Goal: Transaction & Acquisition: Book appointment/travel/reservation

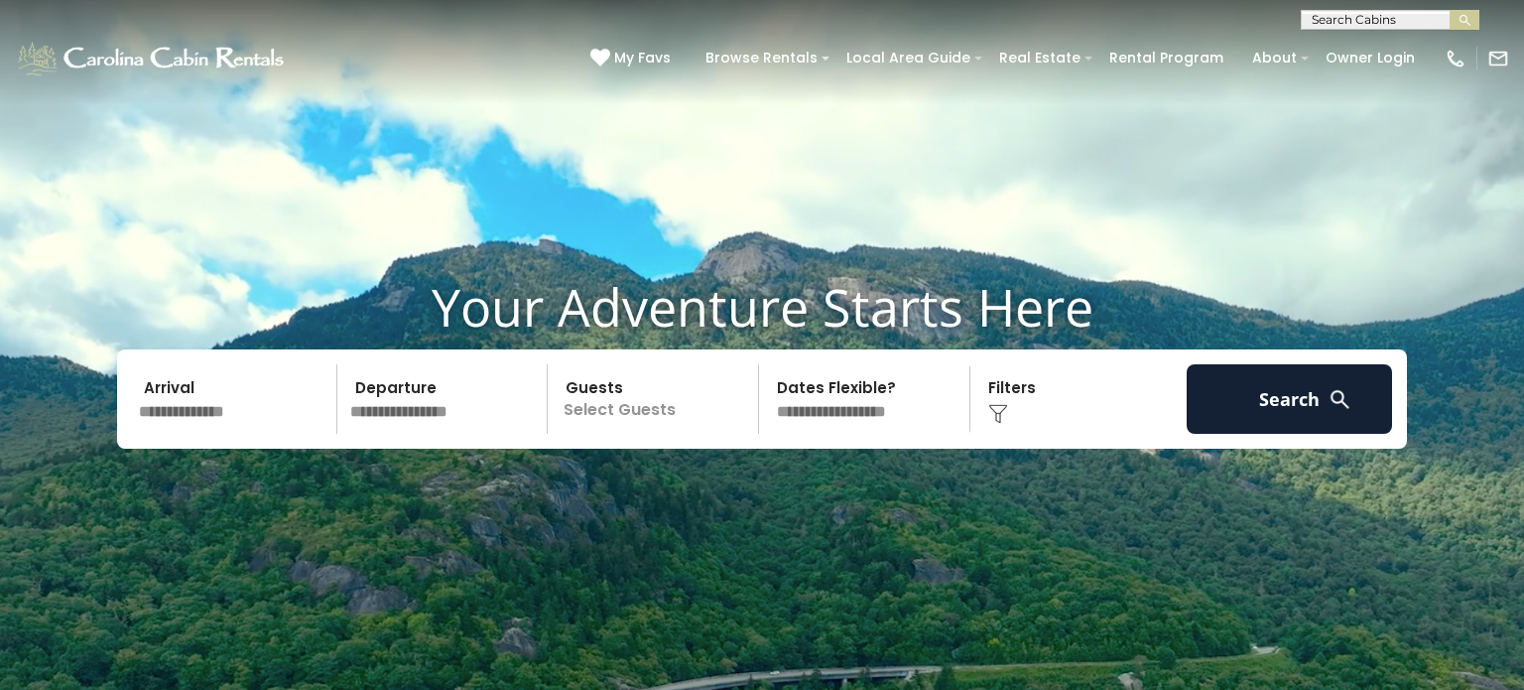
click at [157, 400] on input "text" at bounding box center [234, 398] width 205 height 69
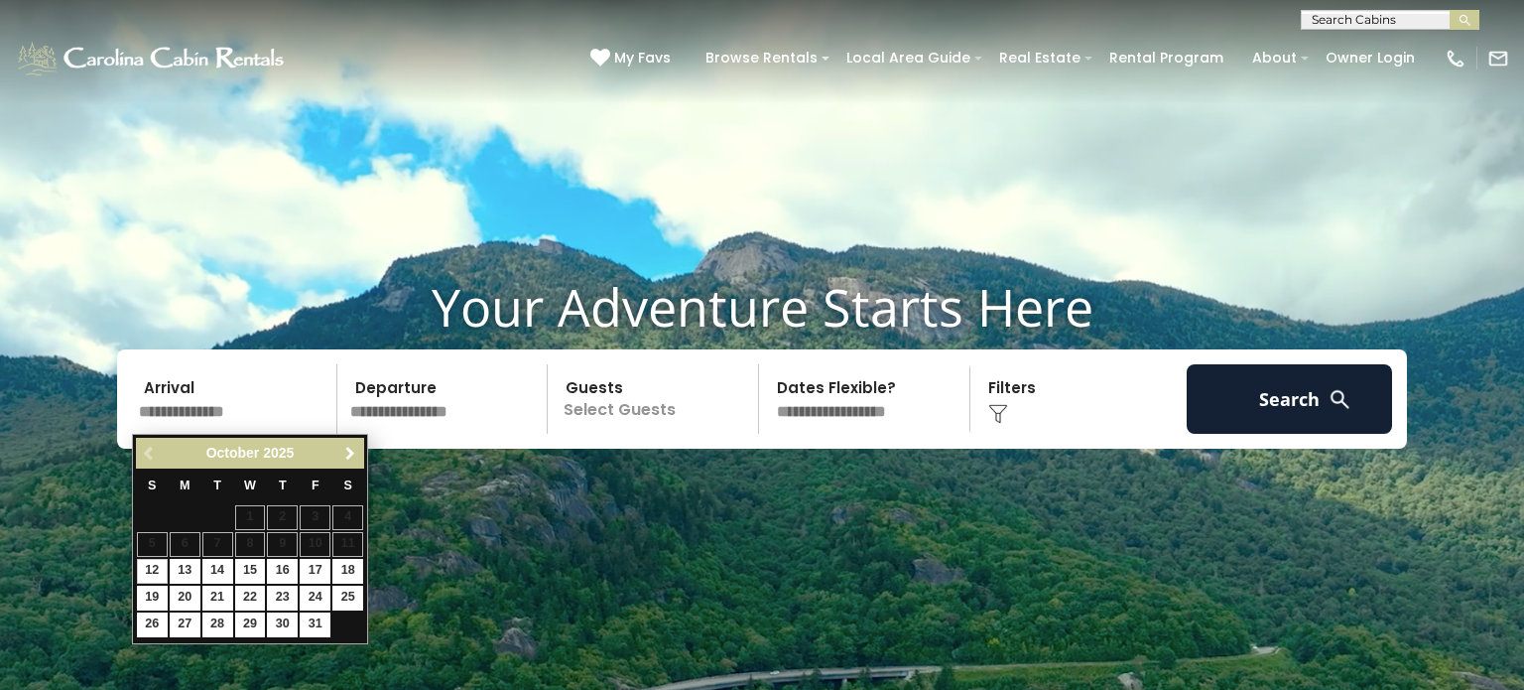
click at [354, 454] on span "Next" at bounding box center [350, 454] width 16 height 16
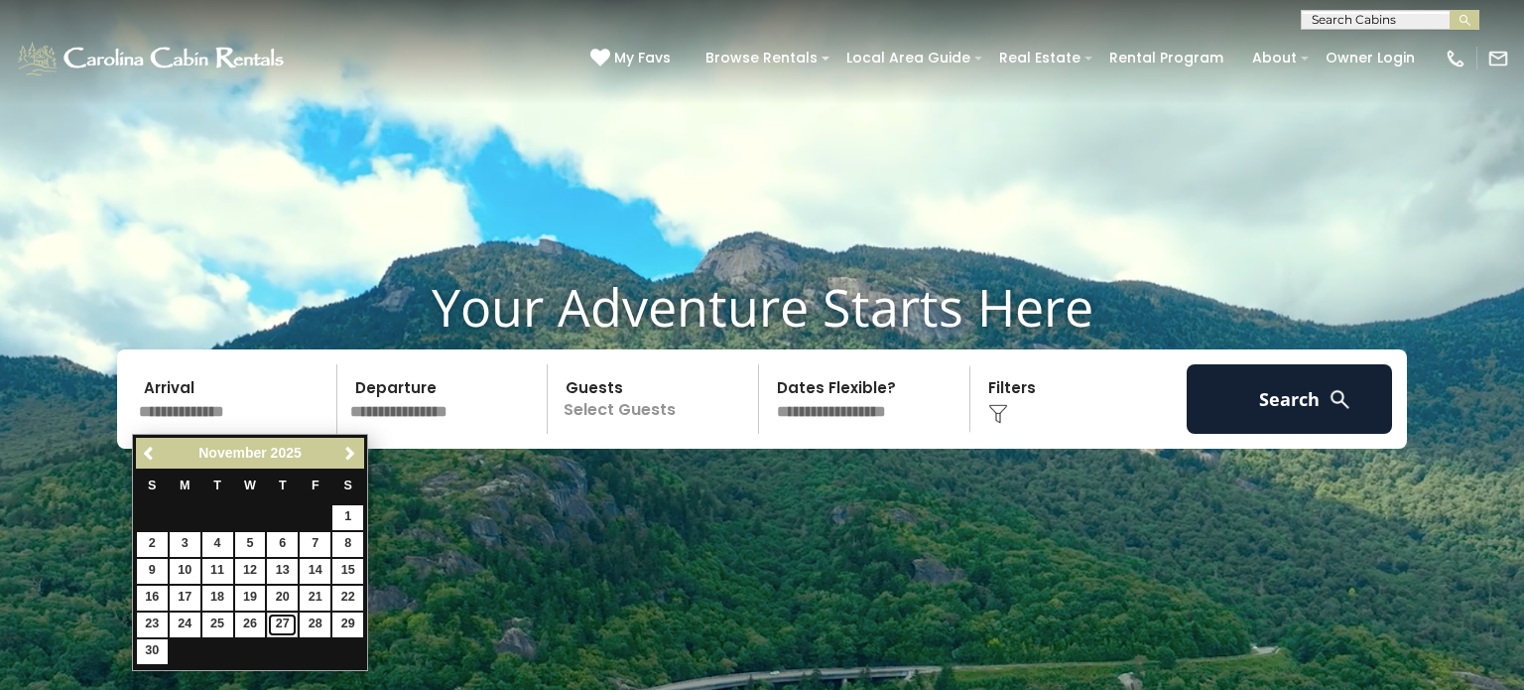
click at [275, 618] on link "27" at bounding box center [282, 624] width 31 height 25
type input "********"
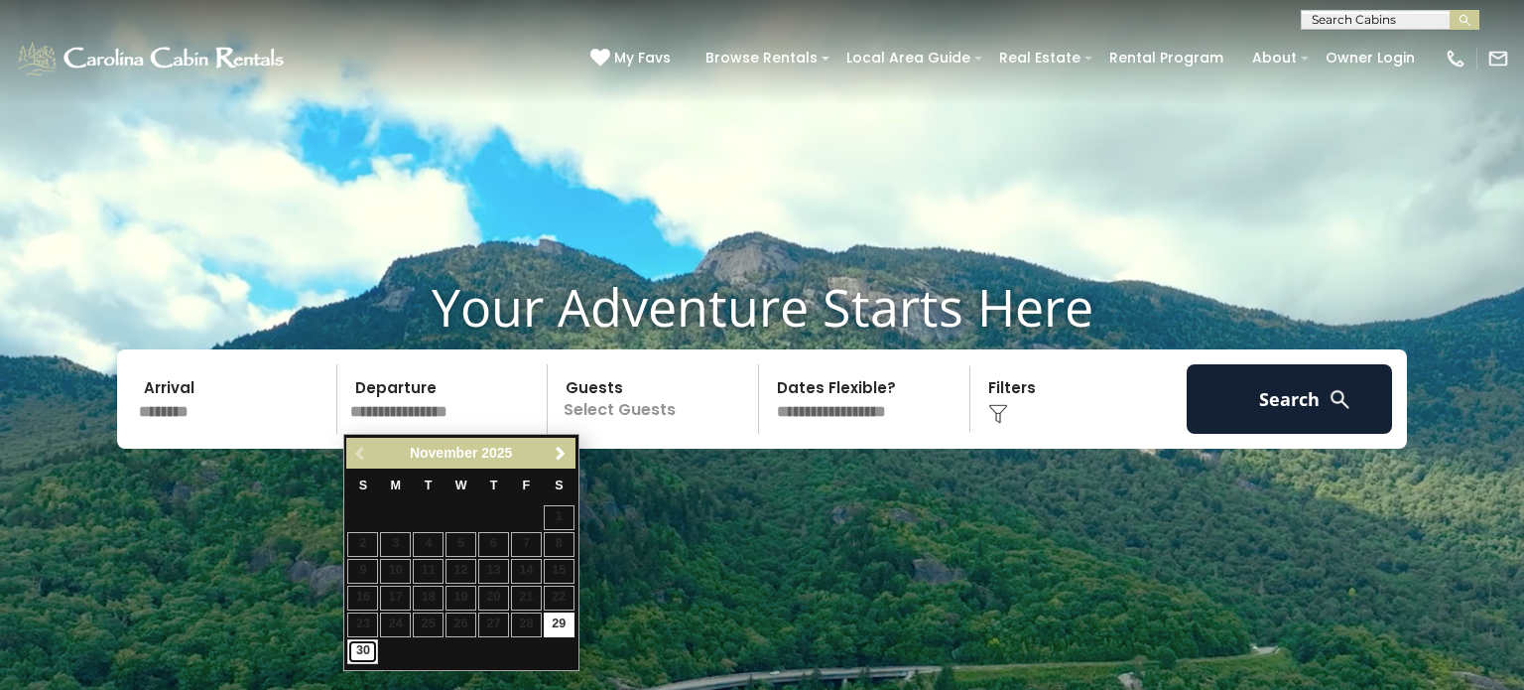
click at [359, 653] on link "30" at bounding box center [362, 651] width 31 height 25
type input "********"
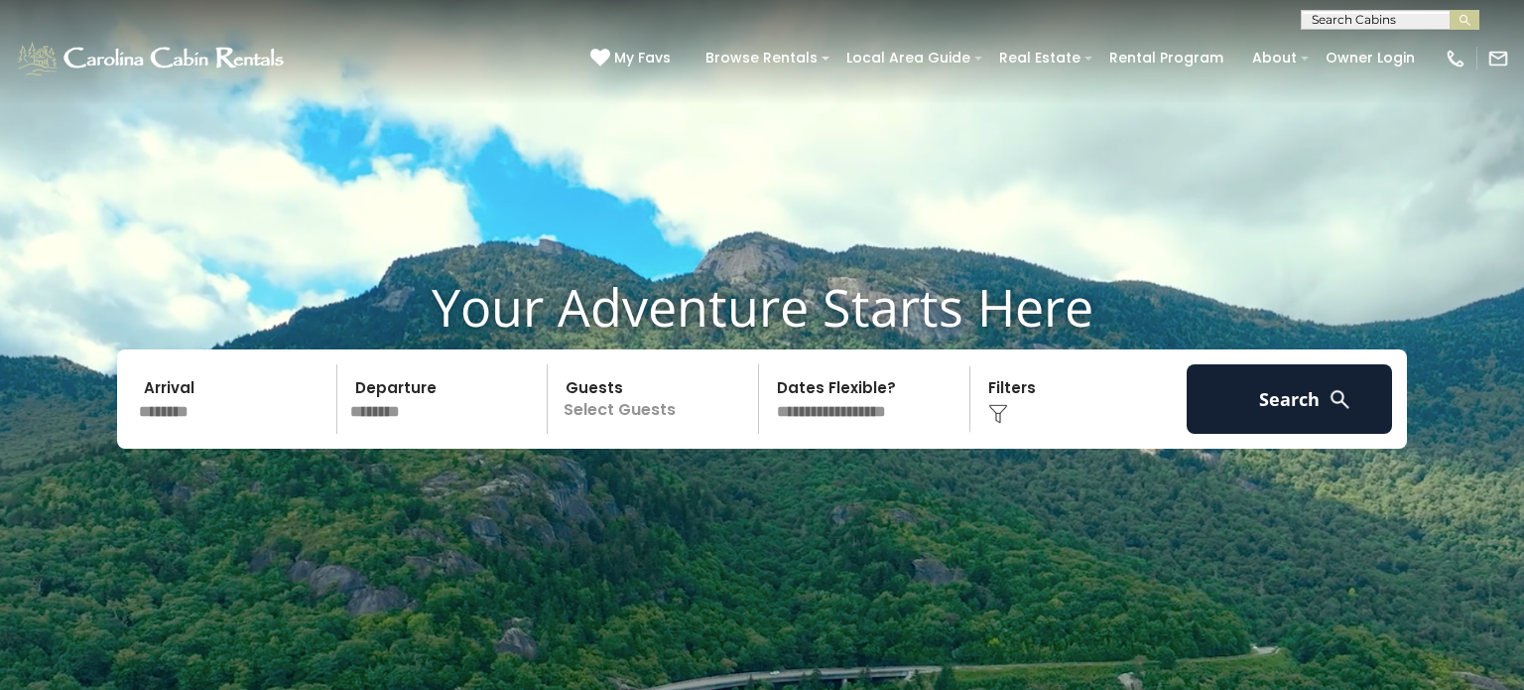
click at [637, 413] on p "Select Guests" at bounding box center [656, 398] width 204 height 69
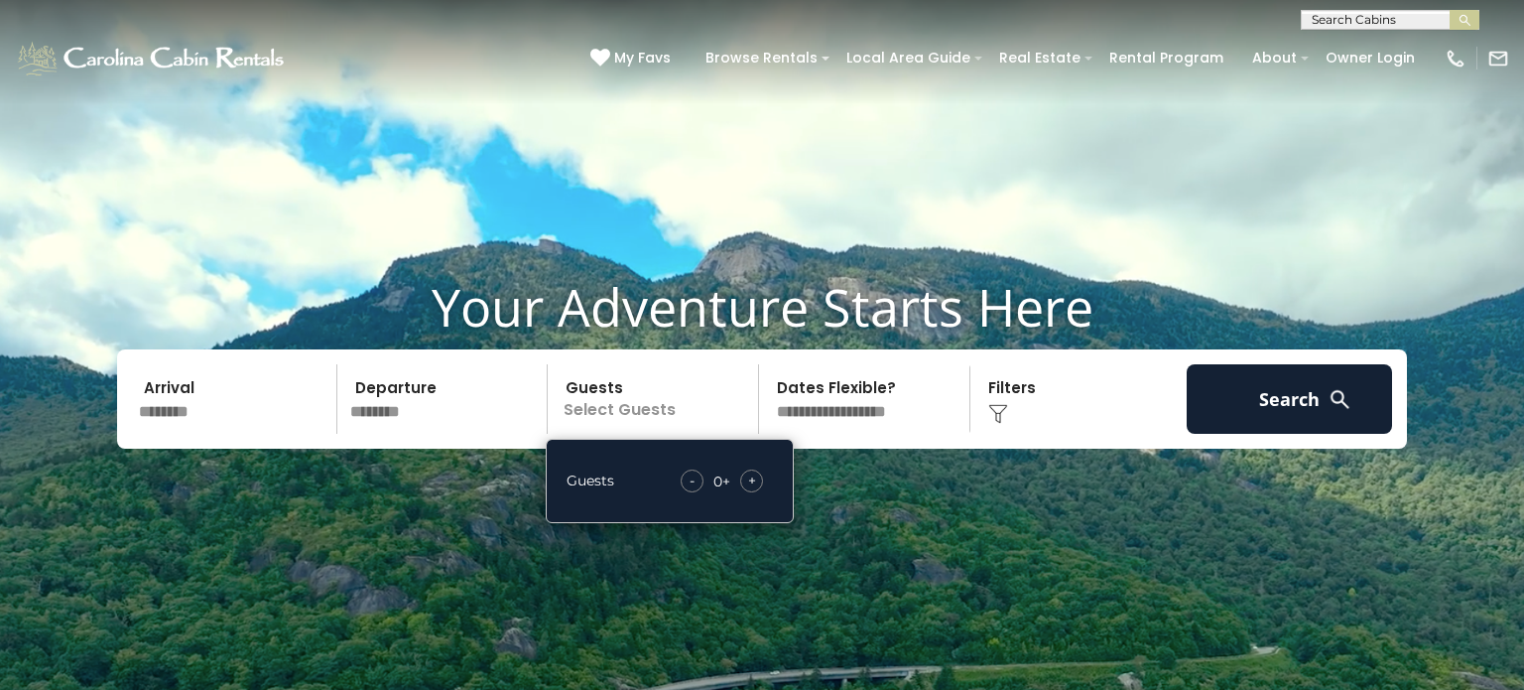
click at [758, 481] on div "+" at bounding box center [751, 480] width 23 height 23
click at [757, 481] on div "+" at bounding box center [751, 480] width 23 height 23
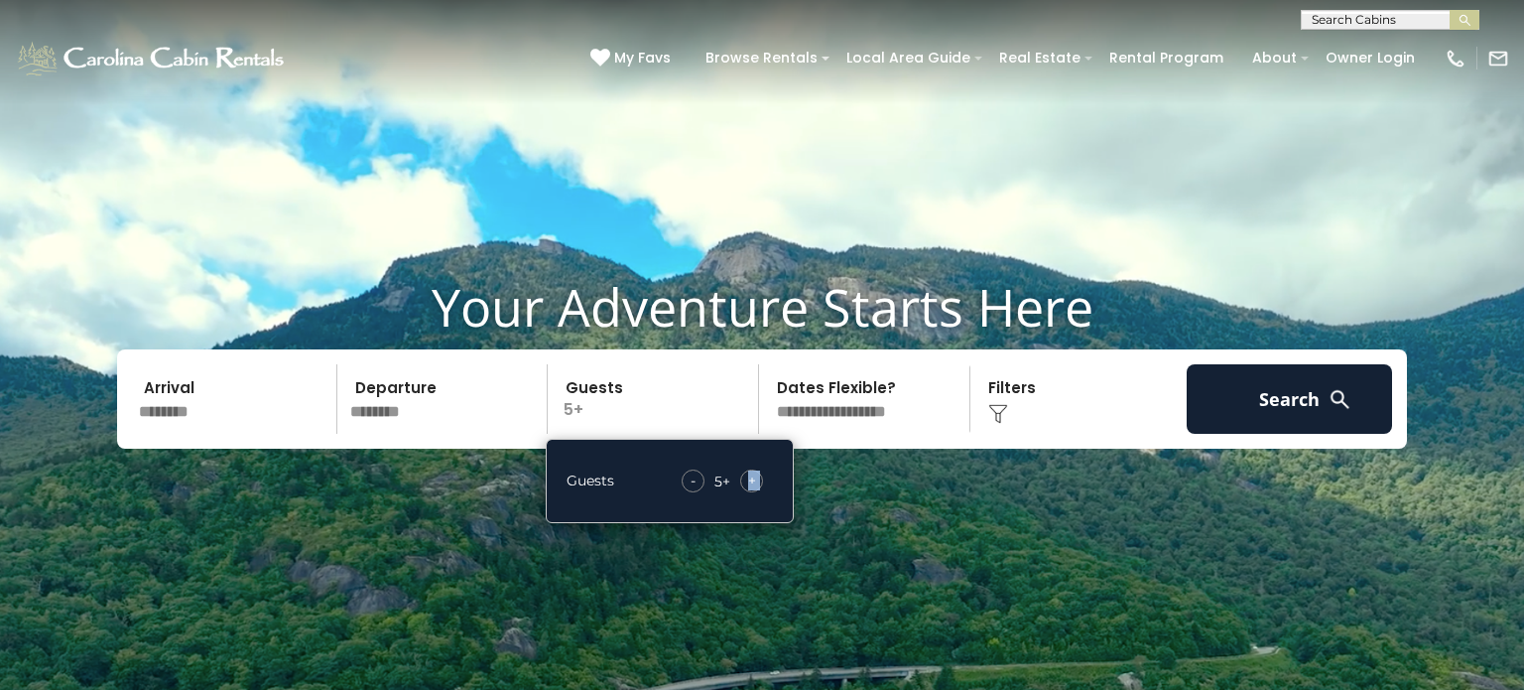
click at [757, 481] on div "+" at bounding box center [751, 480] width 23 height 23
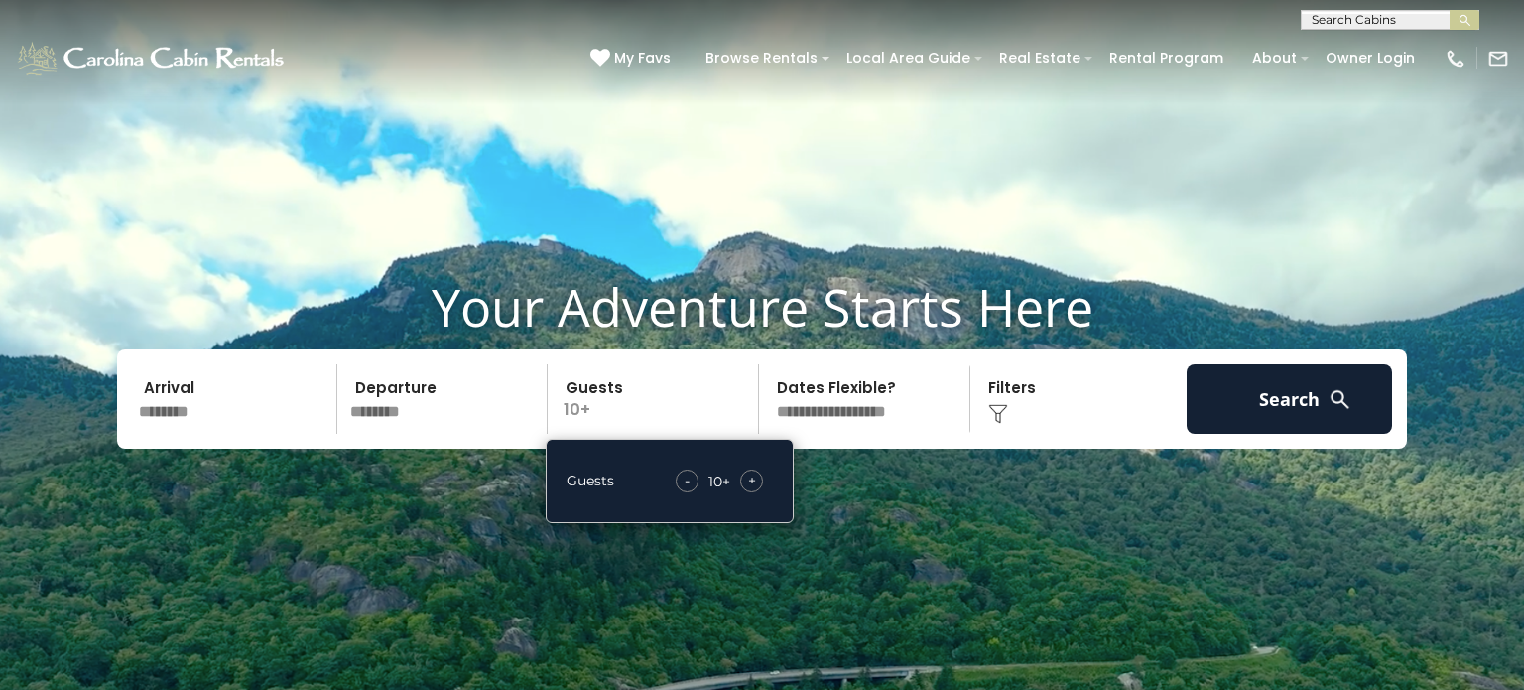
click at [757, 481] on div "+" at bounding box center [751, 480] width 23 height 23
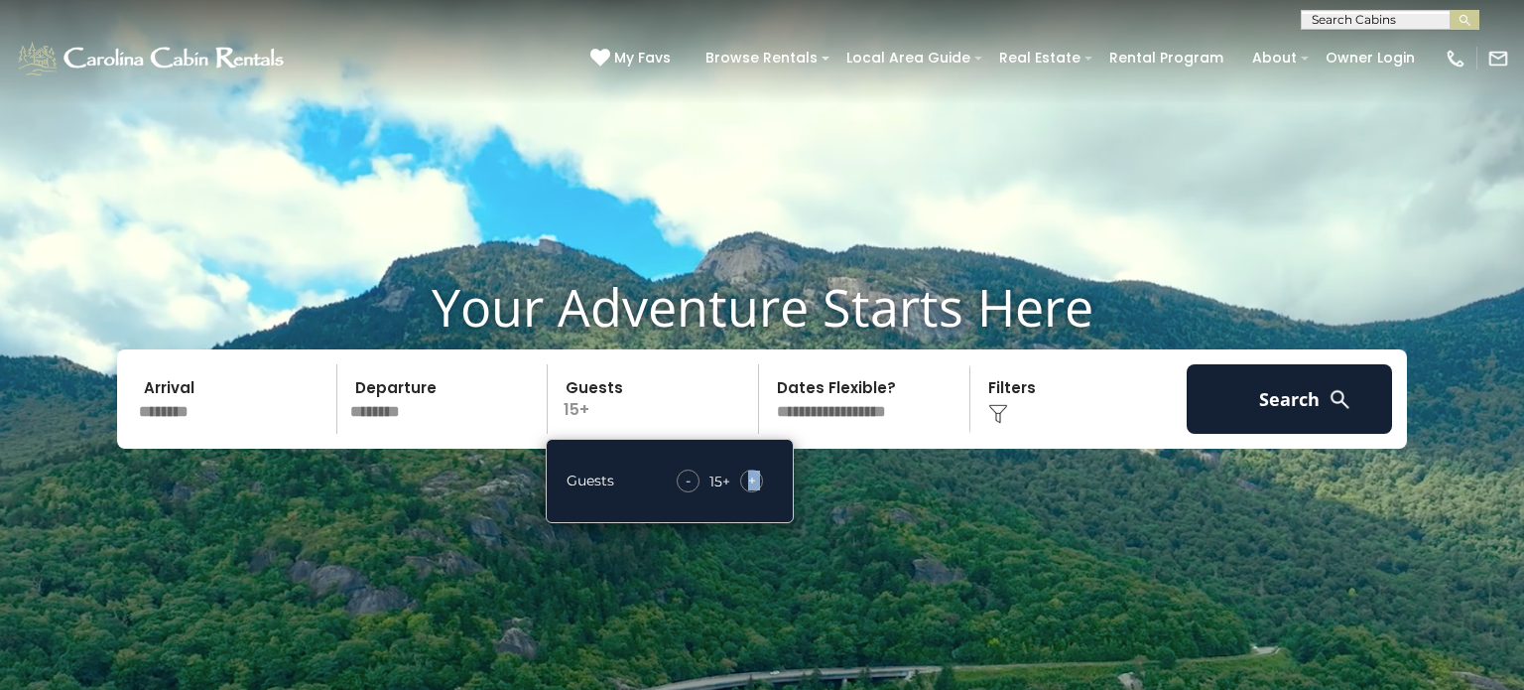
click at [757, 481] on div "+" at bounding box center [751, 480] width 23 height 23
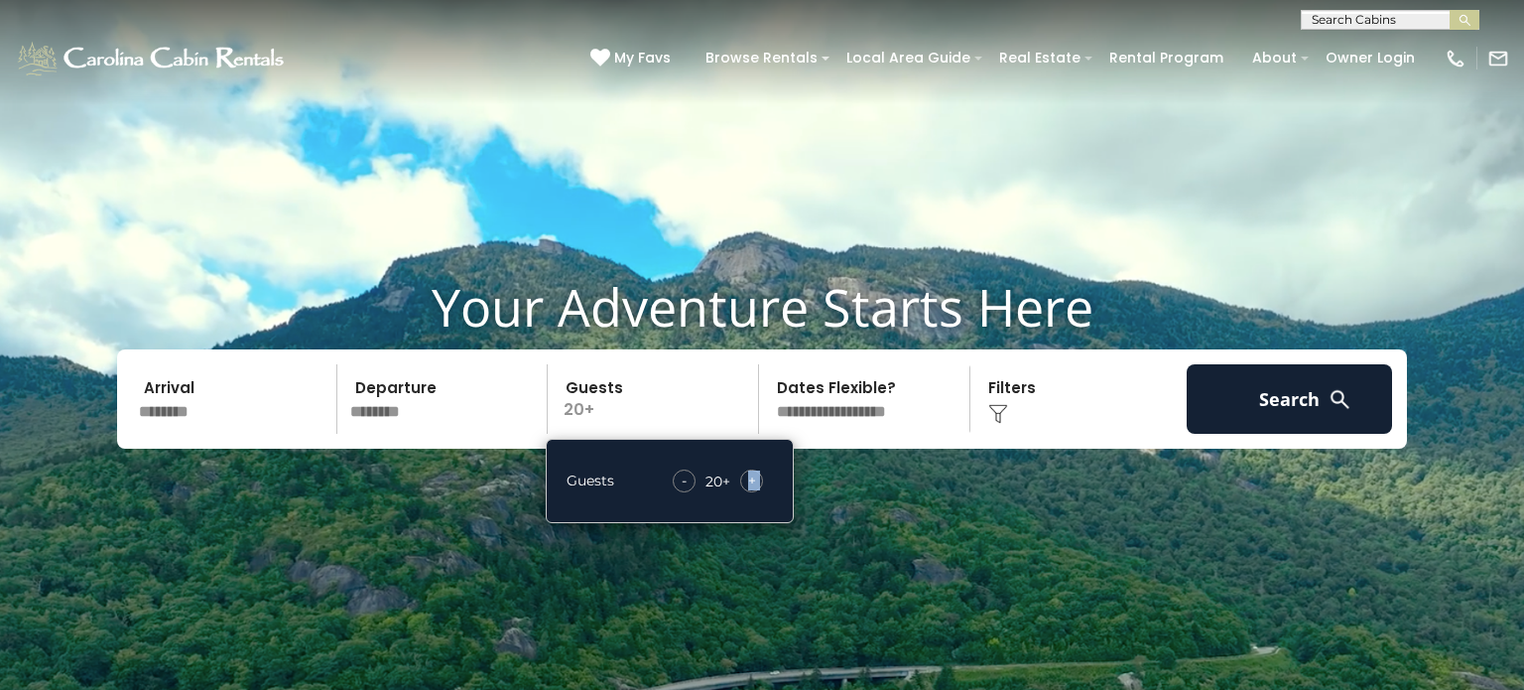
click at [757, 481] on div "+" at bounding box center [751, 480] width 23 height 23
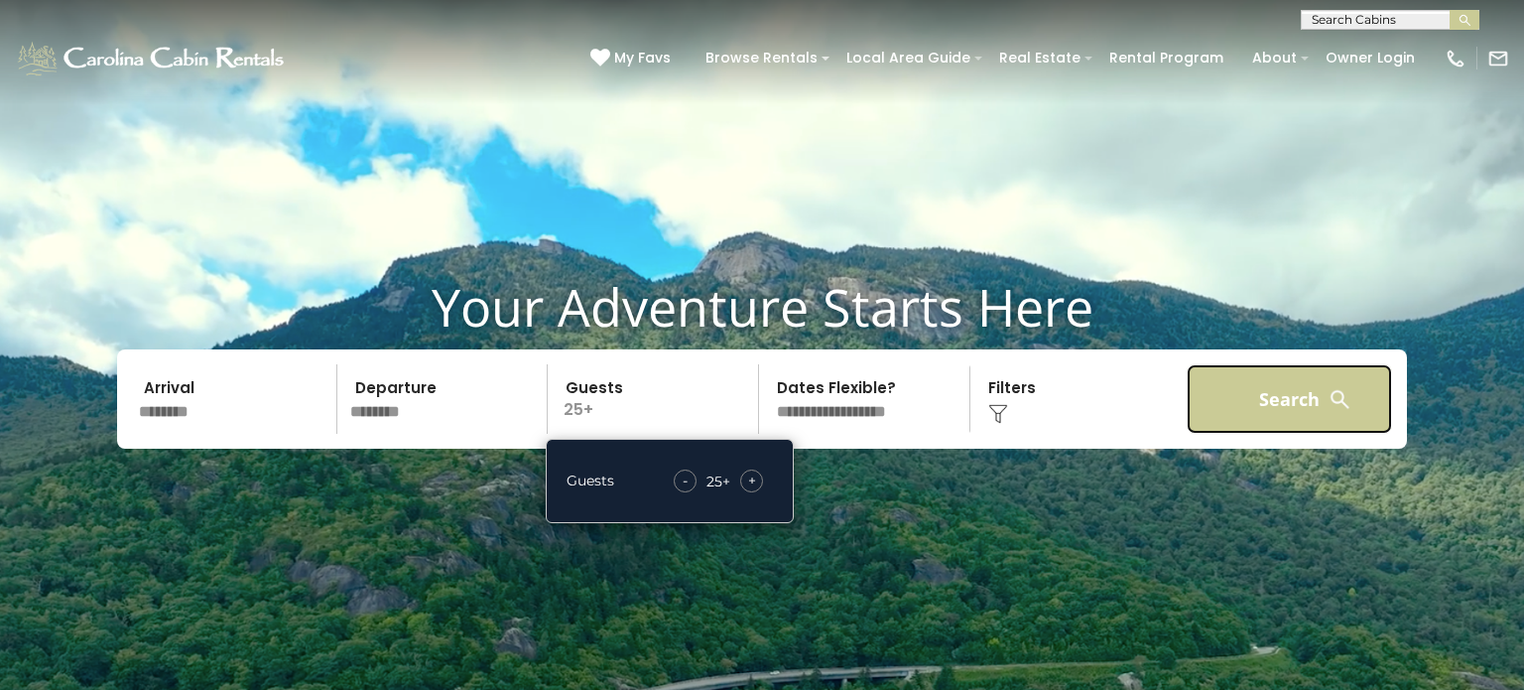
click at [1293, 385] on button "Search" at bounding box center [1289, 398] width 205 height 69
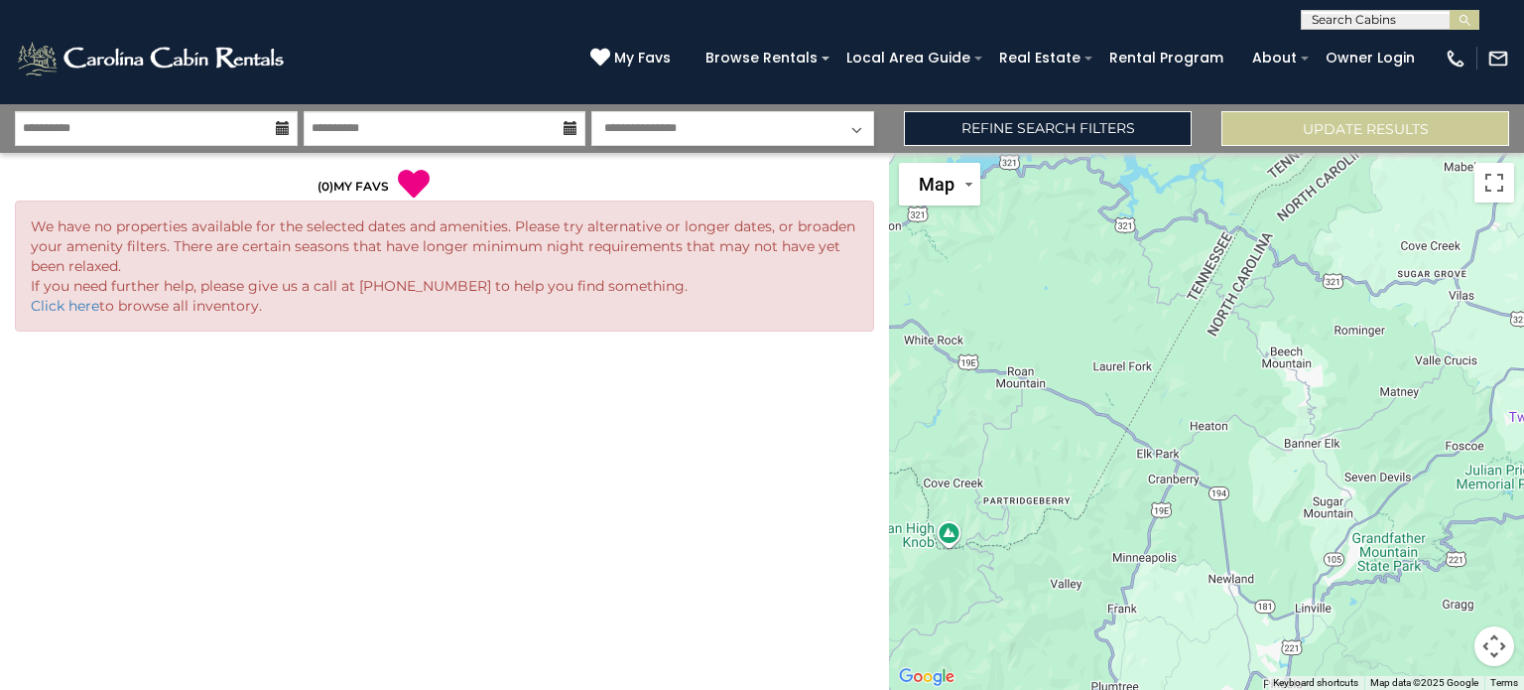
click at [715, 121] on select "**********" at bounding box center [732, 128] width 283 height 35
select select "*"
click at [591, 111] on select "**********" at bounding box center [732, 128] width 283 height 35
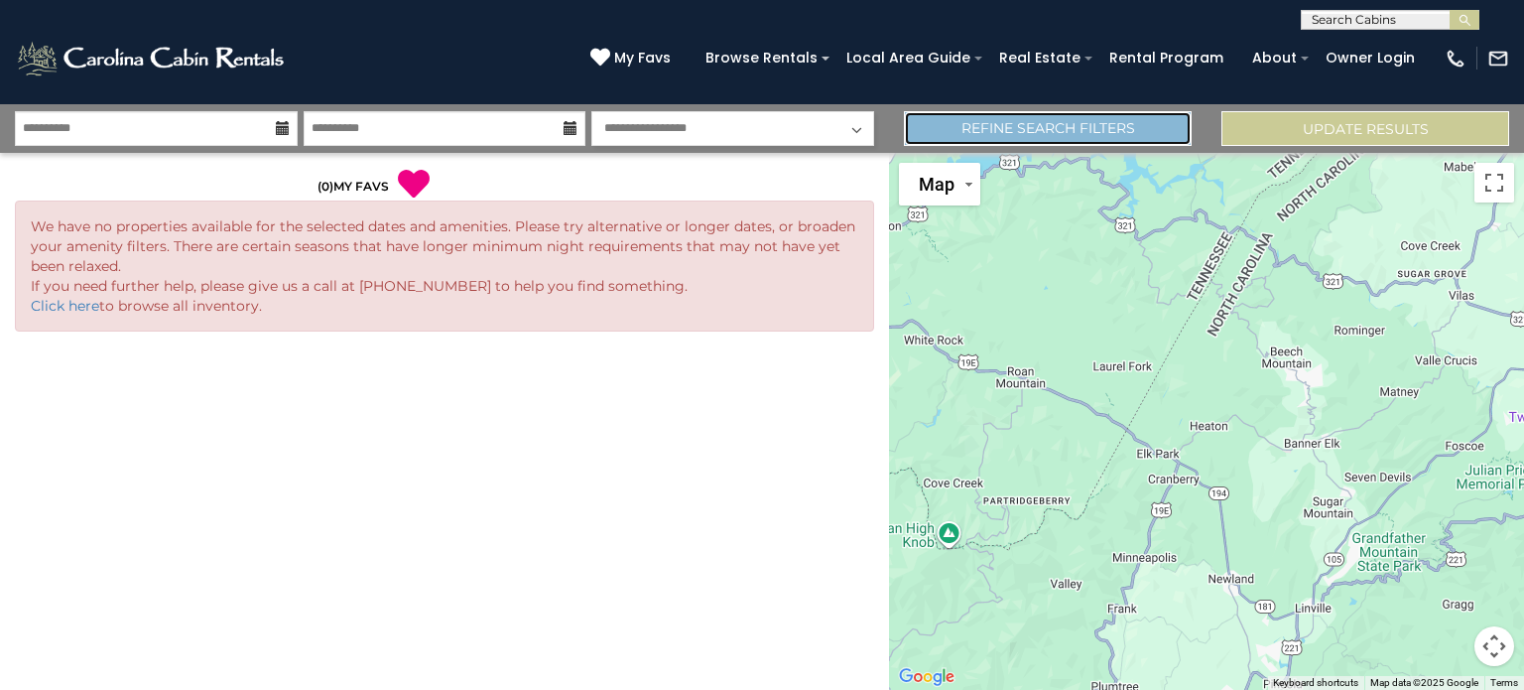
click at [1017, 120] on link "Refine Search Filters" at bounding box center [1048, 128] width 288 height 35
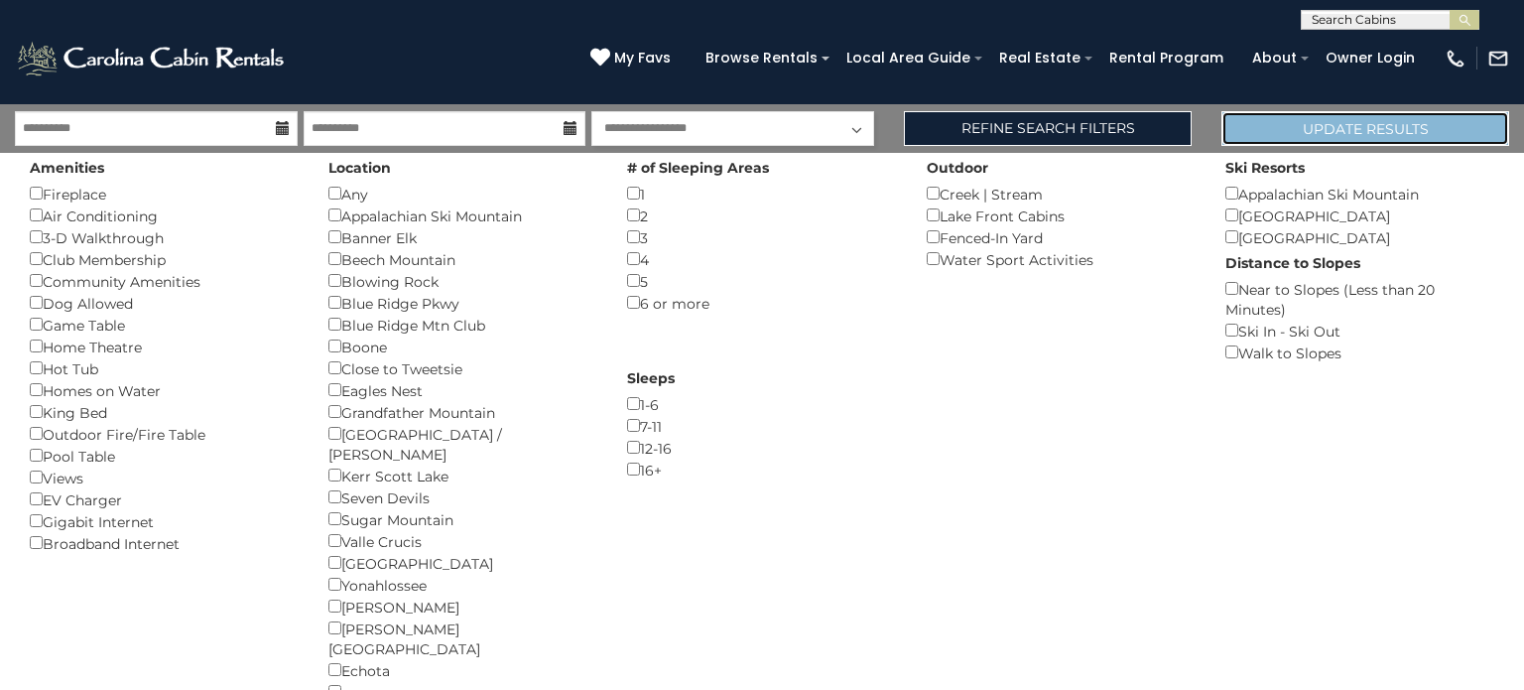
click at [1327, 132] on button "Update Results" at bounding box center [1365, 128] width 288 height 35
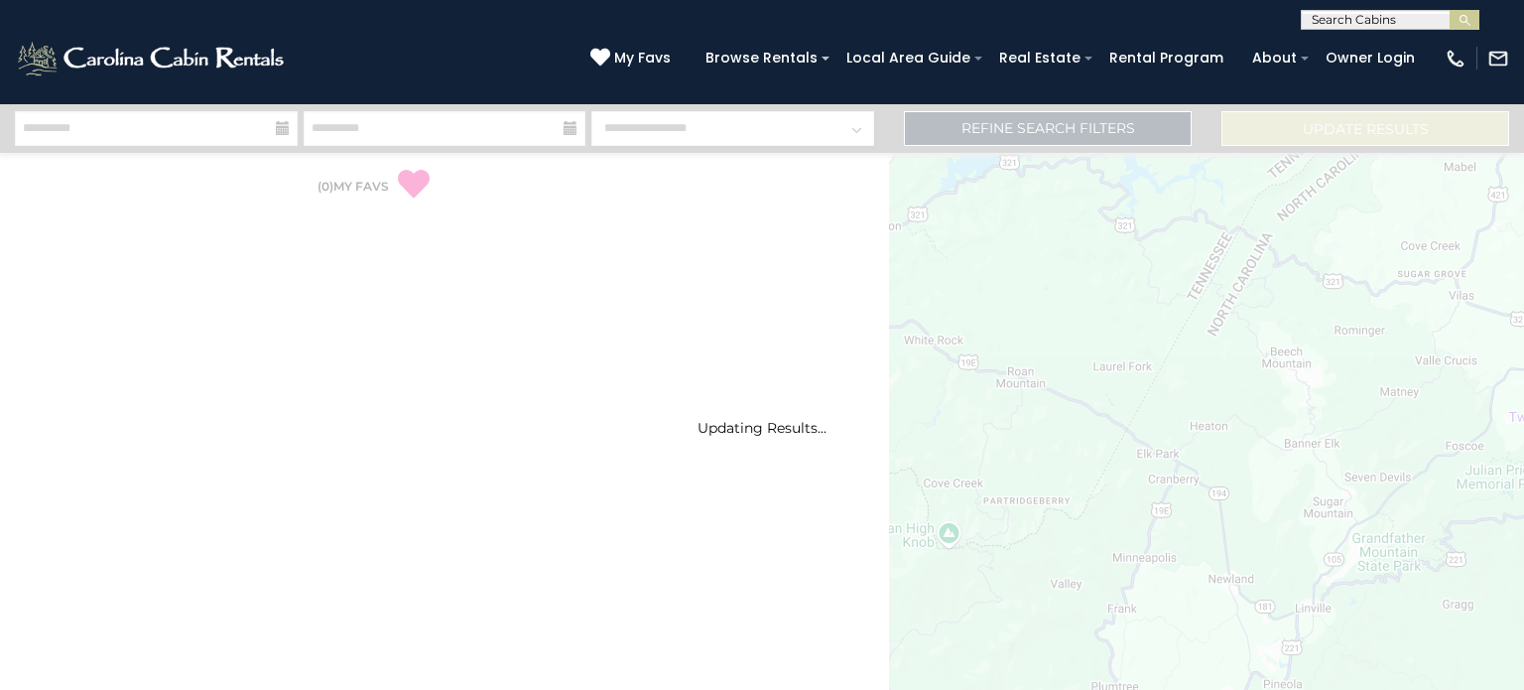
select select "*"
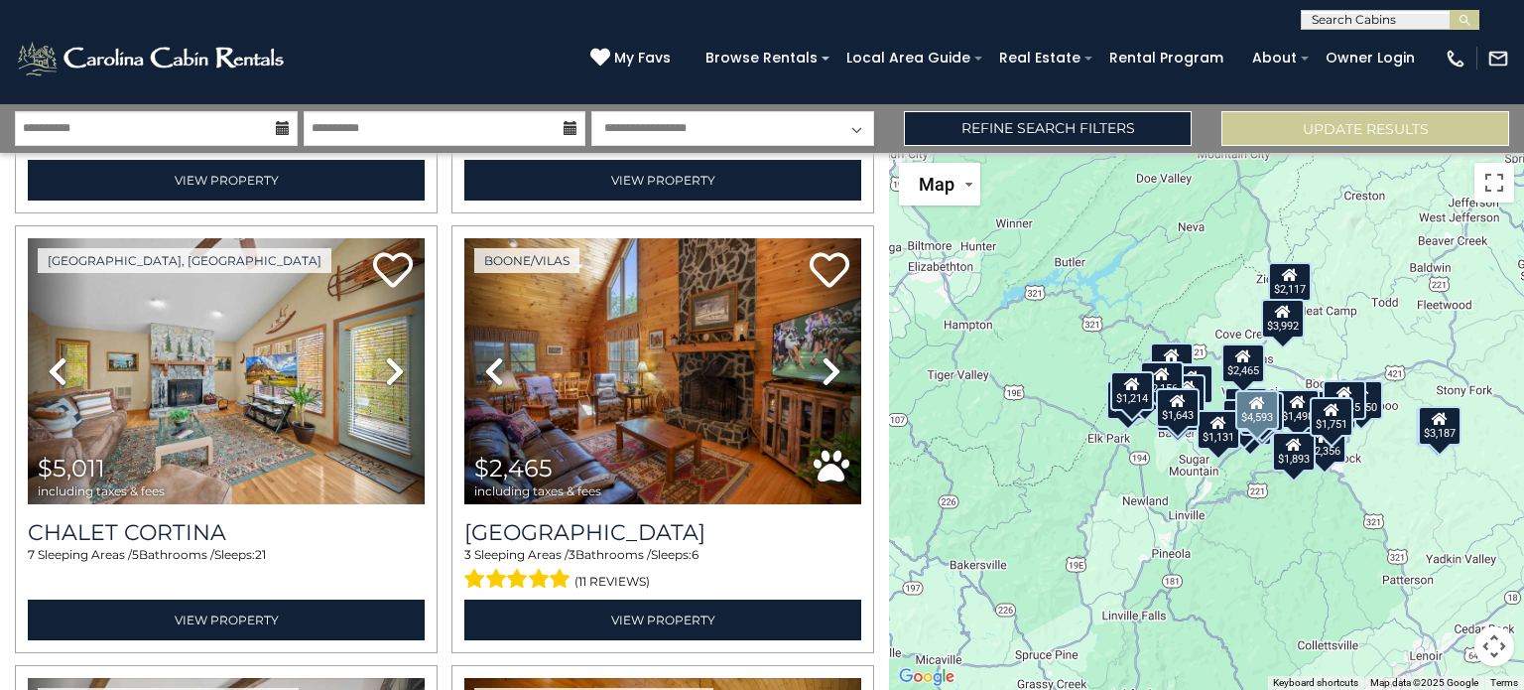
scroll to position [2210, 0]
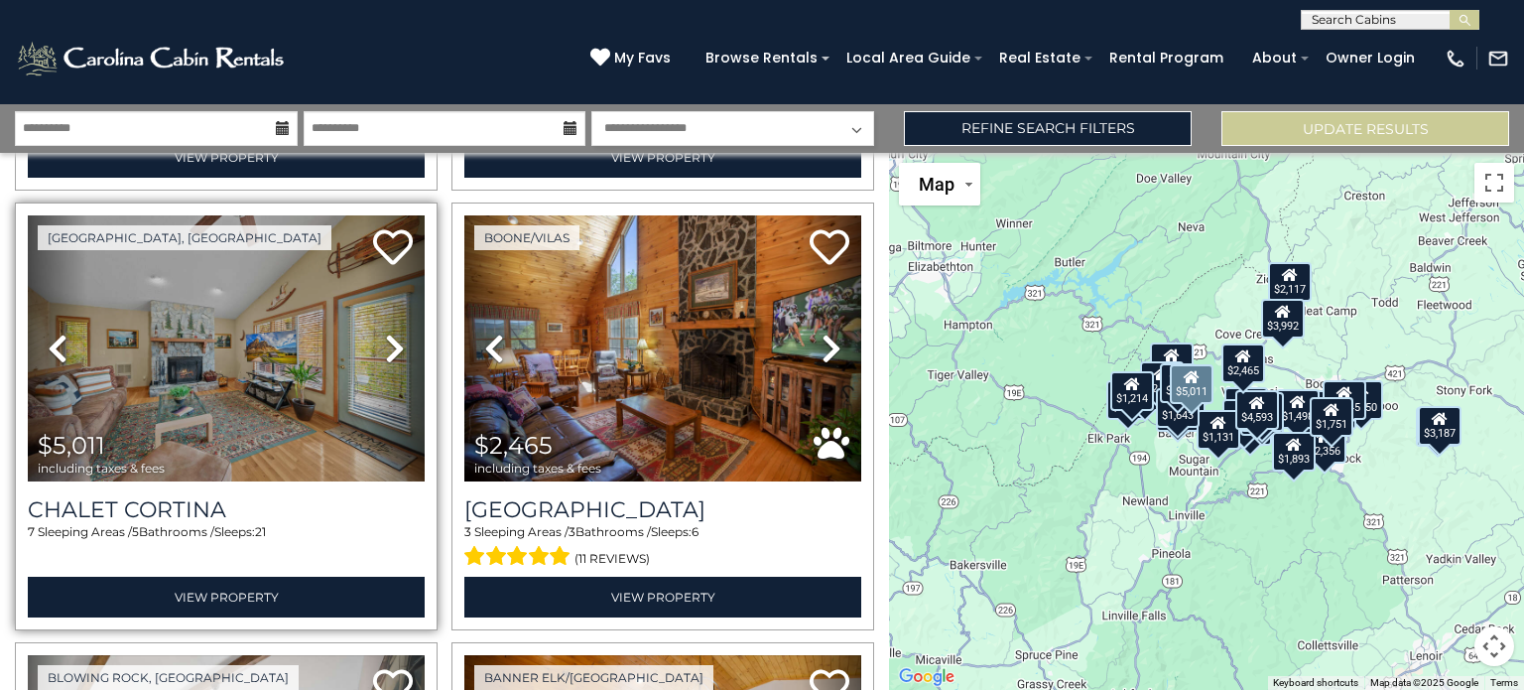
click at [388, 352] on icon at bounding box center [395, 348] width 20 height 32
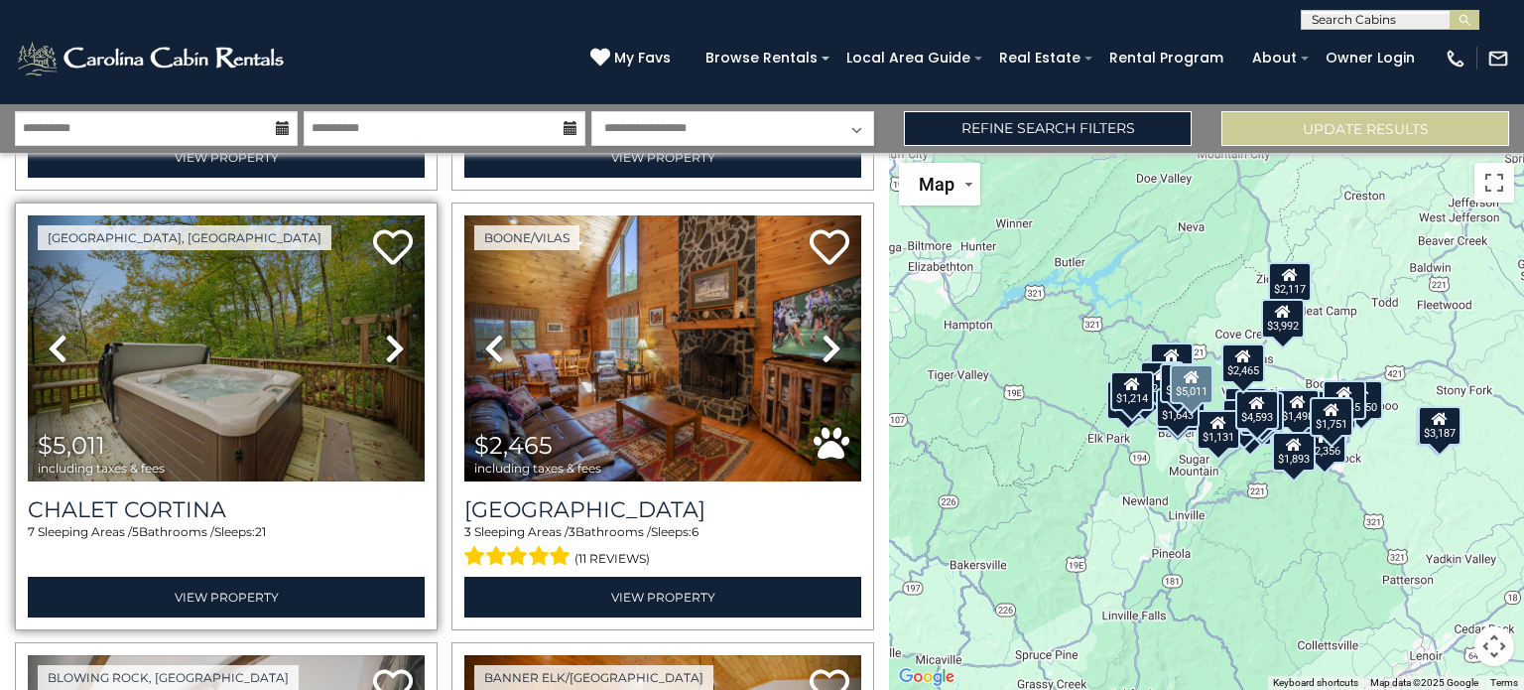
click at [388, 352] on icon at bounding box center [395, 348] width 20 height 32
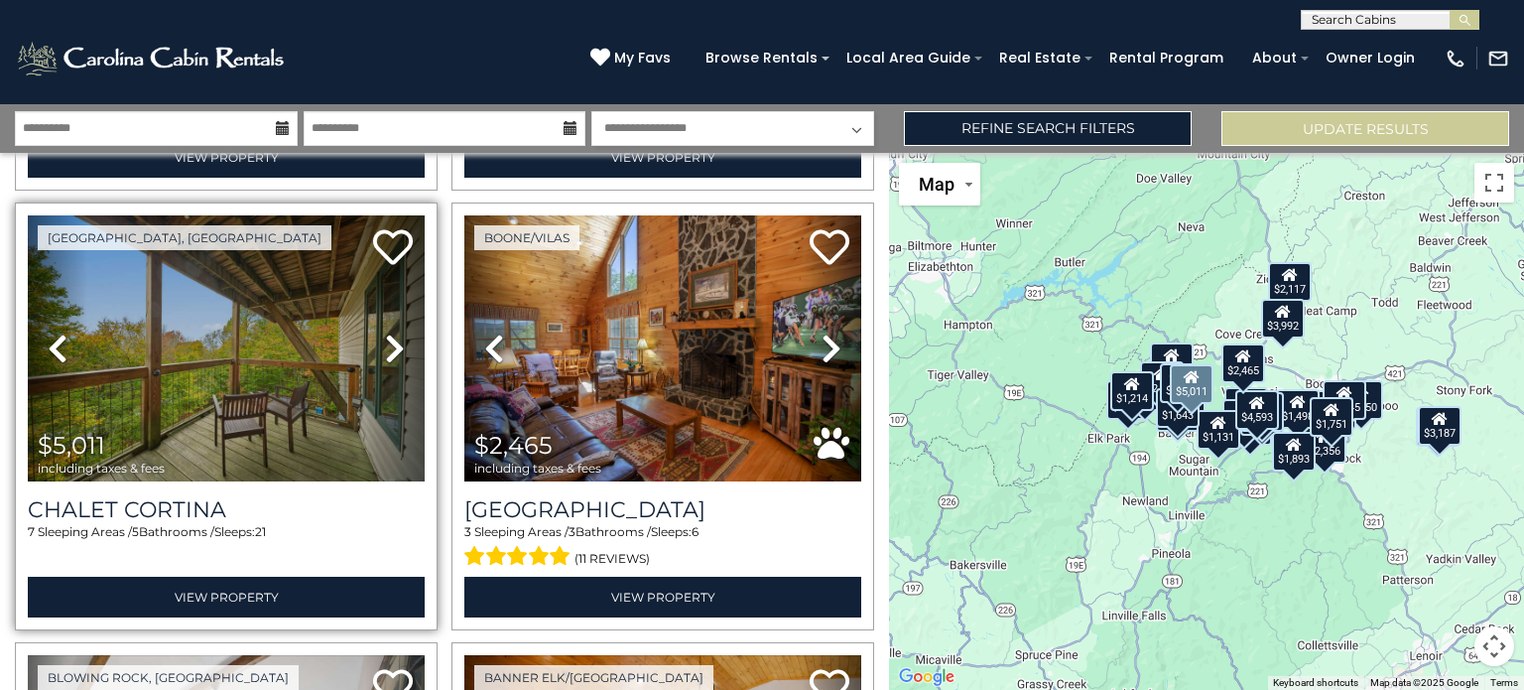
click at [388, 352] on icon at bounding box center [395, 348] width 20 height 32
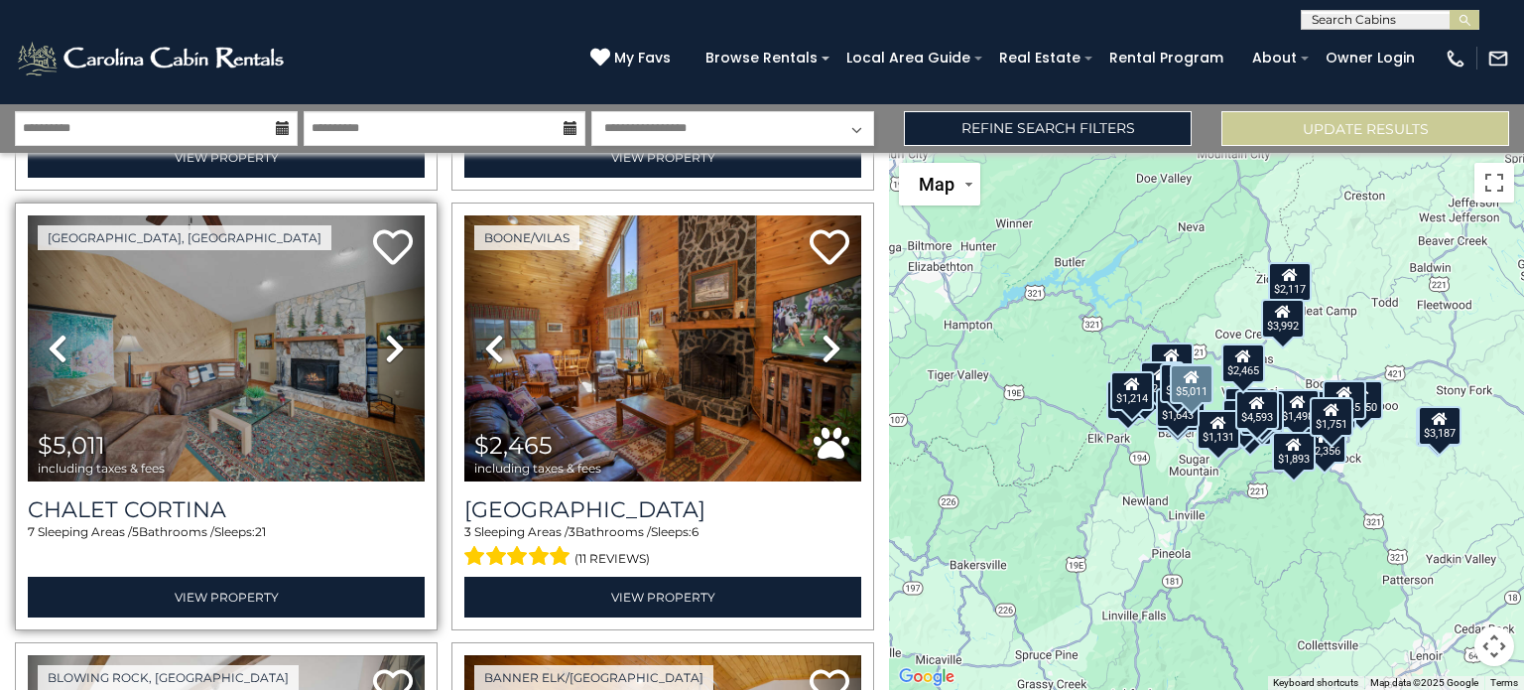
click at [388, 352] on icon at bounding box center [395, 348] width 20 height 32
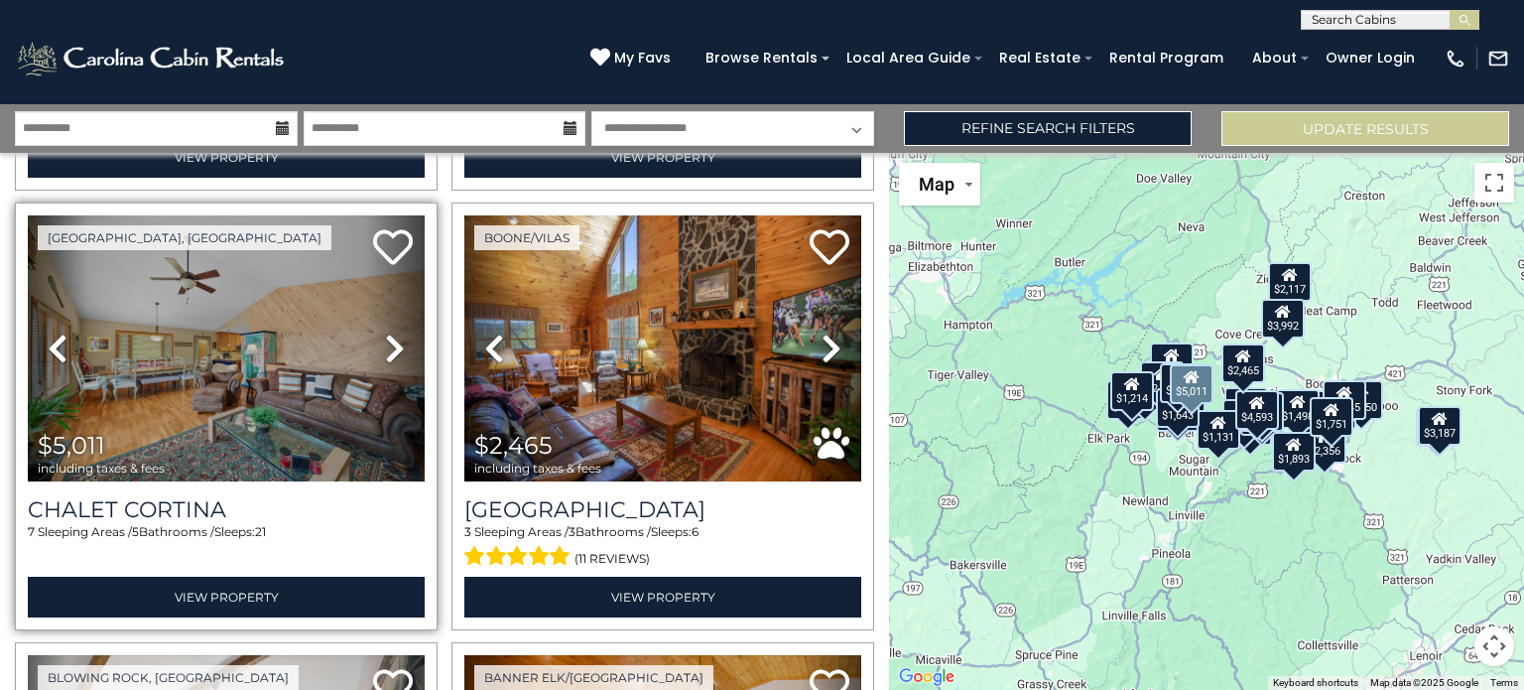
click at [388, 352] on icon at bounding box center [395, 348] width 20 height 32
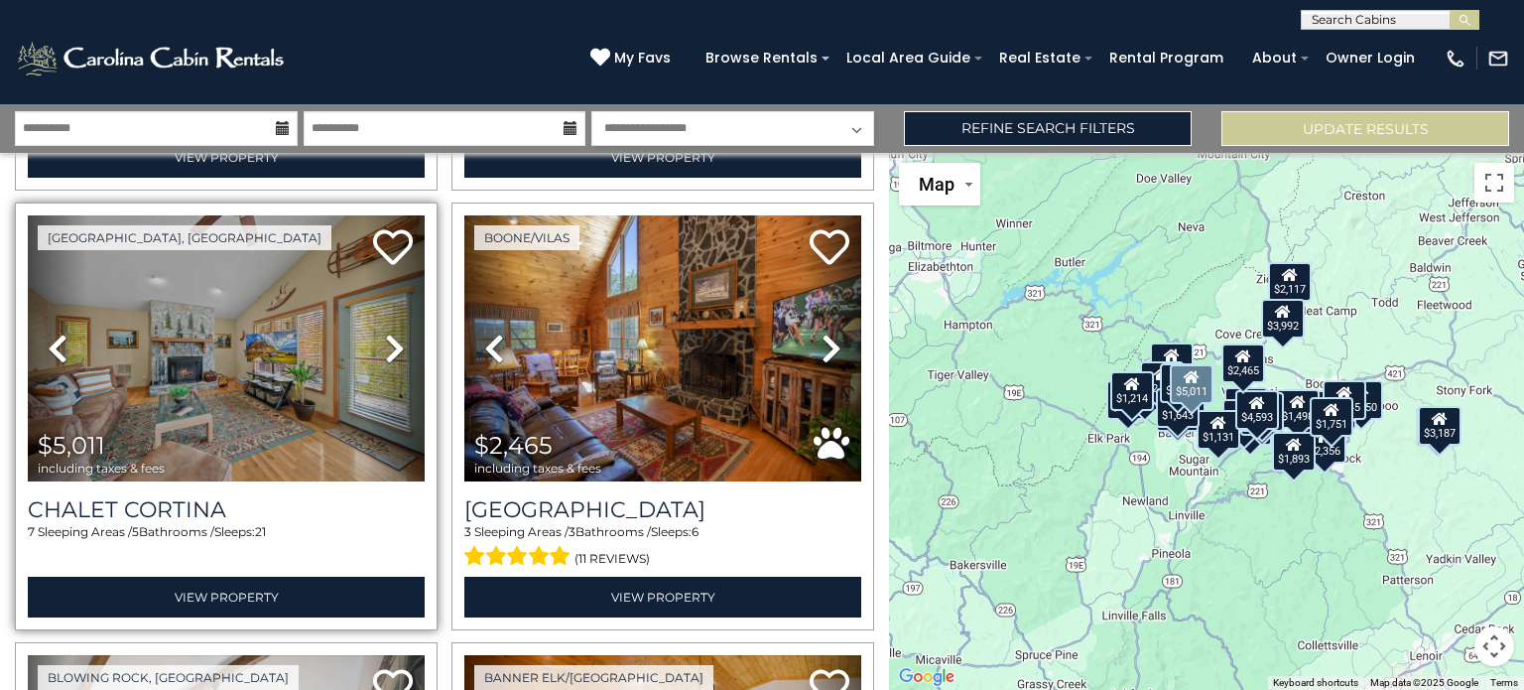
click at [388, 352] on icon at bounding box center [395, 348] width 20 height 32
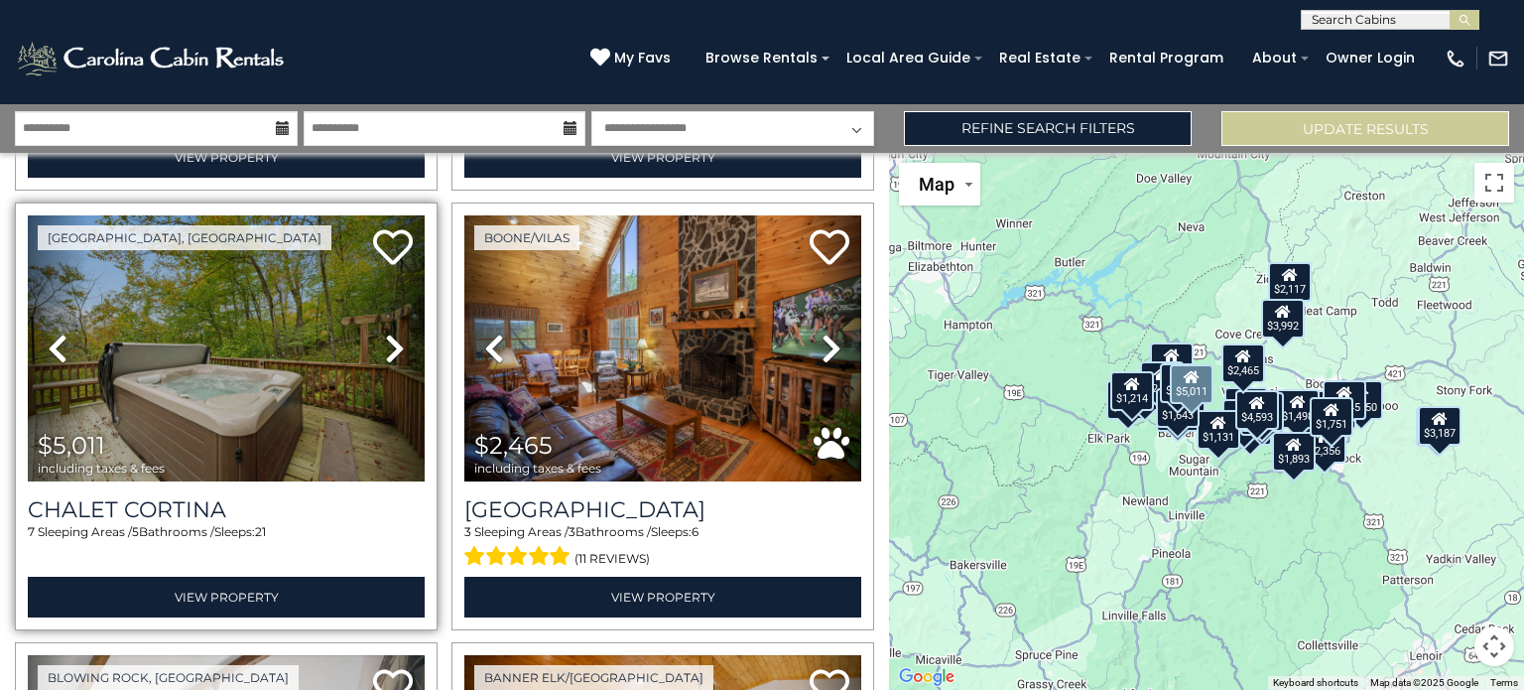
click at [388, 352] on icon at bounding box center [395, 348] width 20 height 32
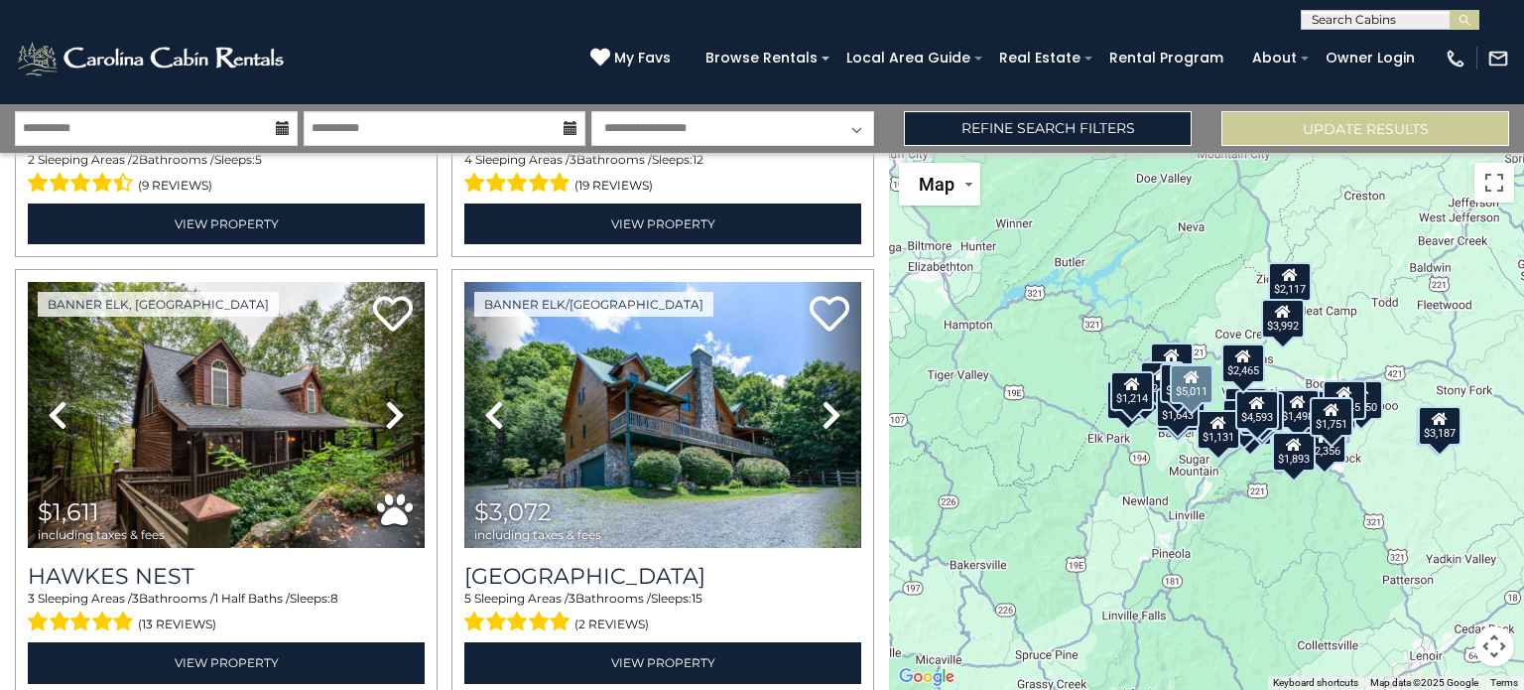
scroll to position [3462, 0]
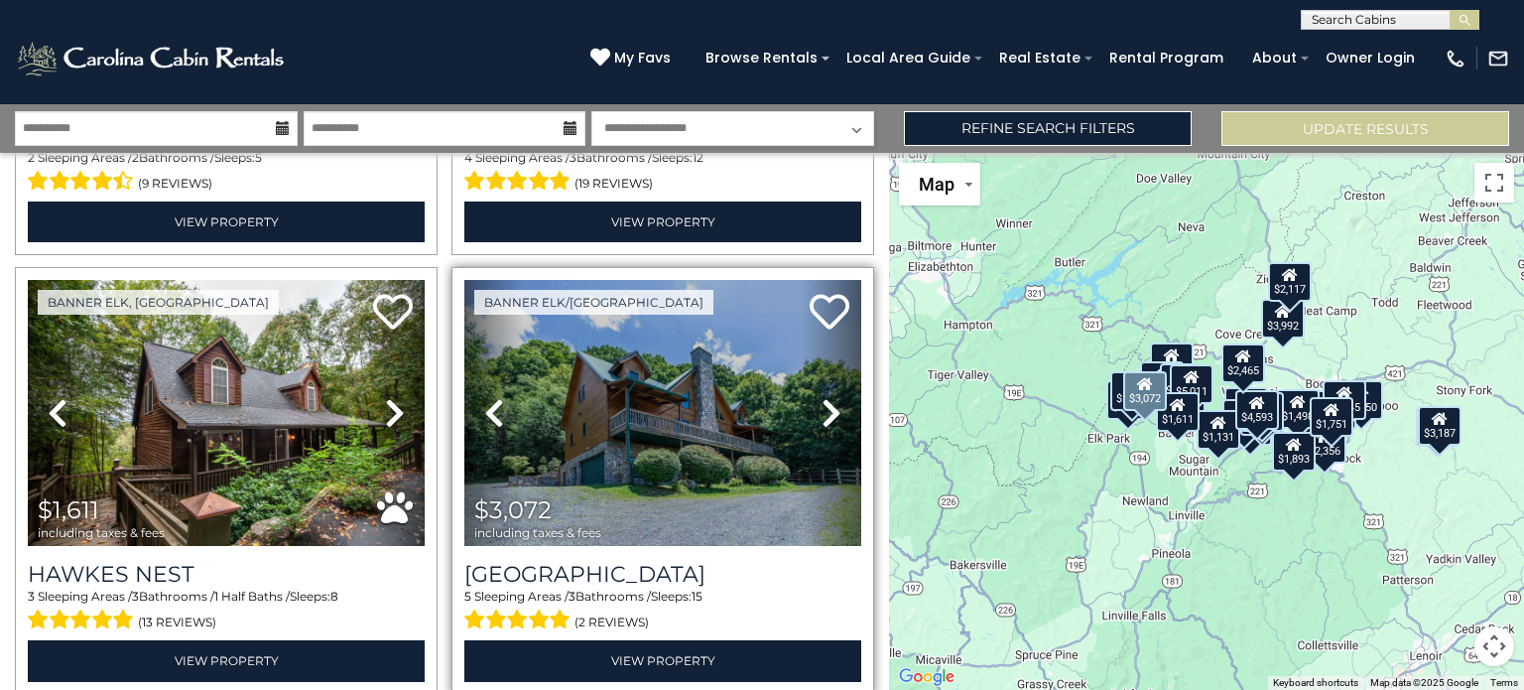
click at [831, 411] on icon at bounding box center [832, 413] width 20 height 32
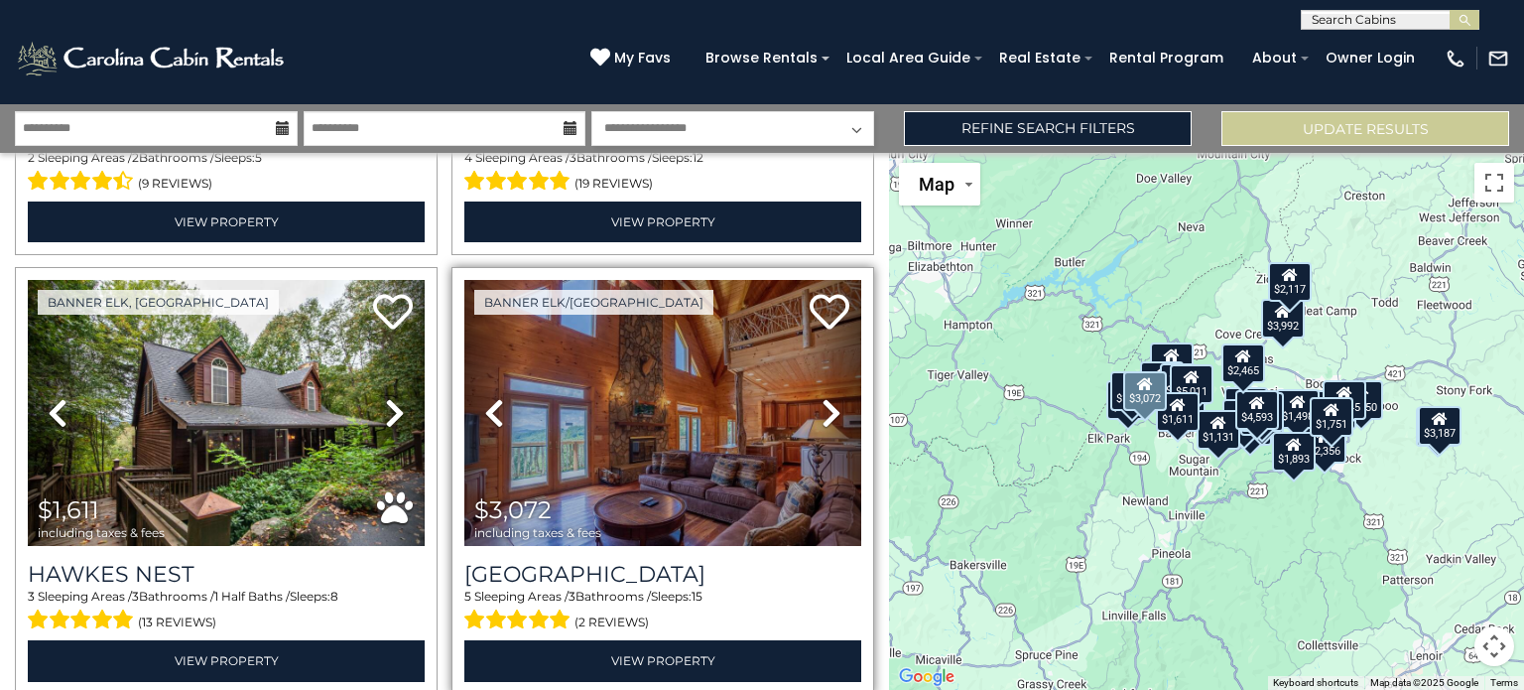
click at [831, 411] on icon at bounding box center [832, 413] width 20 height 32
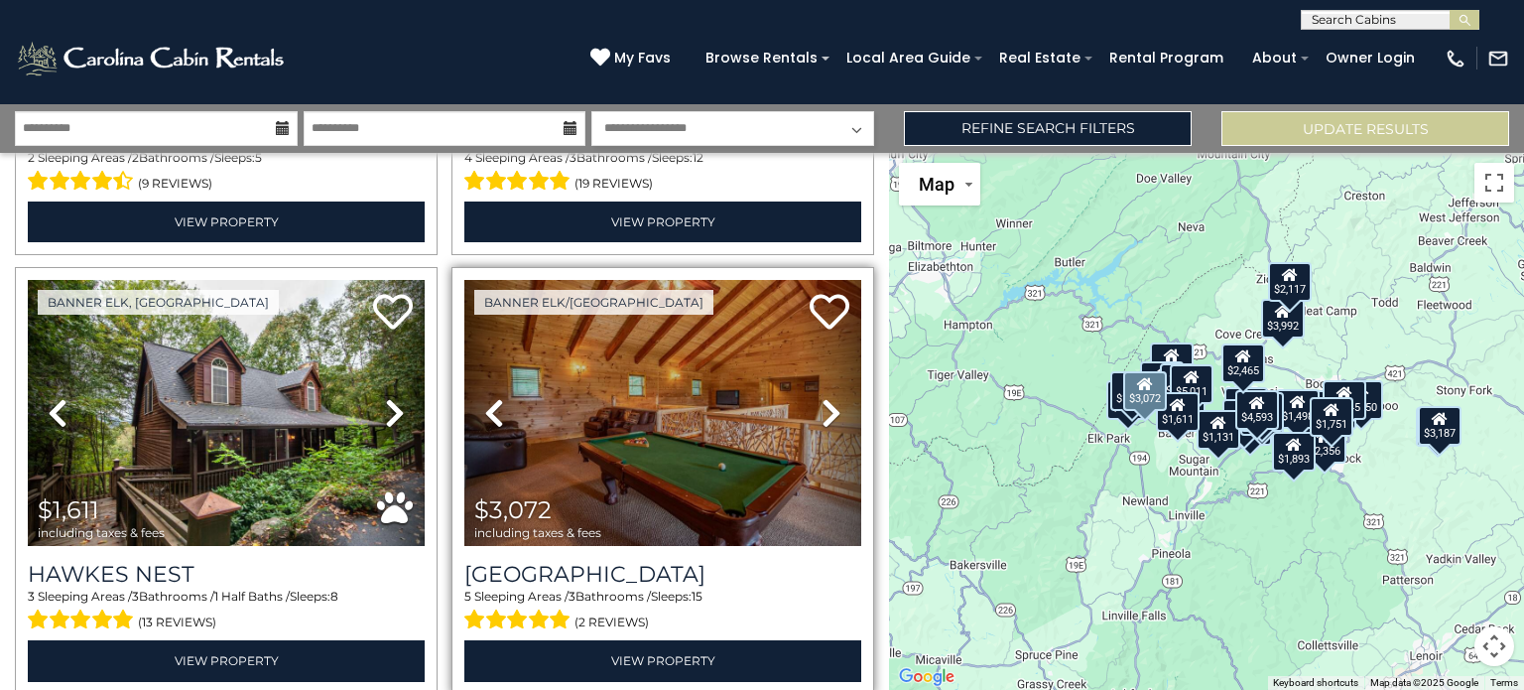
click at [831, 411] on icon at bounding box center [832, 413] width 20 height 32
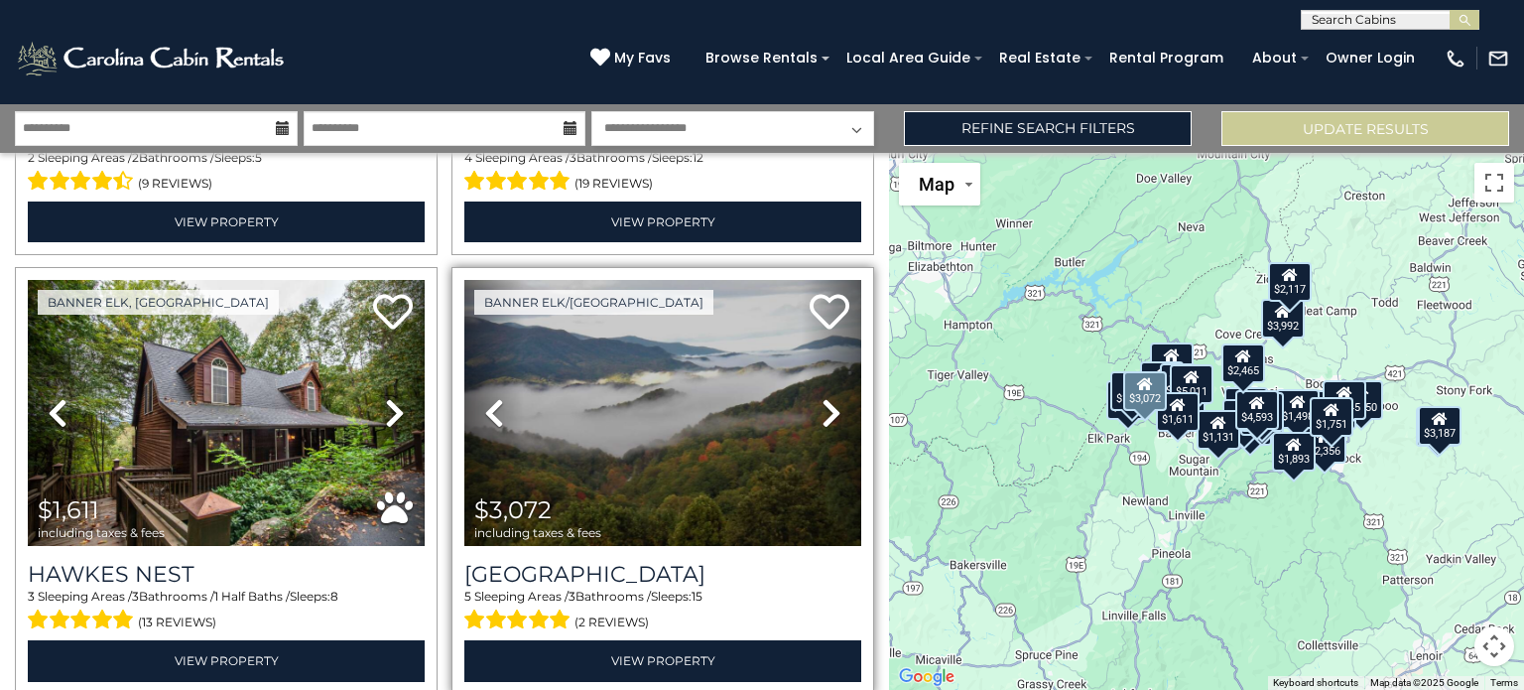
click at [831, 411] on icon at bounding box center [832, 413] width 20 height 32
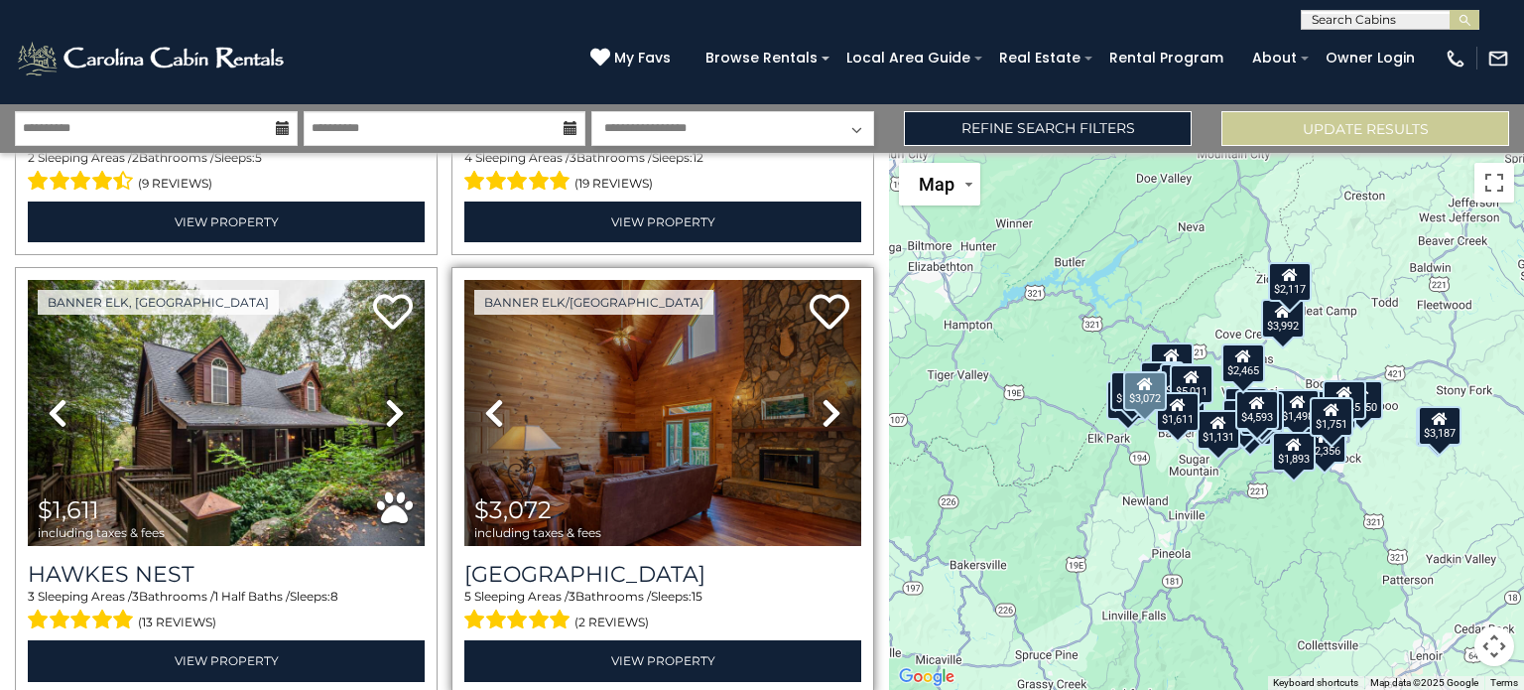
click at [831, 411] on icon at bounding box center [832, 413] width 20 height 32
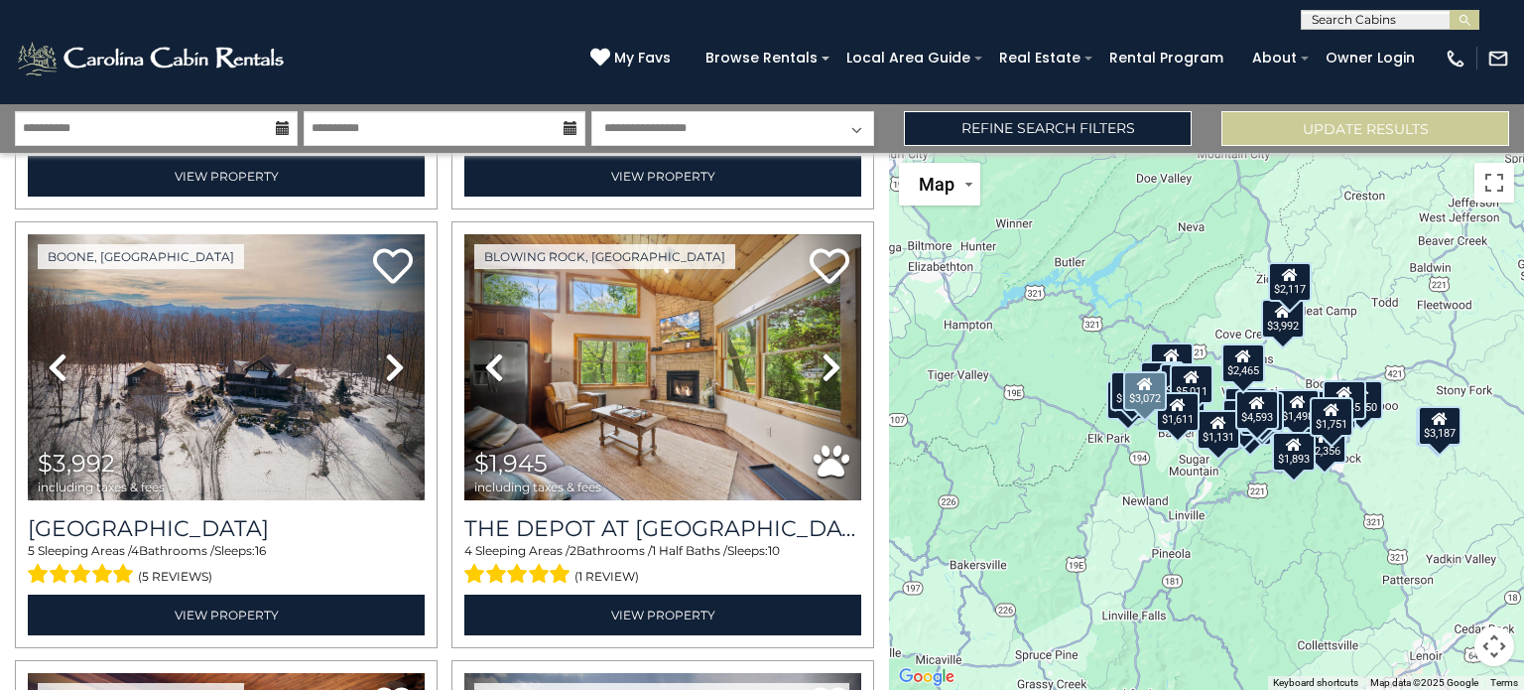
scroll to position [4388, 0]
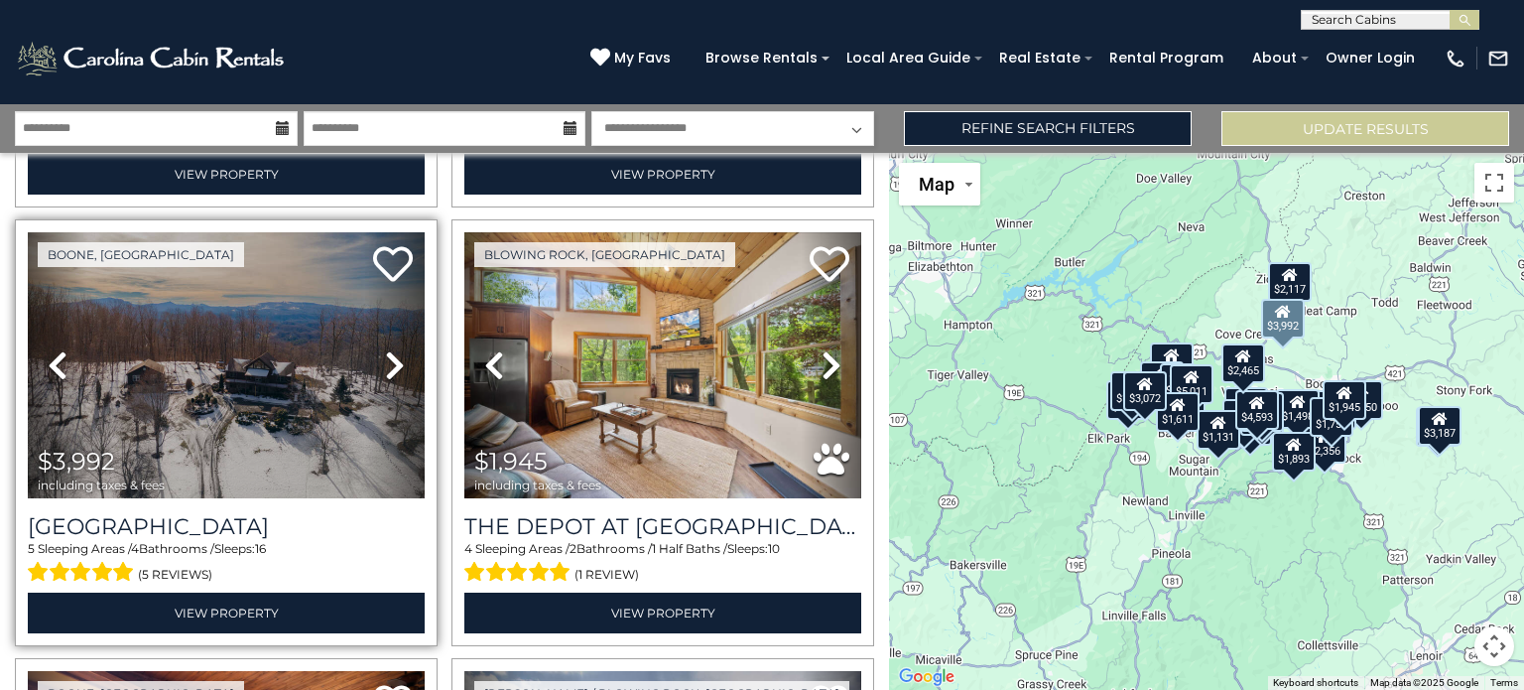
click at [397, 370] on icon at bounding box center [395, 365] width 20 height 32
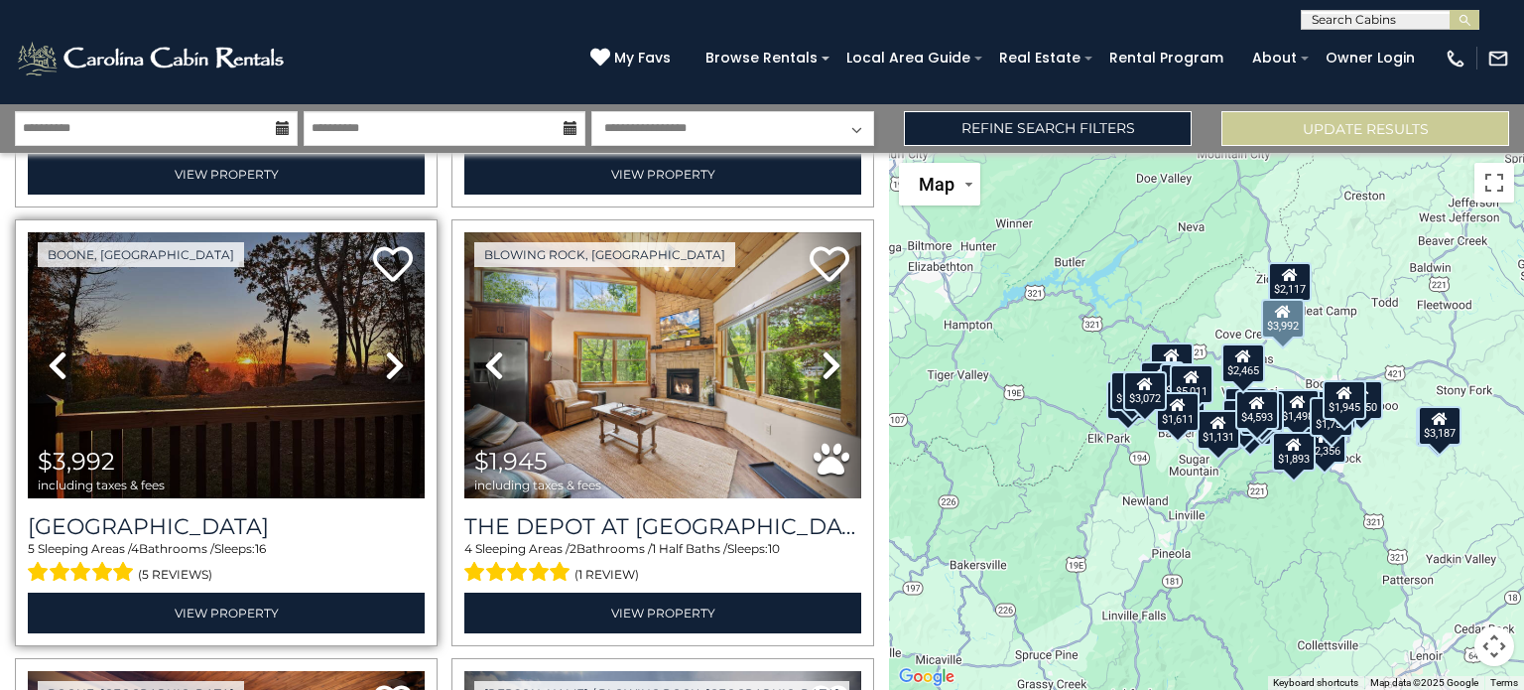
click at [397, 370] on icon at bounding box center [395, 365] width 20 height 32
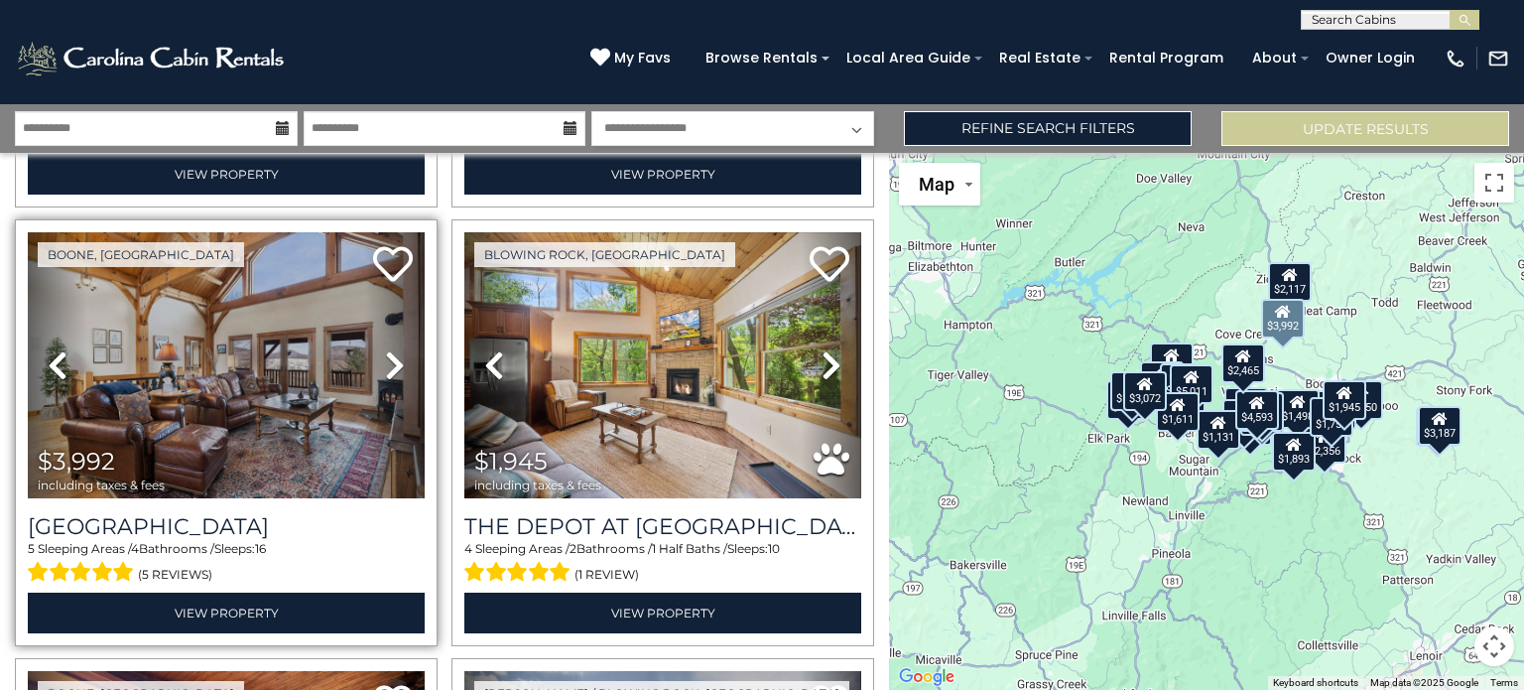
click at [397, 370] on icon at bounding box center [395, 365] width 20 height 32
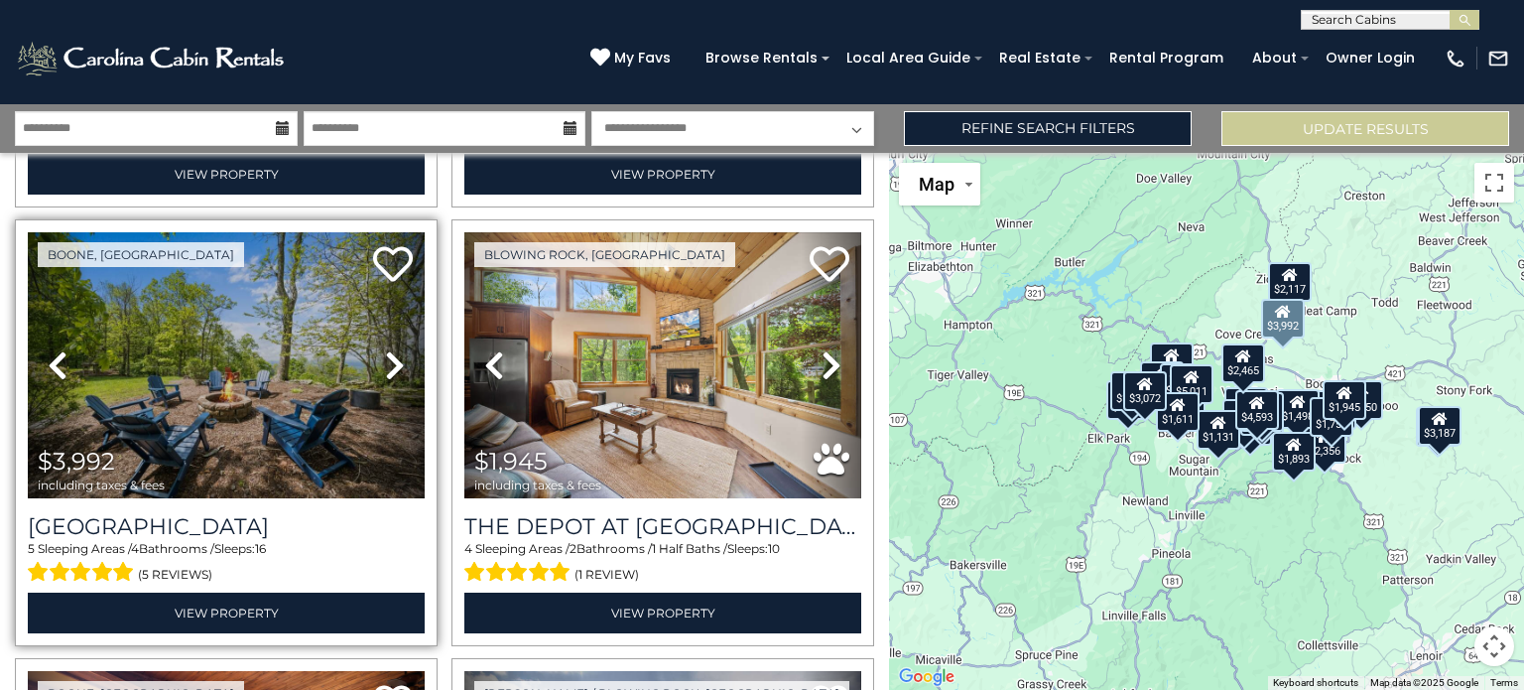
click at [397, 370] on icon at bounding box center [395, 365] width 20 height 32
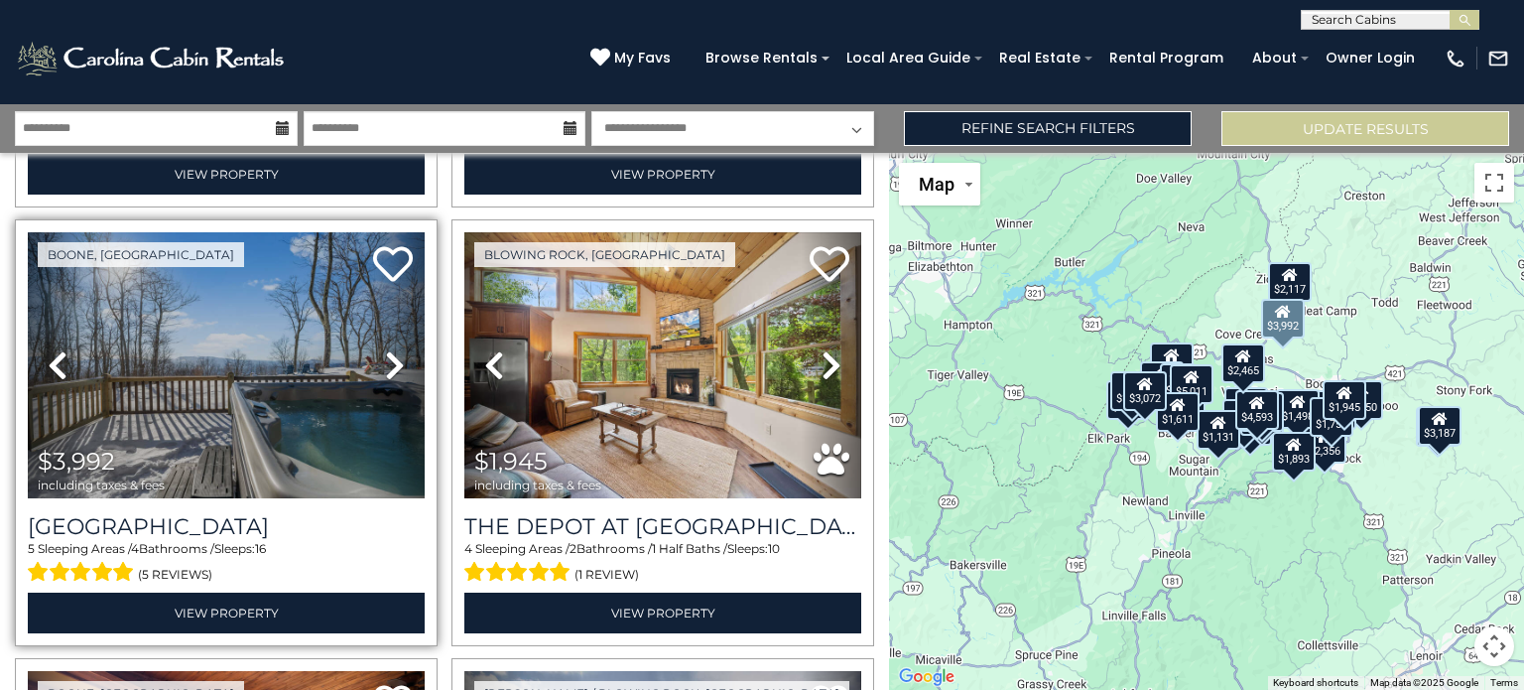
click at [397, 370] on icon at bounding box center [395, 365] width 20 height 32
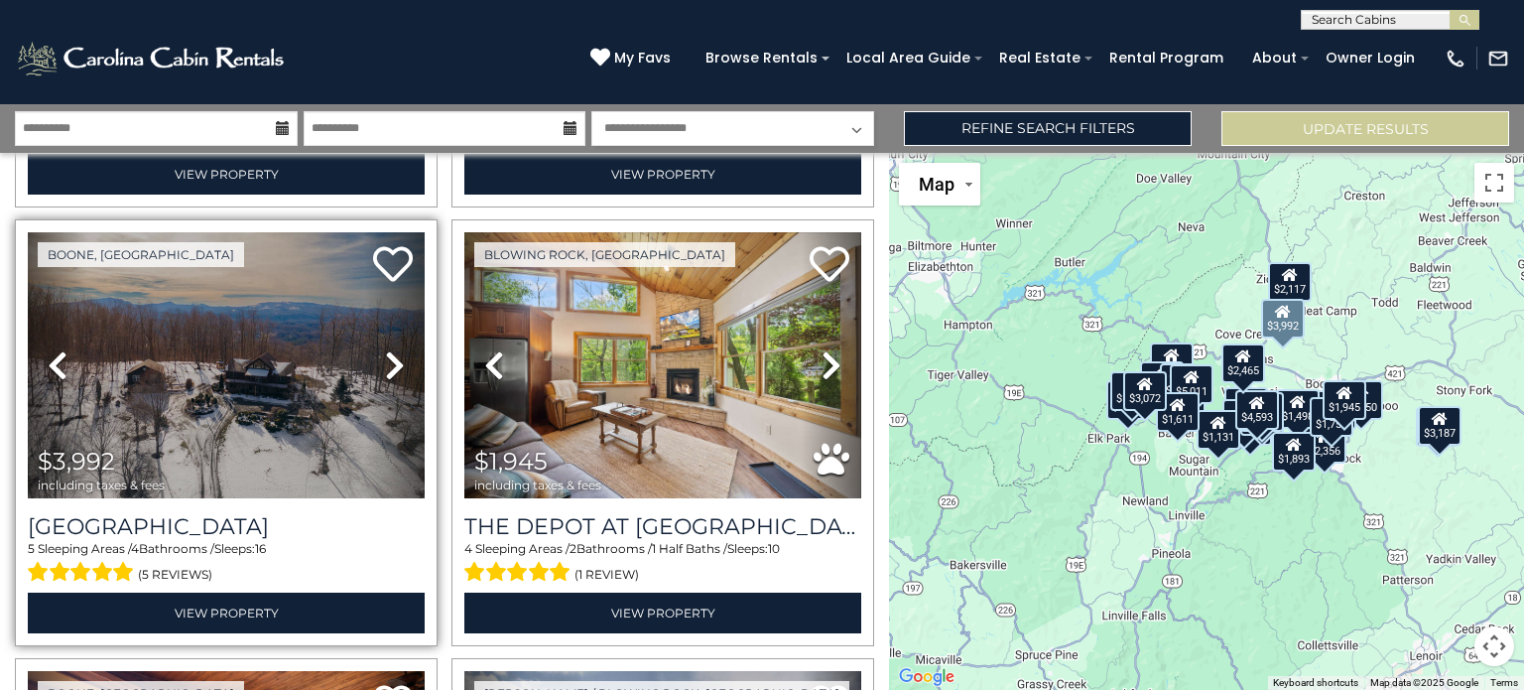
click at [397, 370] on icon at bounding box center [395, 365] width 20 height 32
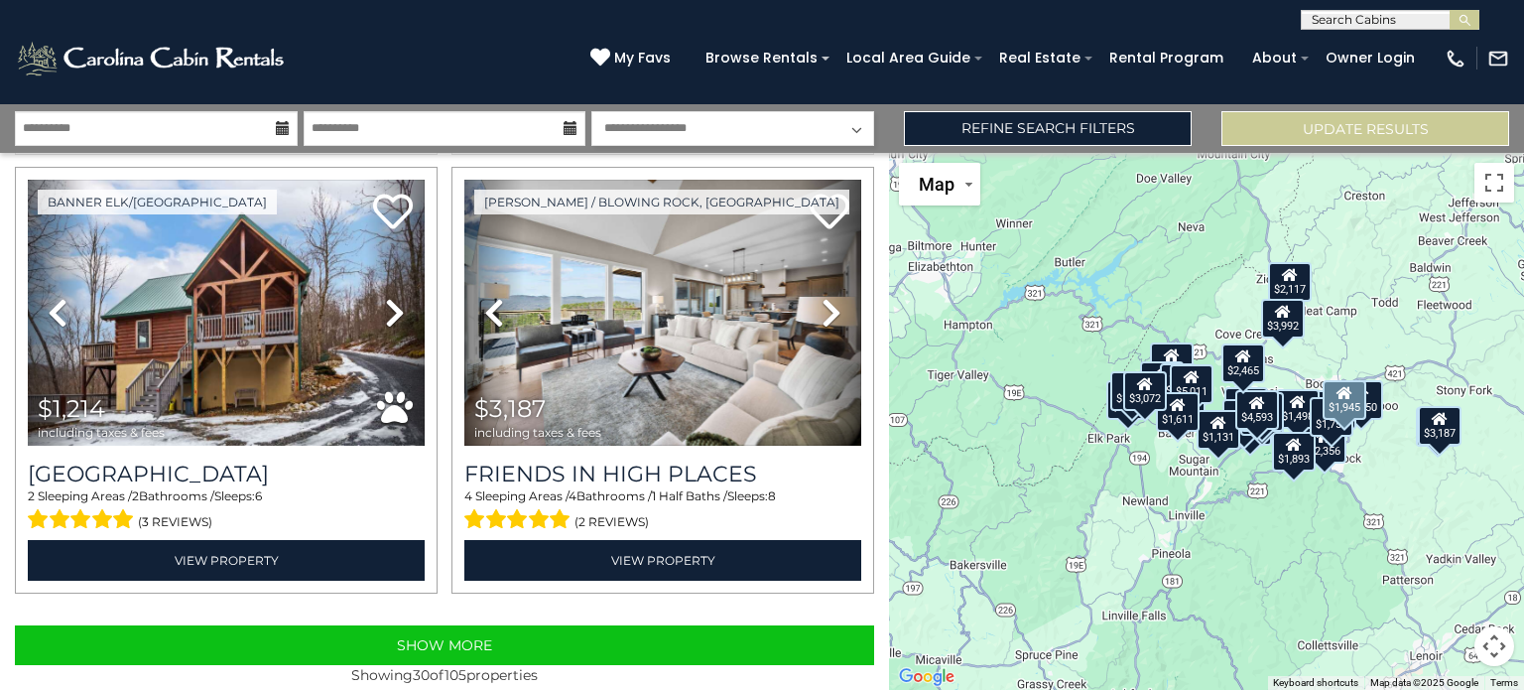
scroll to position [6220, 0]
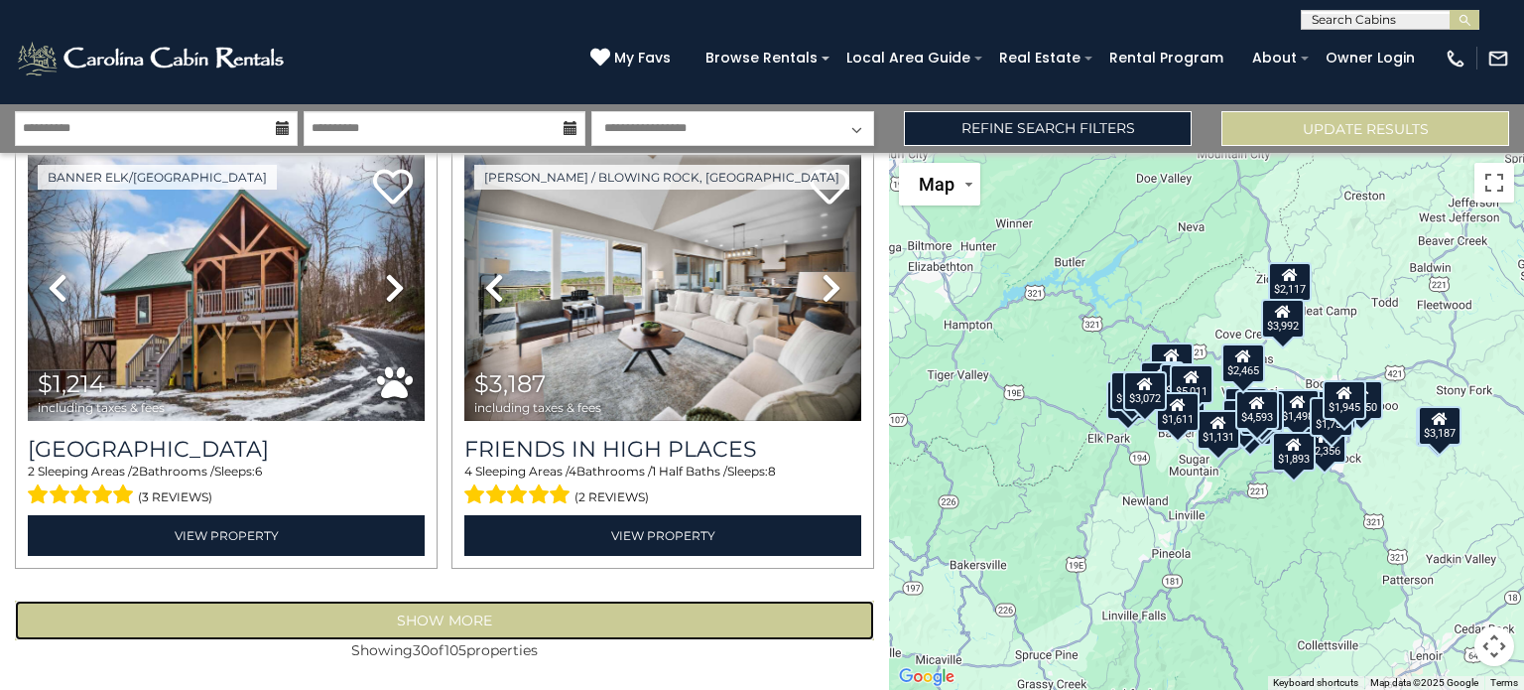
click at [469, 618] on button "Show More" at bounding box center [444, 620] width 859 height 40
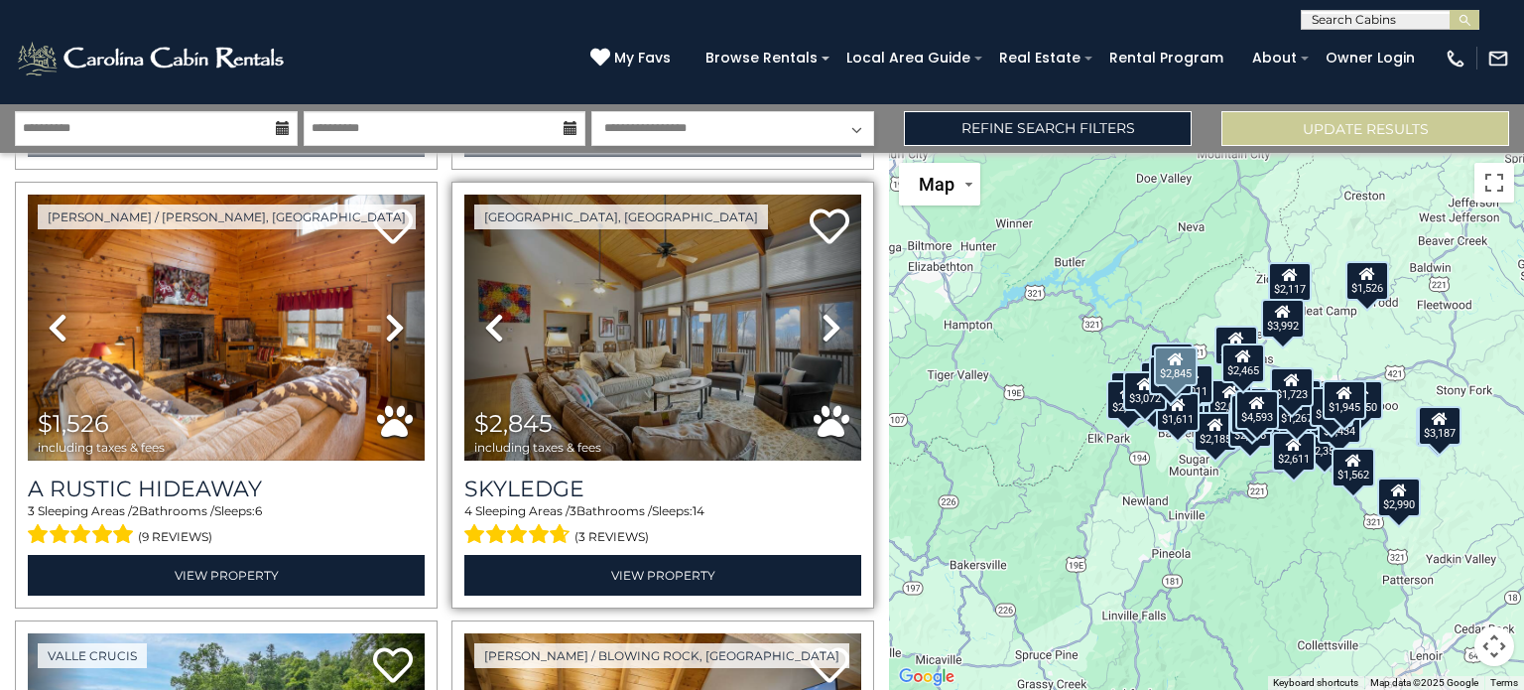
scroll to position [10571, 0]
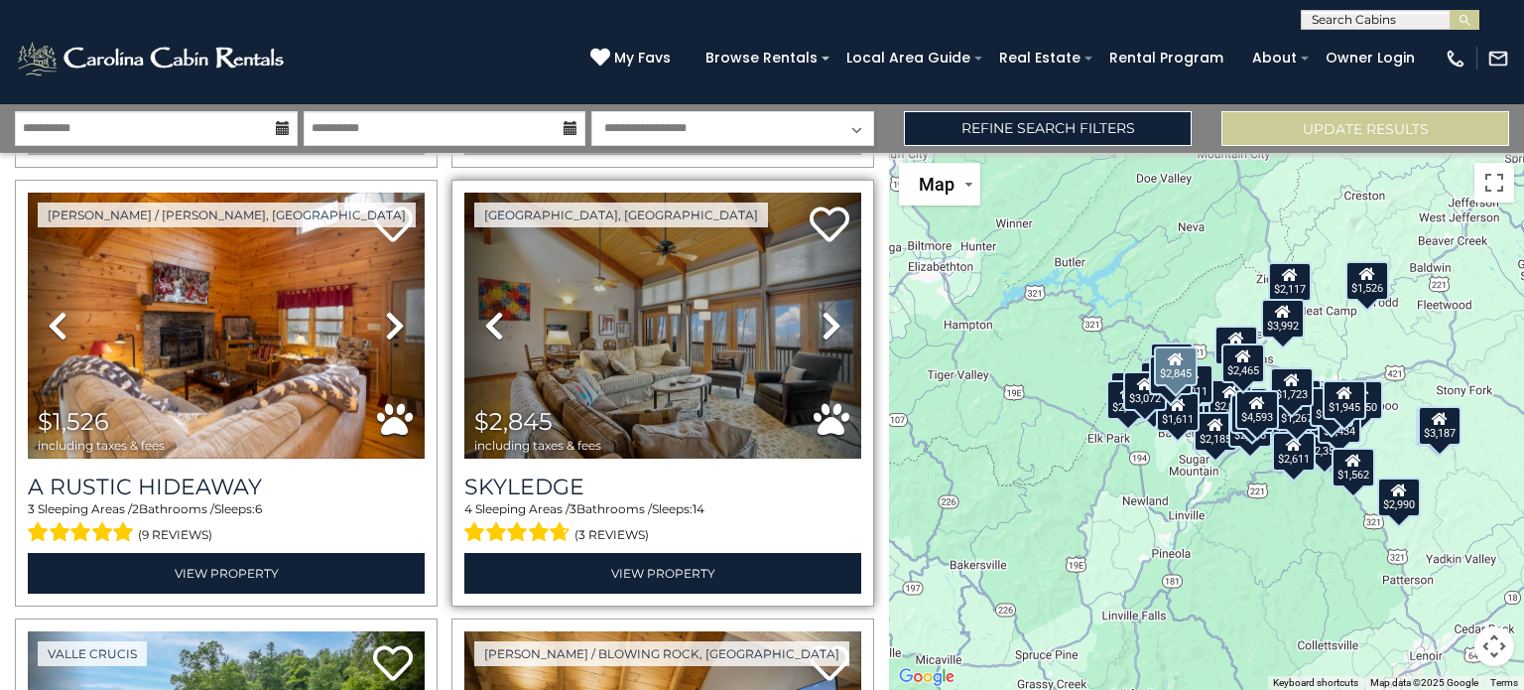
click at [827, 277] on link "Next" at bounding box center [832, 325] width 60 height 266
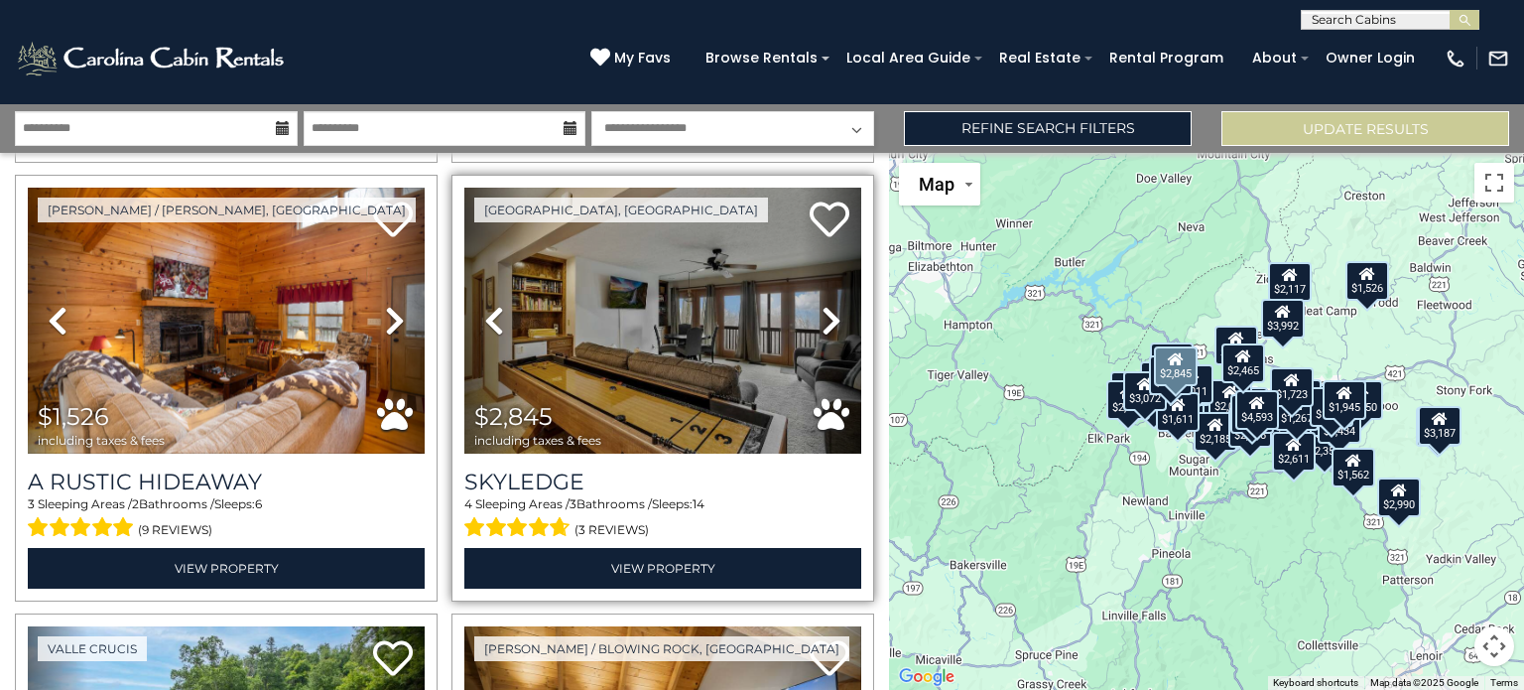
scroll to position [10577, 0]
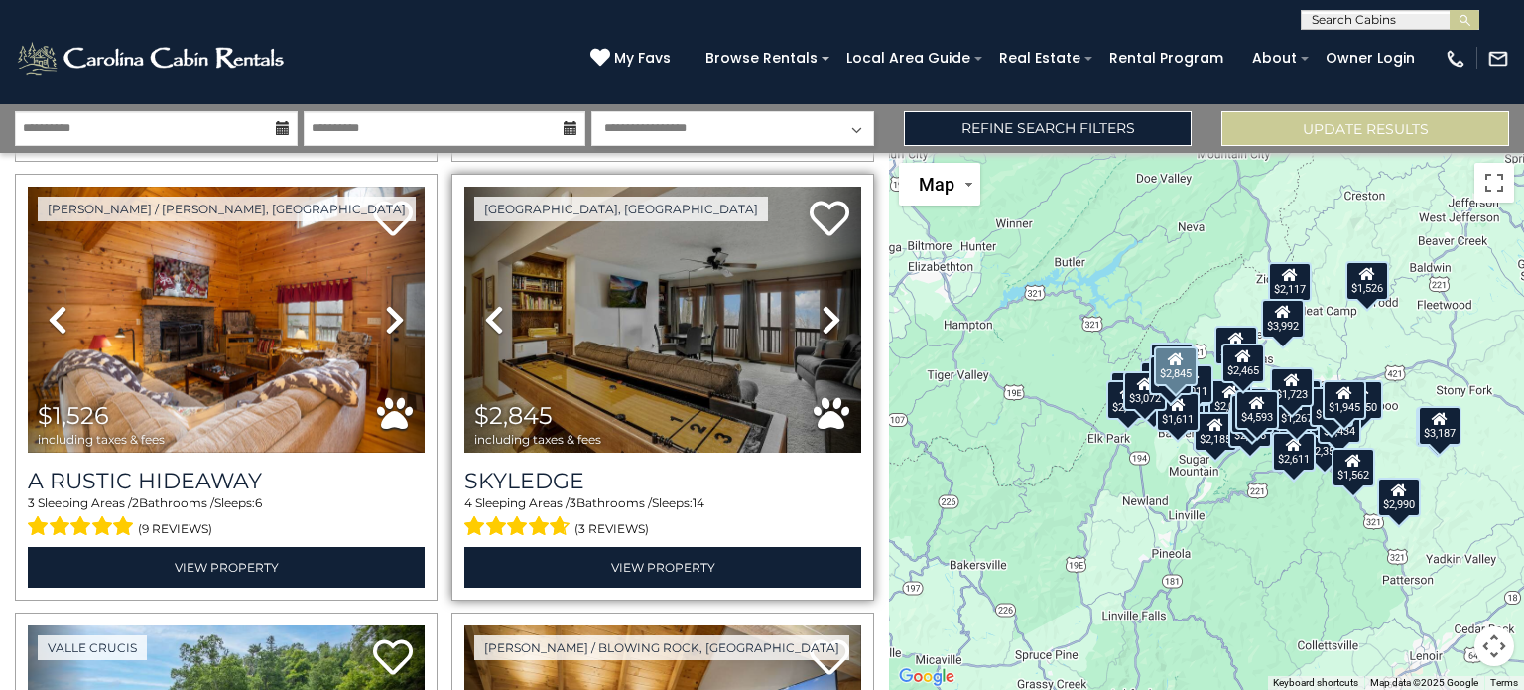
click at [822, 333] on icon at bounding box center [832, 320] width 20 height 32
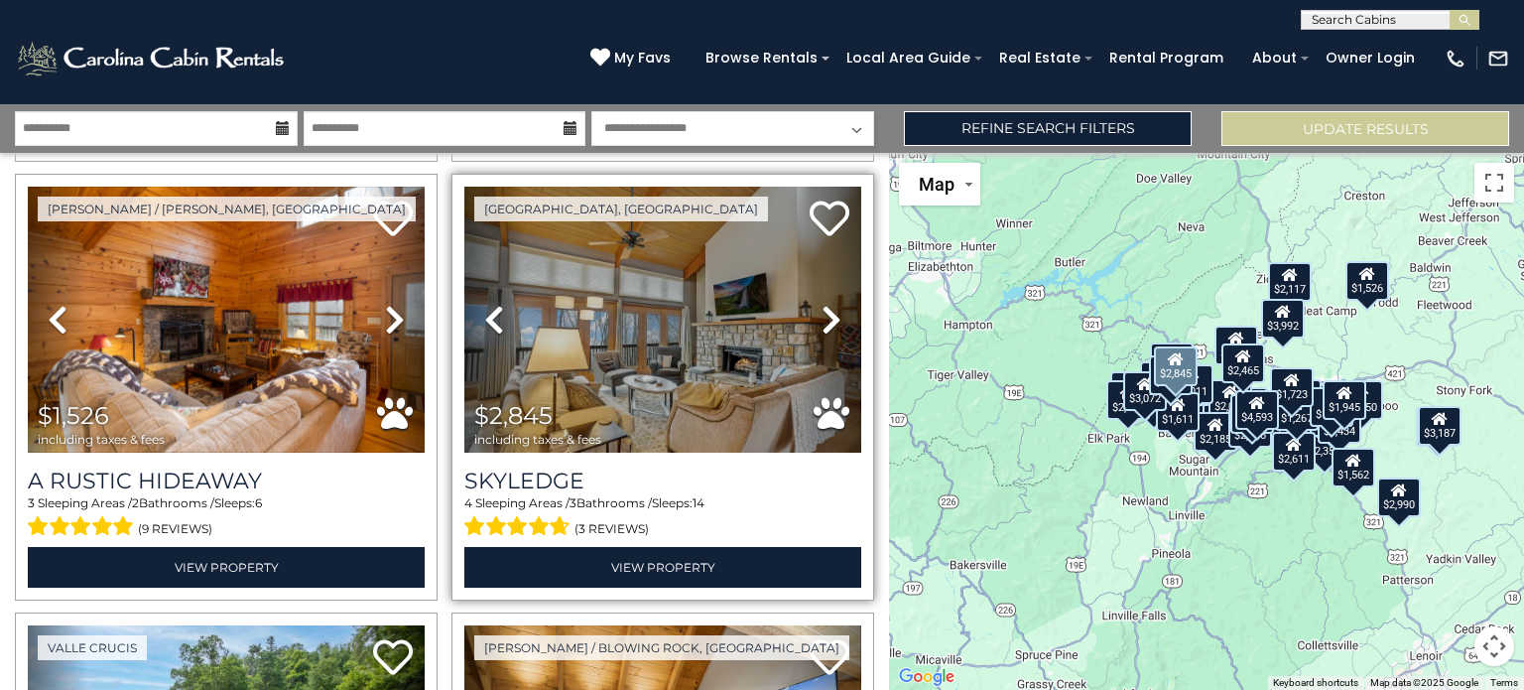
click at [825, 331] on icon at bounding box center [832, 320] width 20 height 32
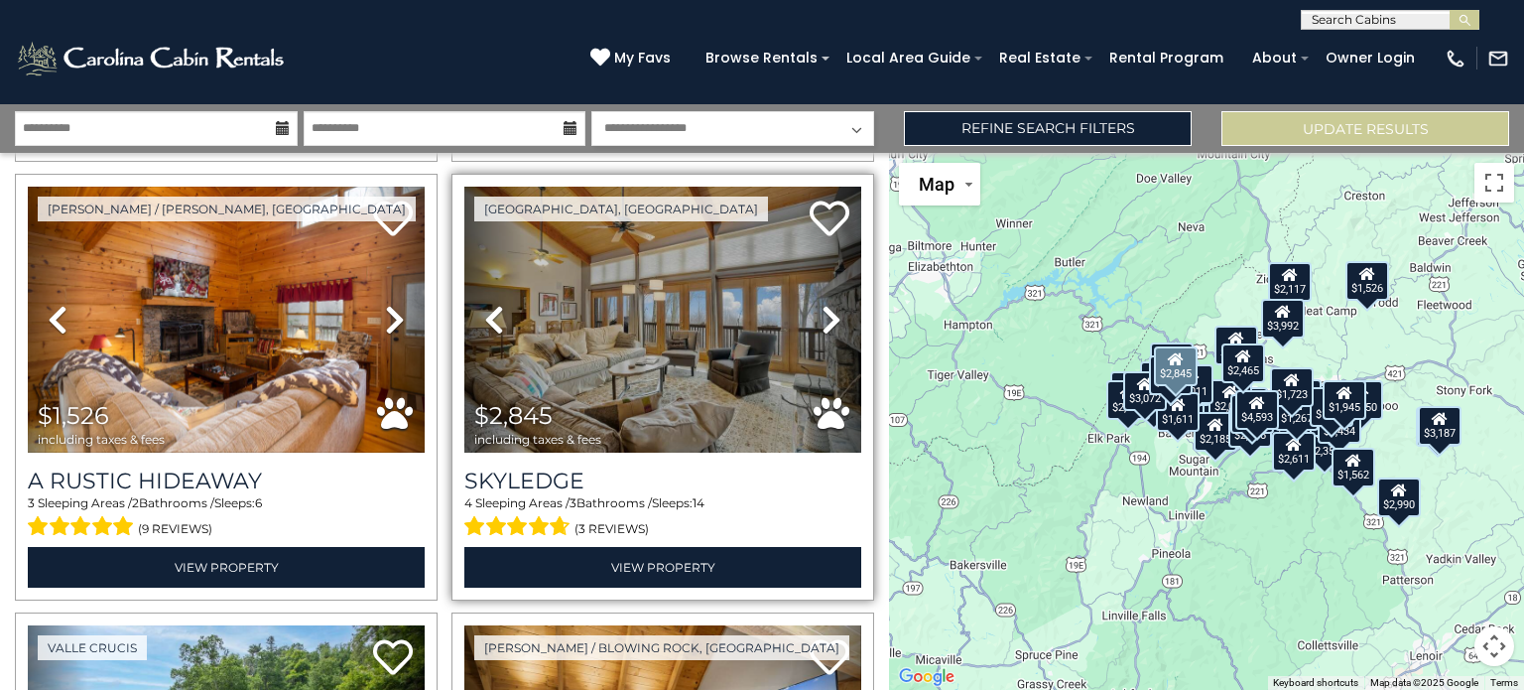
click at [827, 336] on link "Next" at bounding box center [832, 320] width 60 height 266
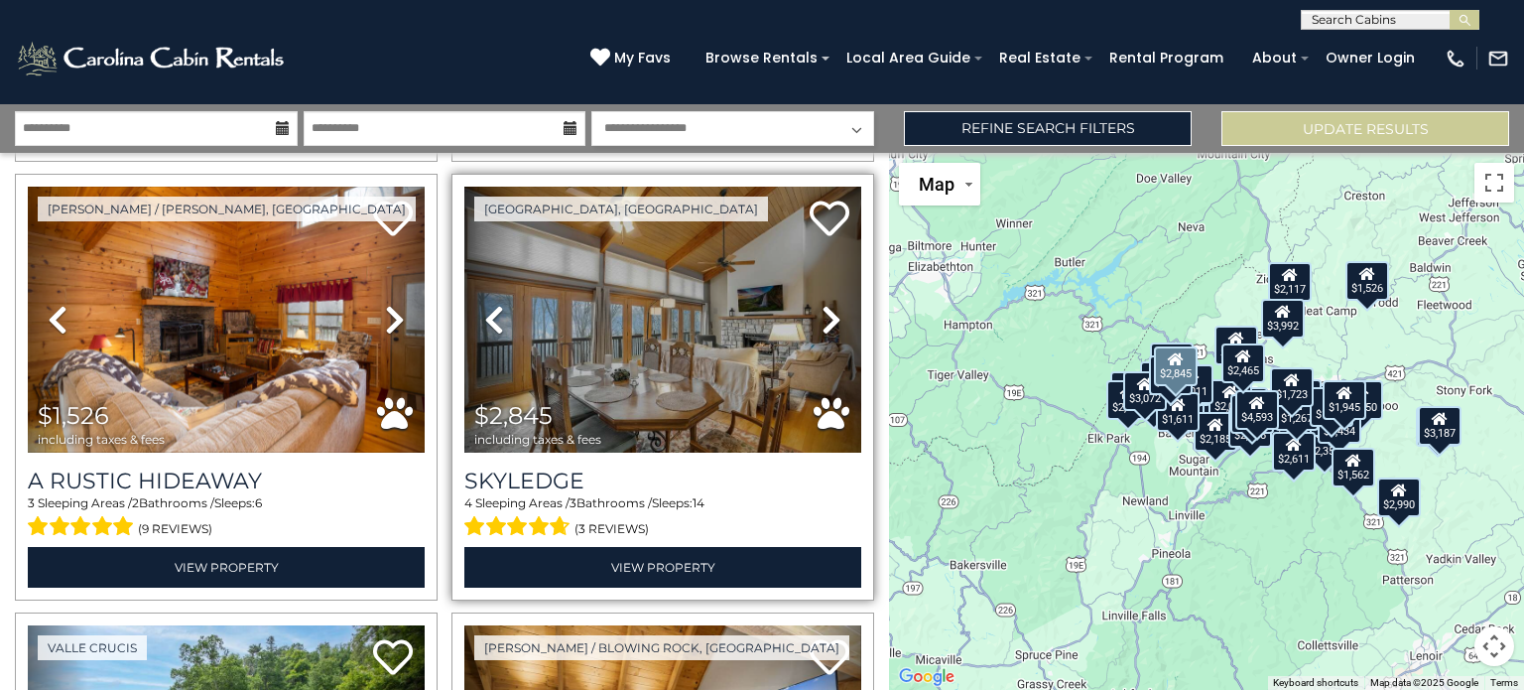
click at [830, 333] on icon at bounding box center [832, 320] width 20 height 32
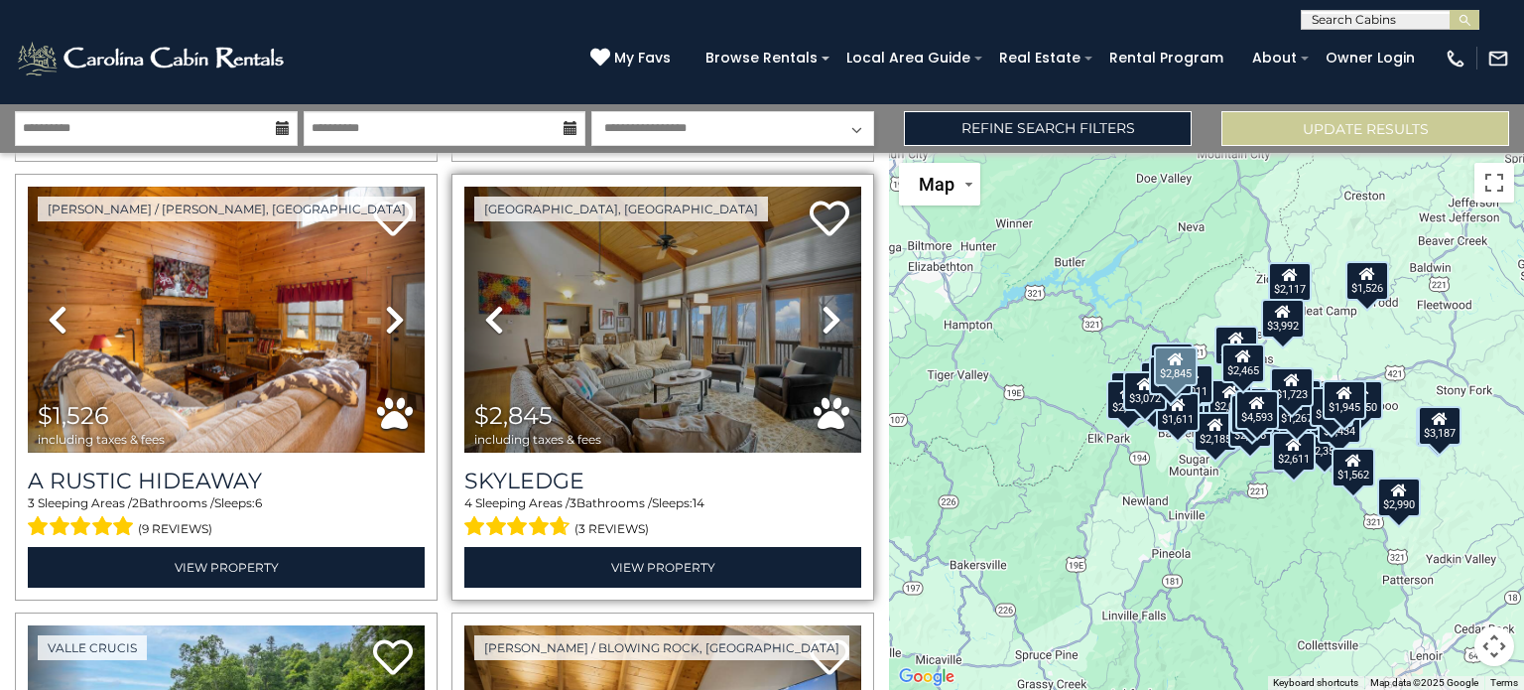
click at [833, 321] on icon at bounding box center [832, 320] width 20 height 32
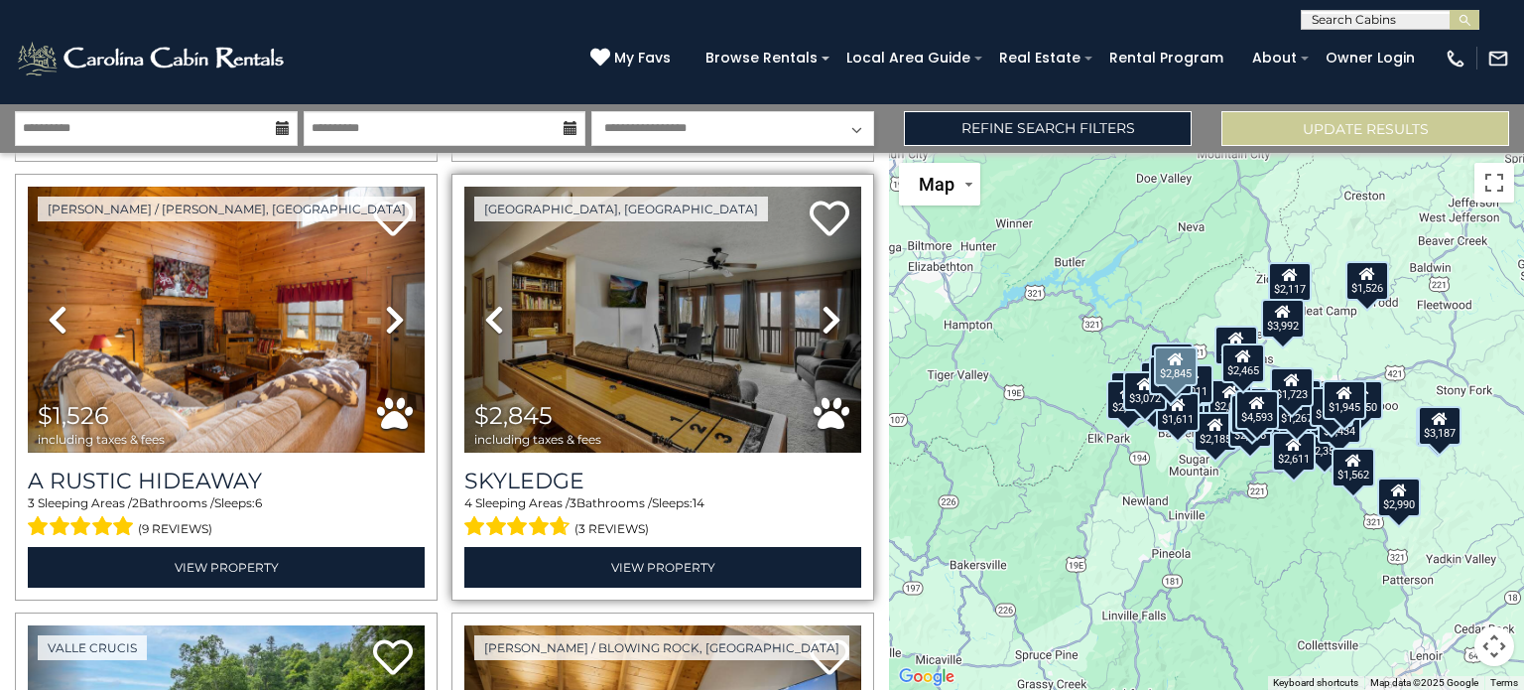
click at [824, 335] on link "Next" at bounding box center [832, 320] width 60 height 266
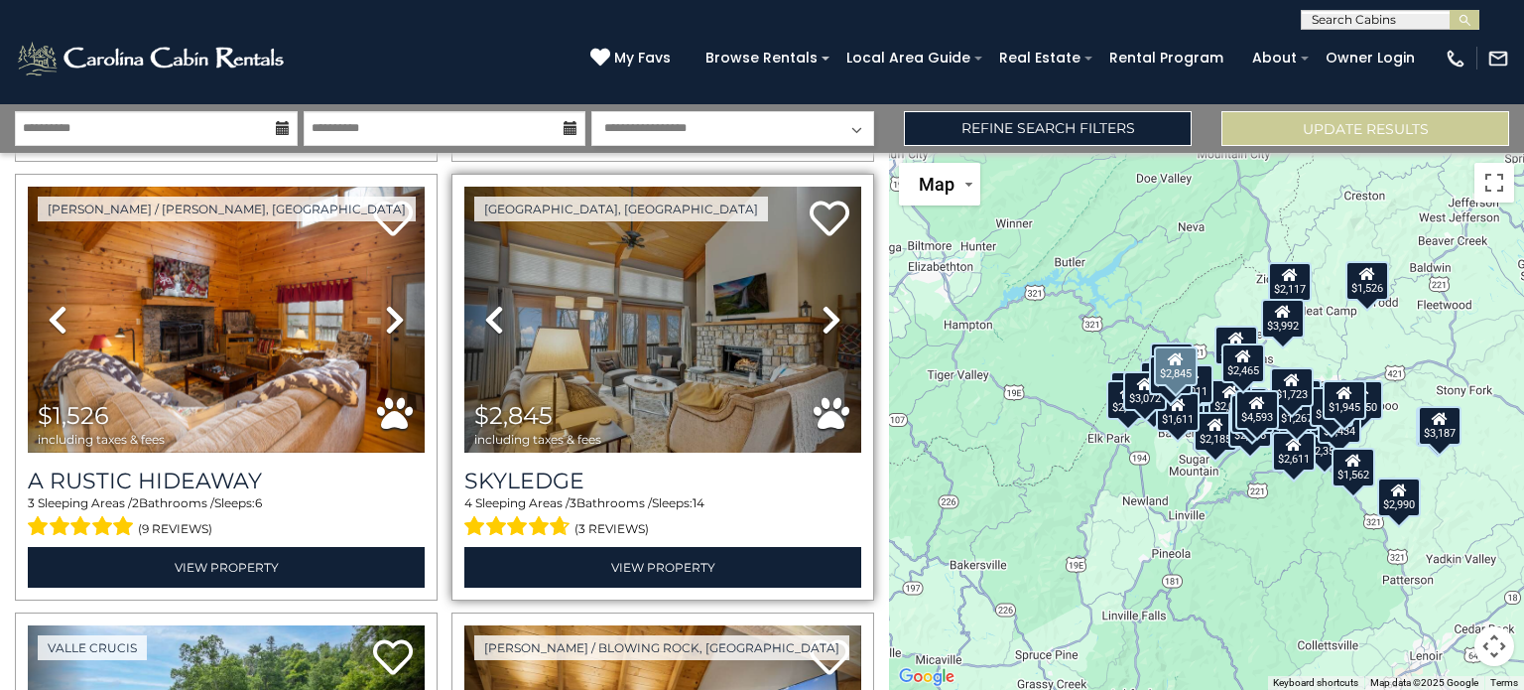
click at [822, 320] on icon at bounding box center [832, 320] width 20 height 32
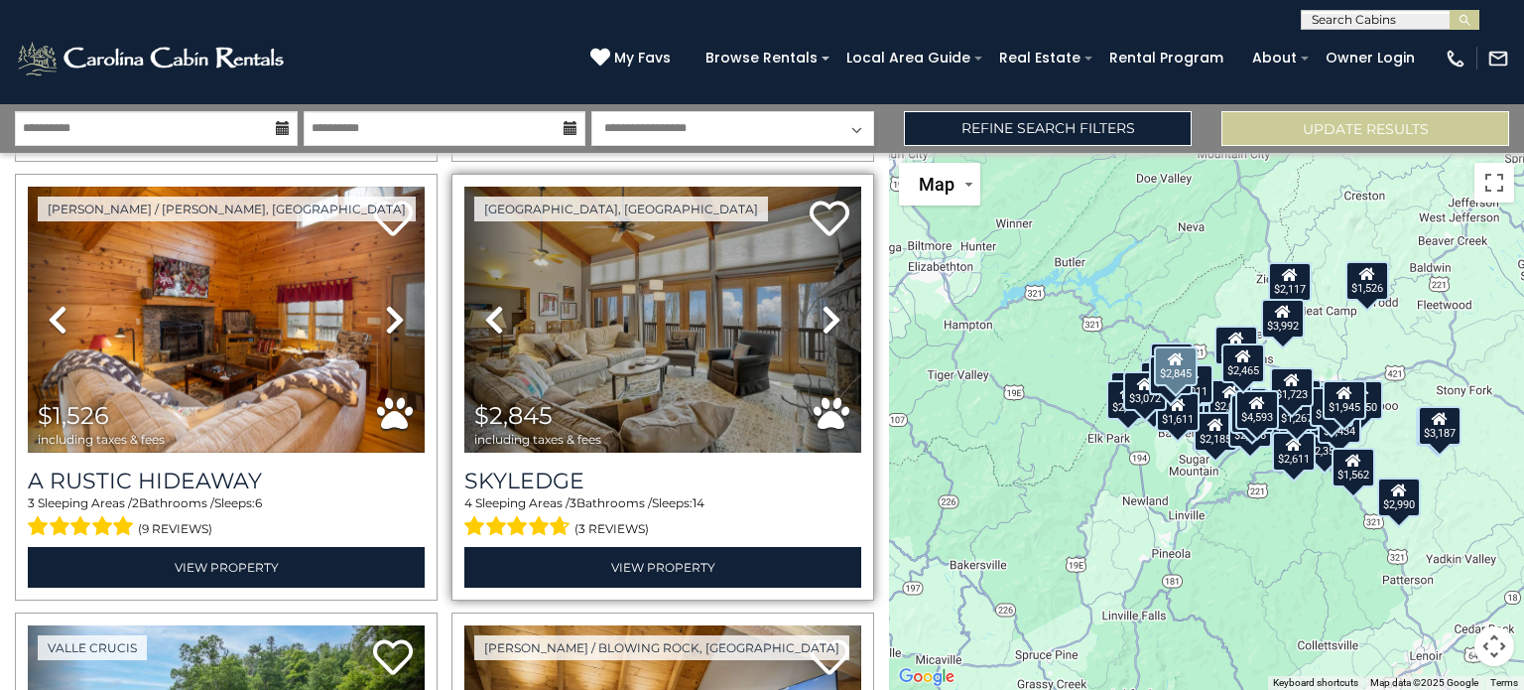
click at [829, 333] on icon at bounding box center [832, 320] width 20 height 32
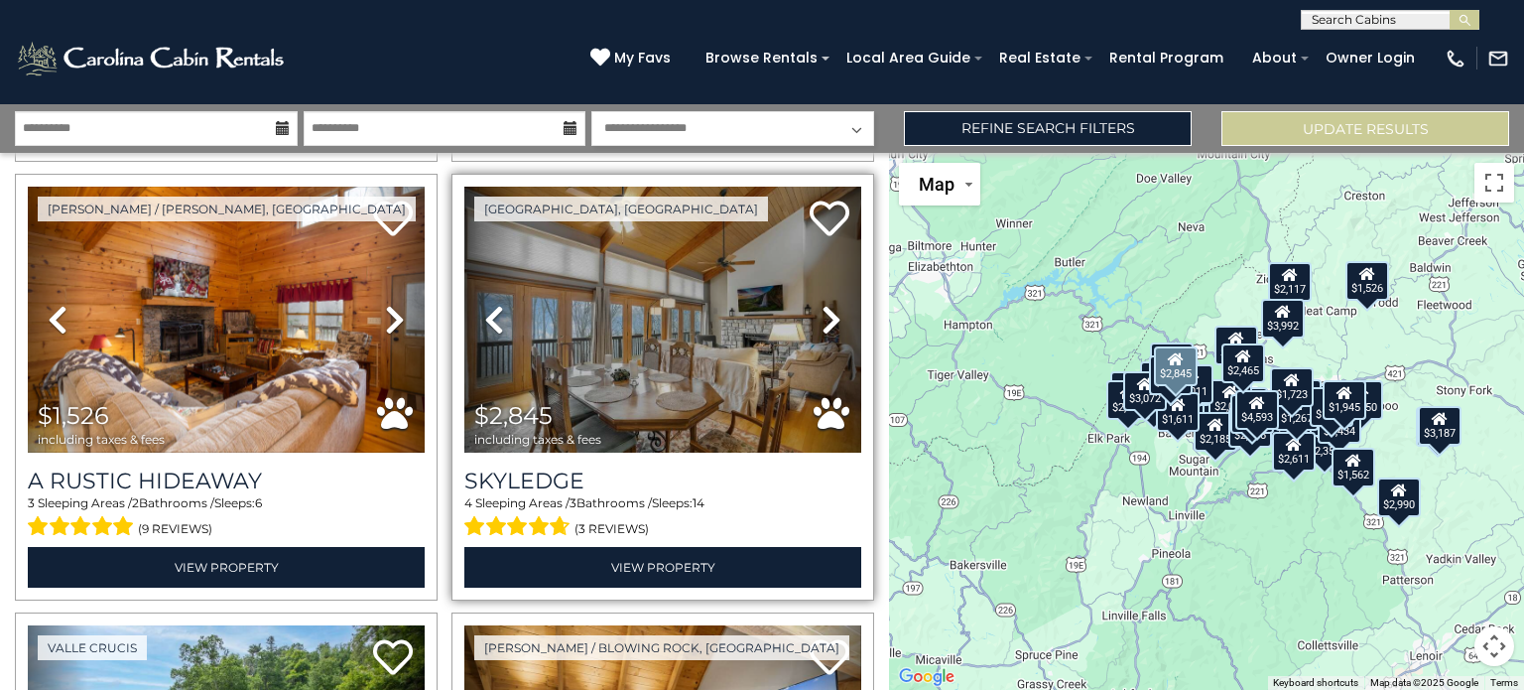
click at [823, 342] on link "Next" at bounding box center [832, 320] width 60 height 266
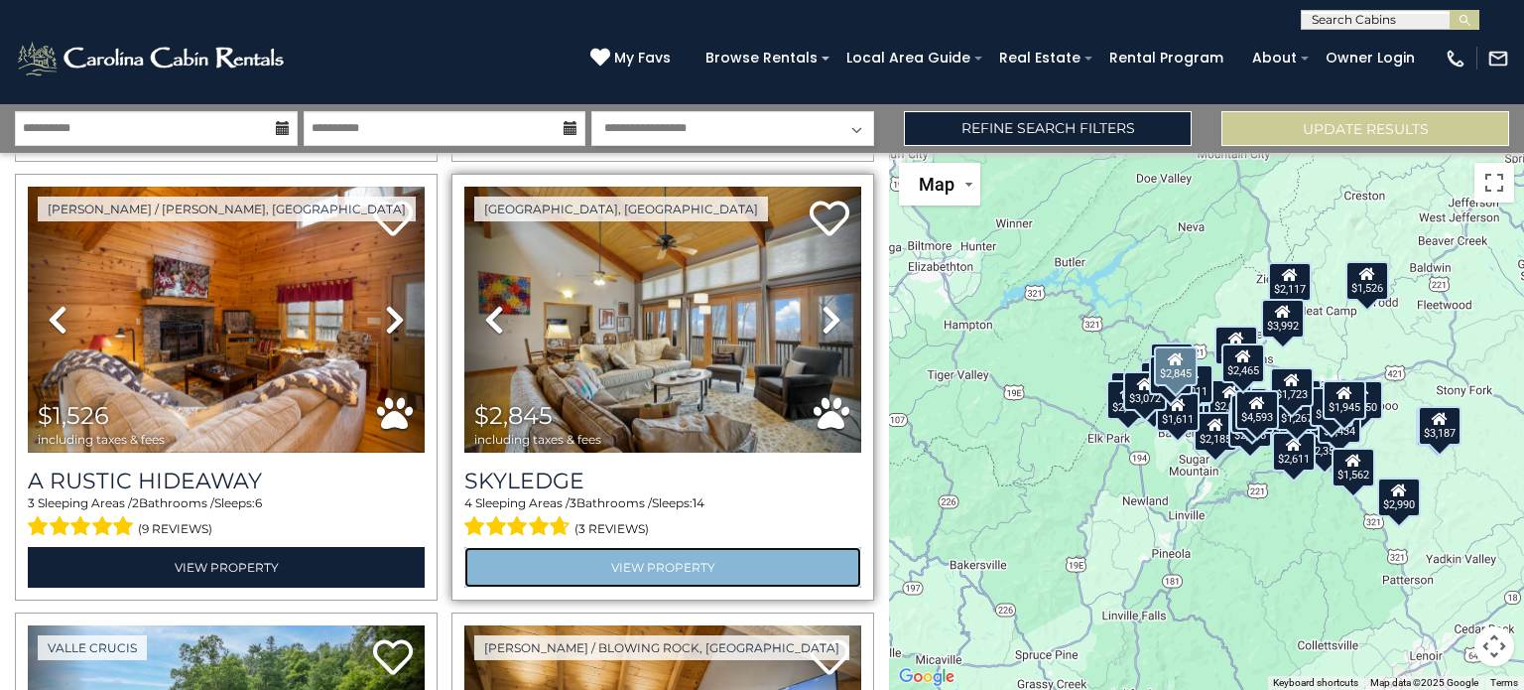
click at [667, 574] on link "View Property" at bounding box center [662, 567] width 397 height 41
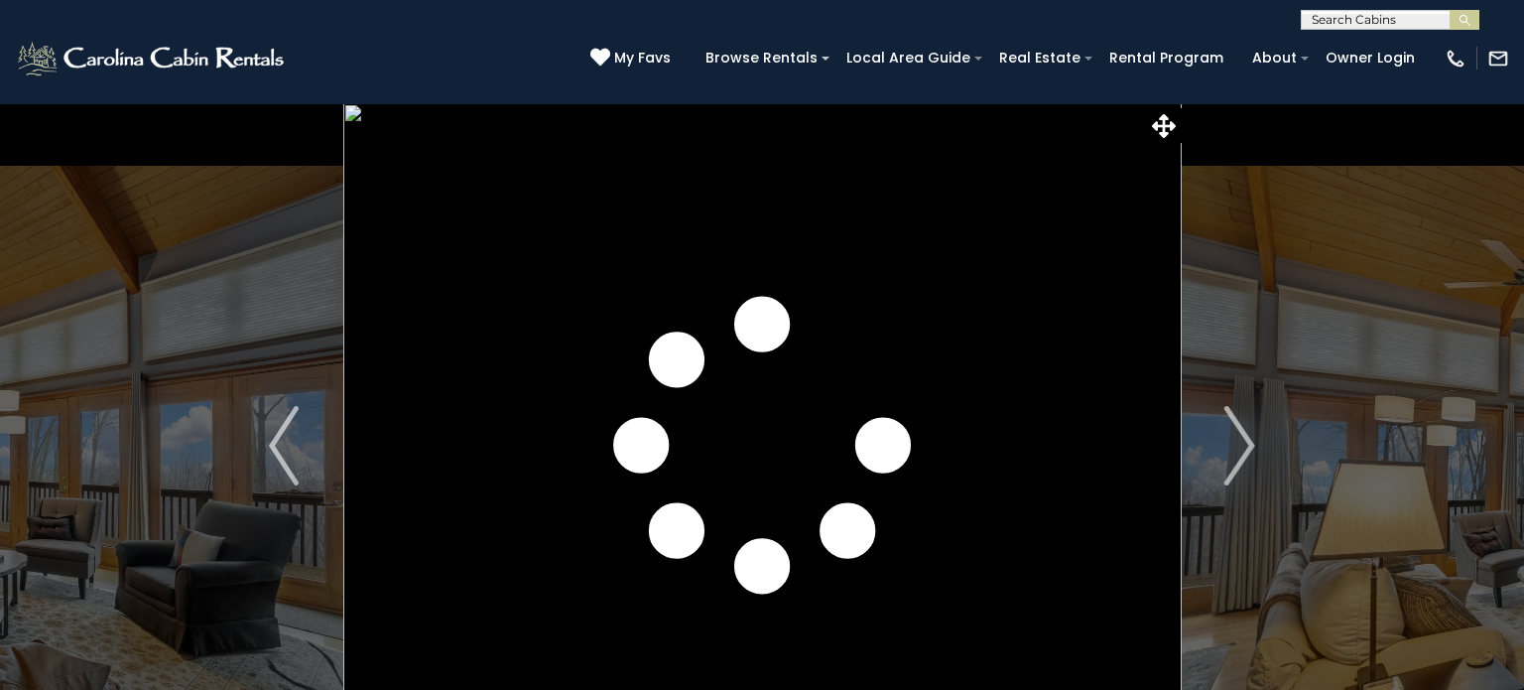
click at [1243, 470] on img "Next" at bounding box center [1240, 445] width 30 height 79
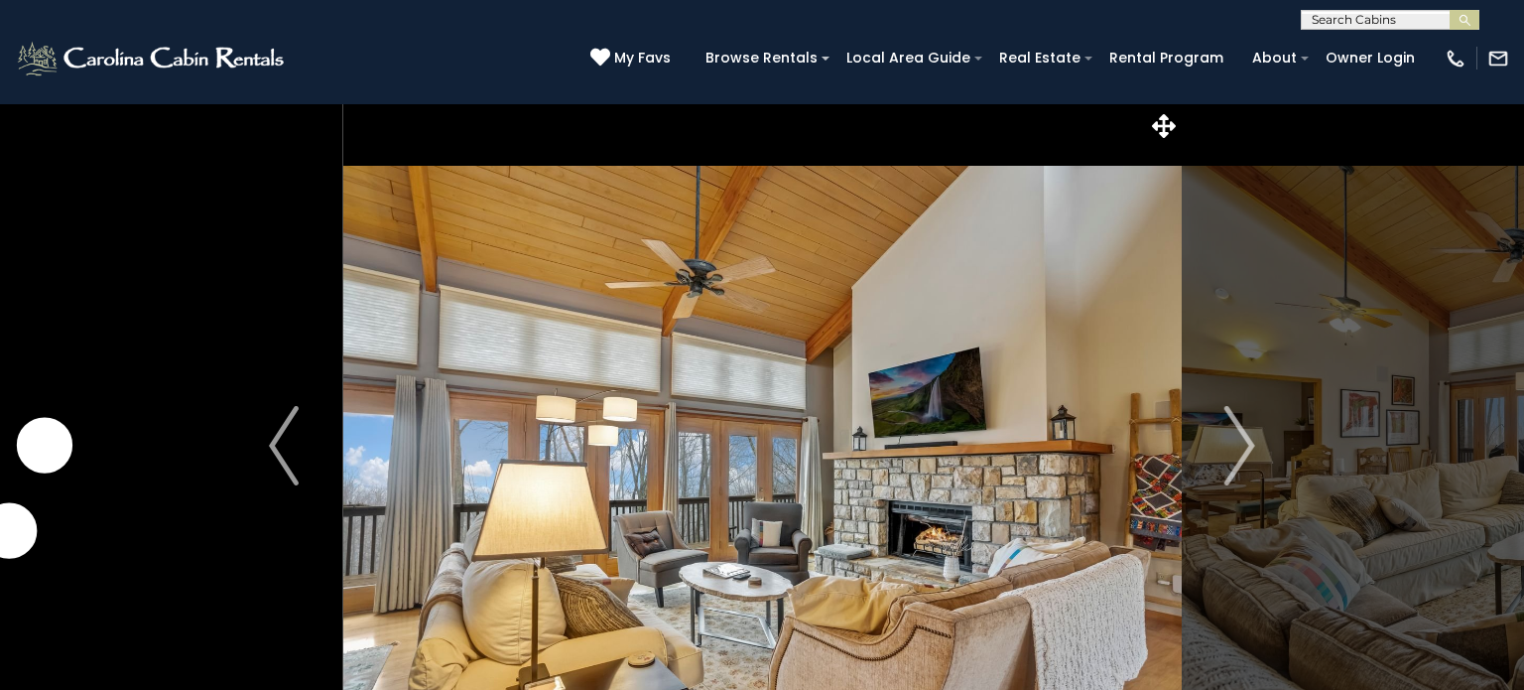
click at [1243, 470] on img "Next" at bounding box center [1240, 445] width 30 height 79
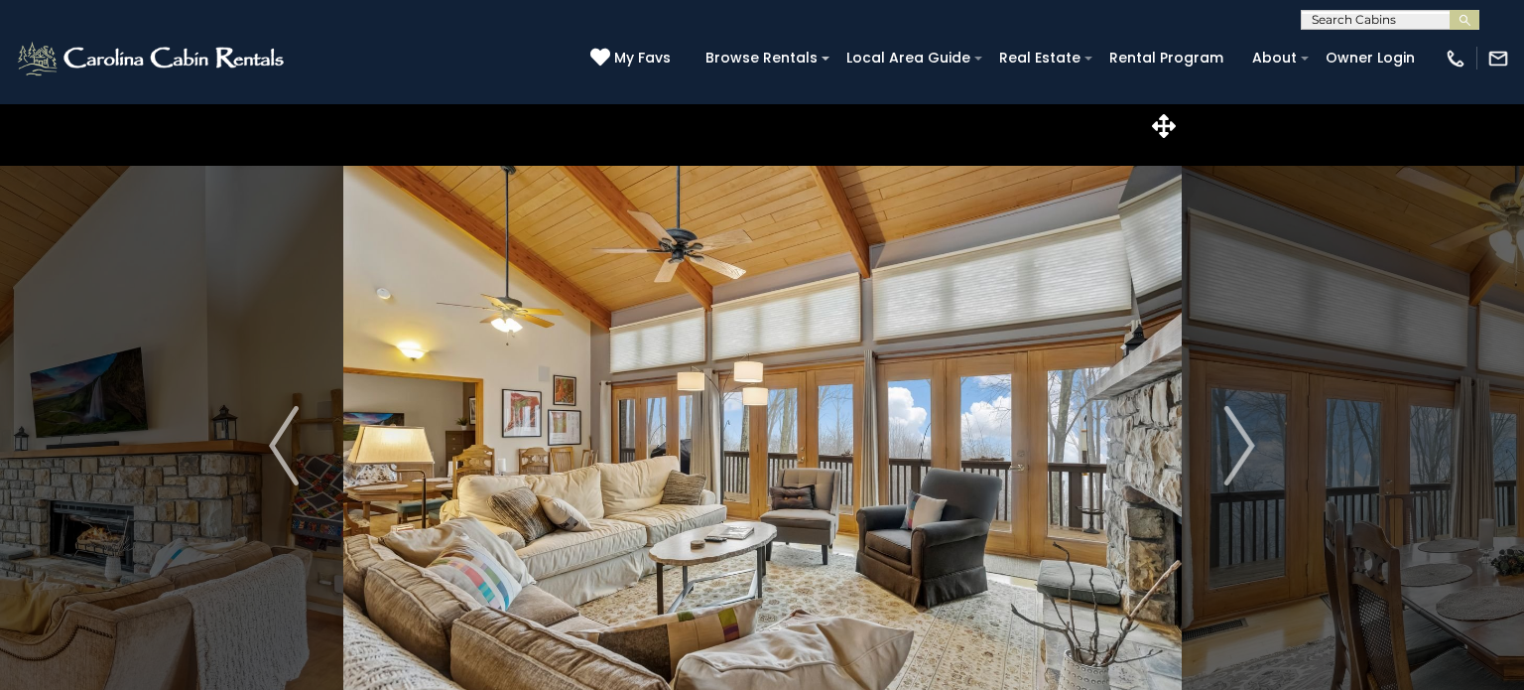
click at [1243, 470] on img "Next" at bounding box center [1240, 445] width 30 height 79
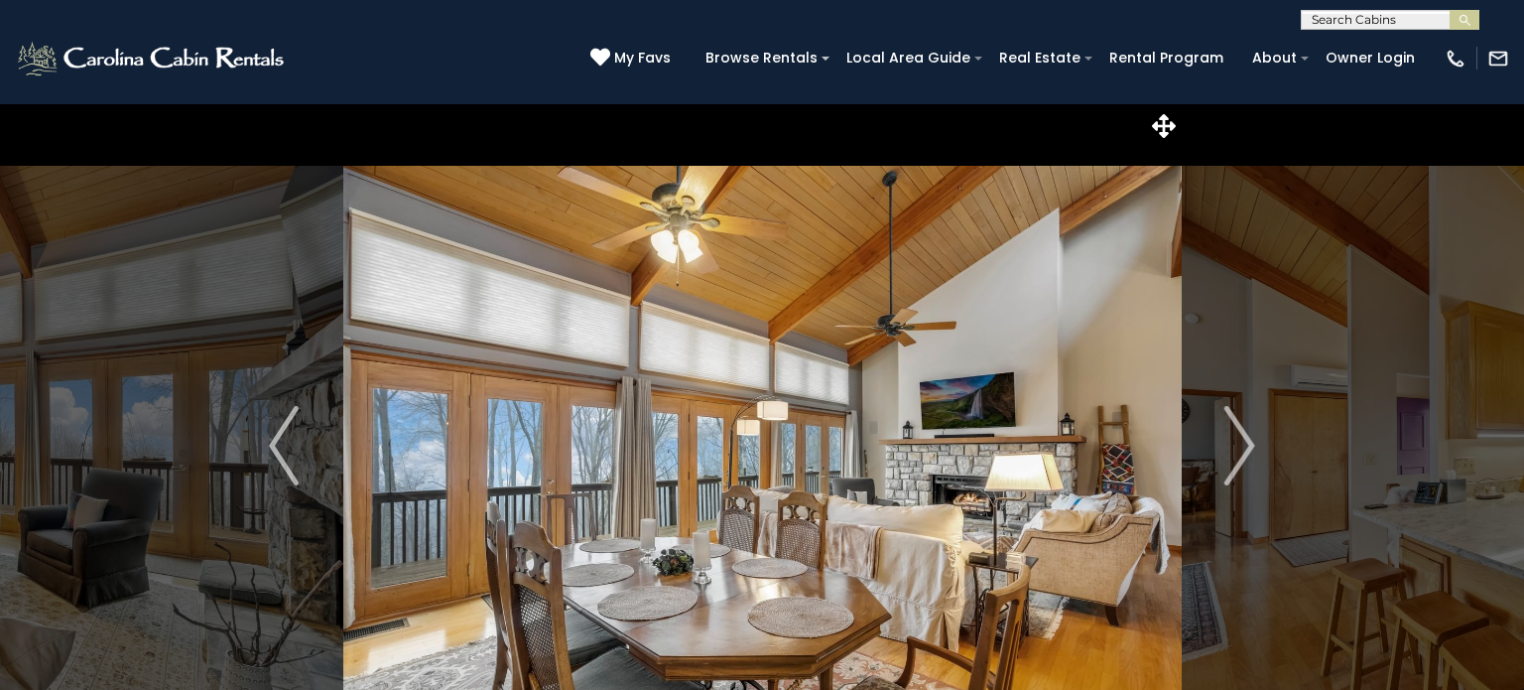
click at [1243, 470] on img "Next" at bounding box center [1240, 445] width 30 height 79
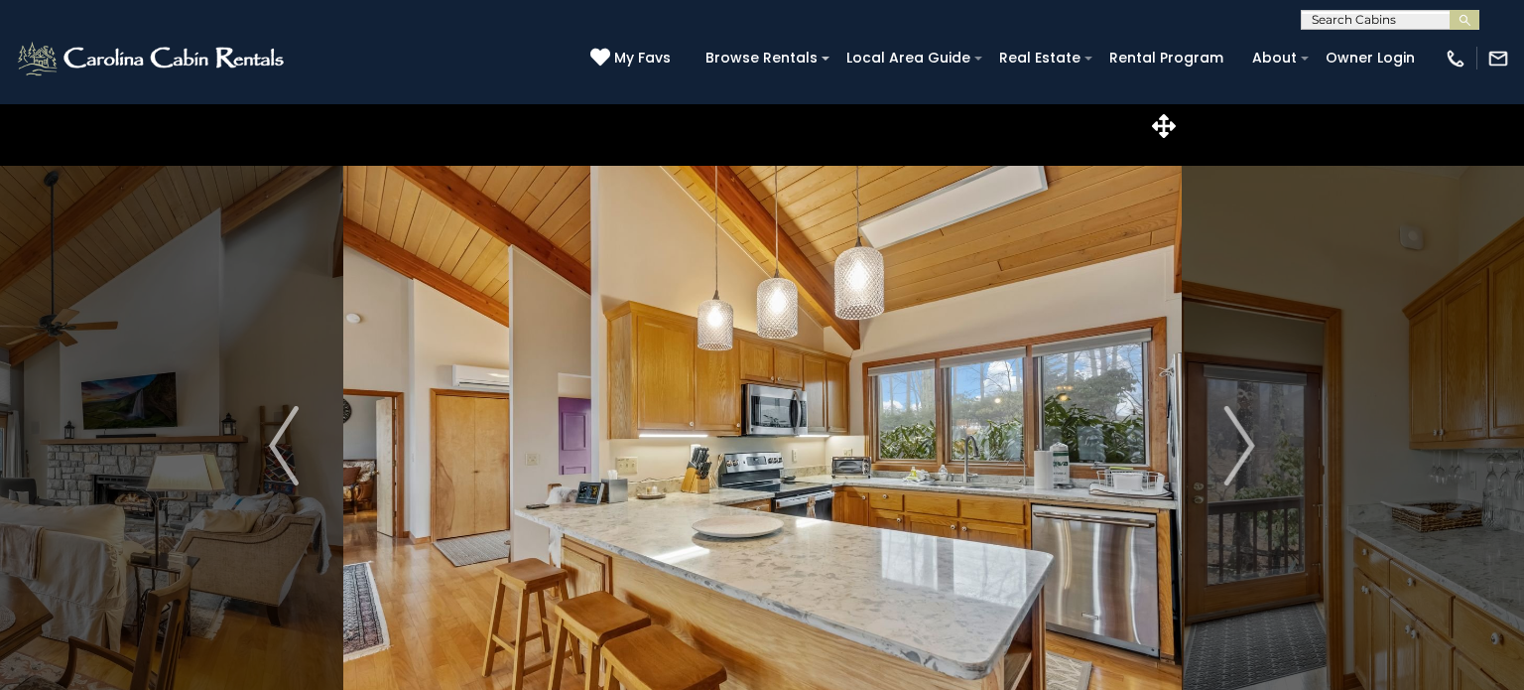
click at [1243, 470] on img "Next" at bounding box center [1240, 445] width 30 height 79
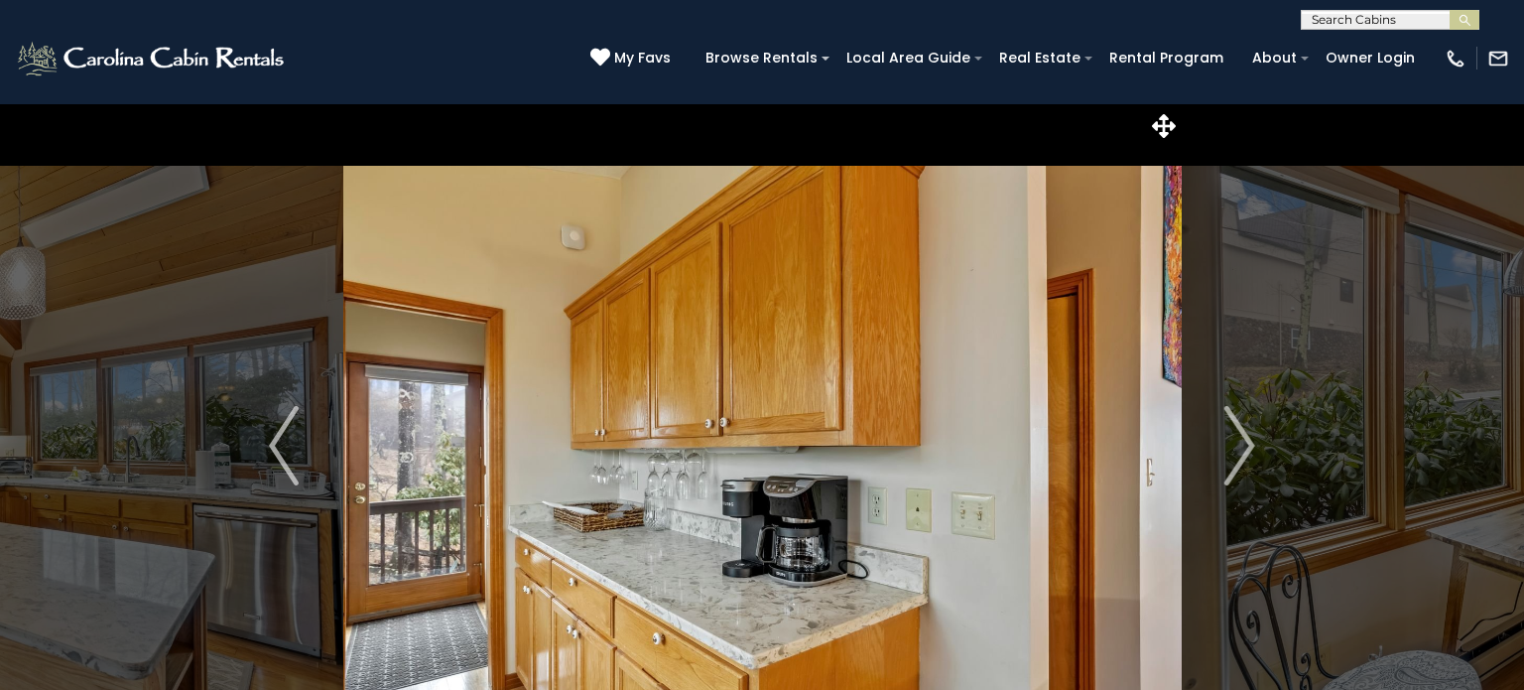
click at [1243, 470] on img "Next" at bounding box center [1240, 445] width 30 height 79
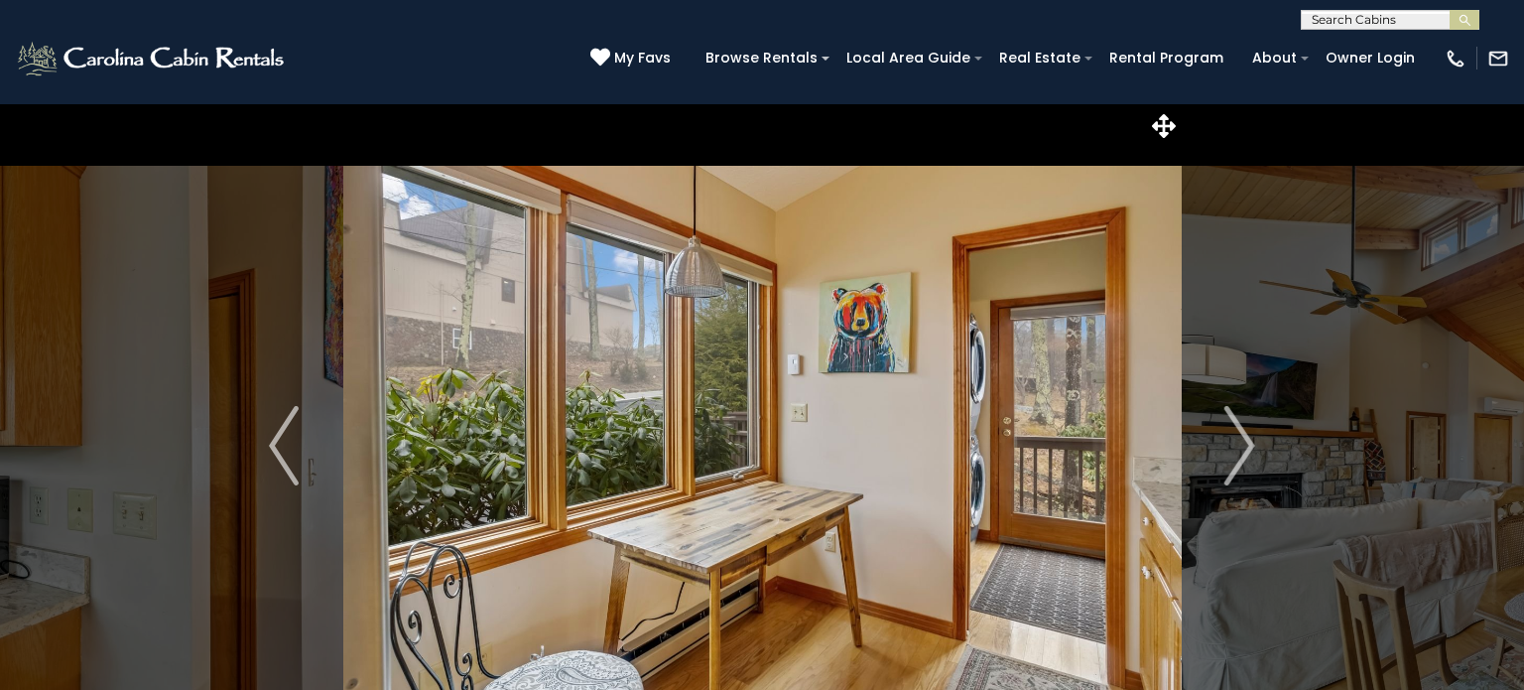
click at [1243, 470] on img "Next" at bounding box center [1240, 445] width 30 height 79
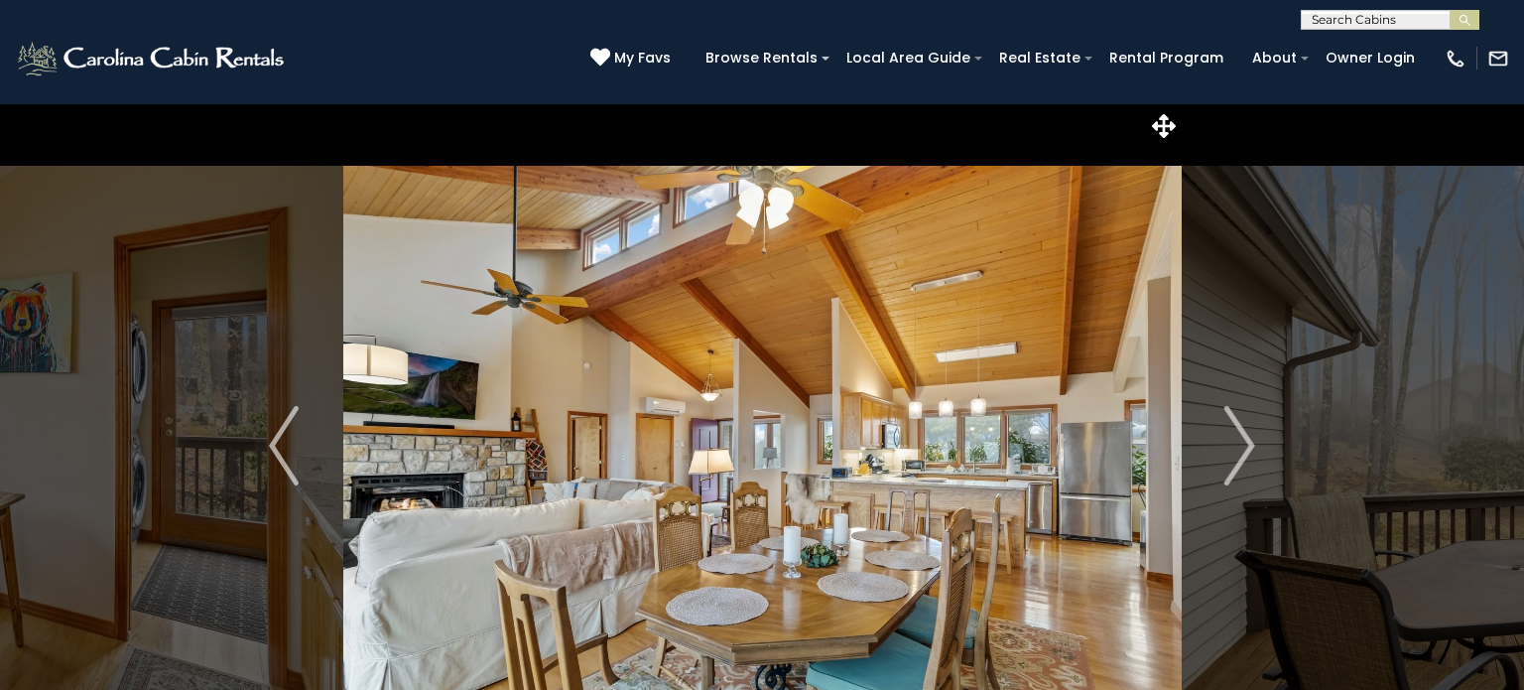
click at [1243, 470] on img "Next" at bounding box center [1240, 445] width 30 height 79
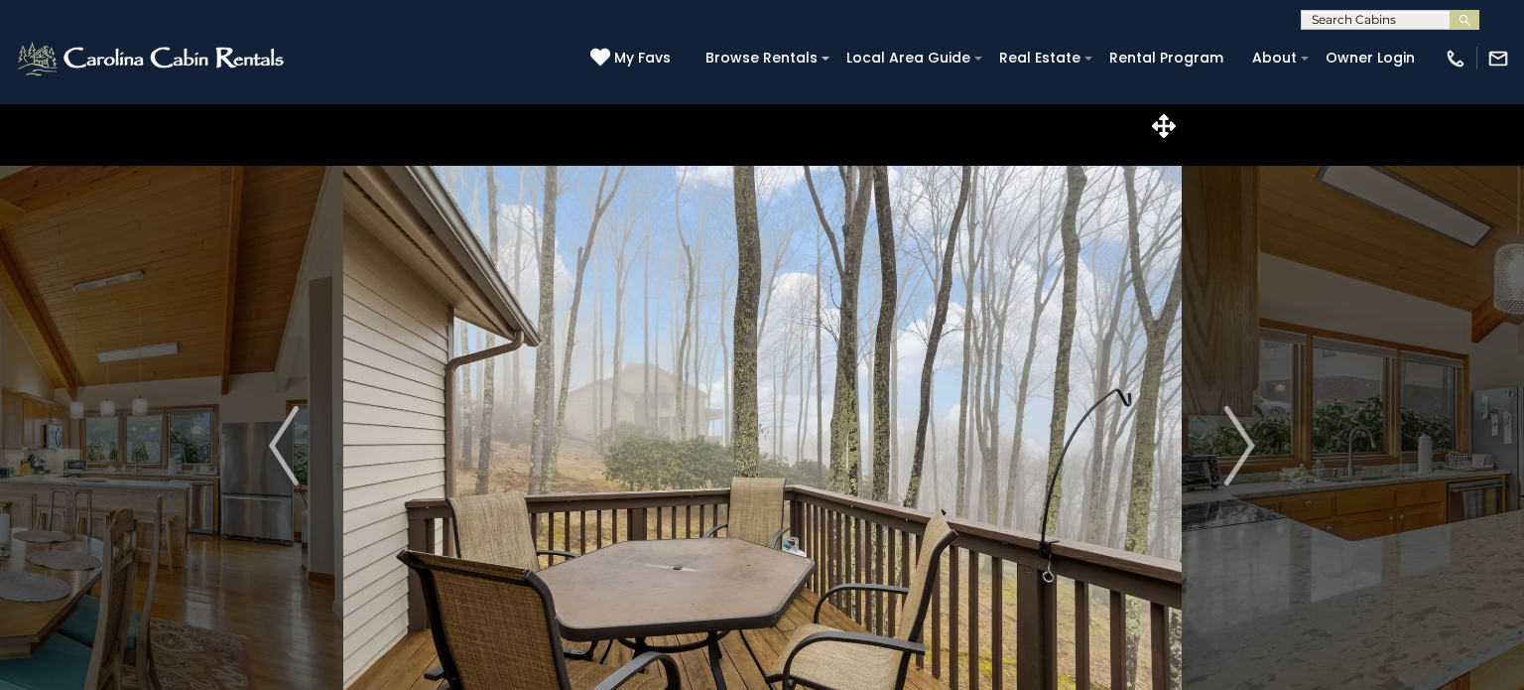
click at [1243, 470] on img "Next" at bounding box center [1240, 445] width 30 height 79
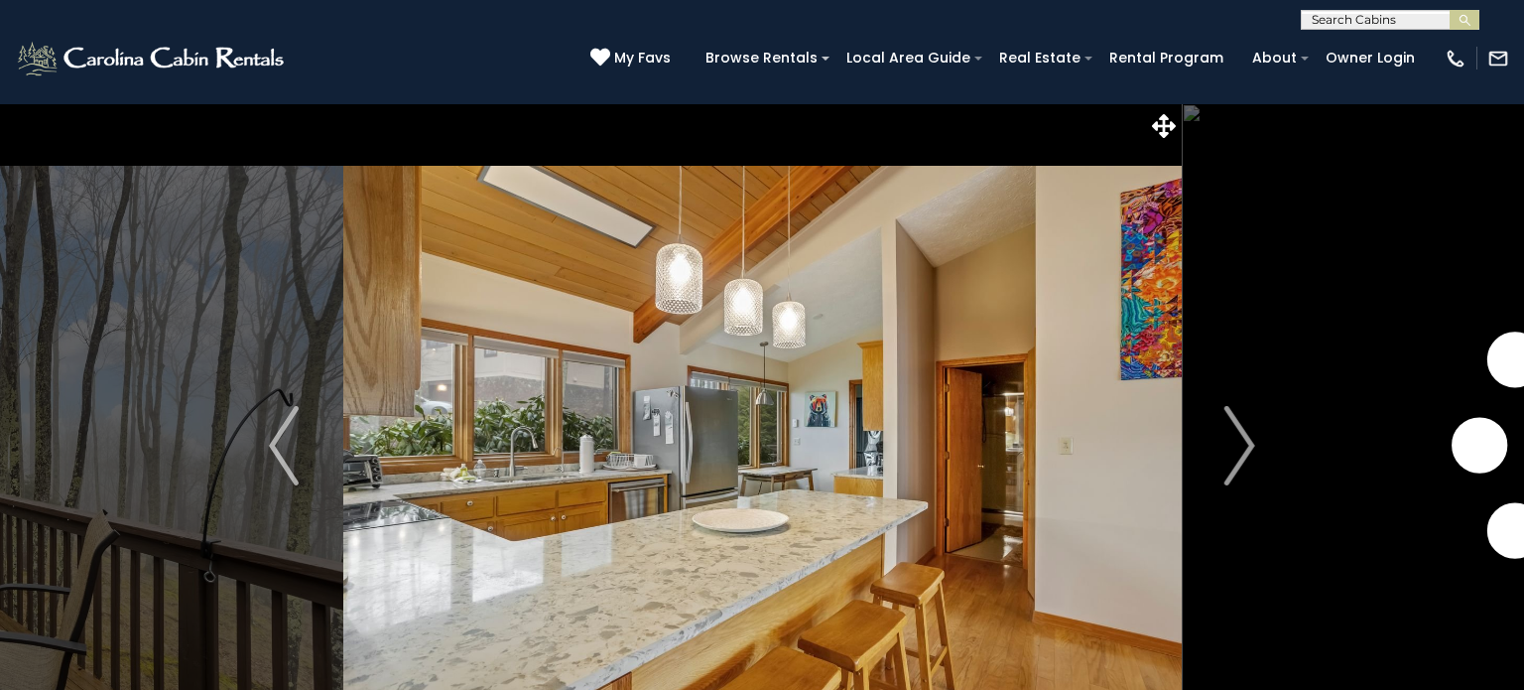
click at [1243, 470] on img "Next" at bounding box center [1240, 445] width 30 height 79
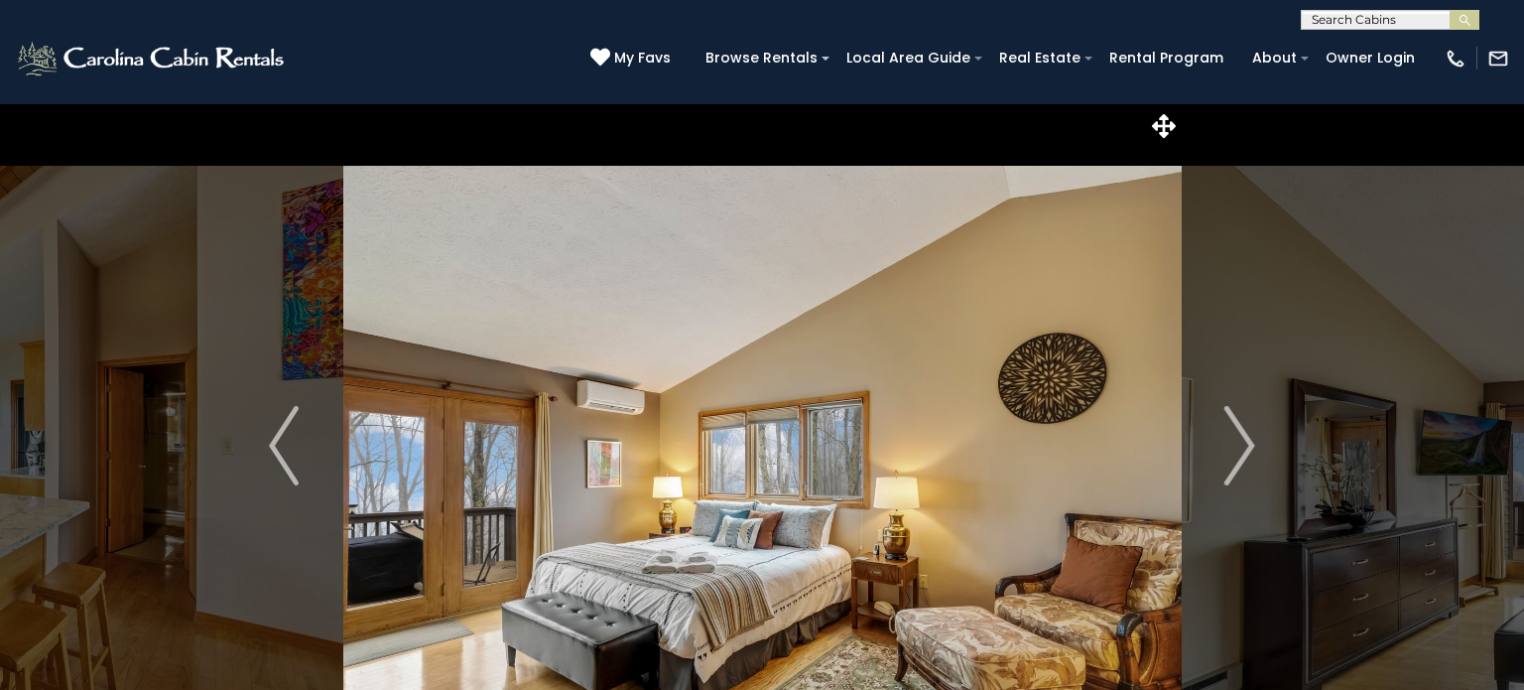
click at [1243, 470] on img "Next" at bounding box center [1240, 445] width 30 height 79
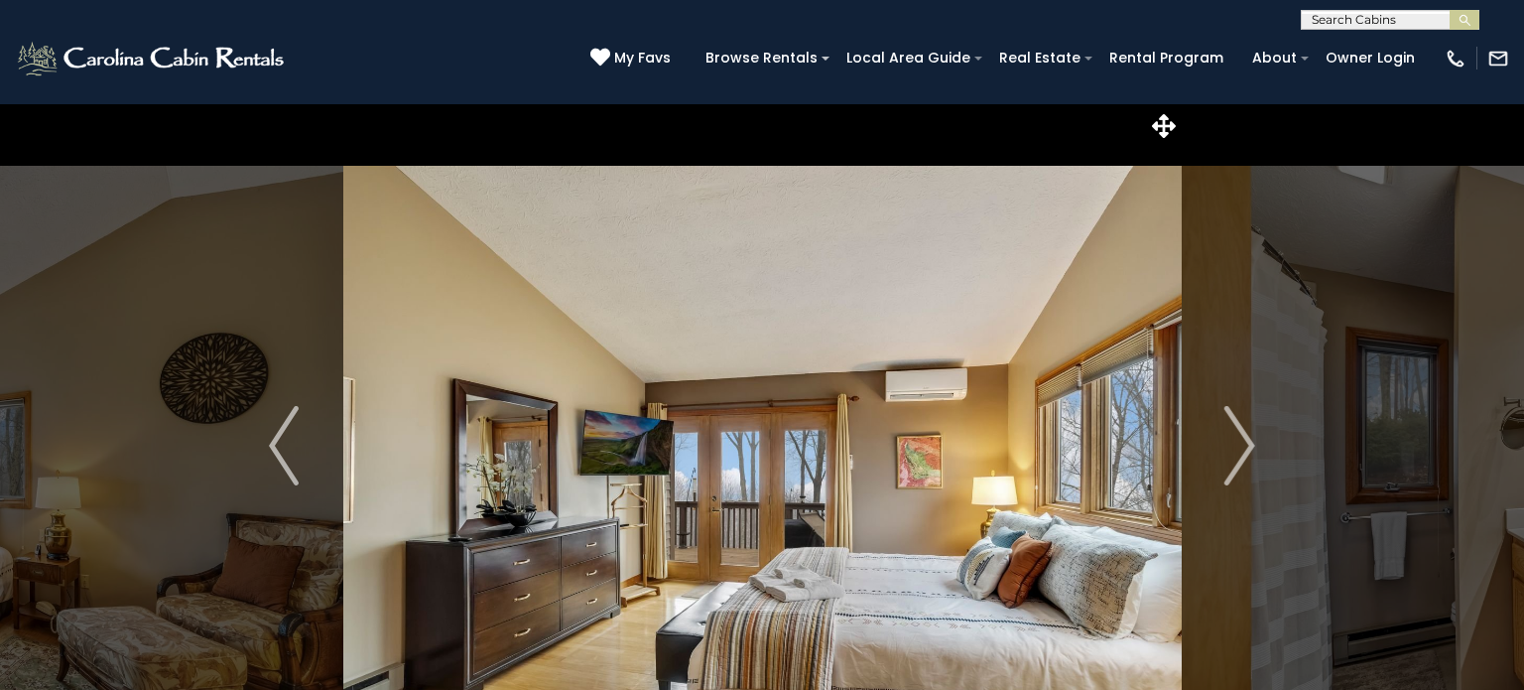
click at [1243, 470] on img "Next" at bounding box center [1240, 445] width 30 height 79
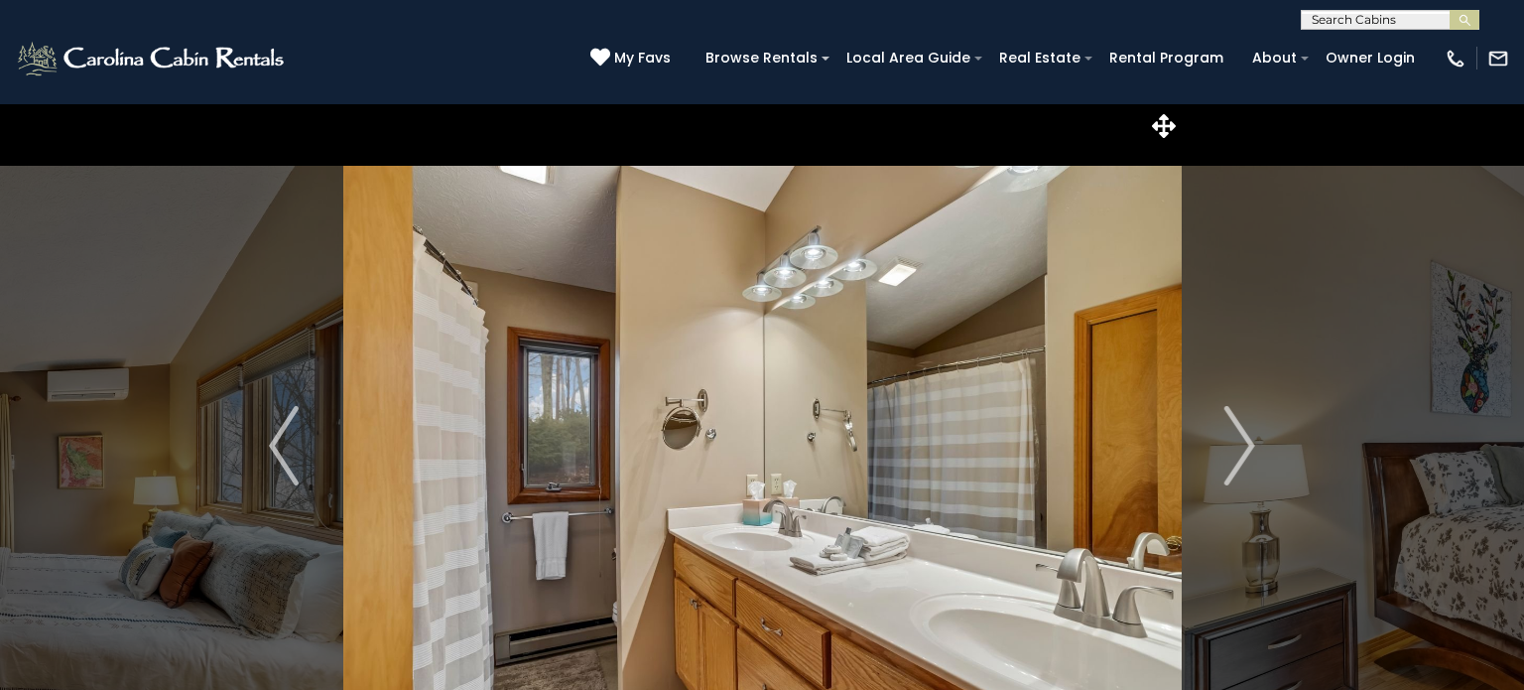
click at [1243, 470] on img "Next" at bounding box center [1240, 445] width 30 height 79
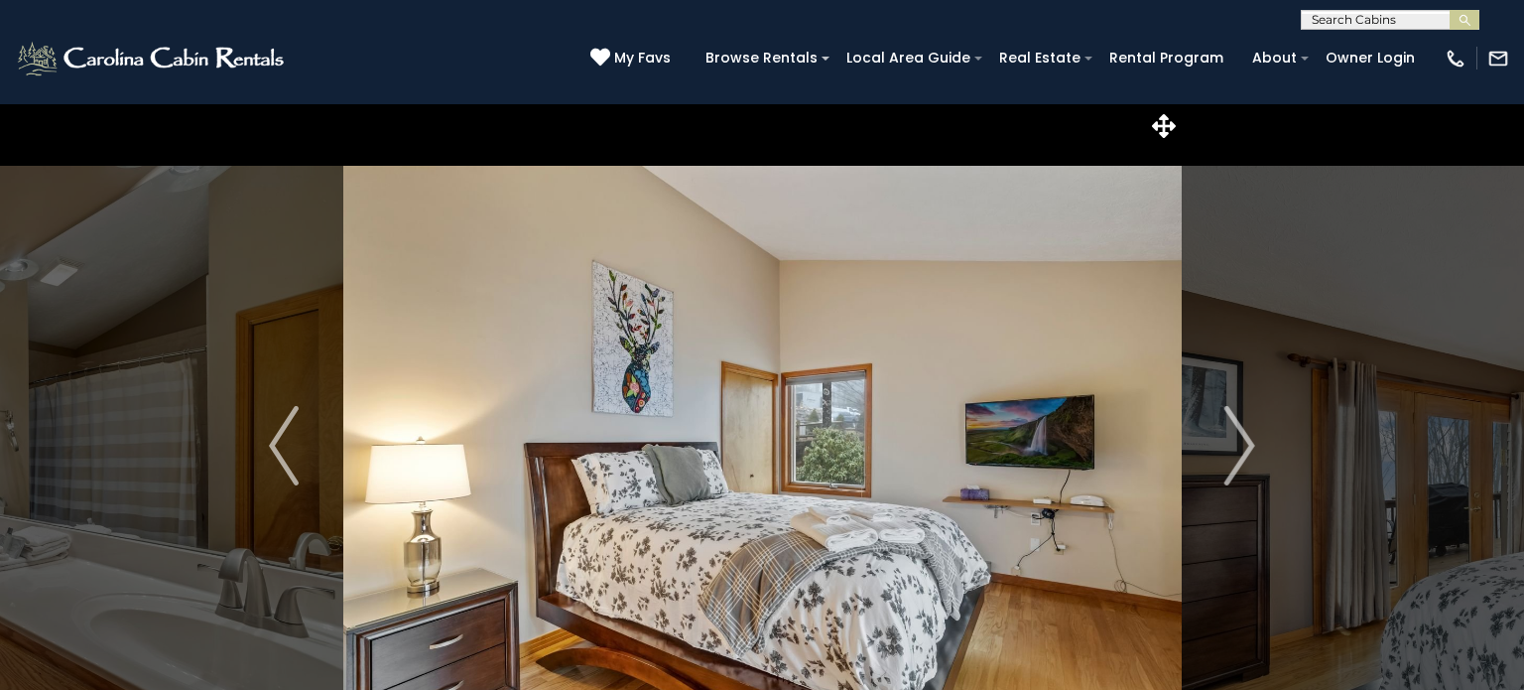
click at [1243, 470] on img "Next" at bounding box center [1240, 445] width 30 height 79
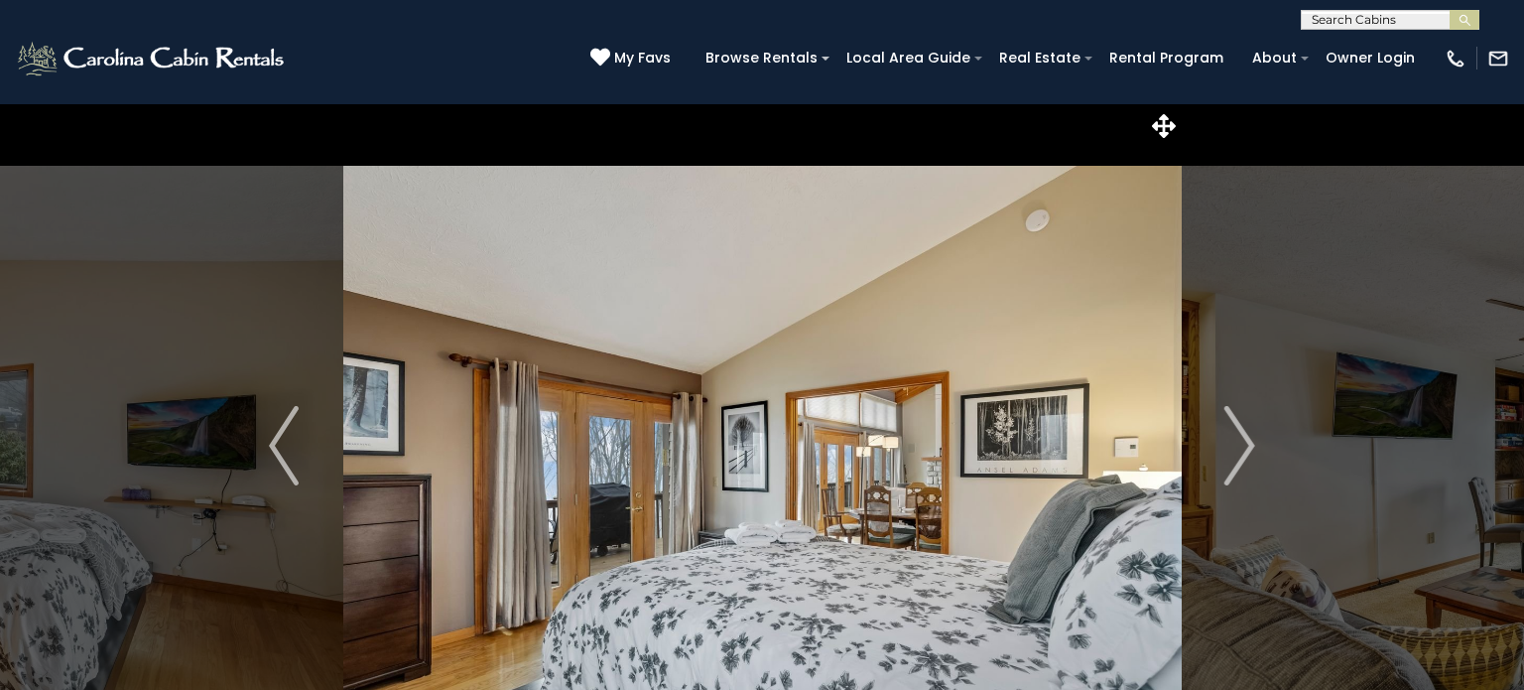
click at [1243, 470] on img "Next" at bounding box center [1240, 445] width 30 height 79
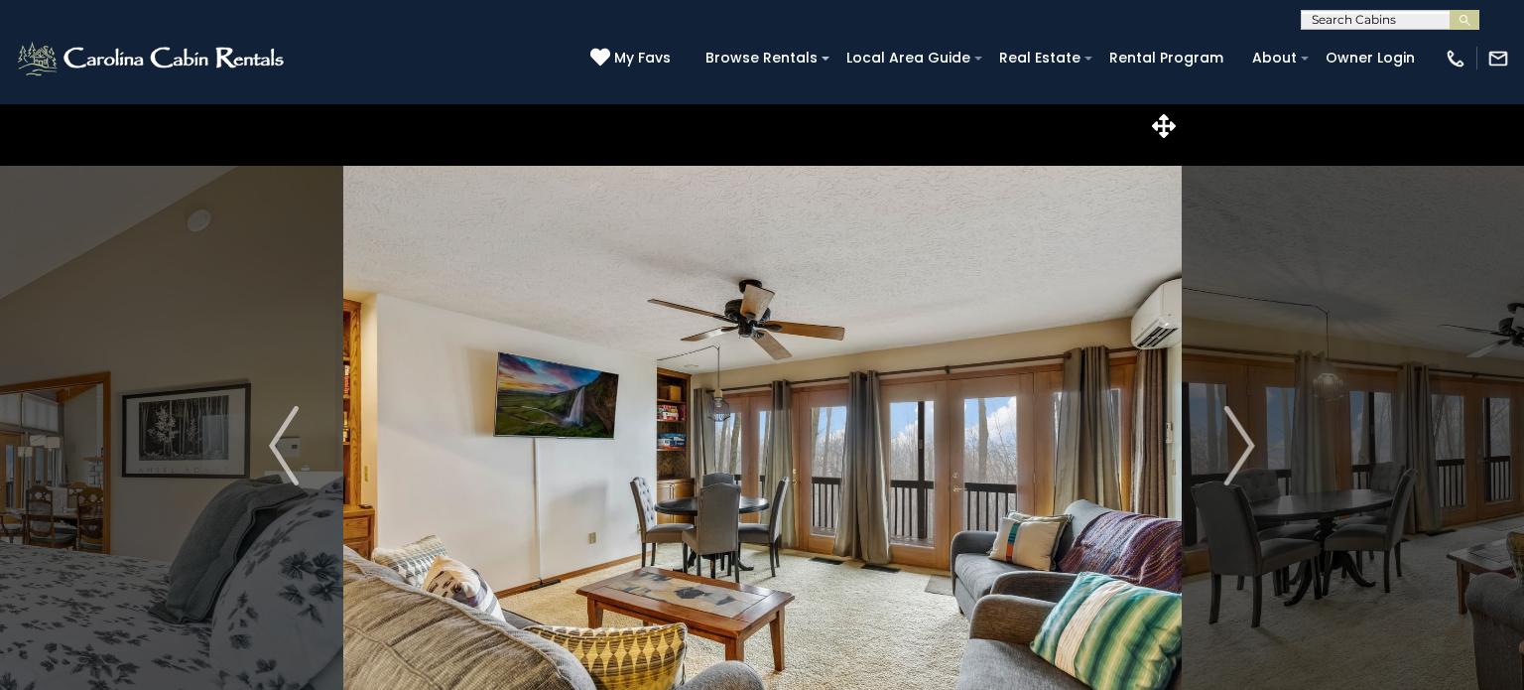
click at [1243, 470] on img "Next" at bounding box center [1240, 445] width 30 height 79
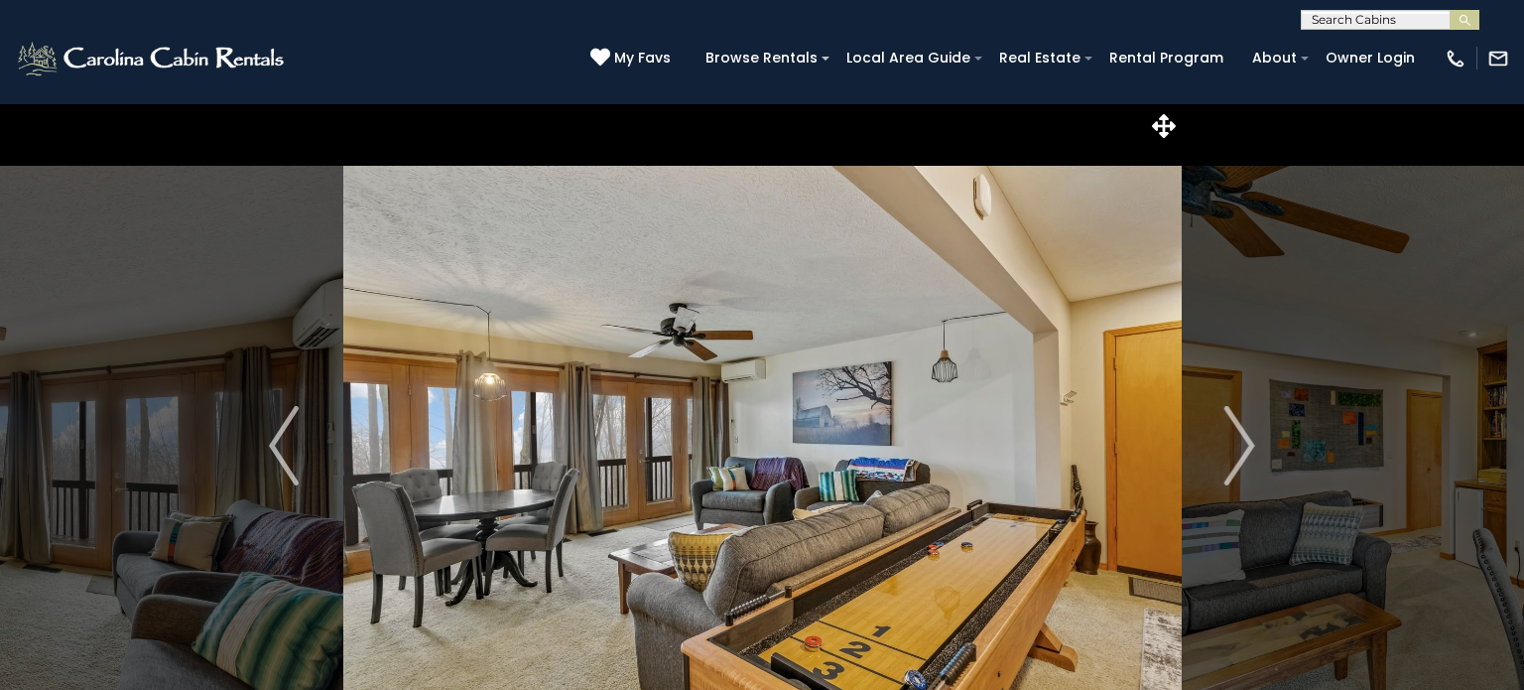
click at [1243, 470] on img "Next" at bounding box center [1240, 445] width 30 height 79
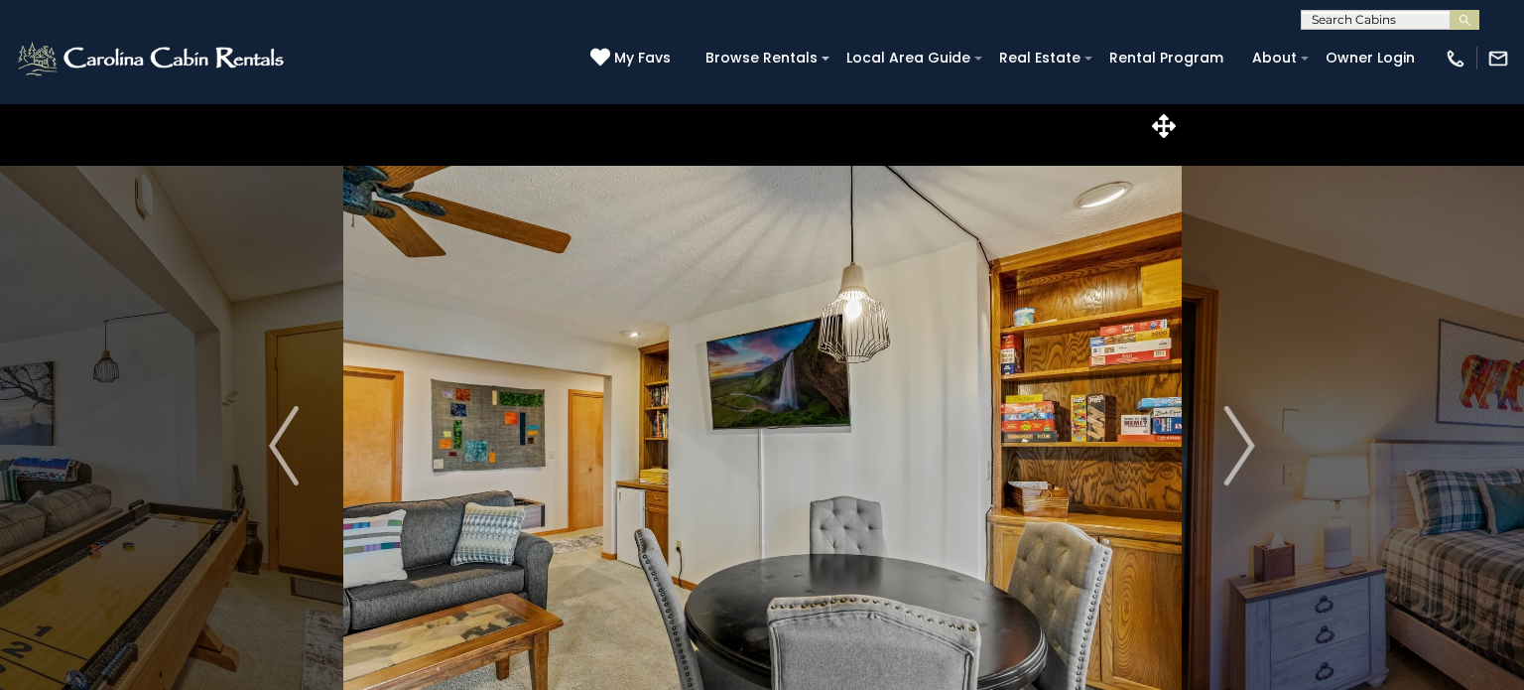
click at [1243, 470] on img "Next" at bounding box center [1240, 445] width 30 height 79
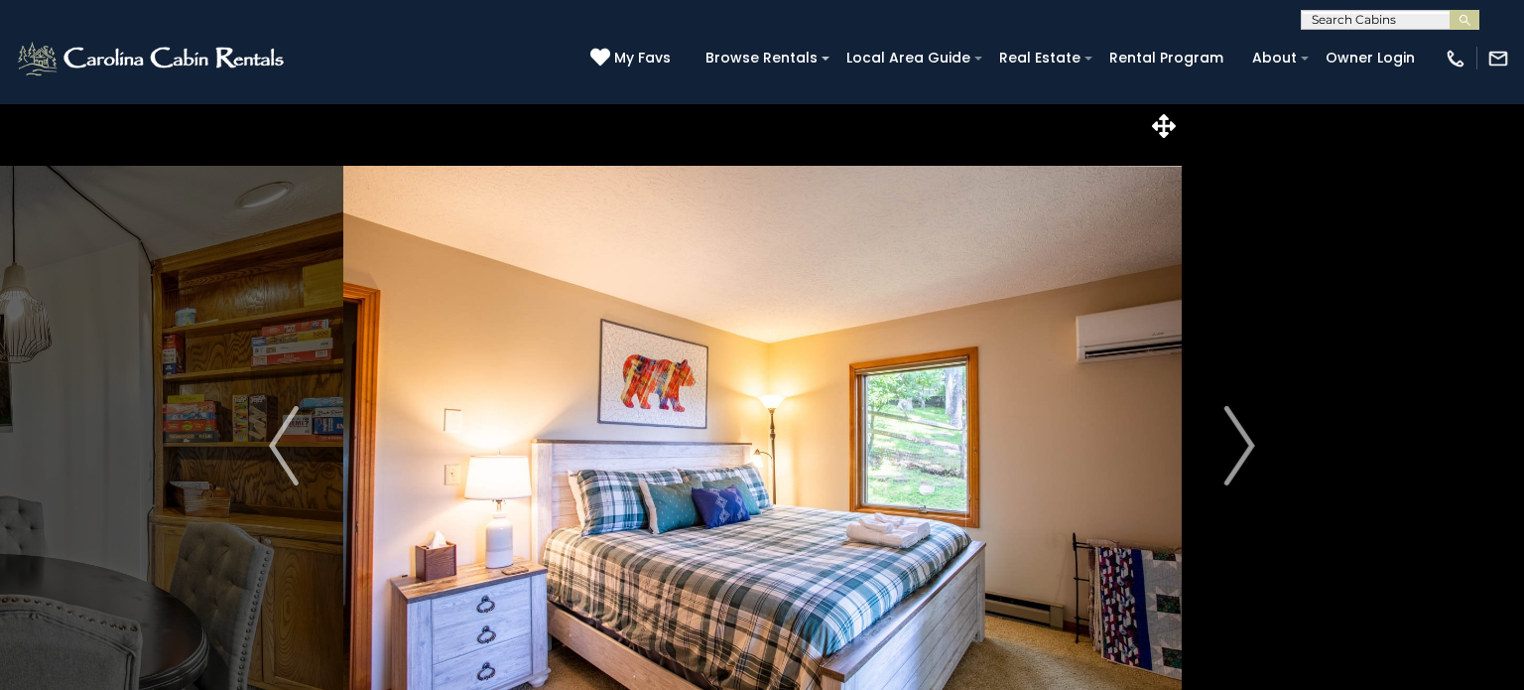
click at [1243, 470] on img "Next" at bounding box center [1240, 445] width 30 height 79
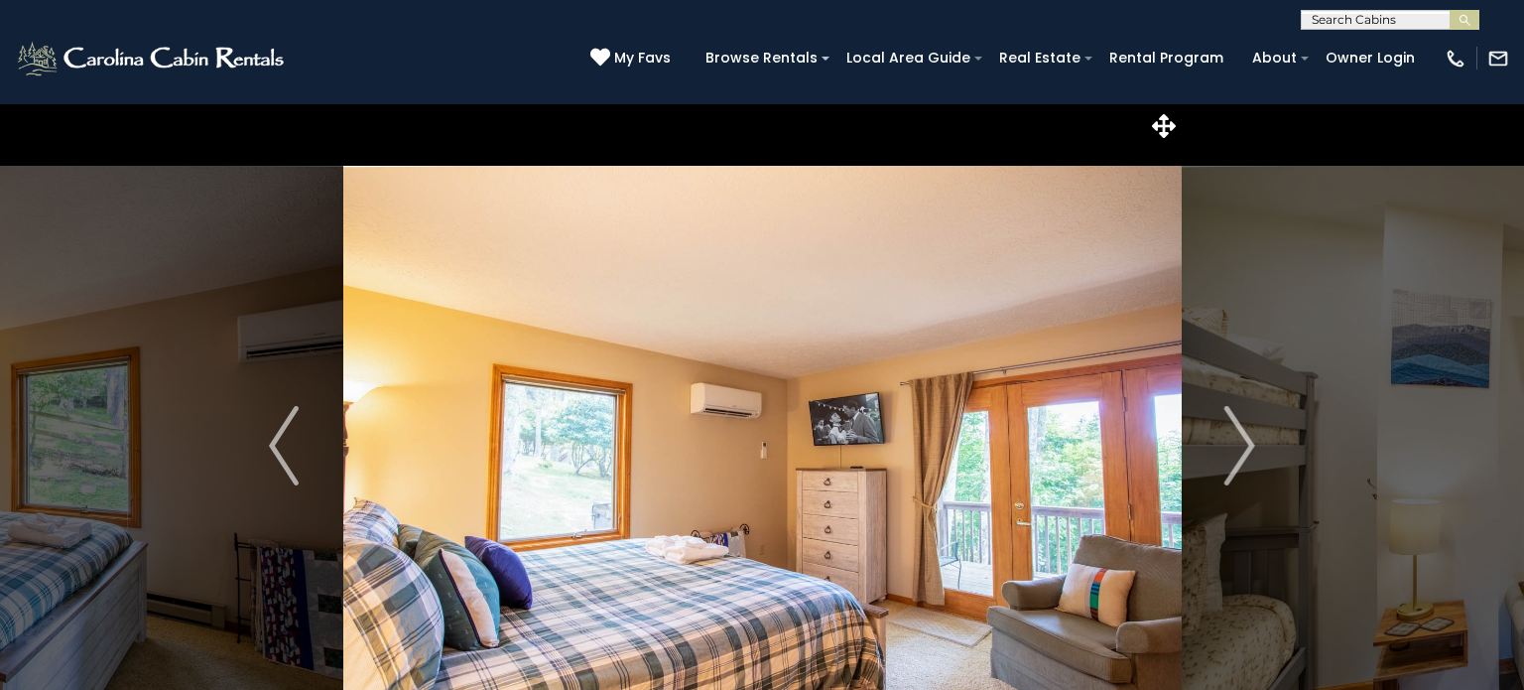
click at [1243, 470] on img "Next" at bounding box center [1240, 445] width 30 height 79
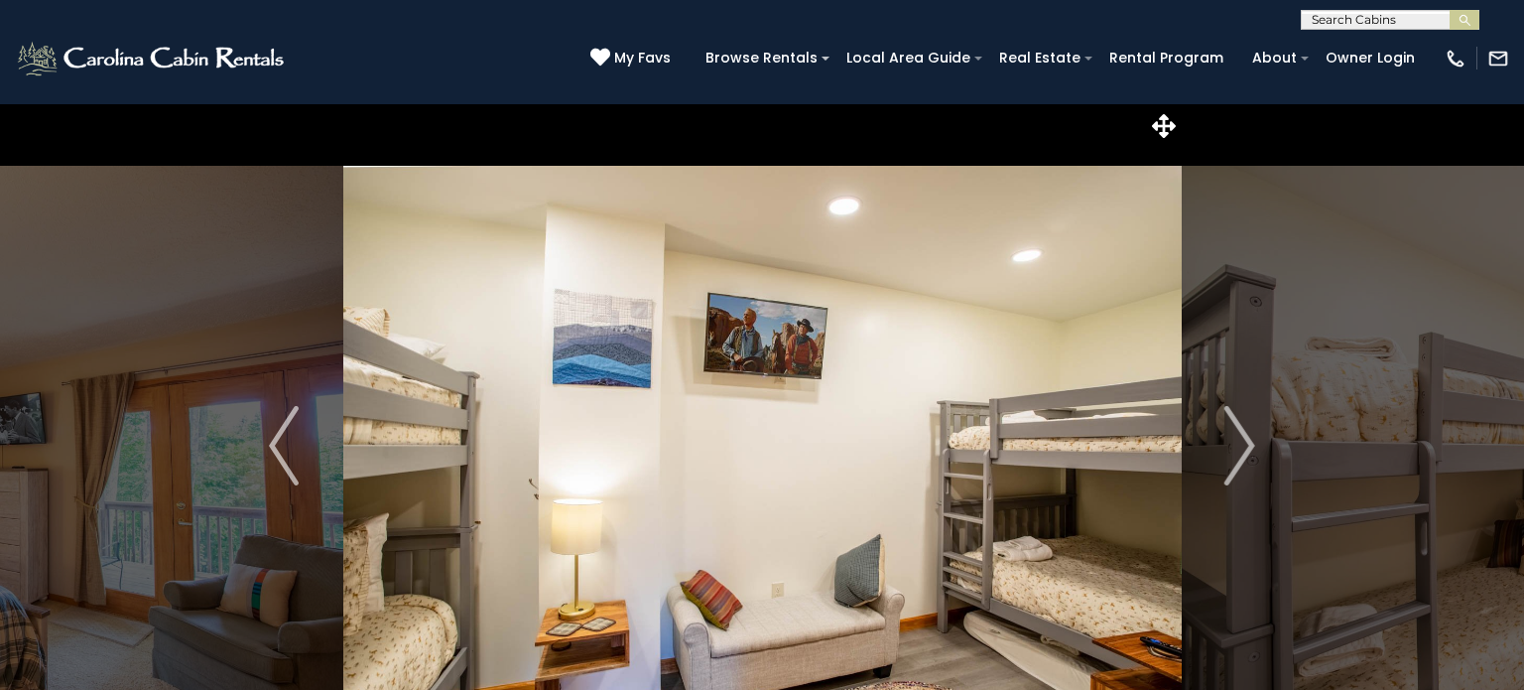
click at [1243, 470] on img "Next" at bounding box center [1240, 445] width 30 height 79
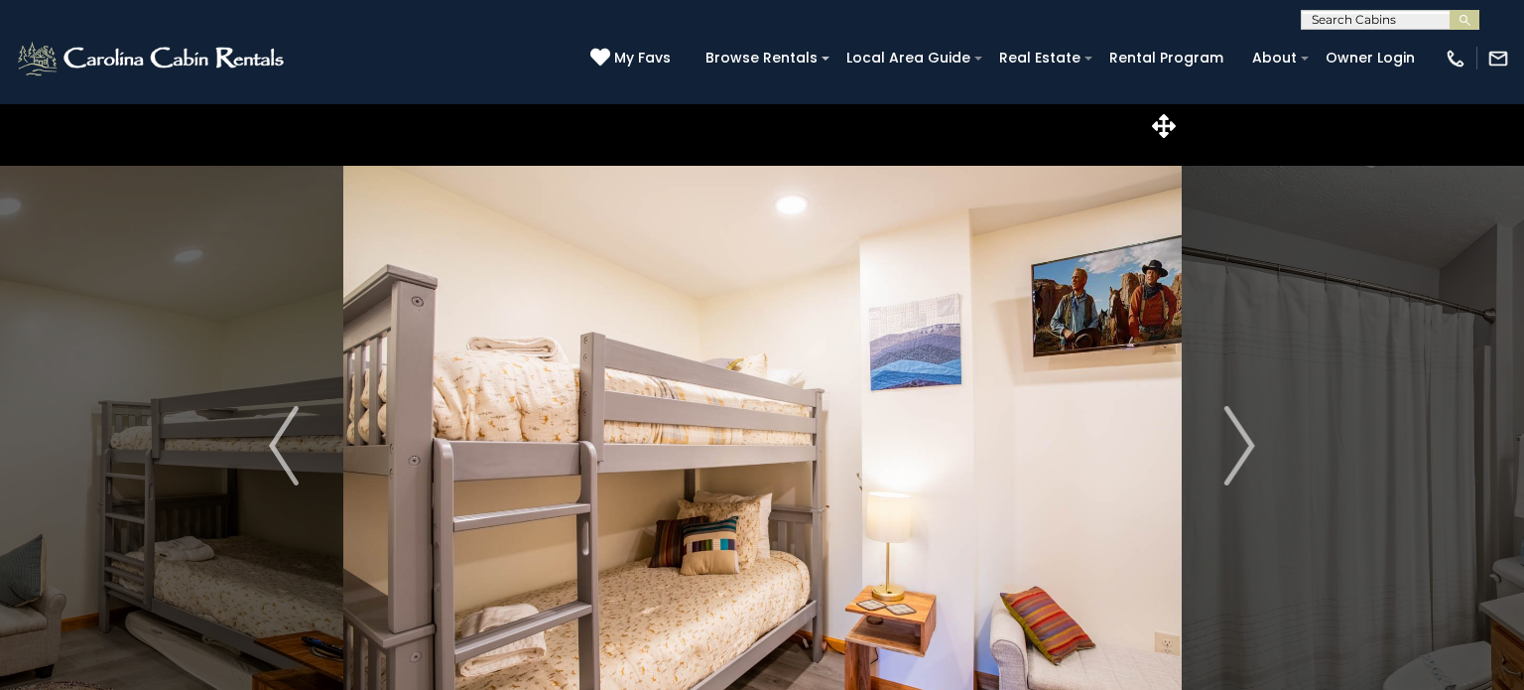
click at [1243, 470] on img "Next" at bounding box center [1240, 445] width 30 height 79
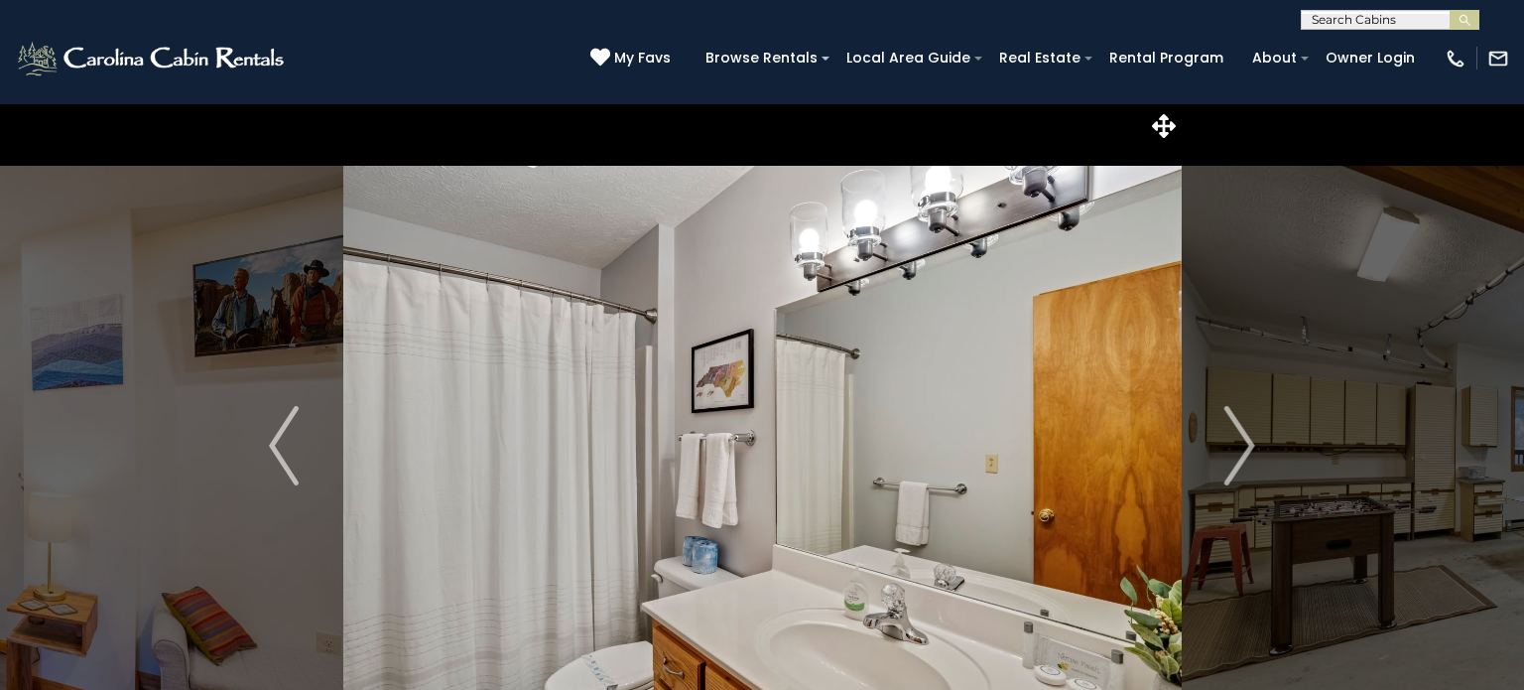
click at [1243, 470] on img "Next" at bounding box center [1240, 445] width 30 height 79
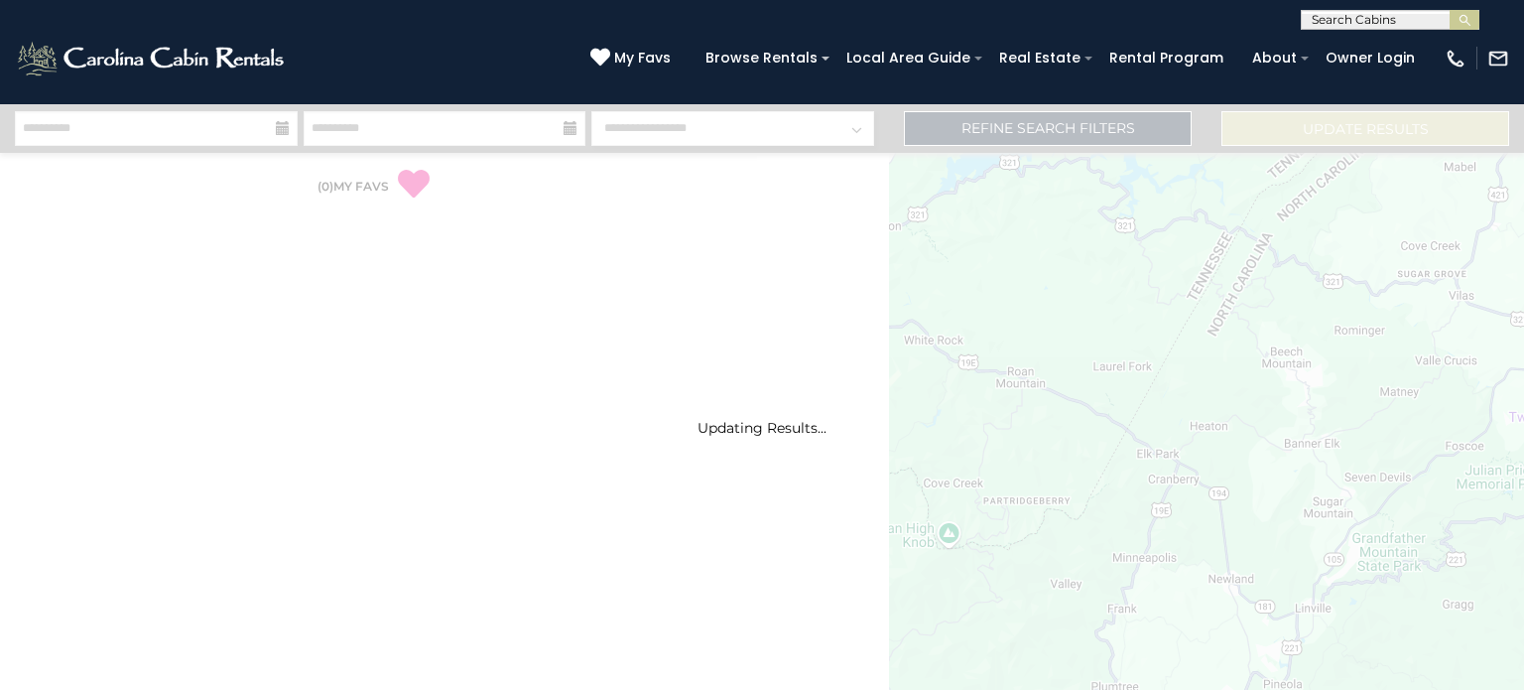
select select "*"
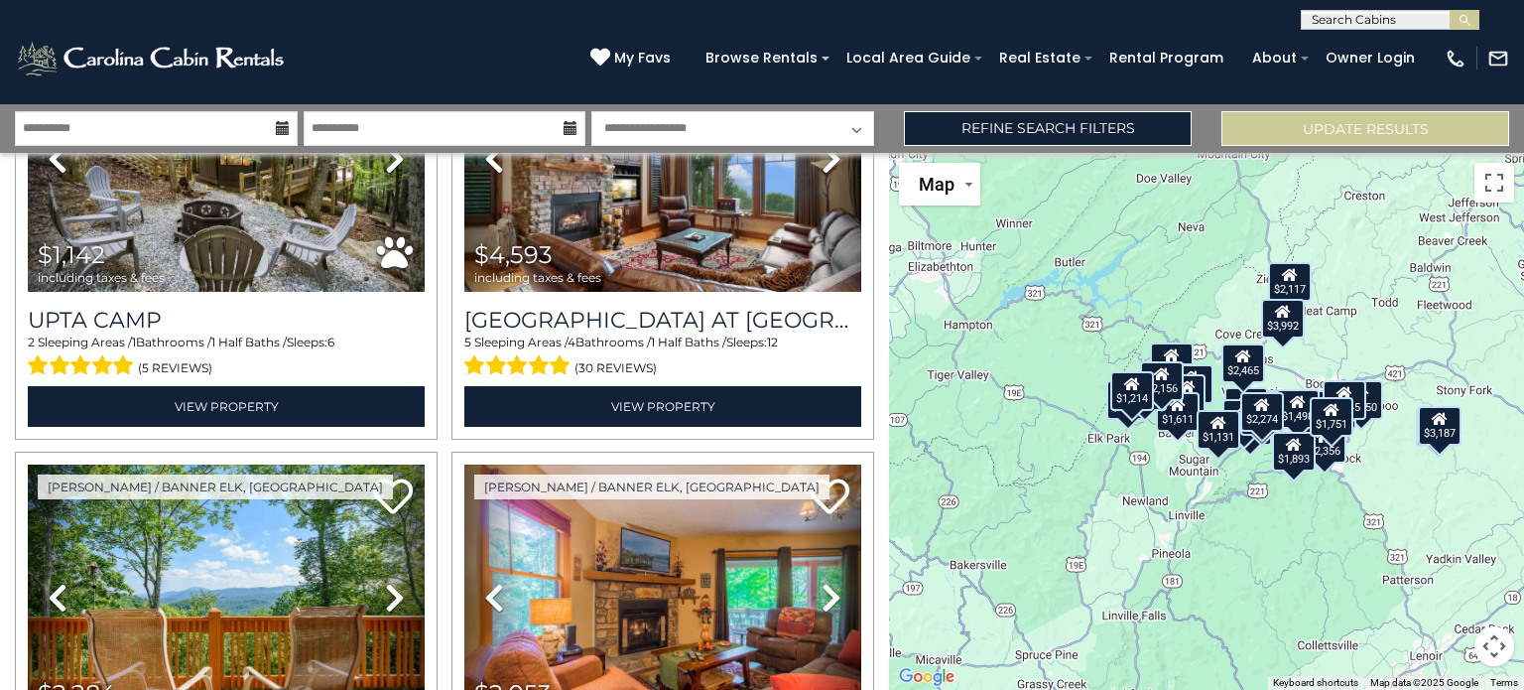
scroll to position [1084, 0]
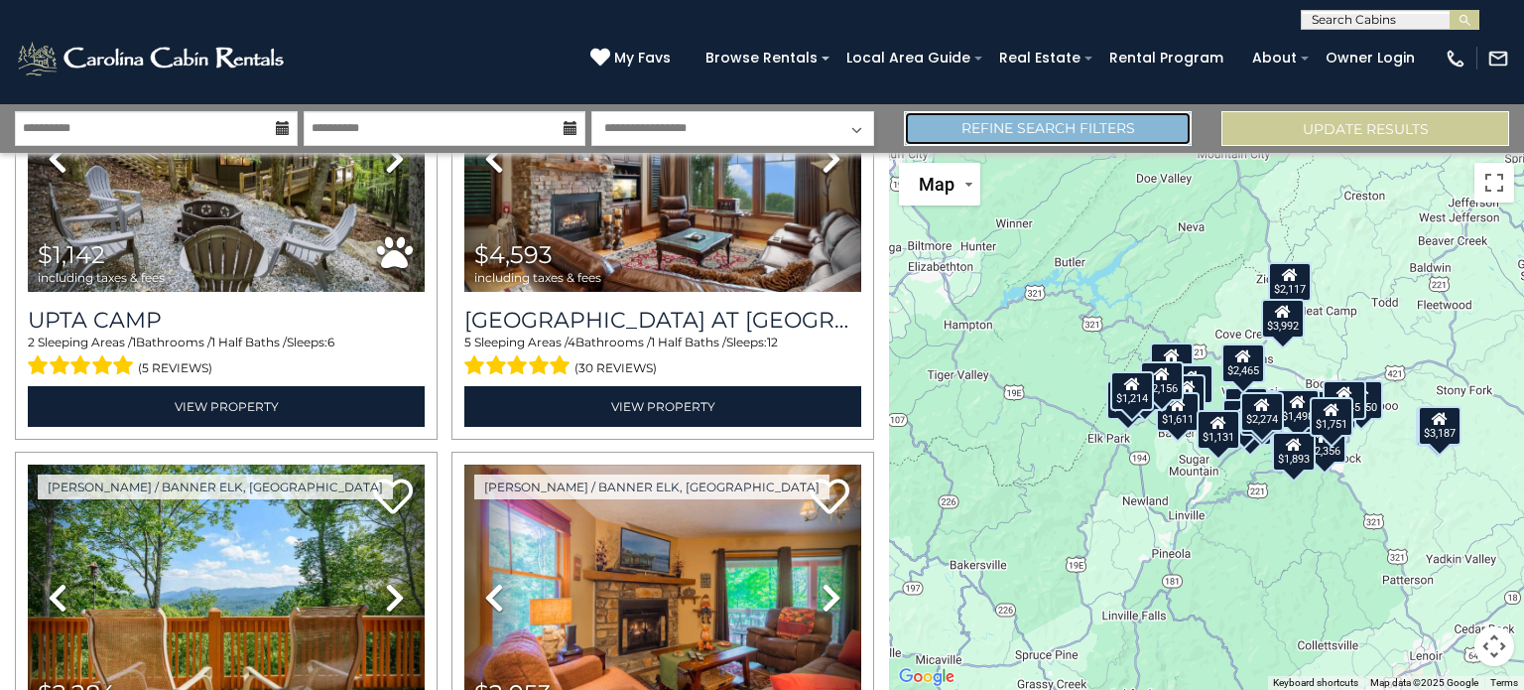
click at [976, 130] on link "Refine Search Filters" at bounding box center [1048, 128] width 288 height 35
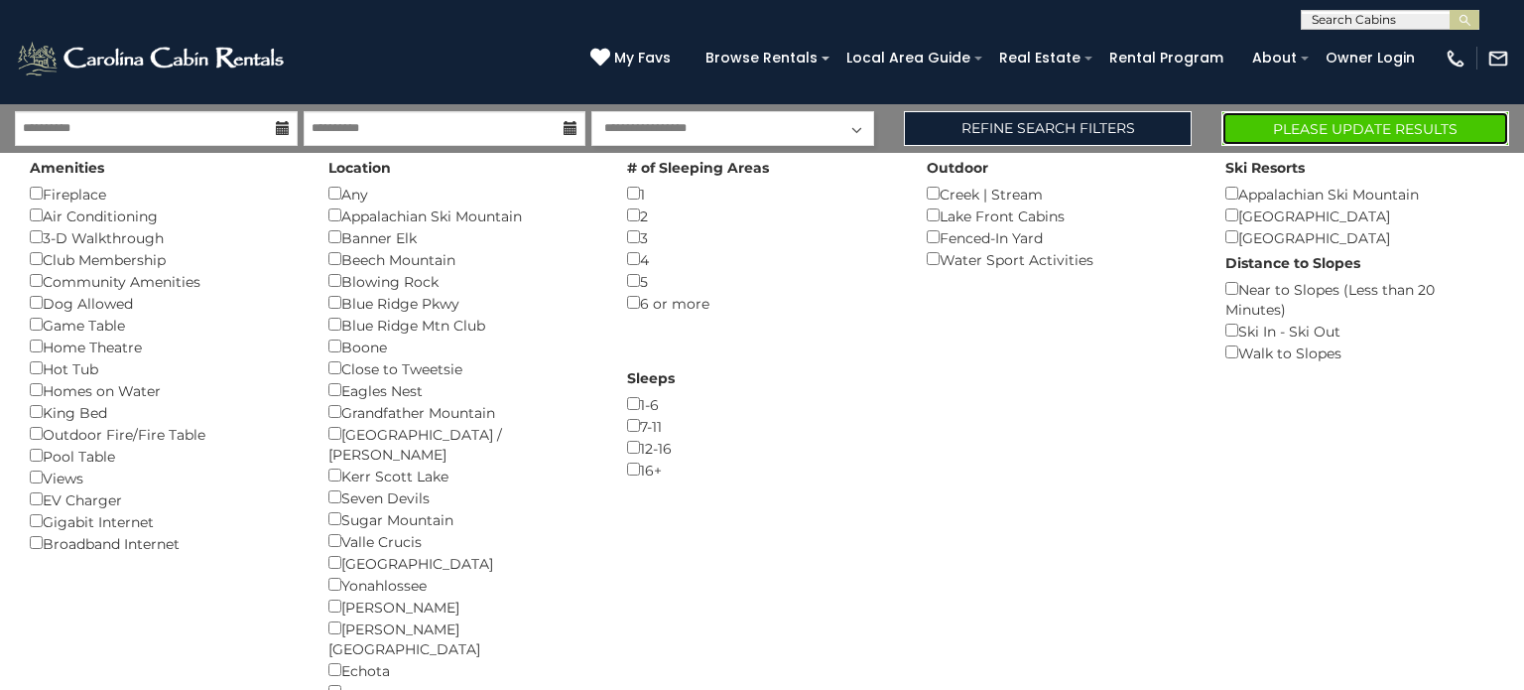
click at [1250, 130] on button "Please Update Results" at bounding box center [1365, 128] width 288 height 35
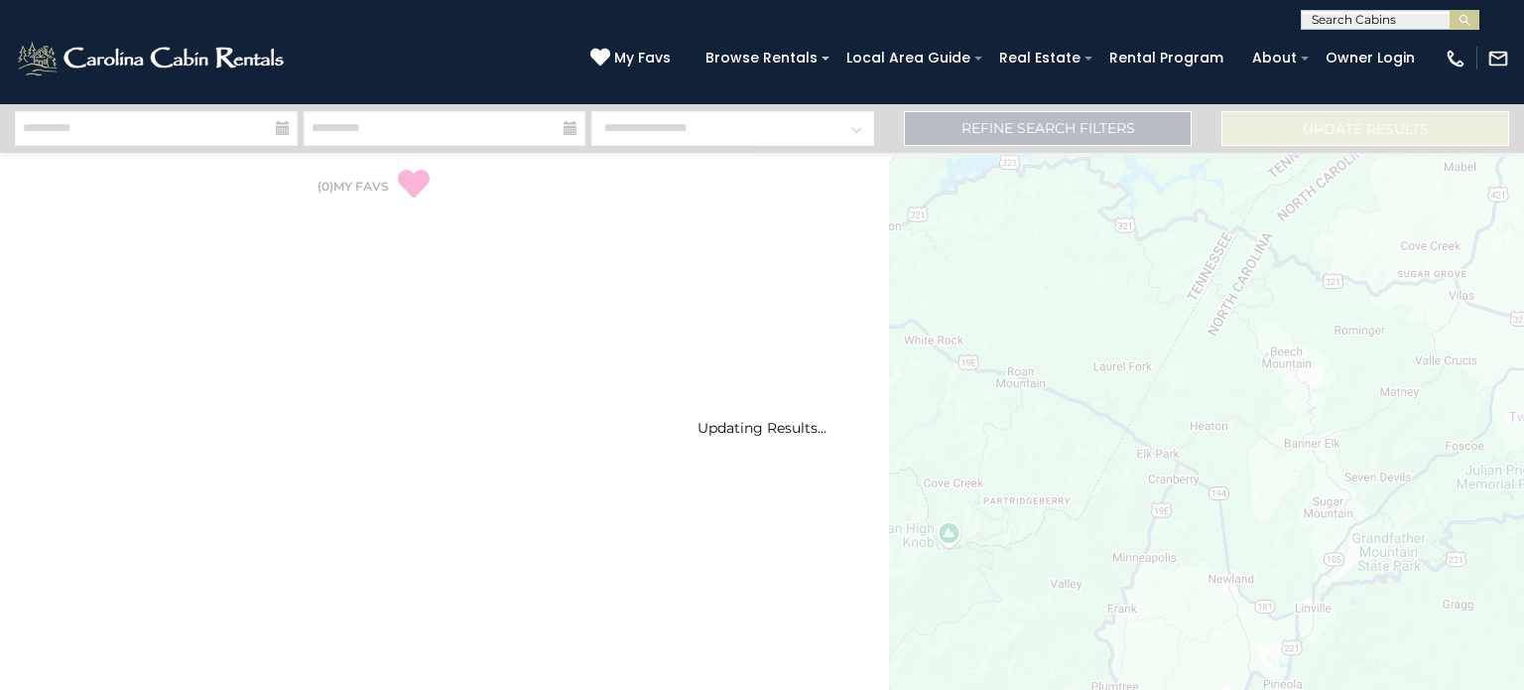
select select "*"
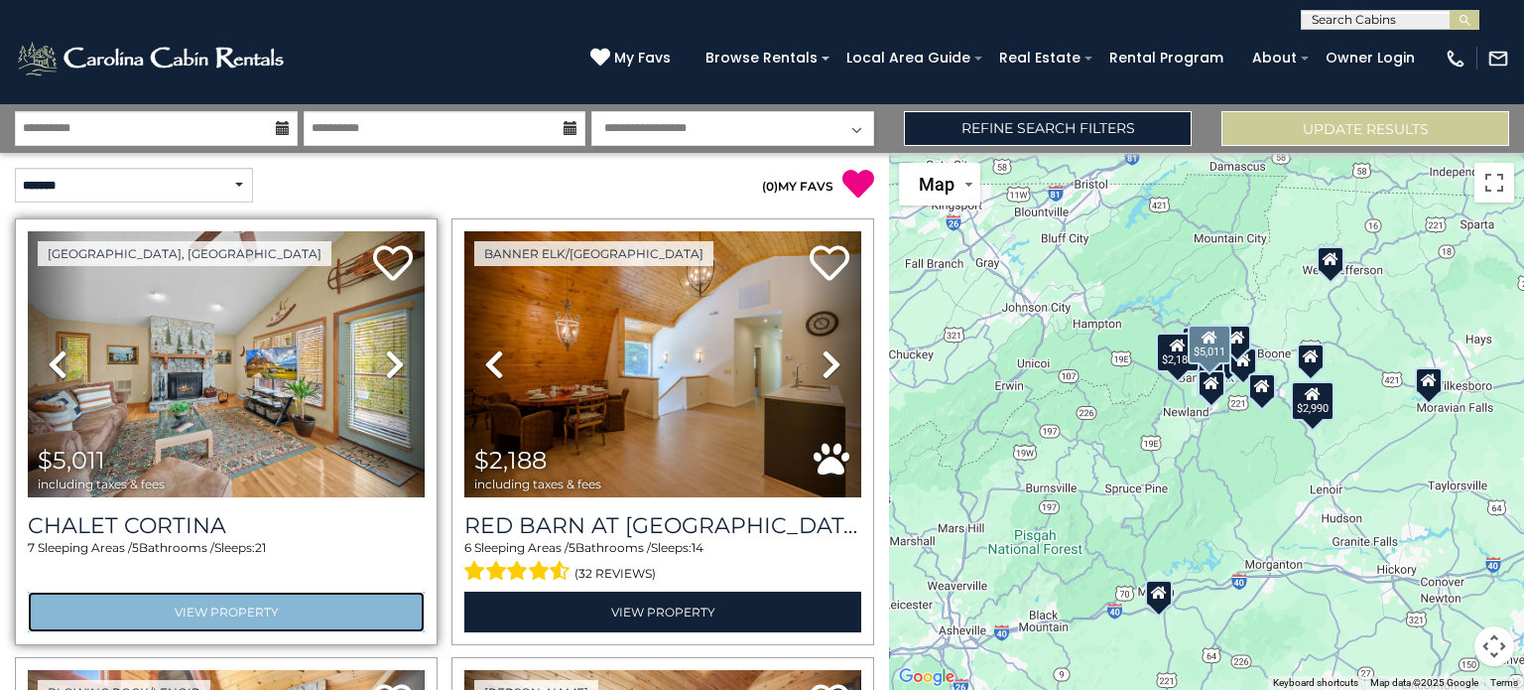
click at [278, 610] on link "View Property" at bounding box center [226, 611] width 397 height 41
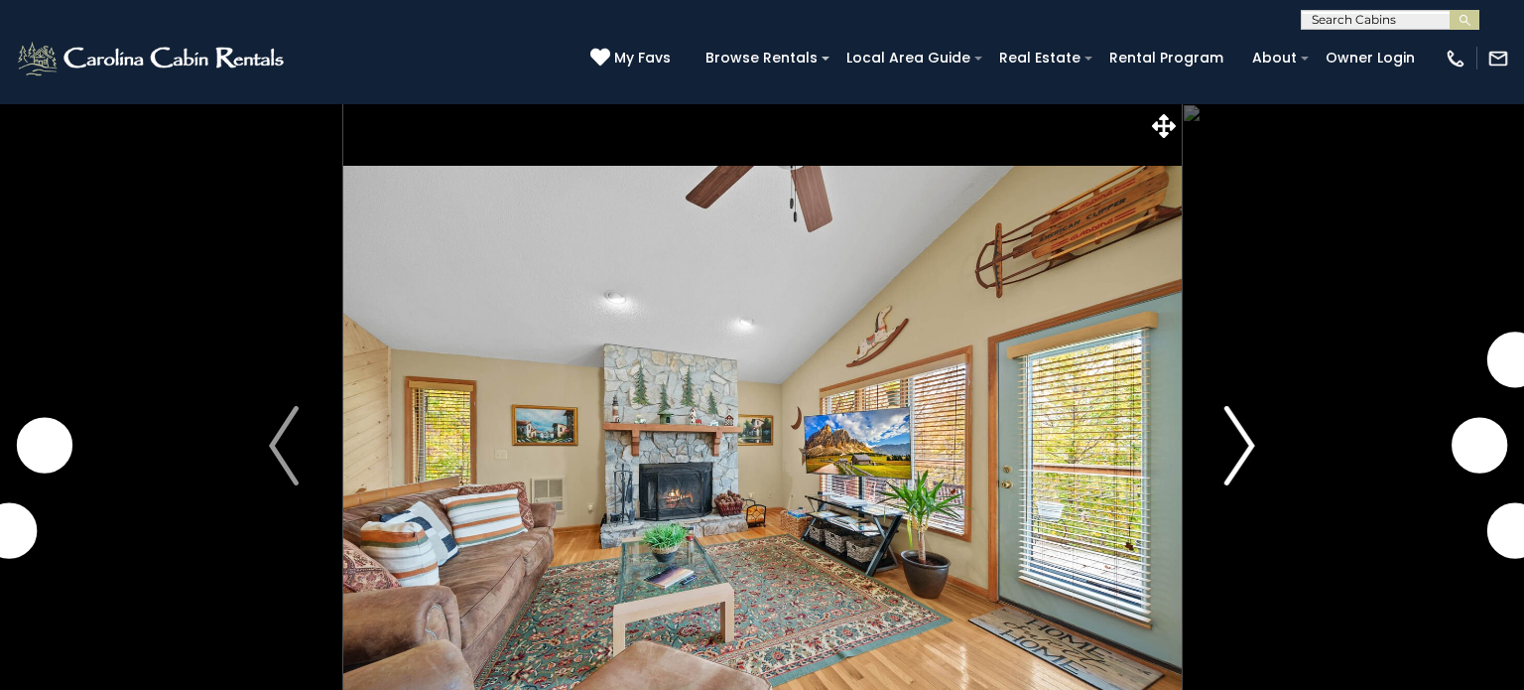
click at [1242, 461] on img "Next" at bounding box center [1240, 445] width 30 height 79
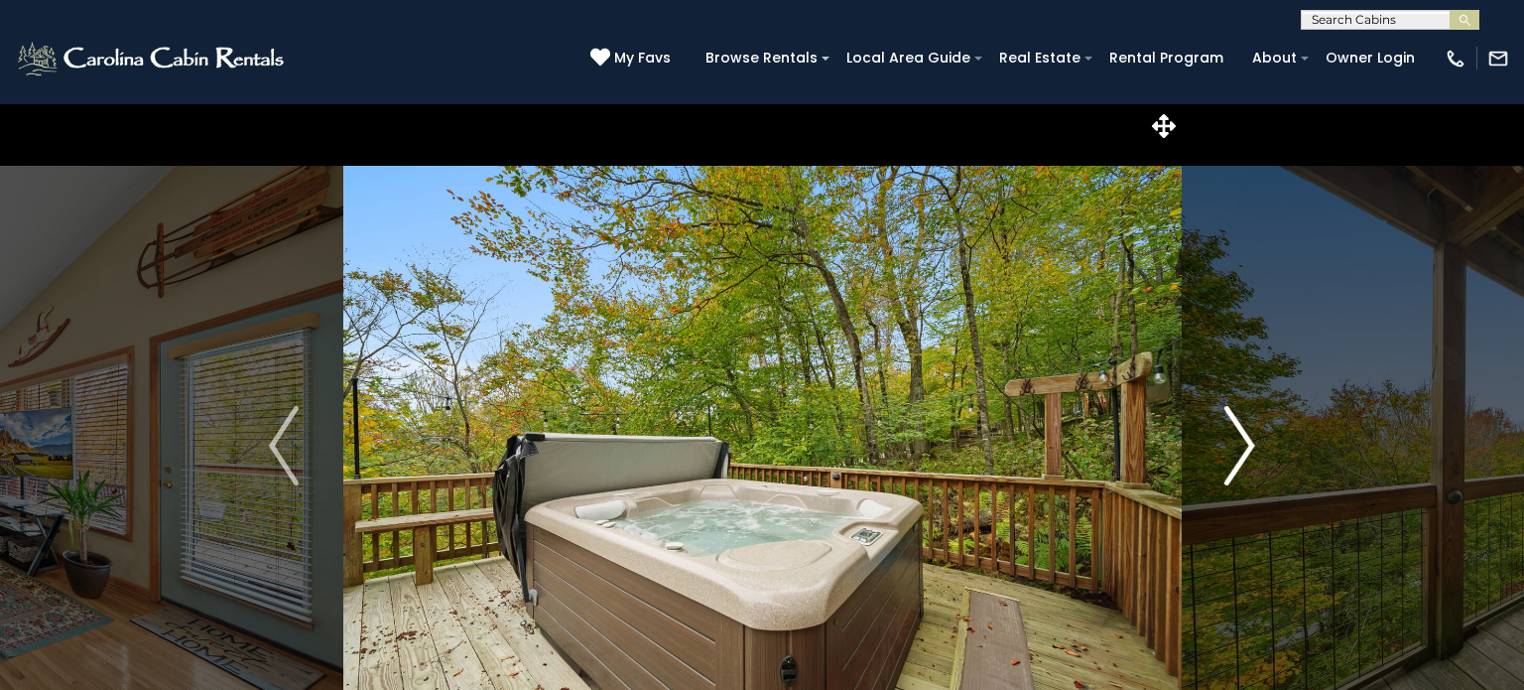
click at [1242, 461] on img "Next" at bounding box center [1240, 445] width 30 height 79
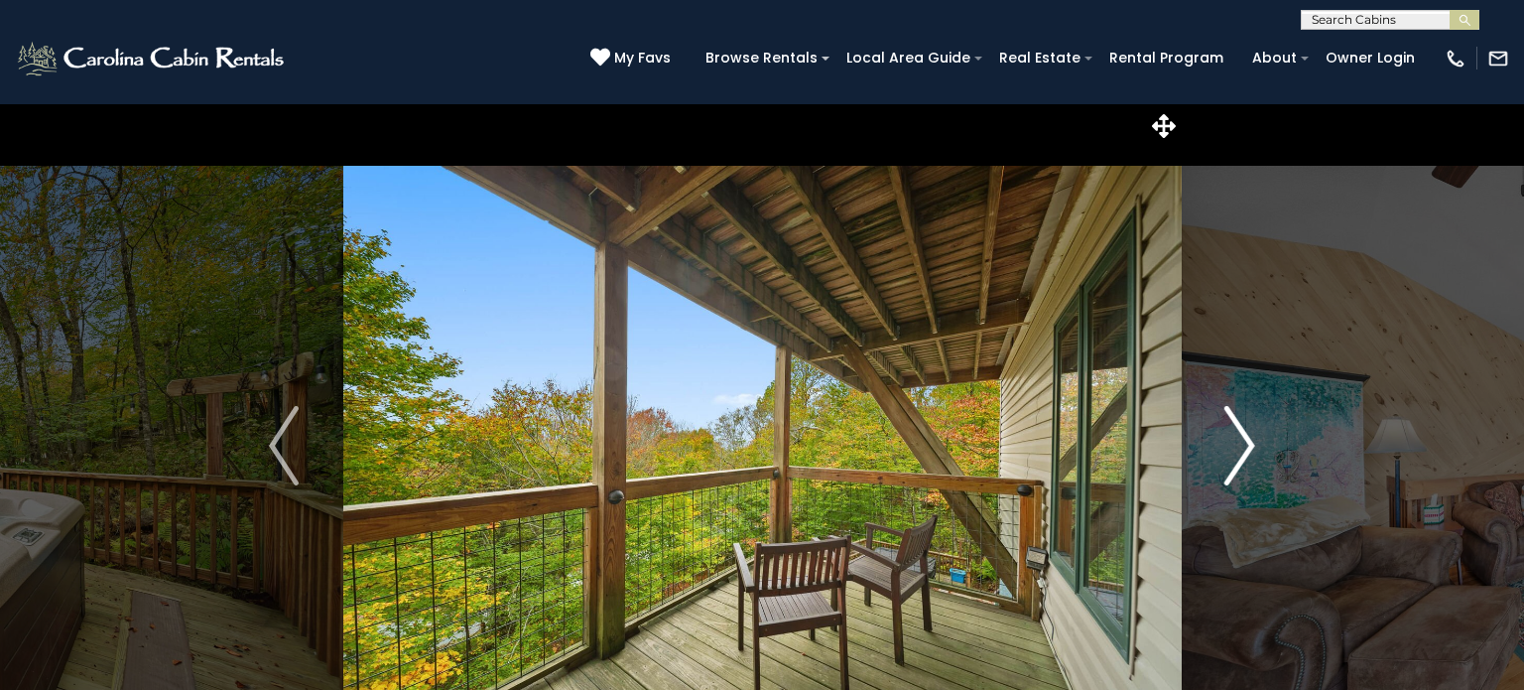
click at [1242, 461] on img "Next" at bounding box center [1240, 445] width 30 height 79
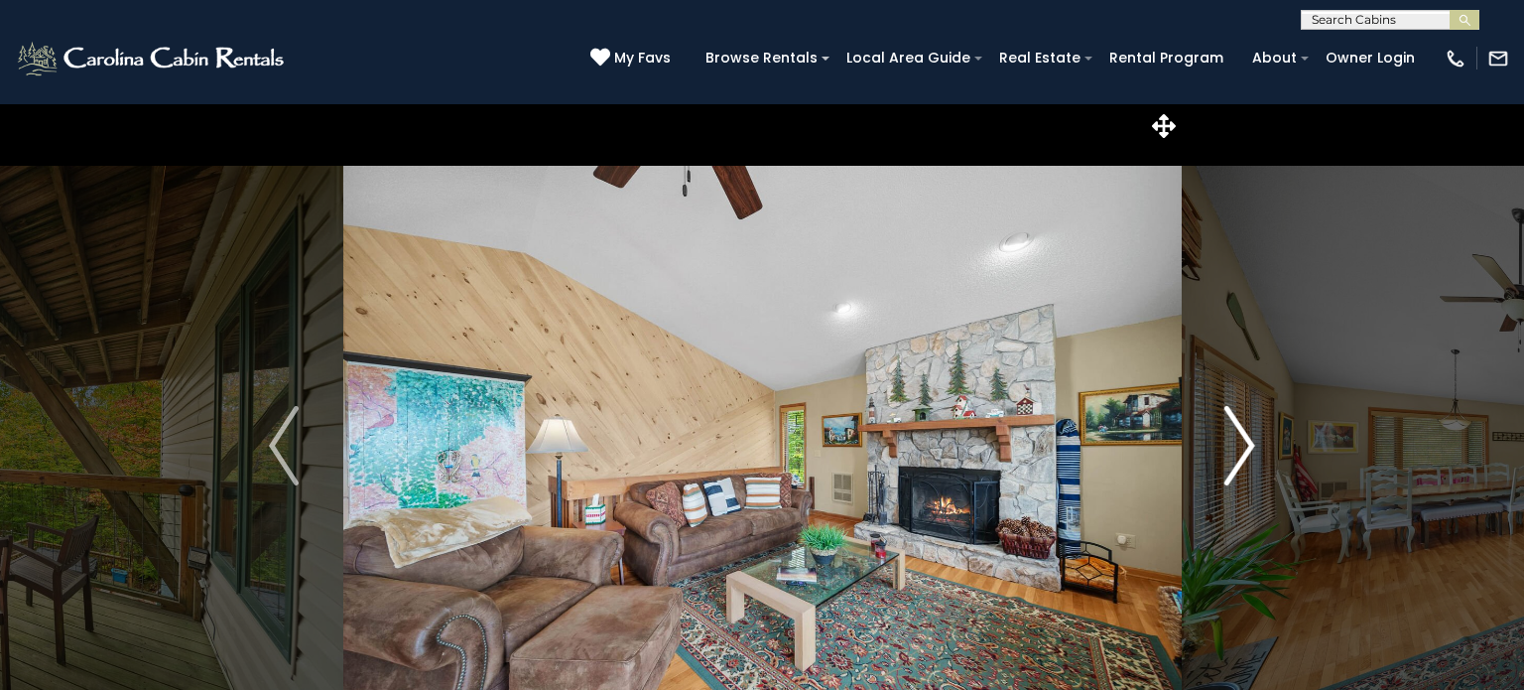
click at [1242, 461] on img "Next" at bounding box center [1240, 445] width 30 height 79
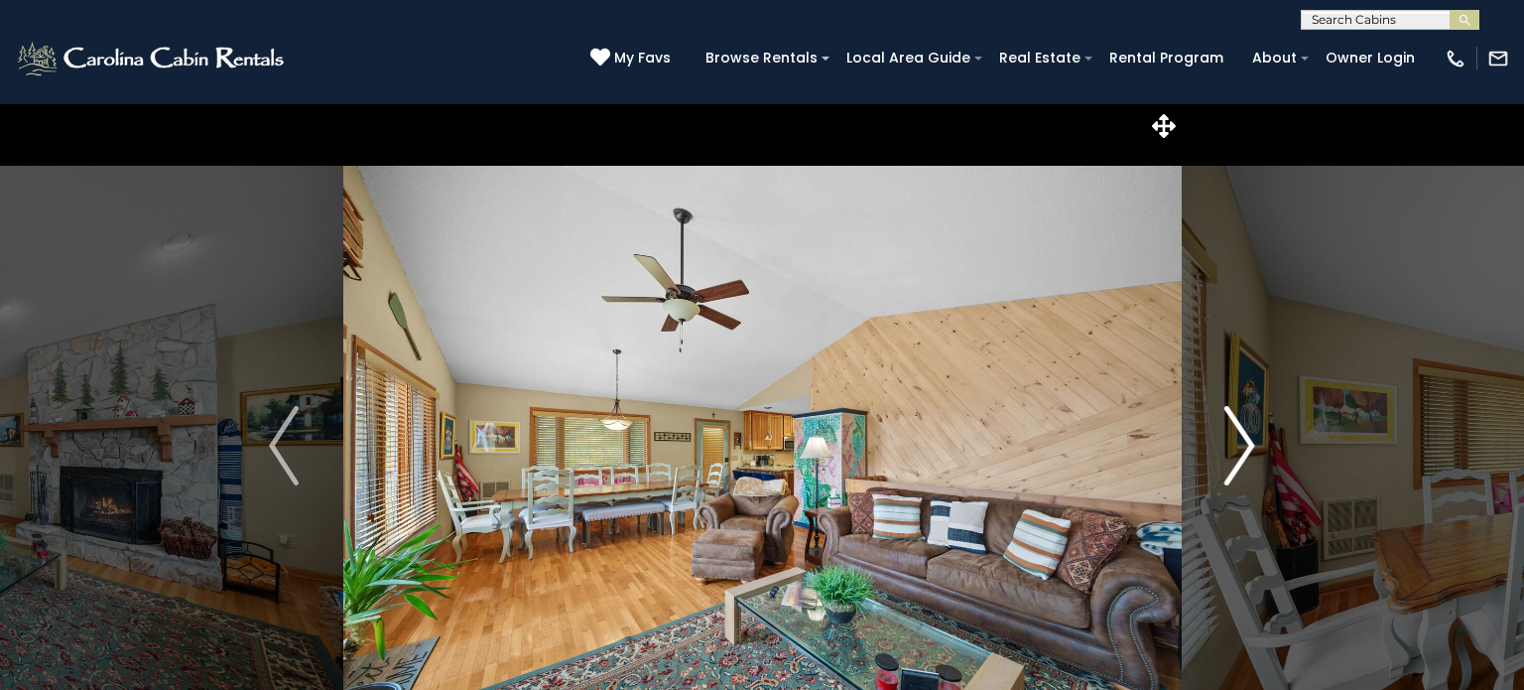
click at [1242, 461] on img "Next" at bounding box center [1240, 445] width 30 height 79
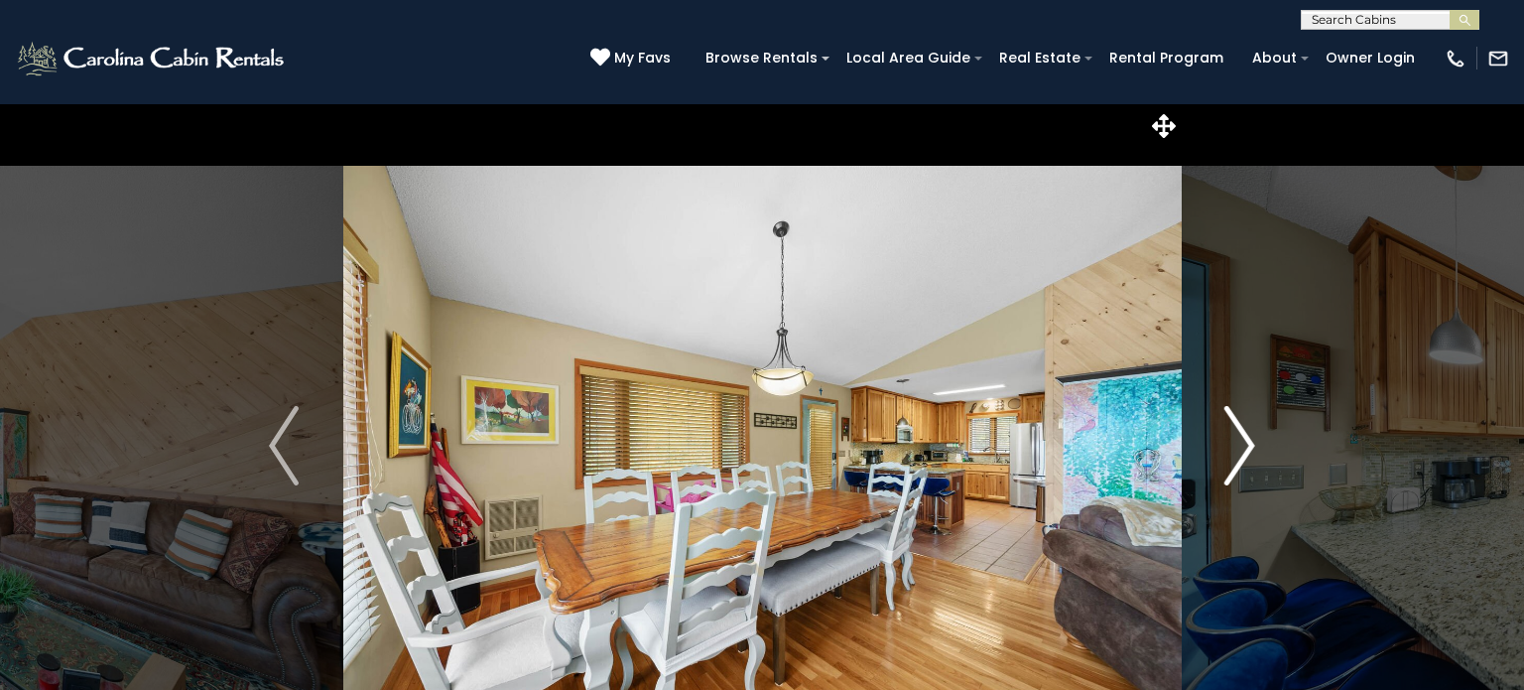
click at [1242, 461] on img "Next" at bounding box center [1240, 445] width 30 height 79
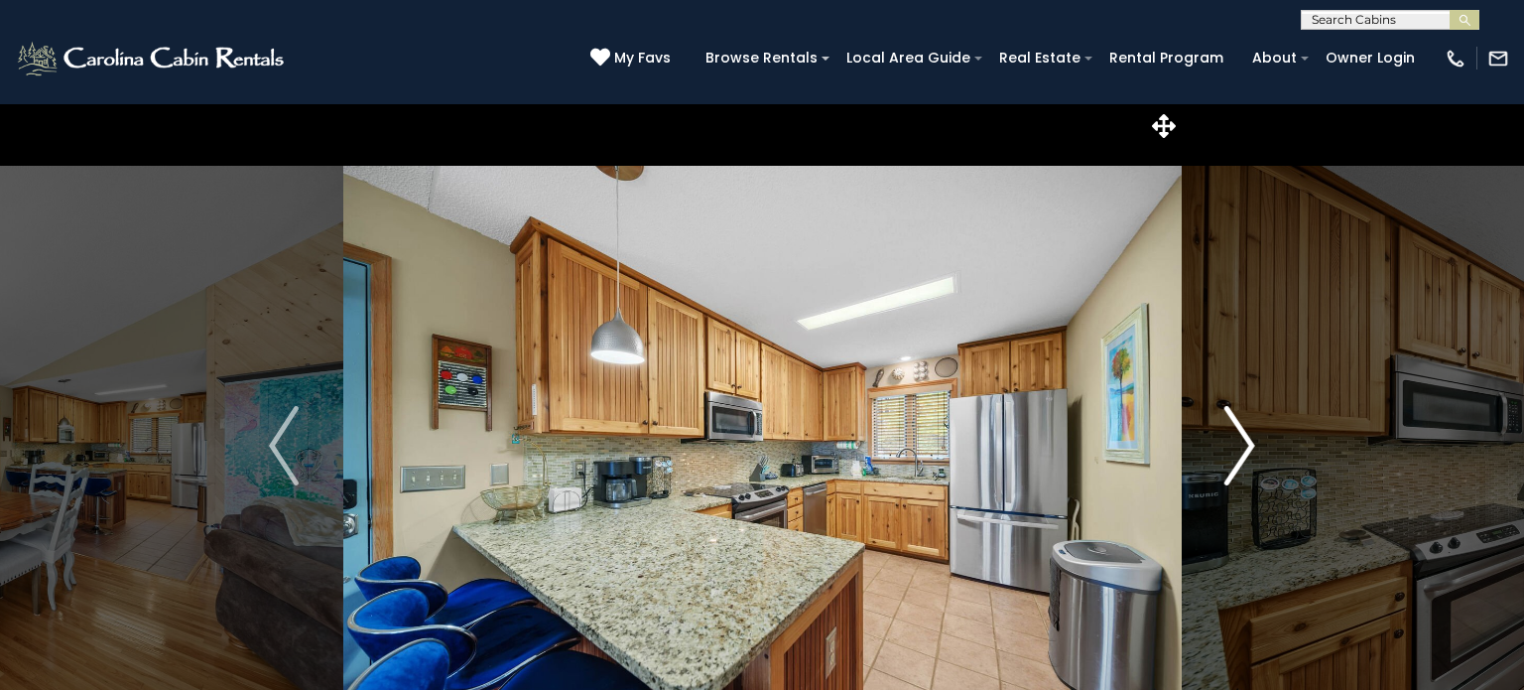
click at [1242, 461] on img "Next" at bounding box center [1240, 445] width 30 height 79
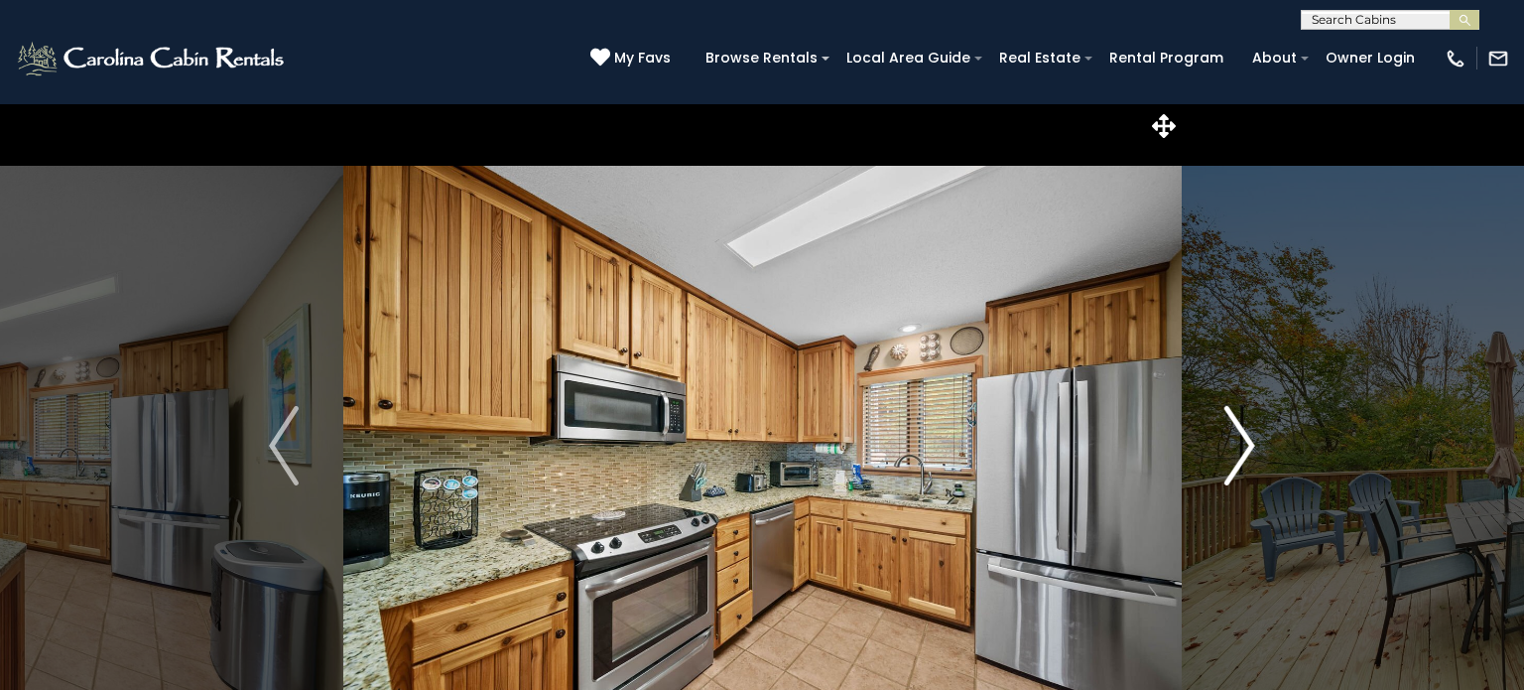
click at [1242, 461] on img "Next" at bounding box center [1240, 445] width 30 height 79
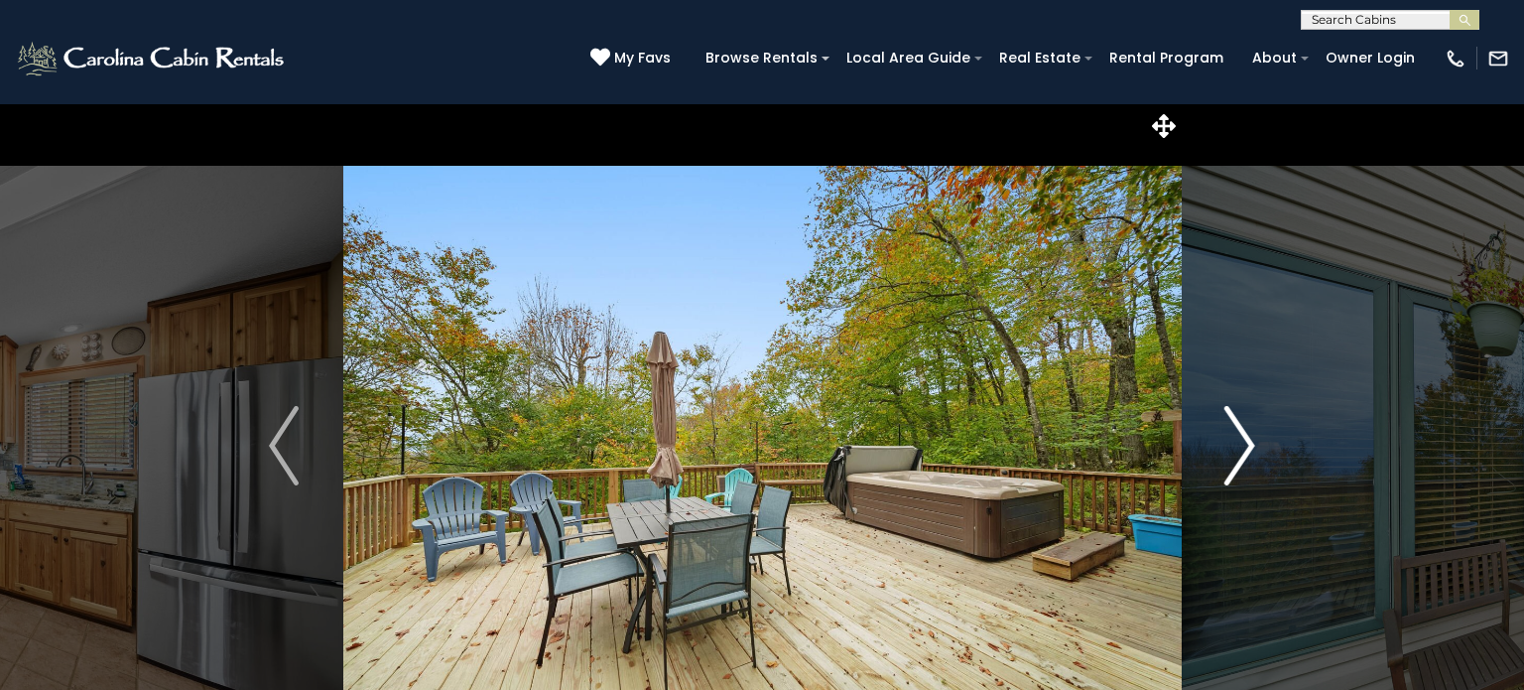
click at [1242, 461] on img "Next" at bounding box center [1240, 445] width 30 height 79
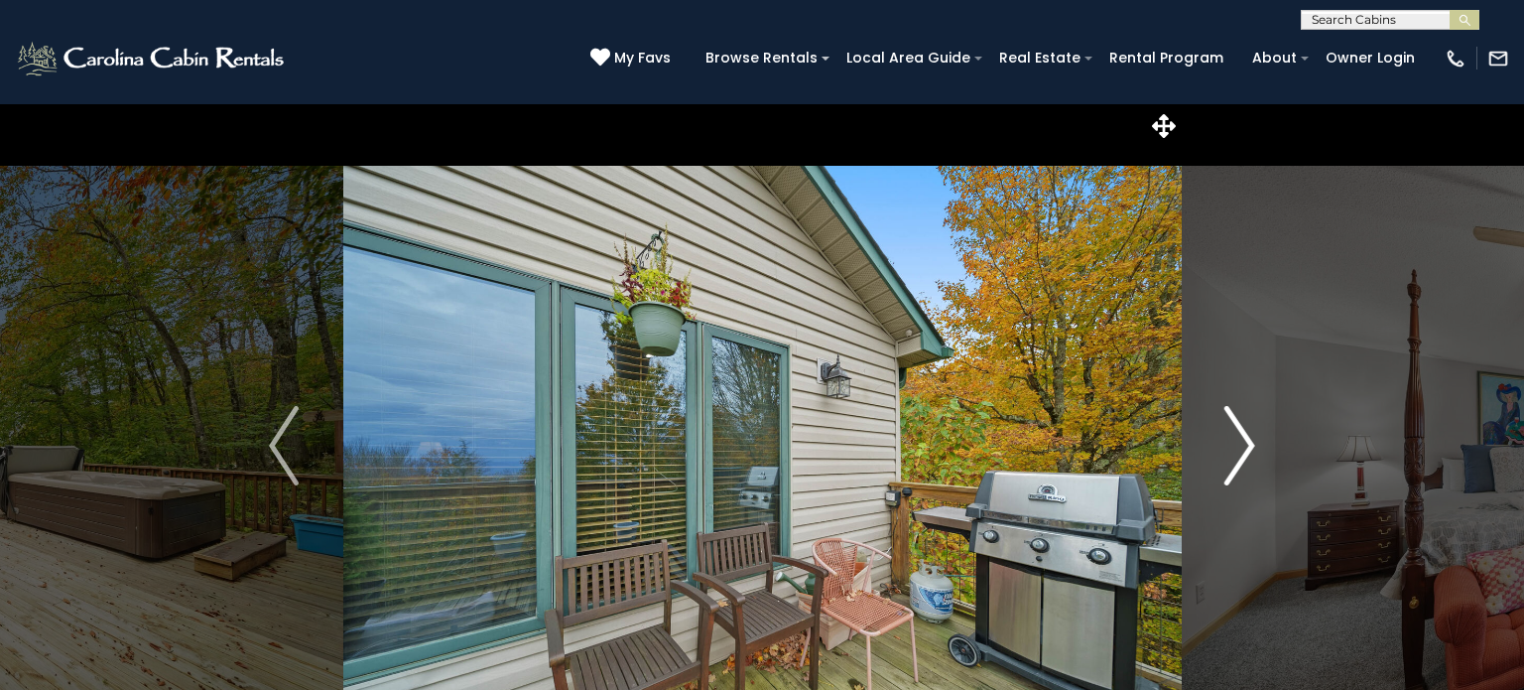
click at [1242, 461] on img "Next" at bounding box center [1240, 445] width 30 height 79
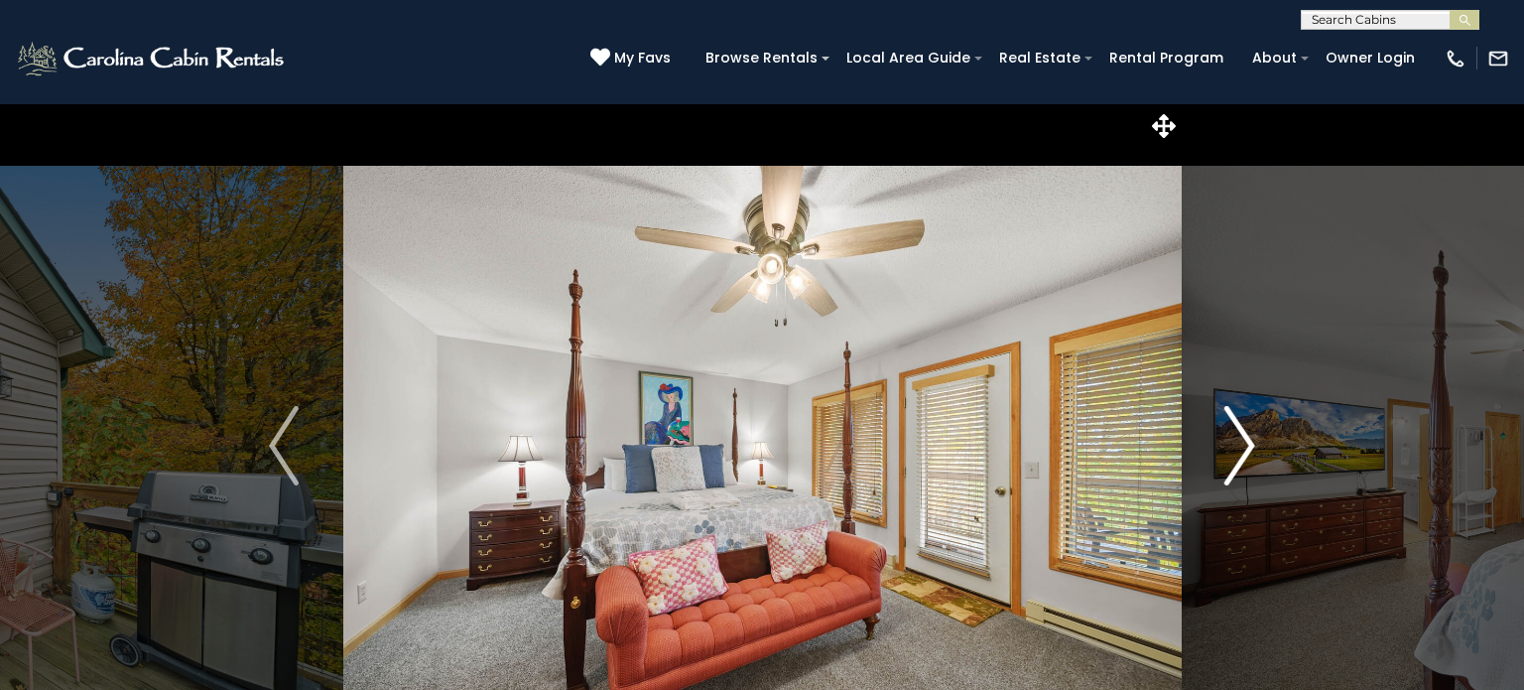
click at [1242, 461] on img "Next" at bounding box center [1240, 445] width 30 height 79
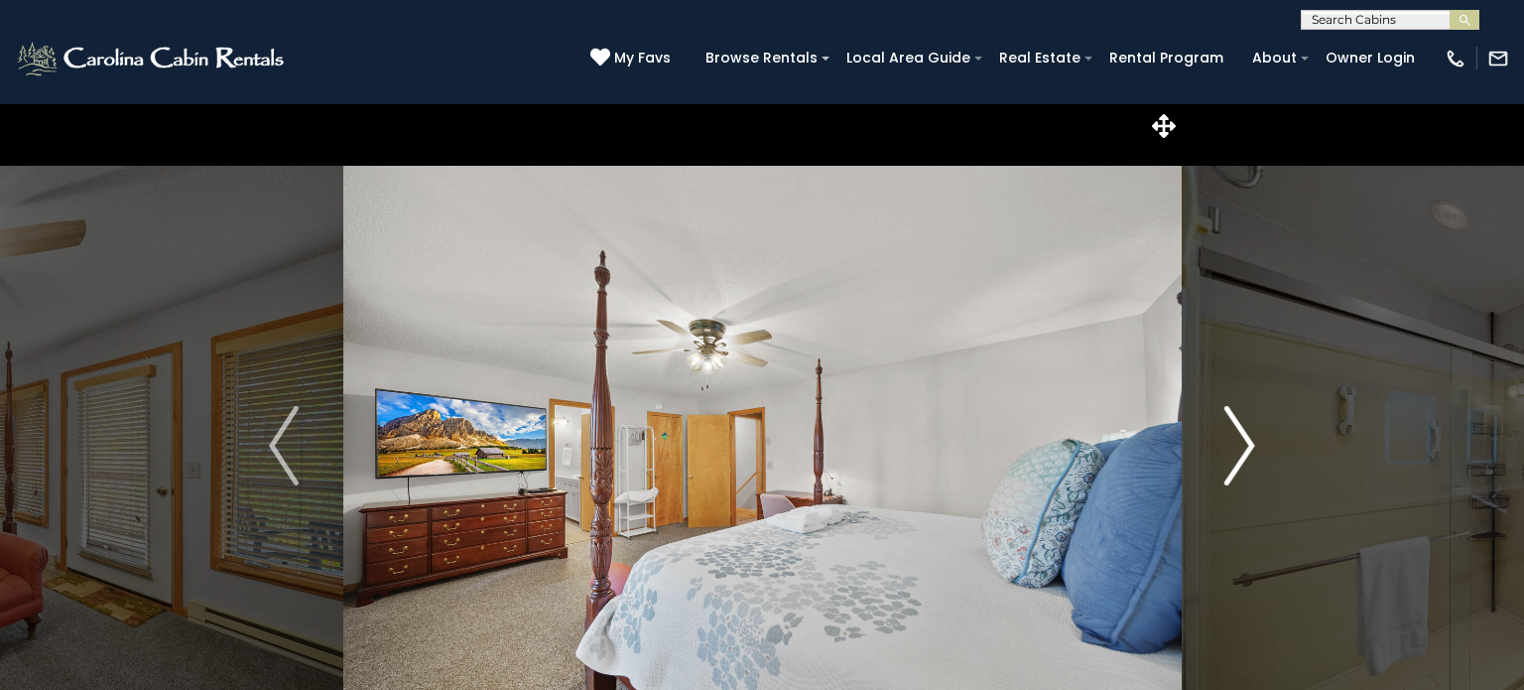
click at [1242, 461] on img "Next" at bounding box center [1240, 445] width 30 height 79
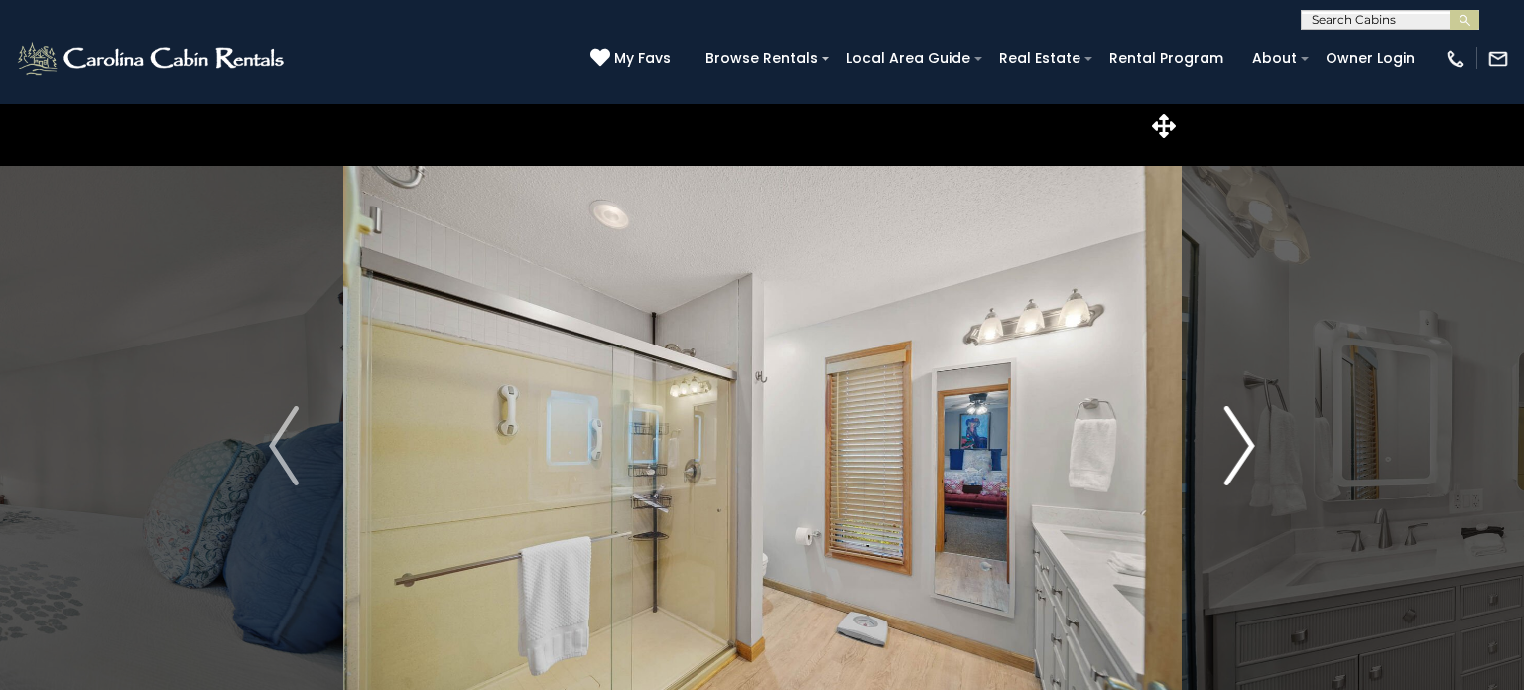
click at [1242, 461] on img "Next" at bounding box center [1240, 445] width 30 height 79
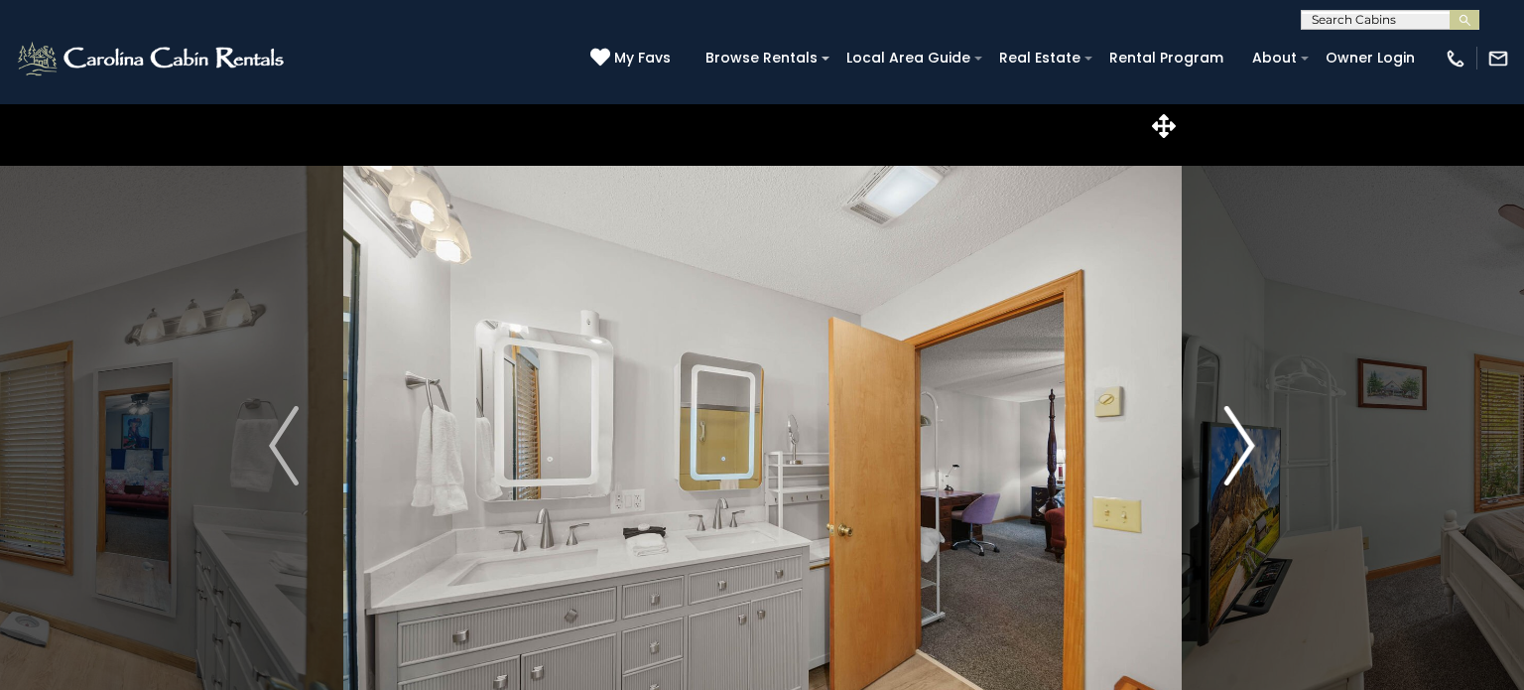
click at [1242, 461] on img "Next" at bounding box center [1240, 445] width 30 height 79
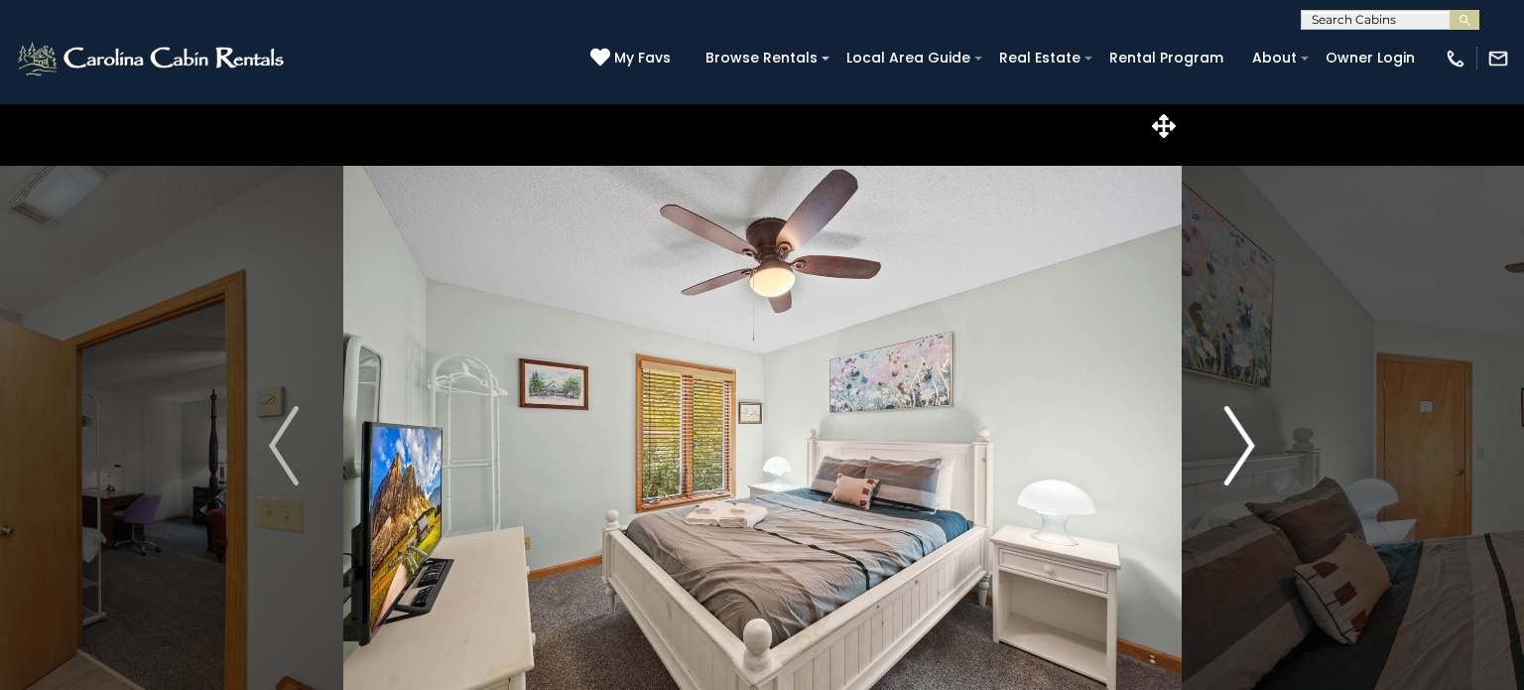
click at [1242, 461] on img "Next" at bounding box center [1240, 445] width 30 height 79
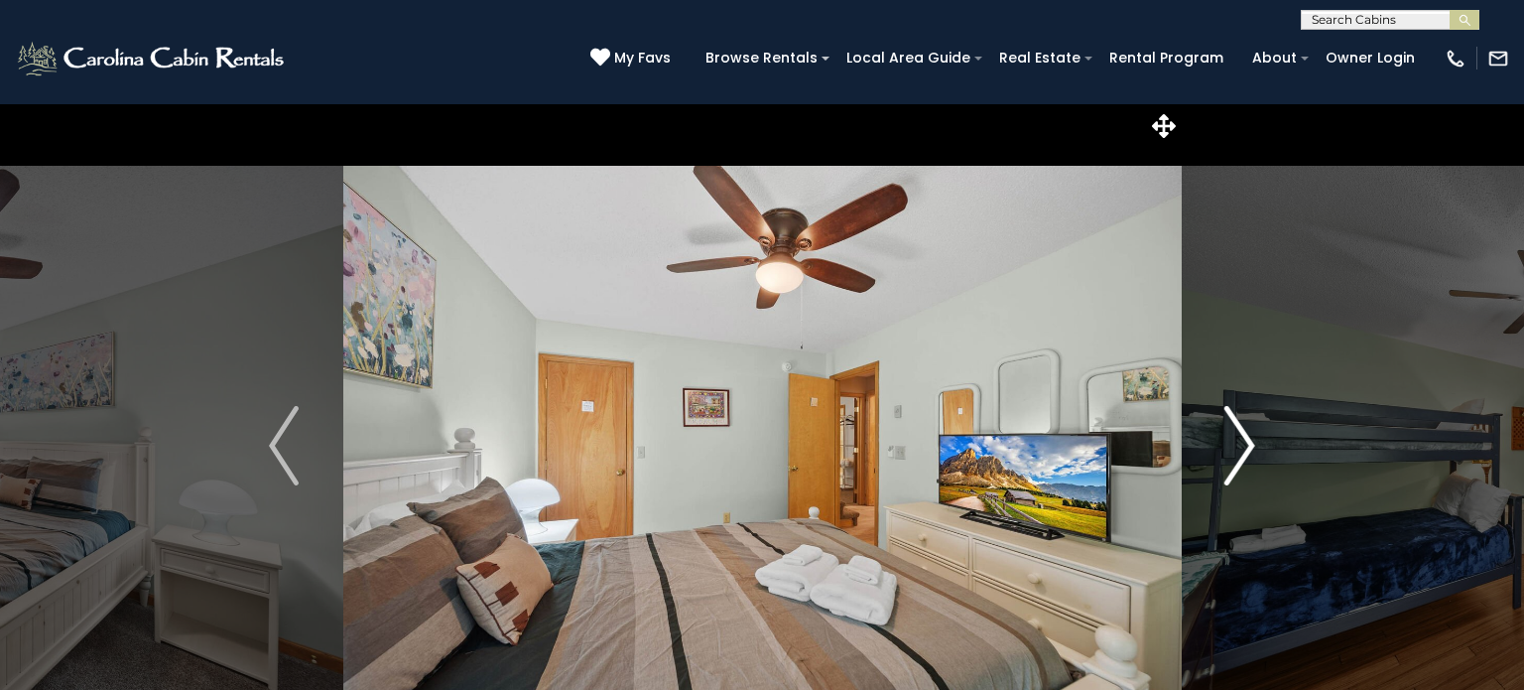
click at [1242, 461] on img "Next" at bounding box center [1240, 445] width 30 height 79
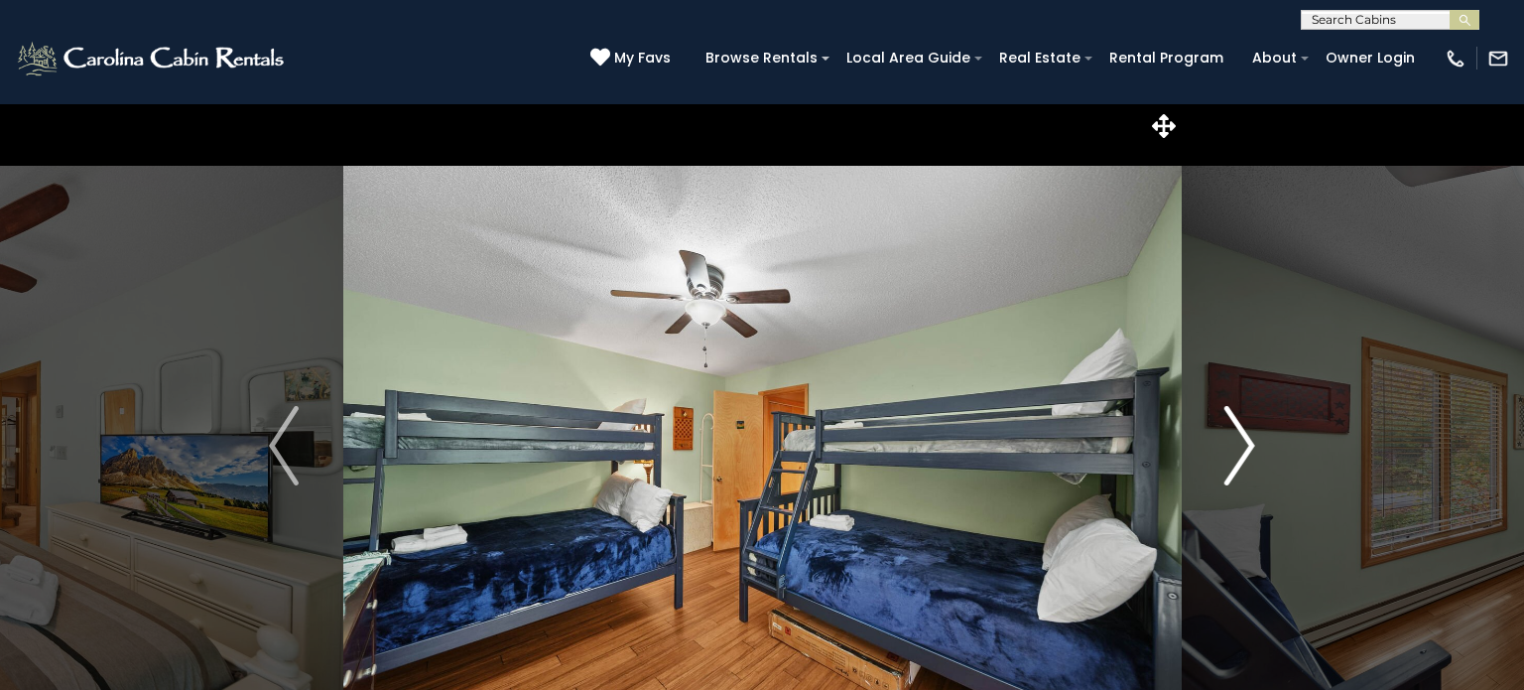
click at [1242, 461] on img "Next" at bounding box center [1240, 445] width 30 height 79
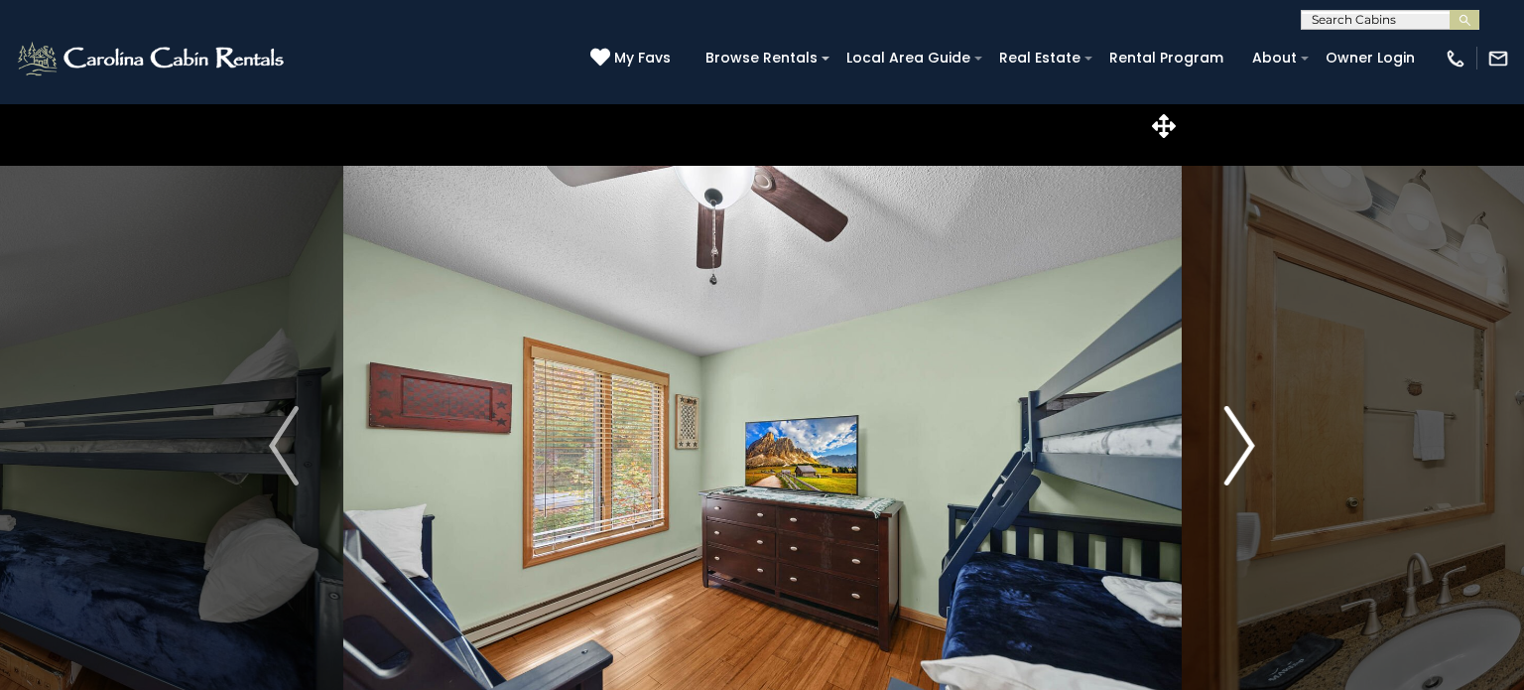
click at [1242, 461] on img "Next" at bounding box center [1240, 445] width 30 height 79
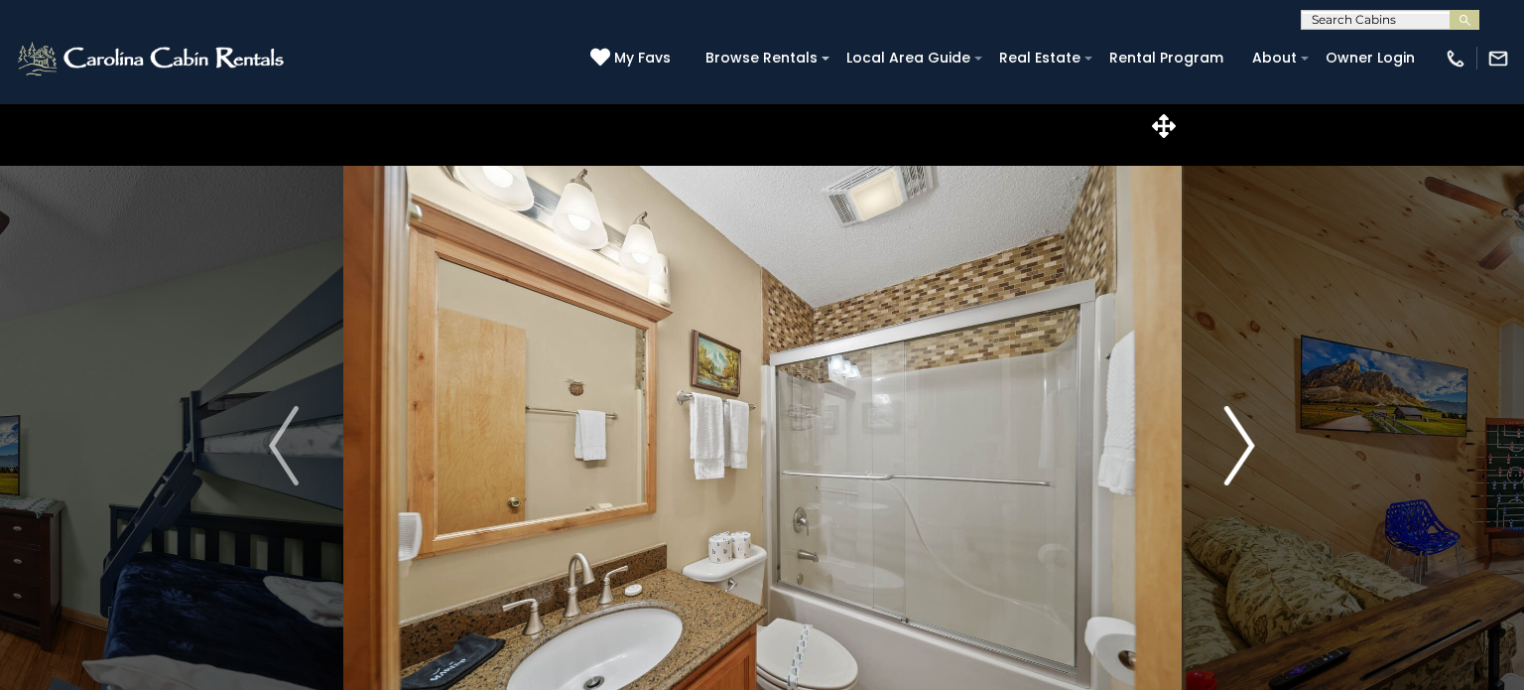
click at [1242, 461] on img "Next" at bounding box center [1240, 445] width 30 height 79
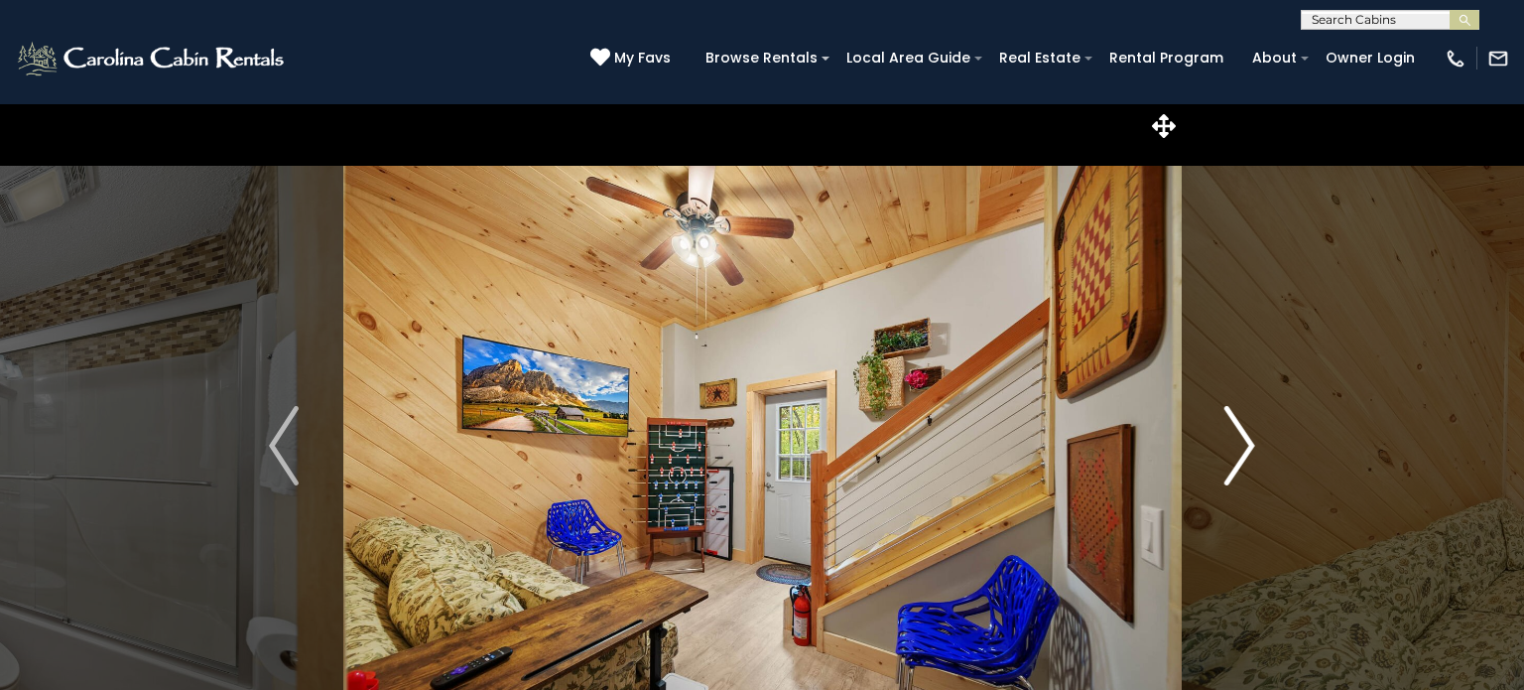
click at [1242, 461] on img "Next" at bounding box center [1240, 445] width 30 height 79
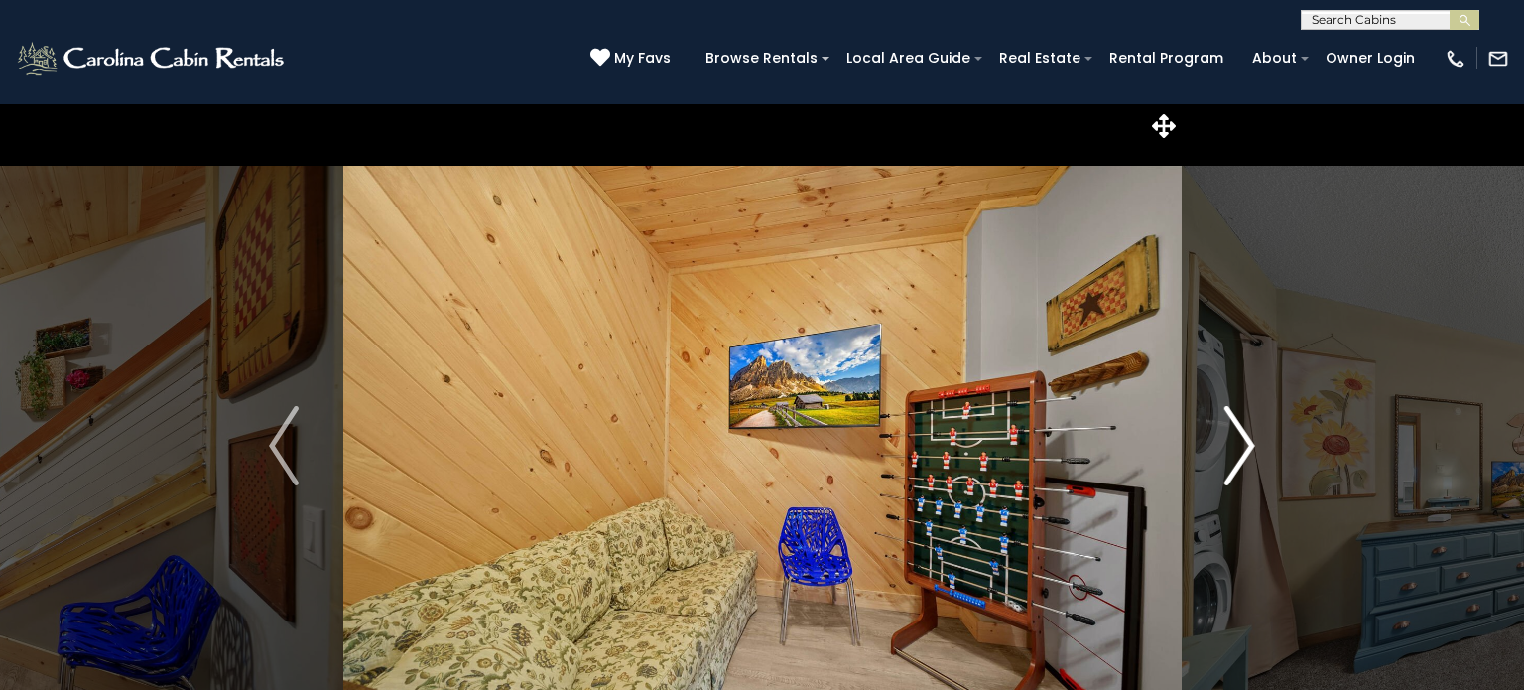
click at [1242, 461] on img "Next" at bounding box center [1240, 445] width 30 height 79
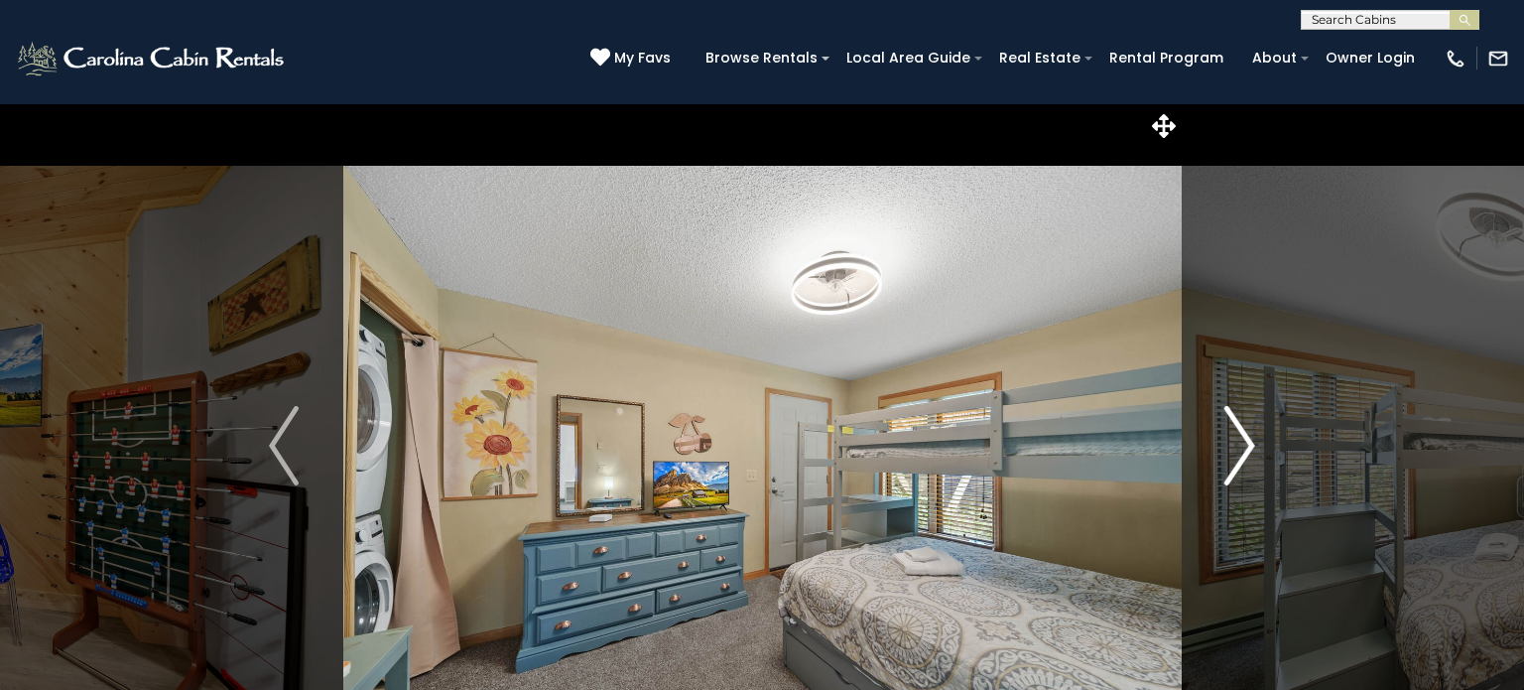
click at [1242, 461] on img "Next" at bounding box center [1240, 445] width 30 height 79
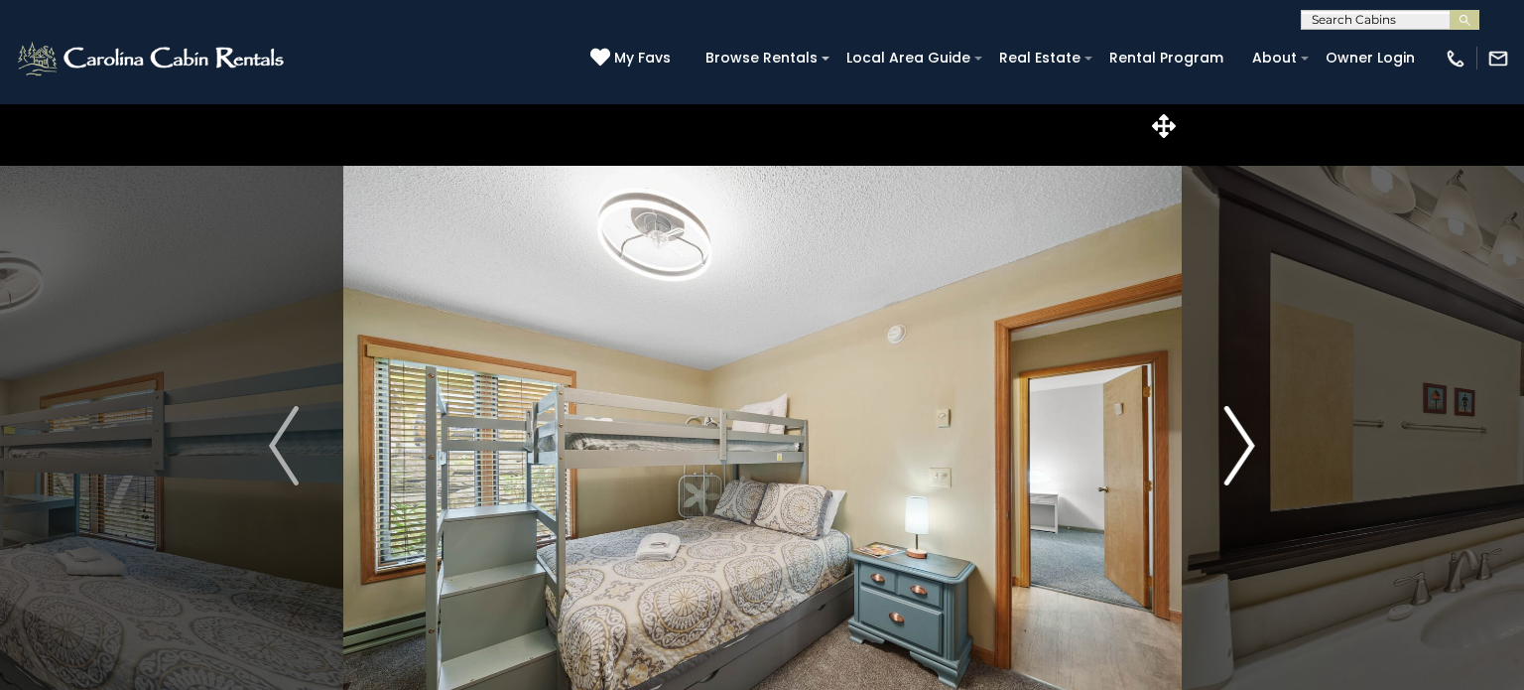
click at [1242, 461] on img "Next" at bounding box center [1240, 445] width 30 height 79
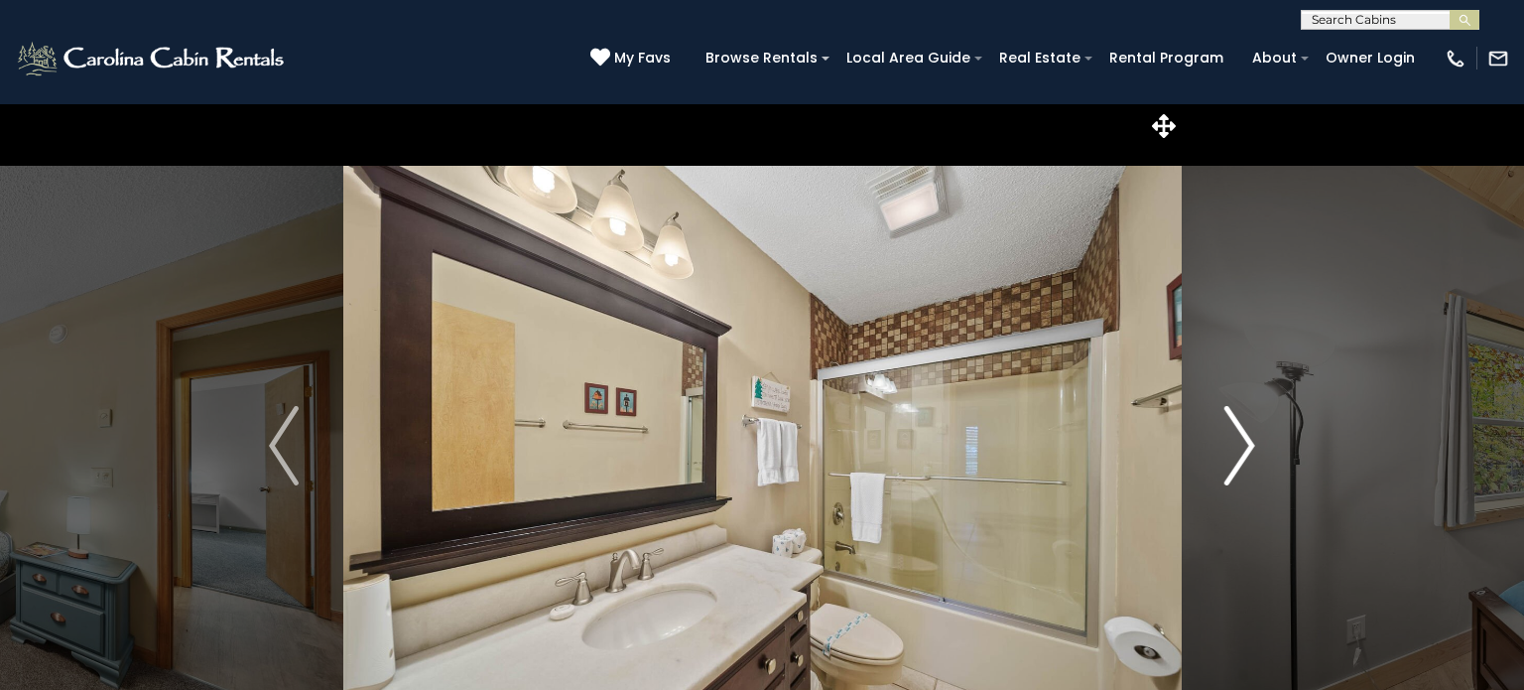
click at [1242, 461] on img "Next" at bounding box center [1240, 445] width 30 height 79
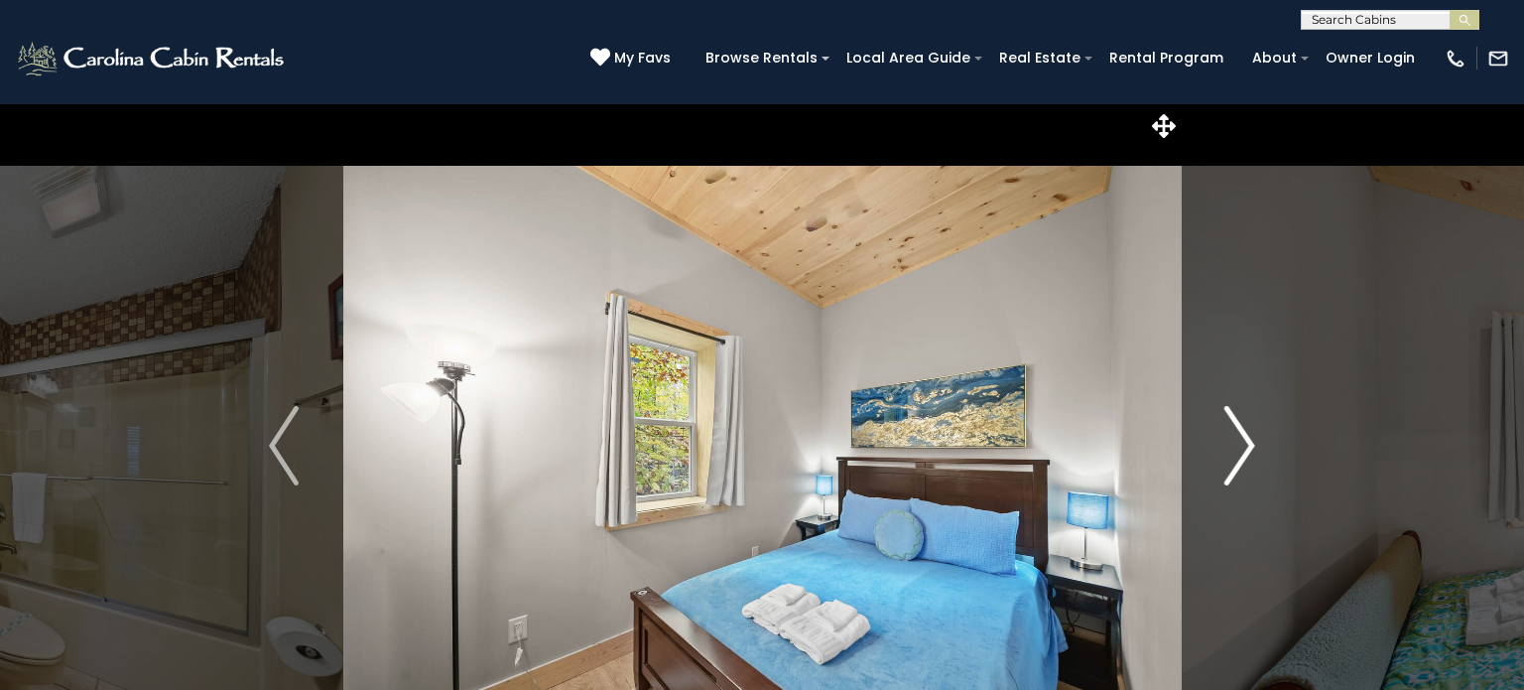
click at [1242, 461] on img "Next" at bounding box center [1240, 445] width 30 height 79
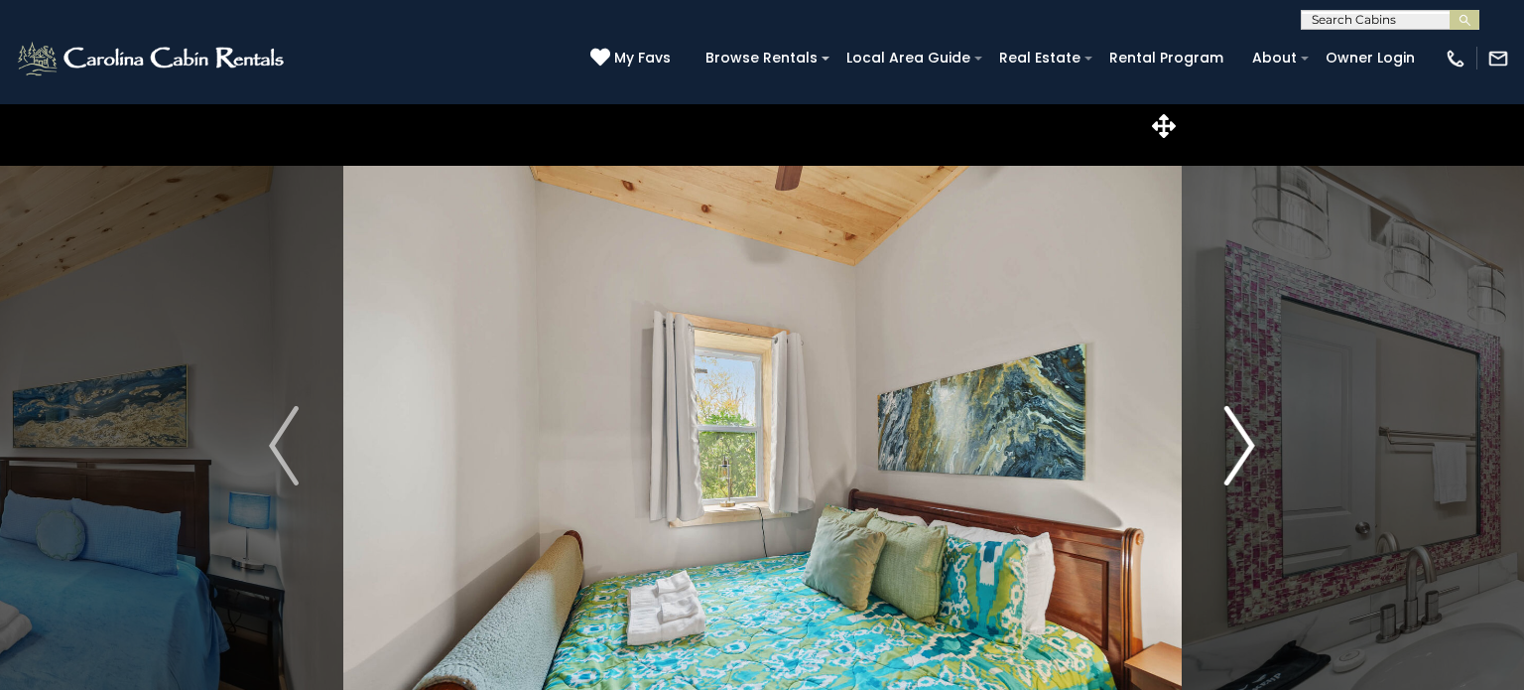
click at [1242, 461] on img "Next" at bounding box center [1240, 445] width 30 height 79
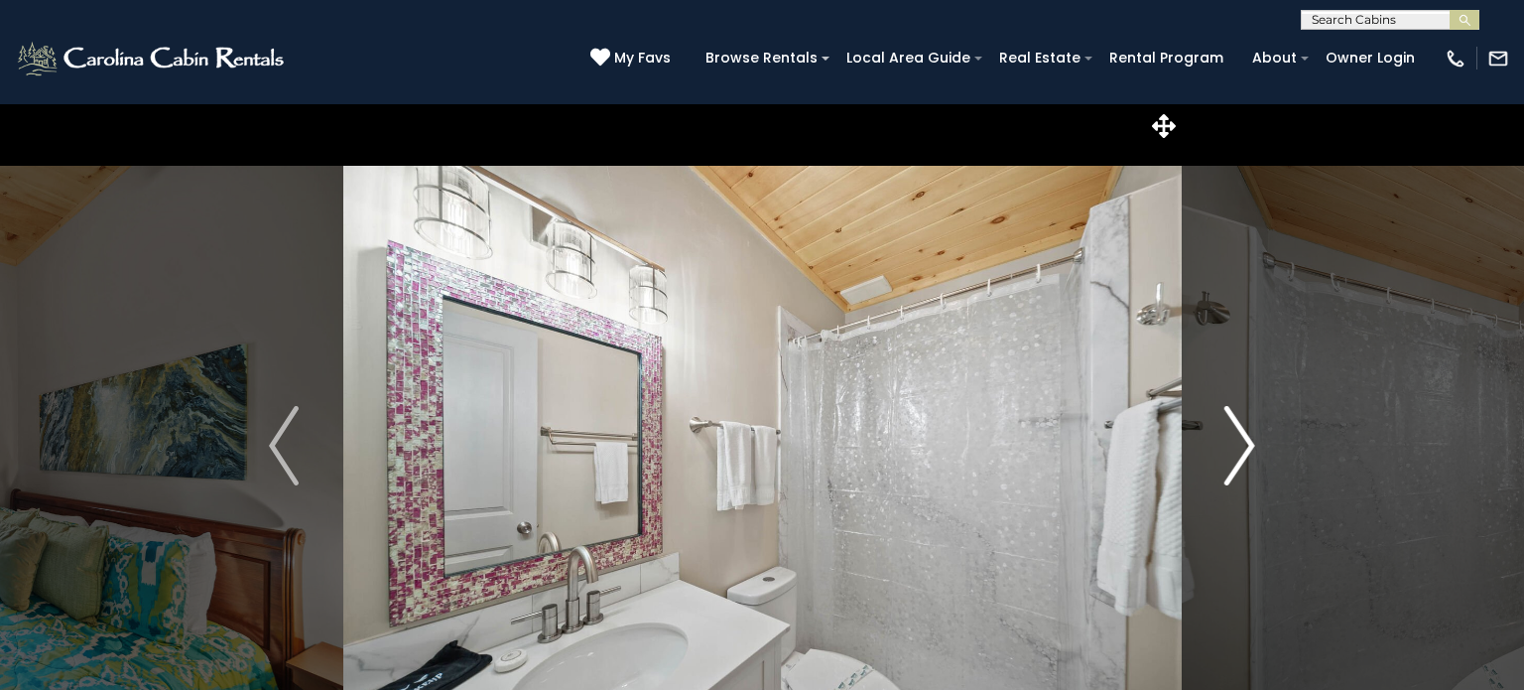
click at [1242, 461] on img "Next" at bounding box center [1240, 445] width 30 height 79
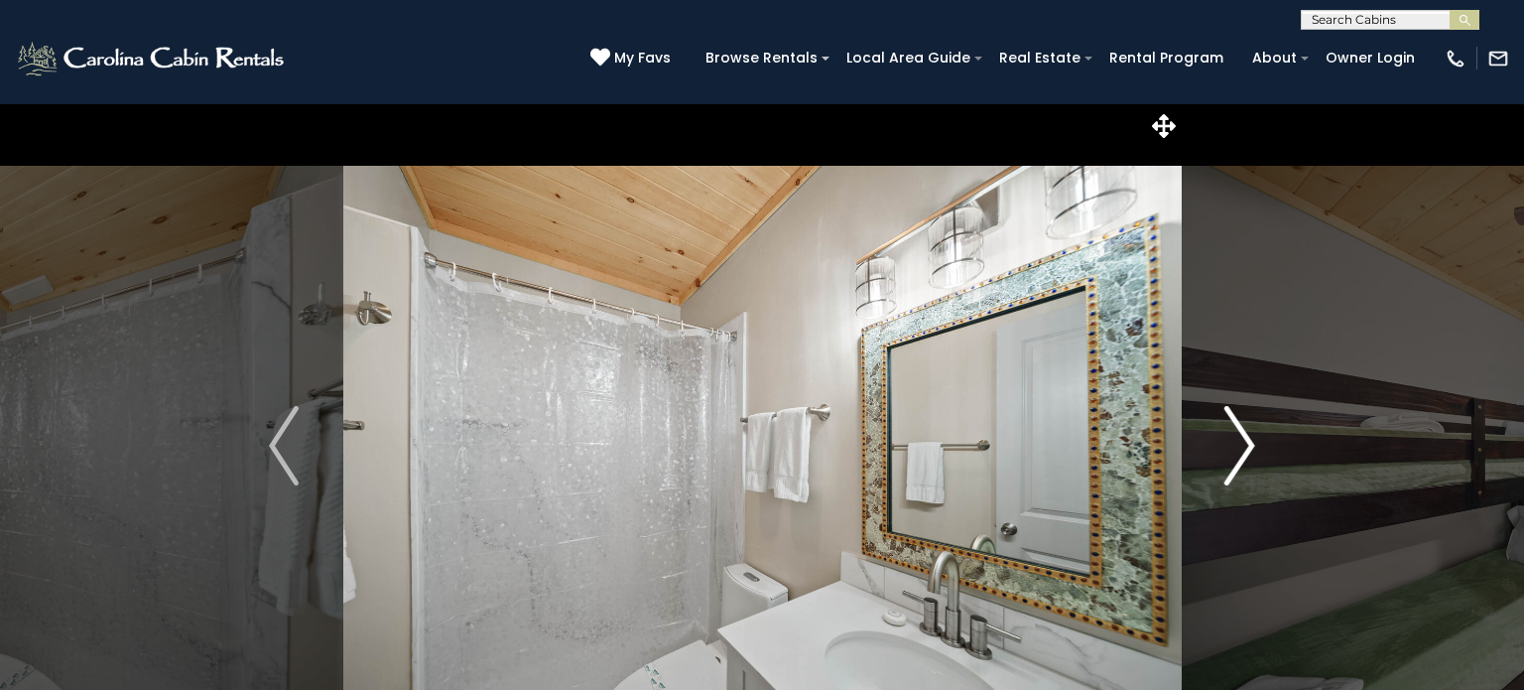
click at [1242, 461] on img "Next" at bounding box center [1240, 445] width 30 height 79
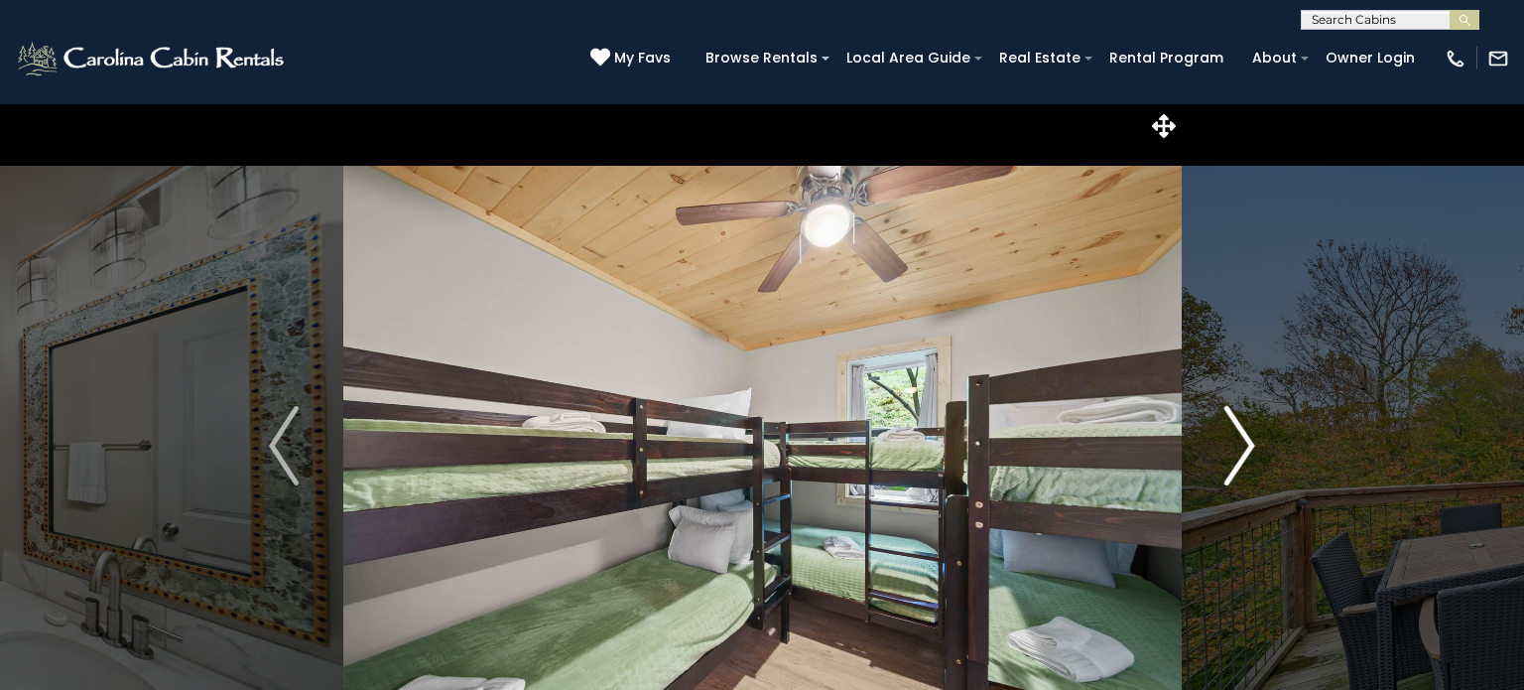
click at [1242, 461] on img "Next" at bounding box center [1240, 445] width 30 height 79
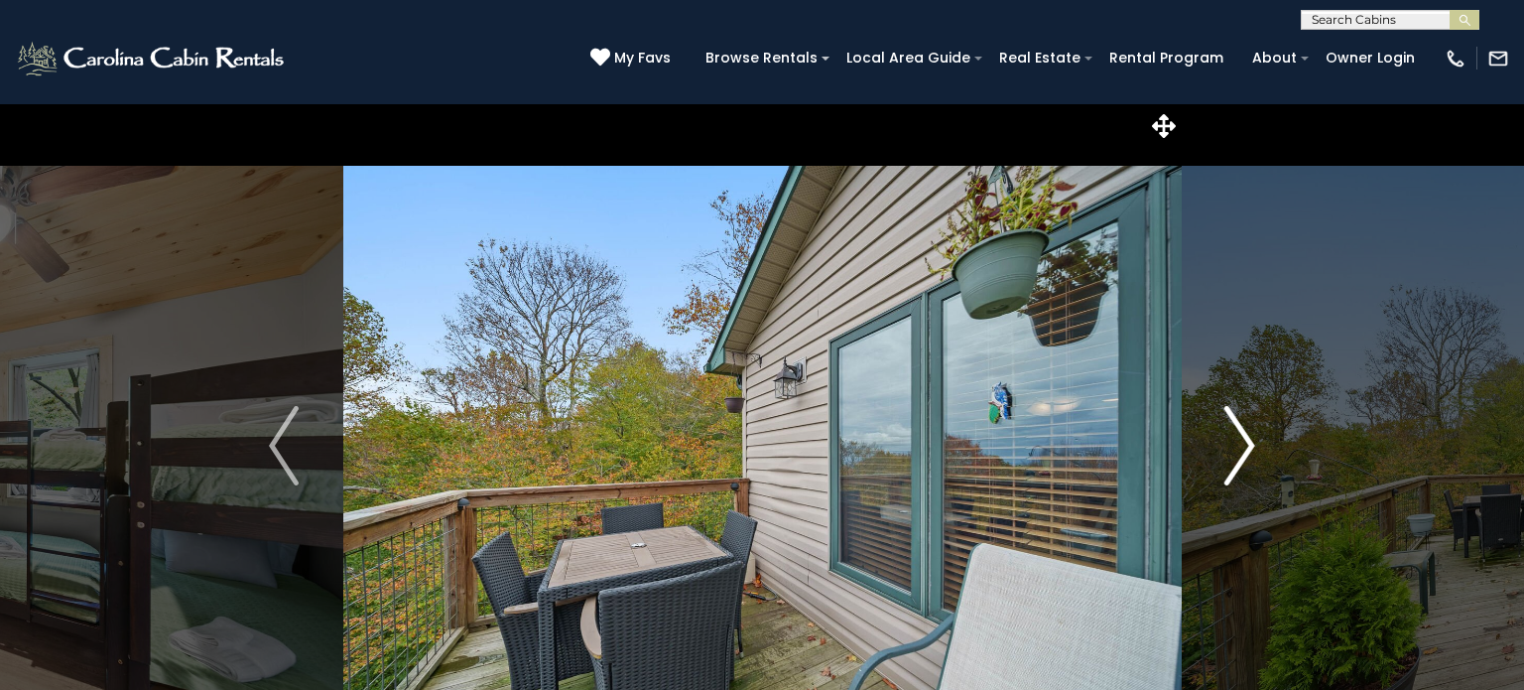
click at [1242, 461] on img "Next" at bounding box center [1240, 445] width 30 height 79
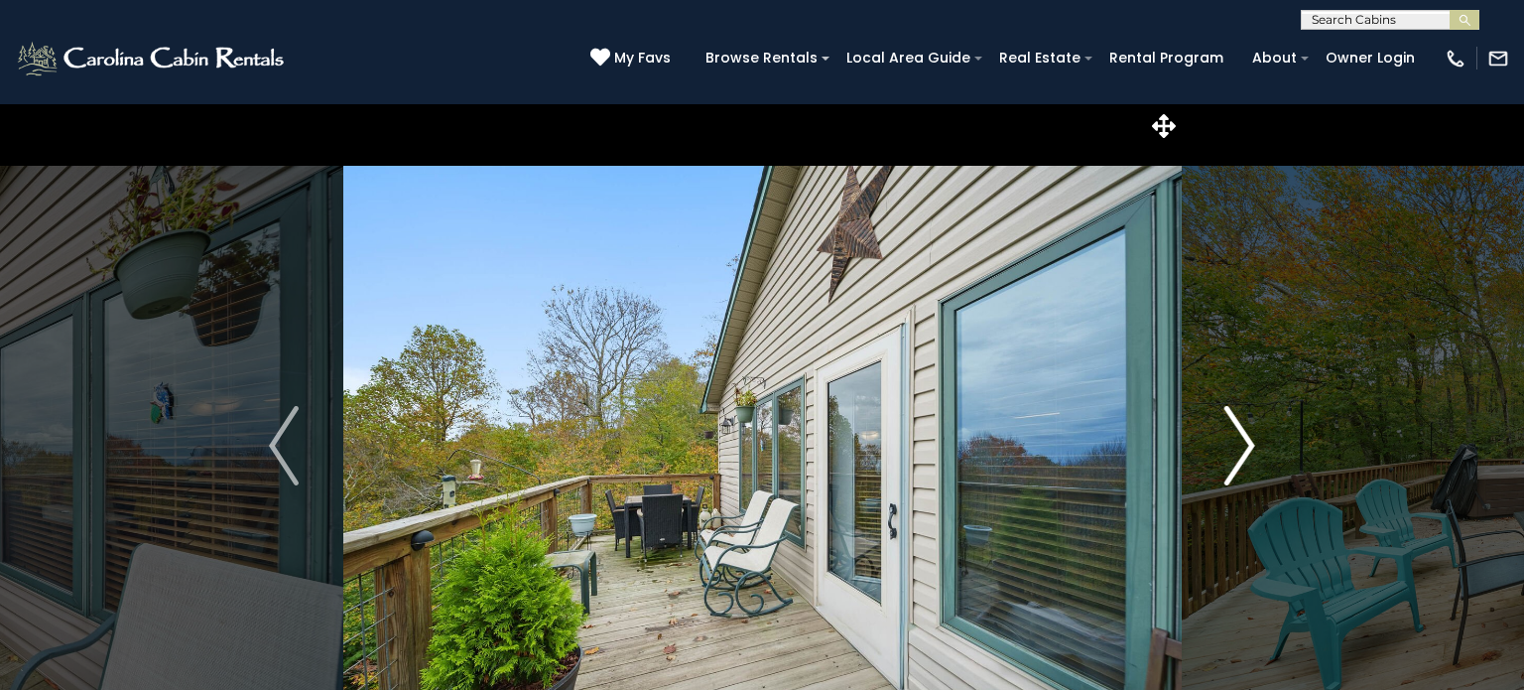
click at [1242, 461] on img "Next" at bounding box center [1240, 445] width 30 height 79
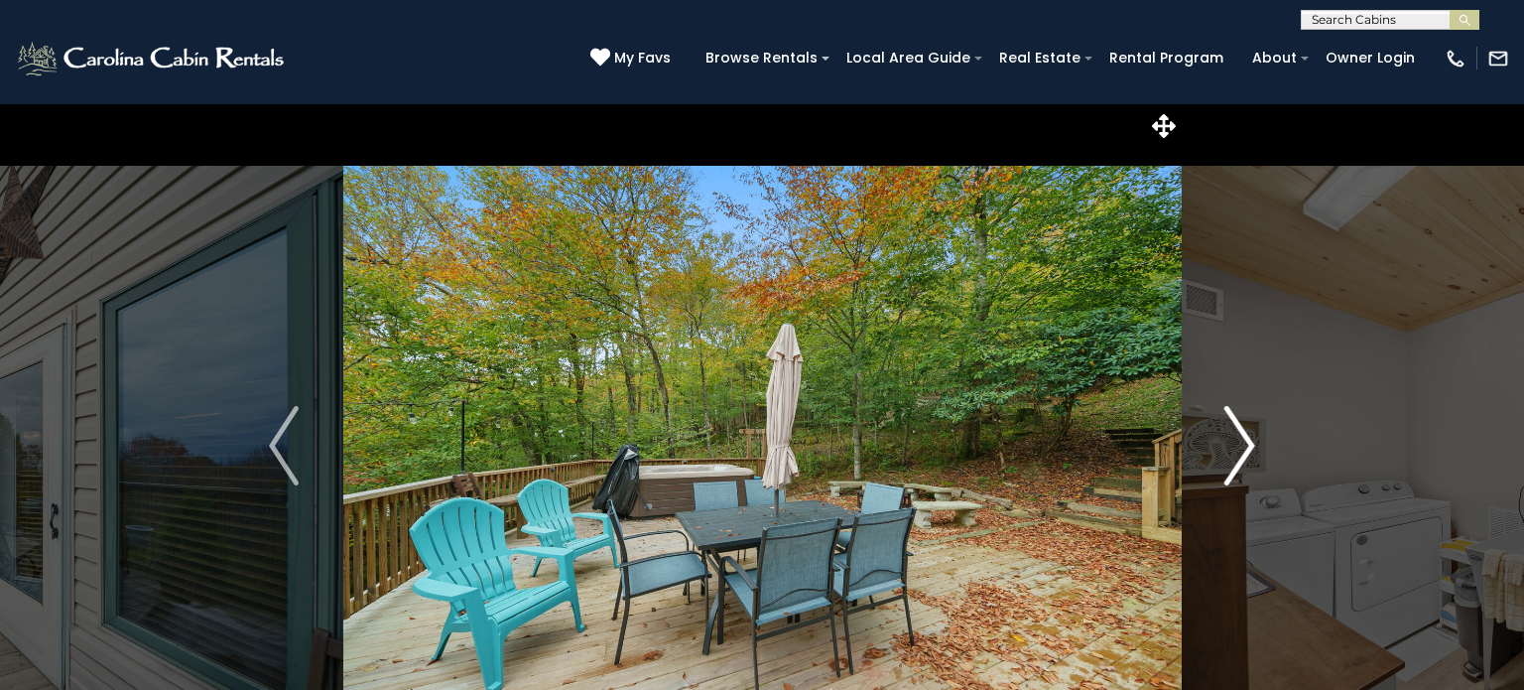
click at [1242, 461] on img "Next" at bounding box center [1240, 445] width 30 height 79
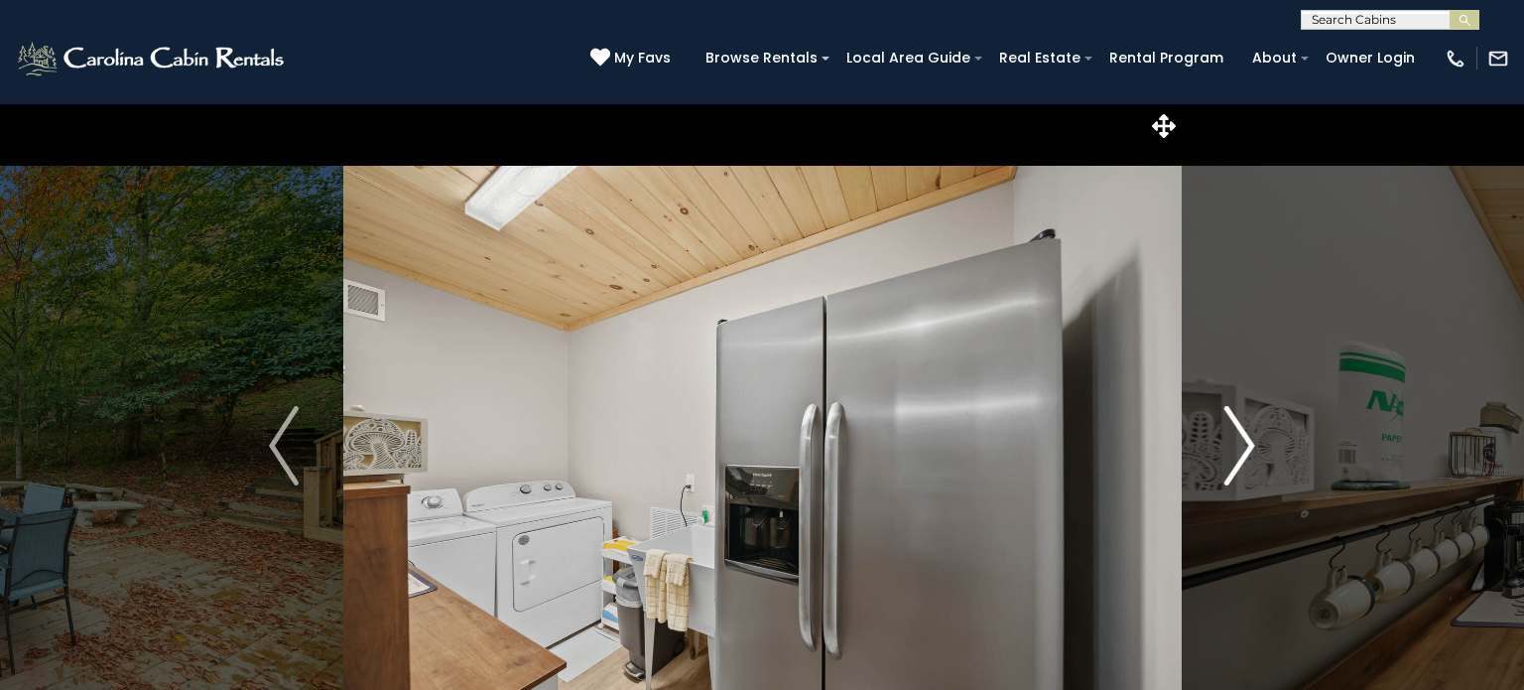
click at [1242, 461] on img "Next" at bounding box center [1240, 445] width 30 height 79
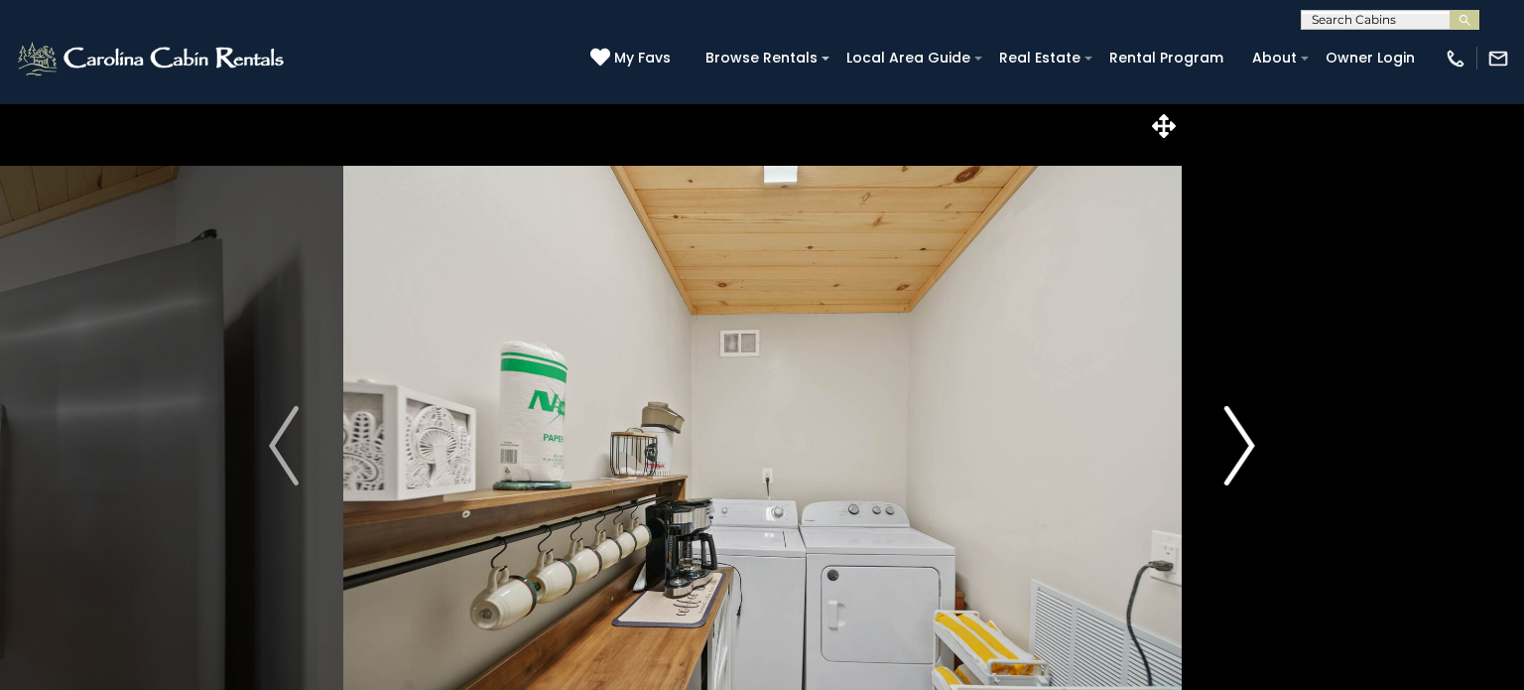
click at [1242, 461] on img "Next" at bounding box center [1240, 445] width 30 height 79
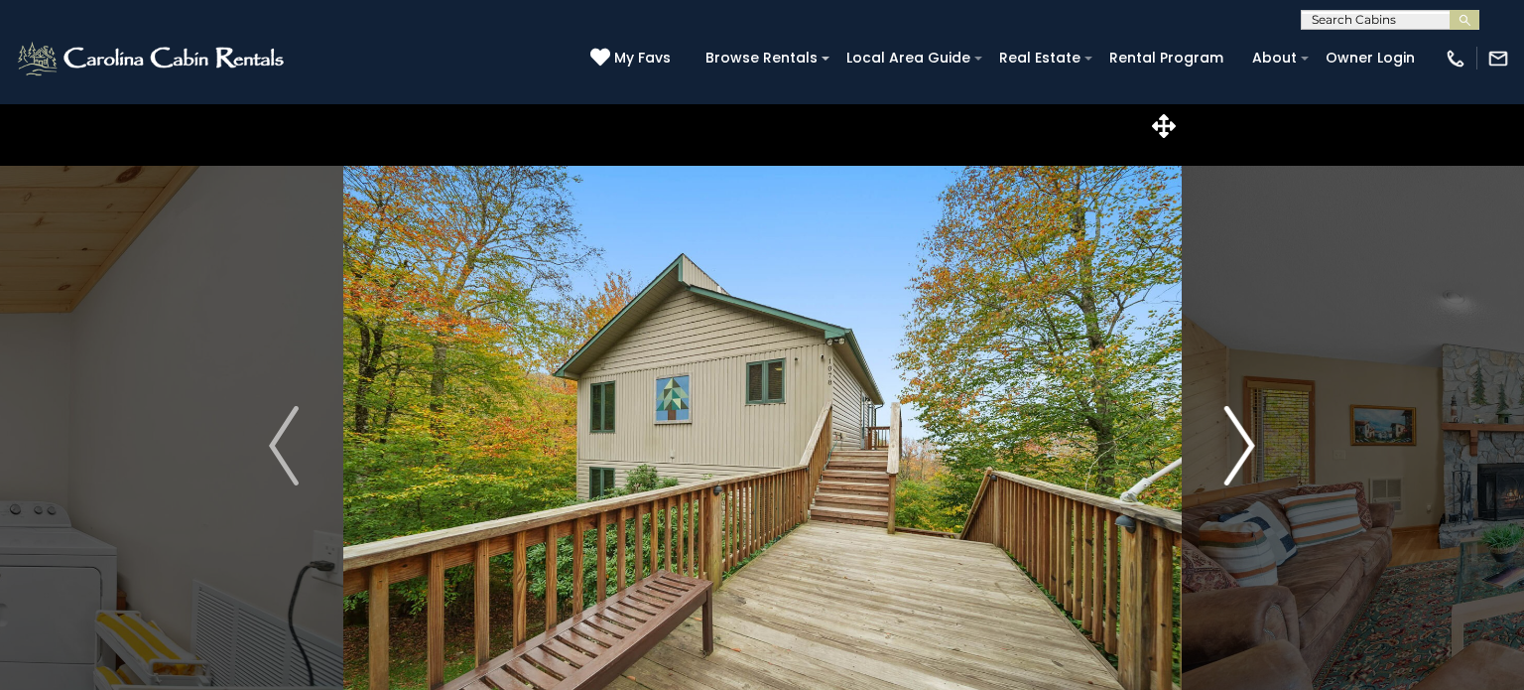
click at [1242, 461] on img "Next" at bounding box center [1240, 445] width 30 height 79
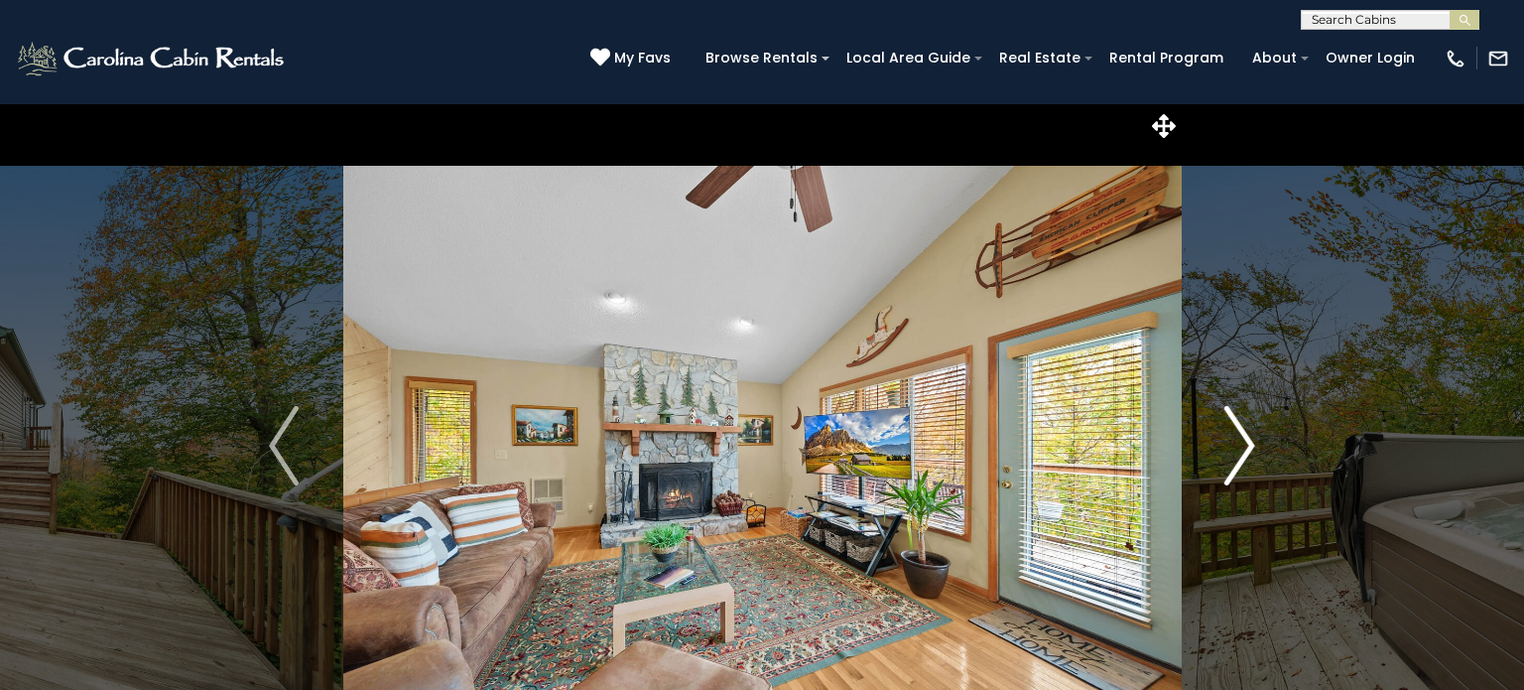
click at [1242, 461] on img "Next" at bounding box center [1240, 445] width 30 height 79
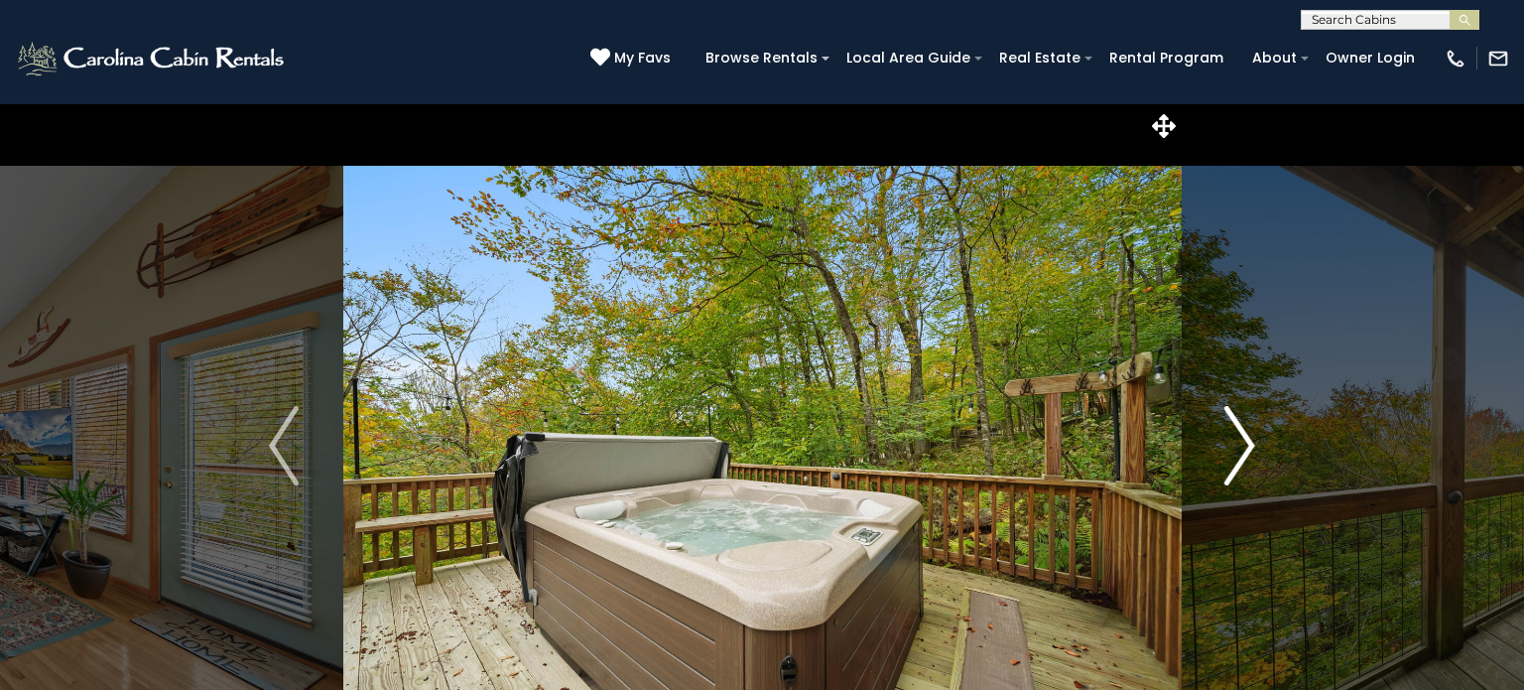
click at [1242, 461] on img "Next" at bounding box center [1240, 445] width 30 height 79
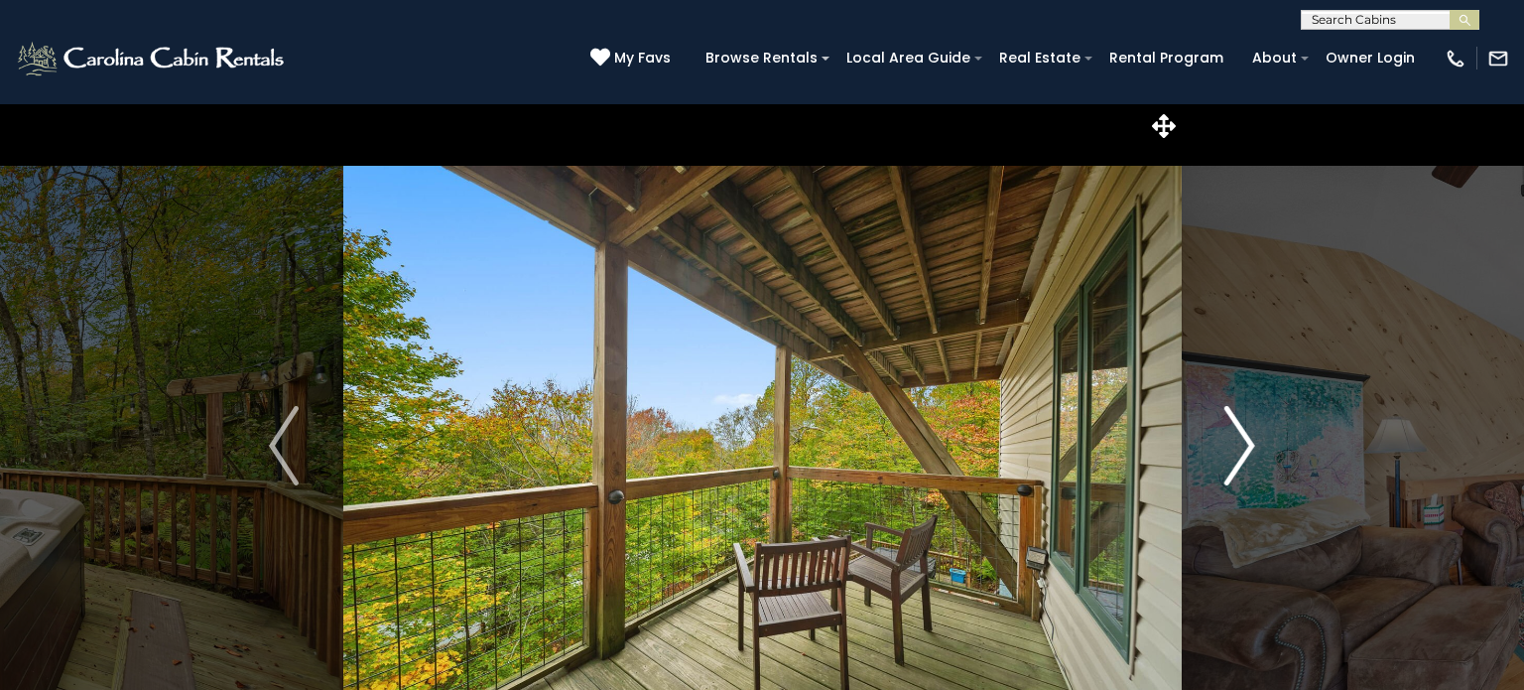
click at [1242, 461] on img "Next" at bounding box center [1240, 445] width 30 height 79
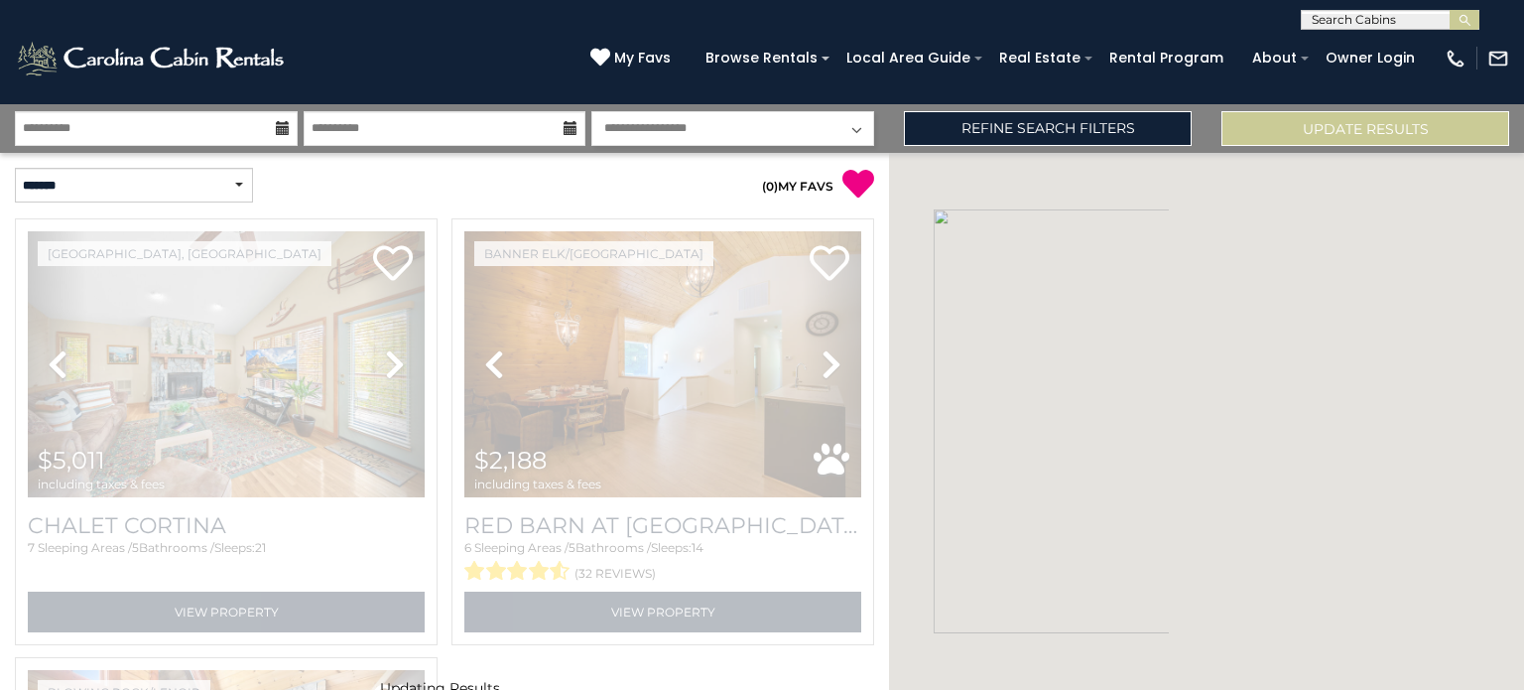
select select "*"
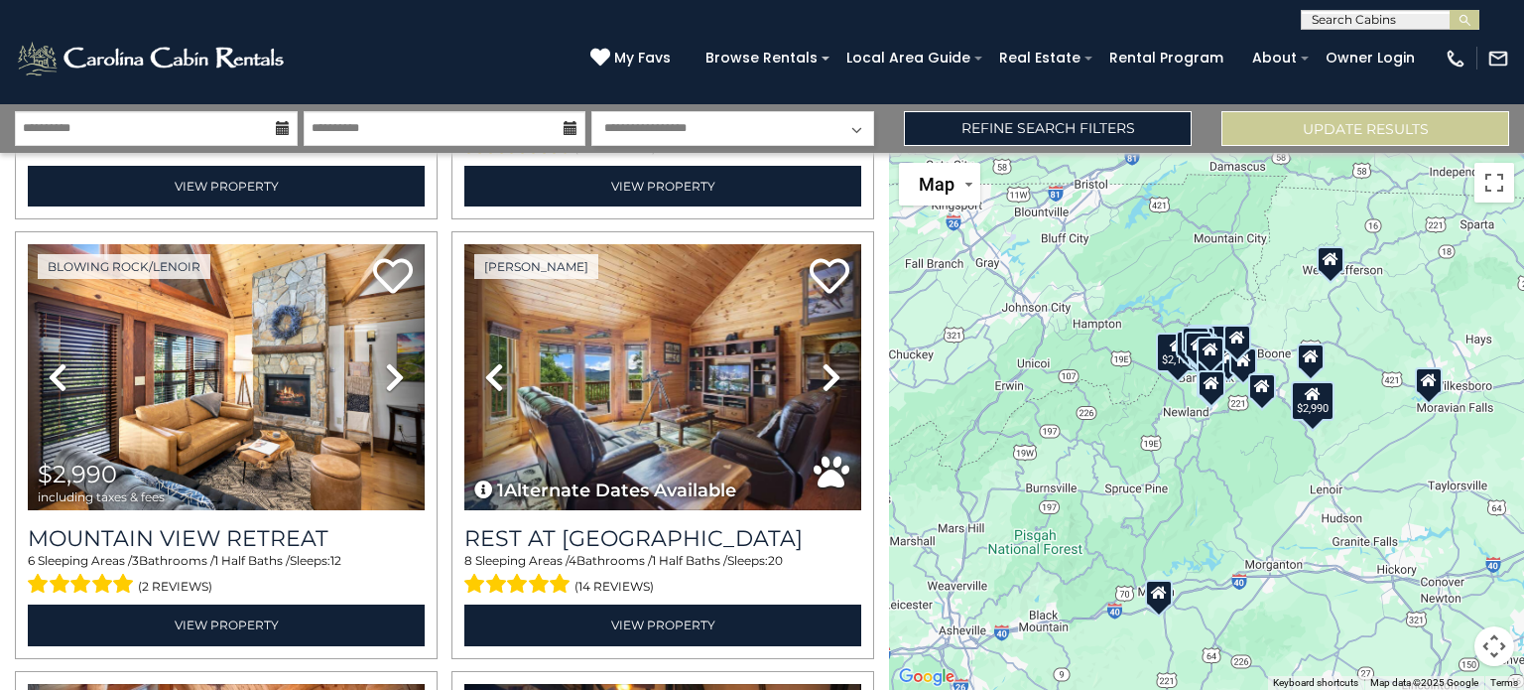
scroll to position [456, 0]
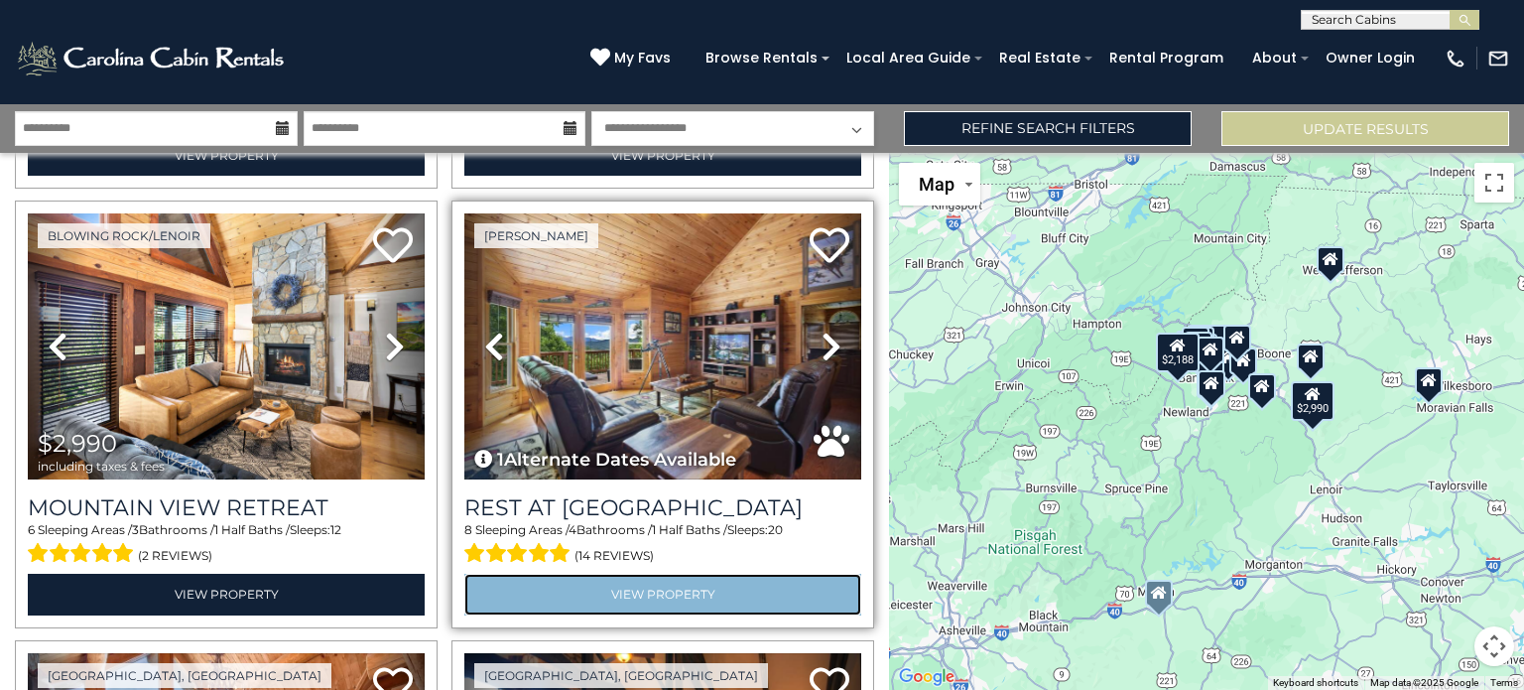
click at [625, 592] on link "View Property" at bounding box center [662, 594] width 397 height 41
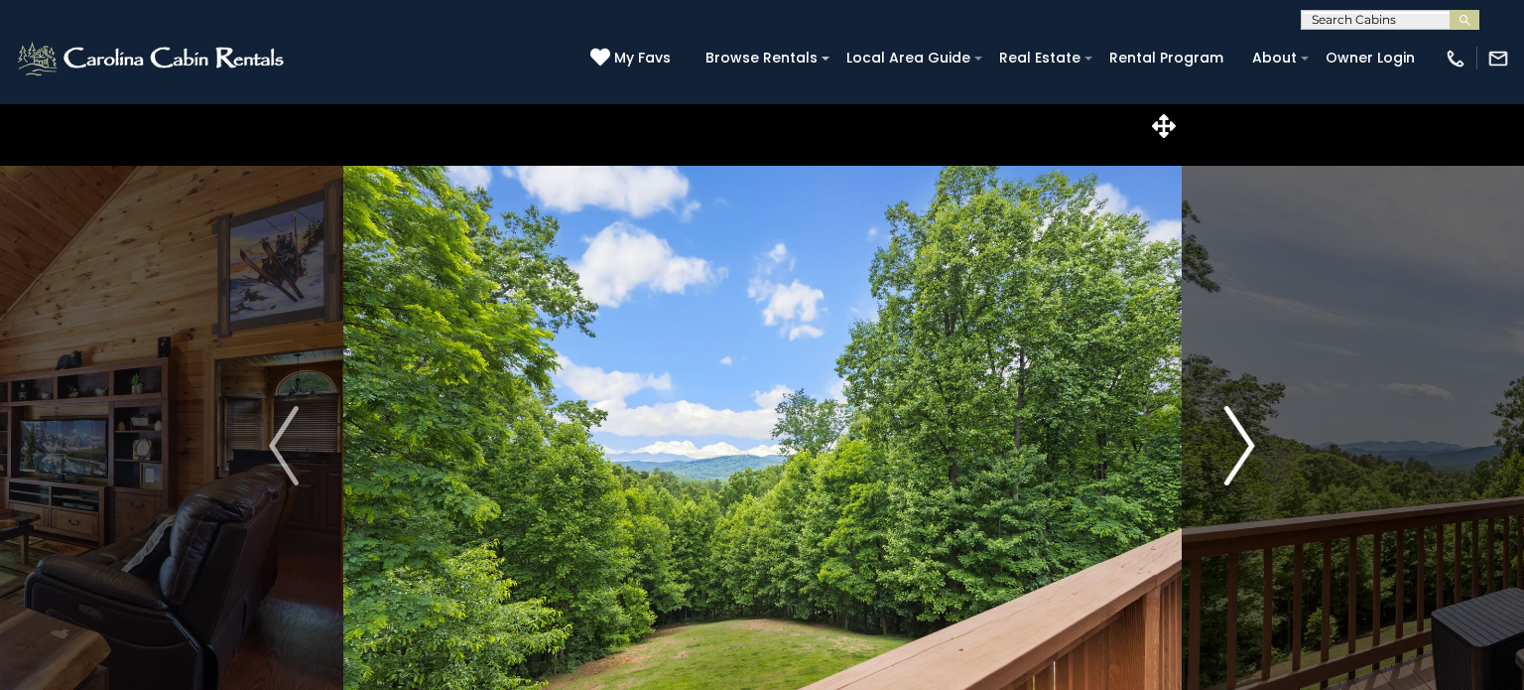
click at [1236, 449] on img "Next" at bounding box center [1240, 445] width 30 height 79
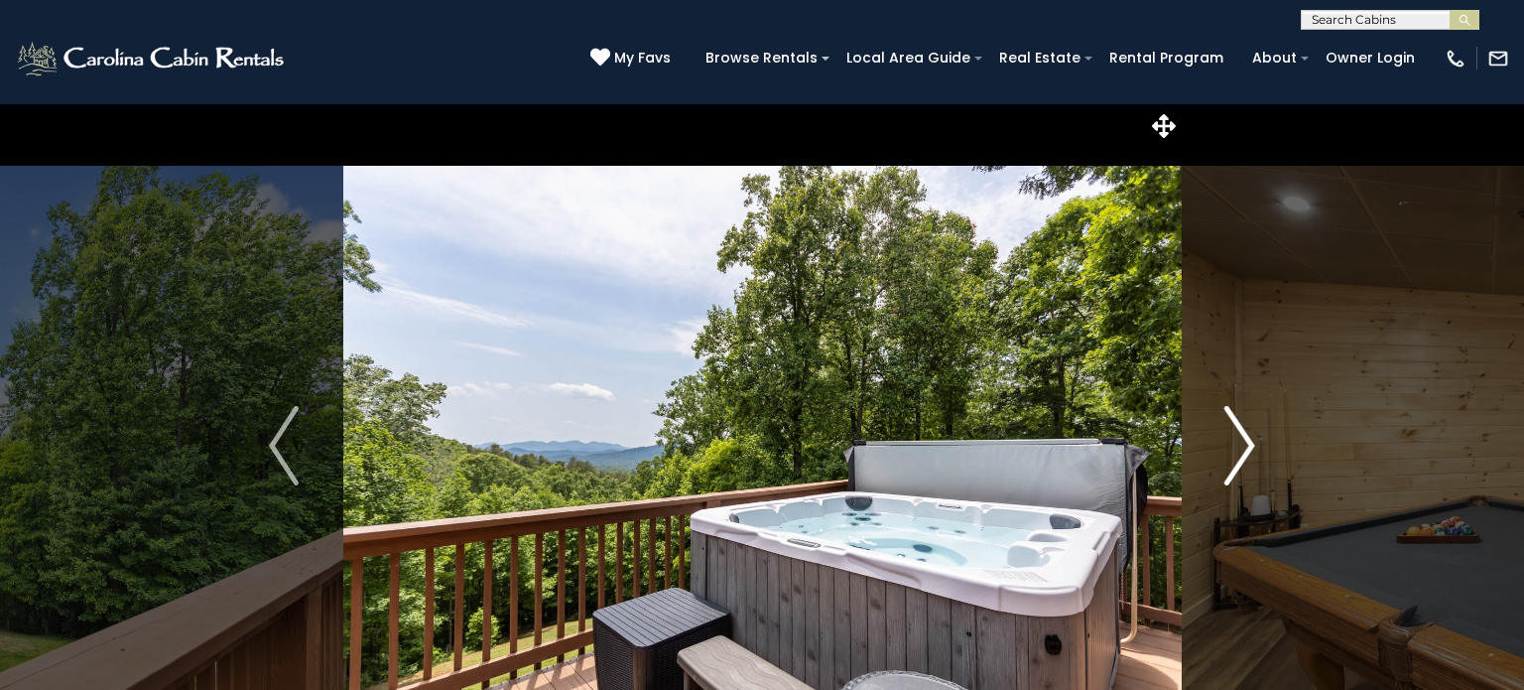
click at [1236, 449] on img "Next" at bounding box center [1240, 445] width 30 height 79
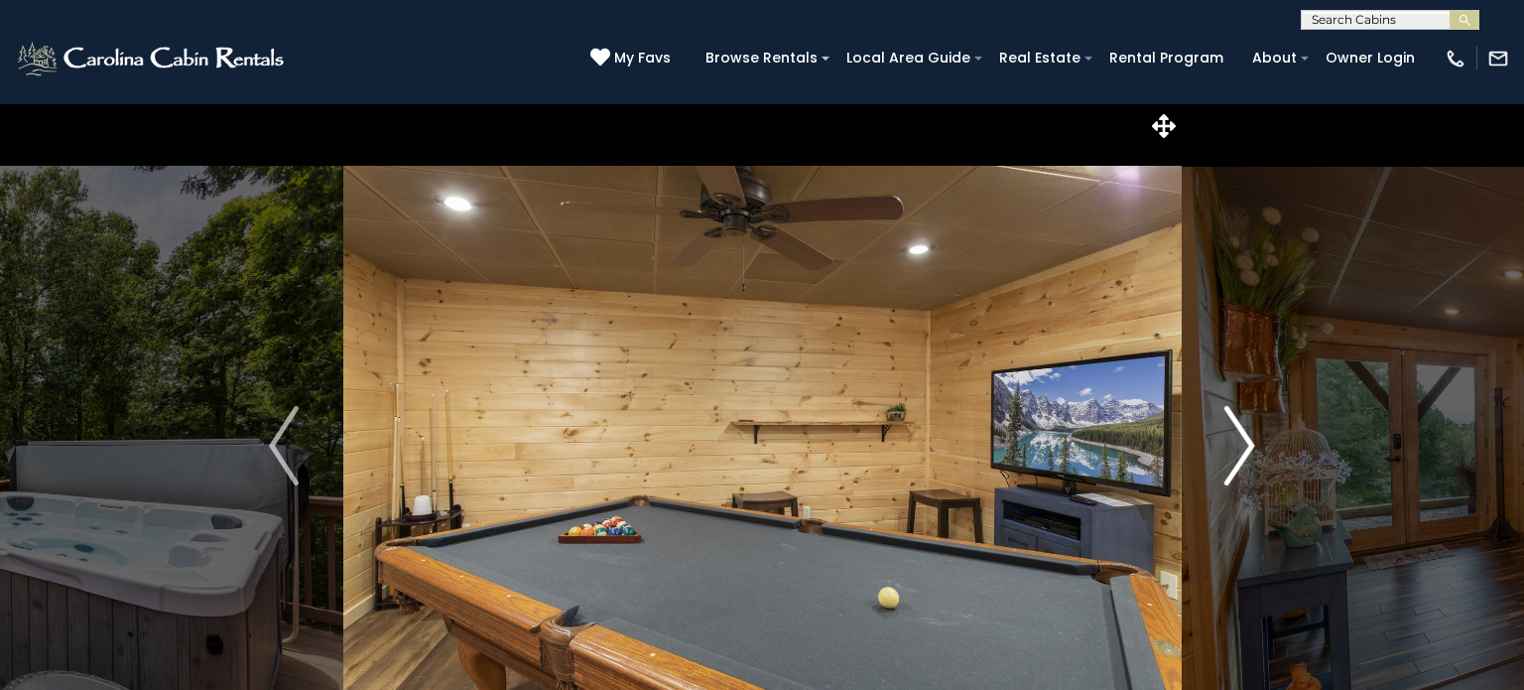
click at [1236, 449] on img "Next" at bounding box center [1240, 445] width 30 height 79
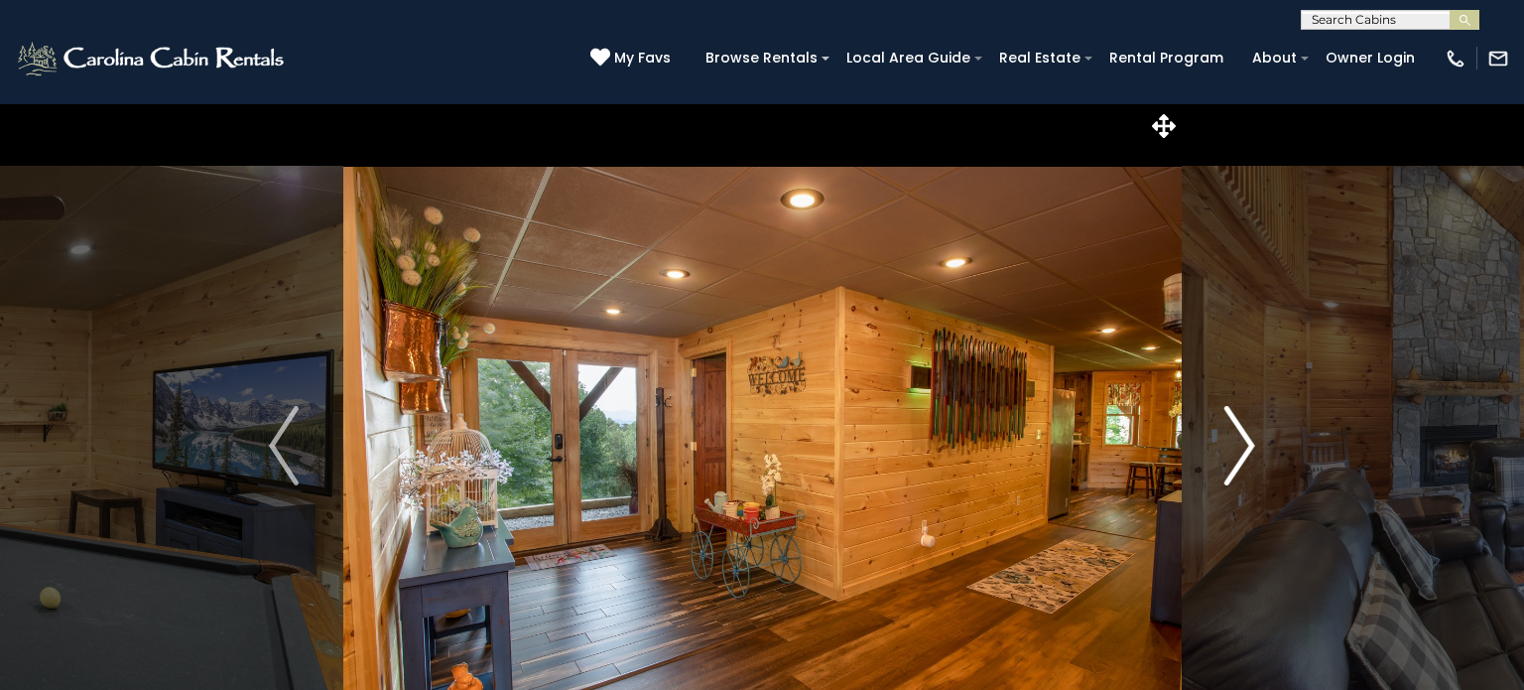
click at [1236, 449] on img "Next" at bounding box center [1240, 445] width 30 height 79
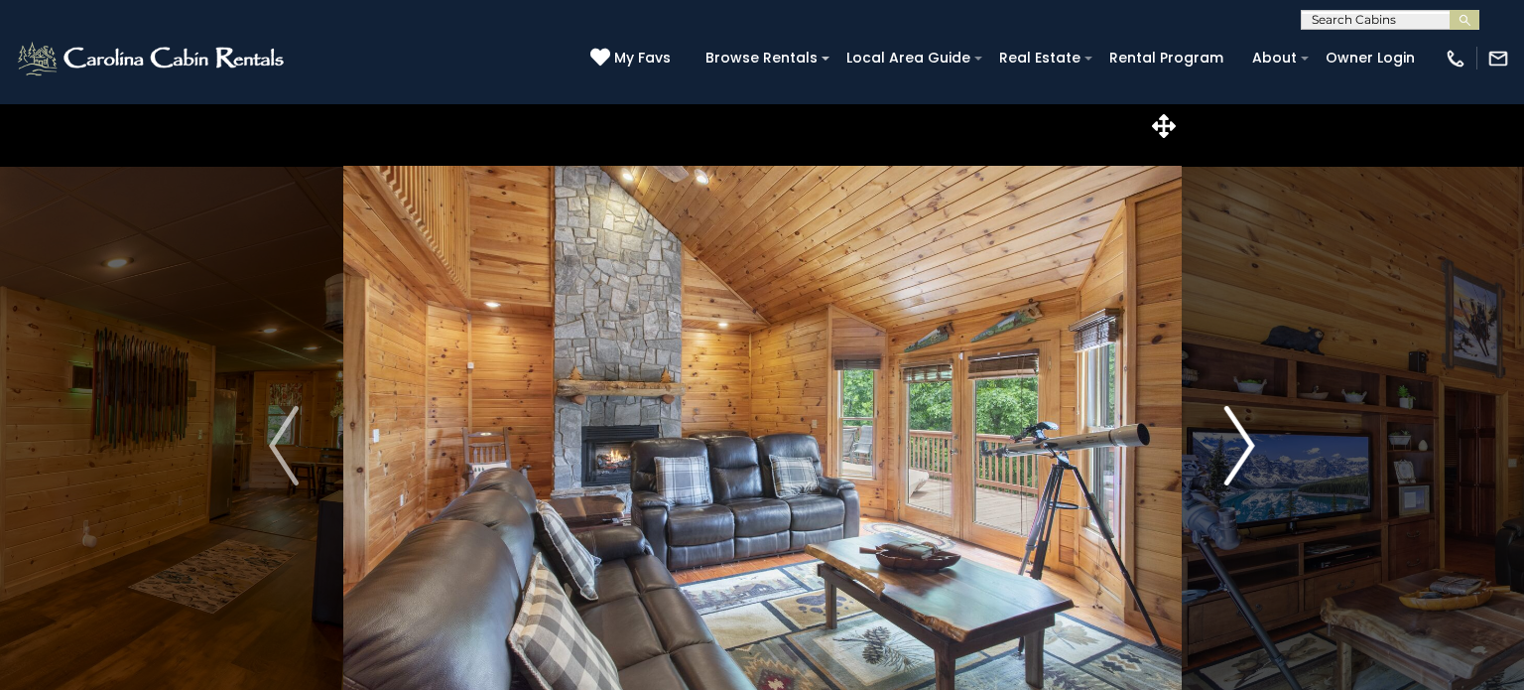
click at [1236, 449] on img "Next" at bounding box center [1240, 445] width 30 height 79
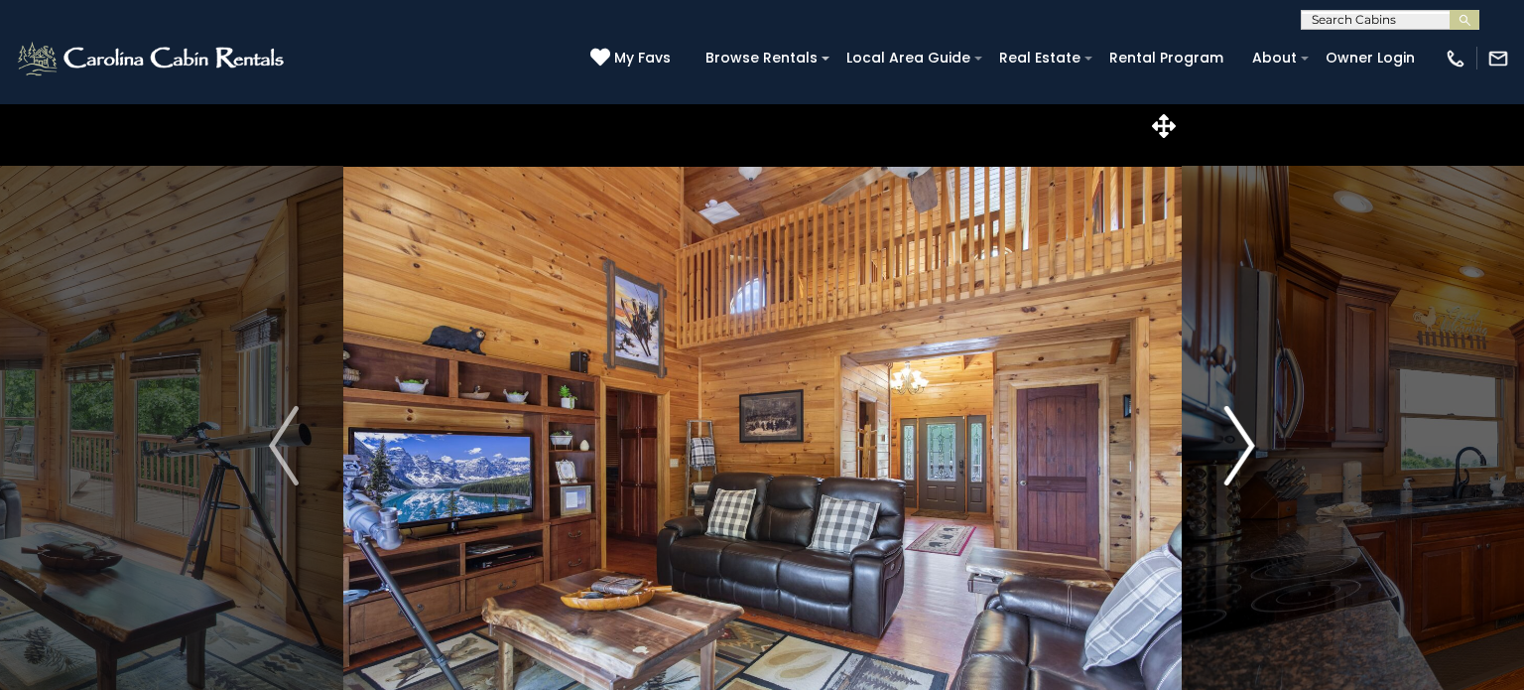
click at [1236, 449] on img "Next" at bounding box center [1240, 445] width 30 height 79
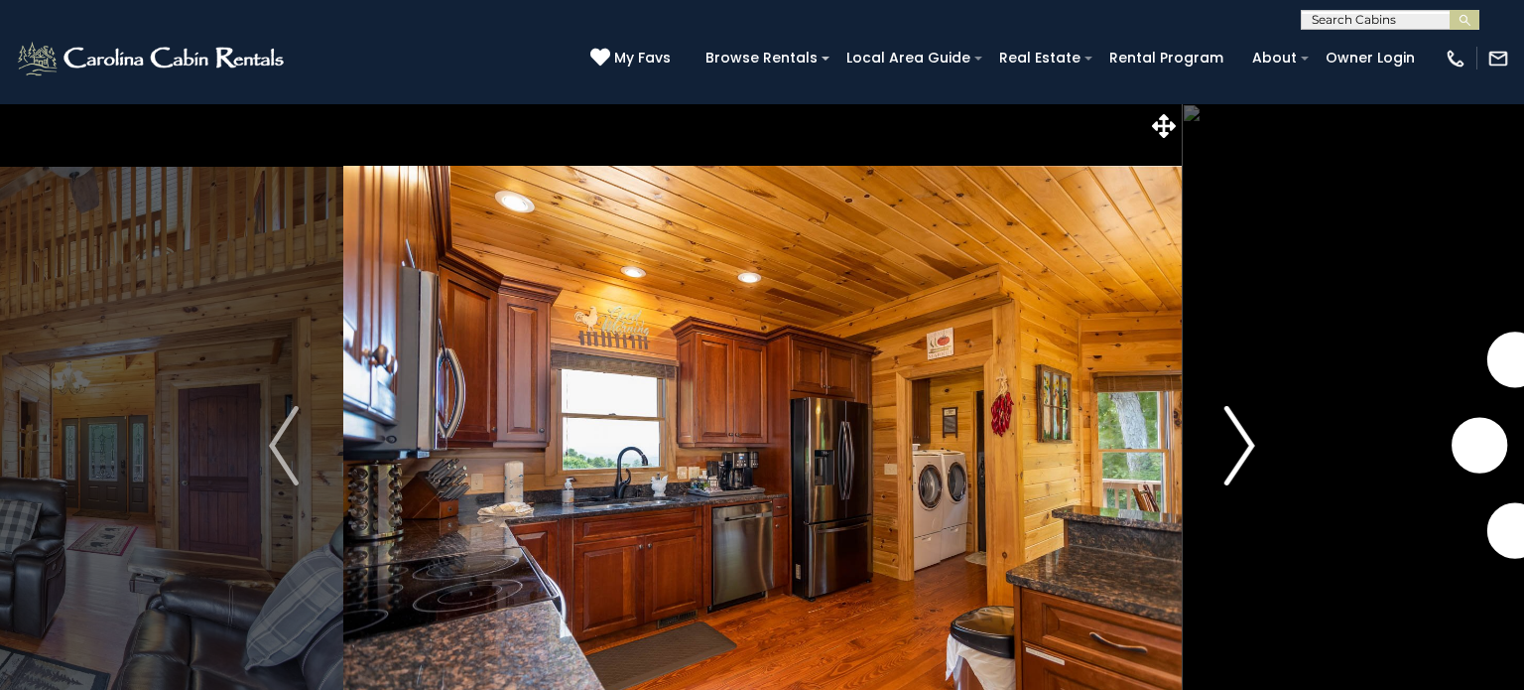
click at [1236, 449] on img "Next" at bounding box center [1240, 445] width 30 height 79
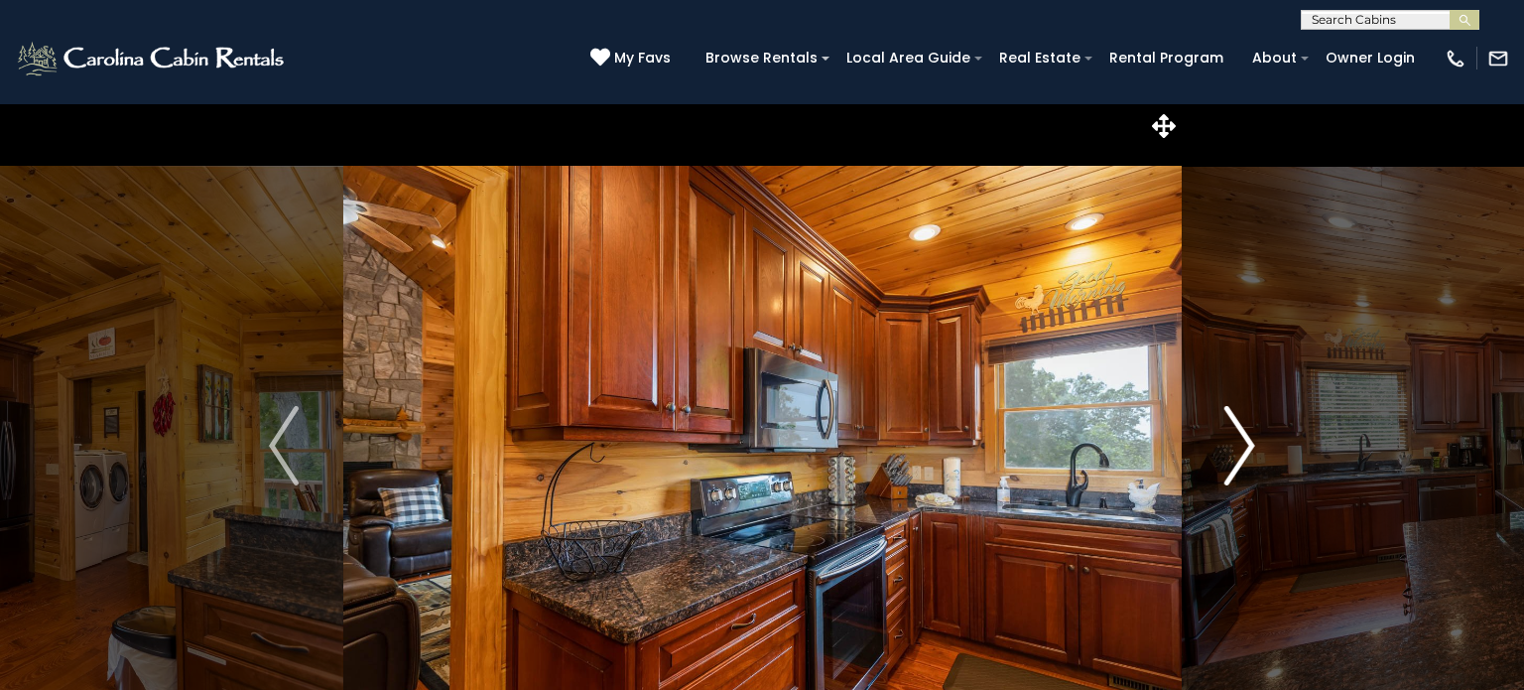
click at [1236, 449] on img "Next" at bounding box center [1240, 445] width 30 height 79
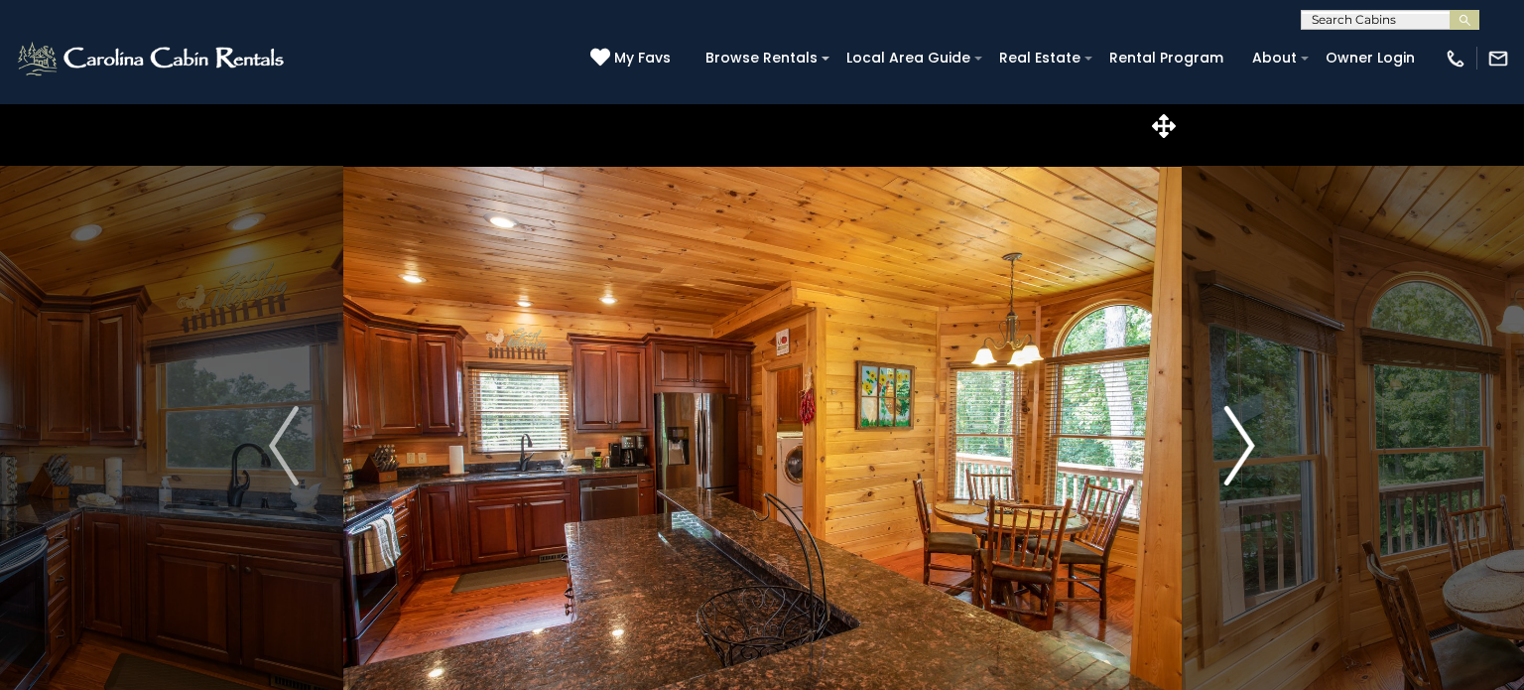
click at [1236, 449] on img "Next" at bounding box center [1240, 445] width 30 height 79
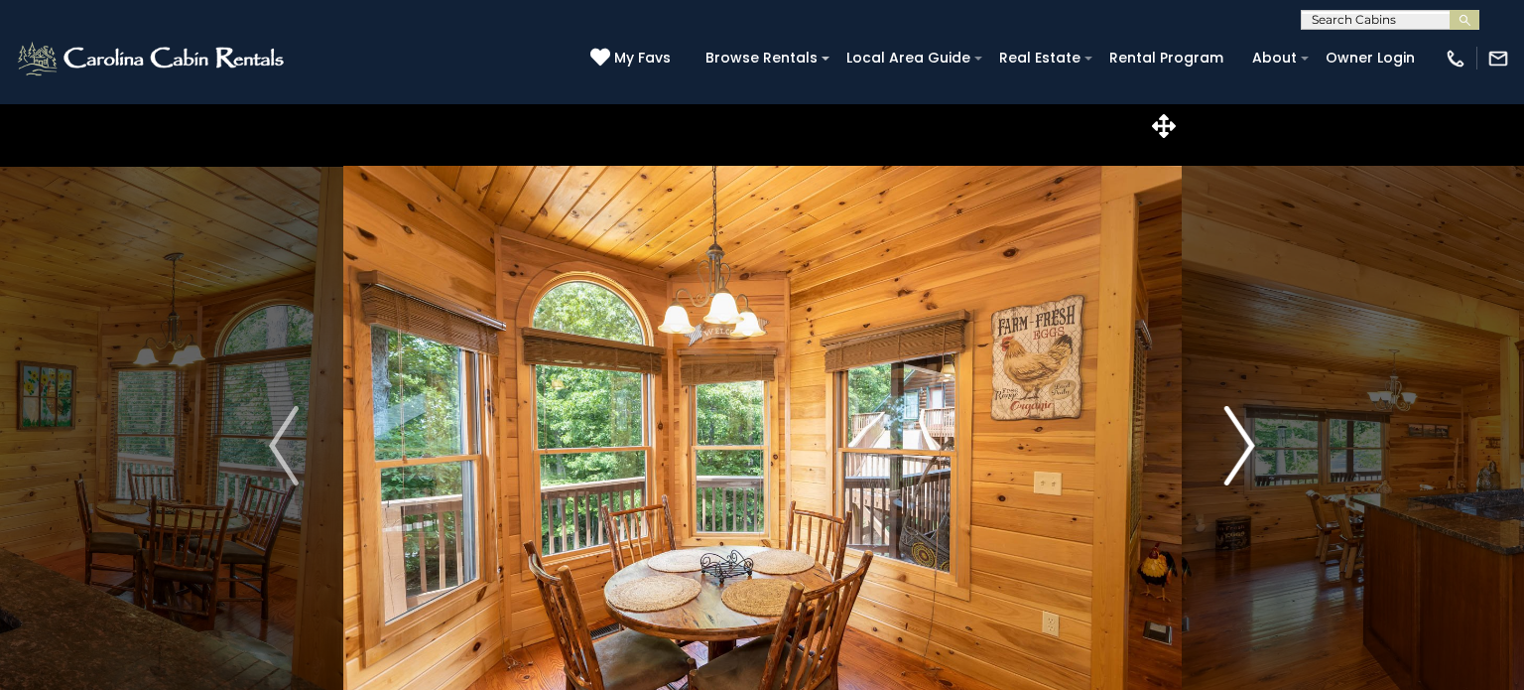
click at [1236, 449] on img "Next" at bounding box center [1240, 445] width 30 height 79
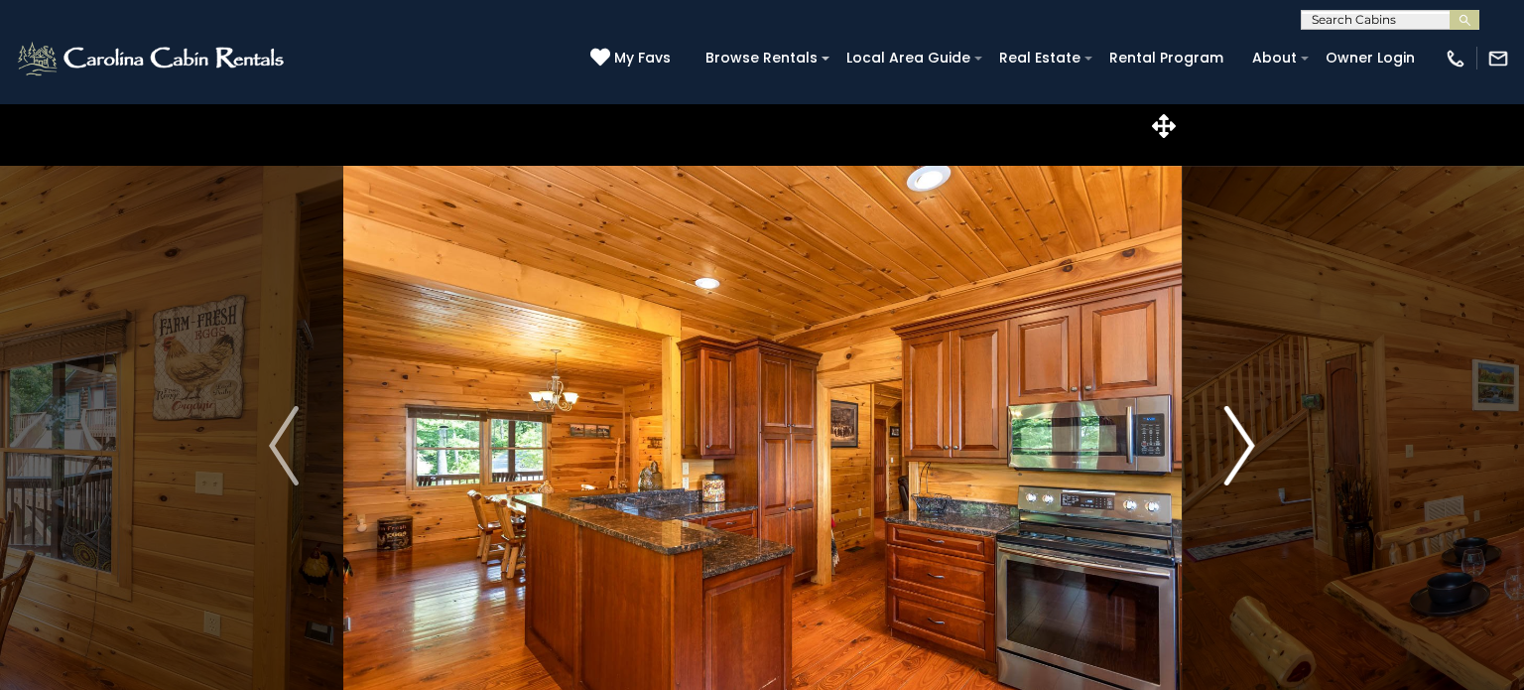
click at [1236, 449] on img "Next" at bounding box center [1240, 445] width 30 height 79
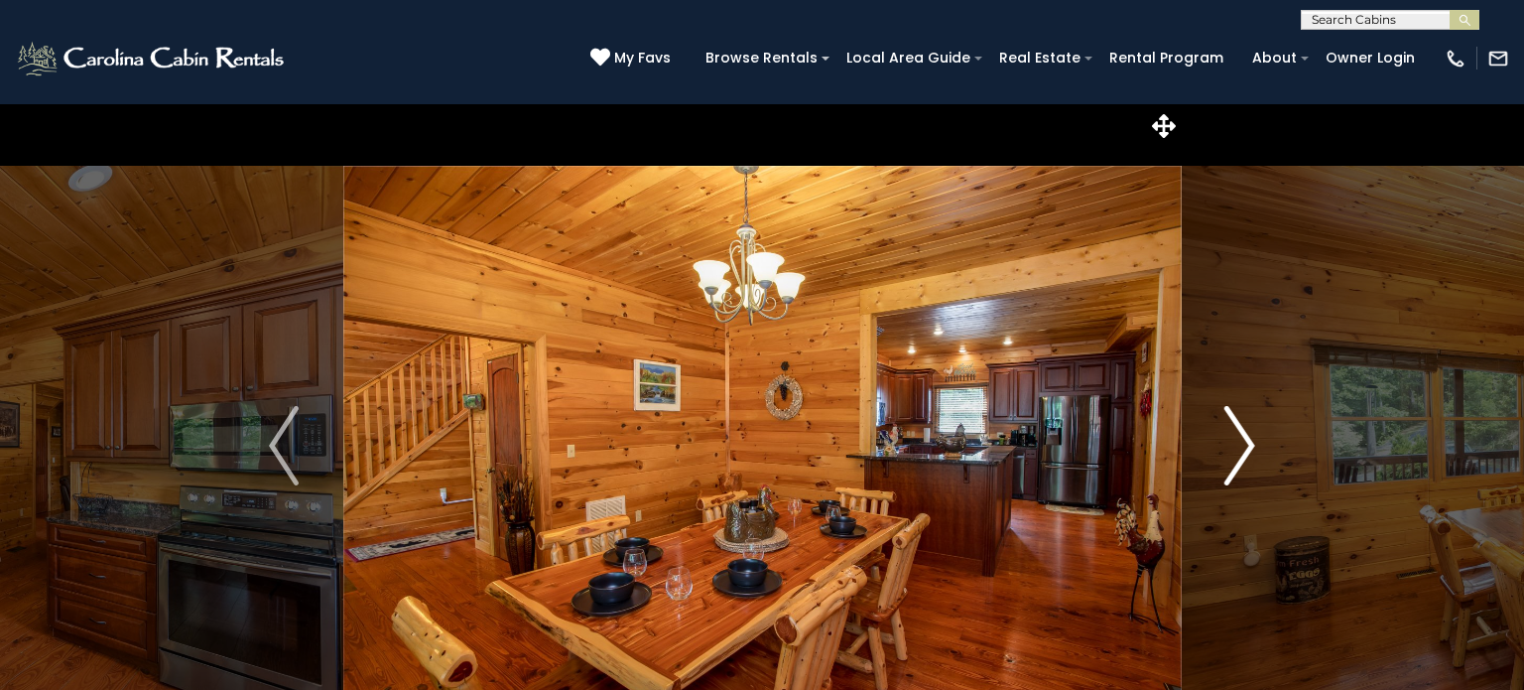
click at [1236, 449] on img "Next" at bounding box center [1240, 445] width 30 height 79
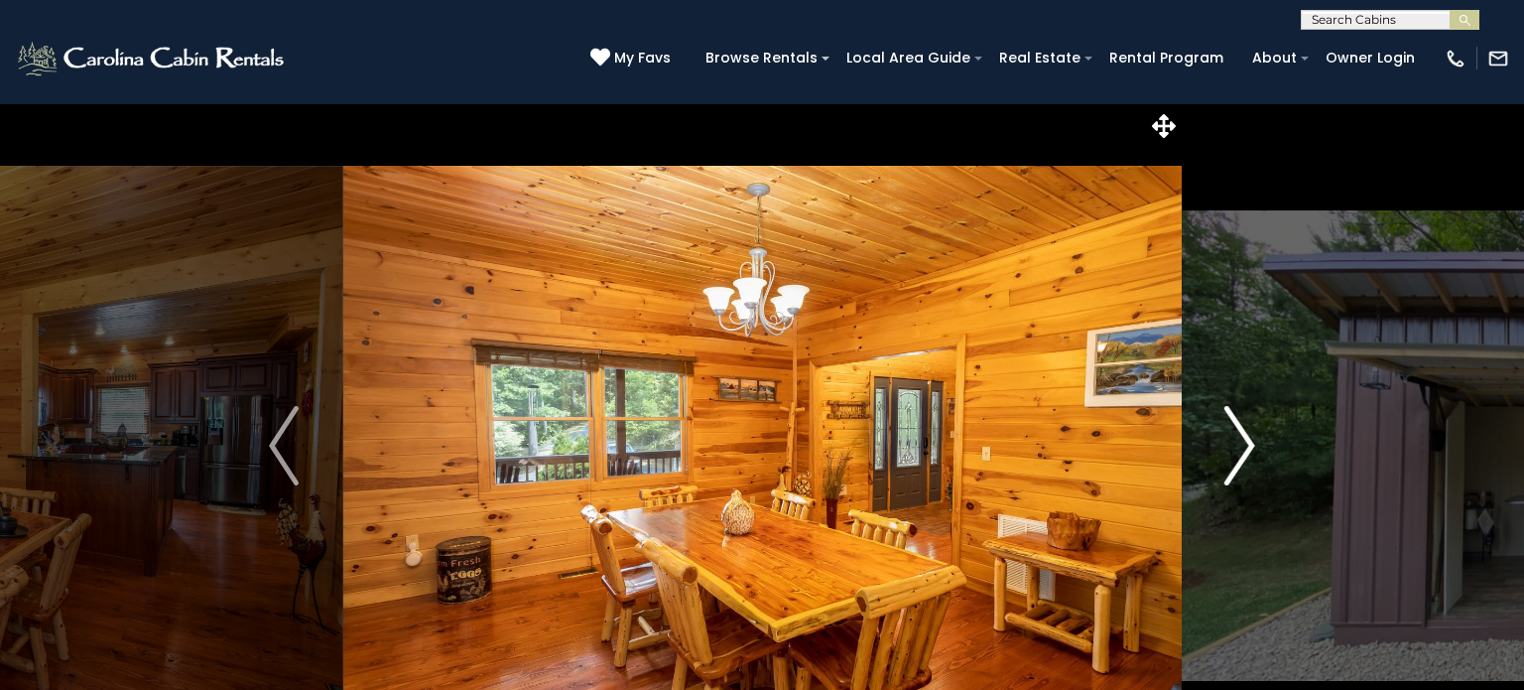
click at [1236, 449] on img "Next" at bounding box center [1240, 445] width 30 height 79
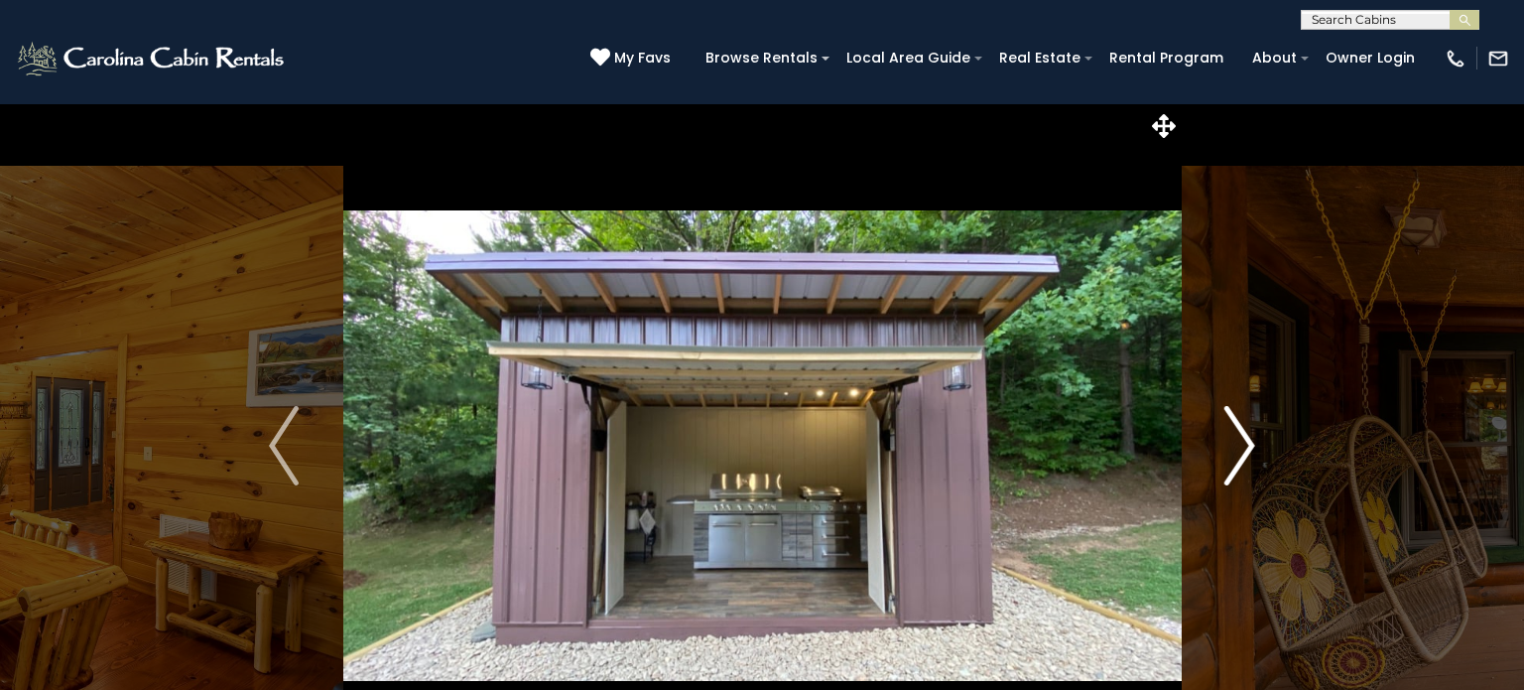
click at [1236, 449] on img "Next" at bounding box center [1240, 445] width 30 height 79
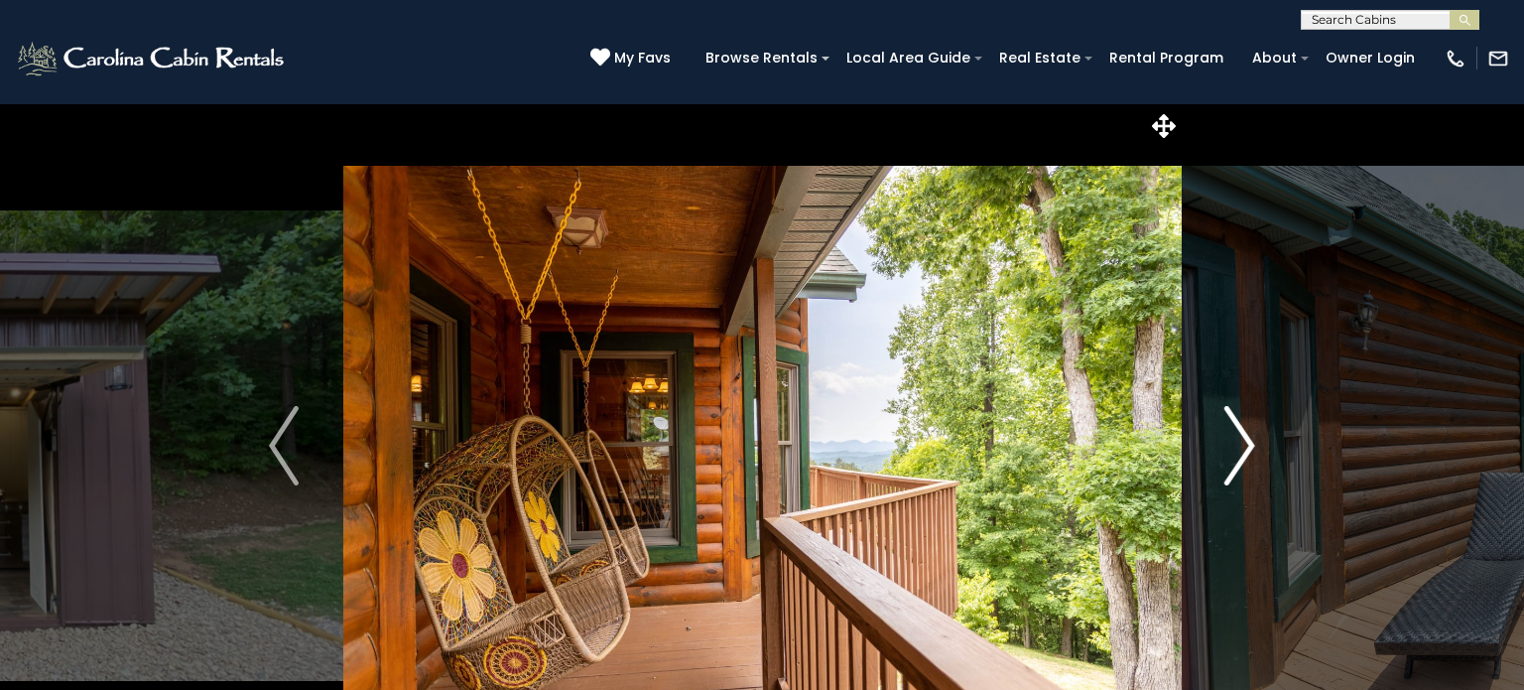
click at [1236, 449] on img "Next" at bounding box center [1240, 445] width 30 height 79
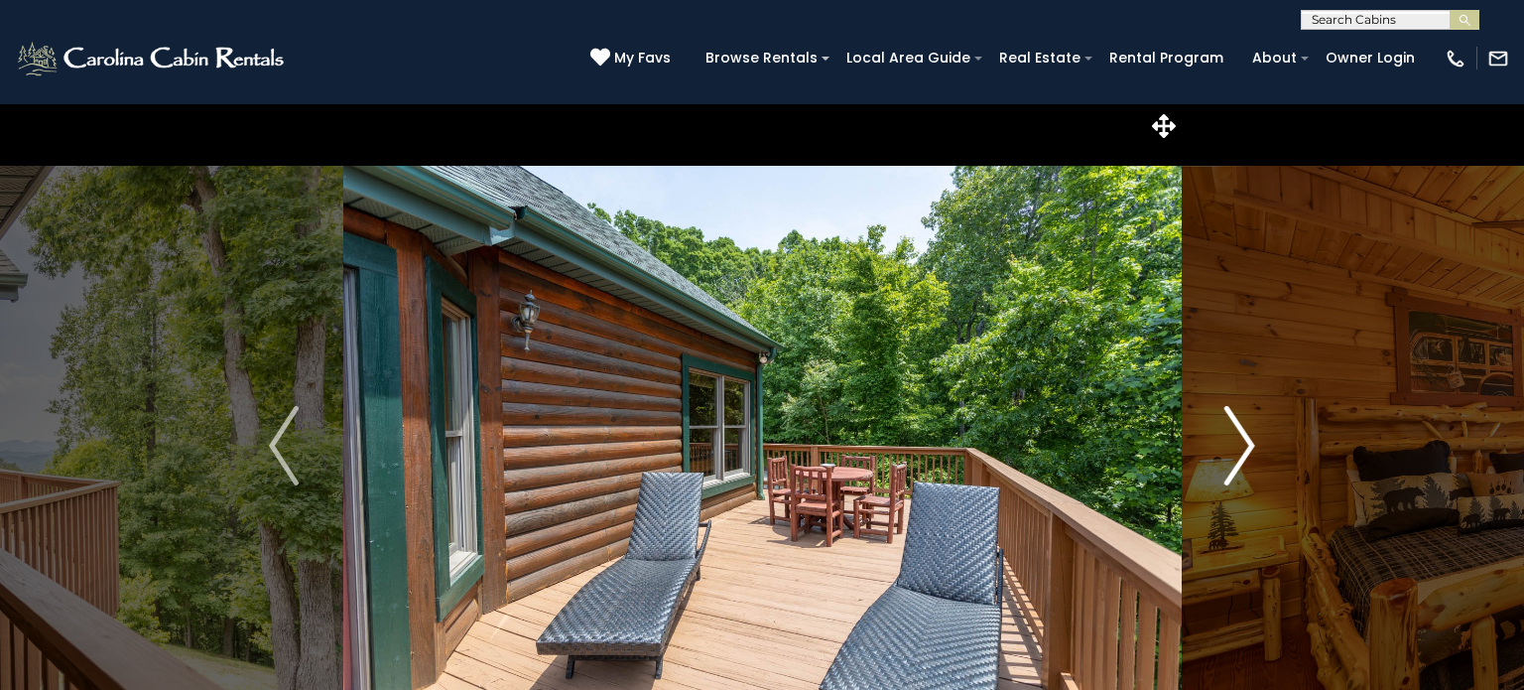
click at [1236, 449] on img "Next" at bounding box center [1240, 445] width 30 height 79
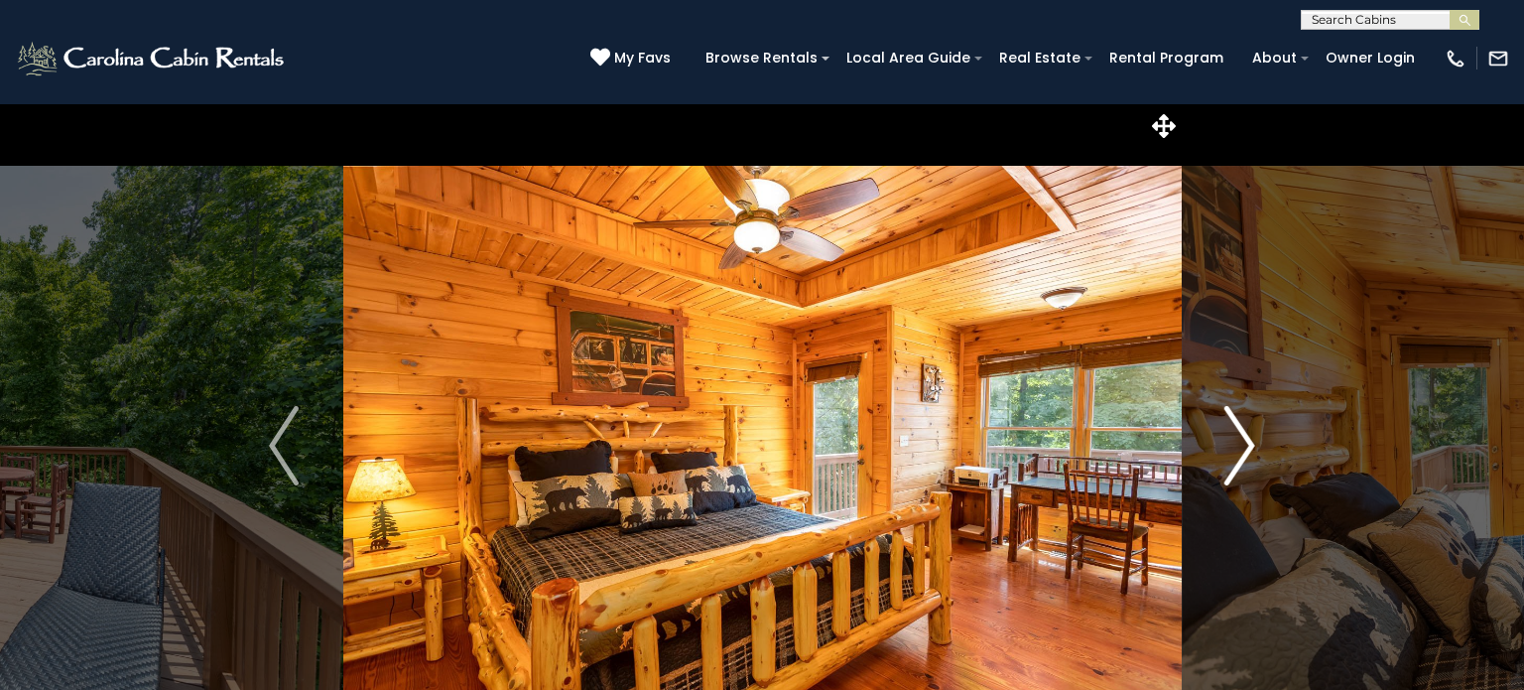
click at [1236, 449] on img "Next" at bounding box center [1240, 445] width 30 height 79
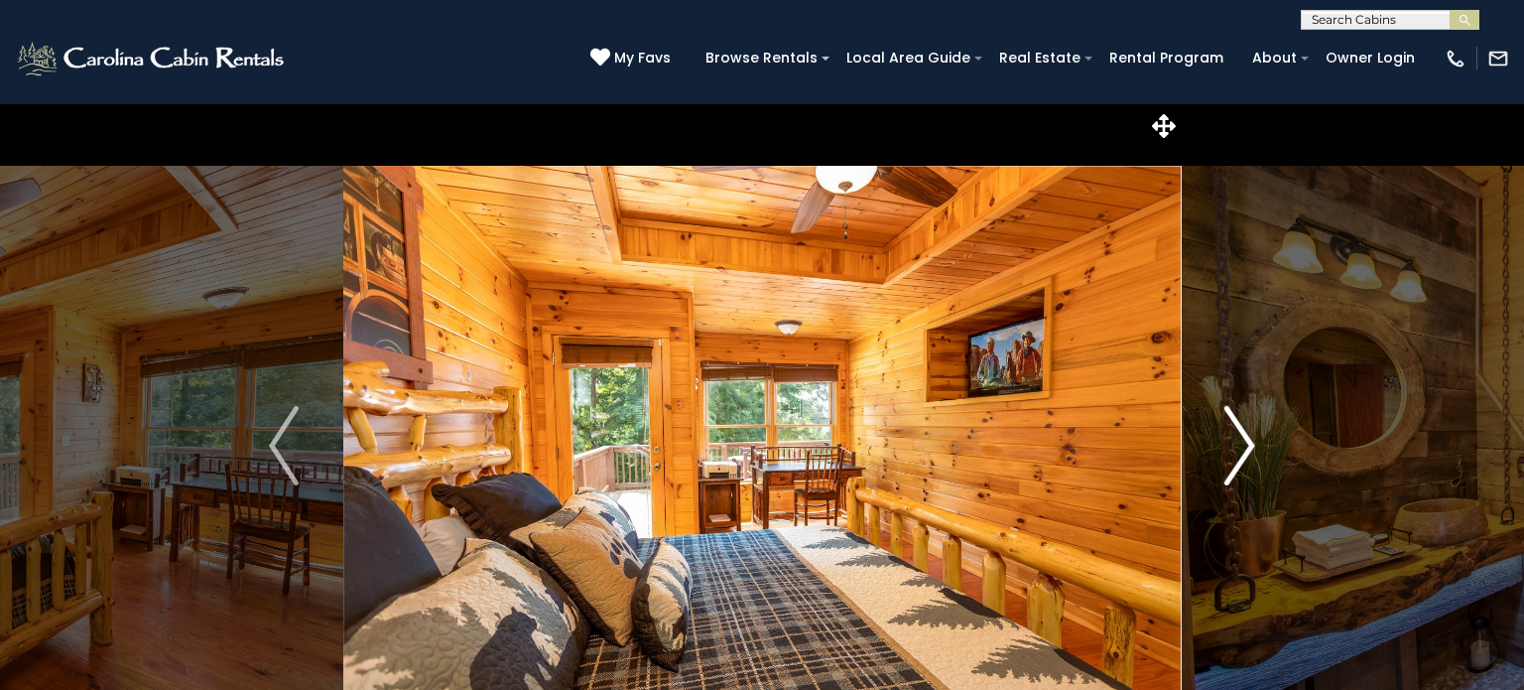
click at [1236, 449] on img "Next" at bounding box center [1240, 445] width 30 height 79
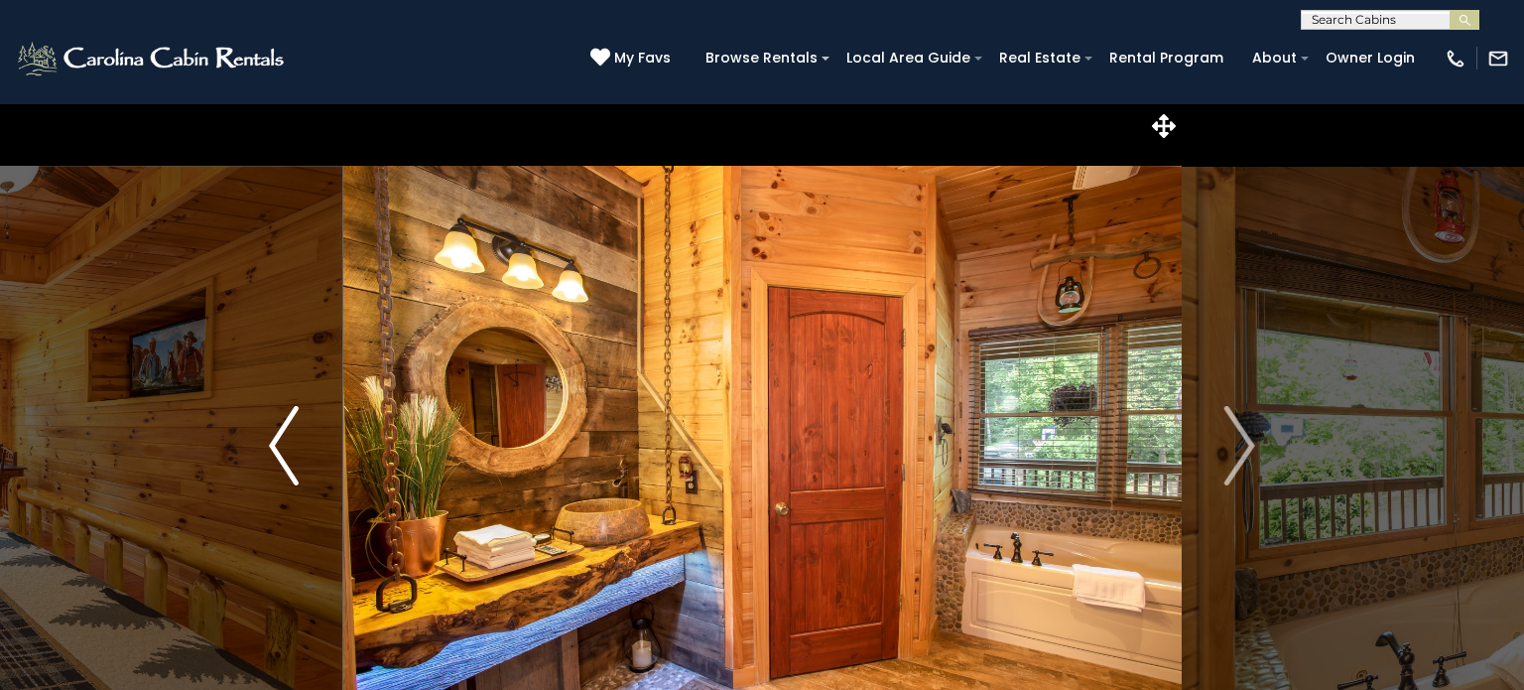
click at [284, 464] on img "Previous" at bounding box center [284, 445] width 30 height 79
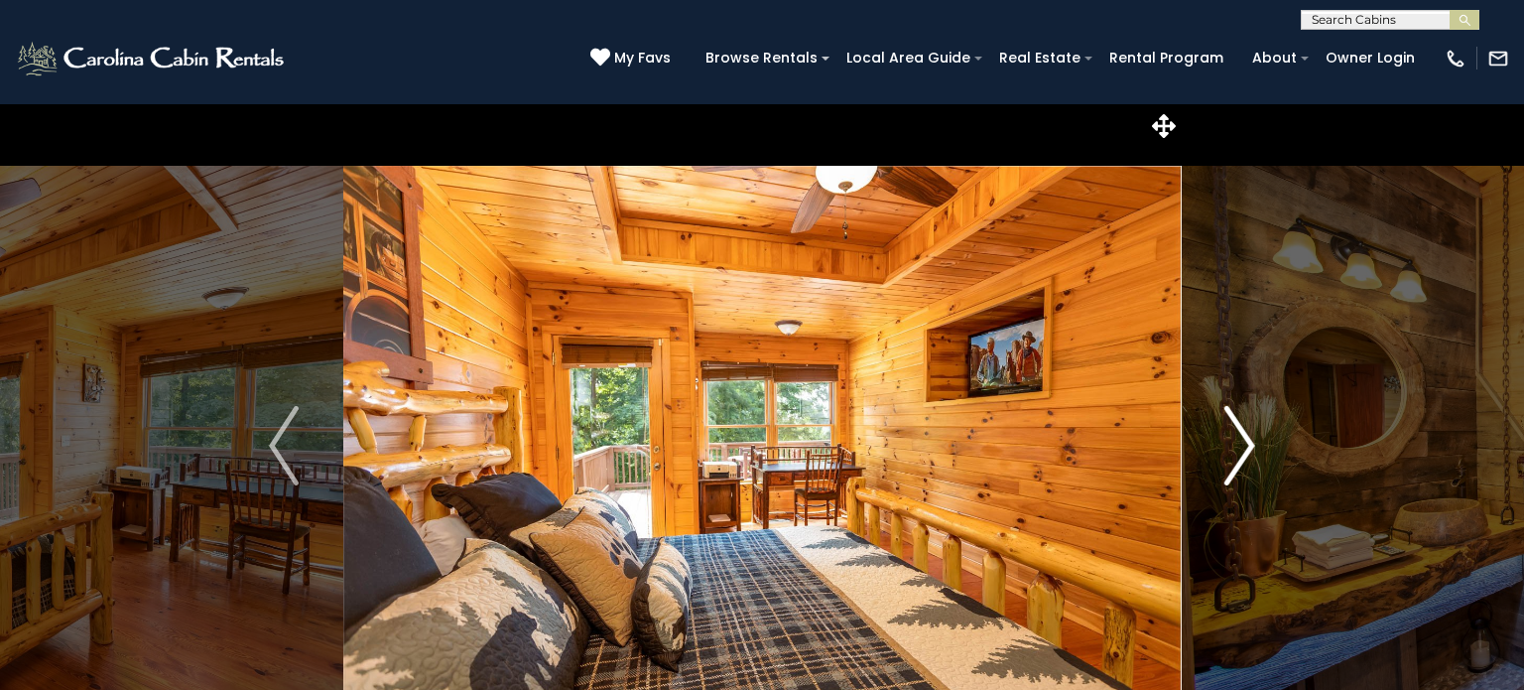
click at [1250, 444] on img "Next" at bounding box center [1240, 445] width 30 height 79
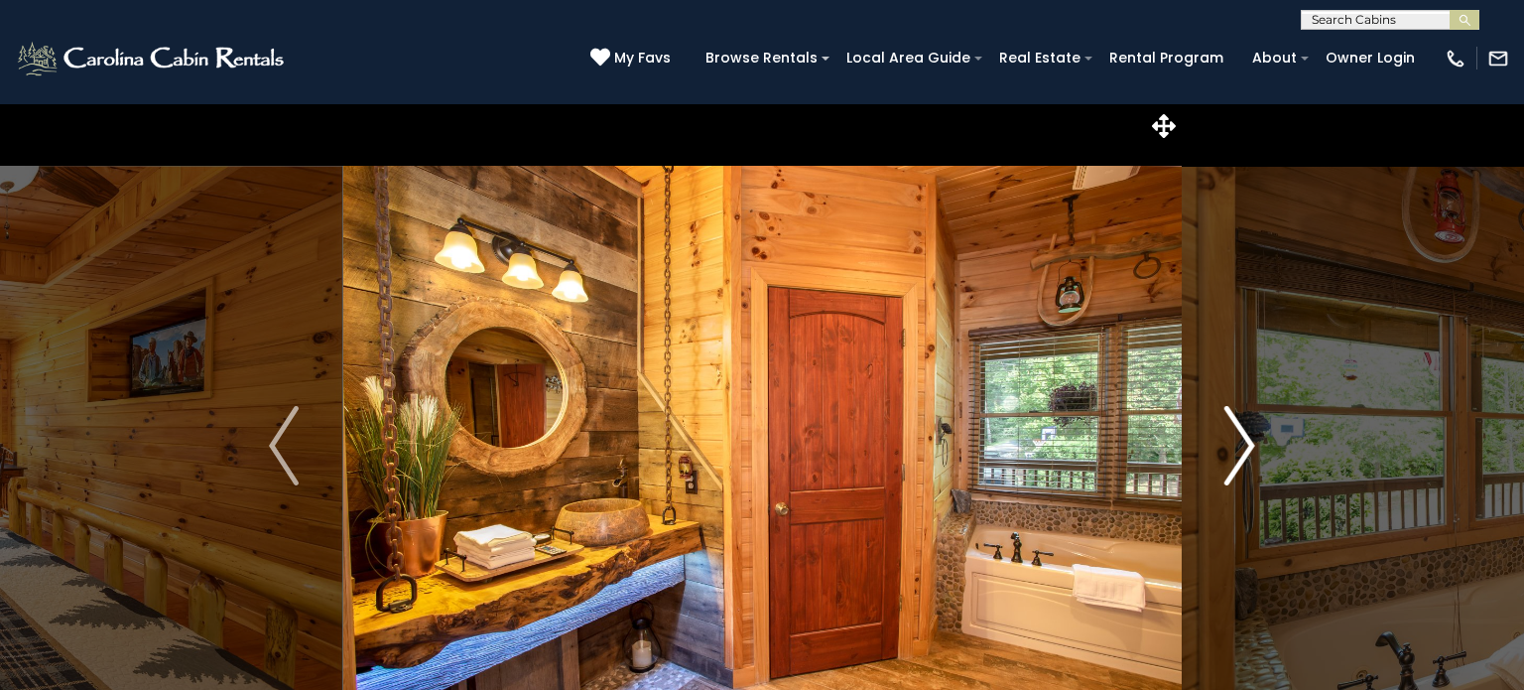
click at [1250, 444] on img "Next" at bounding box center [1240, 445] width 30 height 79
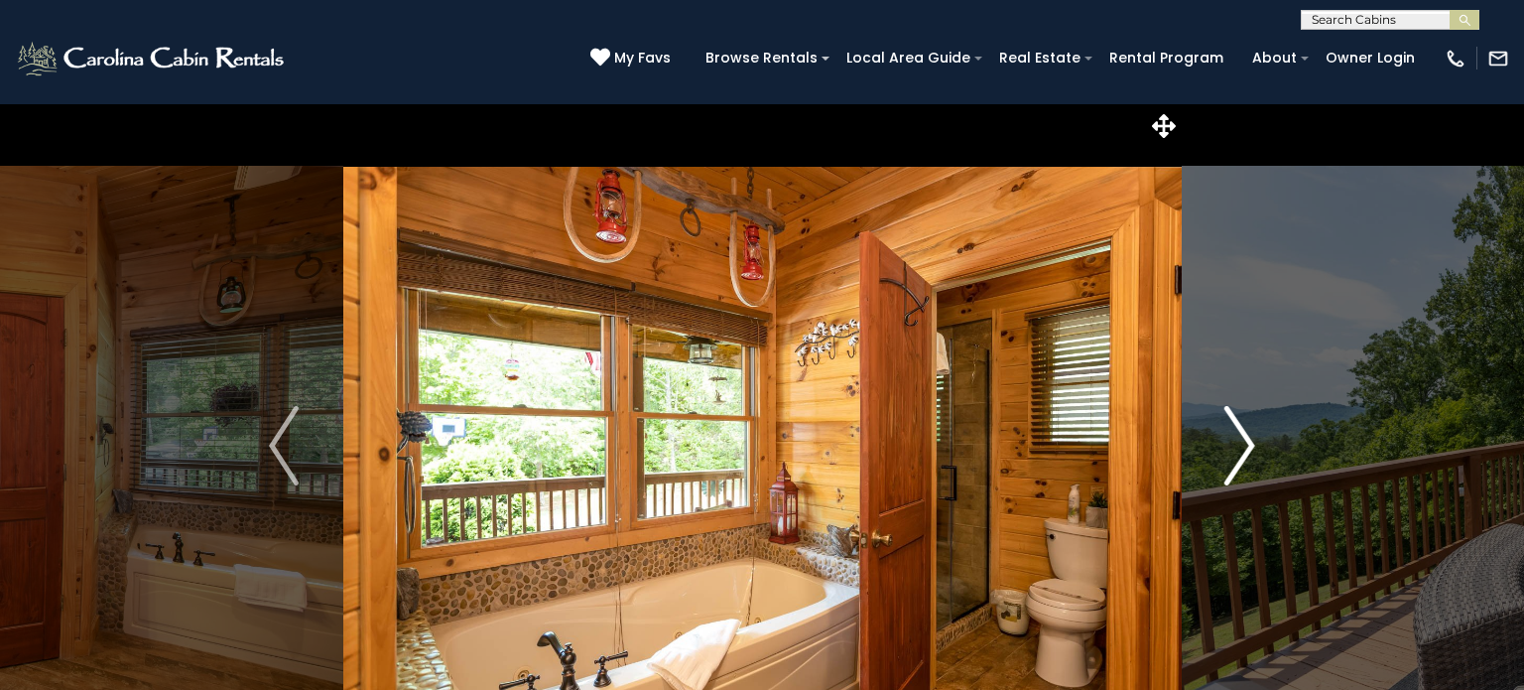
click at [1250, 444] on img "Next" at bounding box center [1240, 445] width 30 height 79
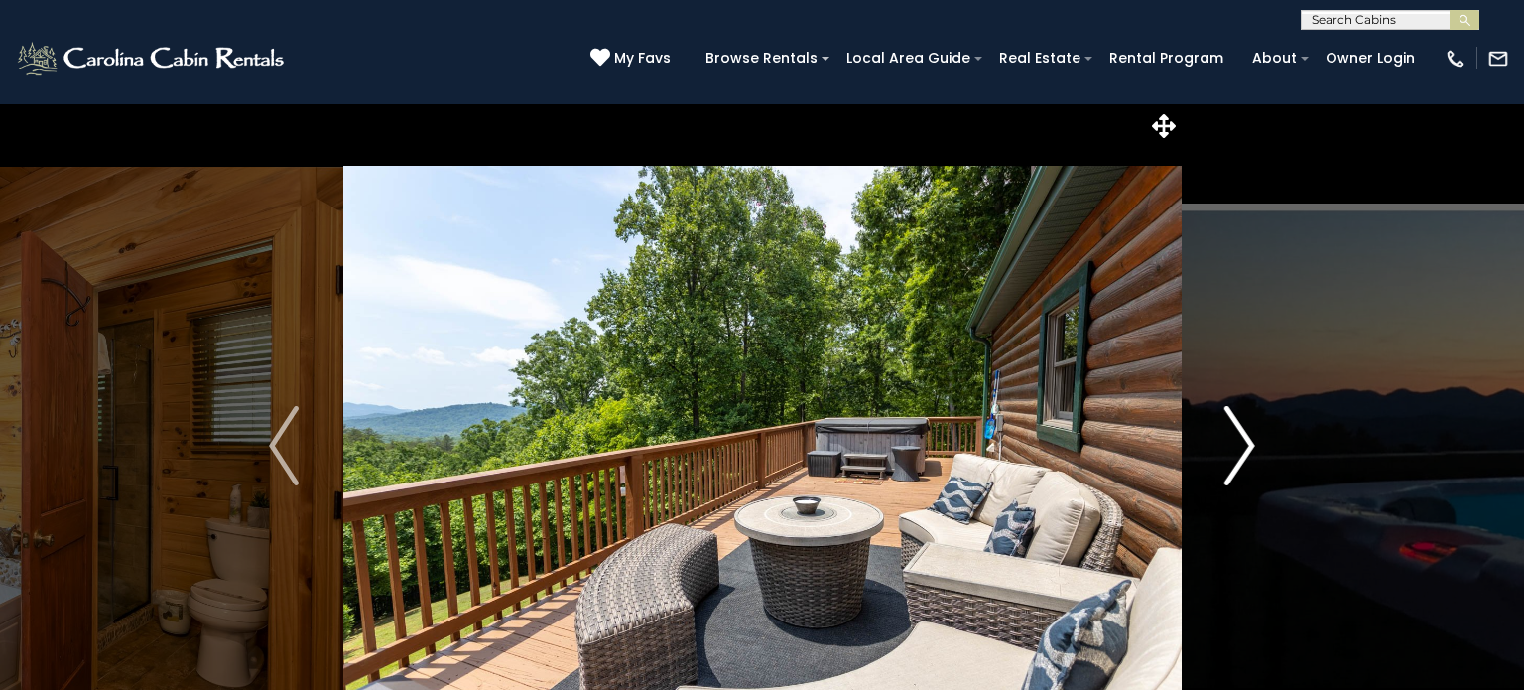
click at [1250, 444] on img "Next" at bounding box center [1240, 445] width 30 height 79
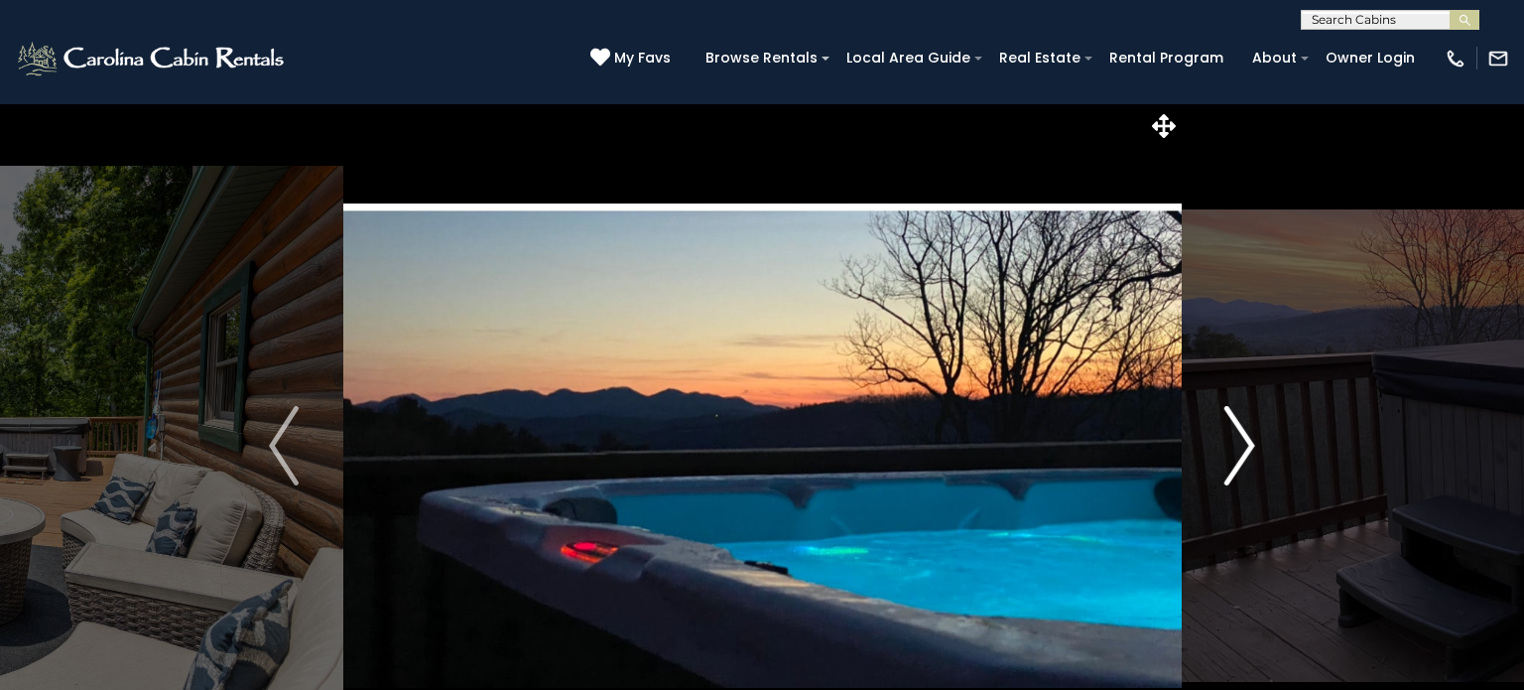
click at [1250, 444] on img "Next" at bounding box center [1240, 445] width 30 height 79
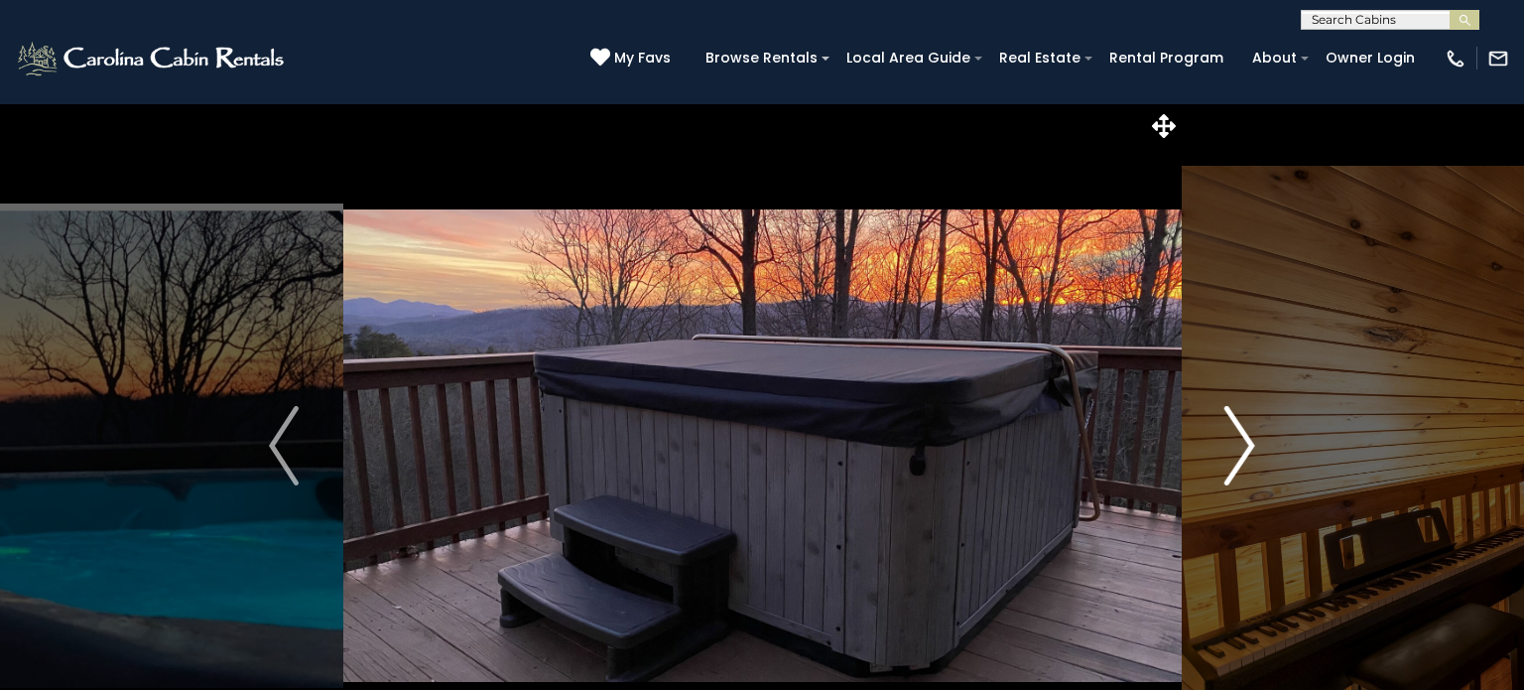
click at [1250, 444] on img "Next" at bounding box center [1240, 445] width 30 height 79
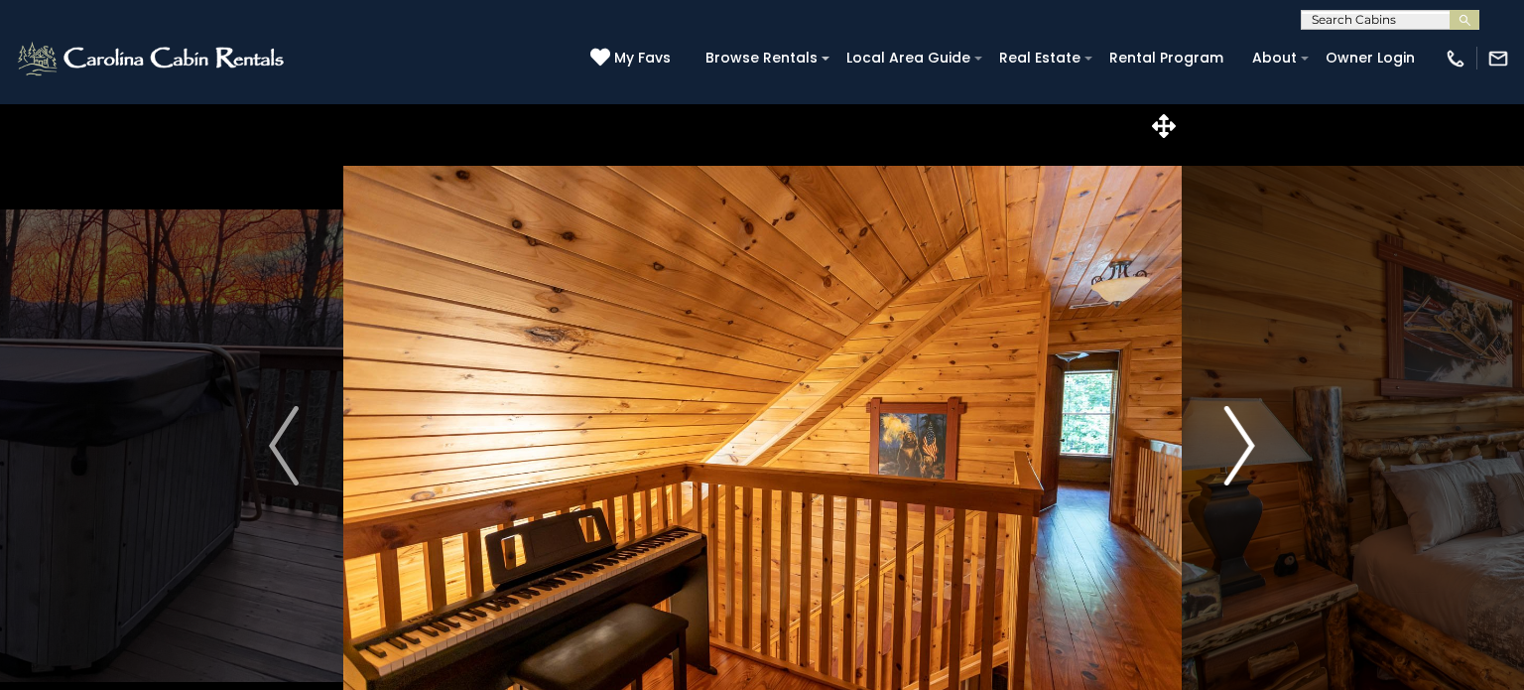
click at [1250, 444] on img "Next" at bounding box center [1240, 445] width 30 height 79
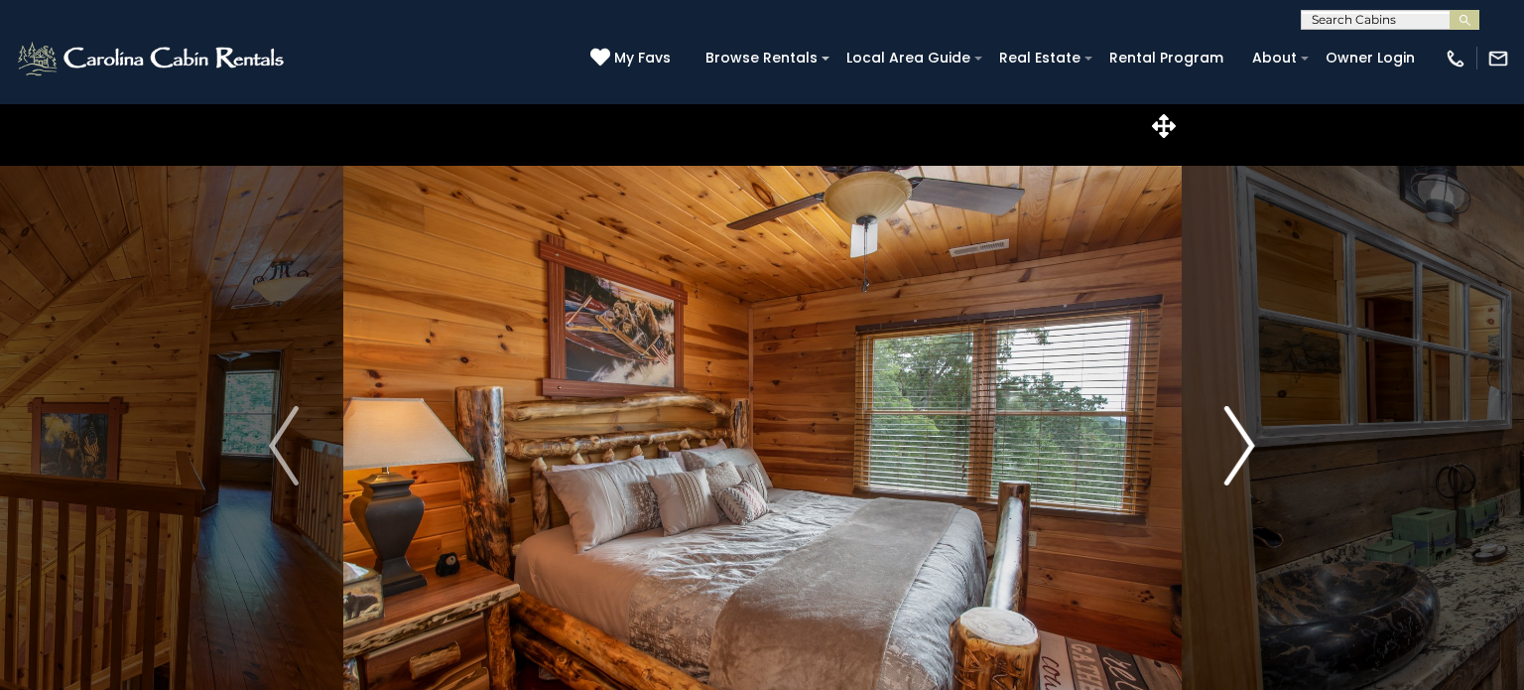
click at [1250, 444] on img "Next" at bounding box center [1240, 445] width 30 height 79
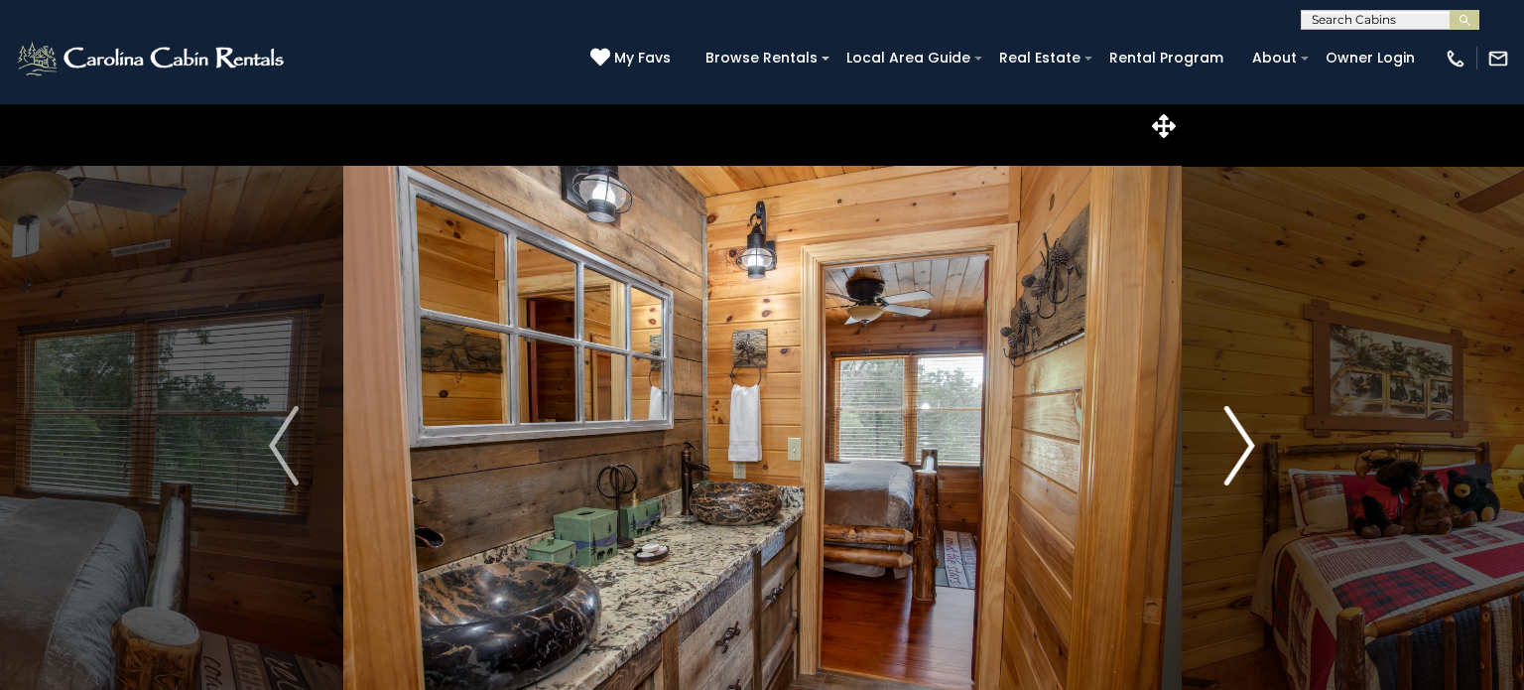
click at [1250, 444] on img "Next" at bounding box center [1240, 445] width 30 height 79
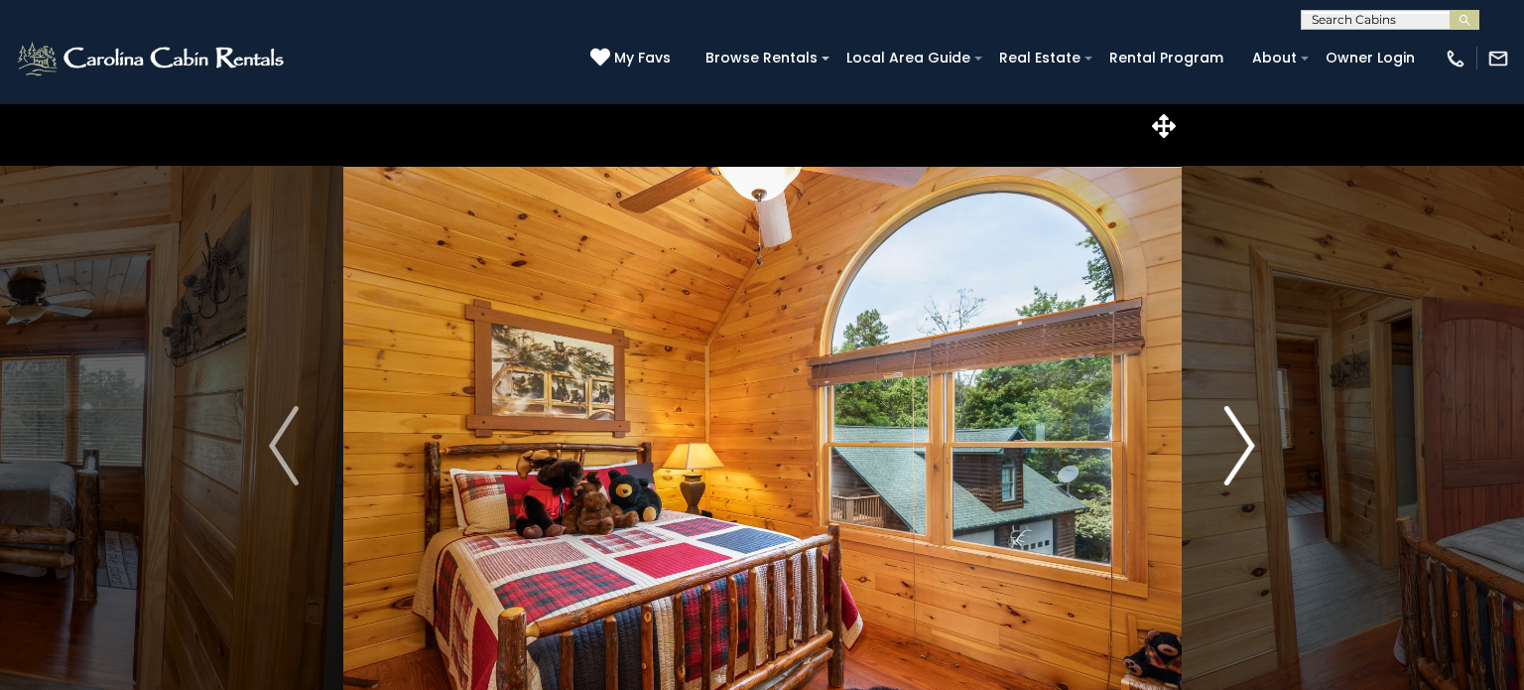
click at [1250, 444] on img "Next" at bounding box center [1240, 445] width 30 height 79
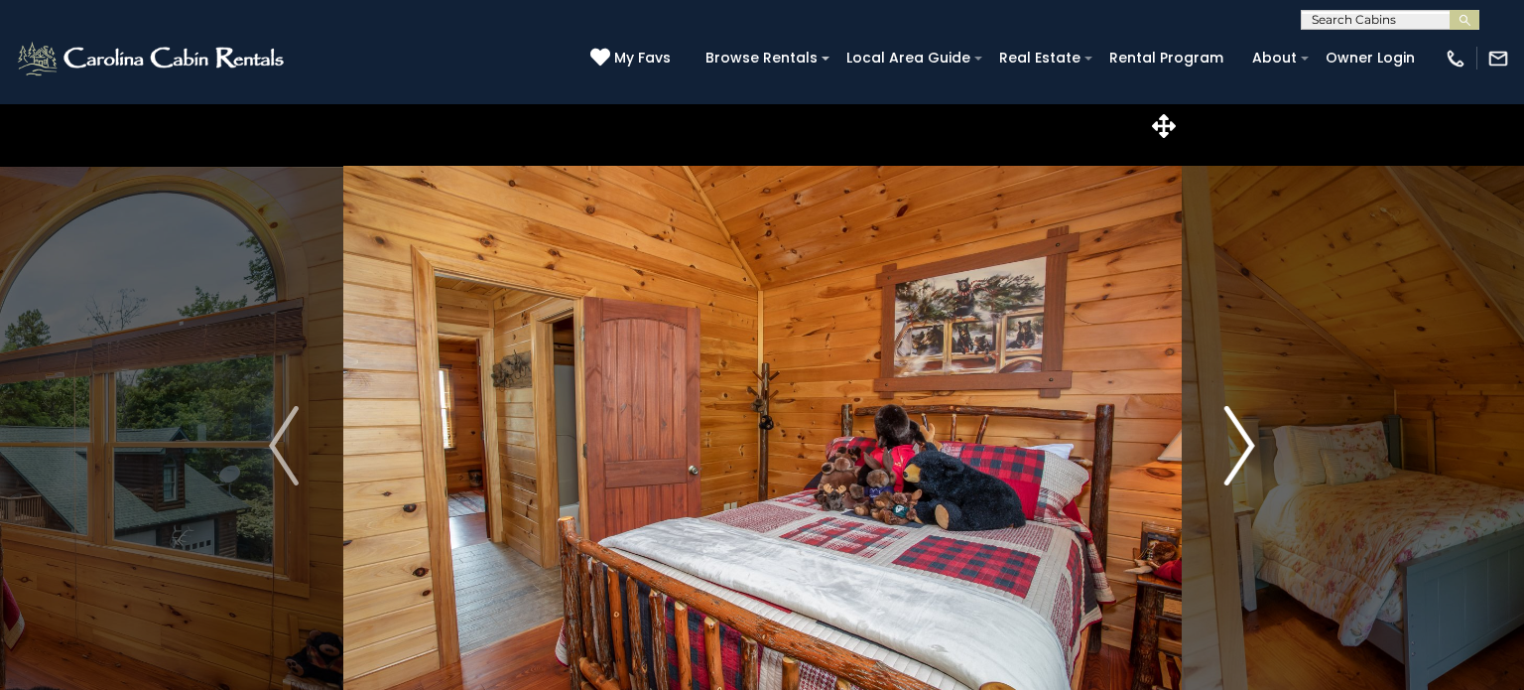
click at [1250, 444] on img "Next" at bounding box center [1240, 445] width 30 height 79
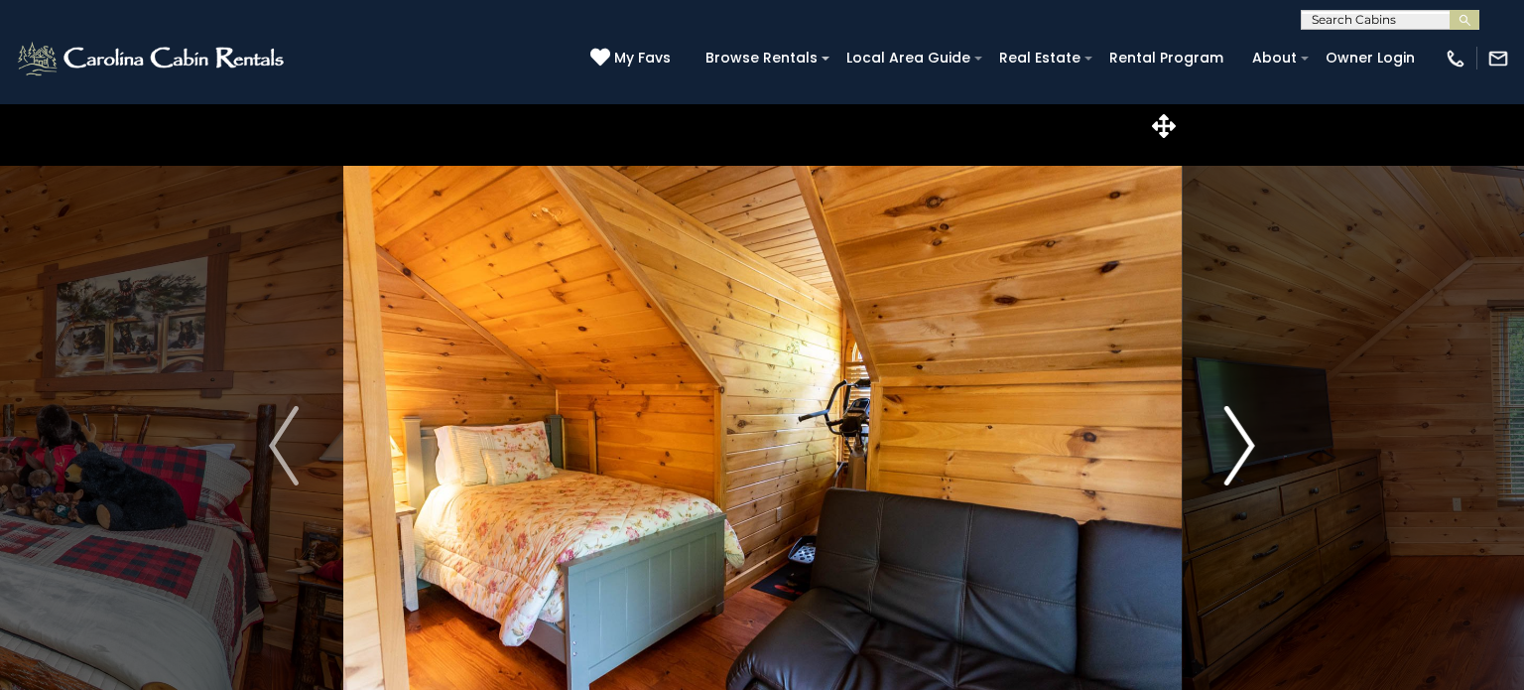
click at [1250, 444] on img "Next" at bounding box center [1240, 445] width 30 height 79
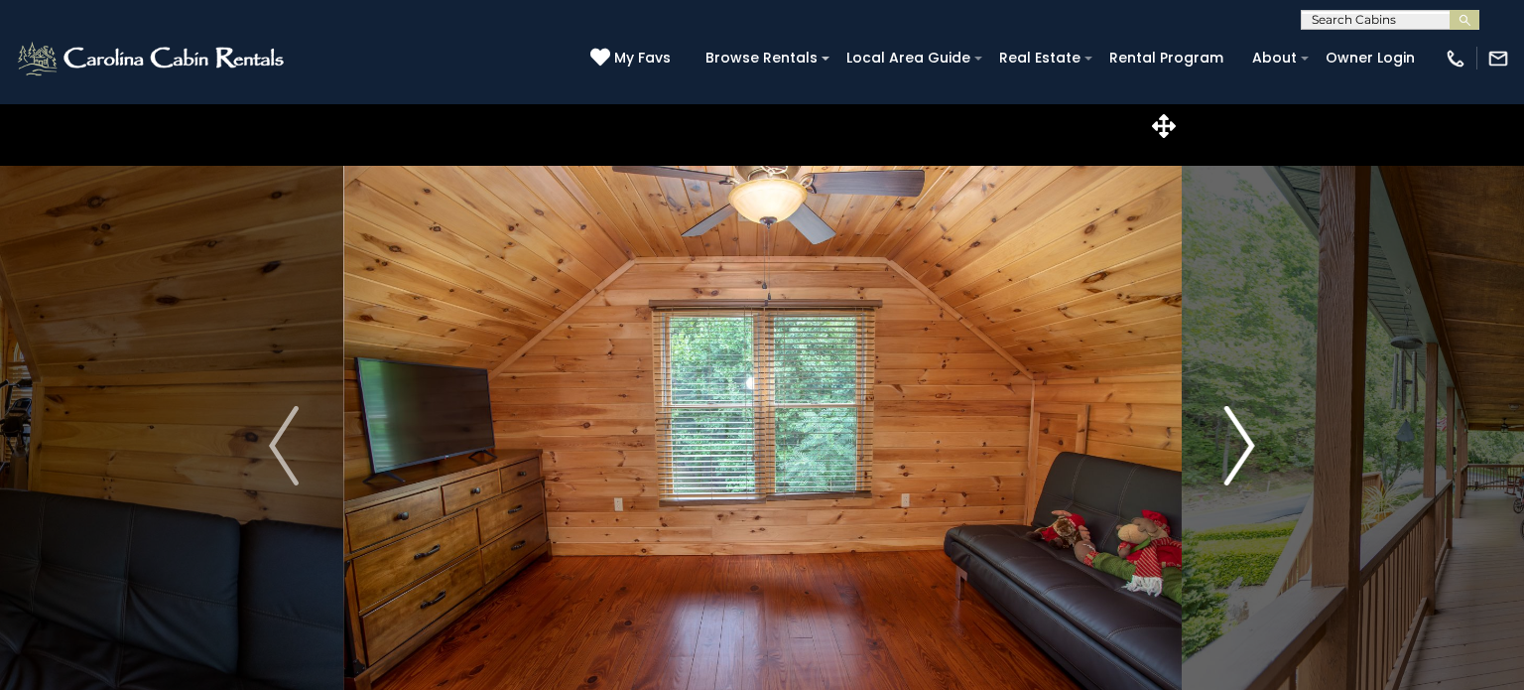
click at [1250, 444] on img "Next" at bounding box center [1240, 445] width 30 height 79
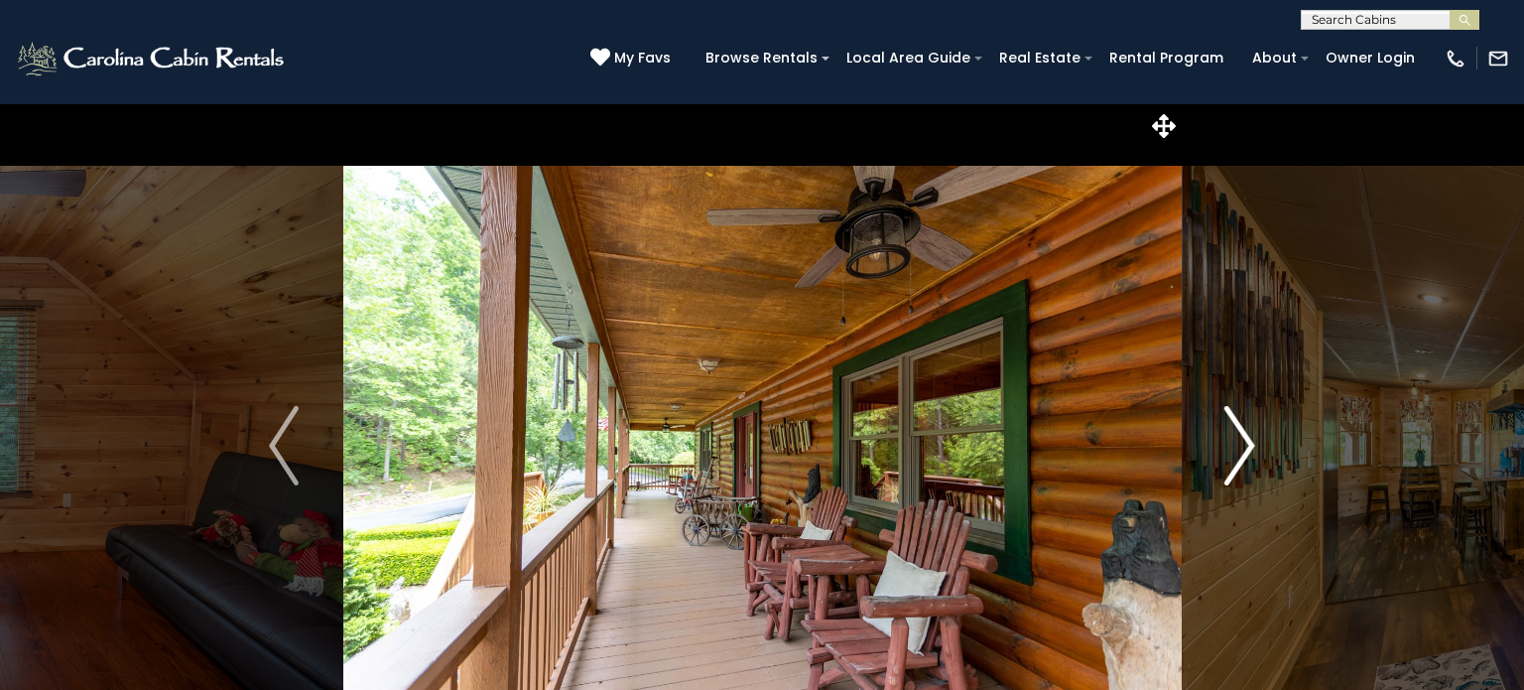
click at [1250, 444] on img "Next" at bounding box center [1240, 445] width 30 height 79
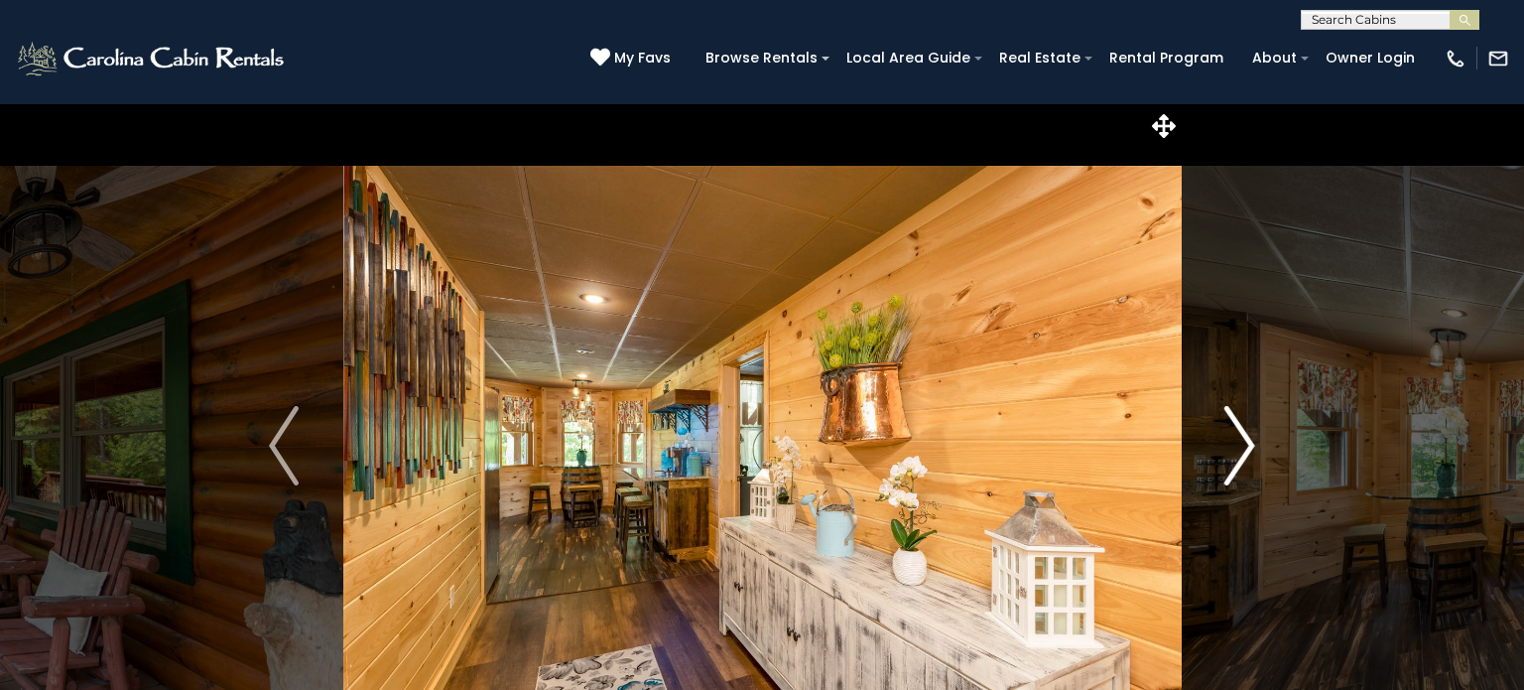
click at [1250, 444] on img "Next" at bounding box center [1240, 445] width 30 height 79
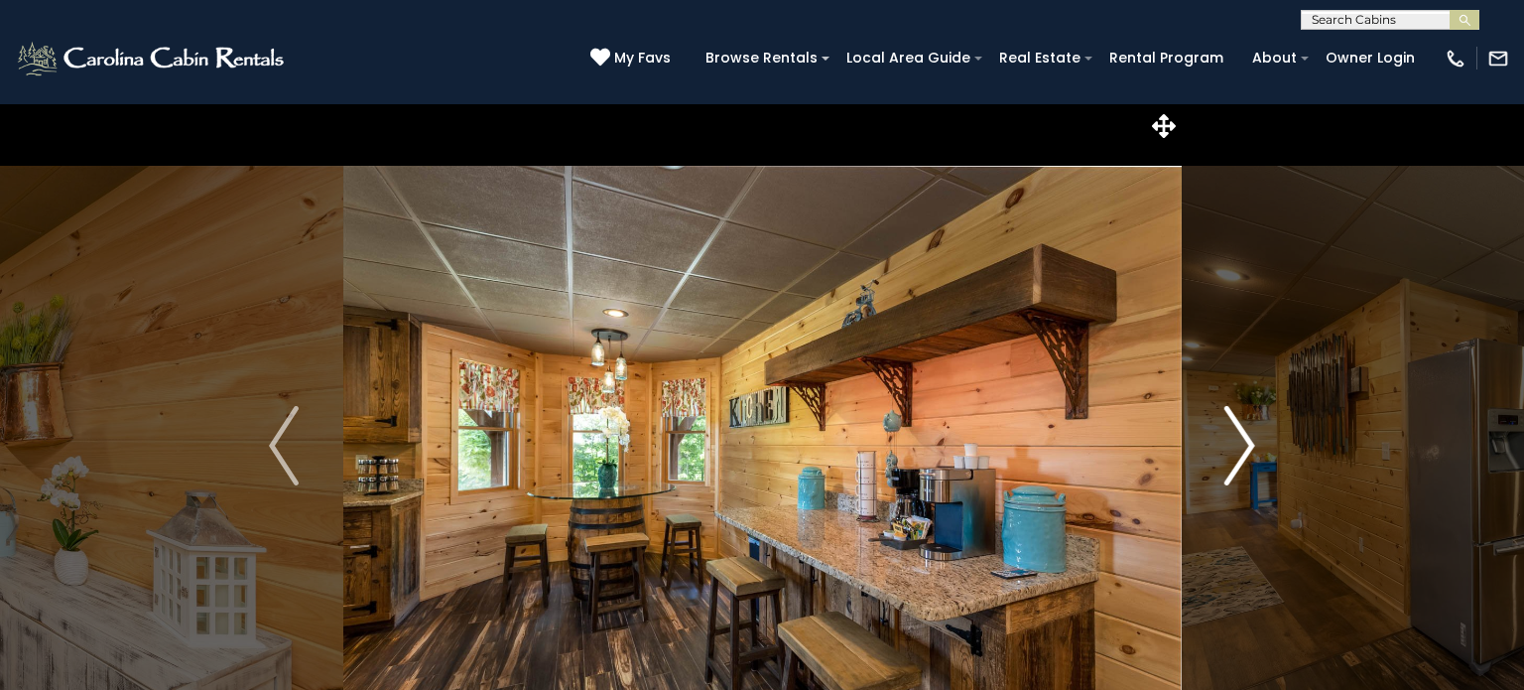
click at [1250, 444] on img "Next" at bounding box center [1240, 445] width 30 height 79
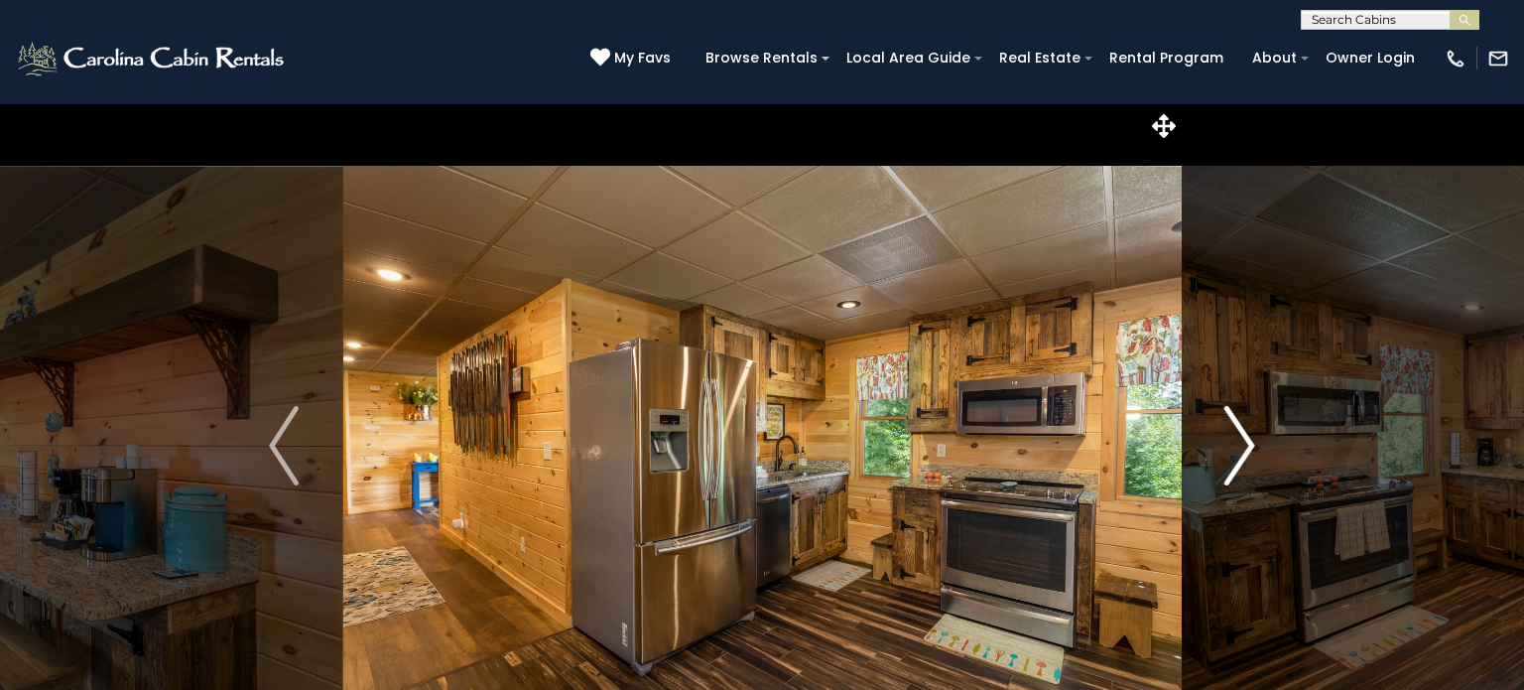
click at [1250, 444] on img "Next" at bounding box center [1240, 445] width 30 height 79
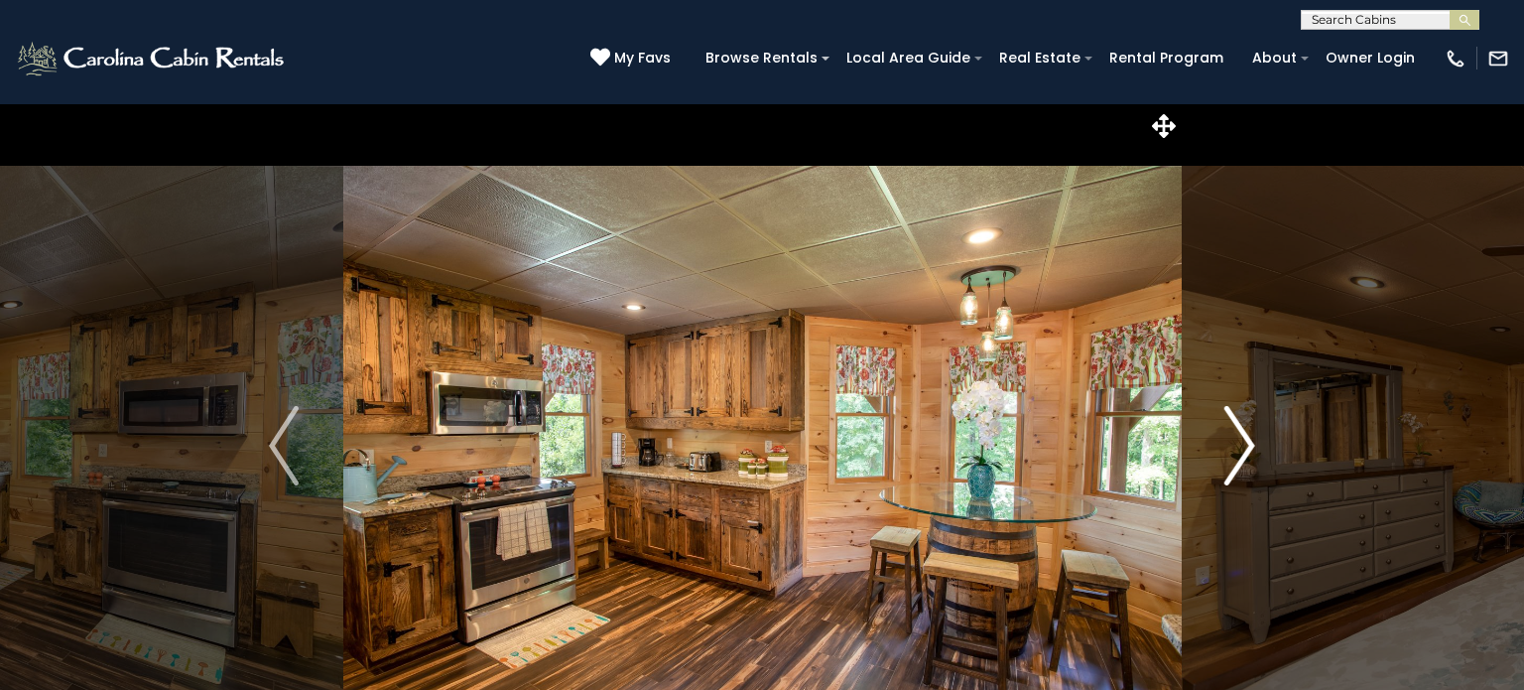
click at [1250, 444] on img "Next" at bounding box center [1240, 445] width 30 height 79
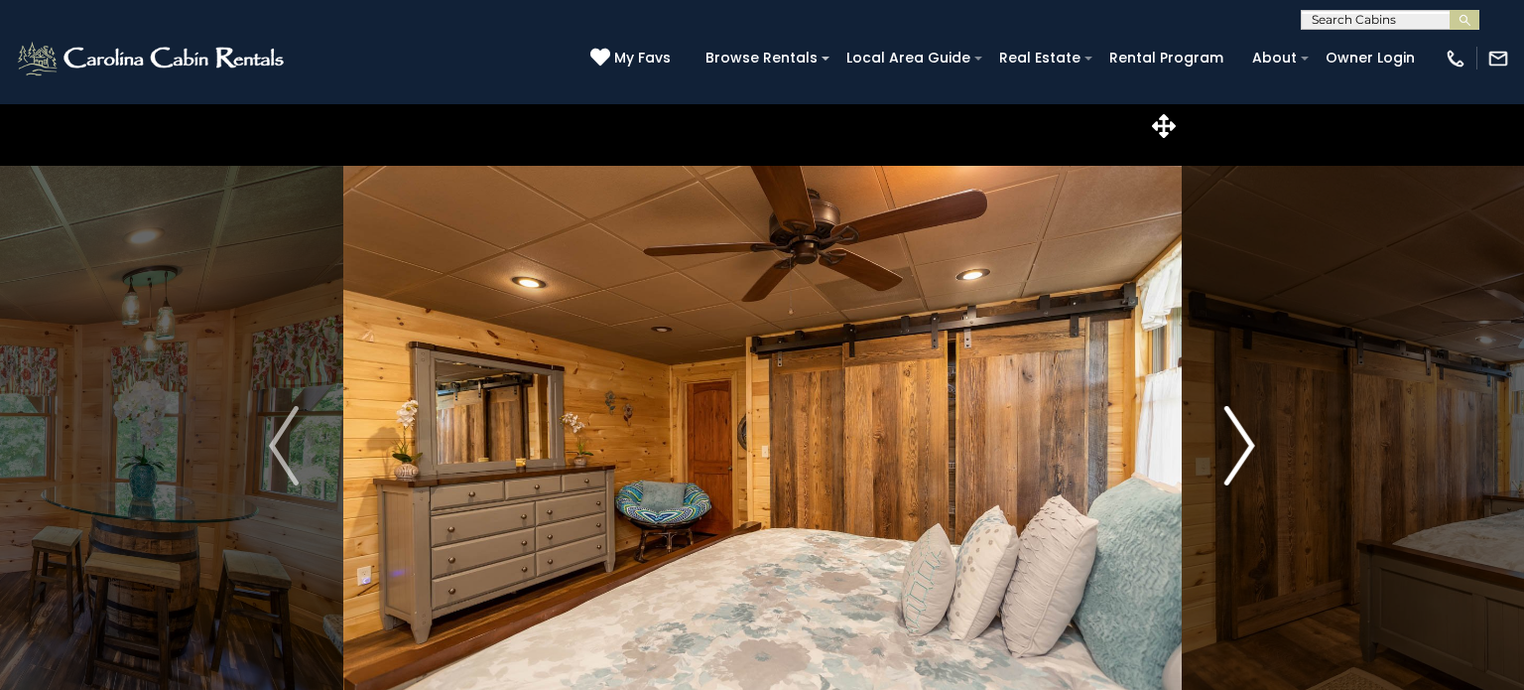
click at [1250, 444] on img "Next" at bounding box center [1240, 445] width 30 height 79
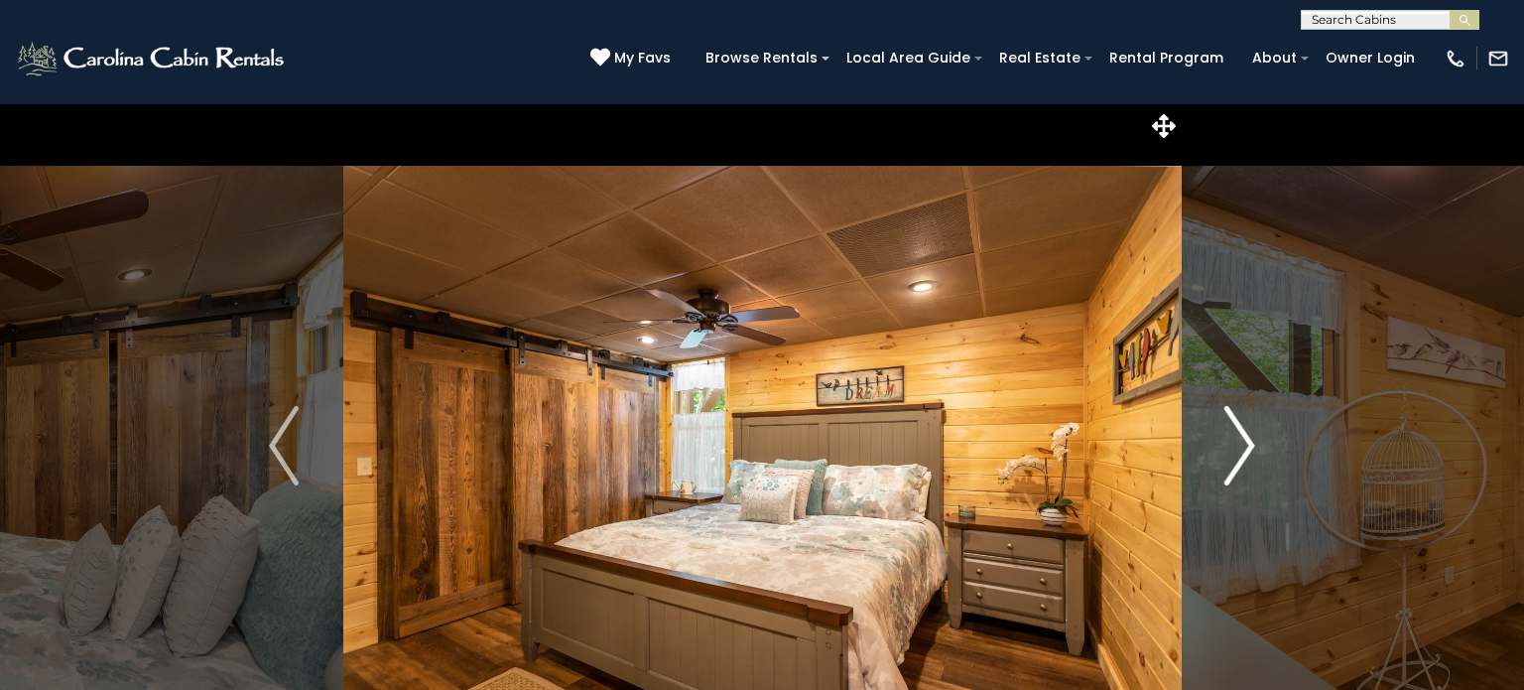
click at [1250, 444] on img "Next" at bounding box center [1240, 445] width 30 height 79
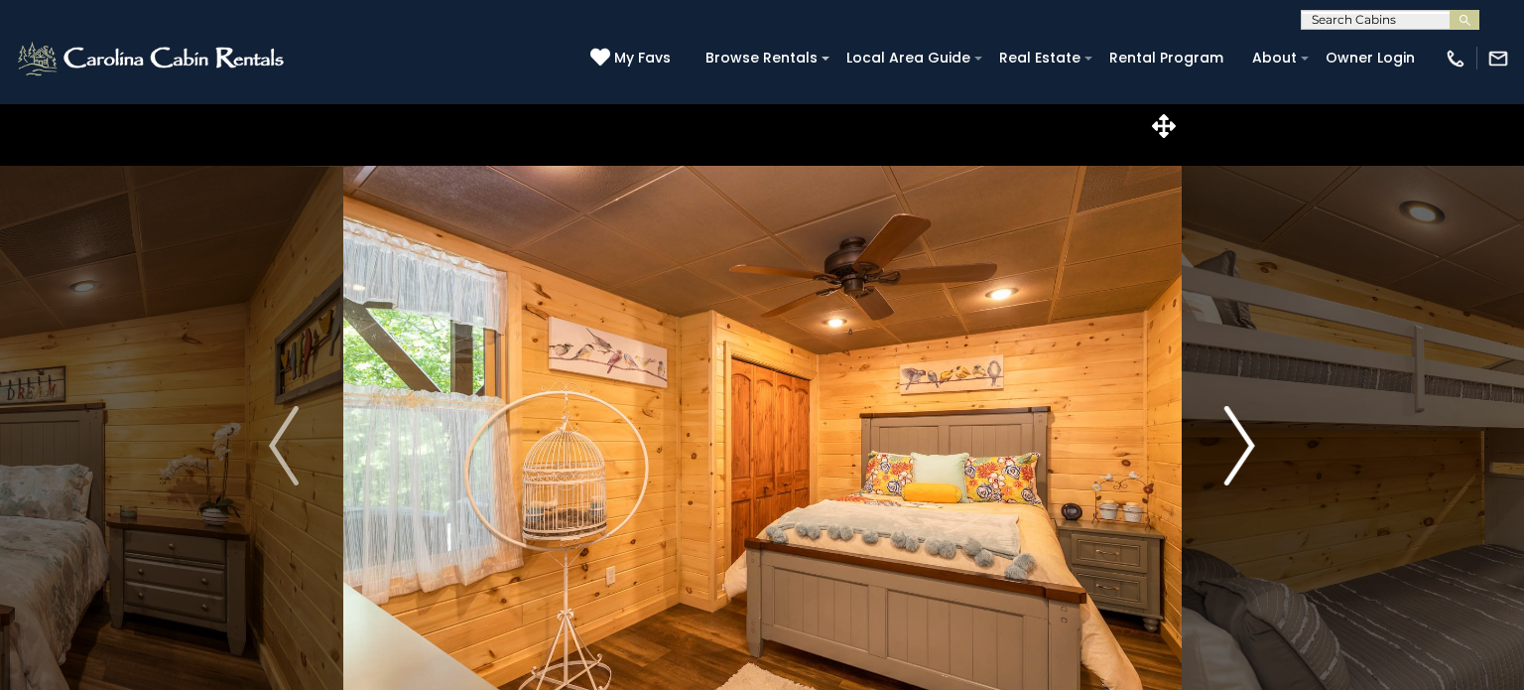
click at [1250, 444] on img "Next" at bounding box center [1240, 445] width 30 height 79
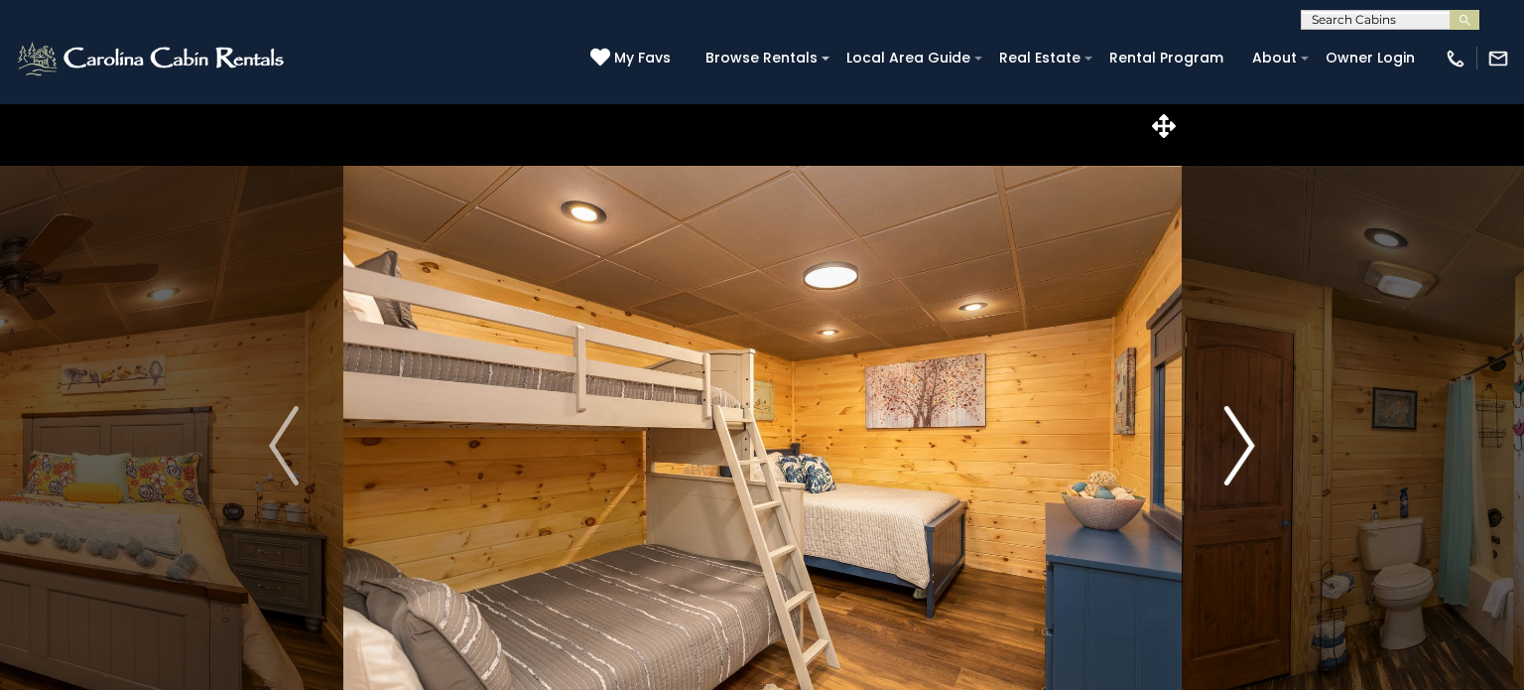
click at [1250, 444] on img "Next" at bounding box center [1240, 445] width 30 height 79
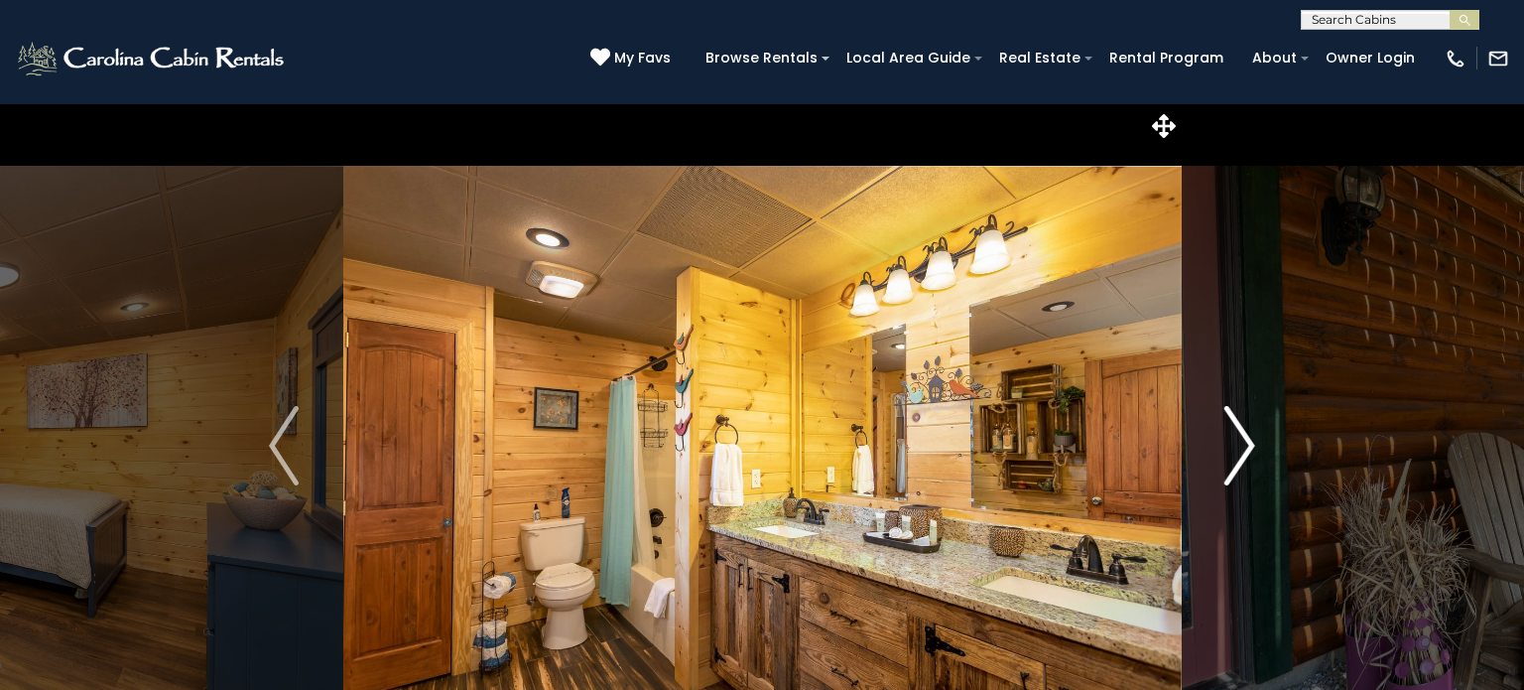
click at [1250, 444] on img "Next" at bounding box center [1240, 445] width 30 height 79
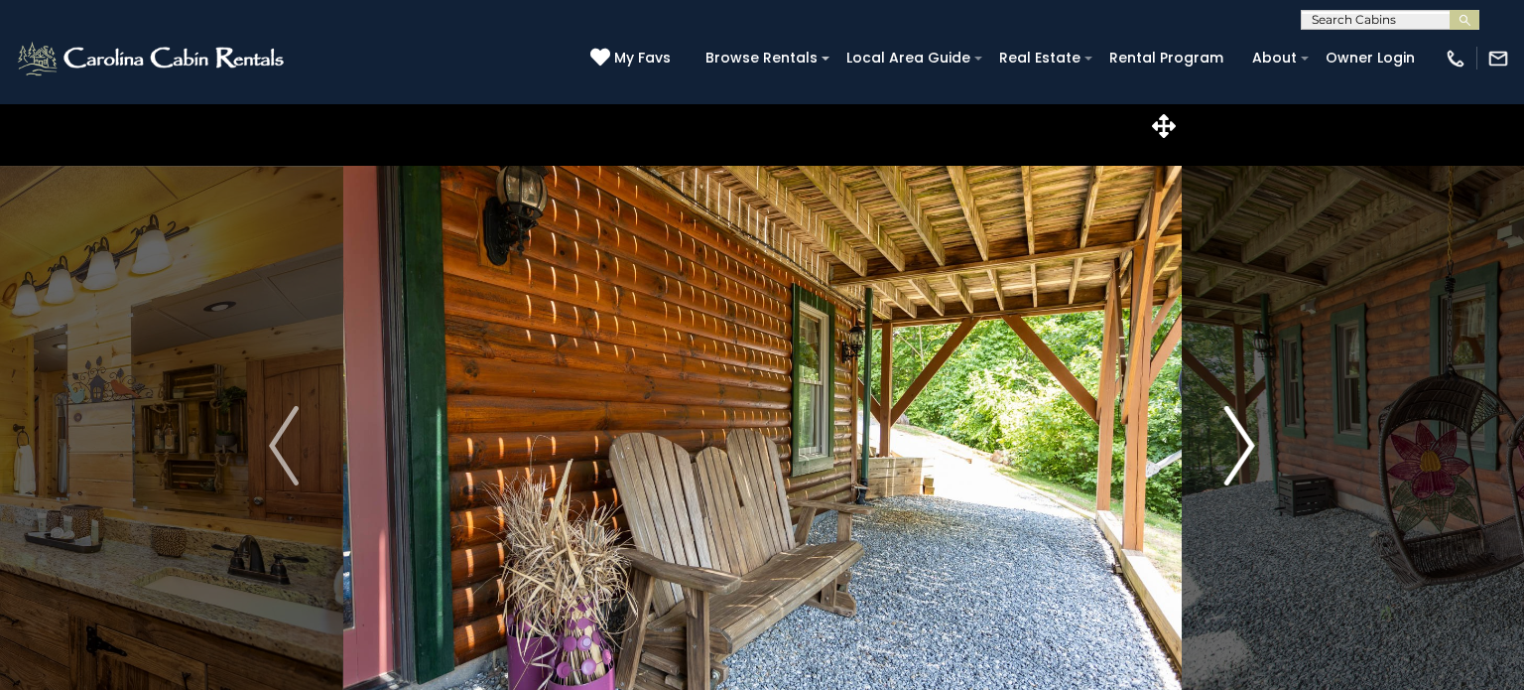
click at [1250, 444] on img "Next" at bounding box center [1240, 445] width 30 height 79
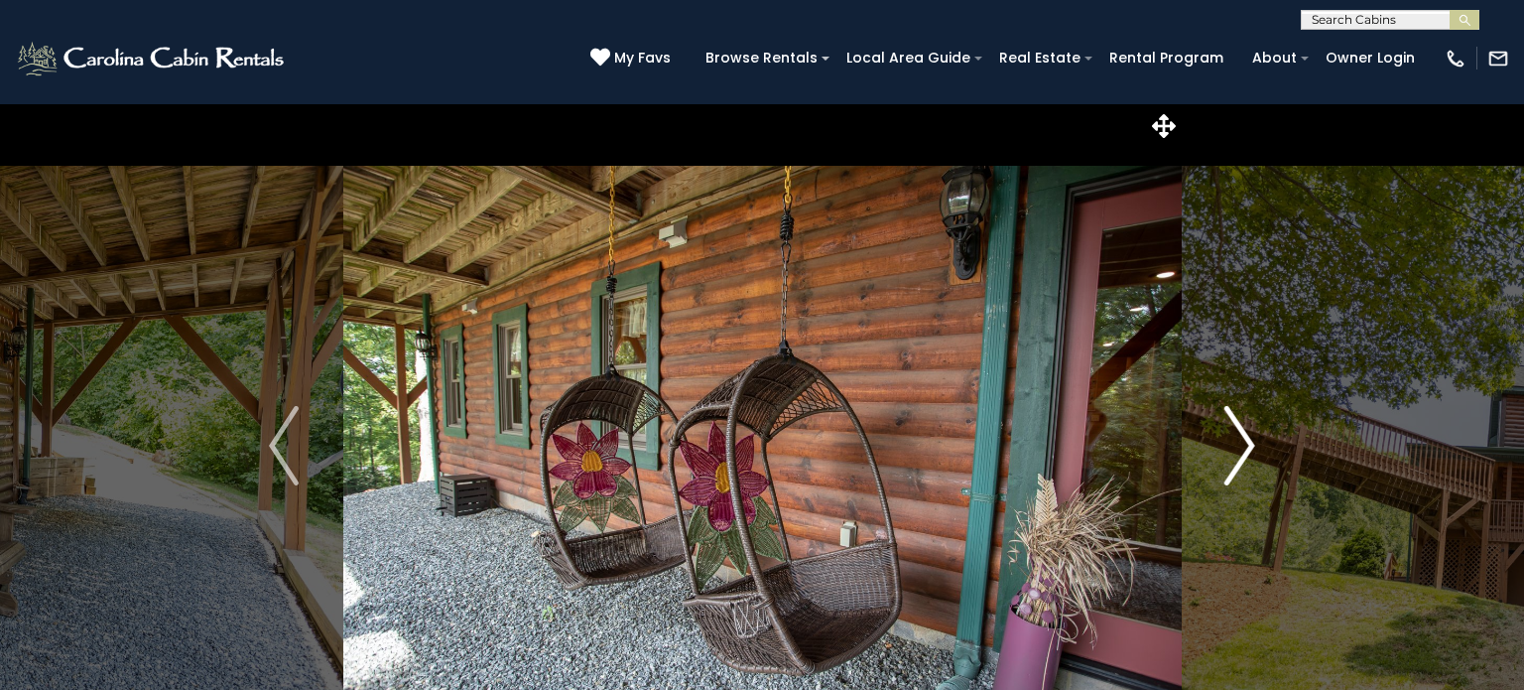
click at [1250, 444] on img "Next" at bounding box center [1240, 445] width 30 height 79
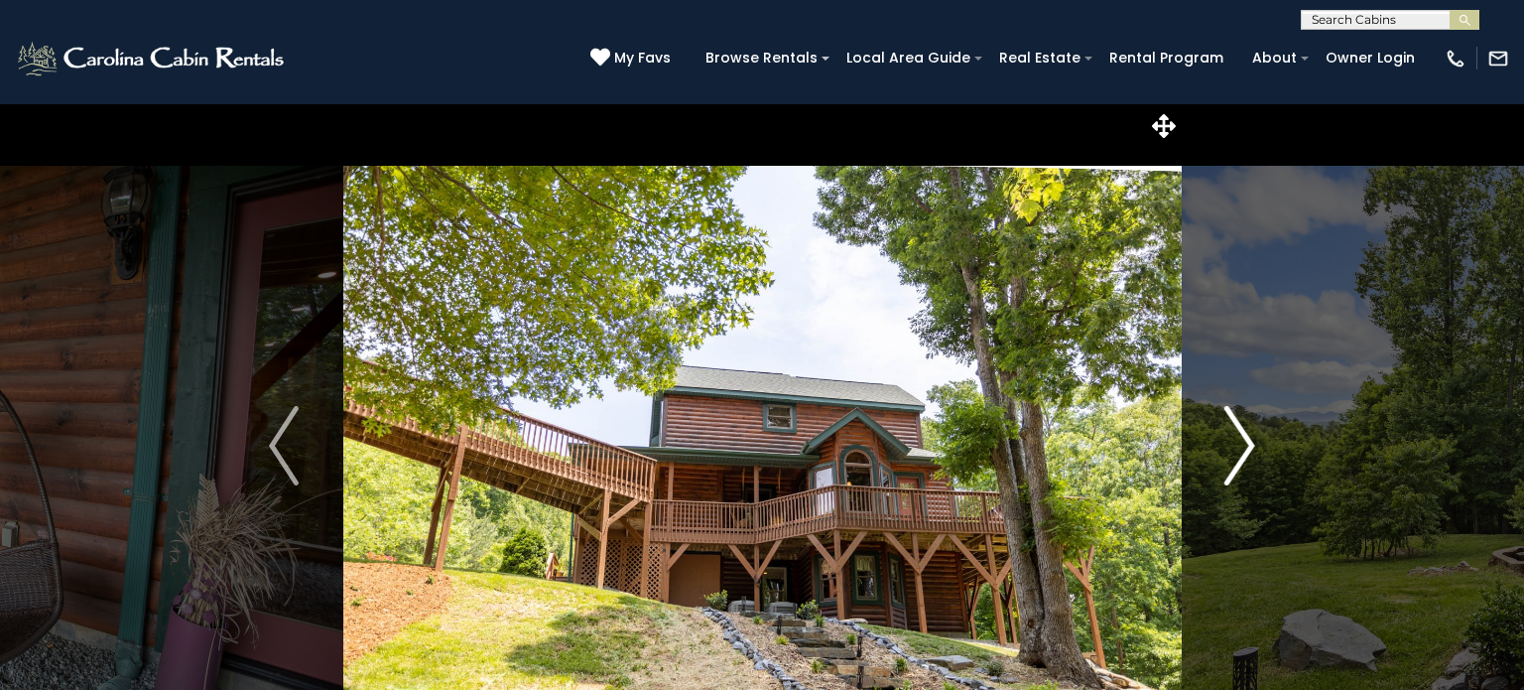
click at [1250, 444] on img "Next" at bounding box center [1240, 445] width 30 height 79
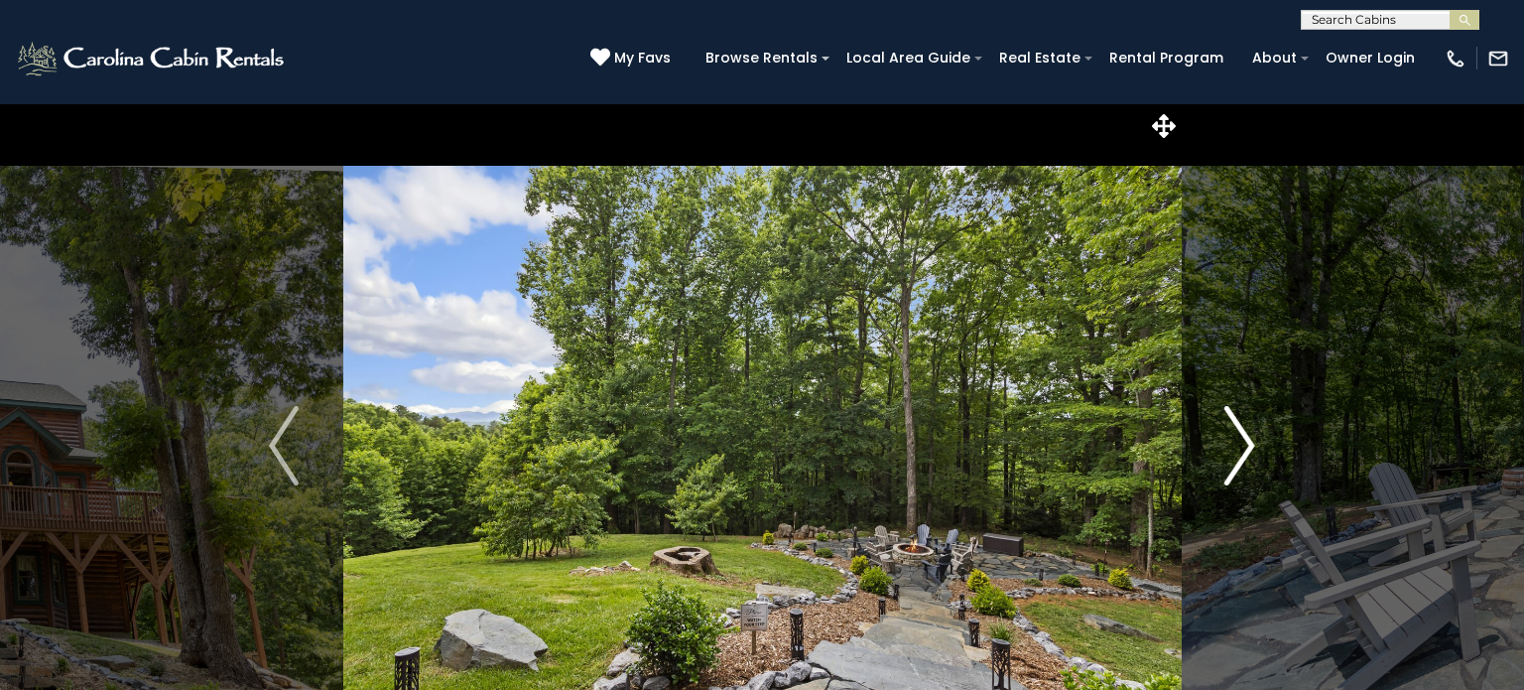
click at [1250, 444] on img "Next" at bounding box center [1240, 445] width 30 height 79
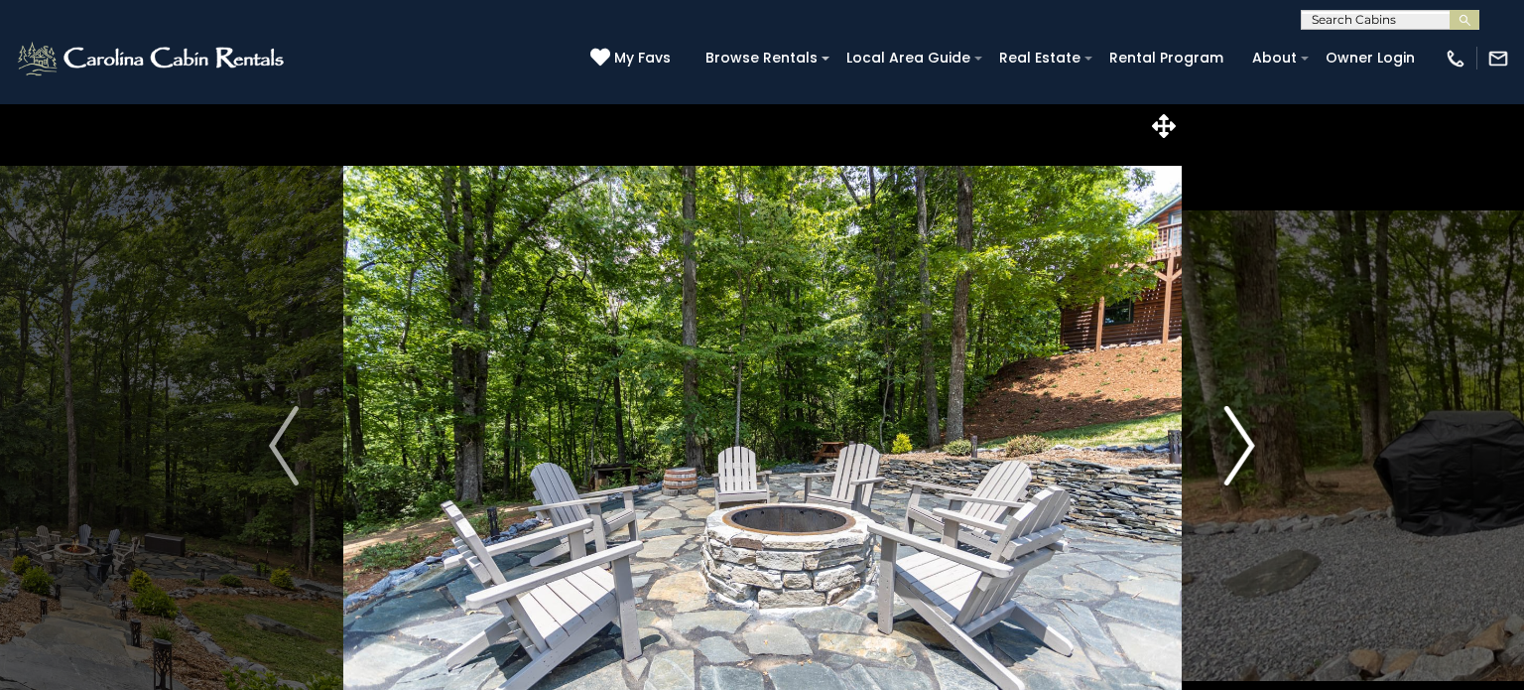
click at [1250, 444] on img "Next" at bounding box center [1240, 445] width 30 height 79
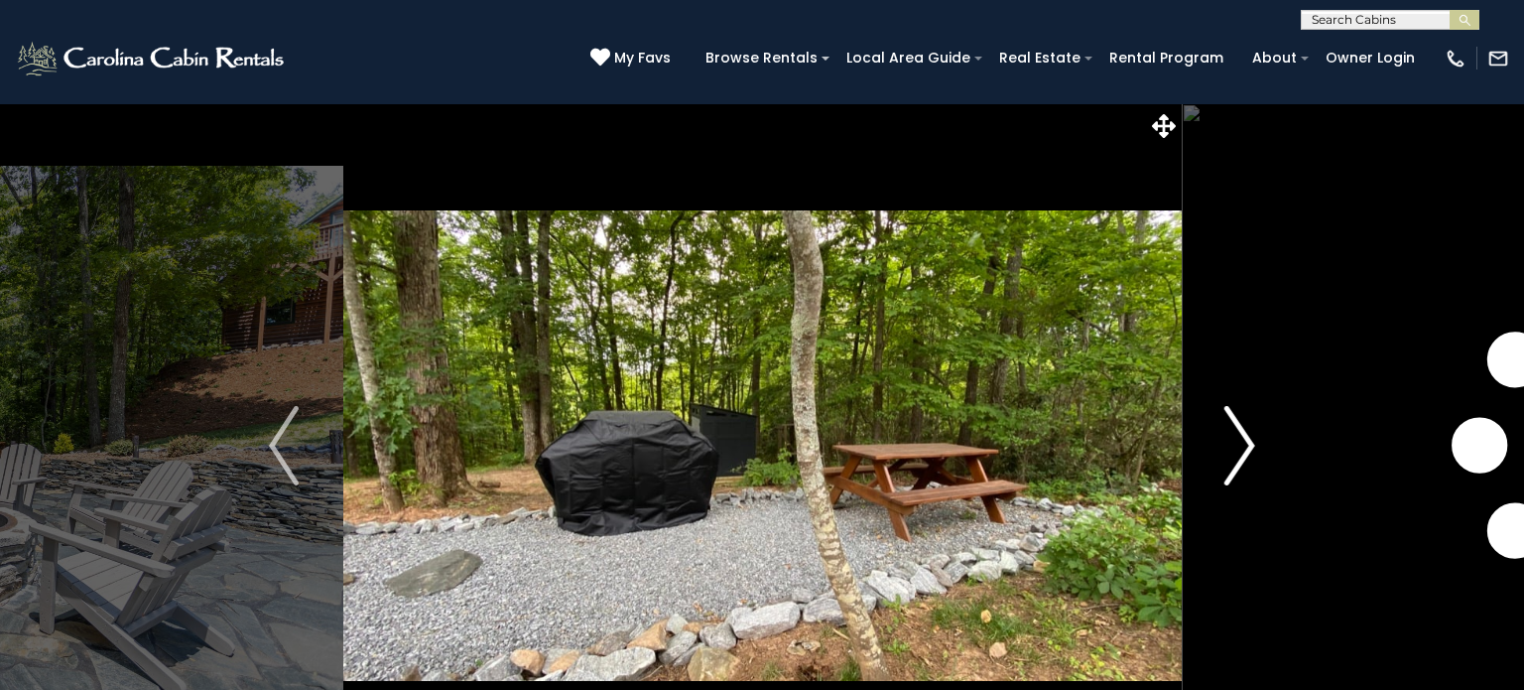
click at [1250, 444] on img "Next" at bounding box center [1240, 445] width 30 height 79
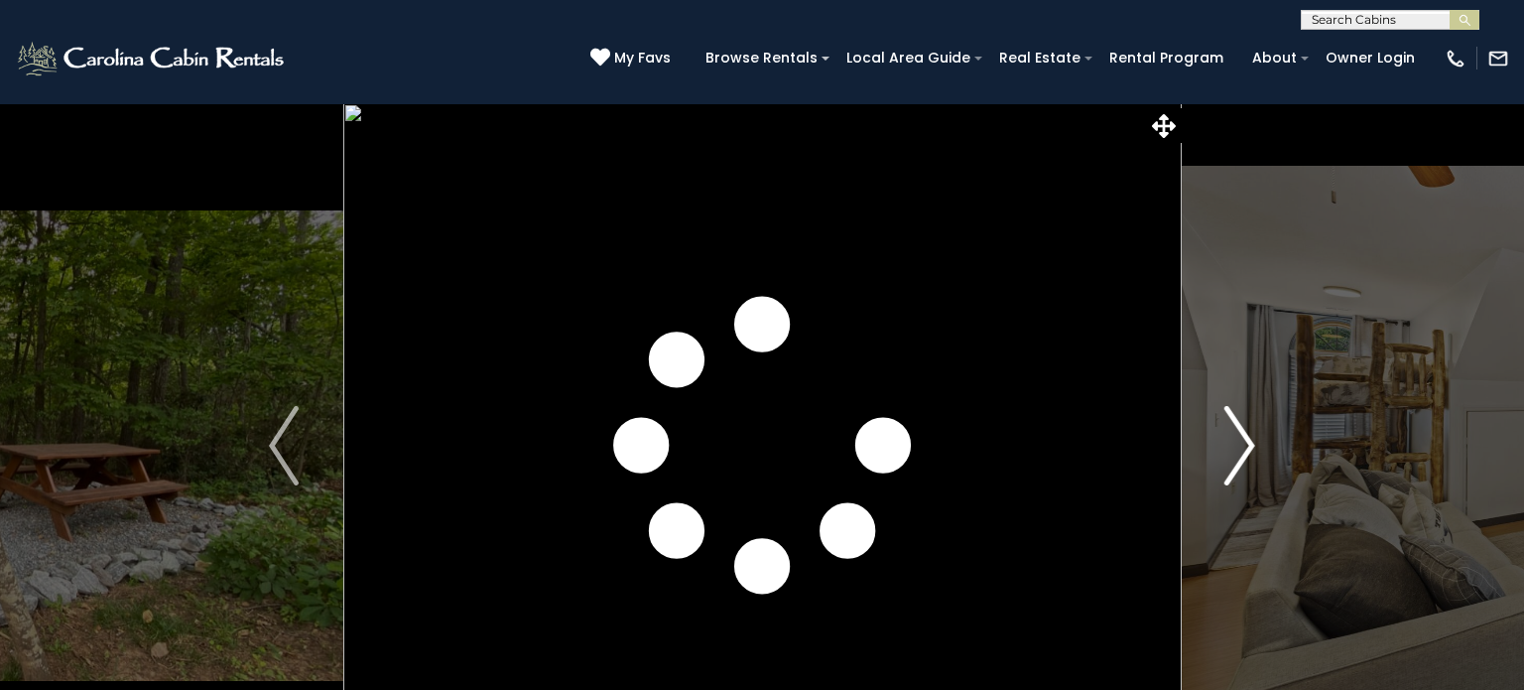
click at [1250, 444] on img "Next" at bounding box center [1240, 445] width 30 height 79
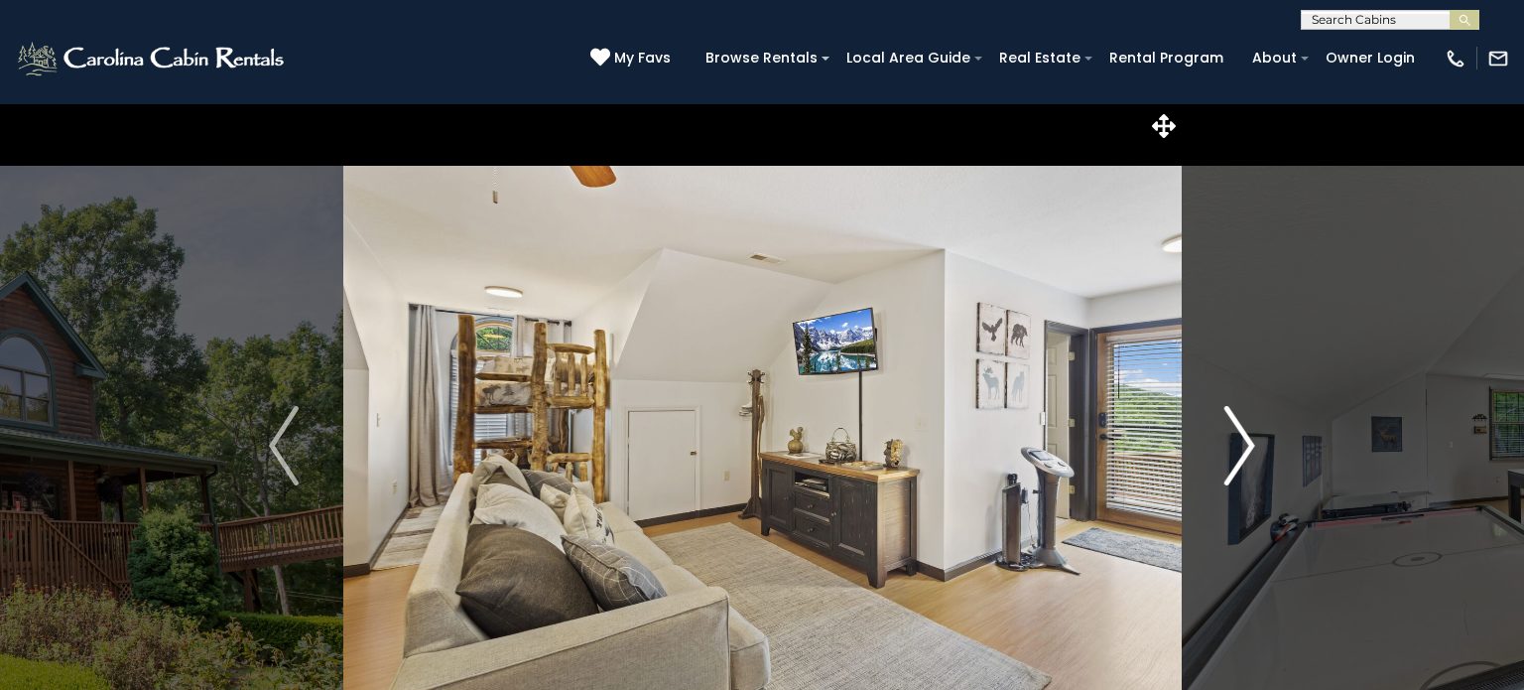
click at [1236, 441] on img "Next" at bounding box center [1240, 445] width 30 height 79
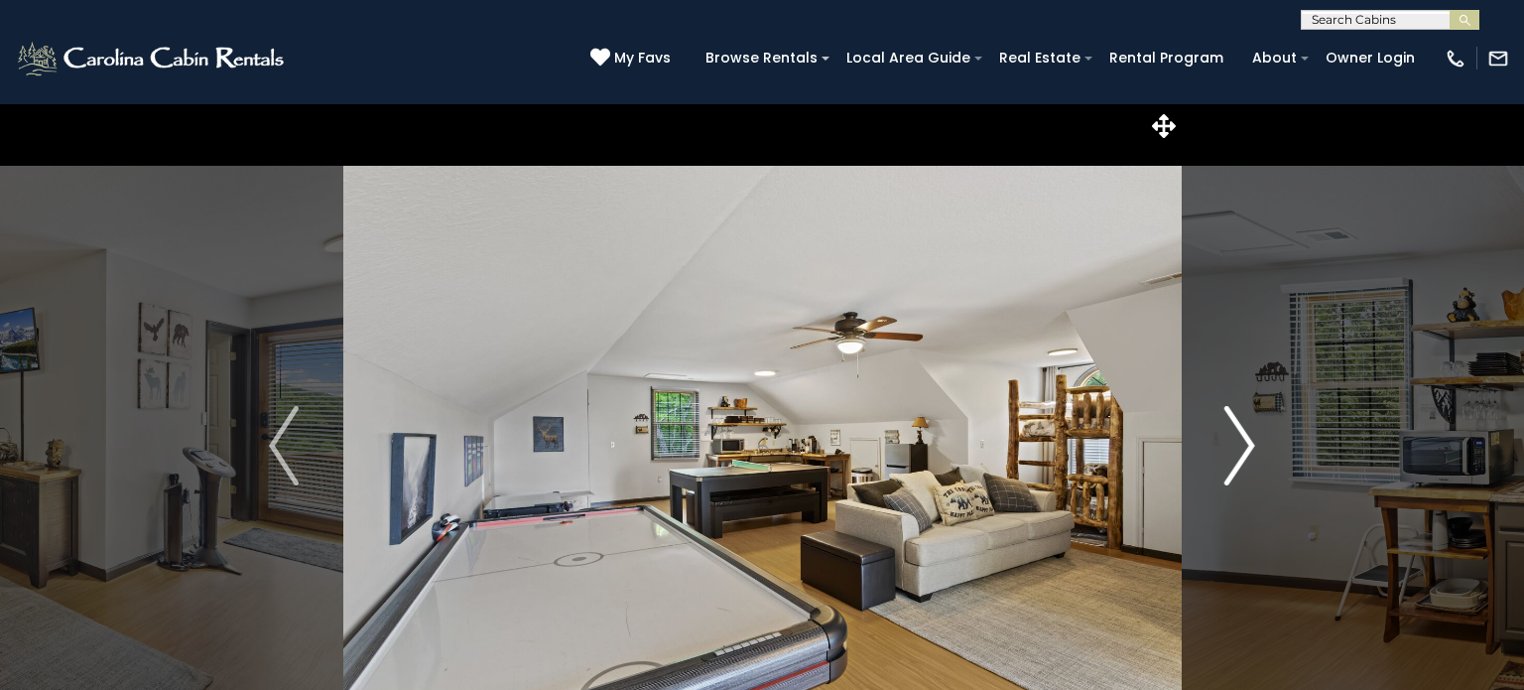
click at [1236, 441] on img "Next" at bounding box center [1240, 445] width 30 height 79
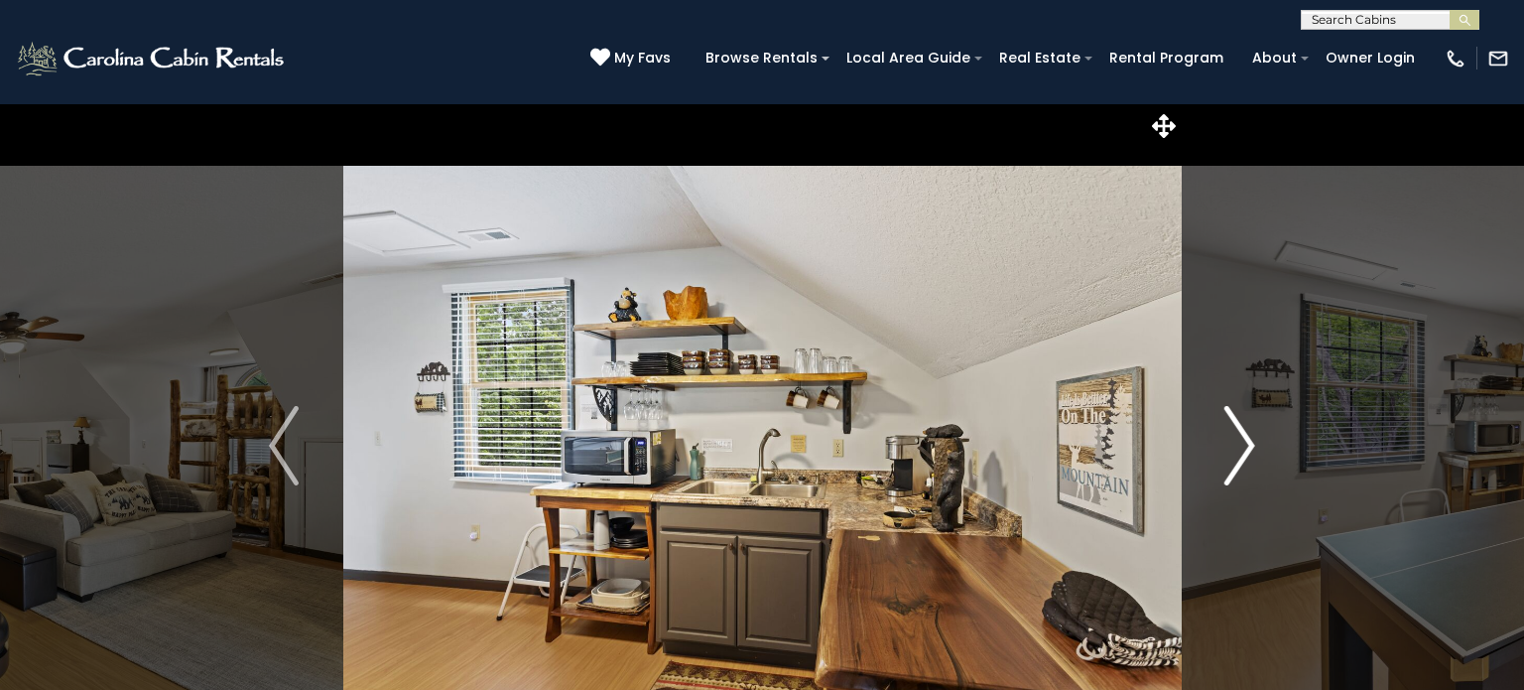
click at [1236, 441] on img "Next" at bounding box center [1240, 445] width 30 height 79
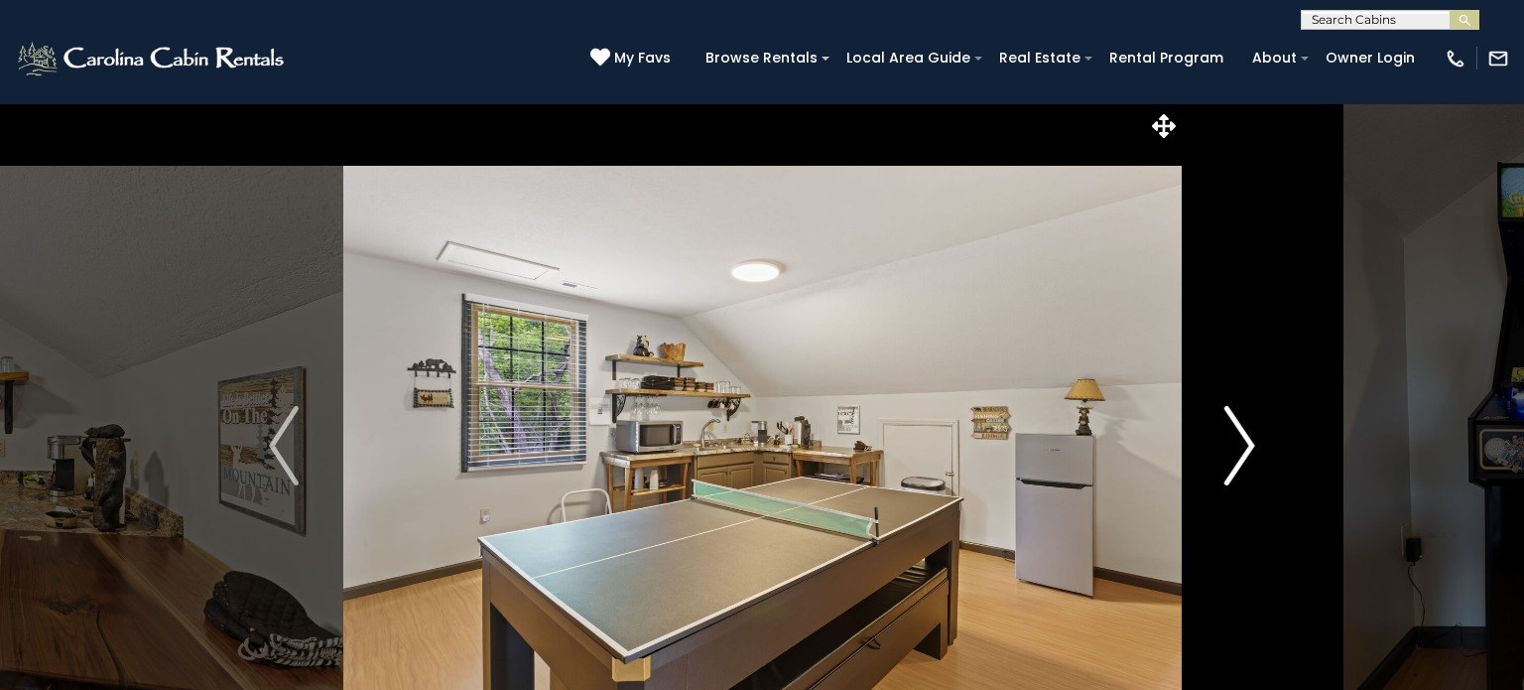
click at [1236, 441] on img "Next" at bounding box center [1240, 445] width 30 height 79
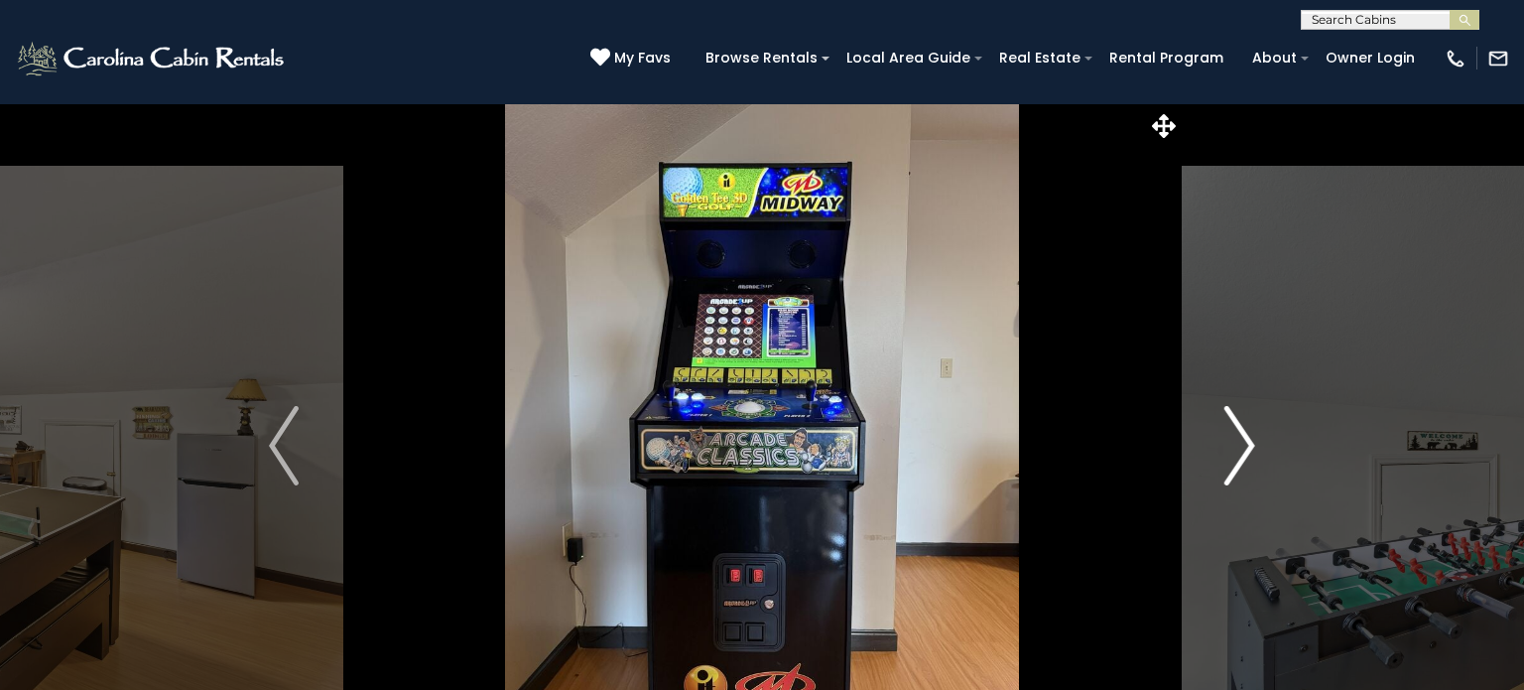
click at [1236, 441] on img "Next" at bounding box center [1240, 445] width 30 height 79
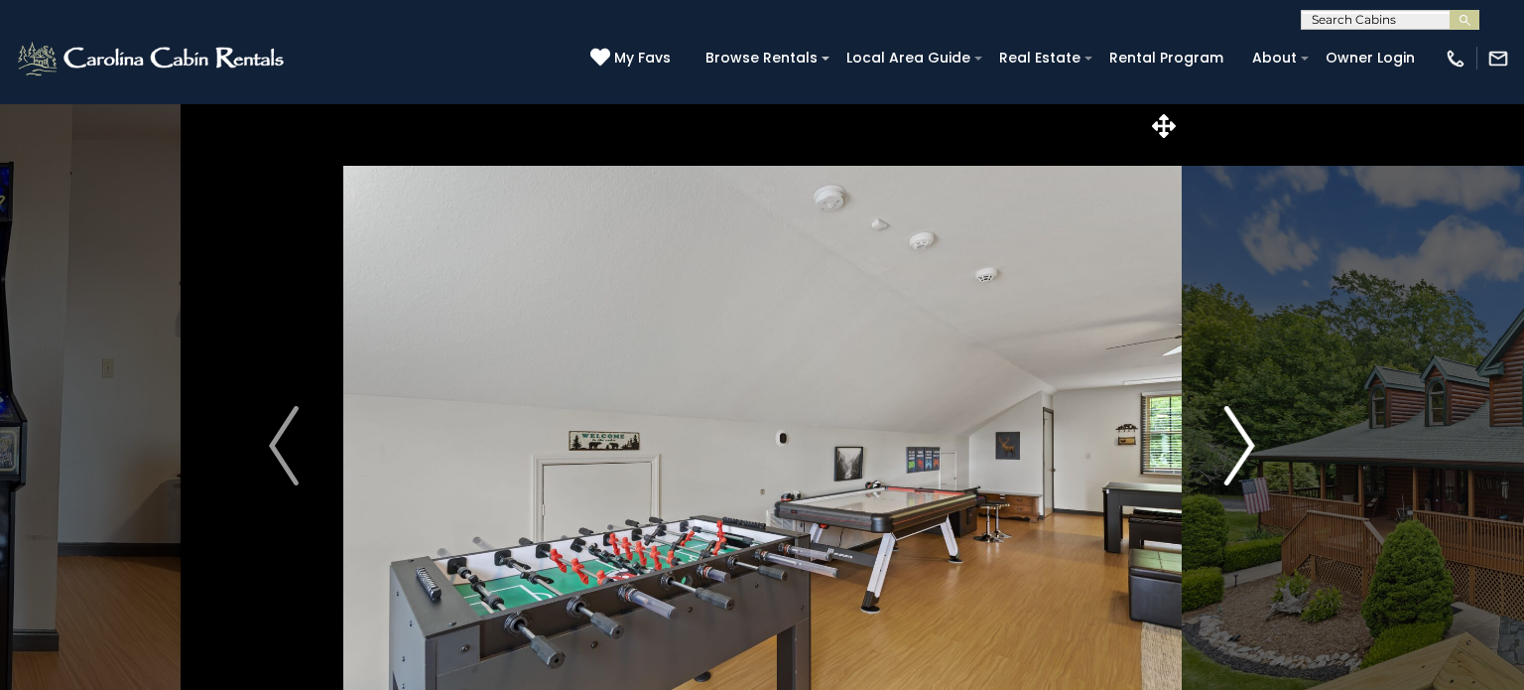
click at [1236, 441] on img "Next" at bounding box center [1240, 445] width 30 height 79
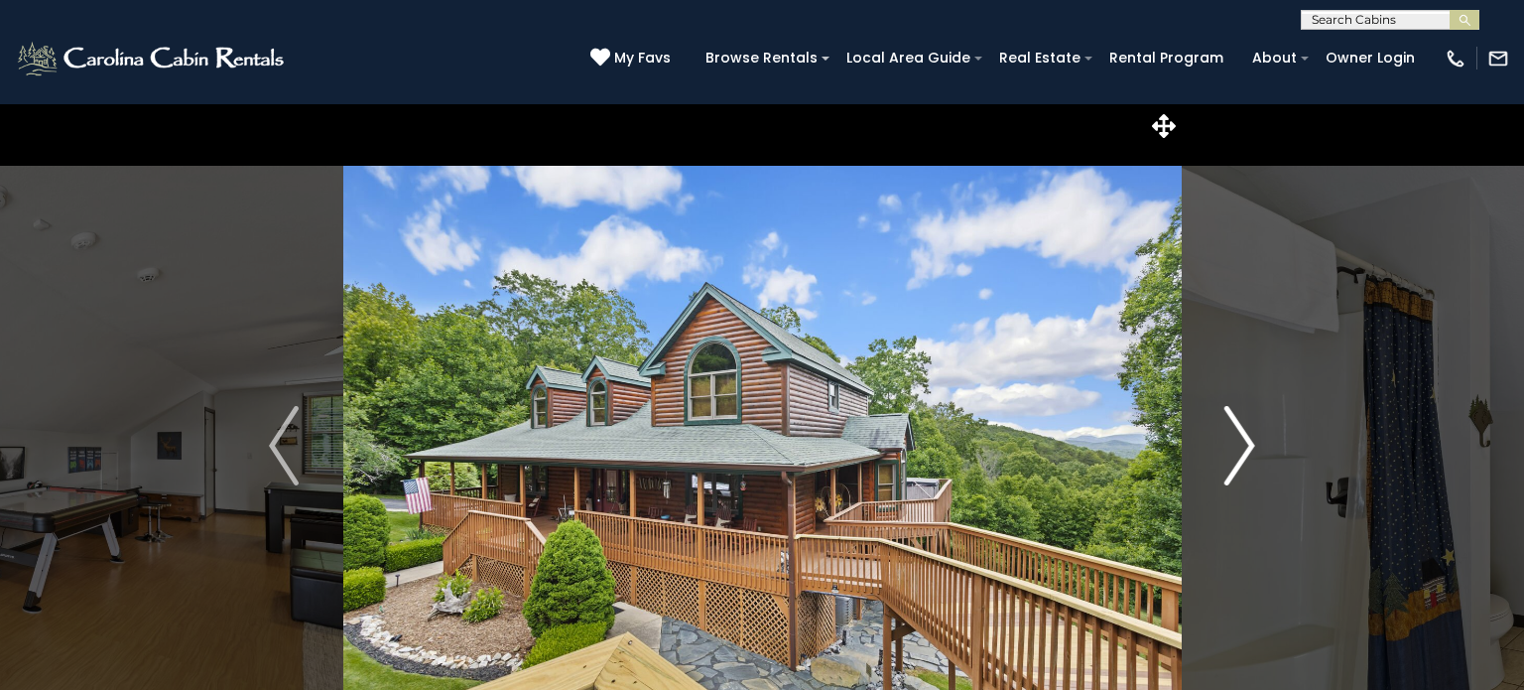
click at [1236, 441] on img "Next" at bounding box center [1240, 445] width 30 height 79
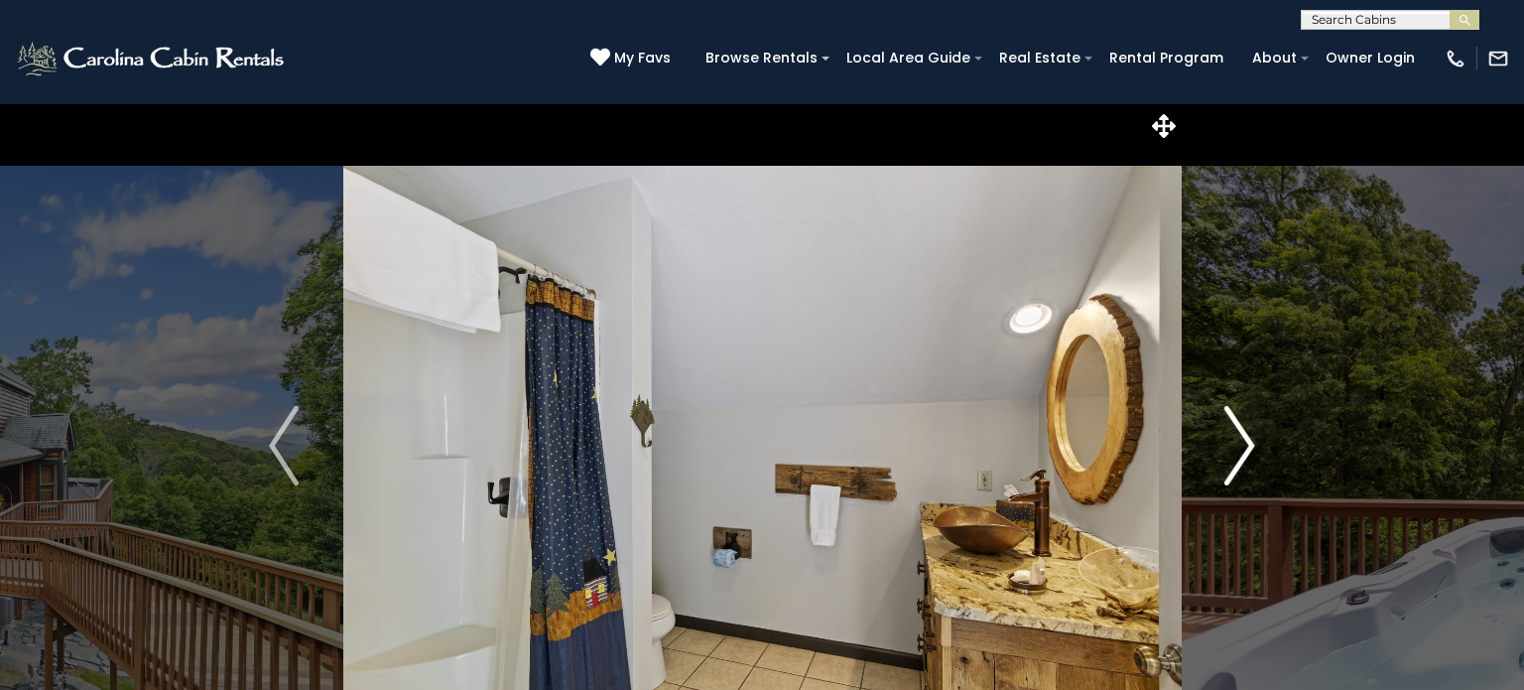
click at [1236, 441] on img "Next" at bounding box center [1240, 445] width 30 height 79
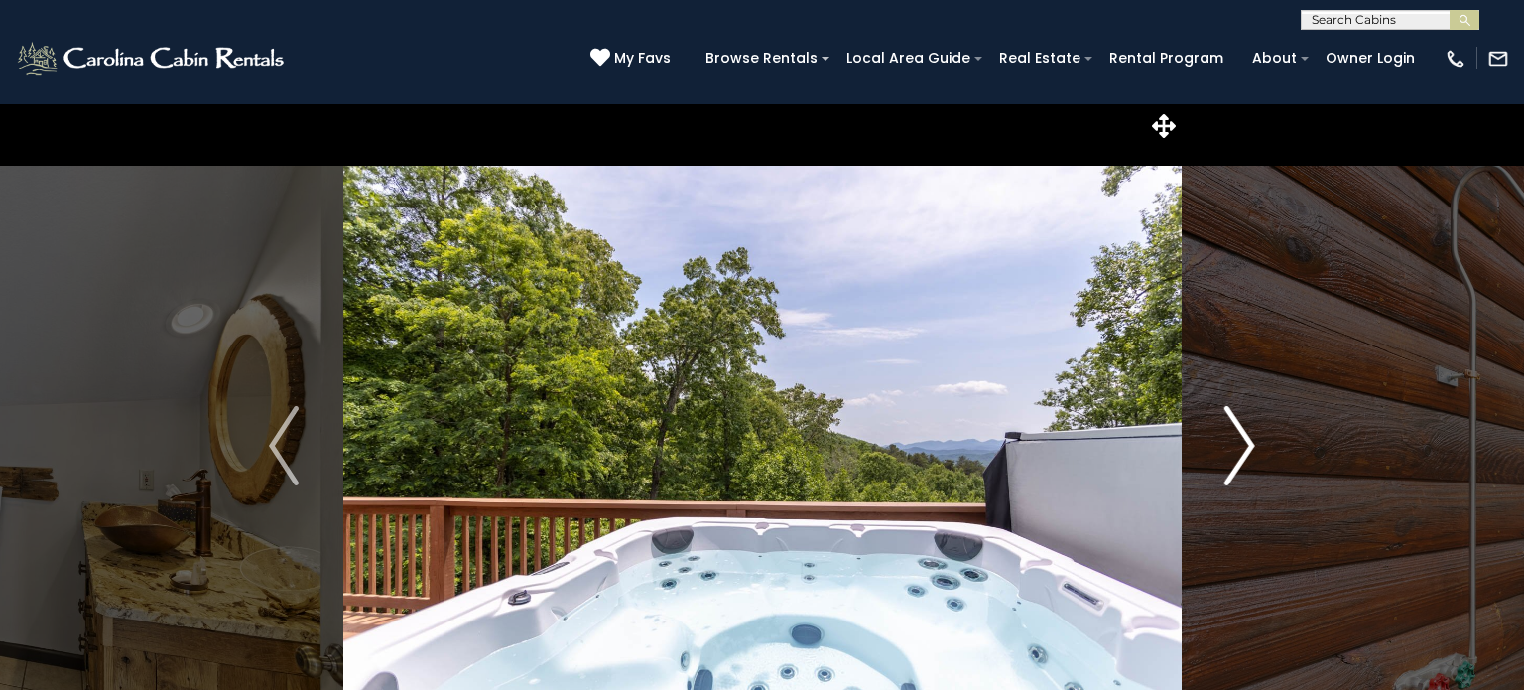
click at [1236, 441] on img "Next" at bounding box center [1240, 445] width 30 height 79
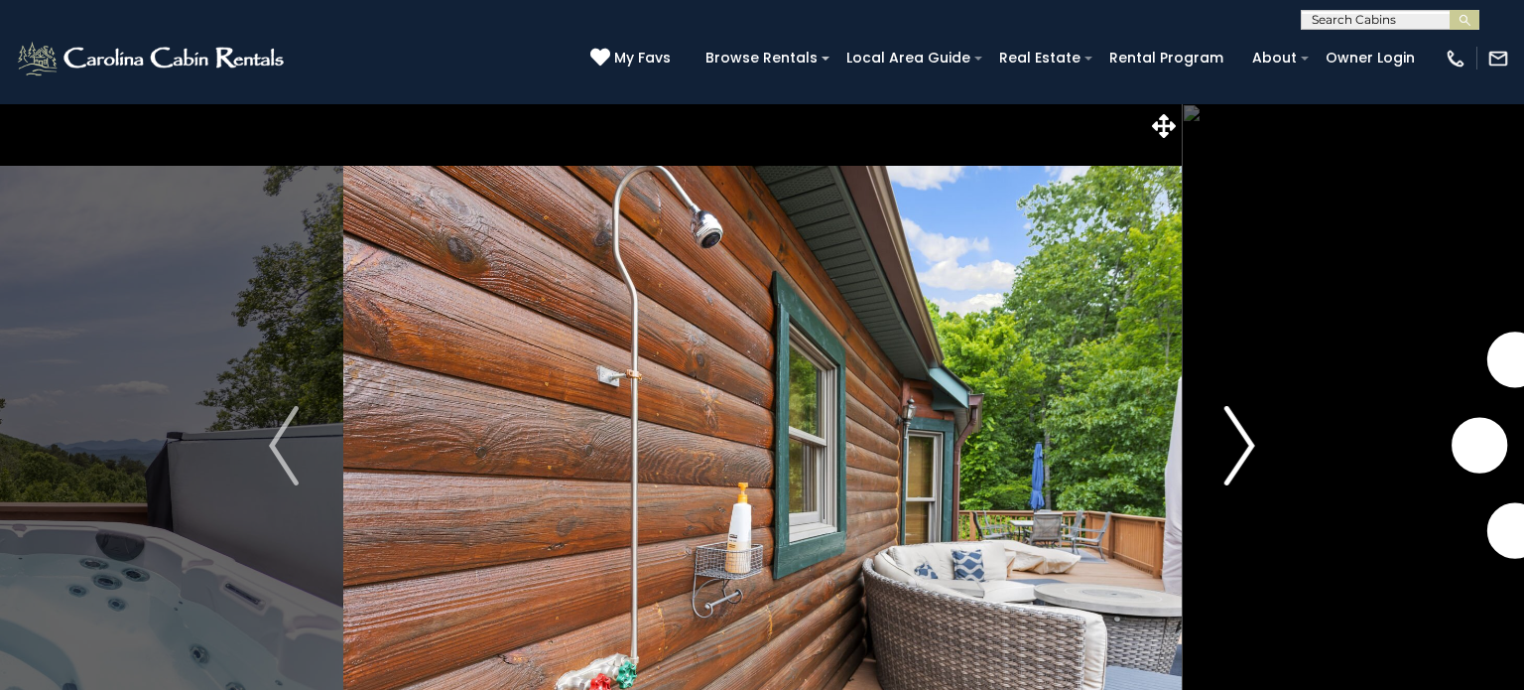
click at [1236, 441] on img "Next" at bounding box center [1240, 445] width 30 height 79
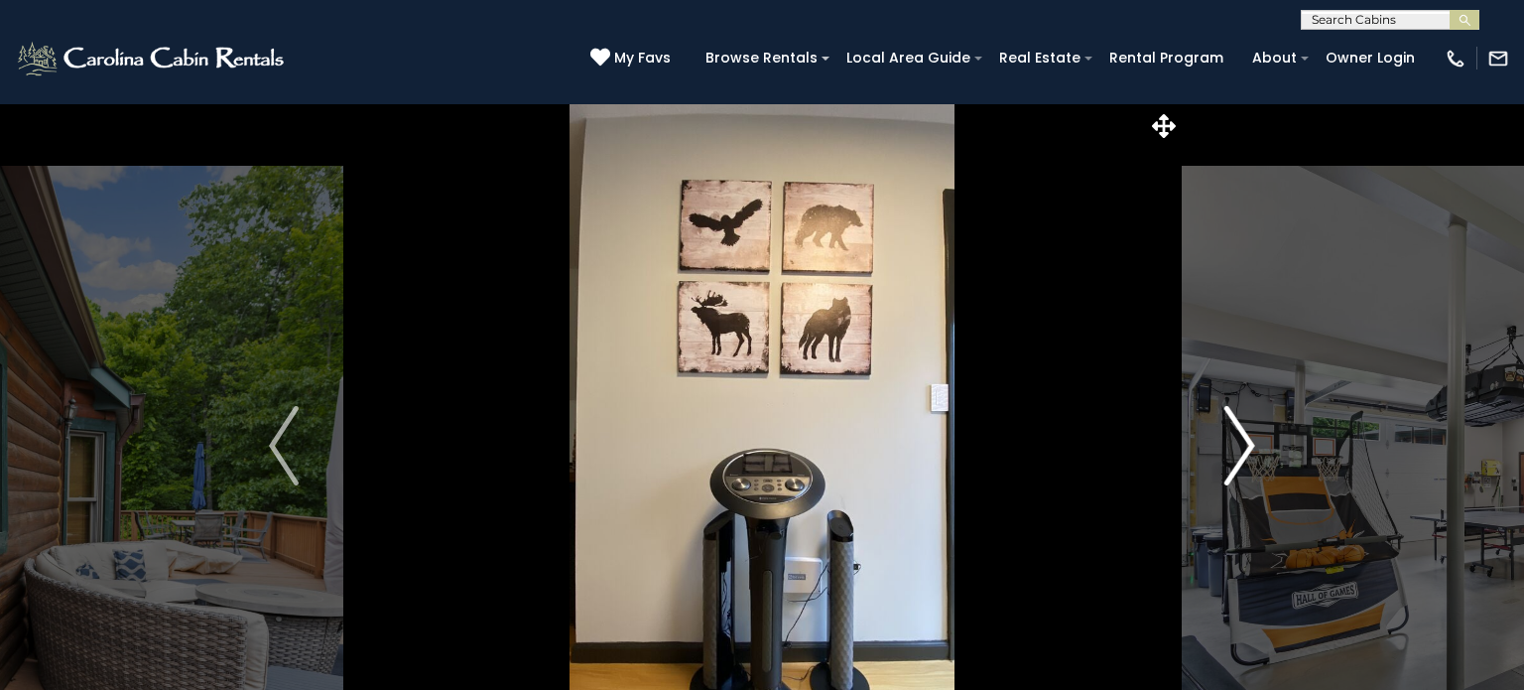
click at [1236, 441] on img "Next" at bounding box center [1240, 445] width 30 height 79
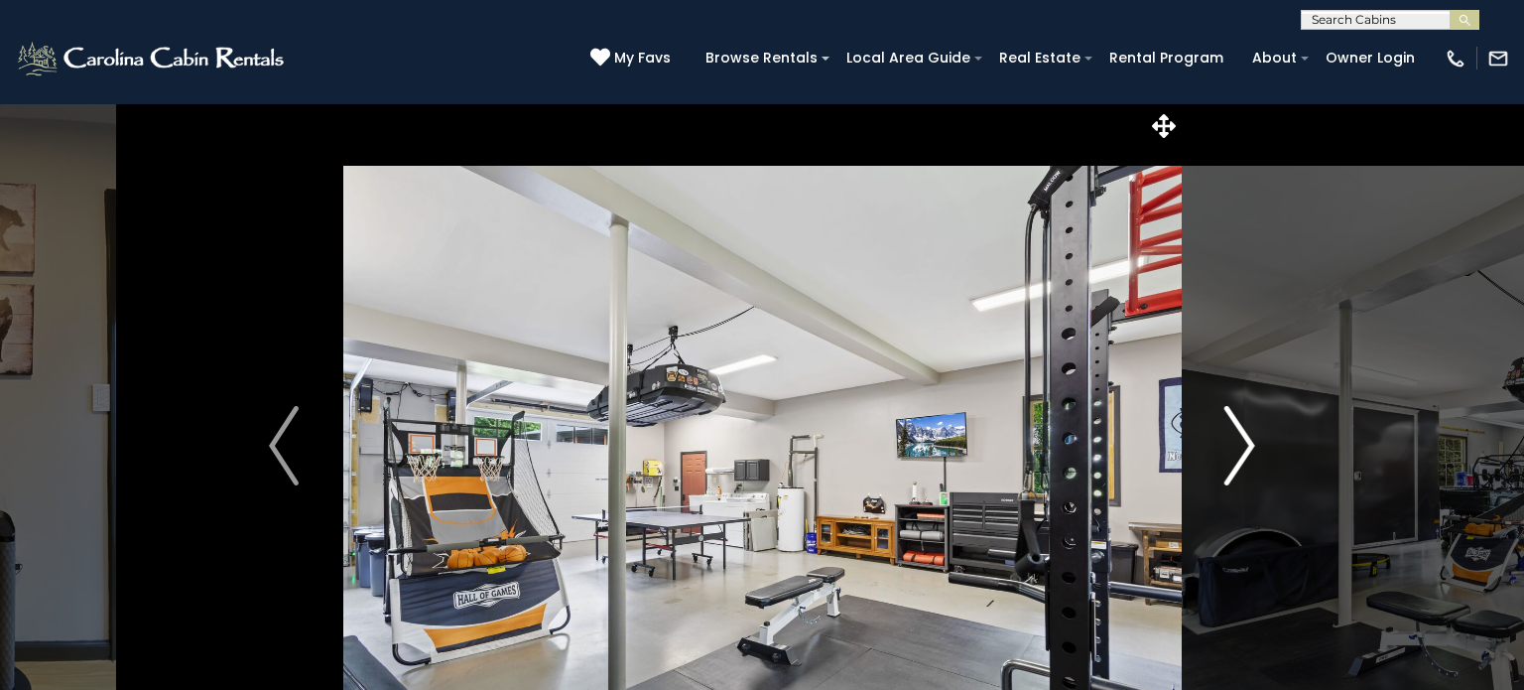
click at [1236, 441] on img "Next" at bounding box center [1240, 445] width 30 height 79
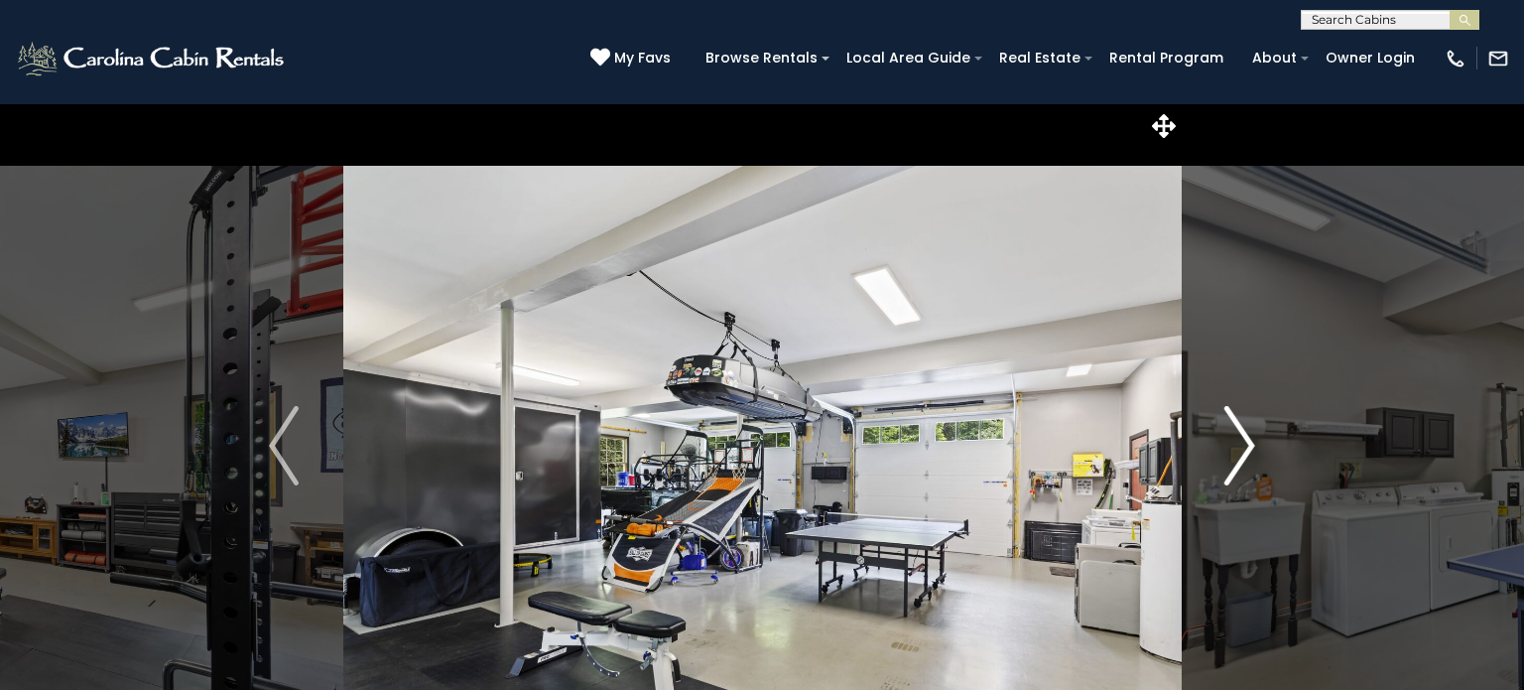
click at [1236, 441] on img "Next" at bounding box center [1240, 445] width 30 height 79
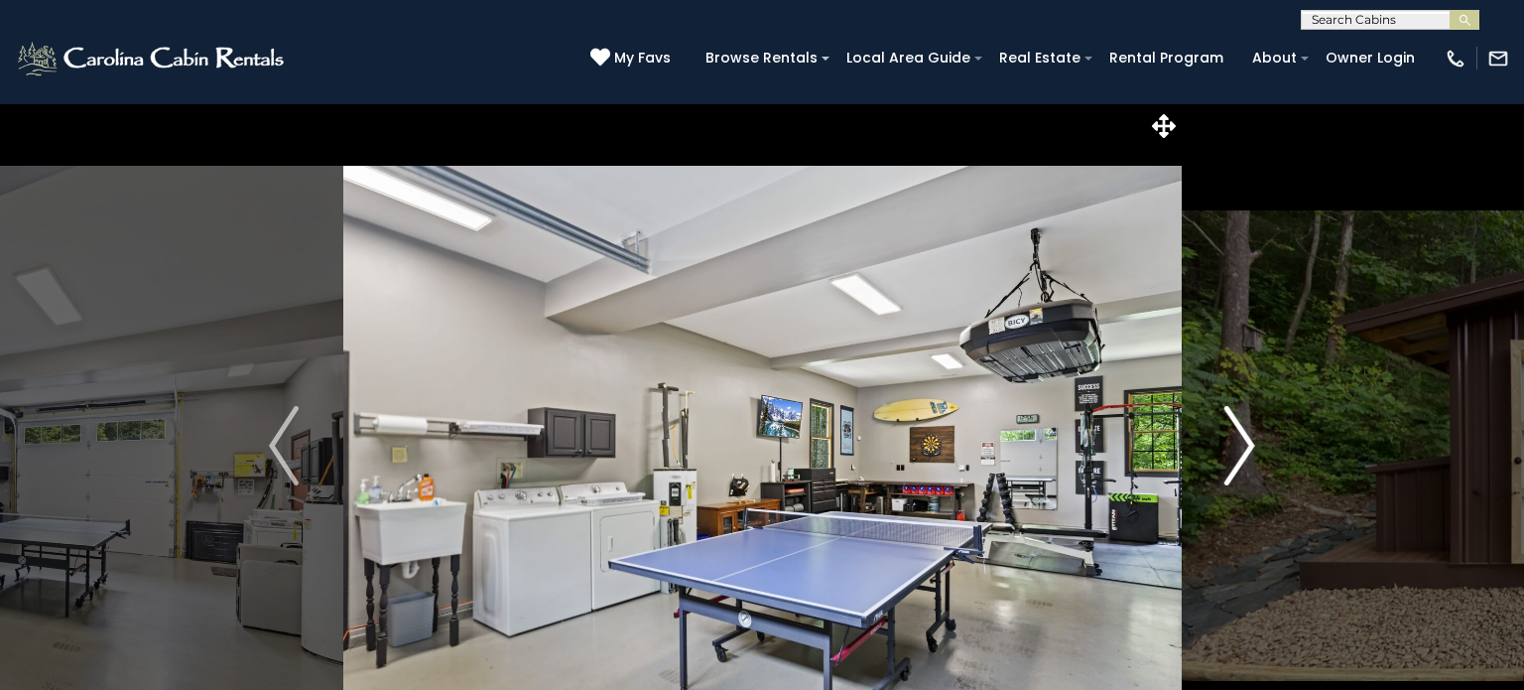
click at [1236, 441] on img "Next" at bounding box center [1240, 445] width 30 height 79
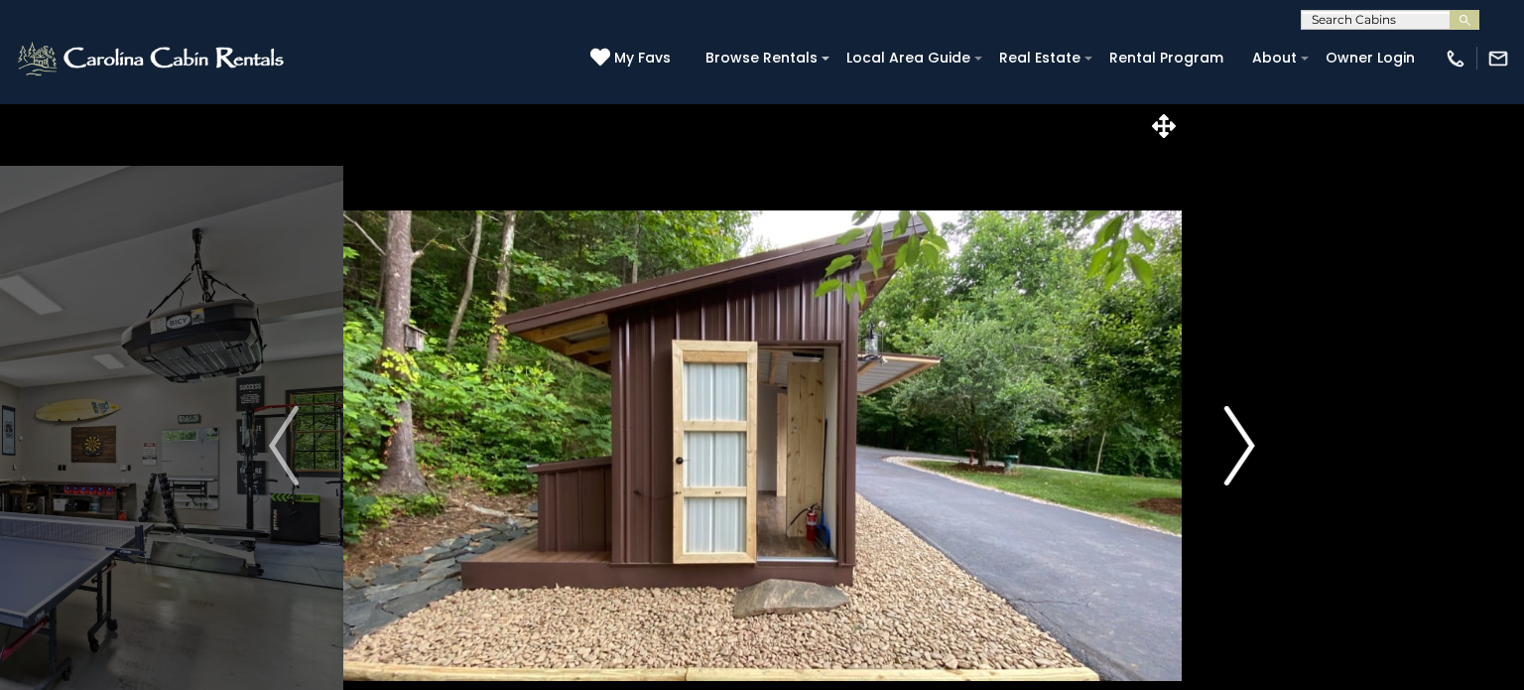
click at [1236, 441] on img "Next" at bounding box center [1240, 445] width 30 height 79
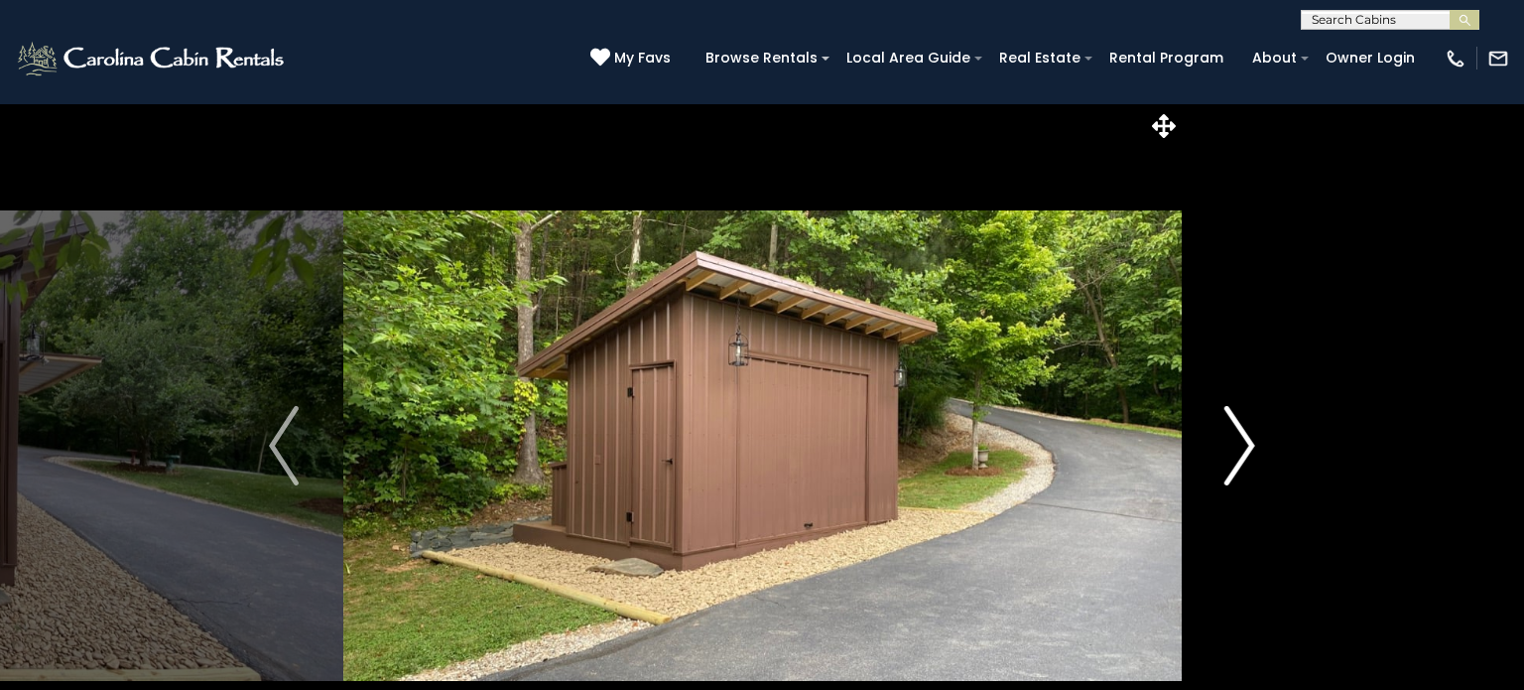
click at [1236, 441] on img "Next" at bounding box center [1240, 445] width 30 height 79
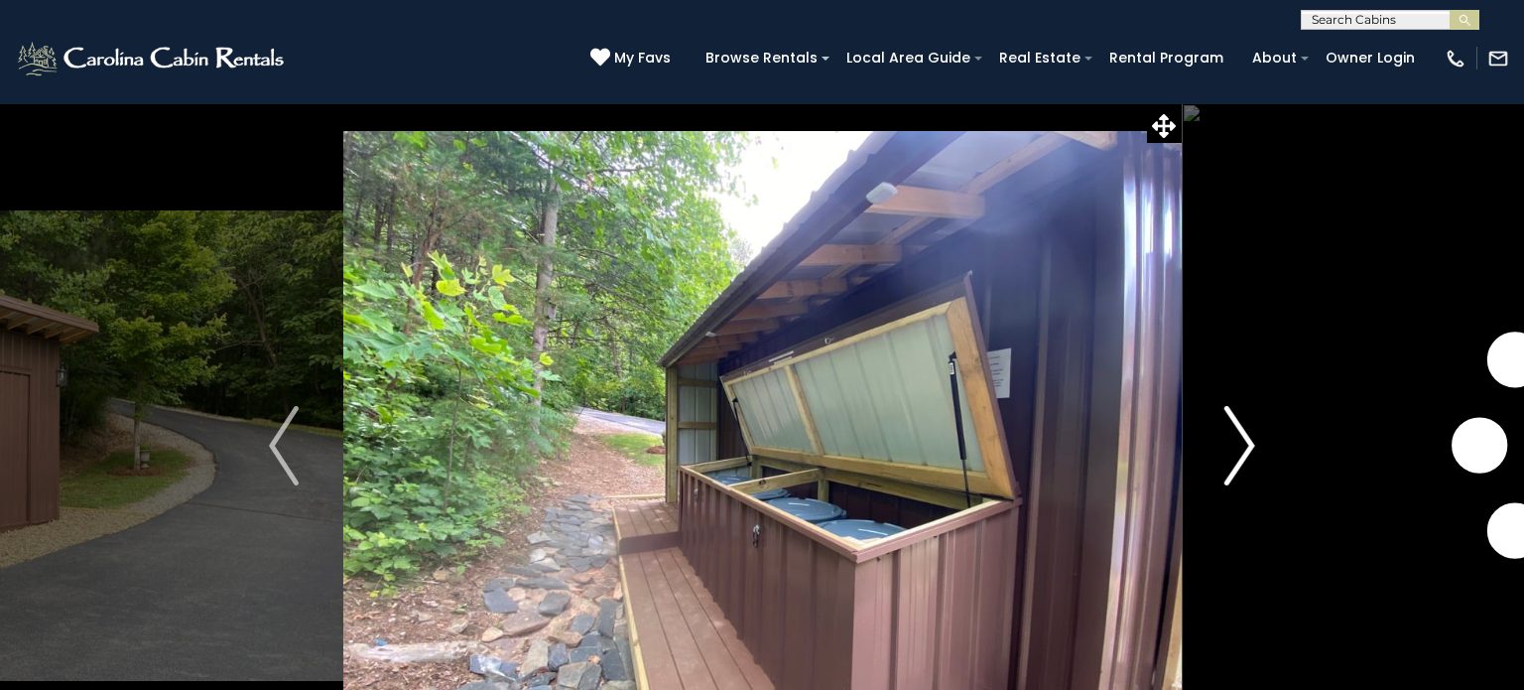
click at [1236, 441] on img "Next" at bounding box center [1240, 445] width 30 height 79
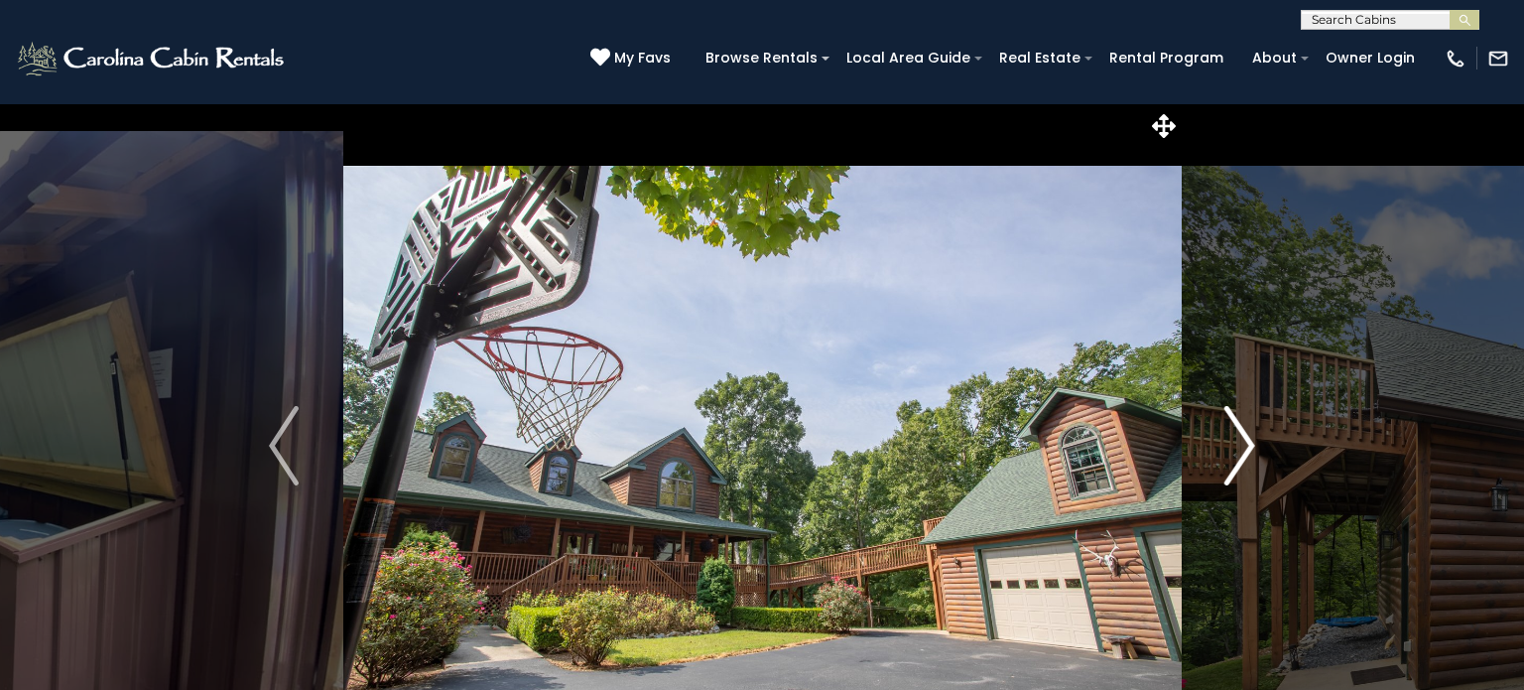
click at [1236, 441] on img "Next" at bounding box center [1240, 445] width 30 height 79
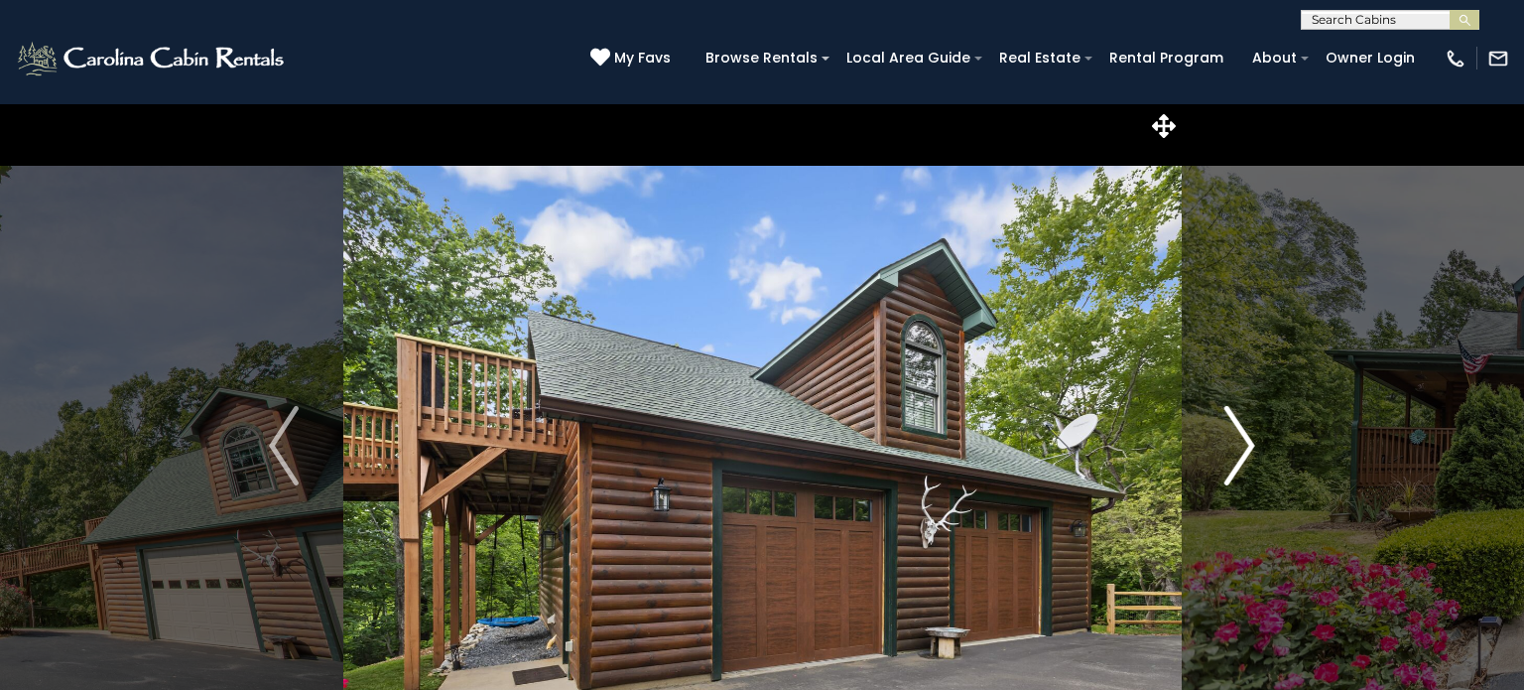
click at [1236, 441] on img "Next" at bounding box center [1240, 445] width 30 height 79
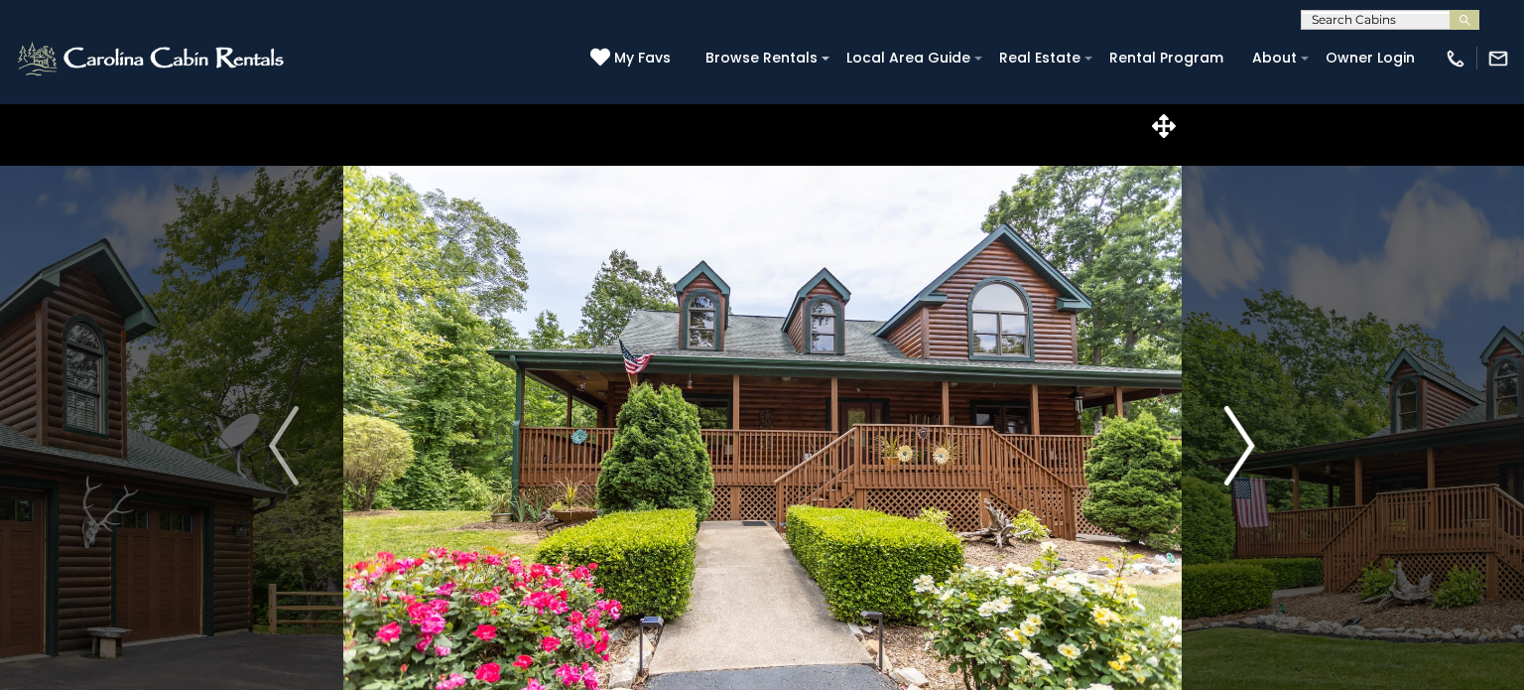
click at [1236, 441] on img "Next" at bounding box center [1240, 445] width 30 height 79
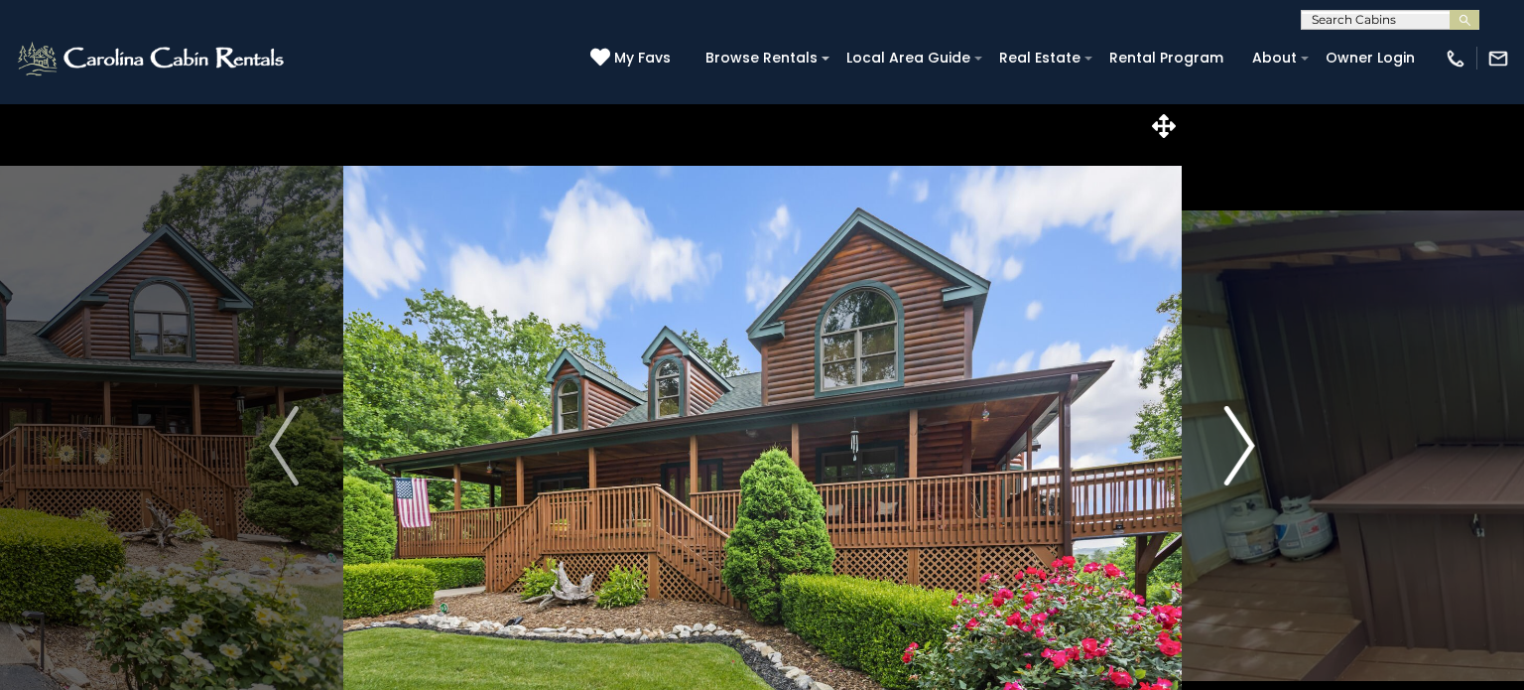
click at [1236, 441] on img "Next" at bounding box center [1240, 445] width 30 height 79
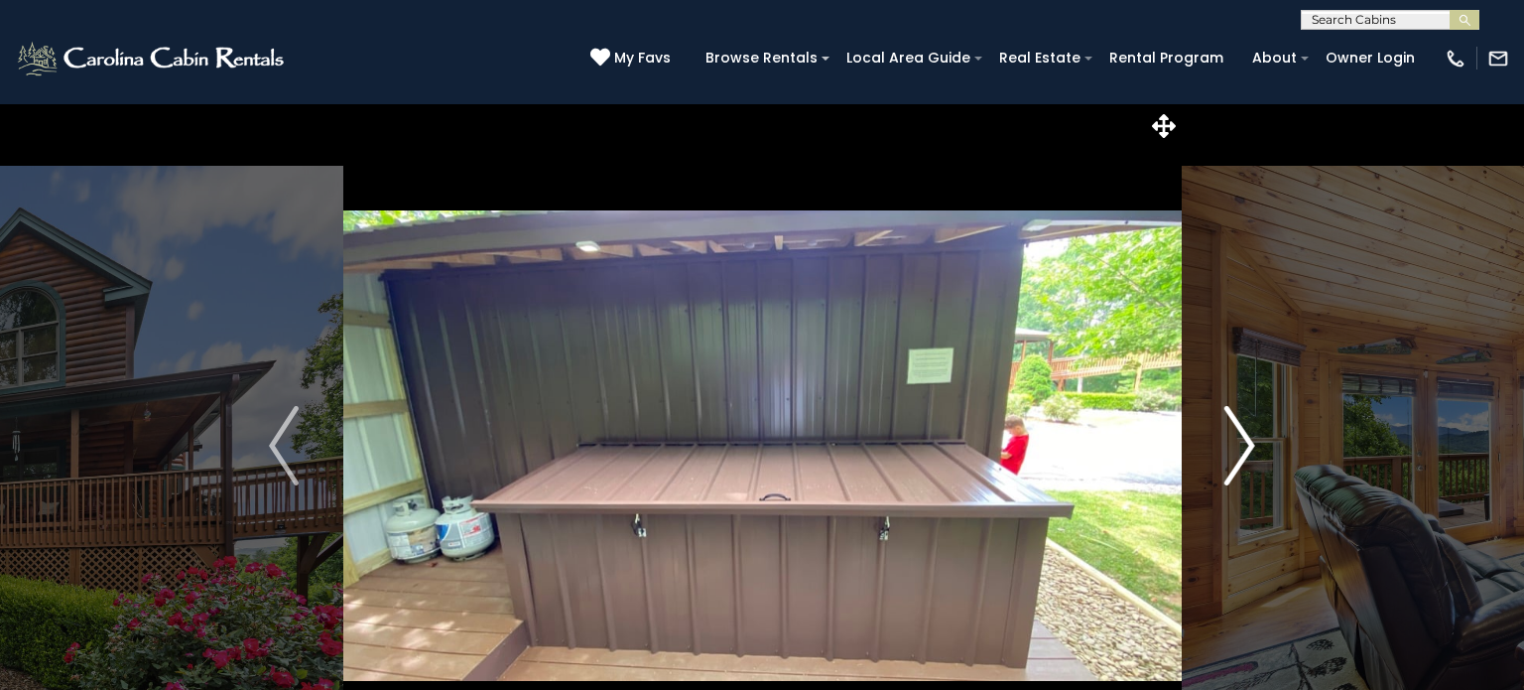
click at [1236, 441] on img "Next" at bounding box center [1240, 445] width 30 height 79
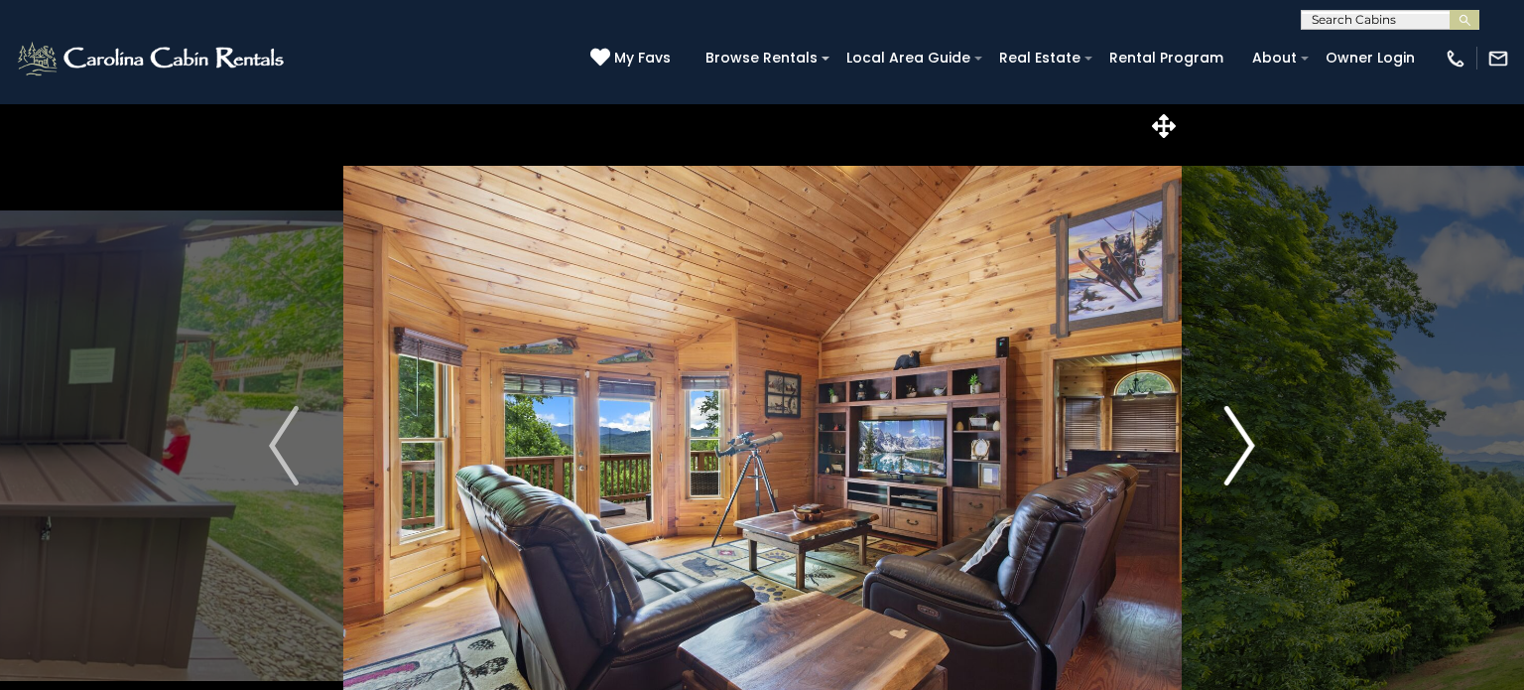
click at [1236, 441] on img "Next" at bounding box center [1240, 445] width 30 height 79
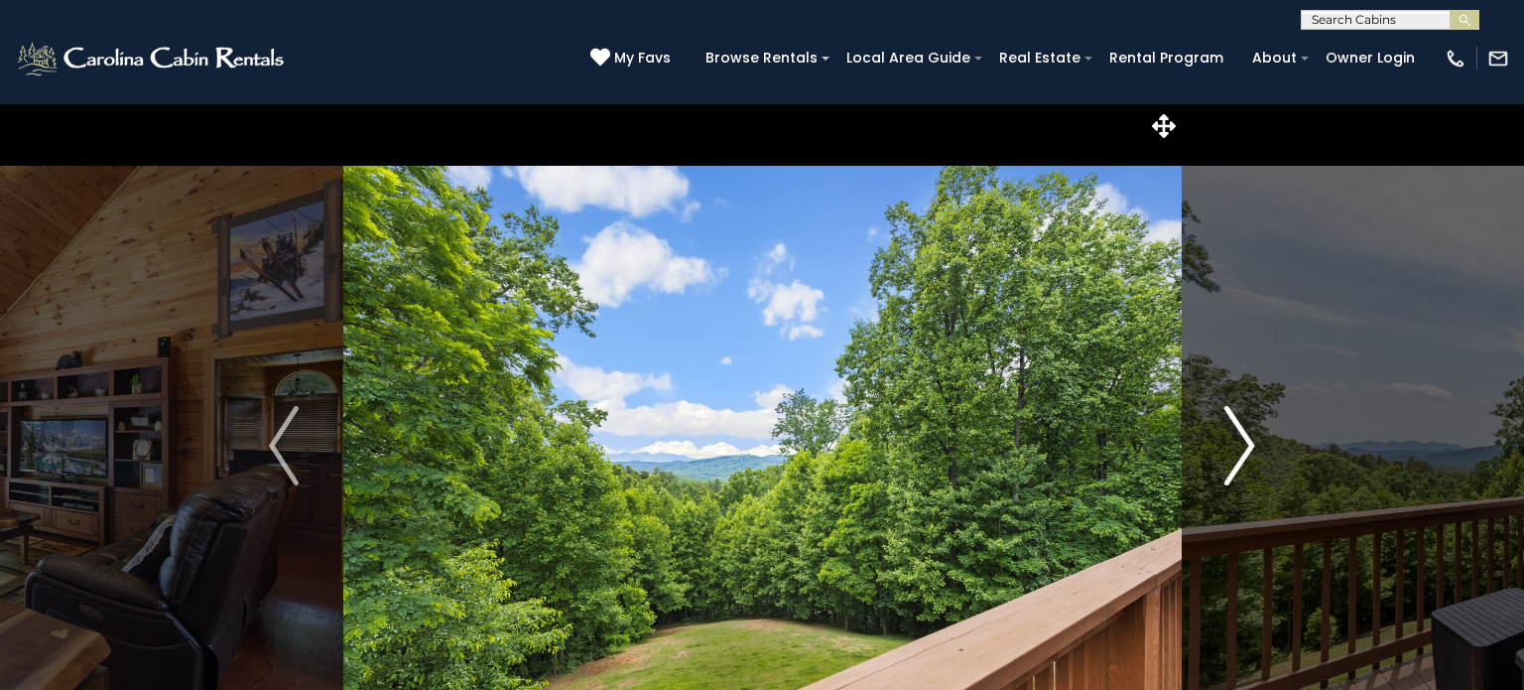
click at [1236, 441] on img "Next" at bounding box center [1240, 445] width 30 height 79
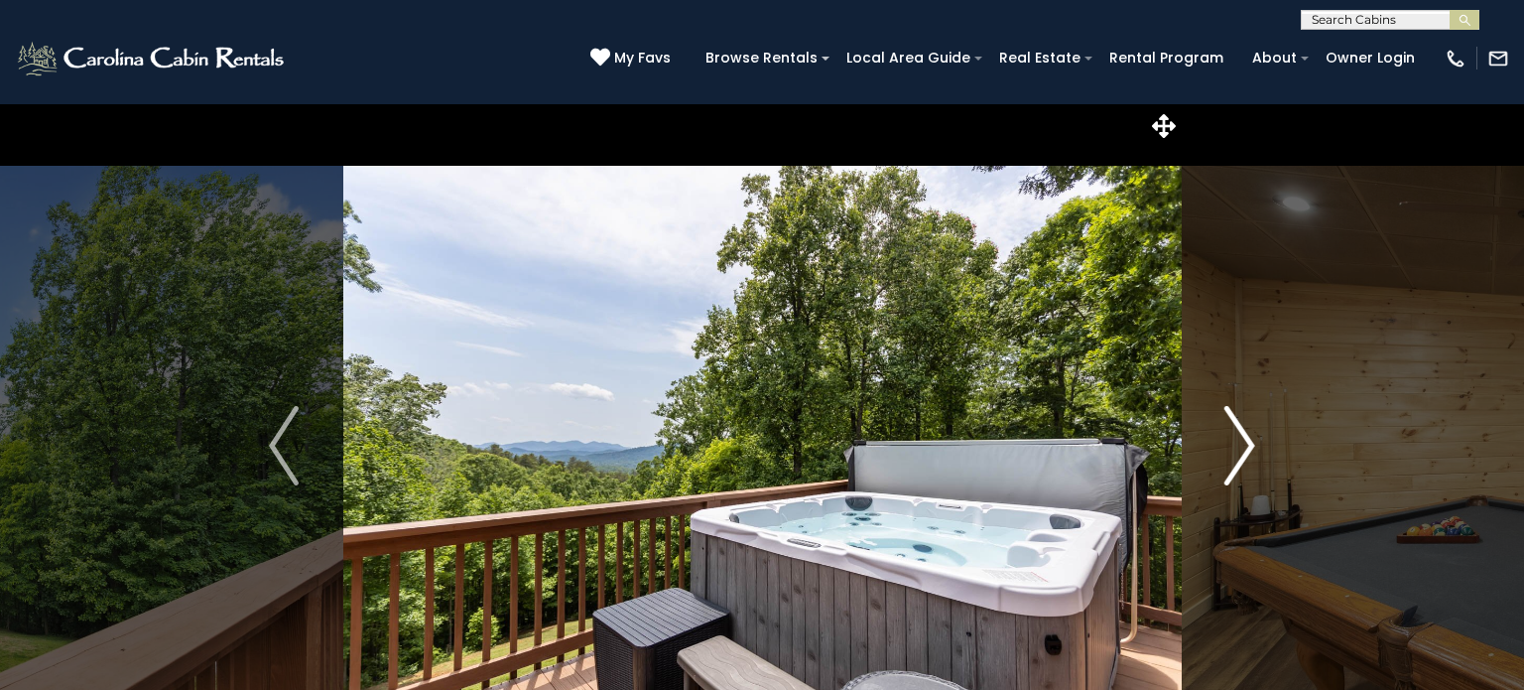
click at [1236, 441] on img "Next" at bounding box center [1240, 445] width 30 height 79
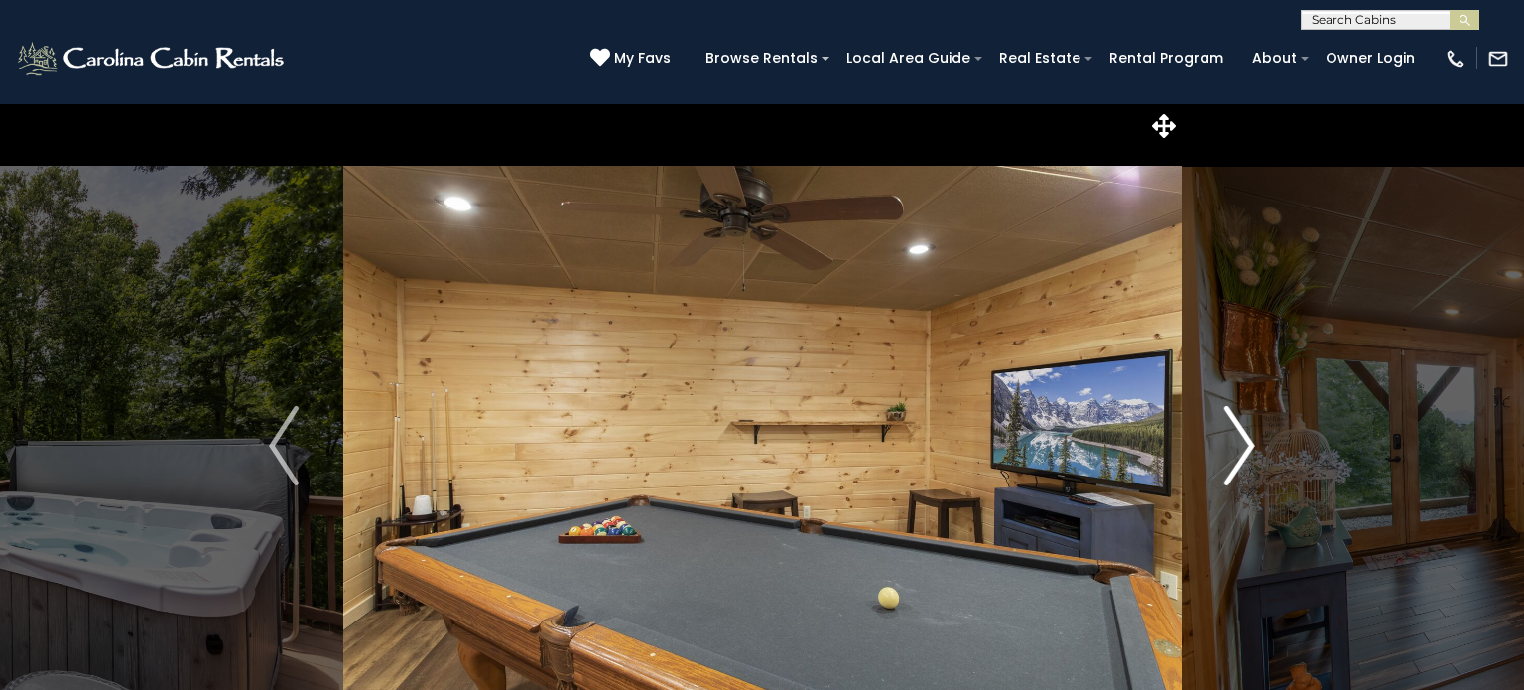
click at [1236, 441] on img "Next" at bounding box center [1240, 445] width 30 height 79
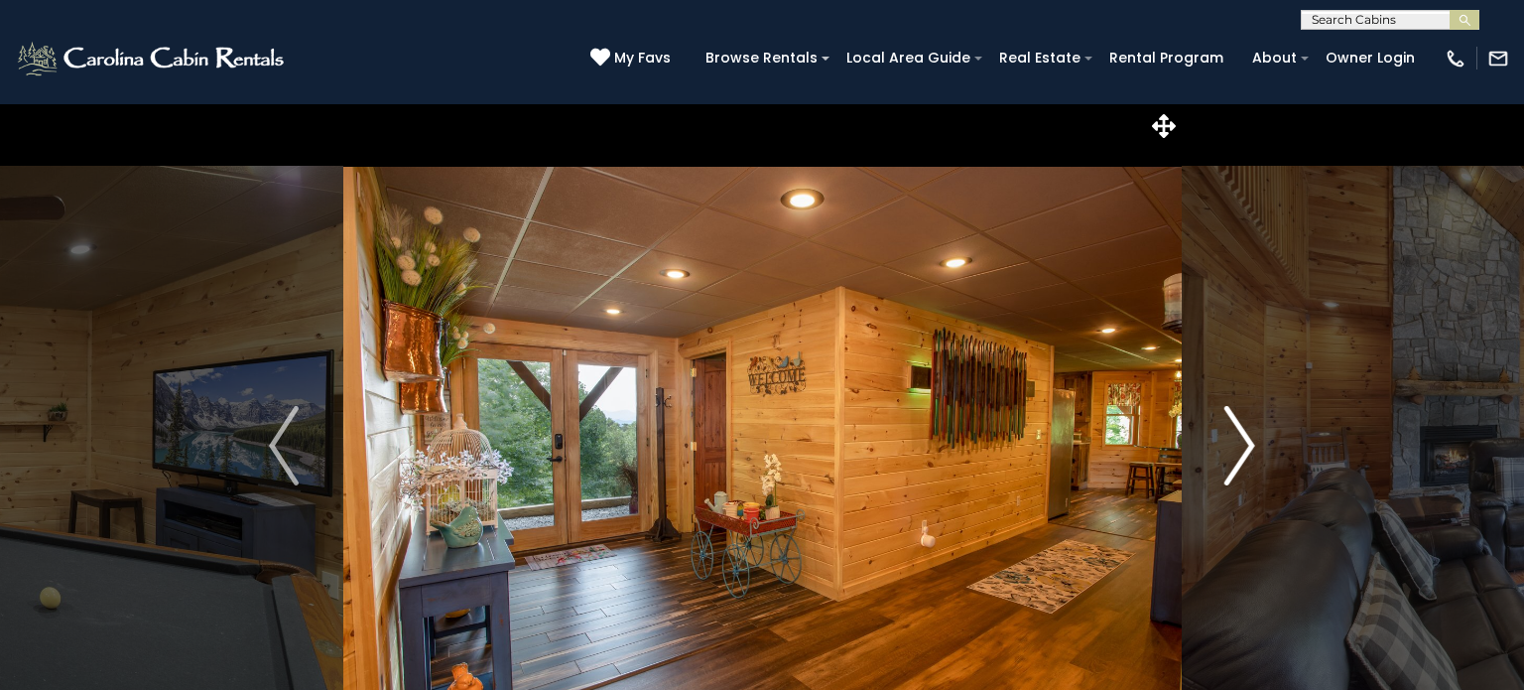
click at [1236, 441] on img "Next" at bounding box center [1240, 445] width 30 height 79
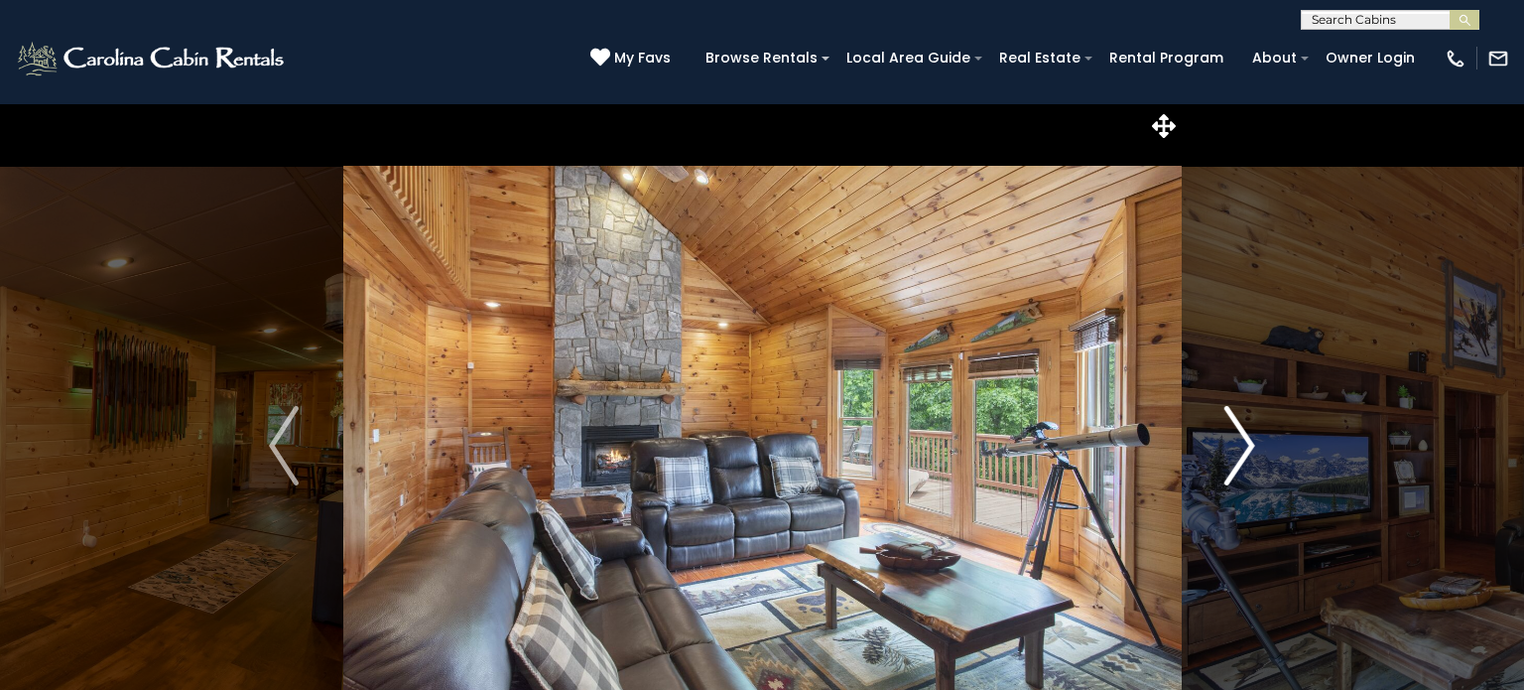
click at [1236, 441] on img "Next" at bounding box center [1240, 445] width 30 height 79
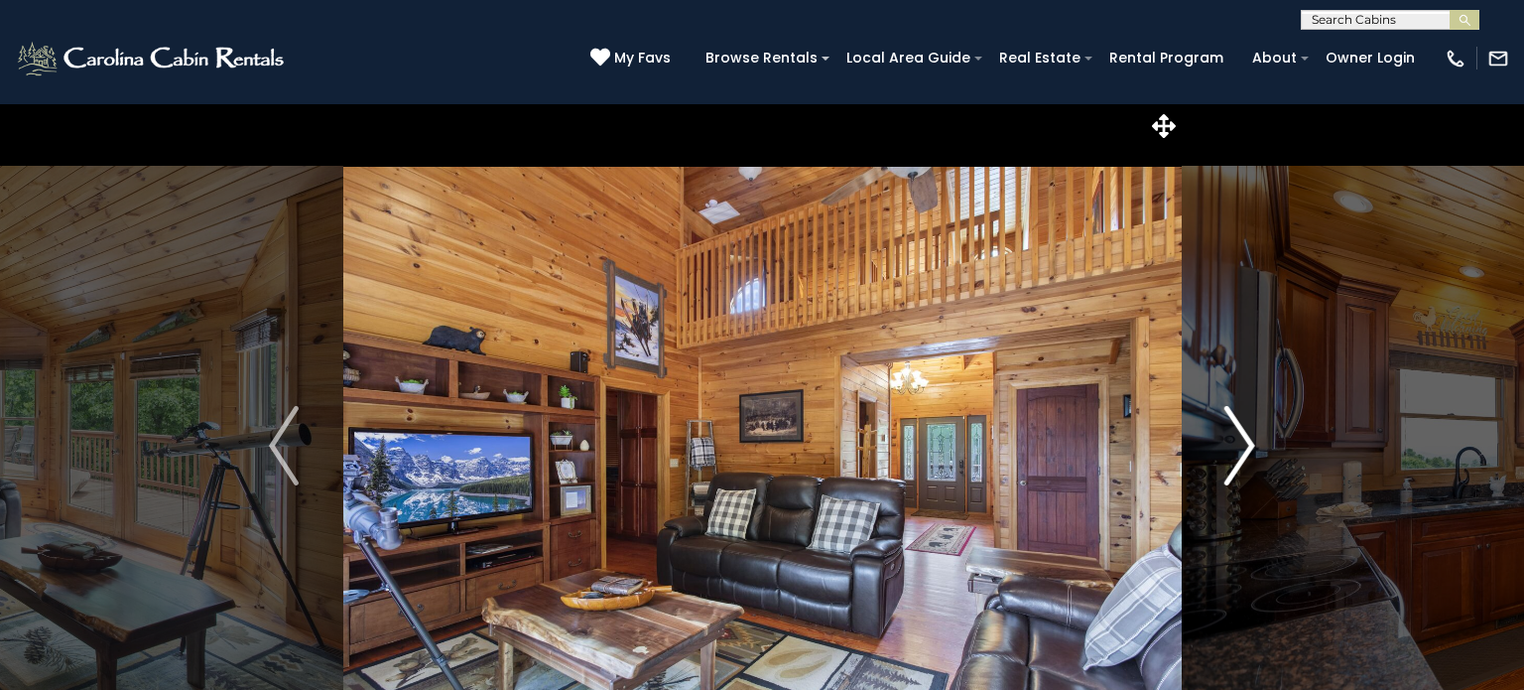
click at [1236, 441] on img "Next" at bounding box center [1240, 445] width 30 height 79
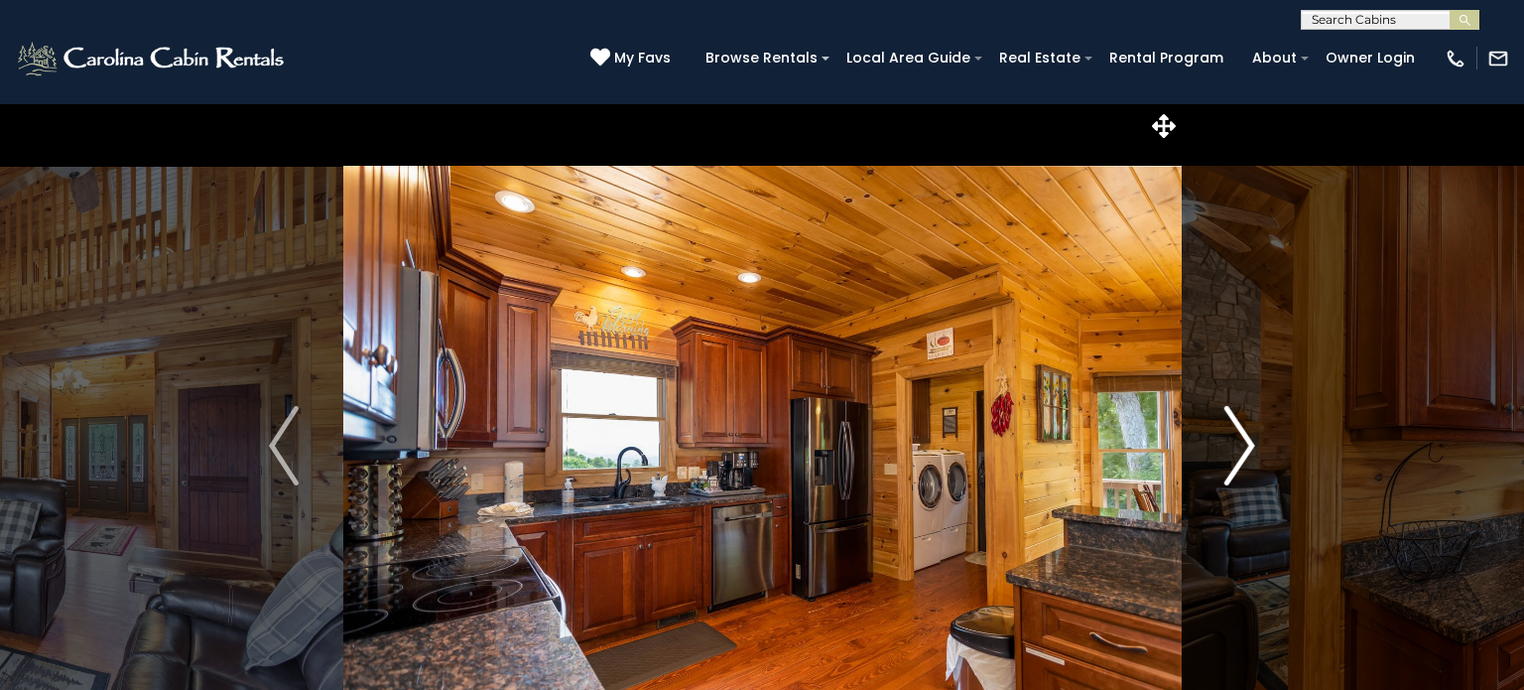
click at [1236, 441] on img "Next" at bounding box center [1240, 445] width 30 height 79
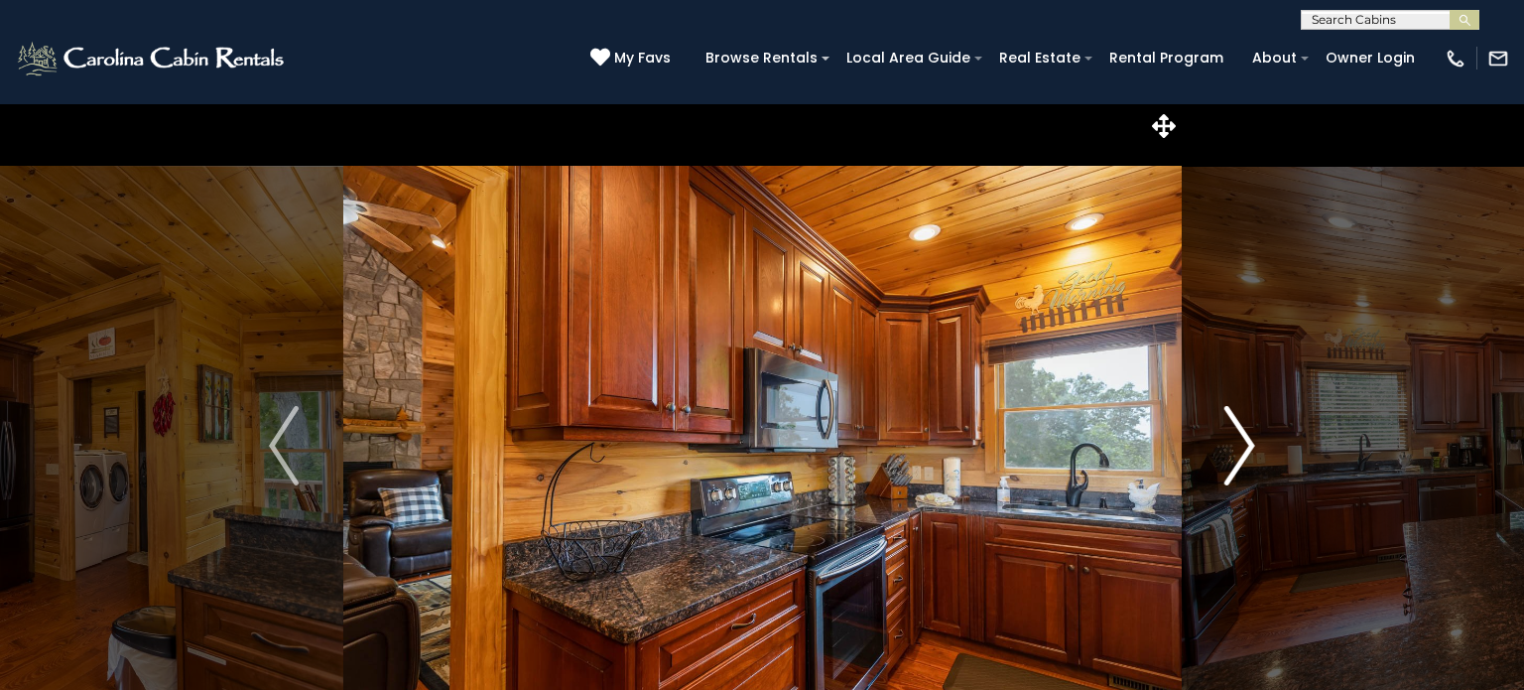
click at [1236, 441] on img "Next" at bounding box center [1240, 445] width 30 height 79
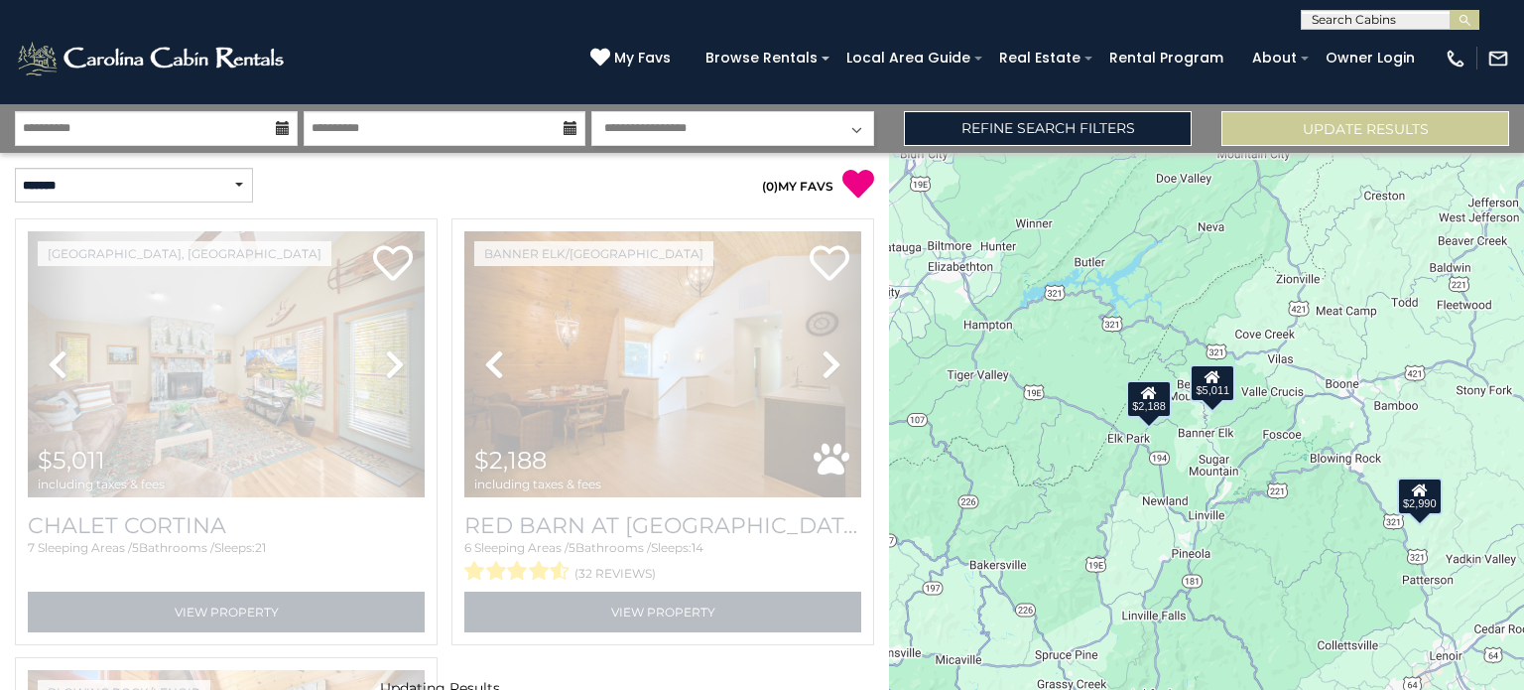
select select "*"
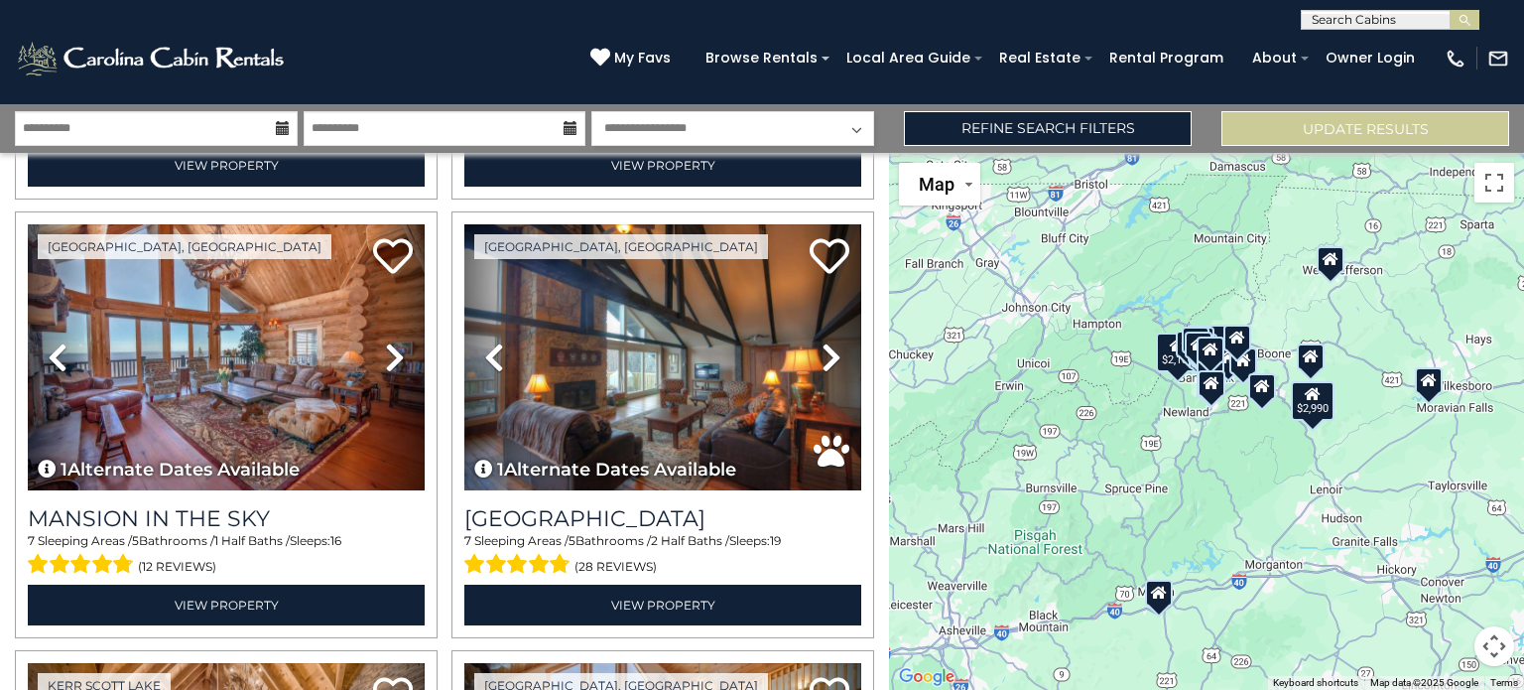
scroll to position [888, 0]
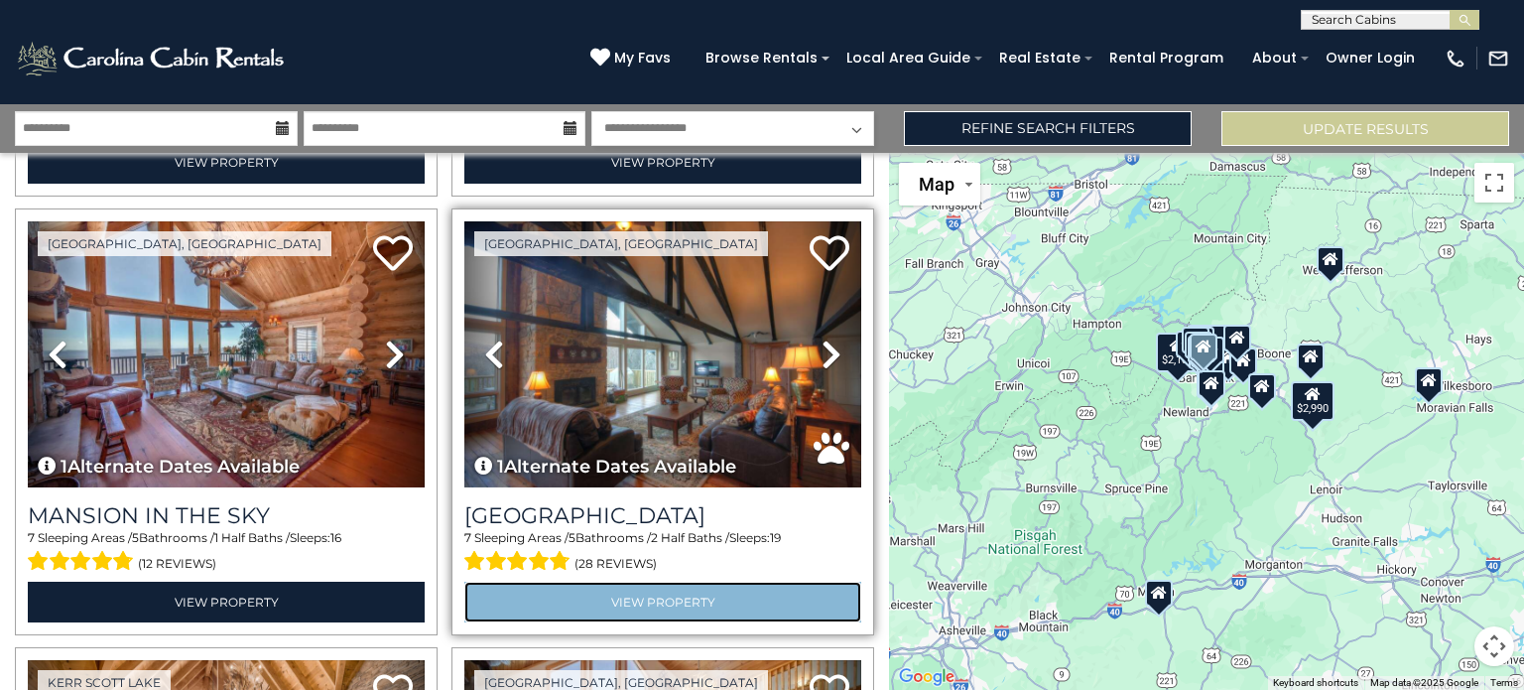
click at [559, 598] on link "View Property" at bounding box center [662, 601] width 397 height 41
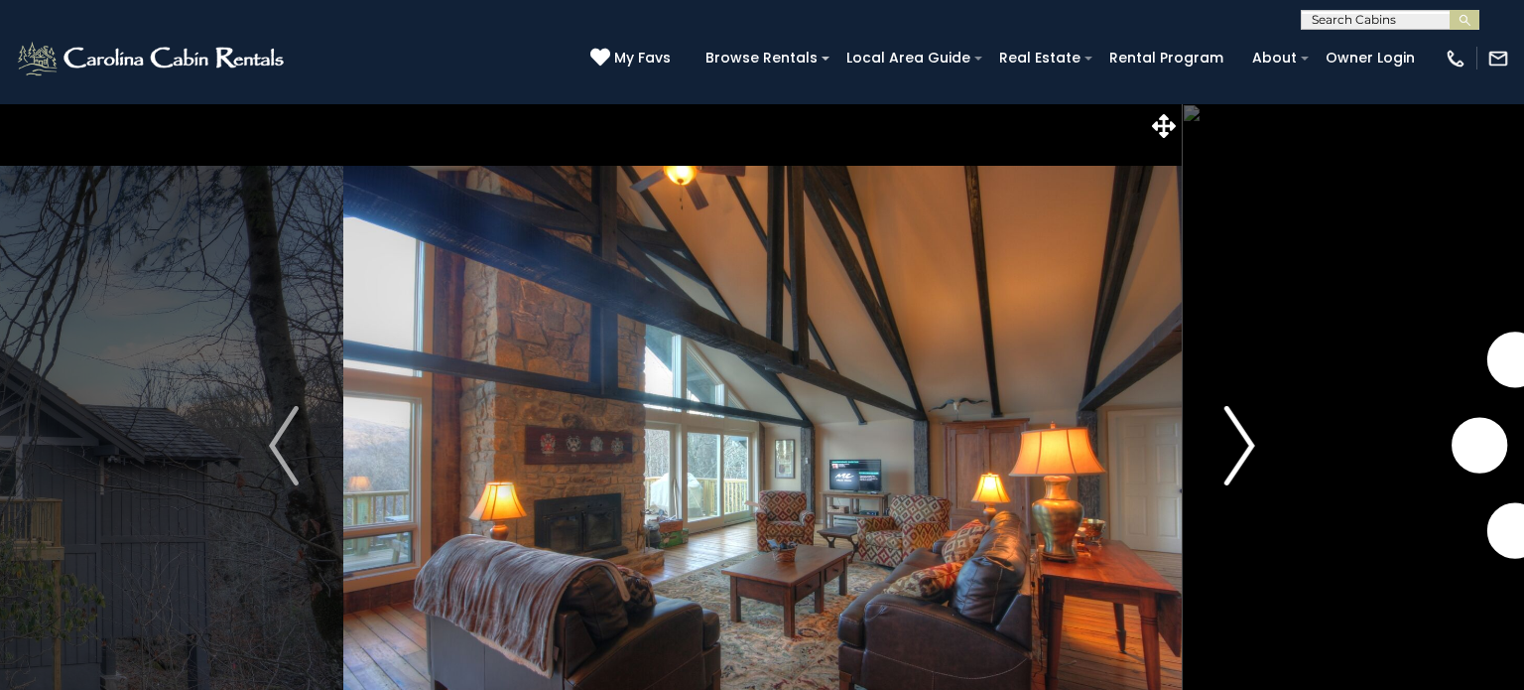
click at [1247, 447] on img "Next" at bounding box center [1240, 445] width 30 height 79
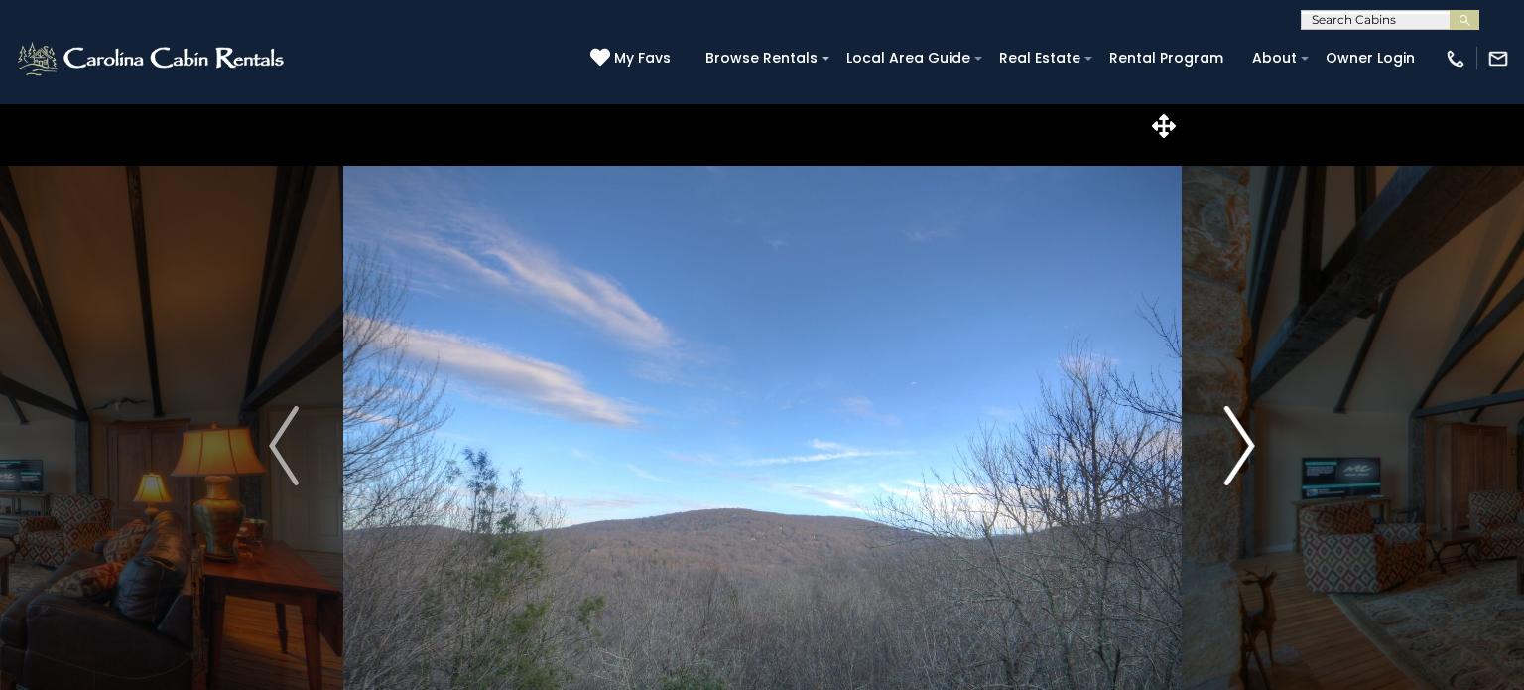
click at [1247, 447] on img "Next" at bounding box center [1240, 445] width 30 height 79
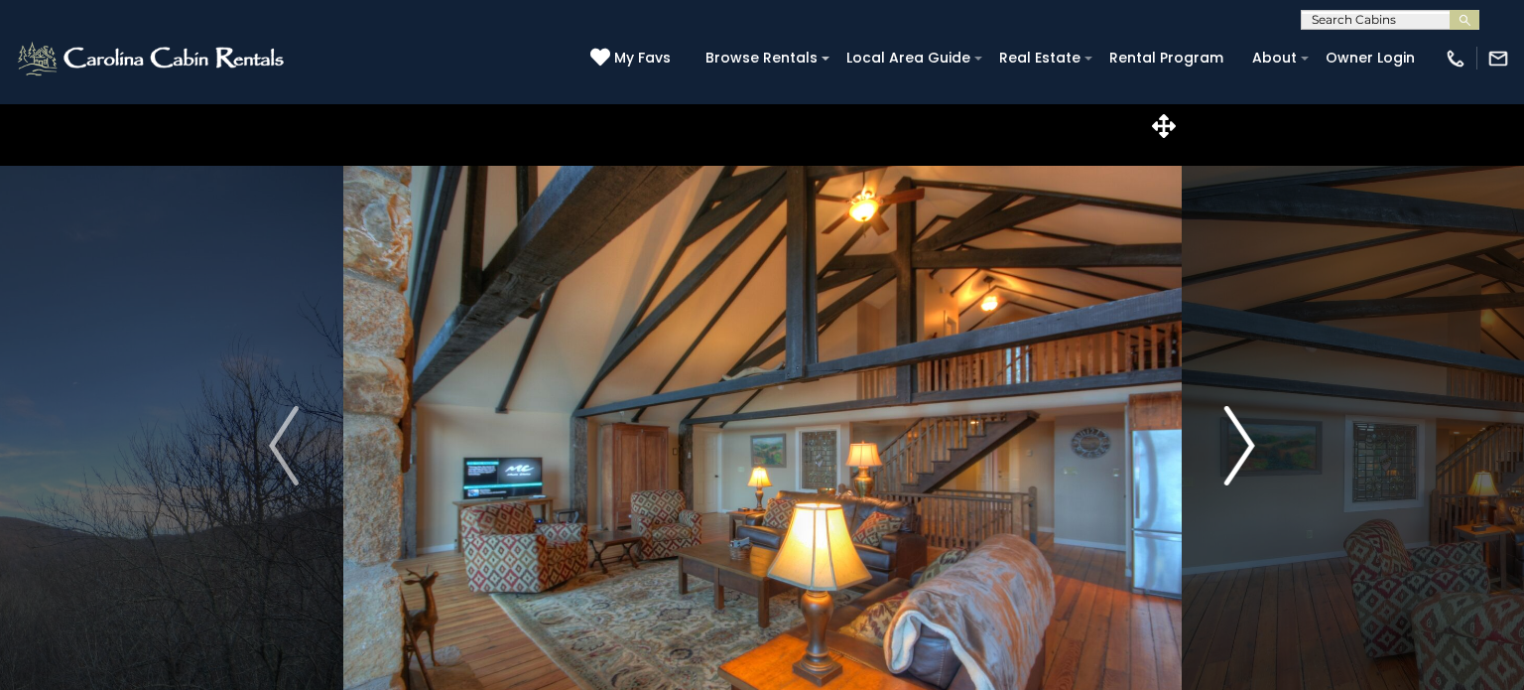
click at [1247, 447] on img "Next" at bounding box center [1240, 445] width 30 height 79
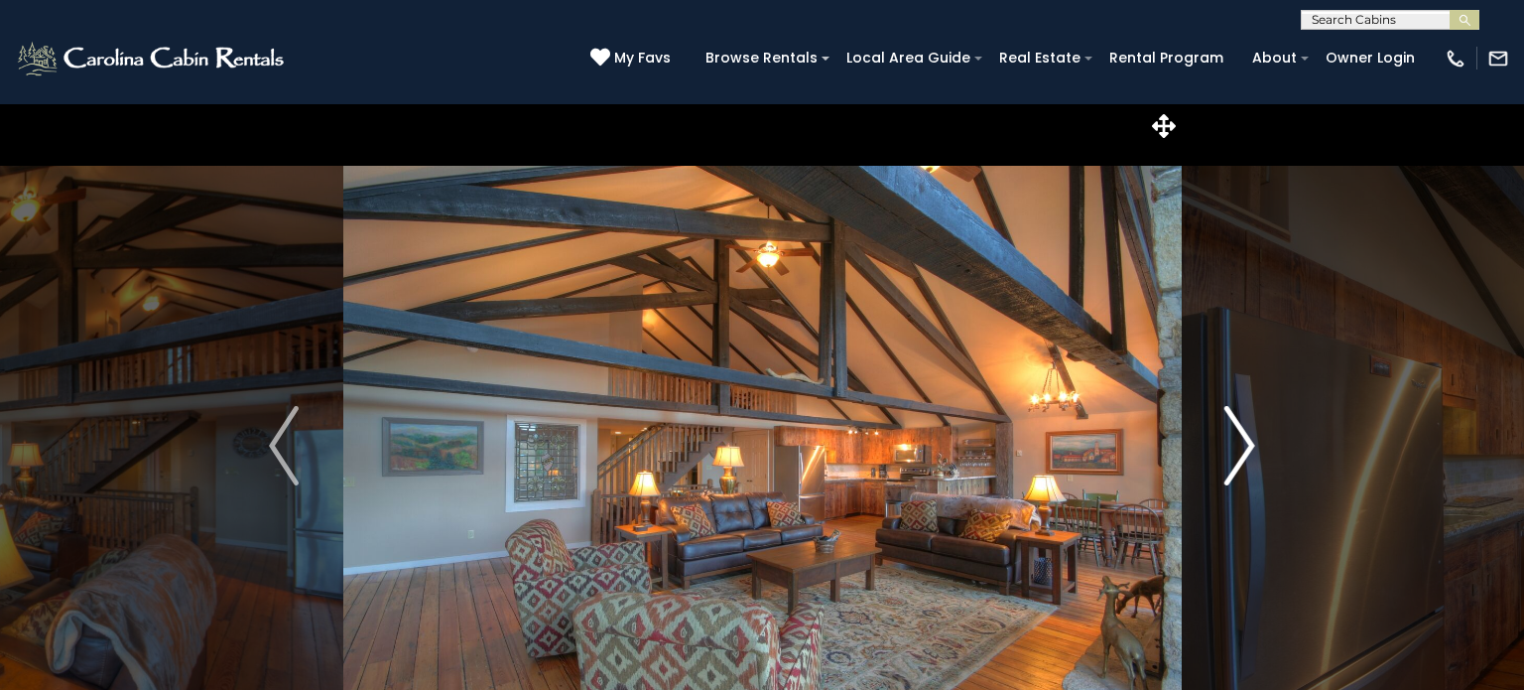
click at [1247, 447] on img "Next" at bounding box center [1240, 445] width 30 height 79
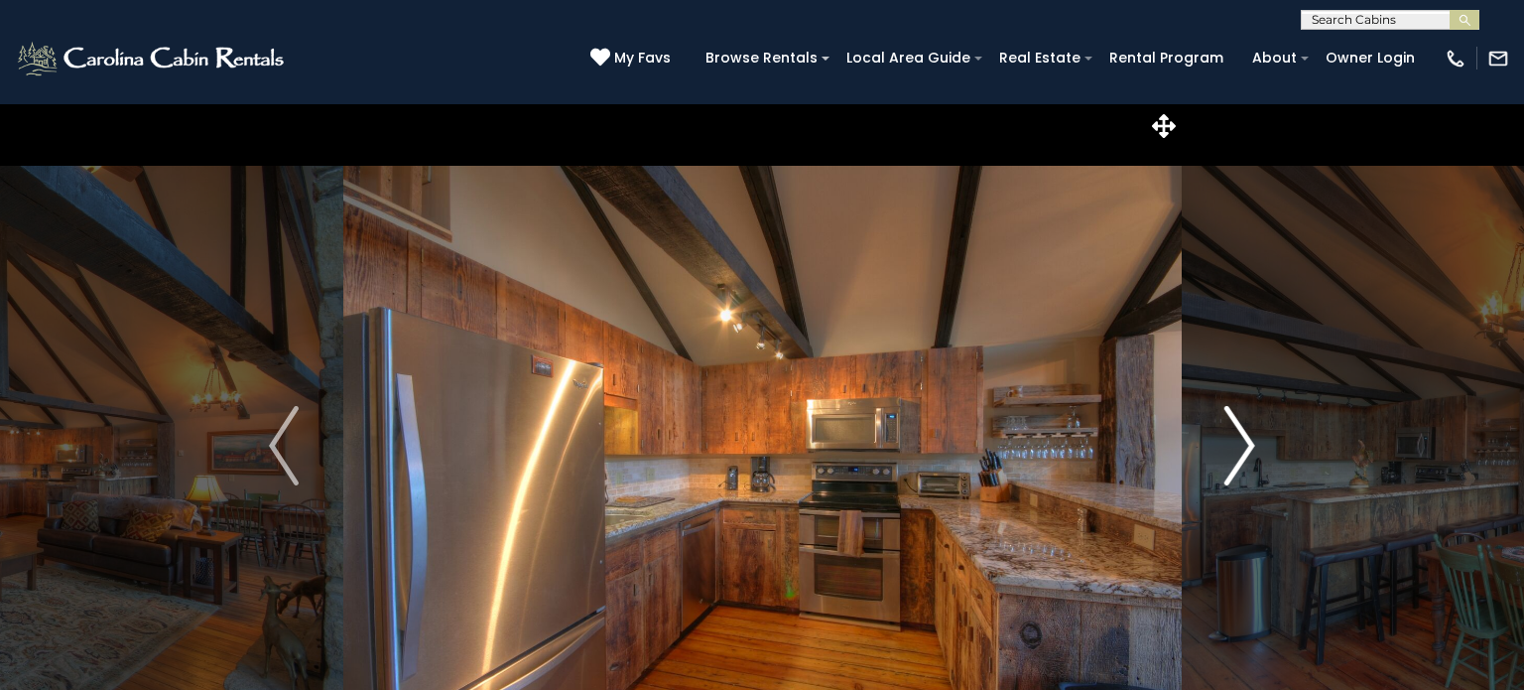
click at [1247, 447] on img "Next" at bounding box center [1240, 445] width 30 height 79
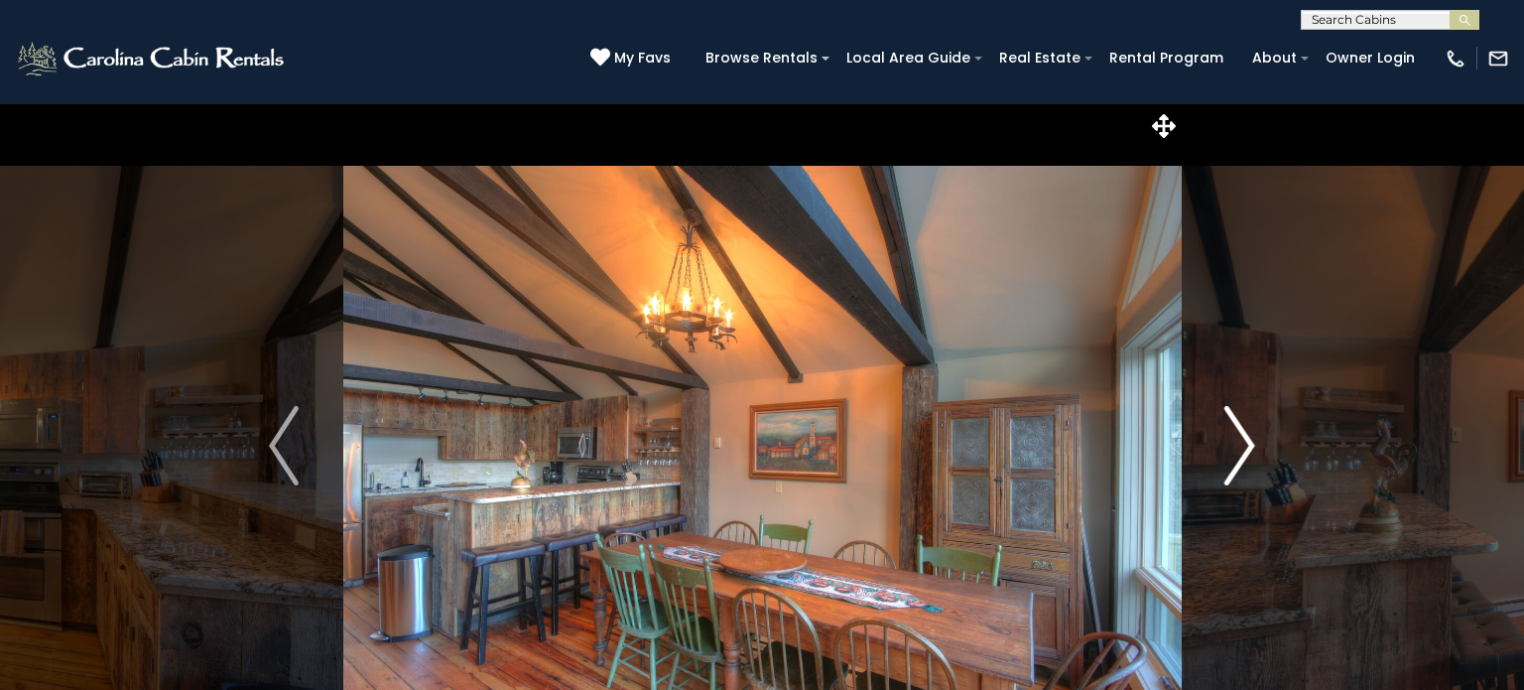
click at [1247, 447] on img "Next" at bounding box center [1240, 445] width 30 height 79
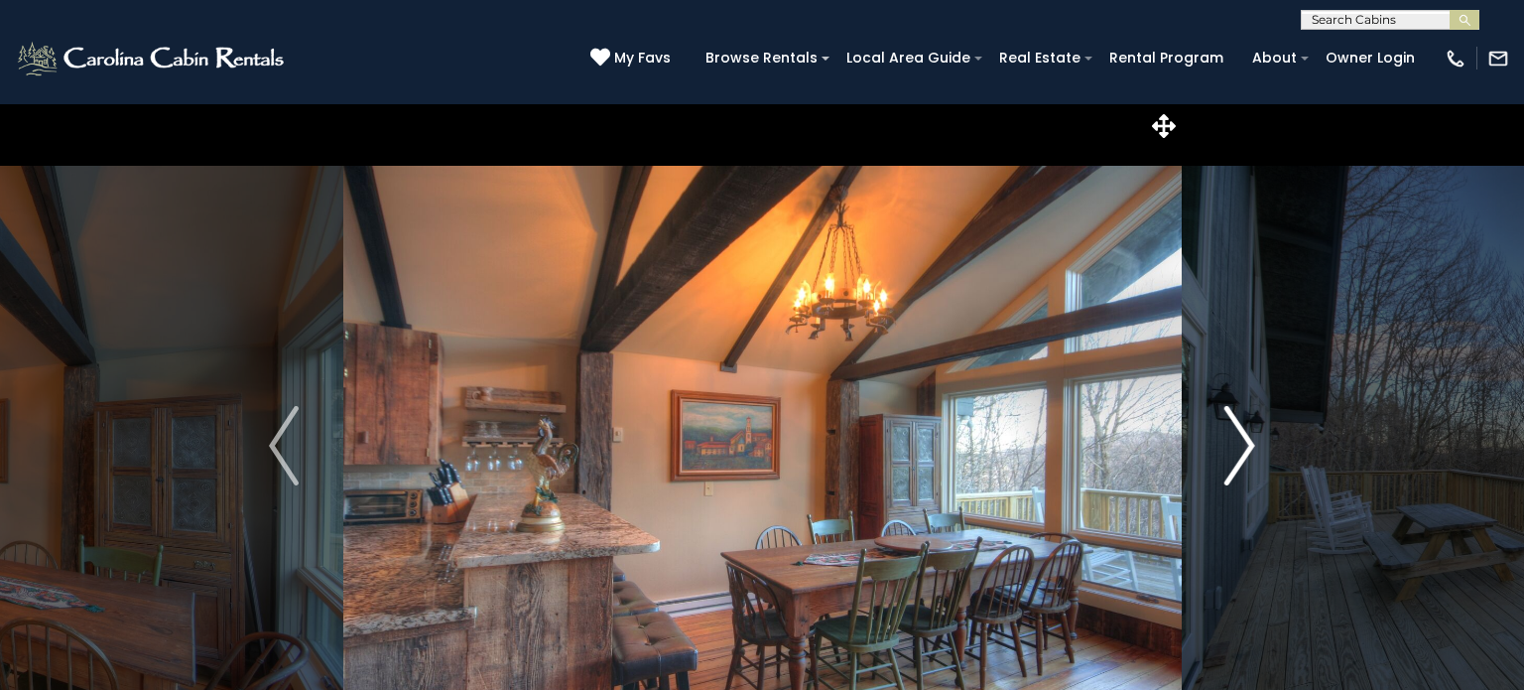
click at [1247, 447] on img "Next" at bounding box center [1240, 445] width 30 height 79
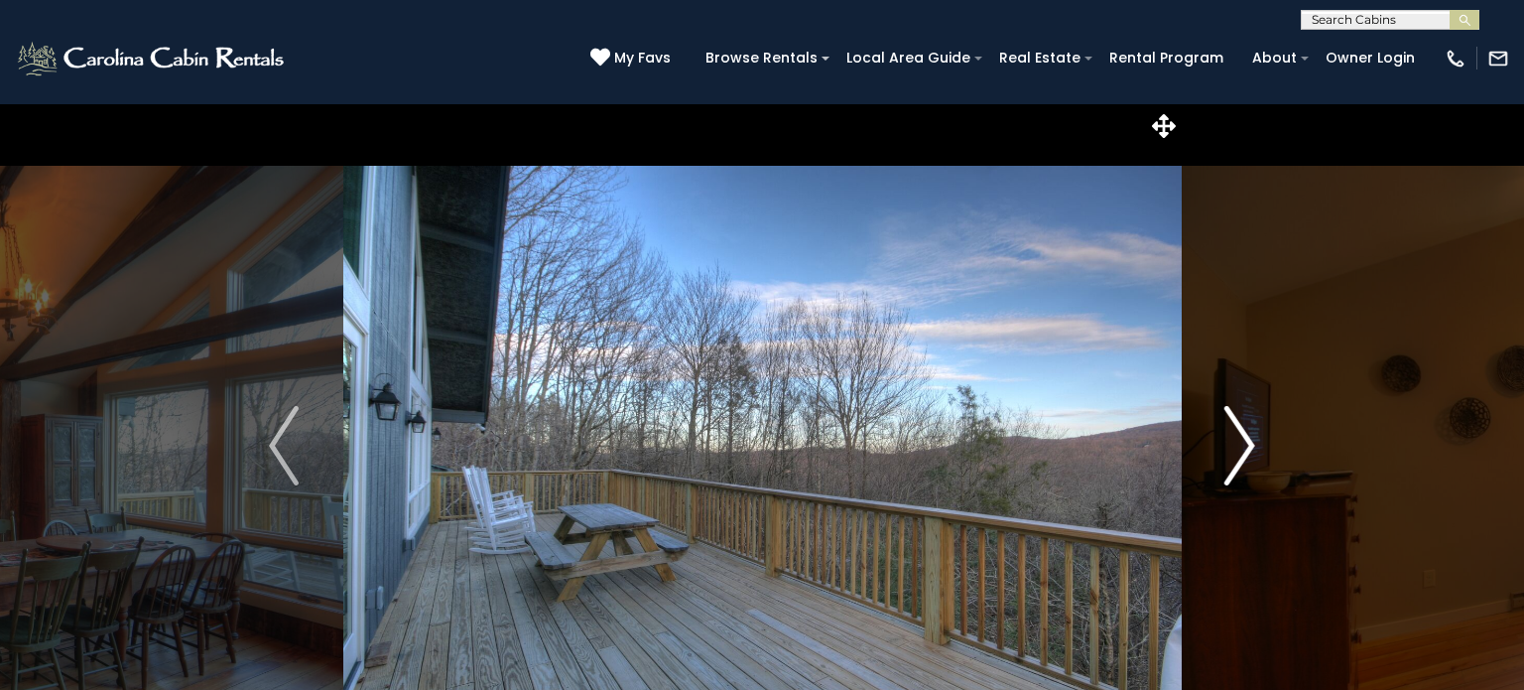
click at [1247, 447] on img "Next" at bounding box center [1240, 445] width 30 height 79
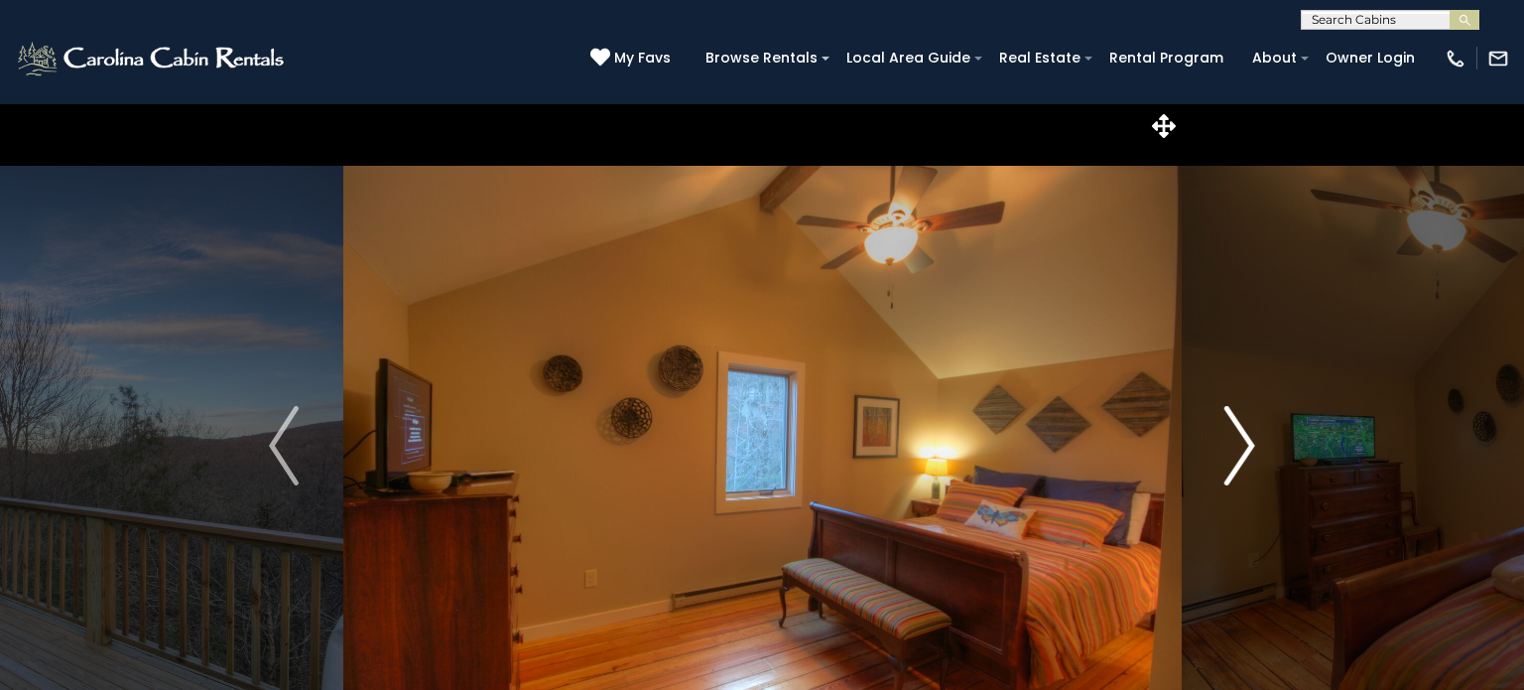
click at [1247, 447] on img "Next" at bounding box center [1240, 445] width 30 height 79
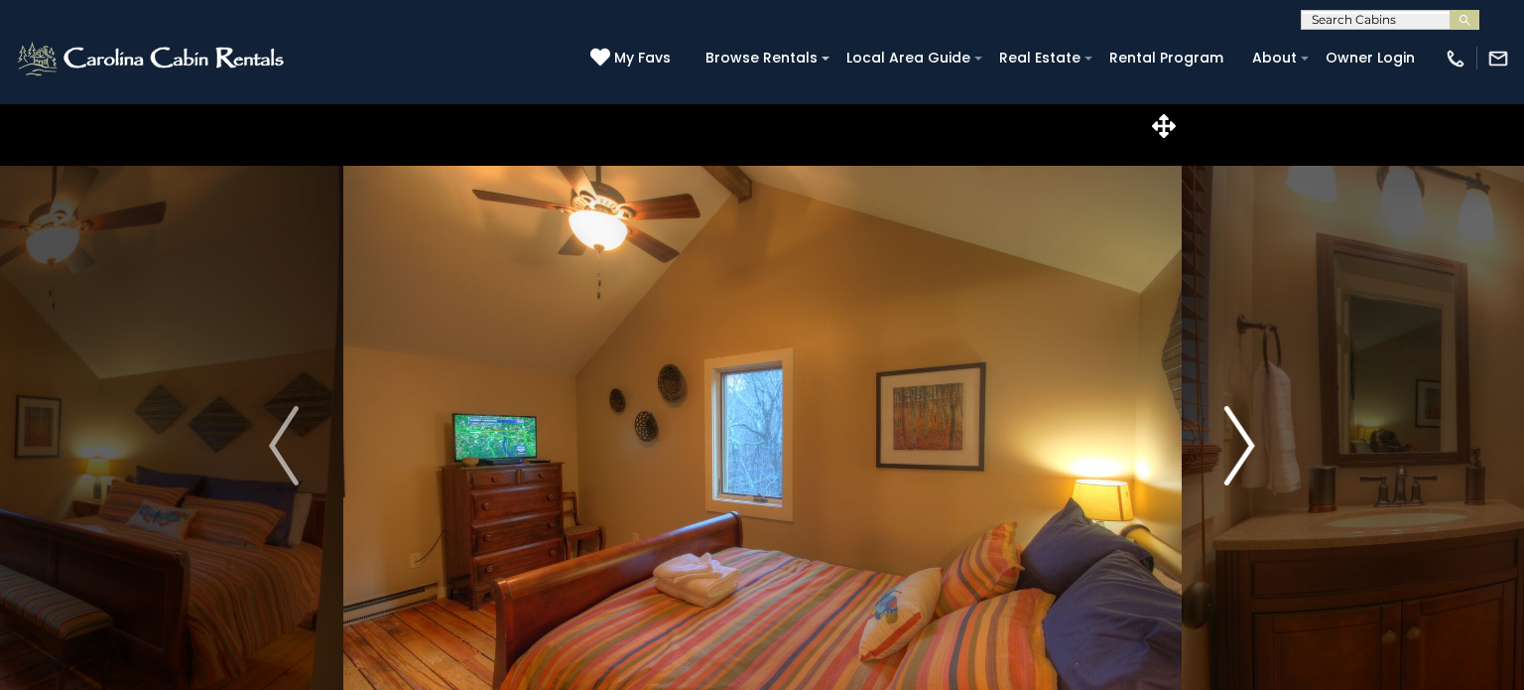
click at [1247, 447] on img "Next" at bounding box center [1240, 445] width 30 height 79
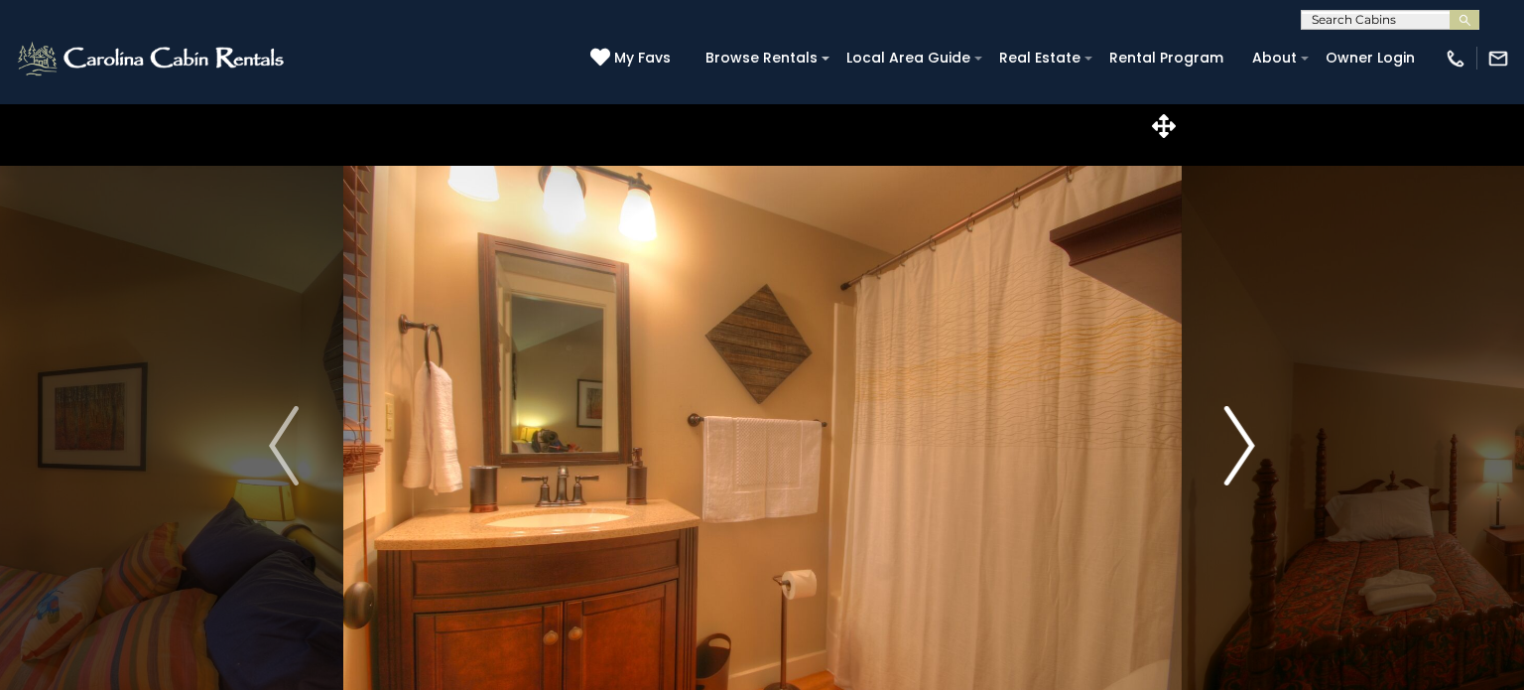
click at [1247, 447] on img "Next" at bounding box center [1240, 445] width 30 height 79
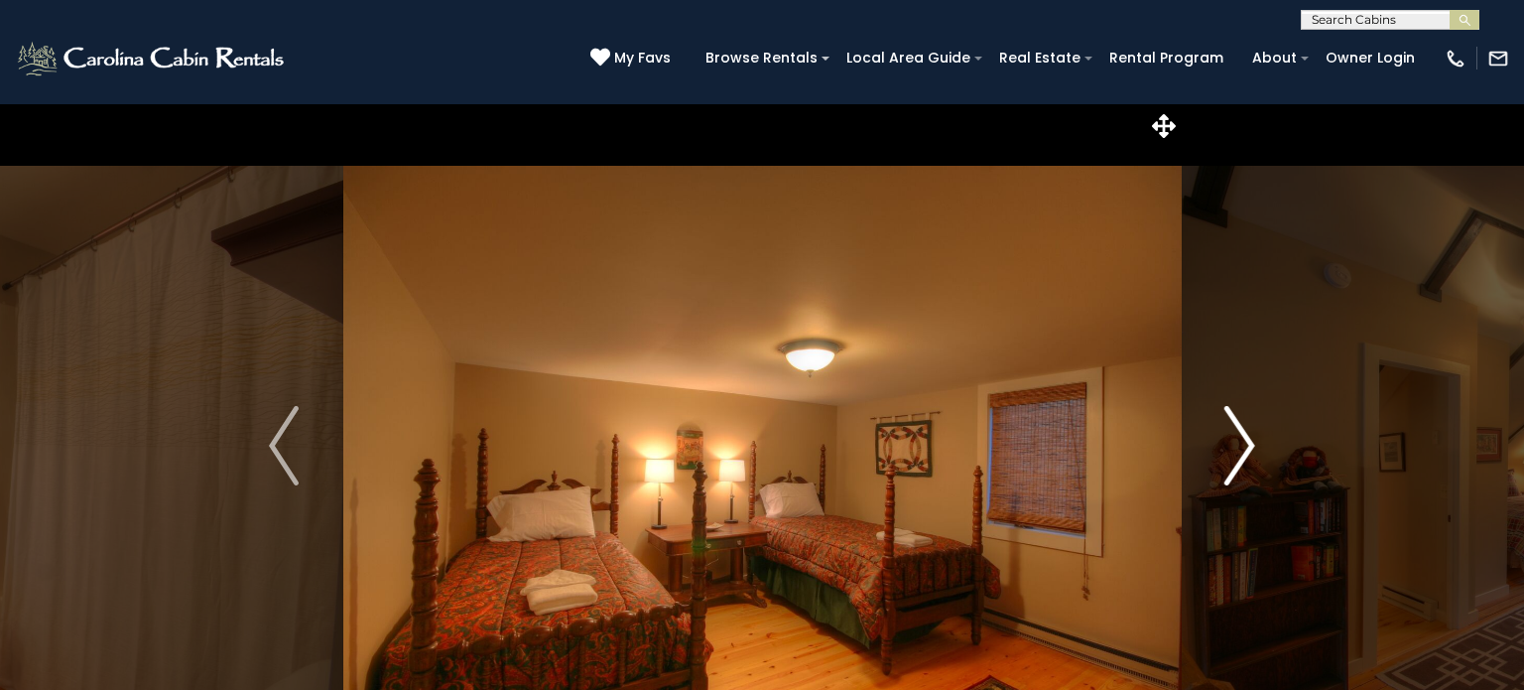
click at [1247, 447] on img "Next" at bounding box center [1240, 445] width 30 height 79
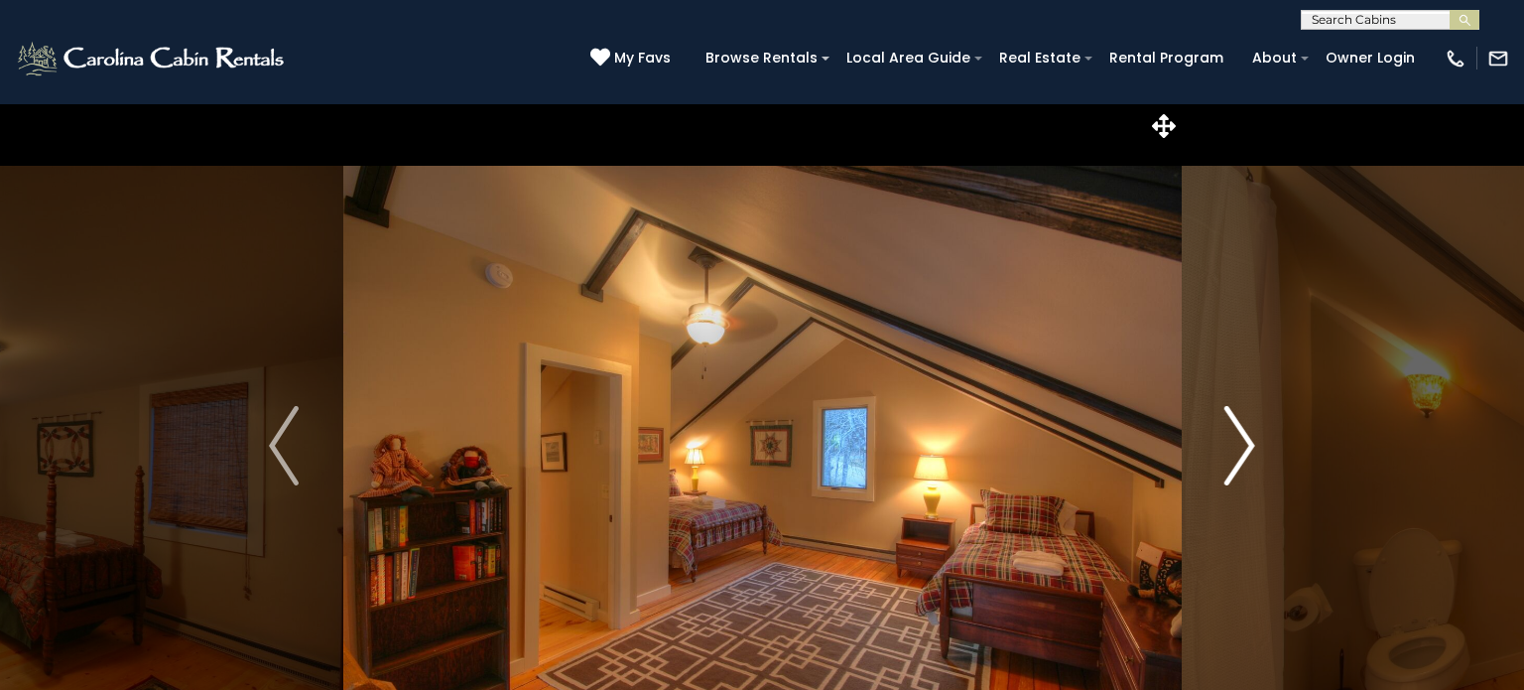
click at [1247, 447] on img "Next" at bounding box center [1240, 445] width 30 height 79
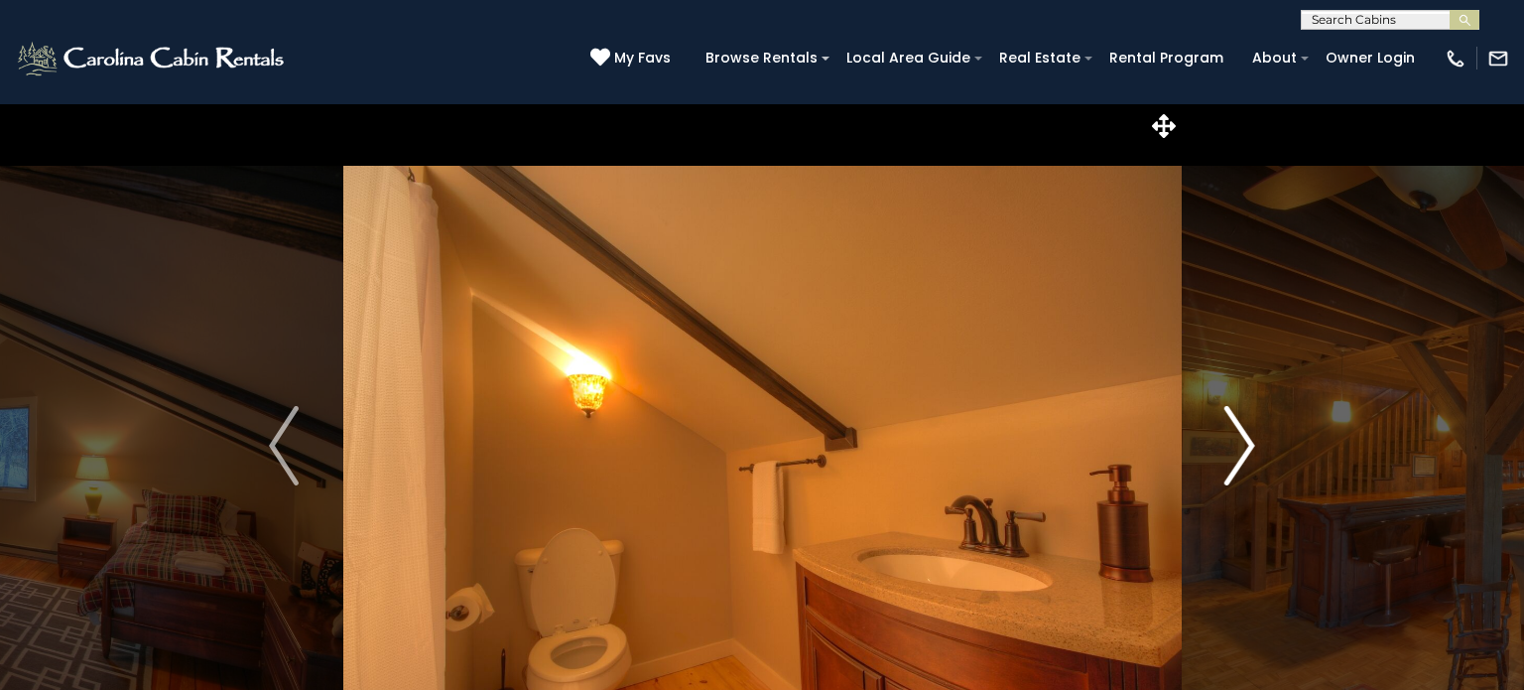
click at [1247, 447] on img "Next" at bounding box center [1240, 445] width 30 height 79
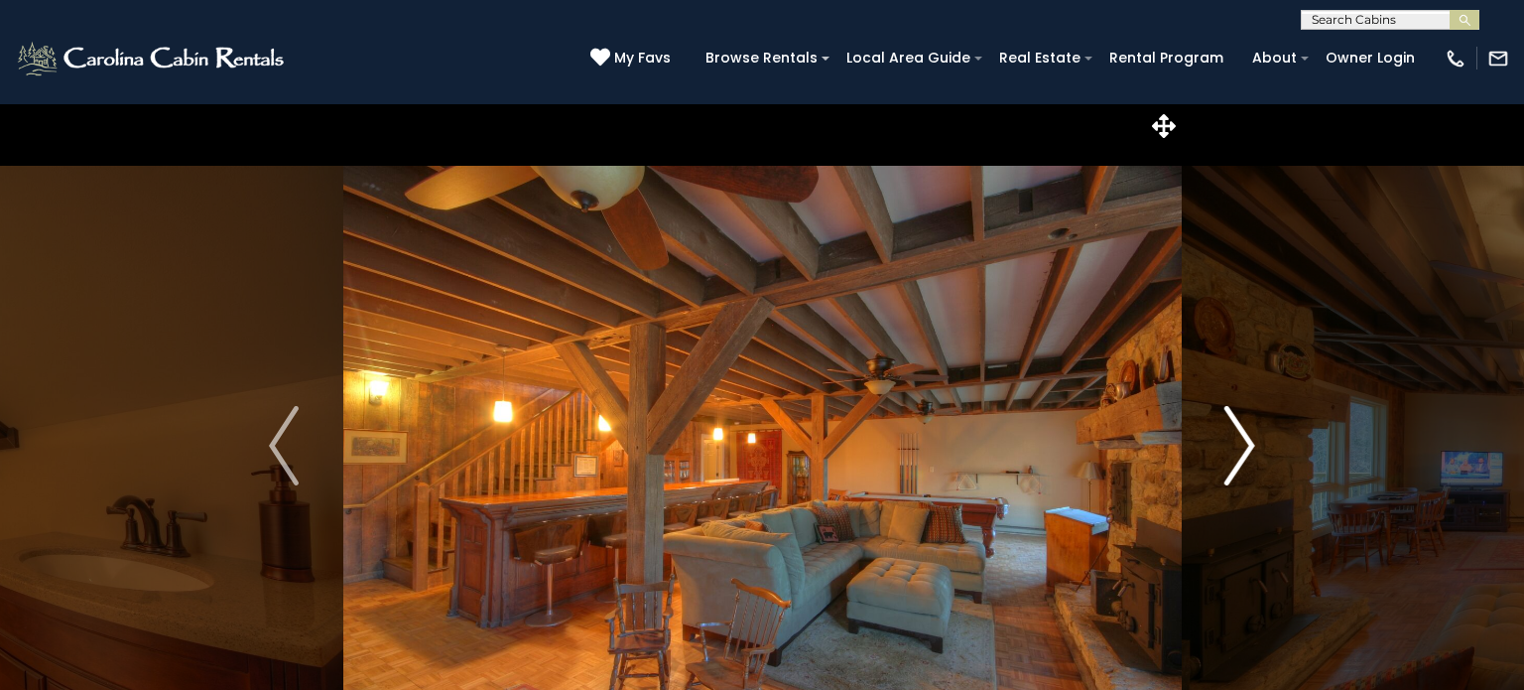
click at [1247, 447] on img "Next" at bounding box center [1240, 445] width 30 height 79
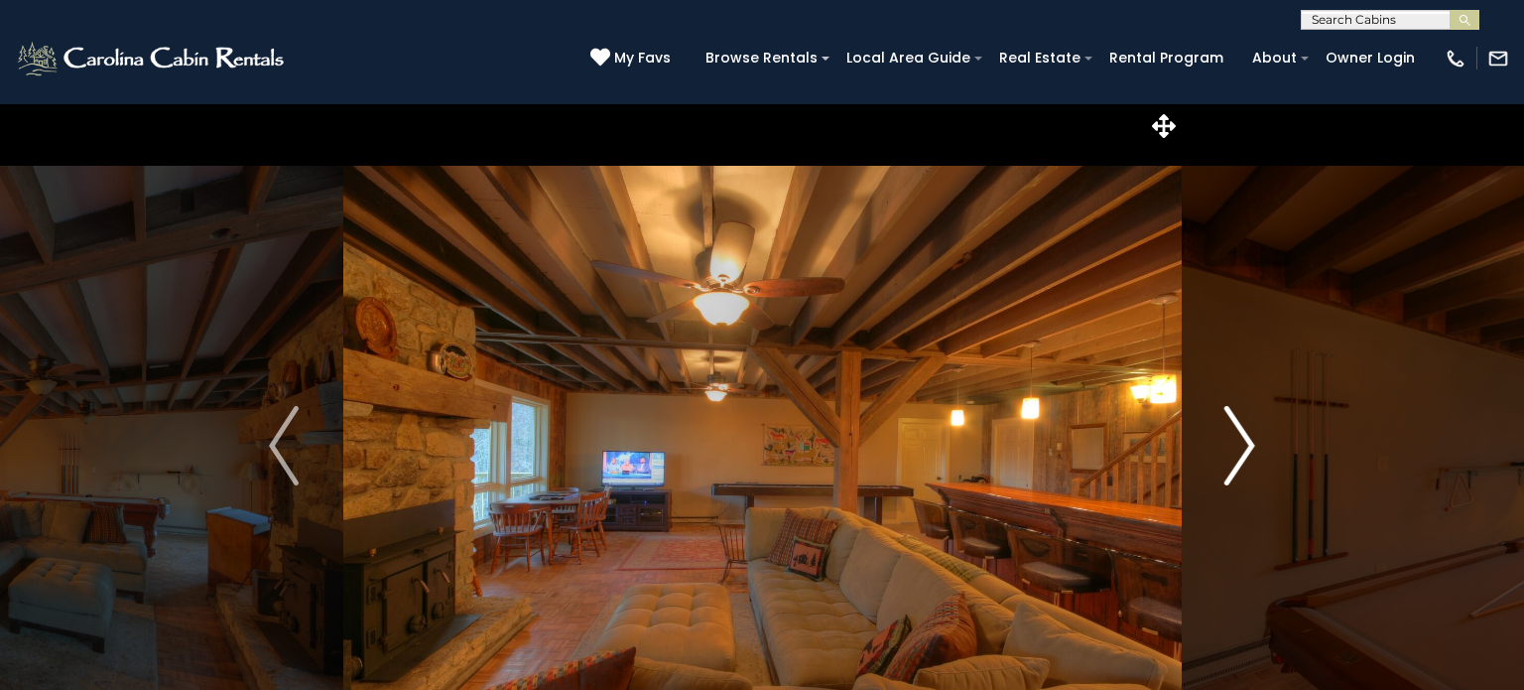
click at [1247, 447] on img "Next" at bounding box center [1240, 445] width 30 height 79
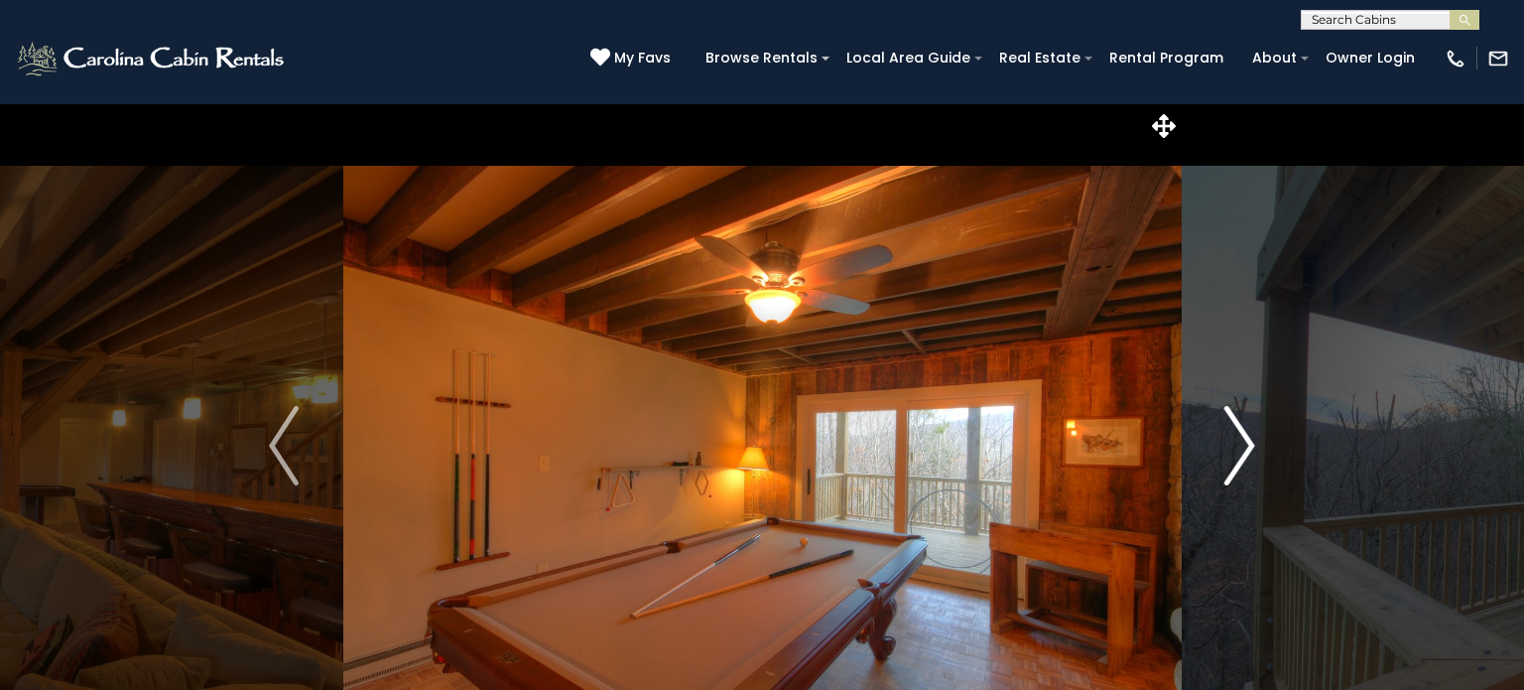
click at [1247, 447] on img "Next" at bounding box center [1240, 445] width 30 height 79
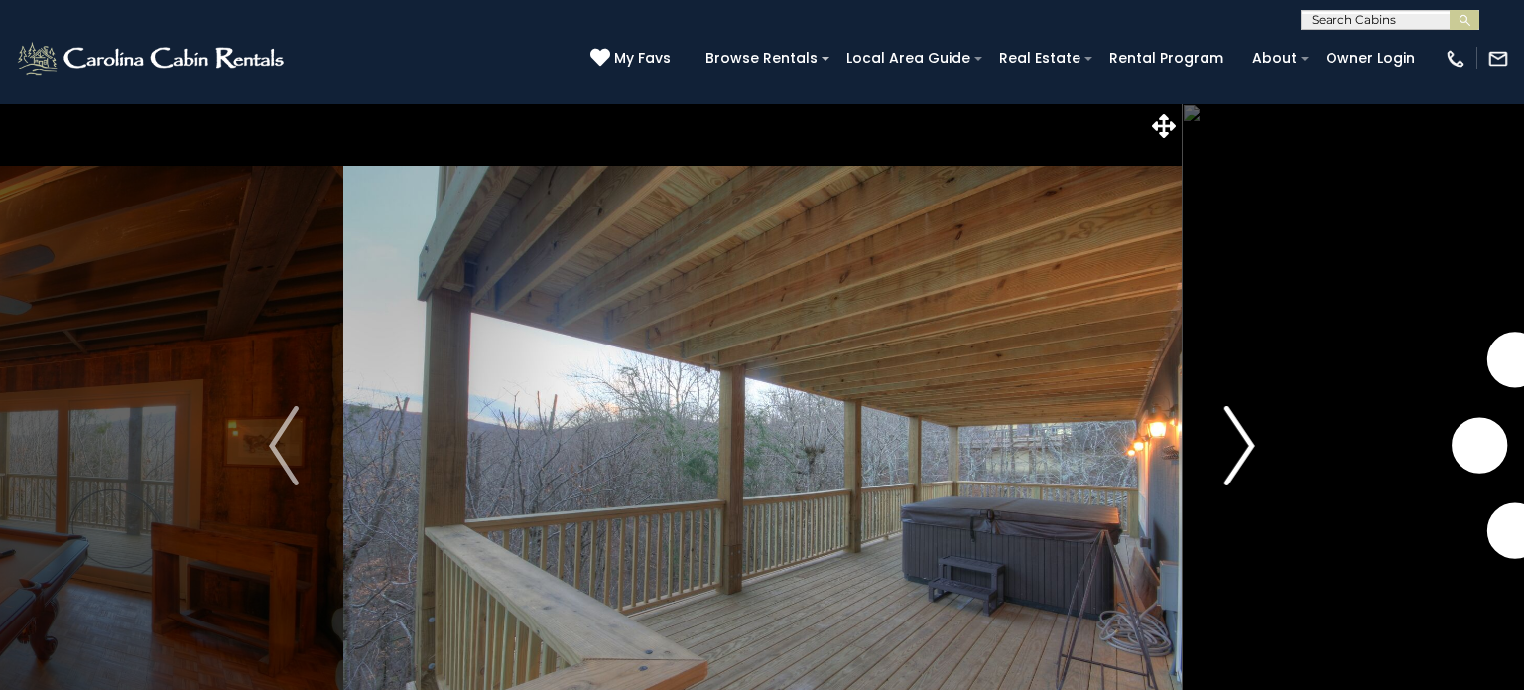
click at [1247, 447] on img "Next" at bounding box center [1240, 445] width 30 height 79
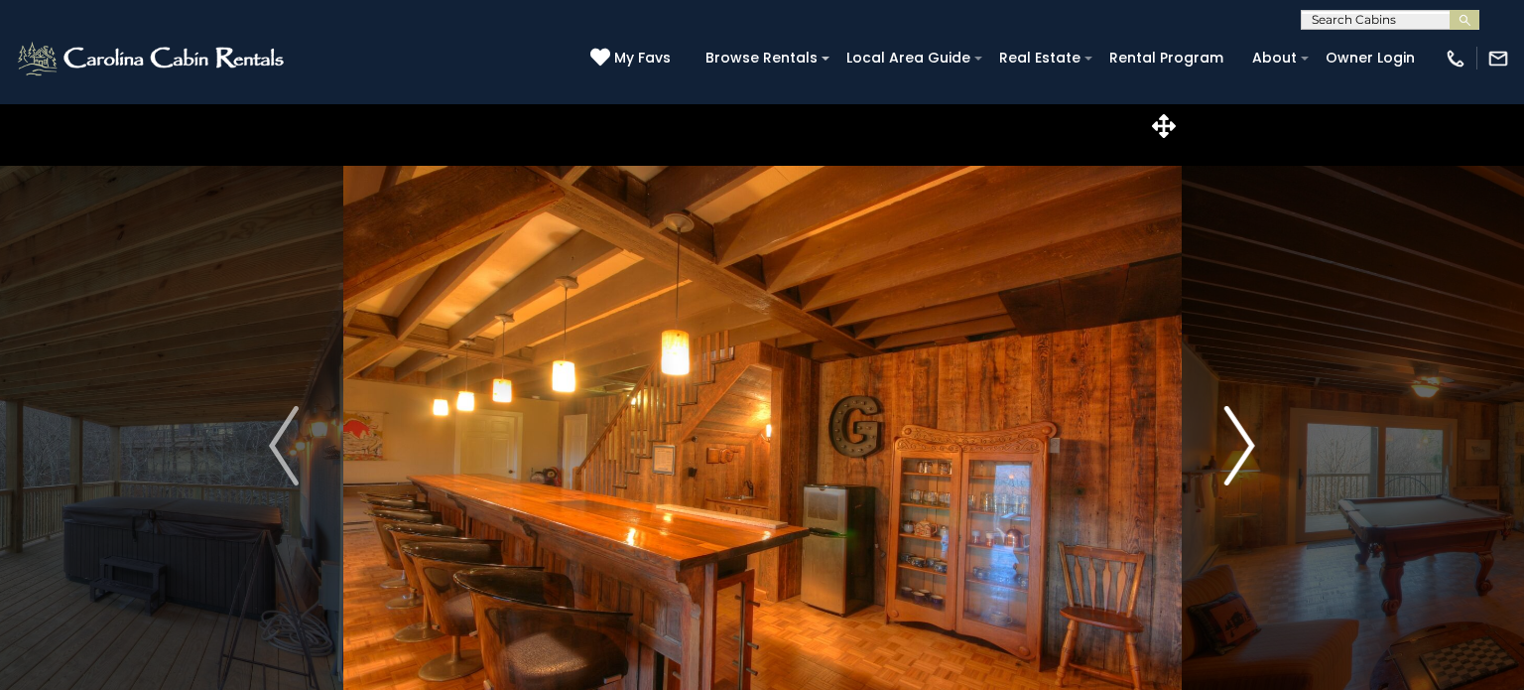
click at [1247, 447] on img "Next" at bounding box center [1240, 445] width 30 height 79
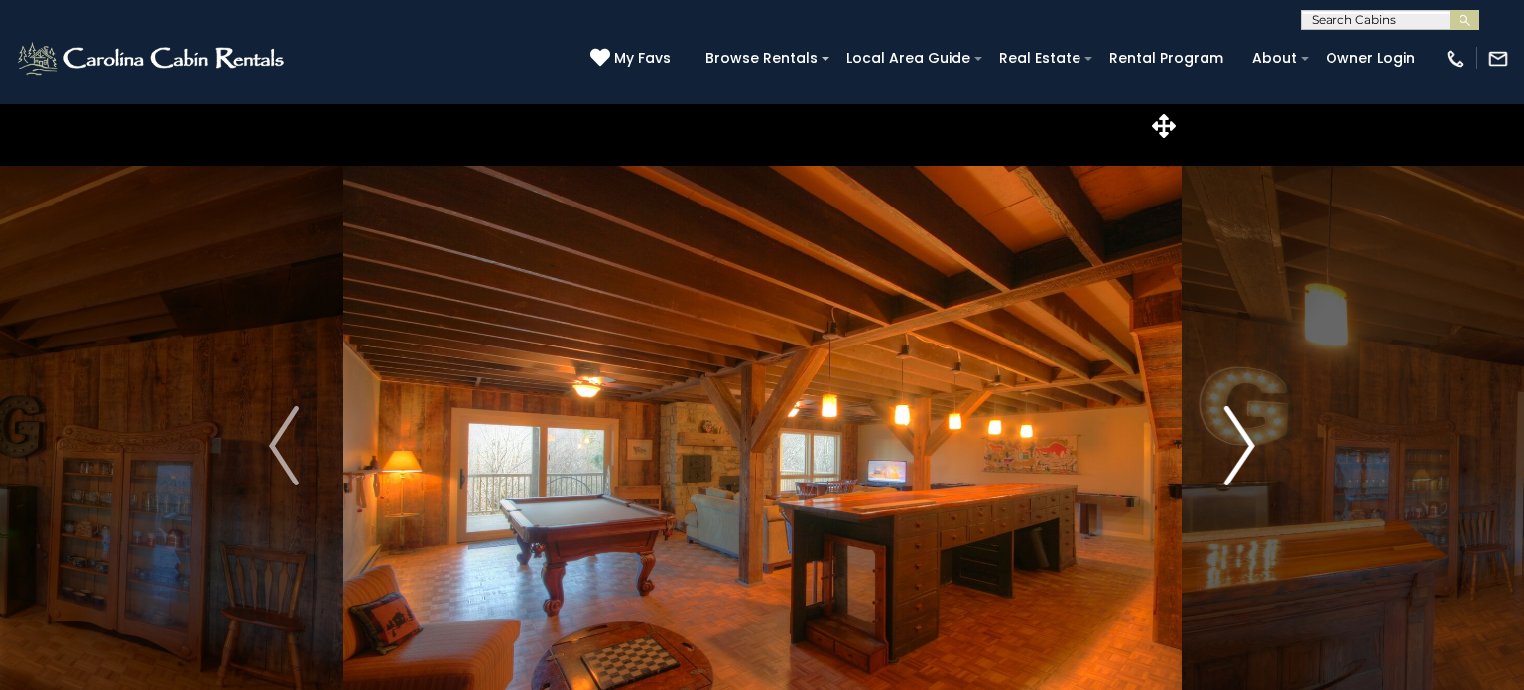
click at [1247, 447] on img "Next" at bounding box center [1240, 445] width 30 height 79
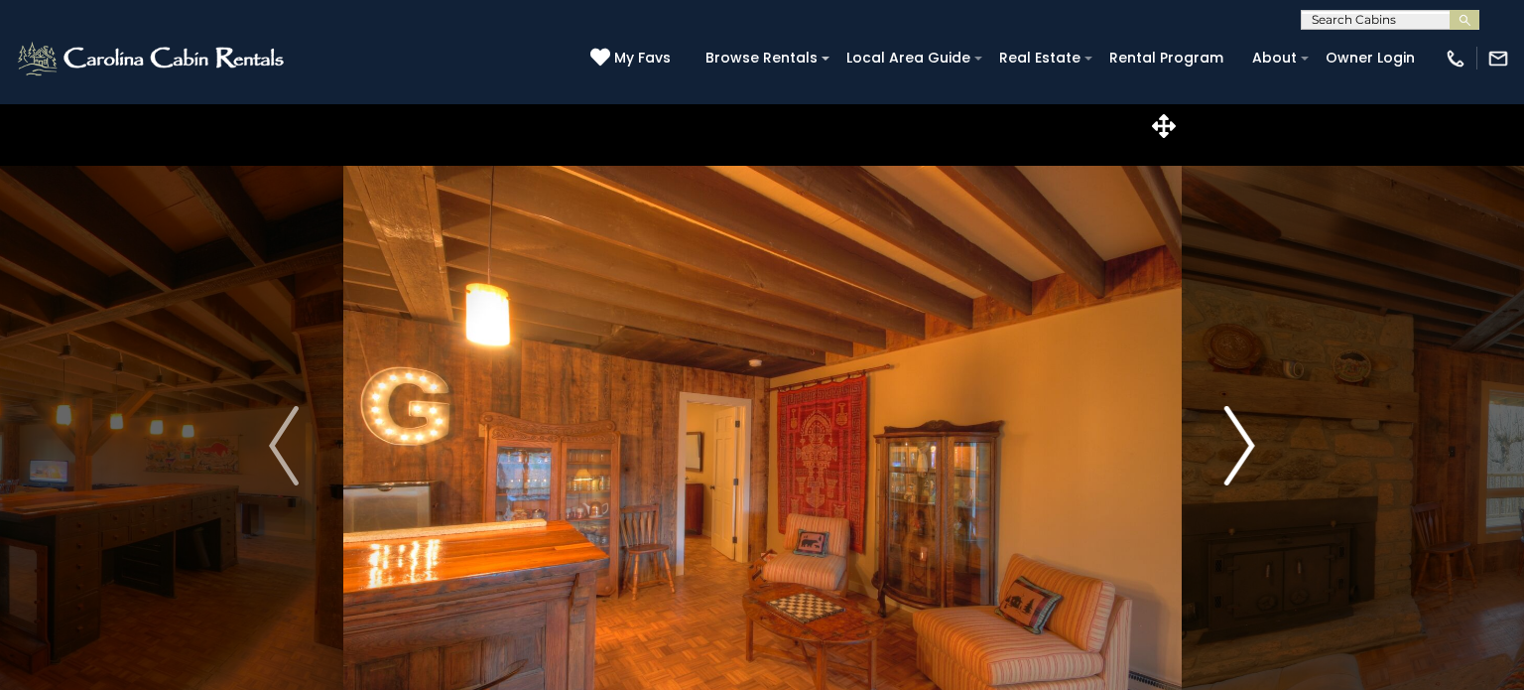
click at [1247, 447] on img "Next" at bounding box center [1240, 445] width 30 height 79
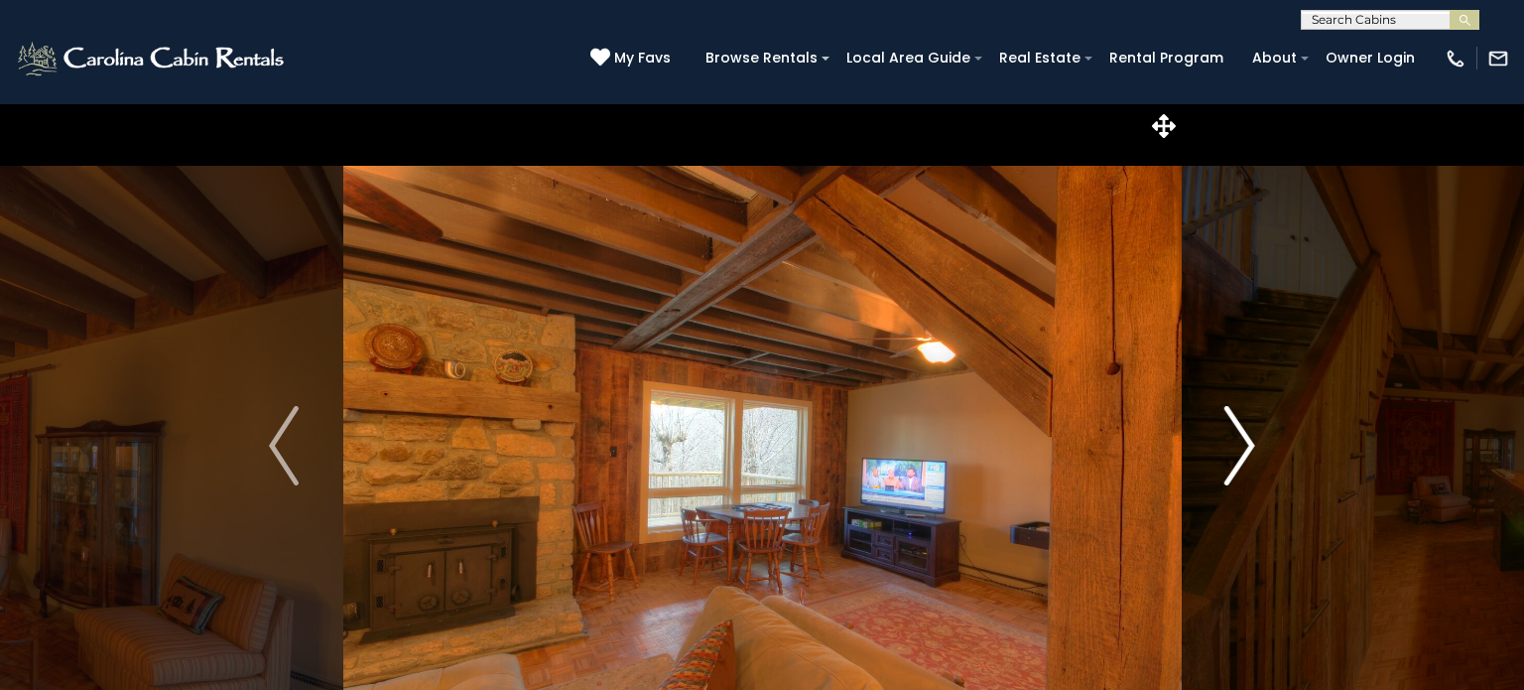
click at [1247, 447] on img "Next" at bounding box center [1240, 445] width 30 height 79
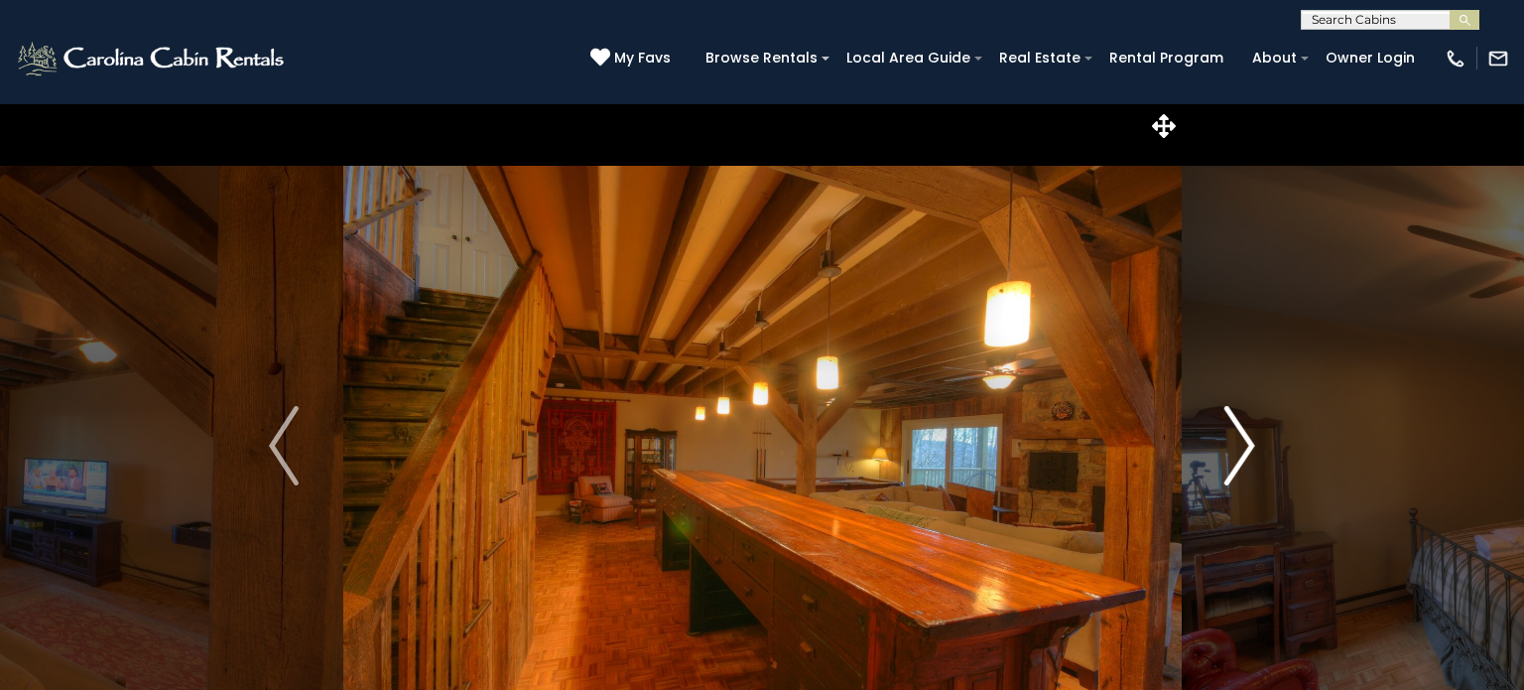
click at [1247, 447] on img "Next" at bounding box center [1240, 445] width 30 height 79
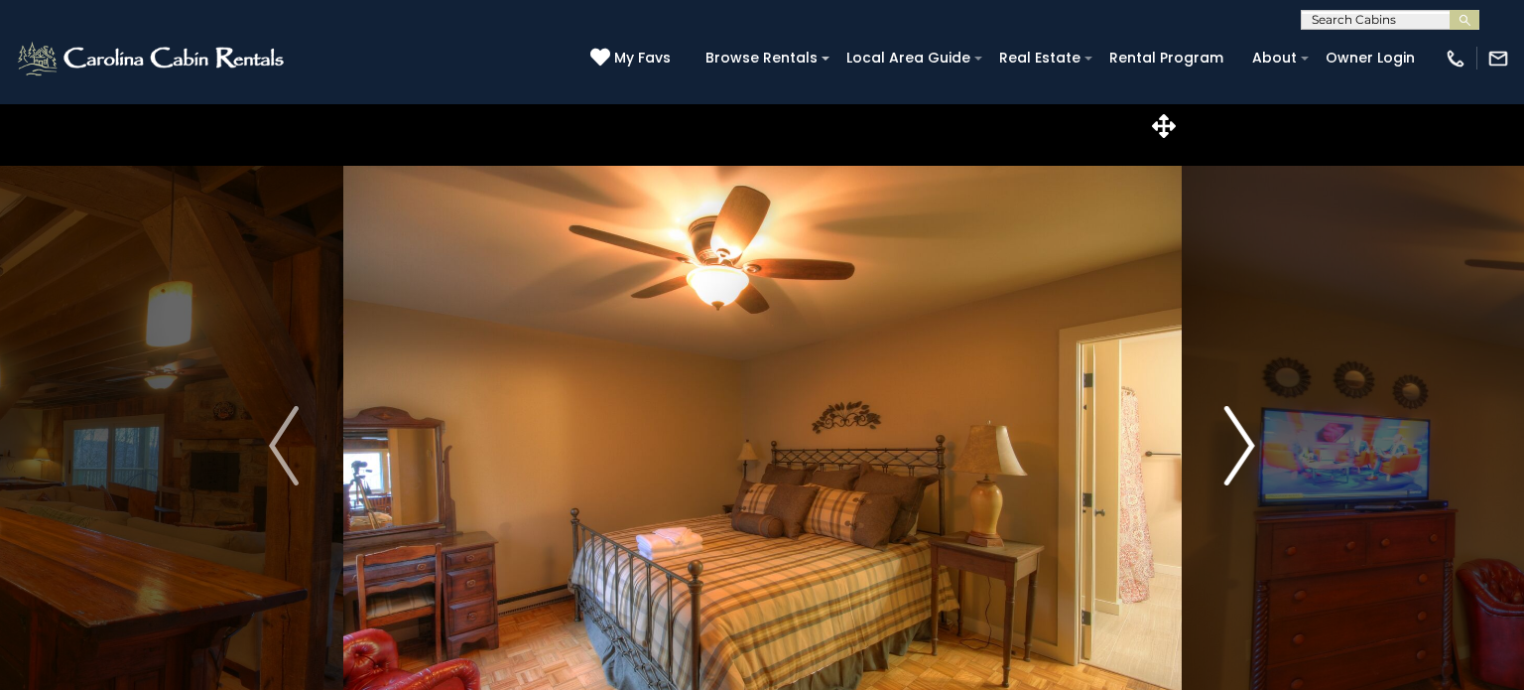
click at [1247, 447] on img "Next" at bounding box center [1240, 445] width 30 height 79
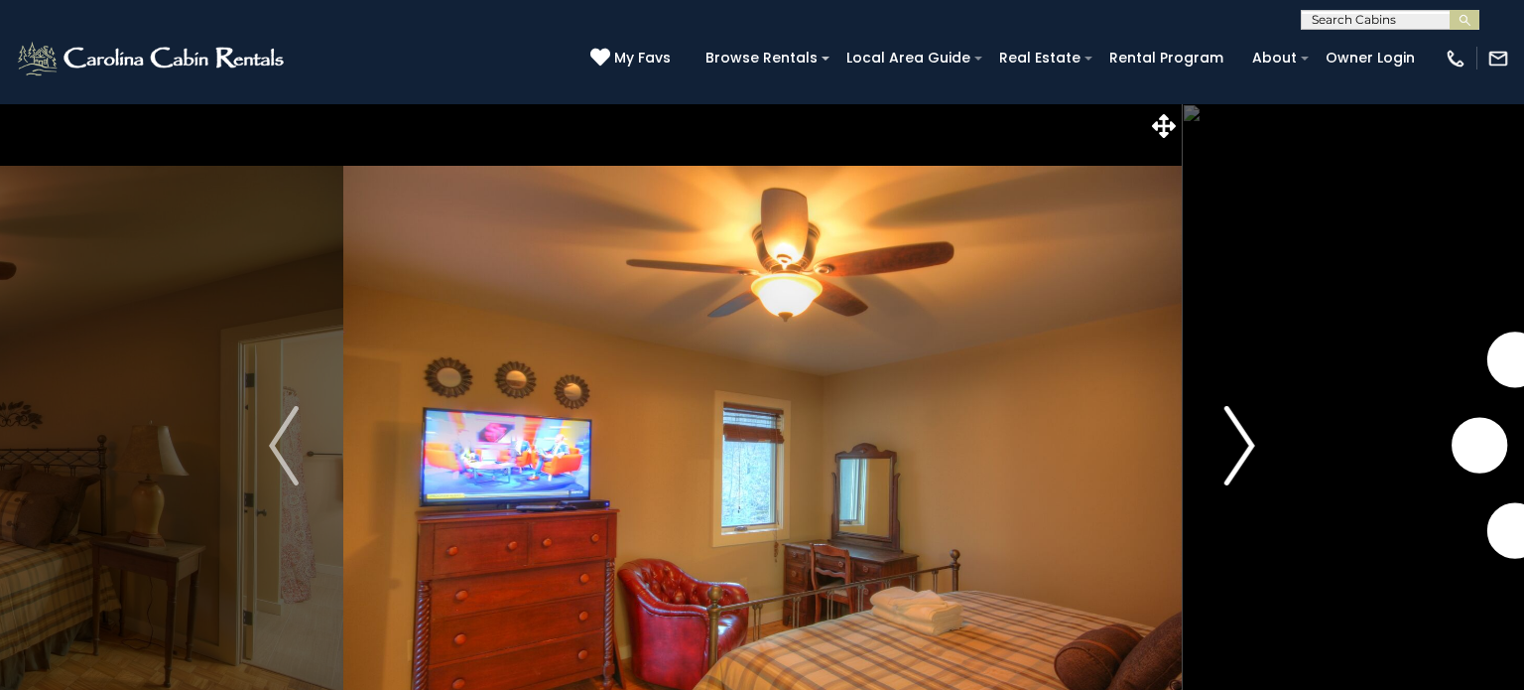
click at [1247, 447] on img "Next" at bounding box center [1240, 445] width 30 height 79
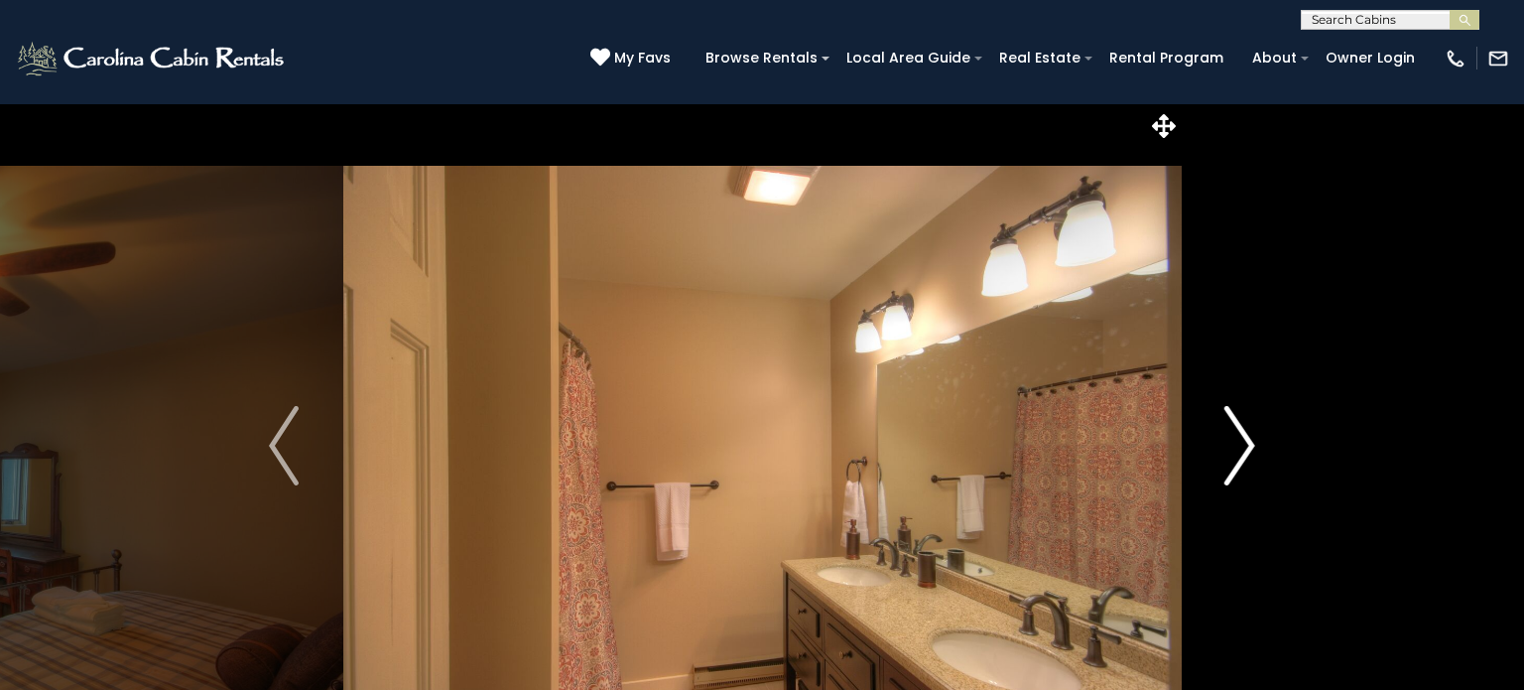
click at [1247, 447] on img "Next" at bounding box center [1240, 445] width 30 height 79
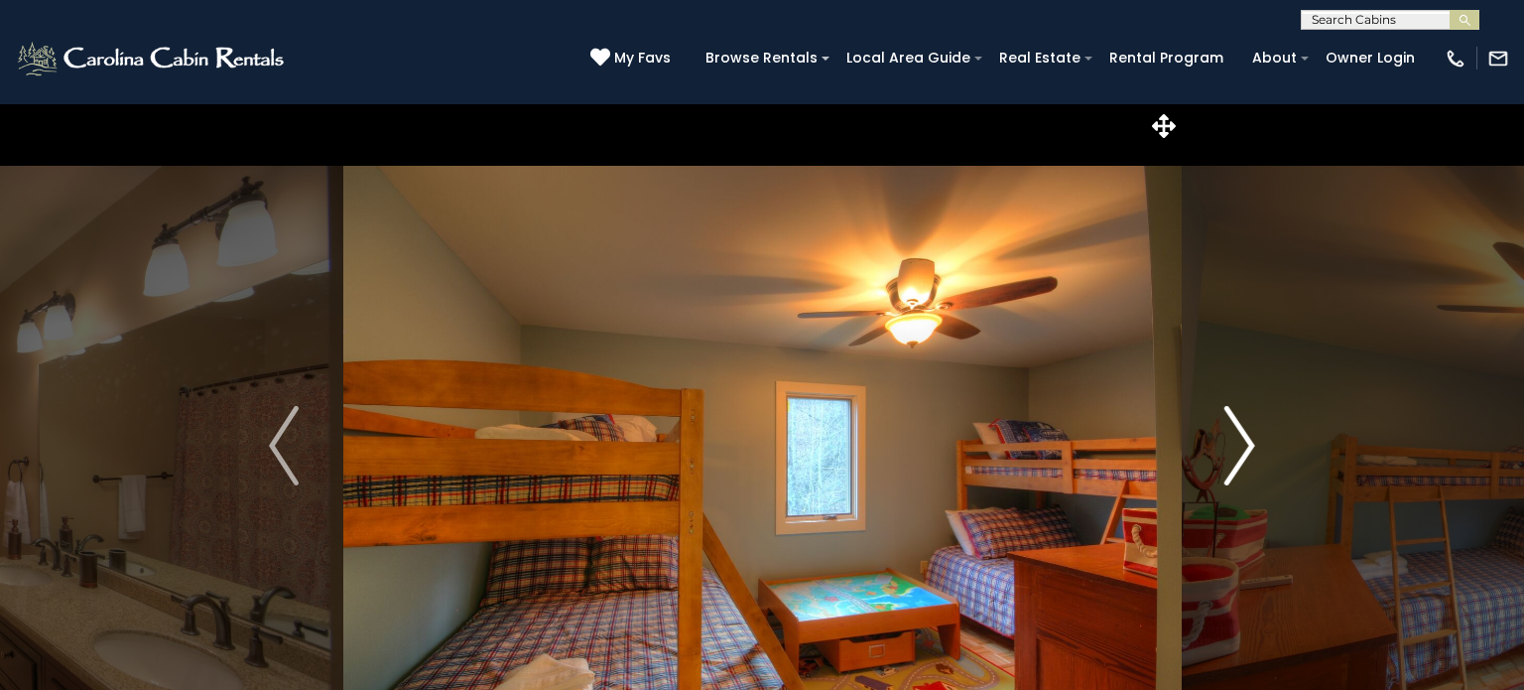
click at [1247, 447] on img "Next" at bounding box center [1240, 445] width 30 height 79
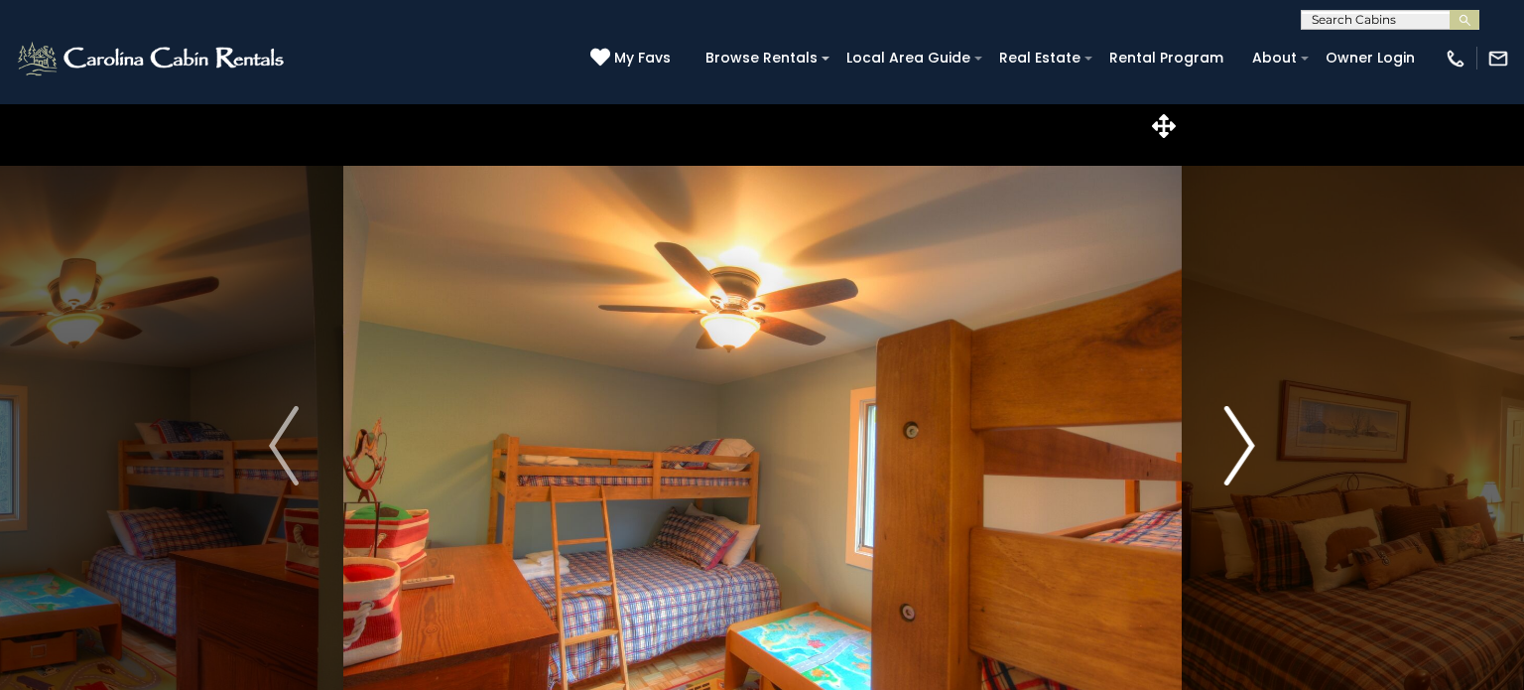
click at [1247, 447] on img "Next" at bounding box center [1240, 445] width 30 height 79
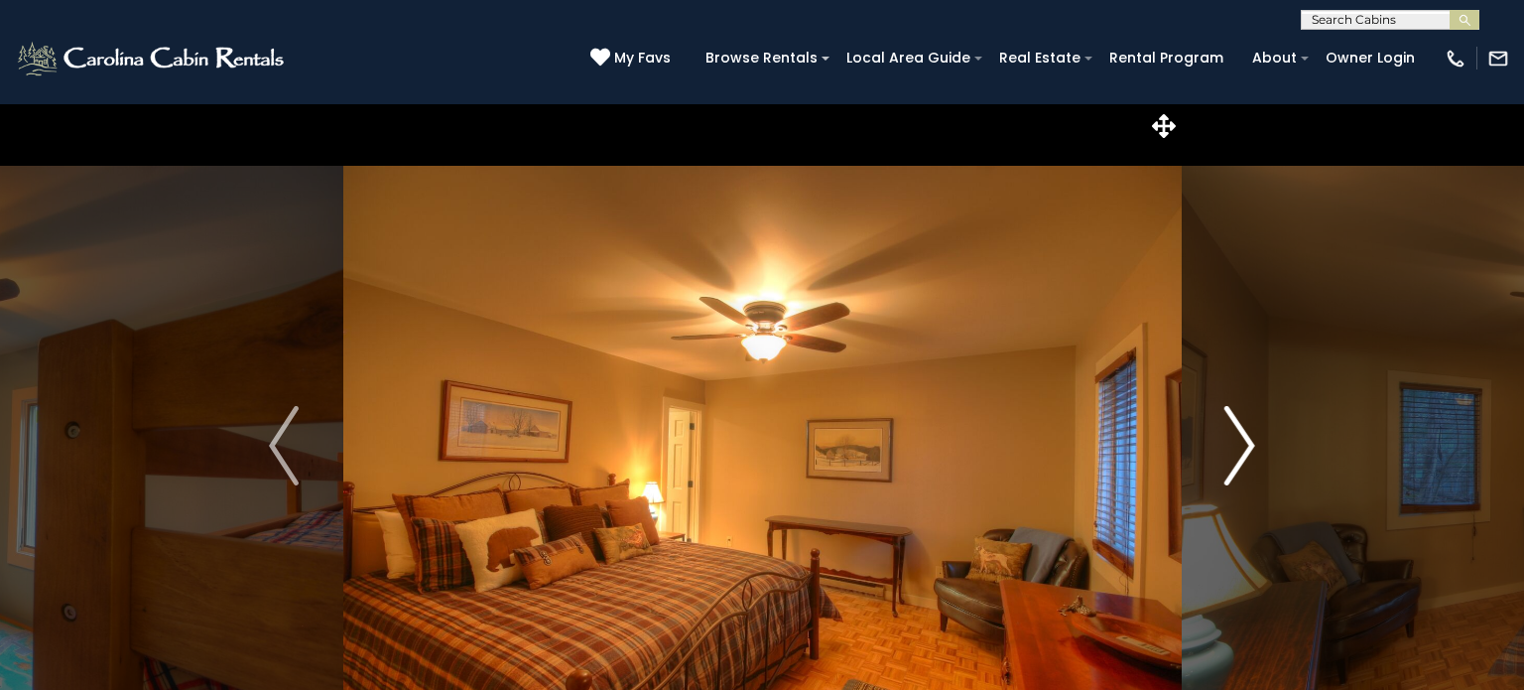
click at [1247, 447] on img "Next" at bounding box center [1240, 445] width 30 height 79
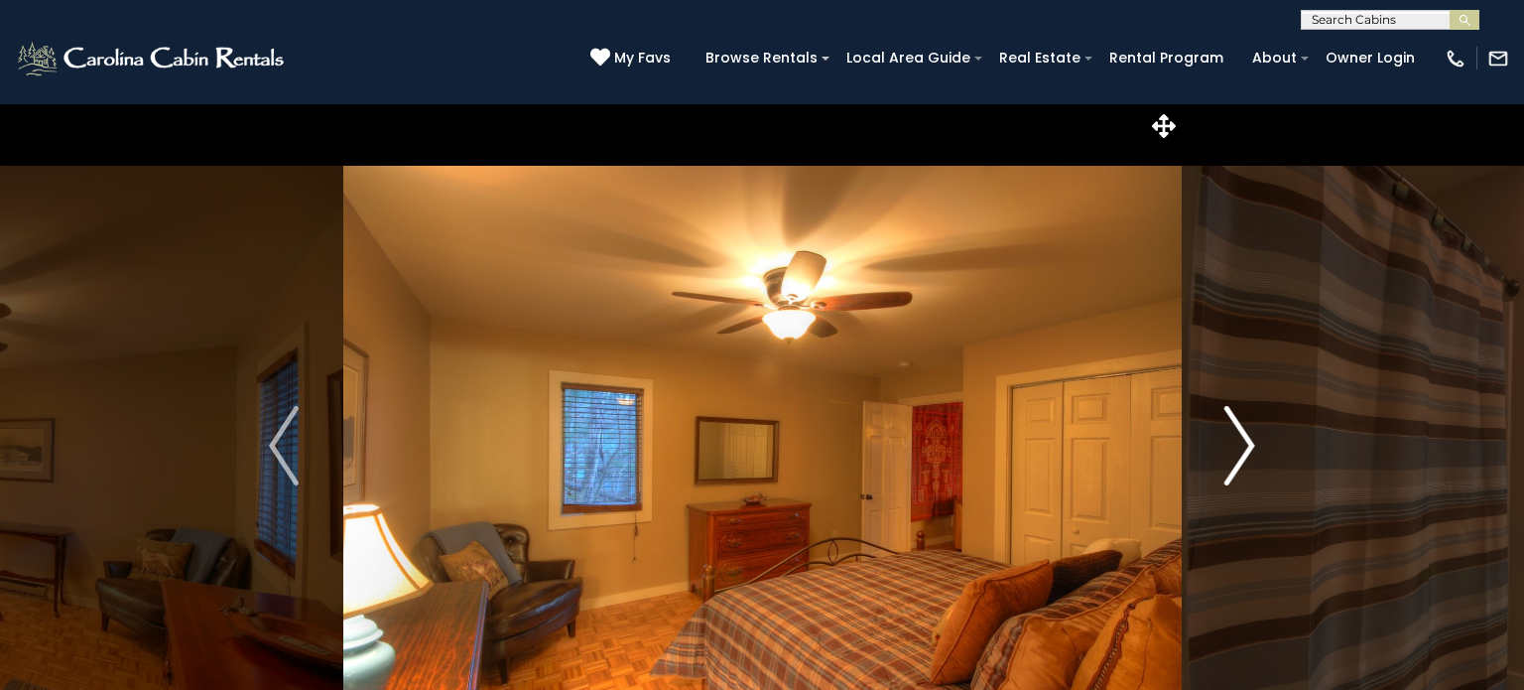
click at [1247, 447] on img "Next" at bounding box center [1240, 445] width 30 height 79
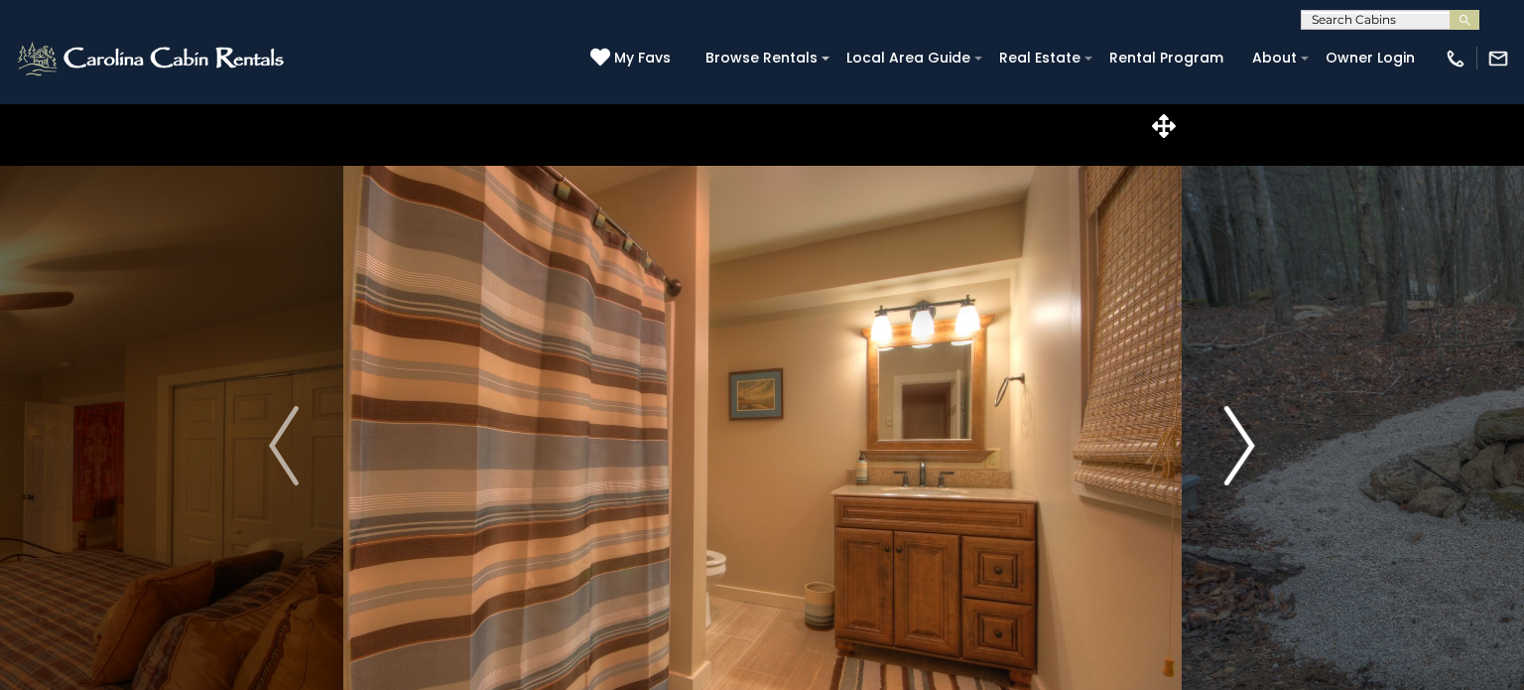
click at [1247, 447] on img "Next" at bounding box center [1240, 445] width 30 height 79
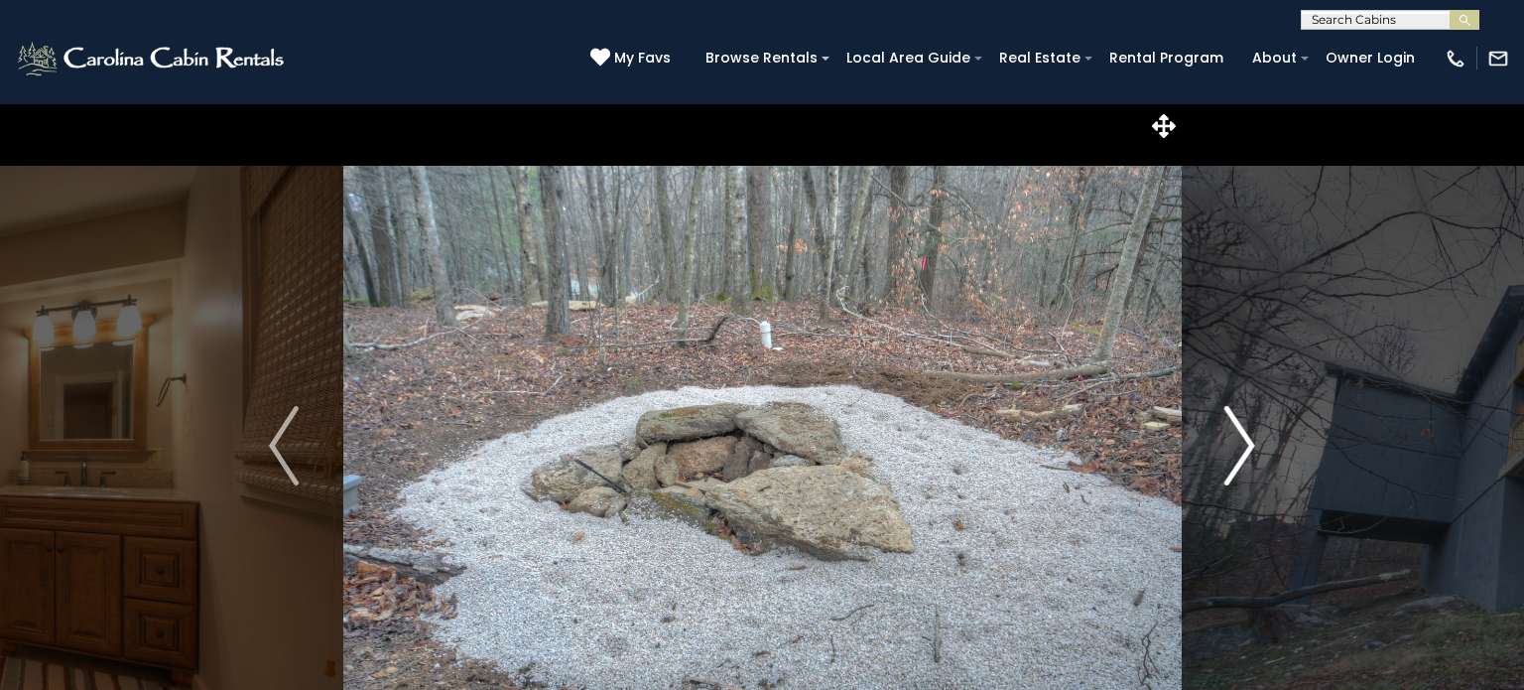
click at [1247, 447] on img "Next" at bounding box center [1240, 445] width 30 height 79
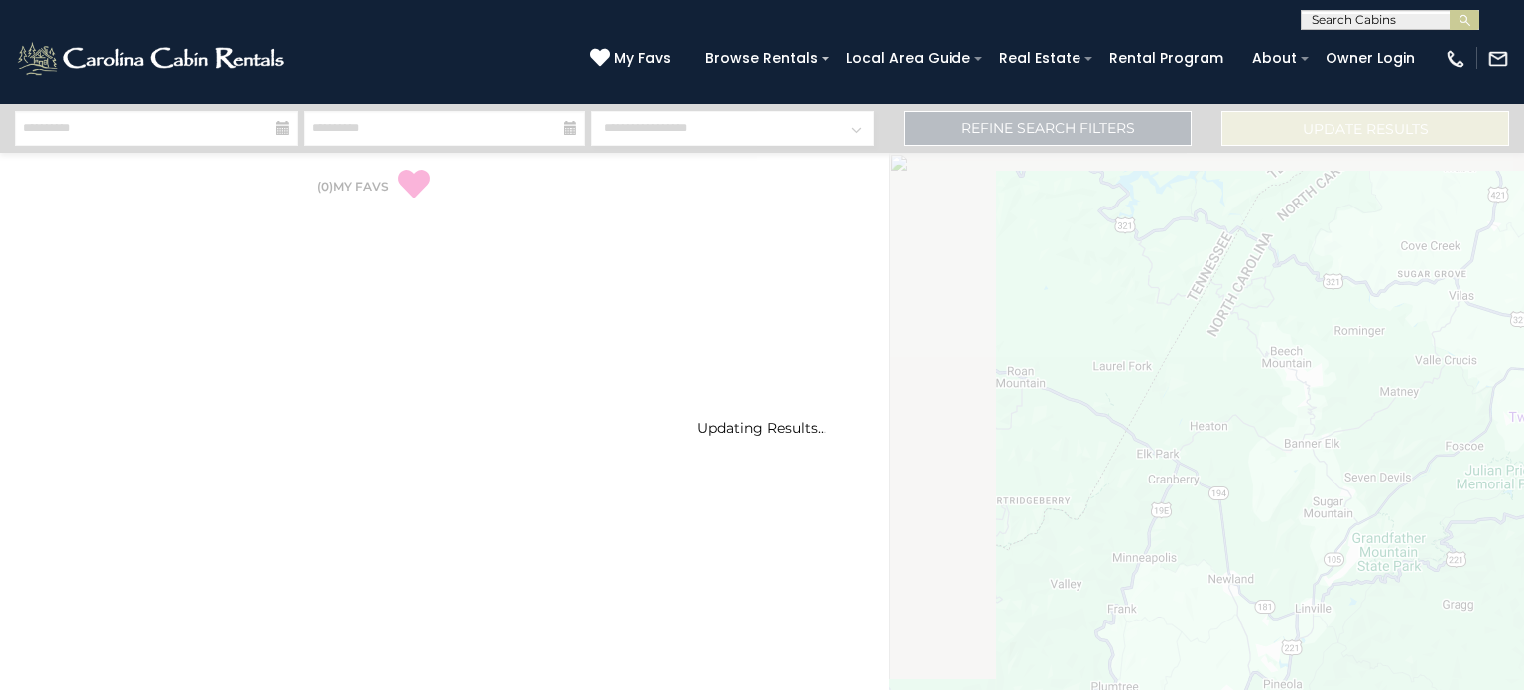
select select "*"
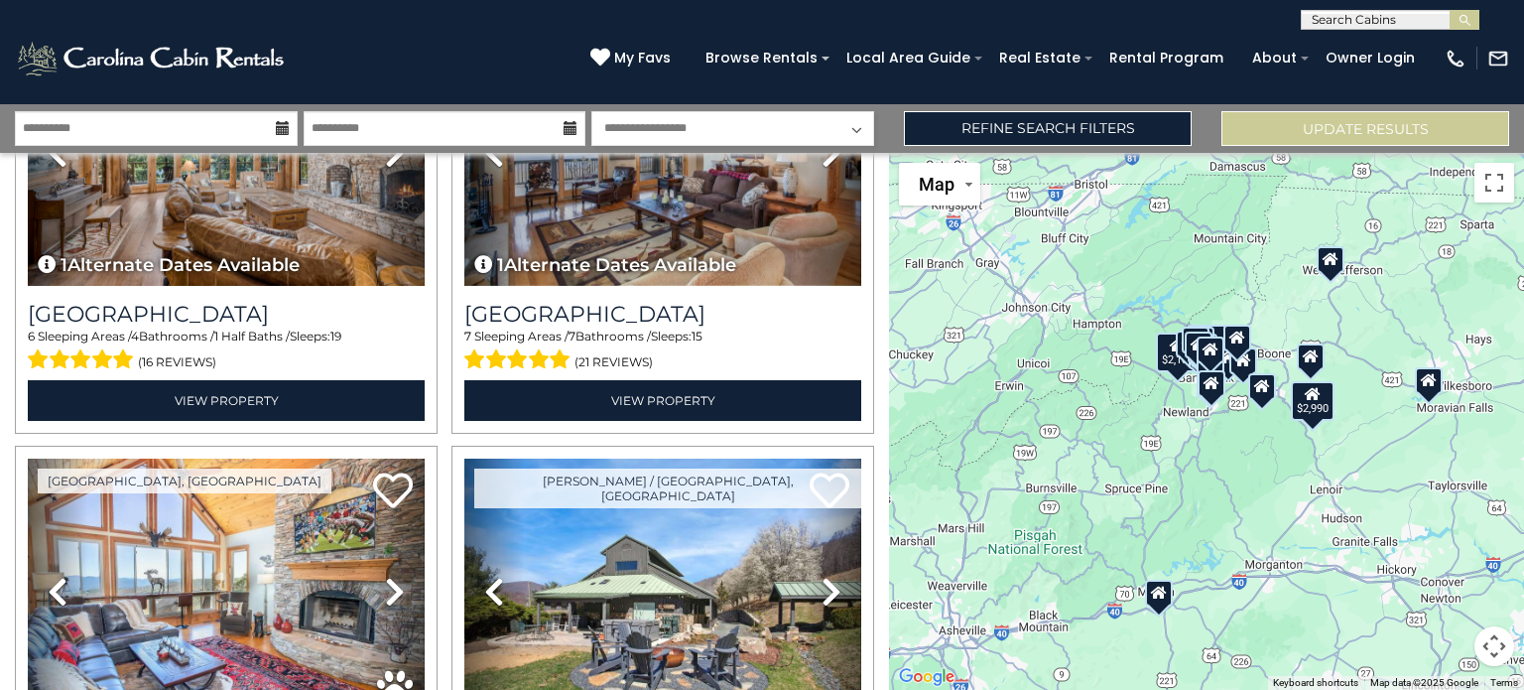
scroll to position [1527, 0]
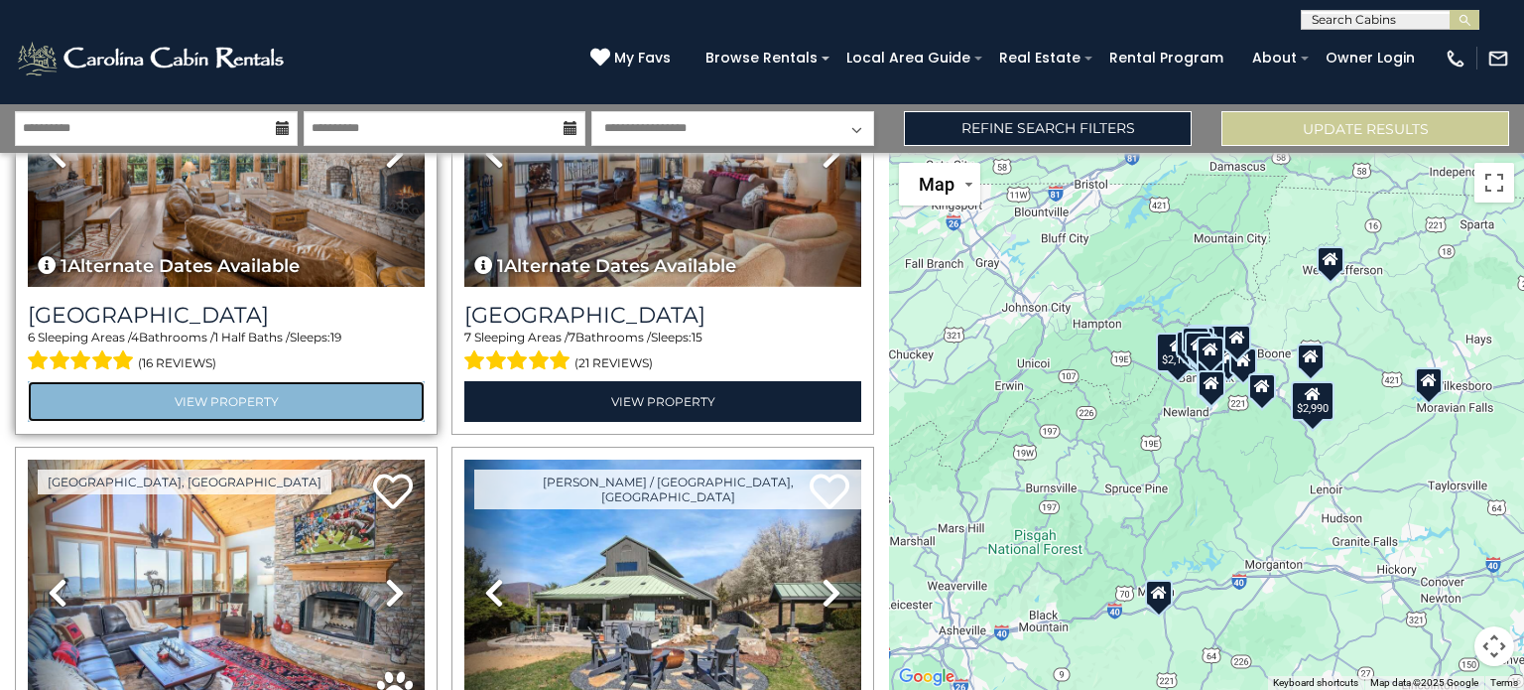
click at [299, 408] on link "View Property" at bounding box center [226, 401] width 397 height 41
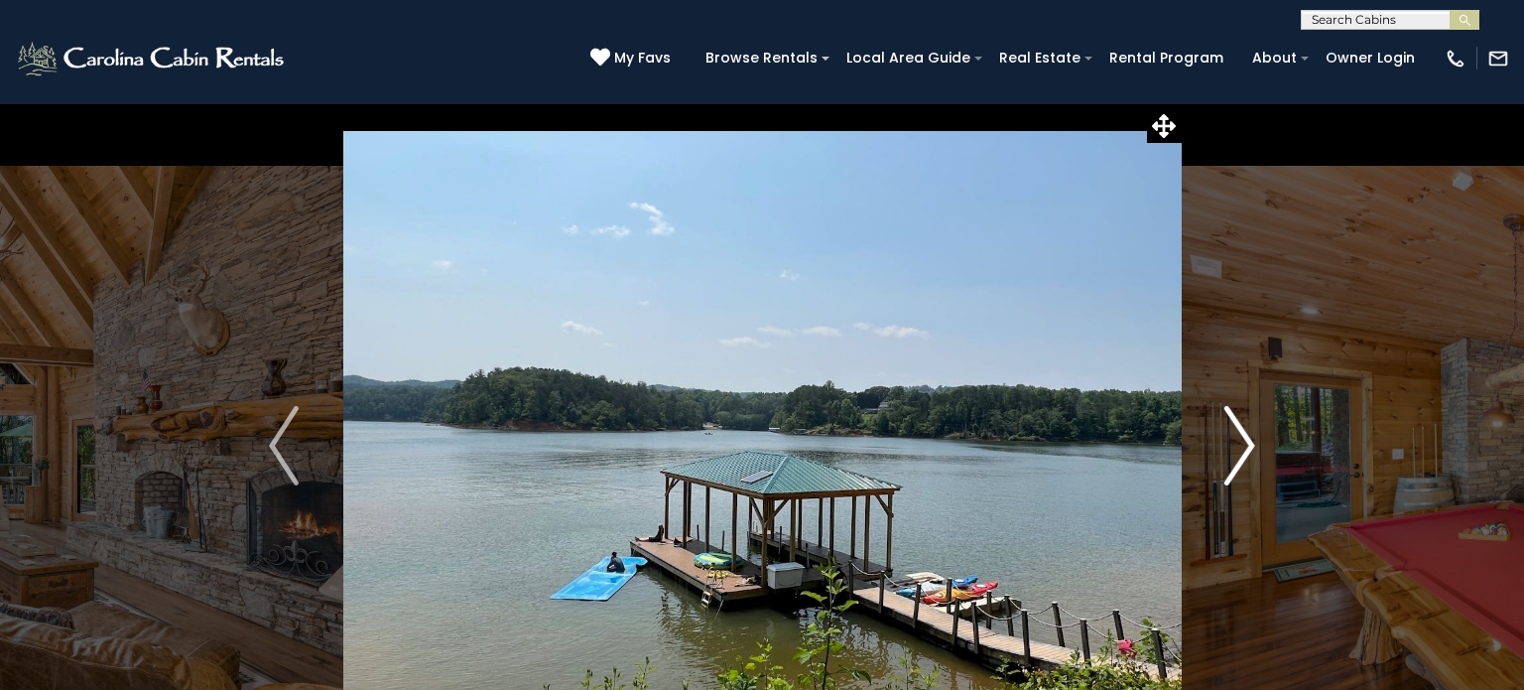
click at [1255, 440] on button "Next" at bounding box center [1240, 445] width 118 height 685
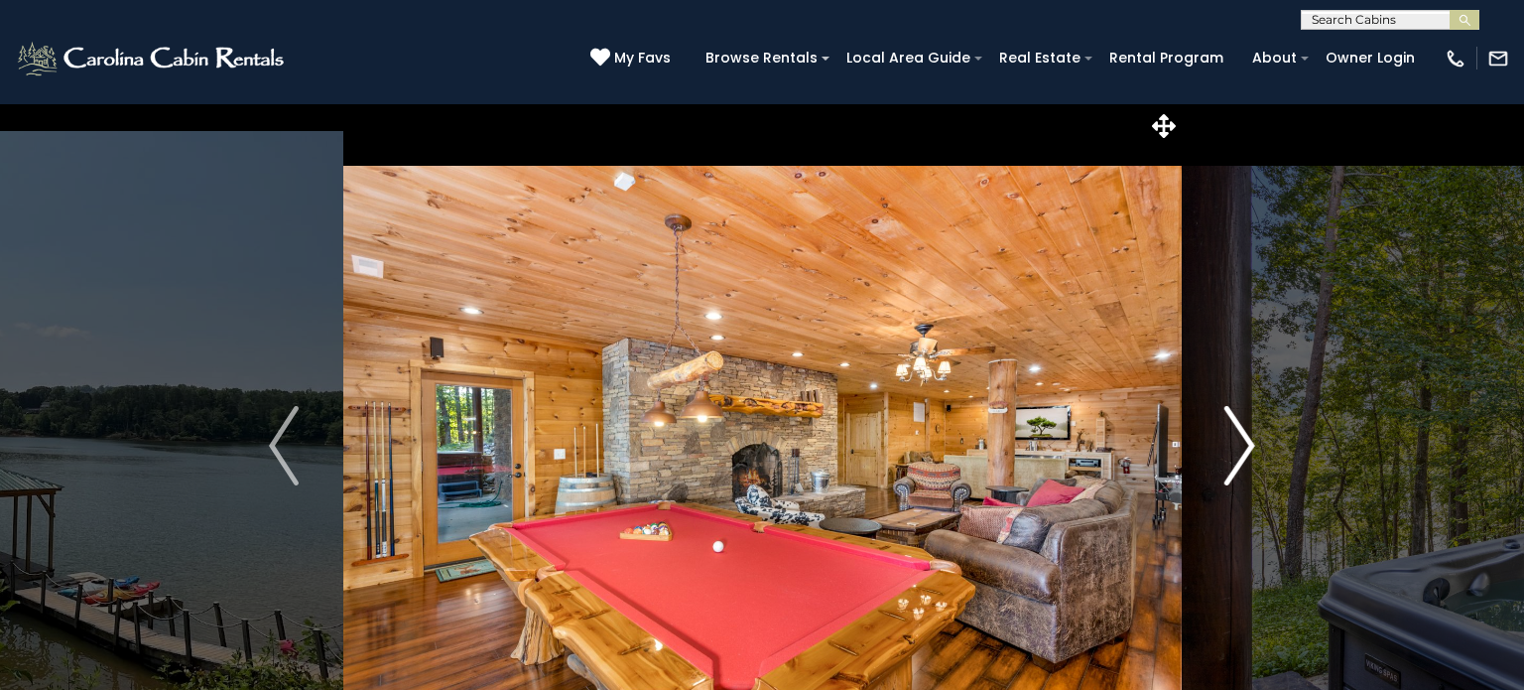
click at [1255, 440] on button "Next" at bounding box center [1240, 445] width 118 height 685
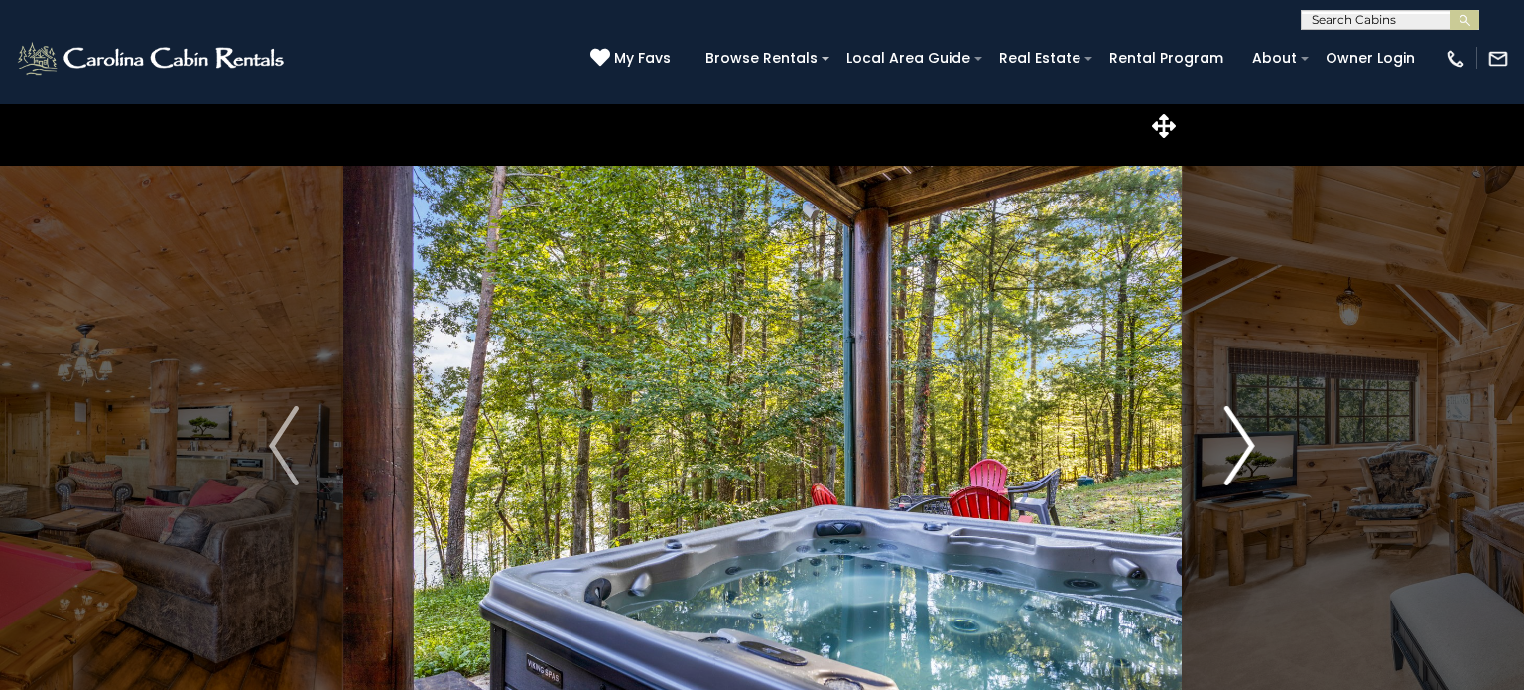
click at [1255, 440] on button "Next" at bounding box center [1240, 445] width 118 height 685
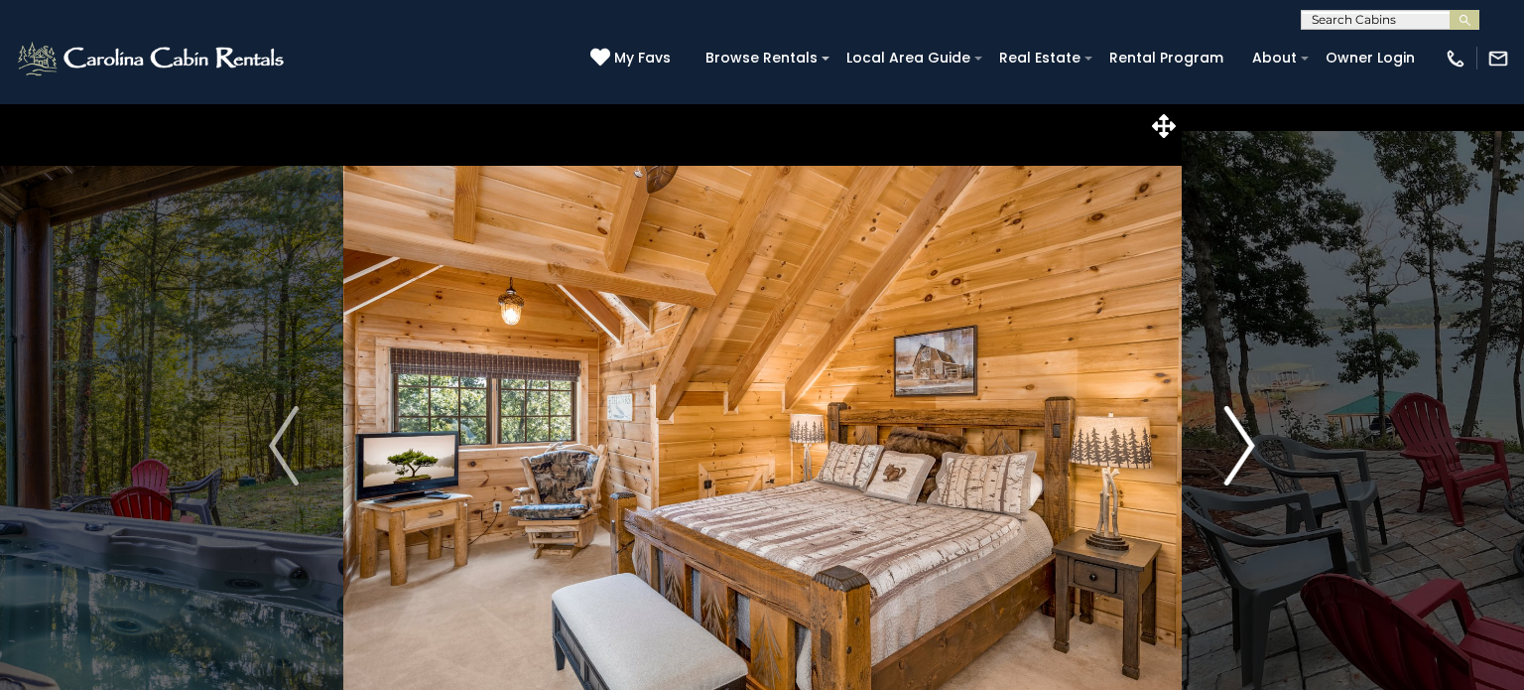
click at [1255, 440] on button "Next" at bounding box center [1240, 445] width 118 height 685
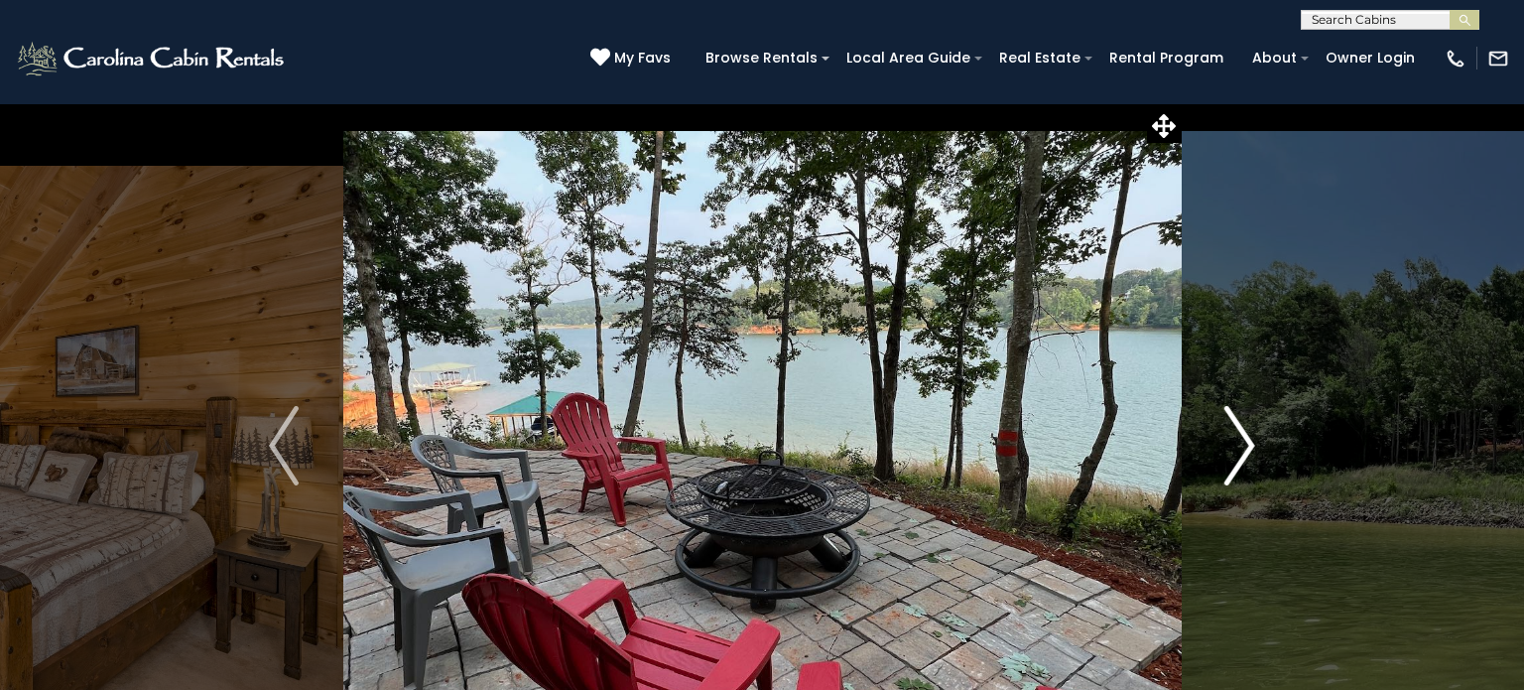
click at [1255, 440] on button "Next" at bounding box center [1240, 445] width 118 height 685
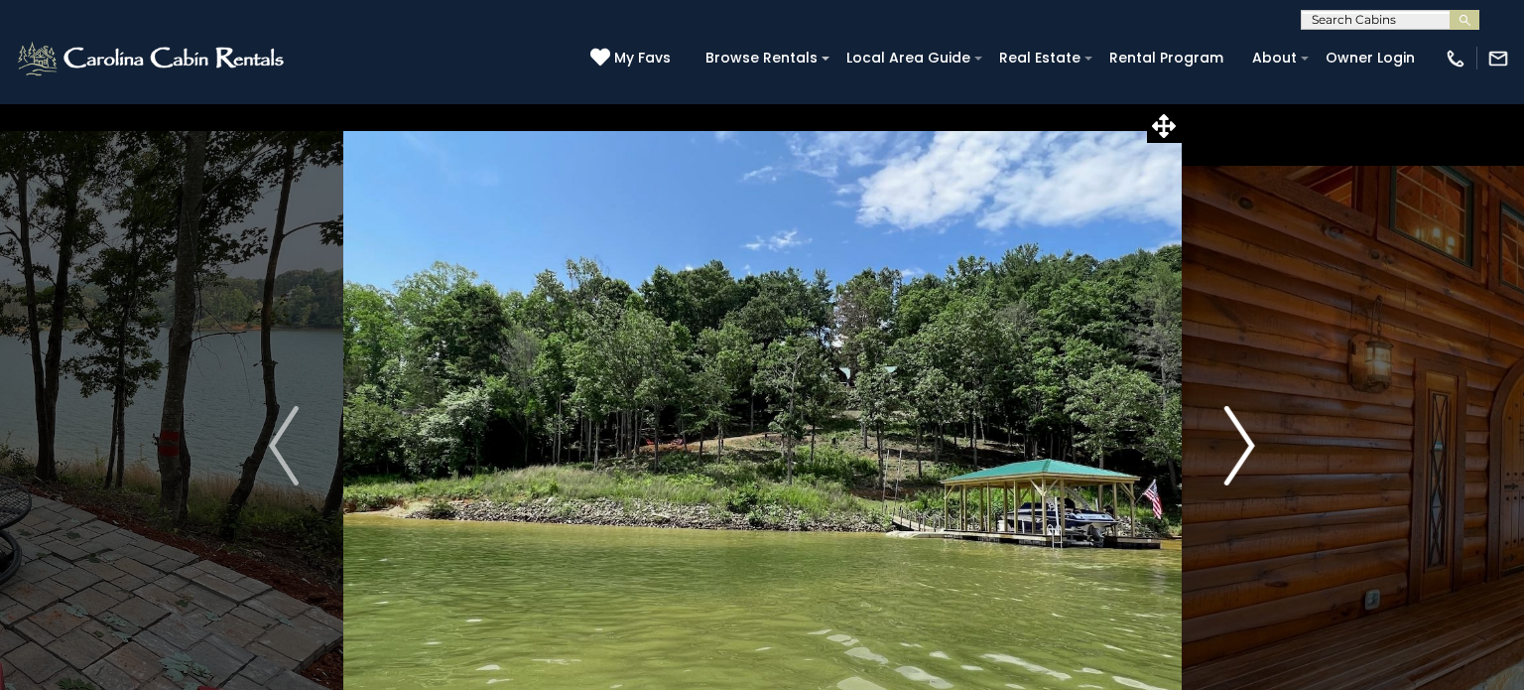
click at [1255, 440] on button "Next" at bounding box center [1240, 445] width 118 height 685
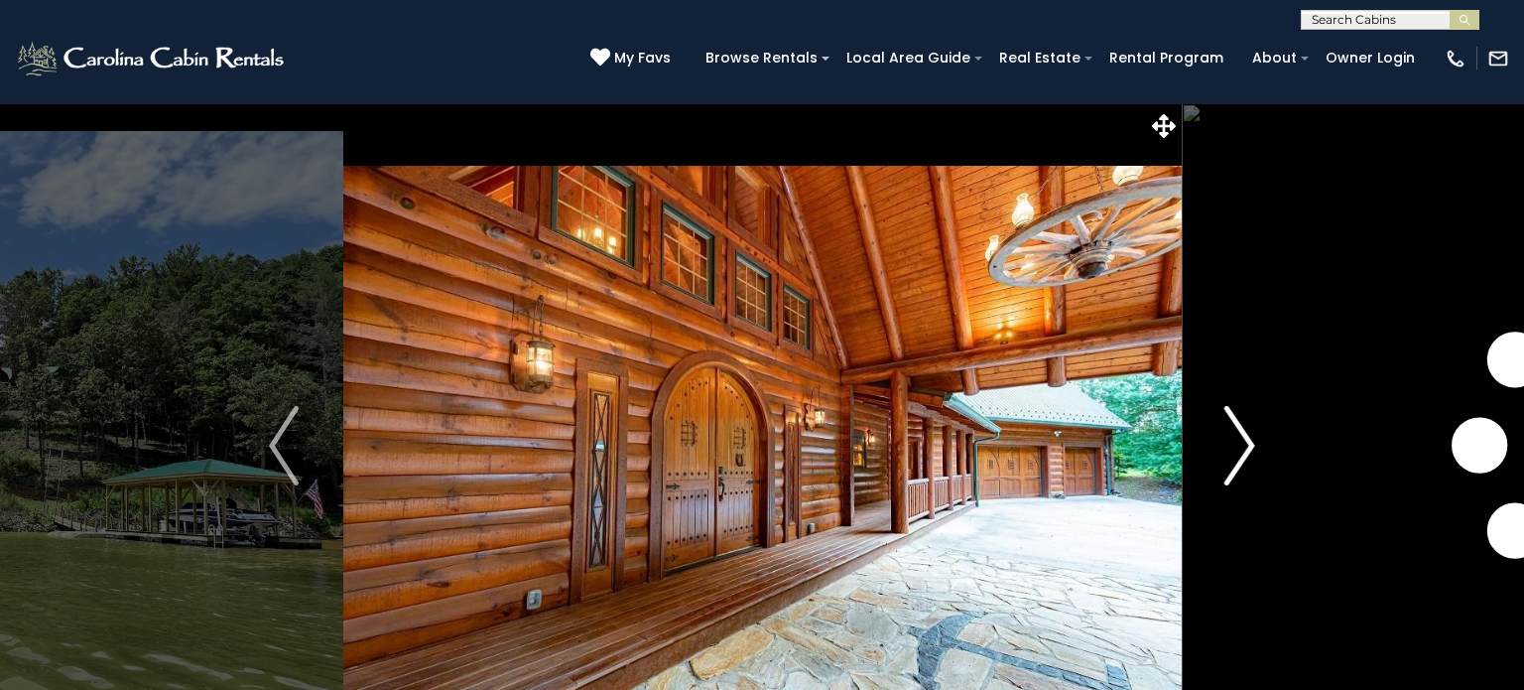
click at [1255, 440] on button "Next" at bounding box center [1240, 445] width 118 height 685
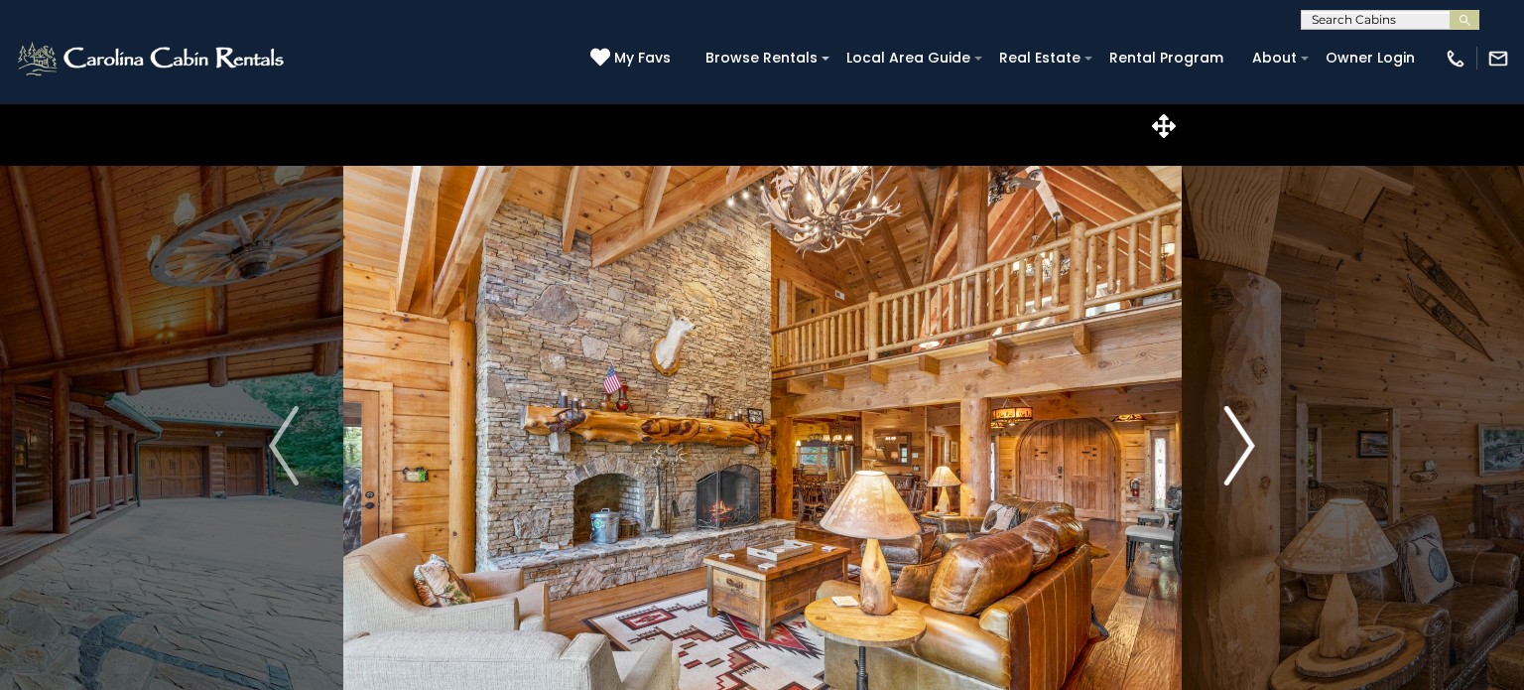
click at [1255, 440] on button "Next" at bounding box center [1240, 445] width 118 height 685
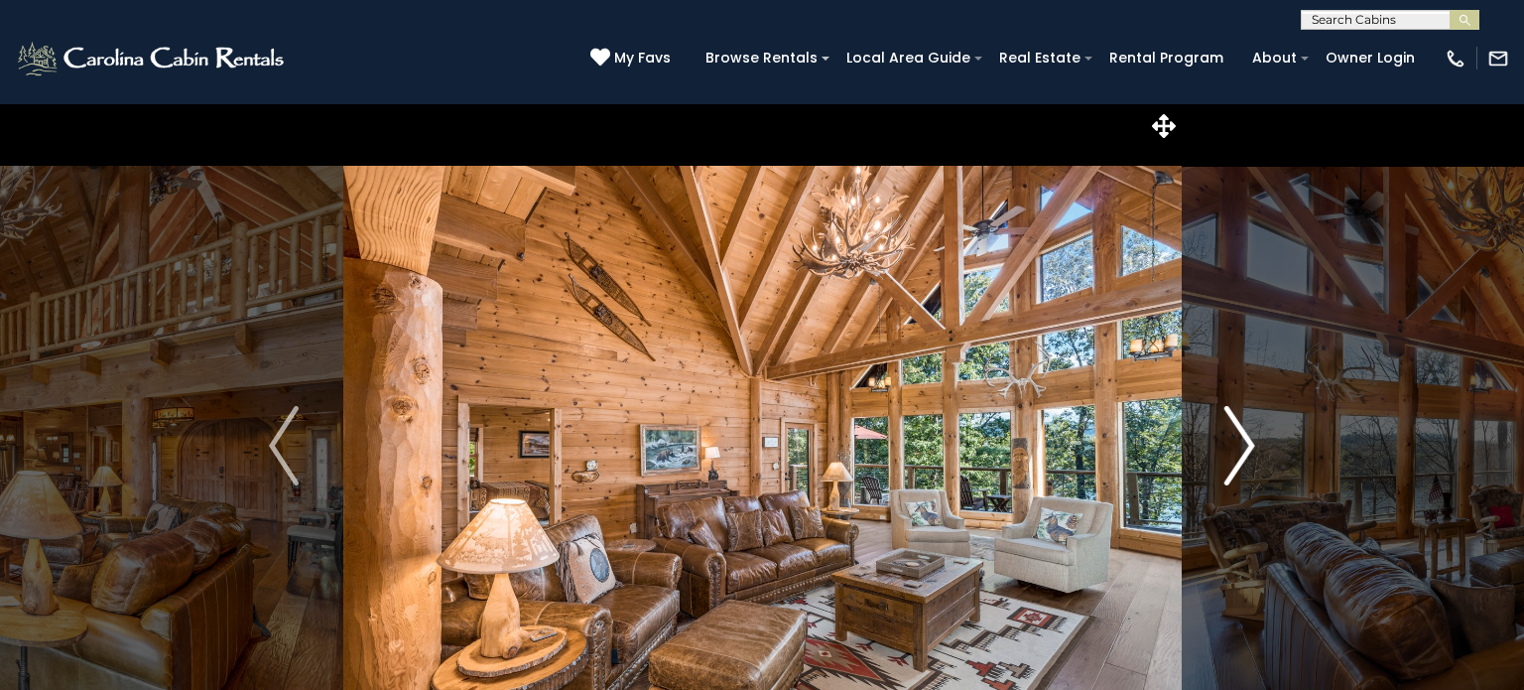
click at [1255, 440] on button "Next" at bounding box center [1240, 445] width 118 height 685
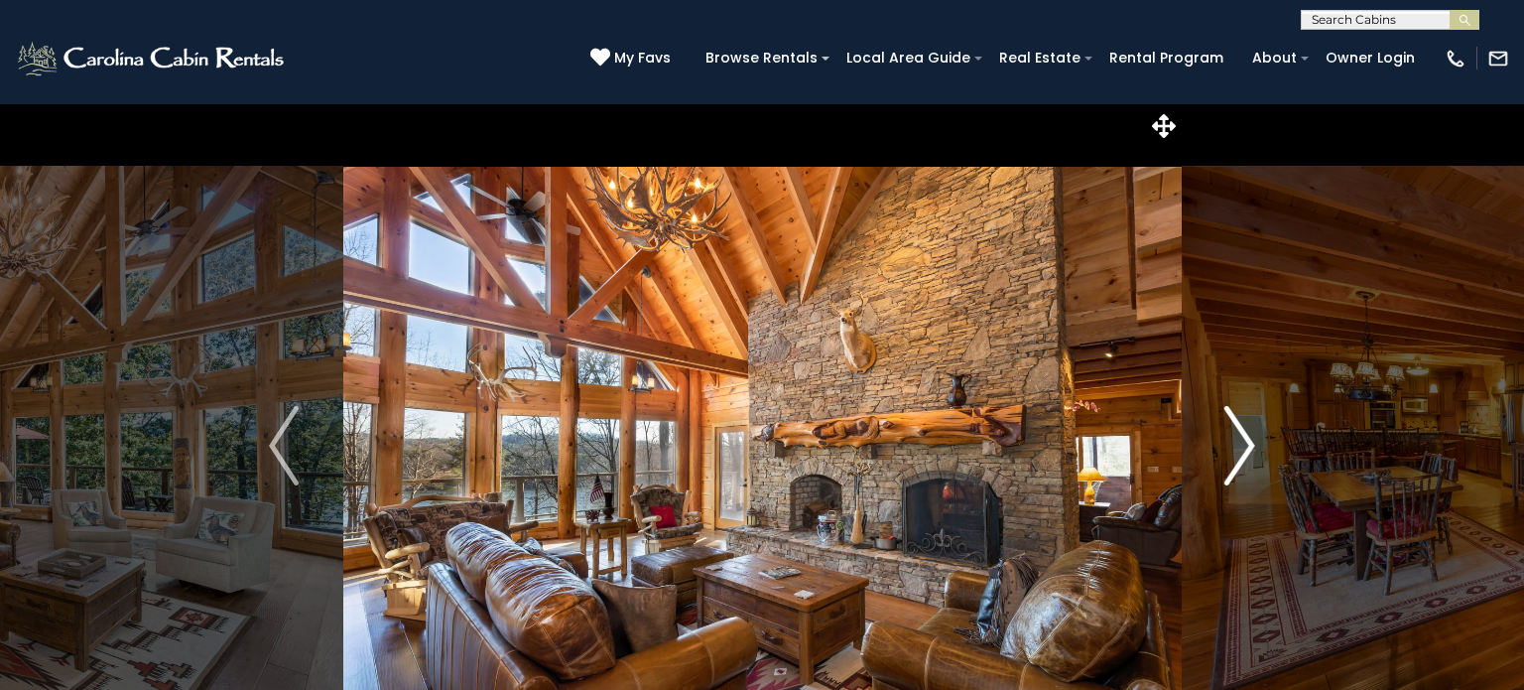
click at [1254, 439] on button "Next" at bounding box center [1240, 445] width 118 height 685
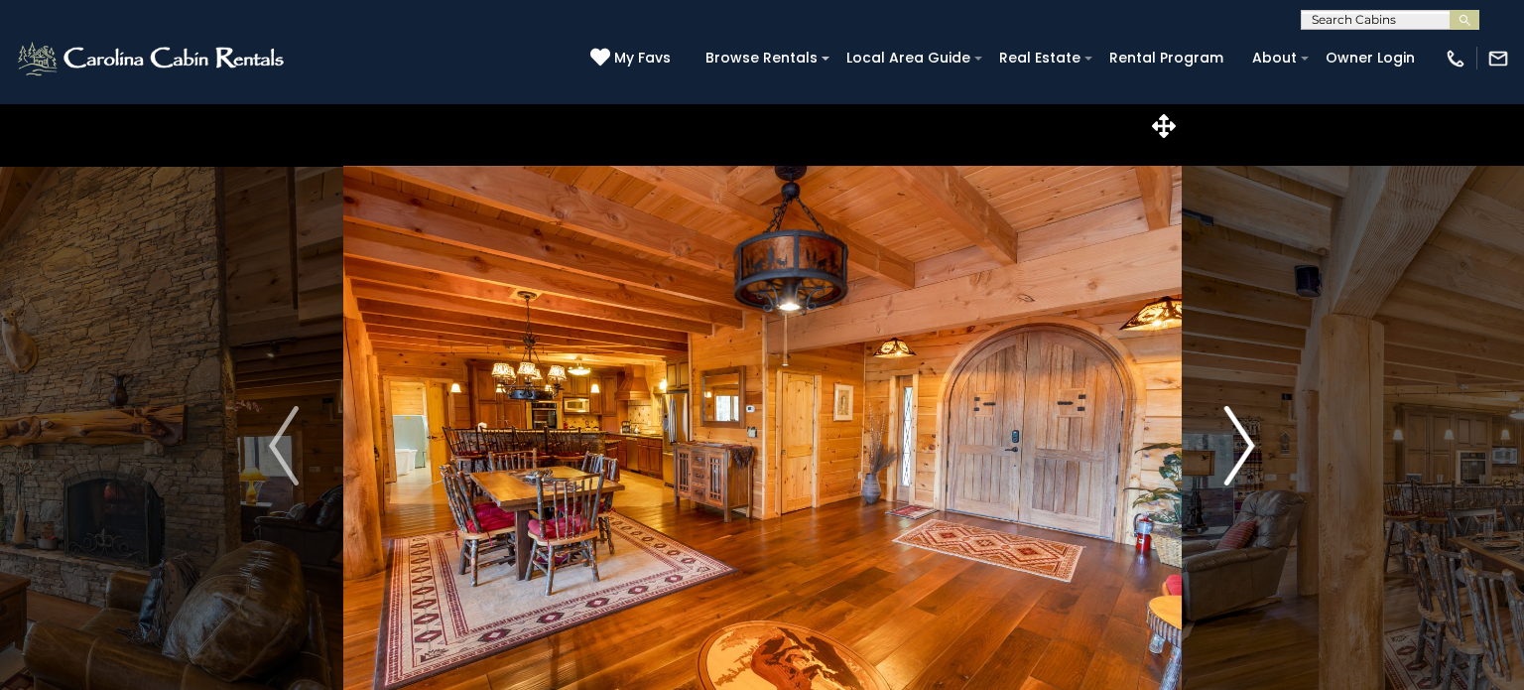
click at [1254, 439] on button "Next" at bounding box center [1240, 445] width 118 height 685
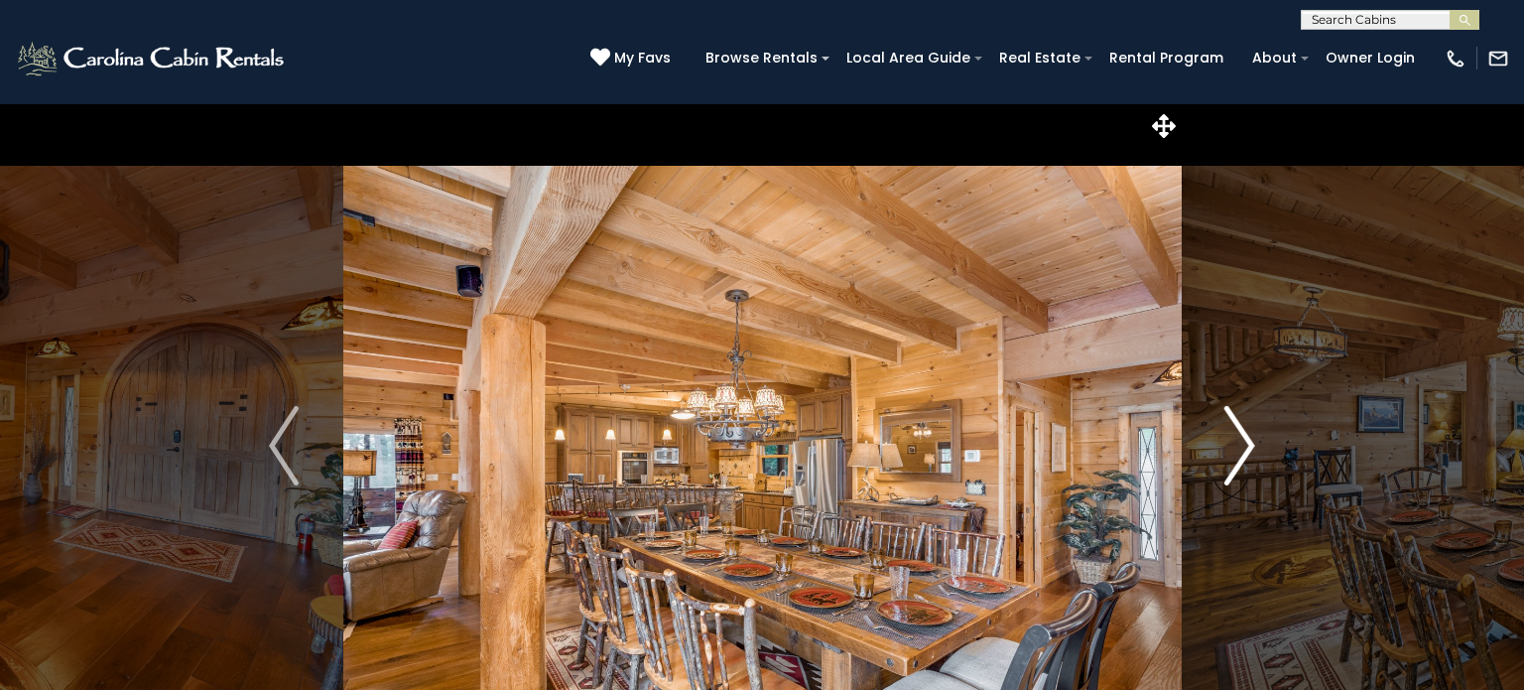
click at [1254, 439] on button "Next" at bounding box center [1240, 445] width 118 height 685
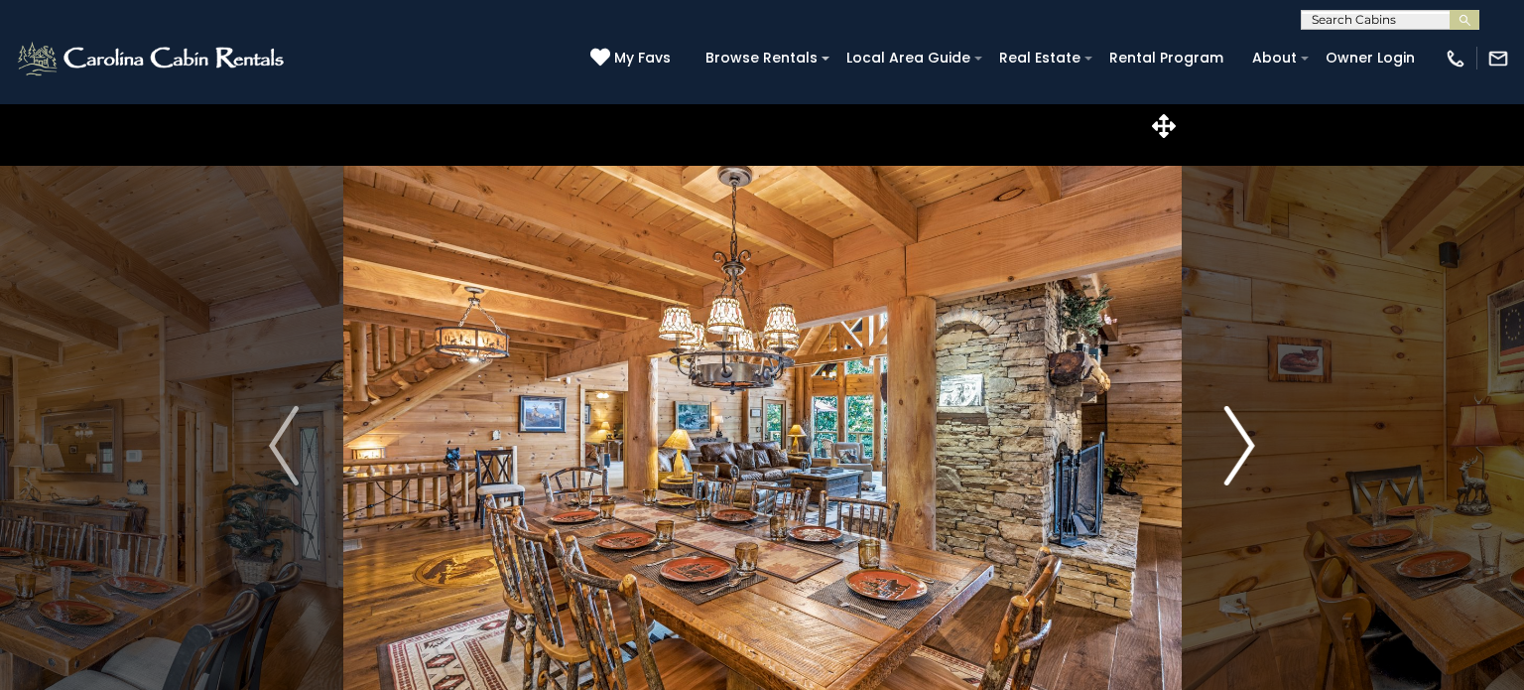
click at [1254, 439] on button "Next" at bounding box center [1240, 445] width 118 height 685
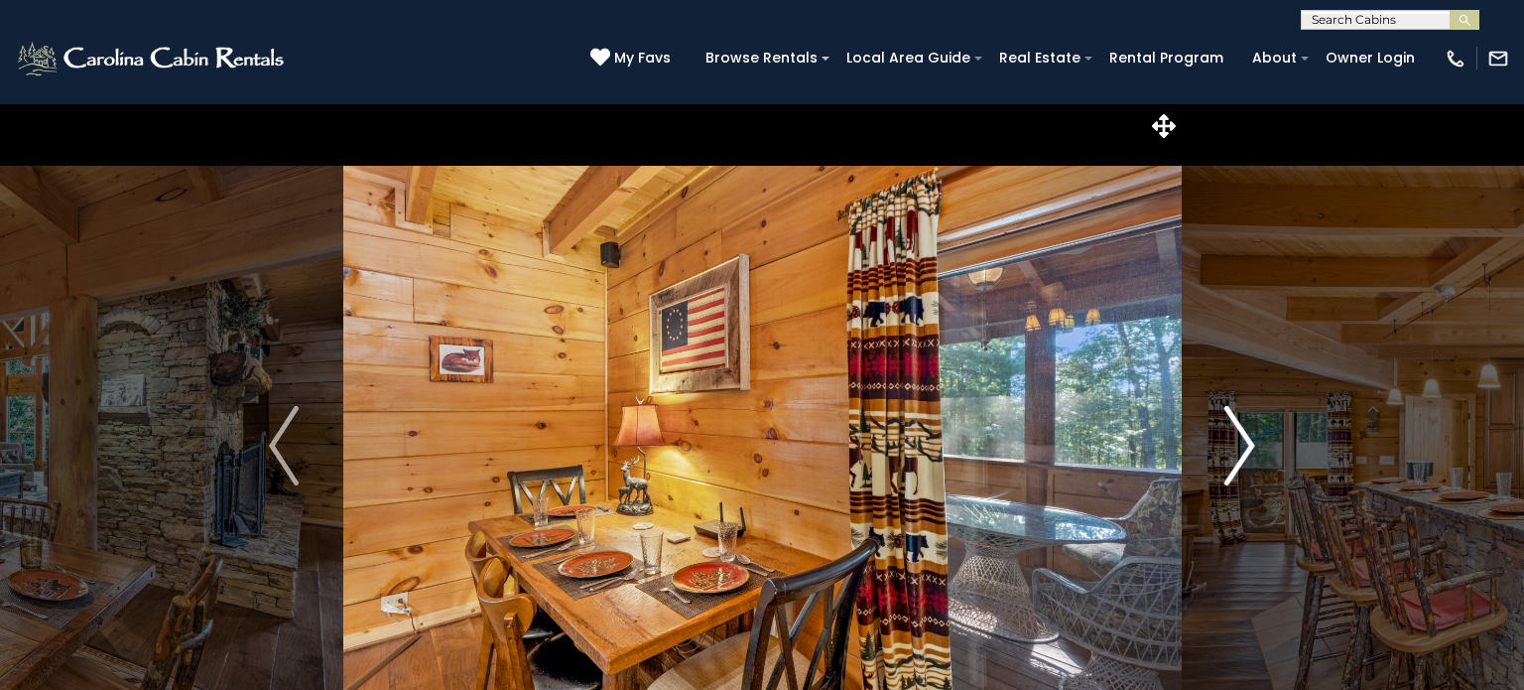
click at [1254, 439] on button "Next" at bounding box center [1240, 445] width 118 height 685
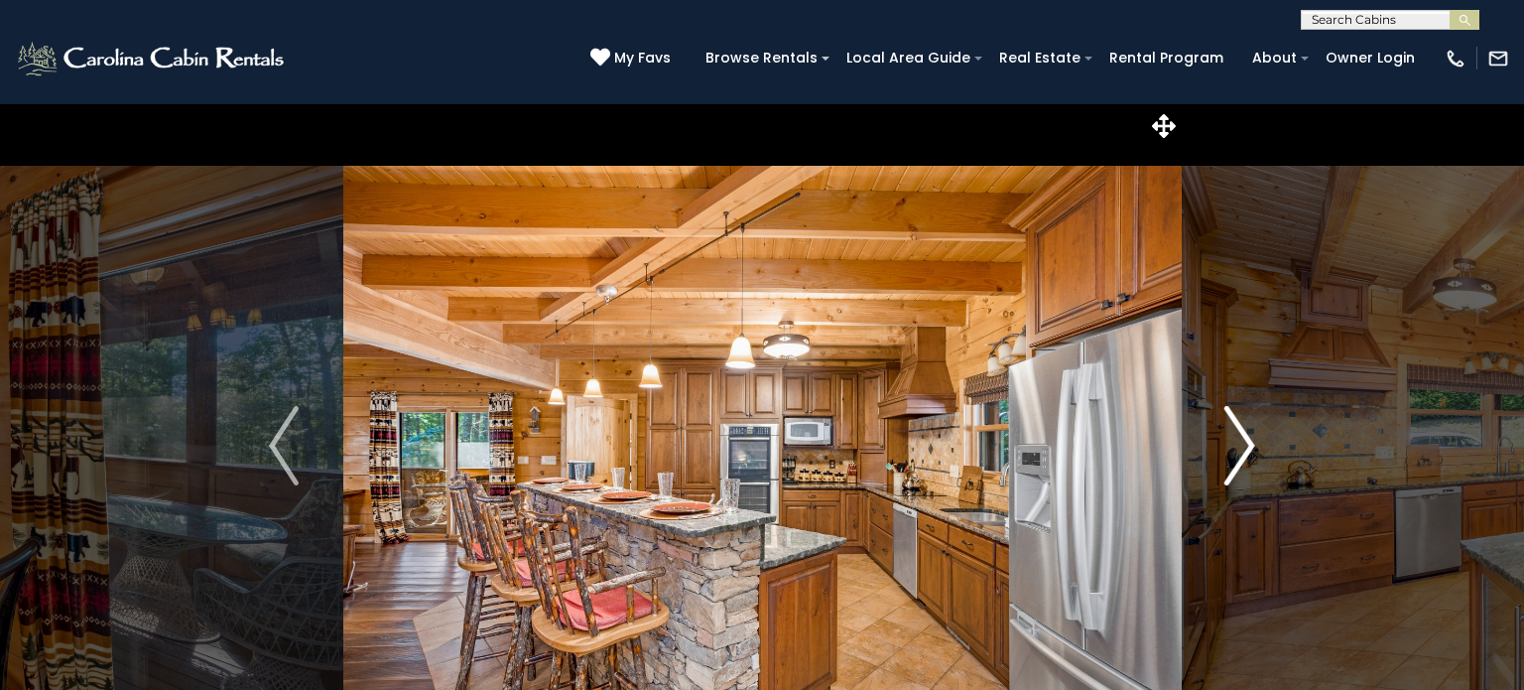
click at [1254, 439] on button "Next" at bounding box center [1240, 445] width 118 height 685
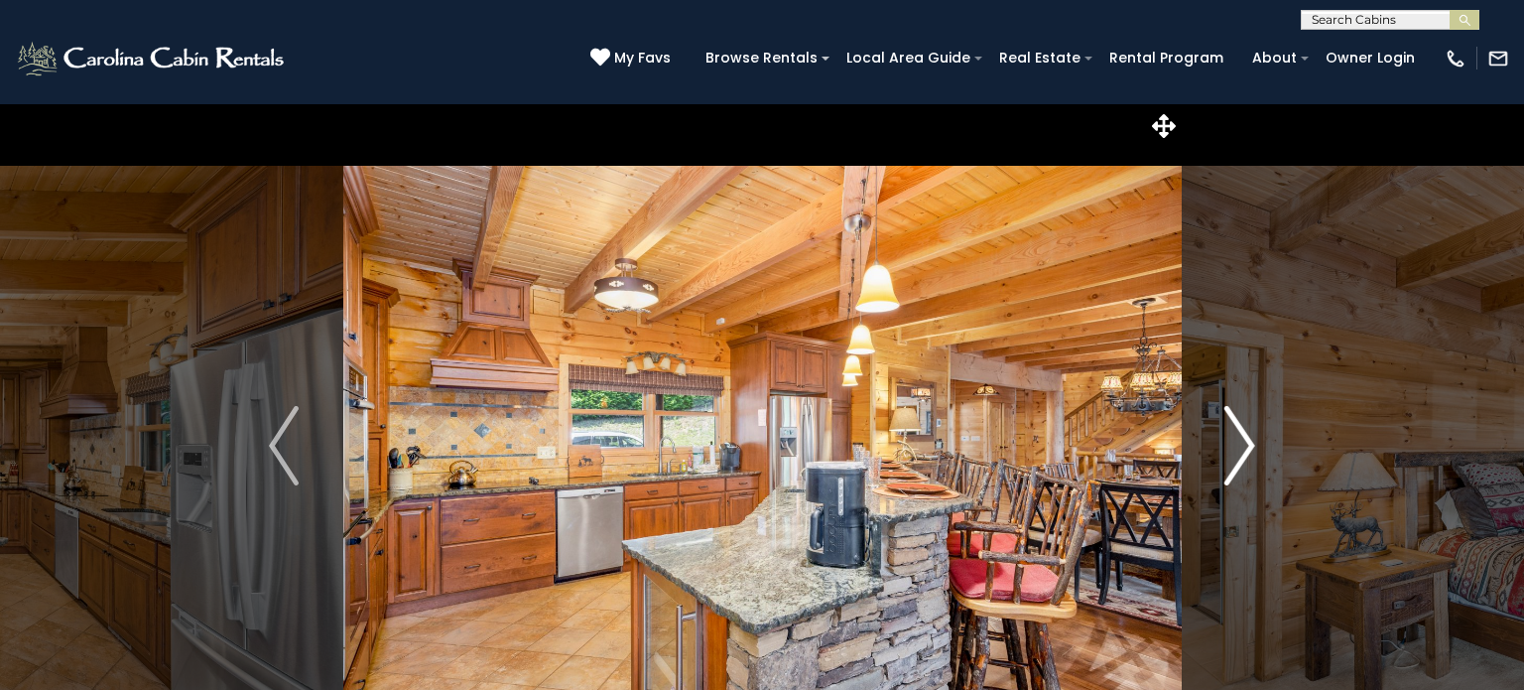
click at [1254, 439] on button "Next" at bounding box center [1240, 445] width 118 height 685
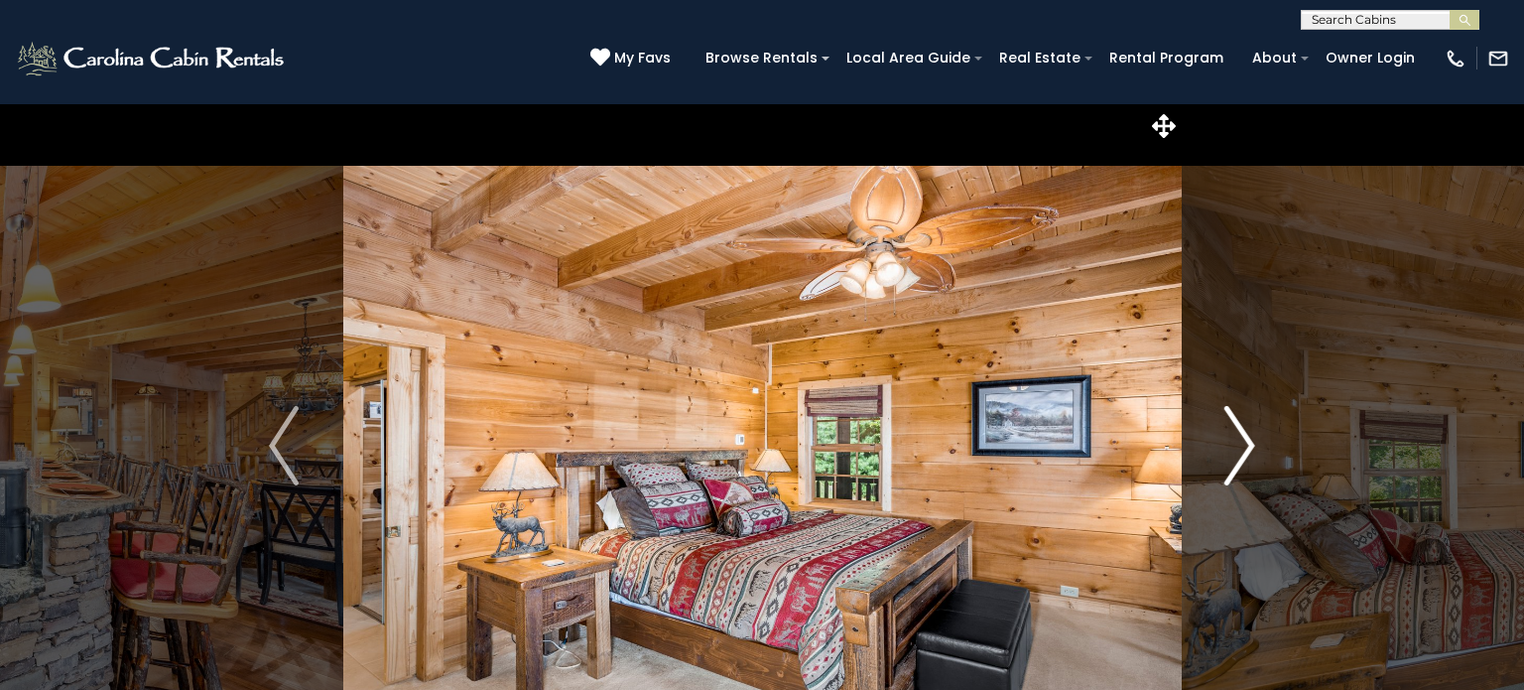
click at [1254, 439] on button "Next" at bounding box center [1240, 445] width 118 height 685
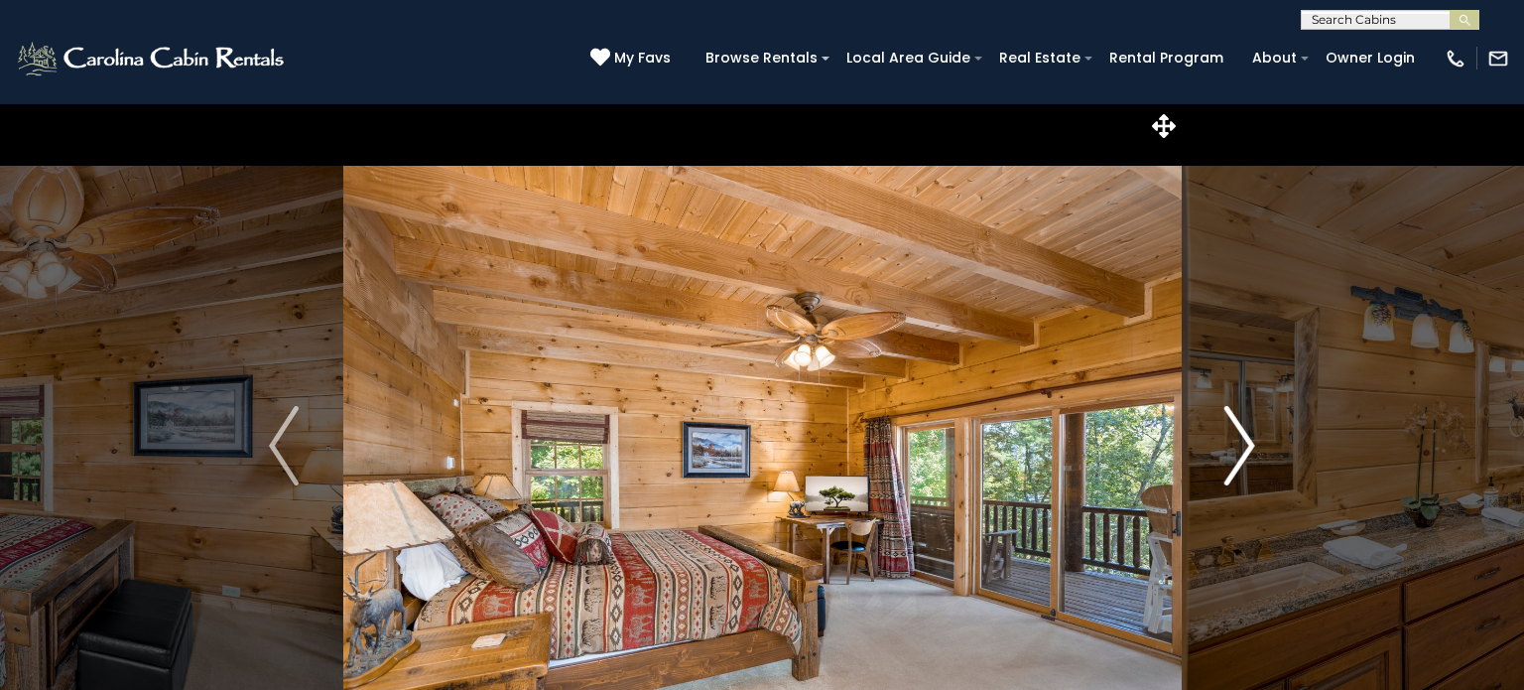
click at [1254, 439] on button "Next" at bounding box center [1240, 445] width 118 height 685
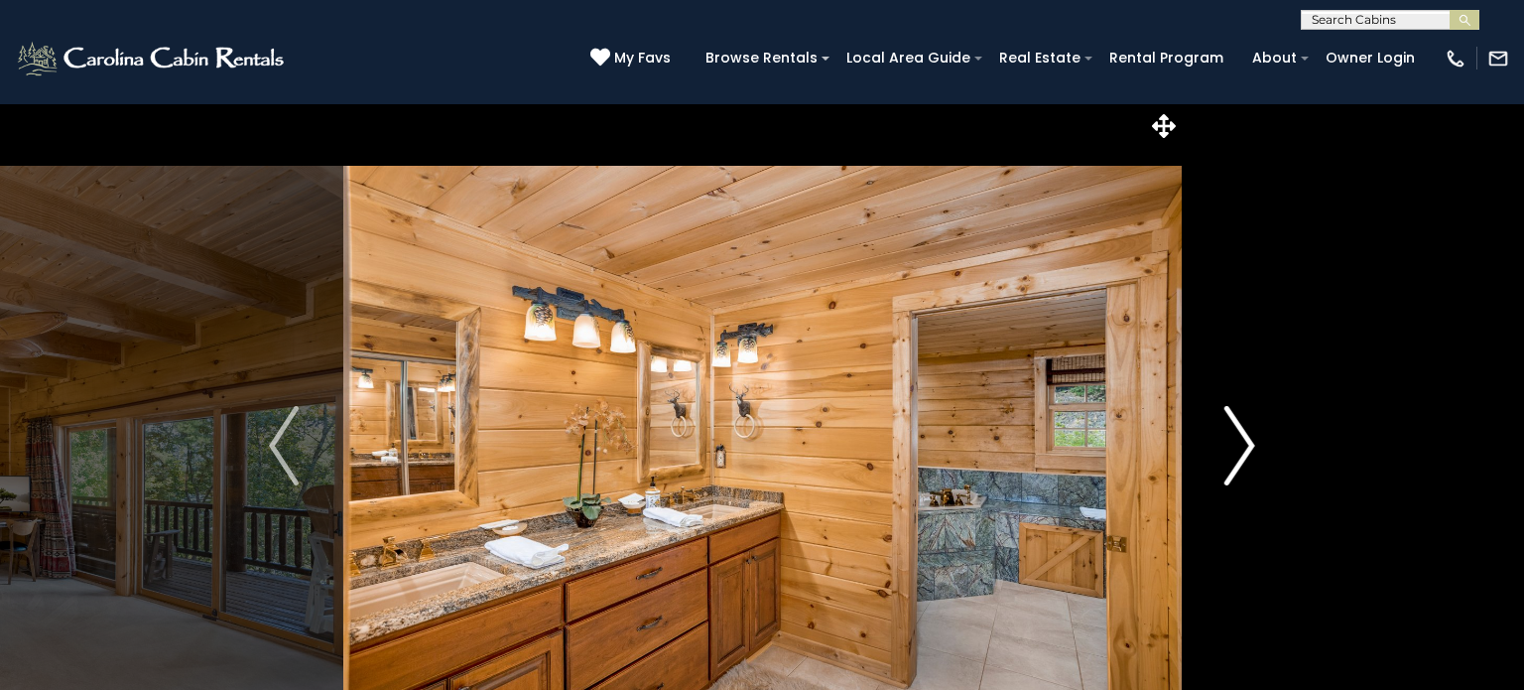
click at [1255, 440] on button "Next" at bounding box center [1240, 445] width 118 height 685
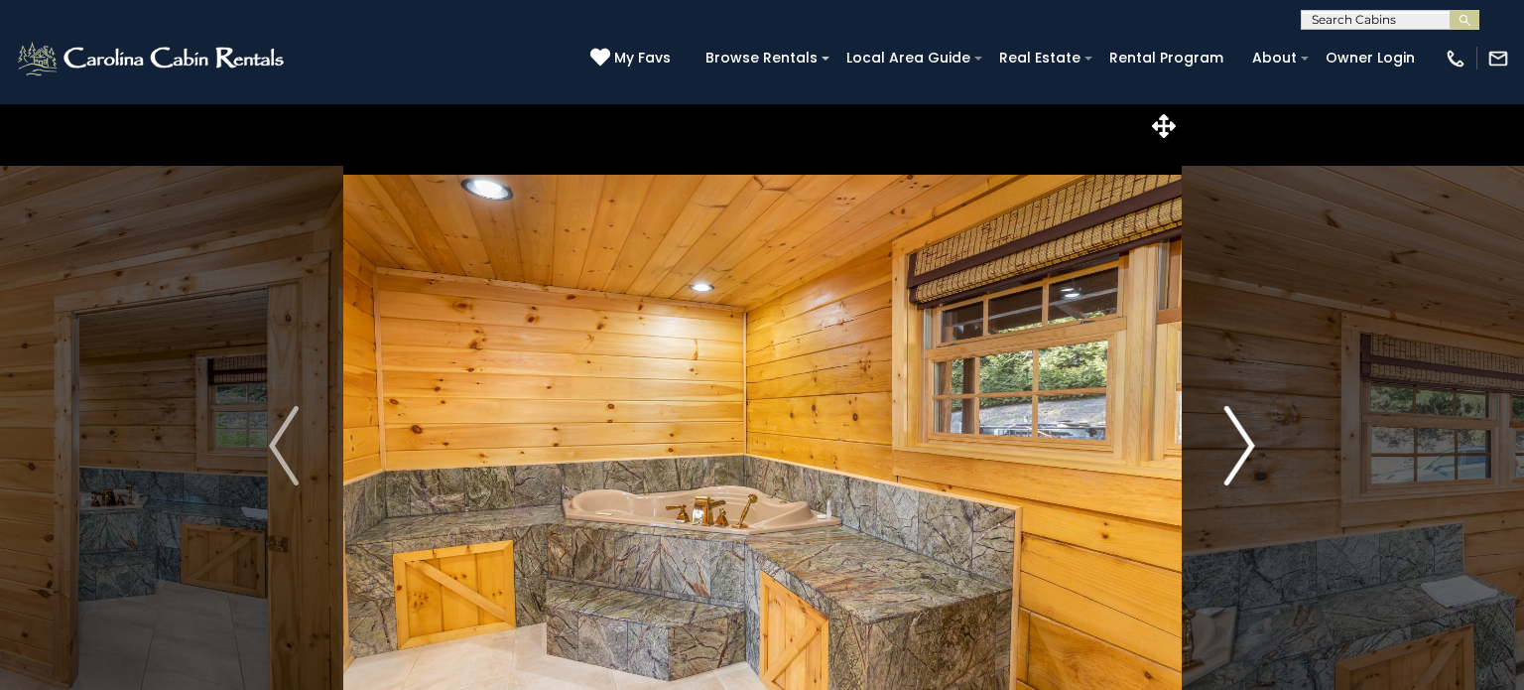
click at [1255, 440] on button "Next" at bounding box center [1240, 445] width 118 height 685
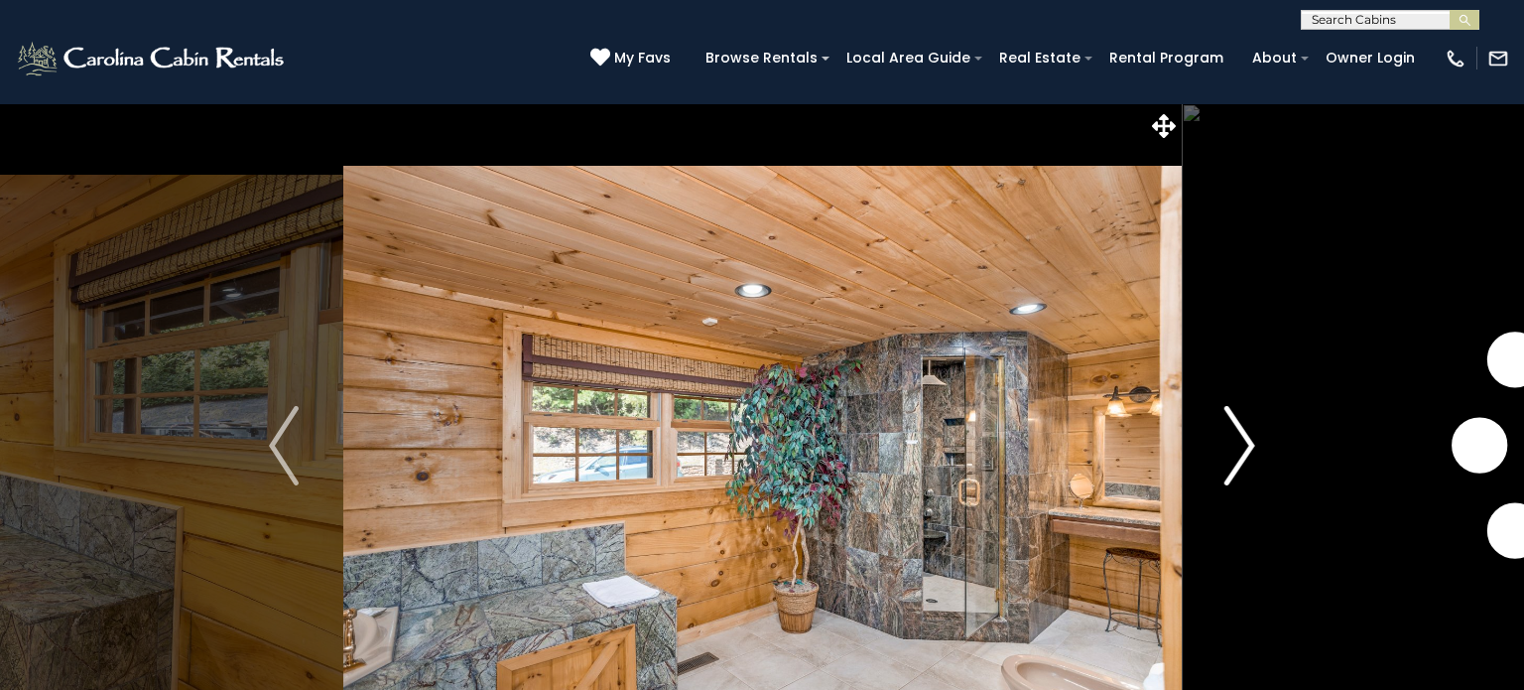
click at [1255, 440] on button "Next" at bounding box center [1240, 445] width 118 height 685
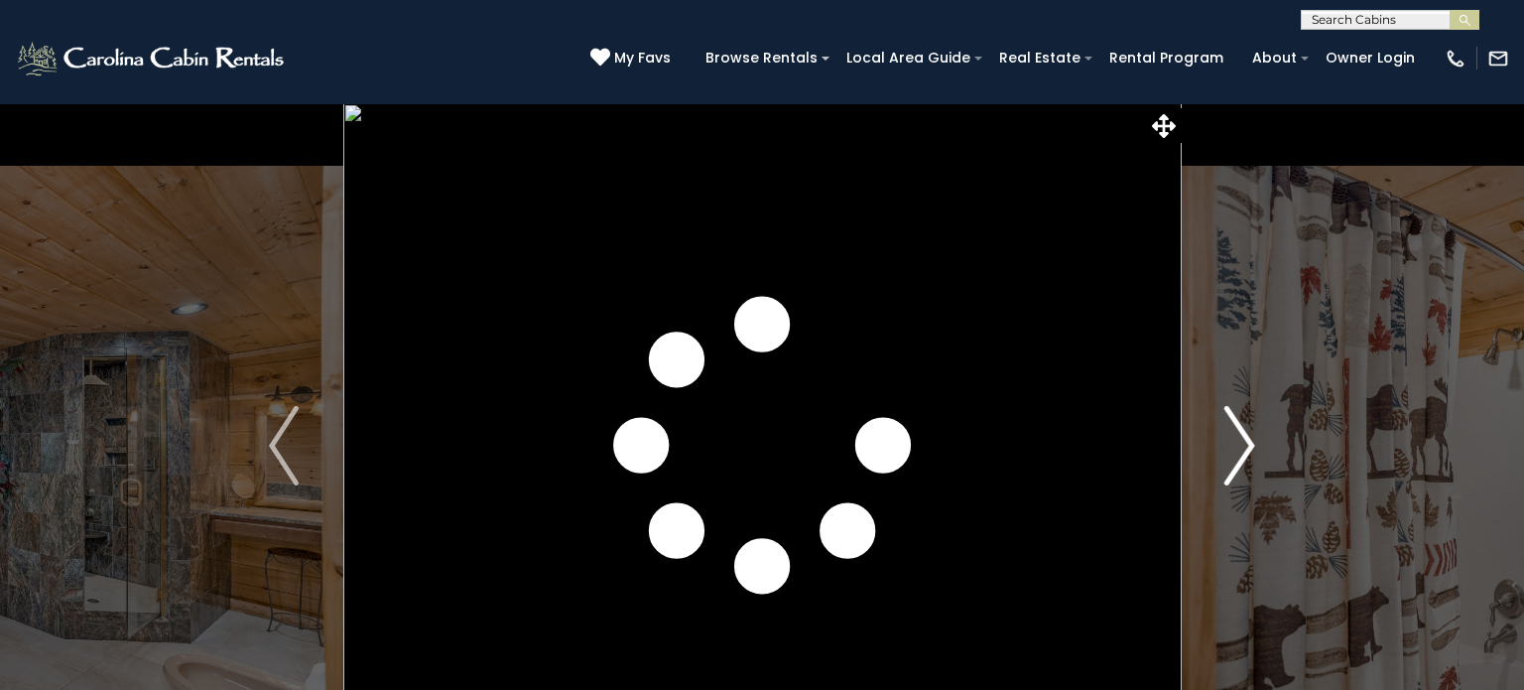
click at [1255, 440] on button "Next" at bounding box center [1240, 445] width 118 height 685
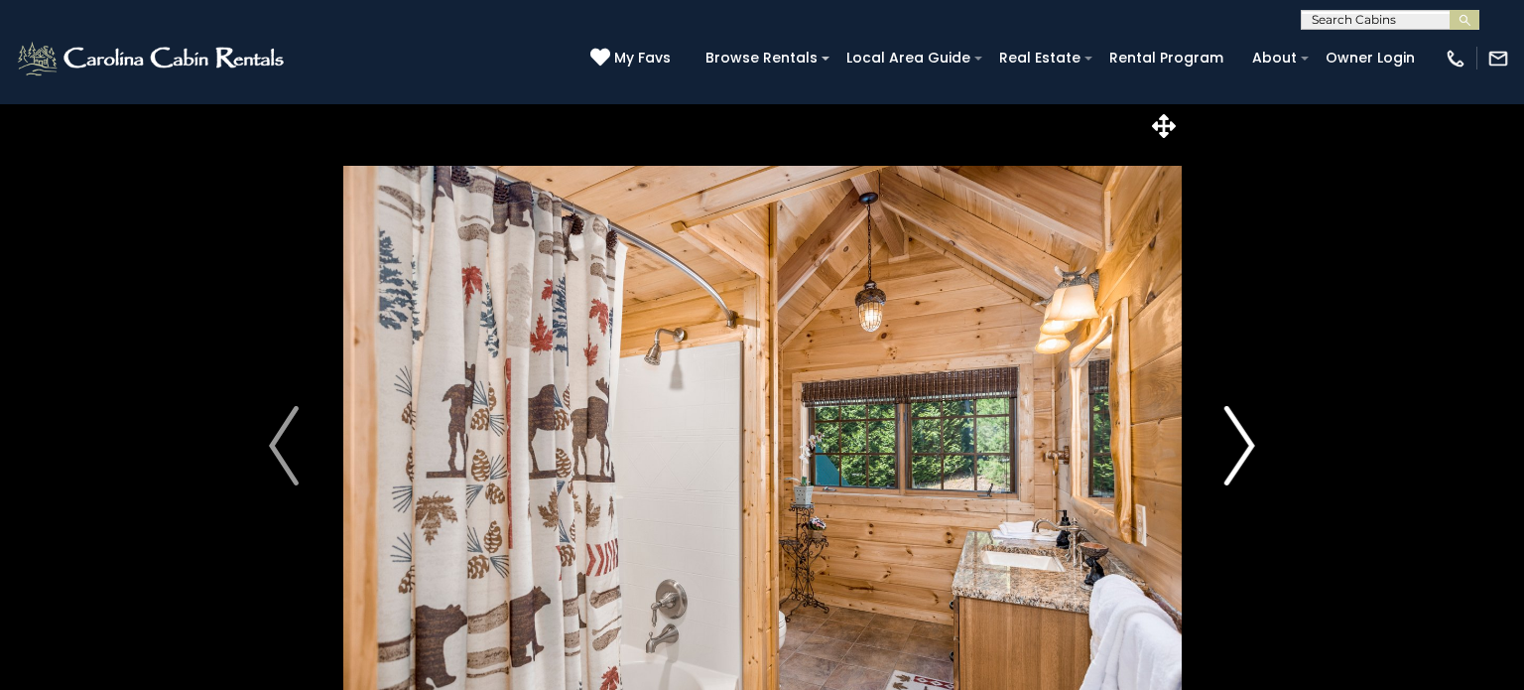
click at [1255, 440] on button "Next" at bounding box center [1240, 445] width 118 height 685
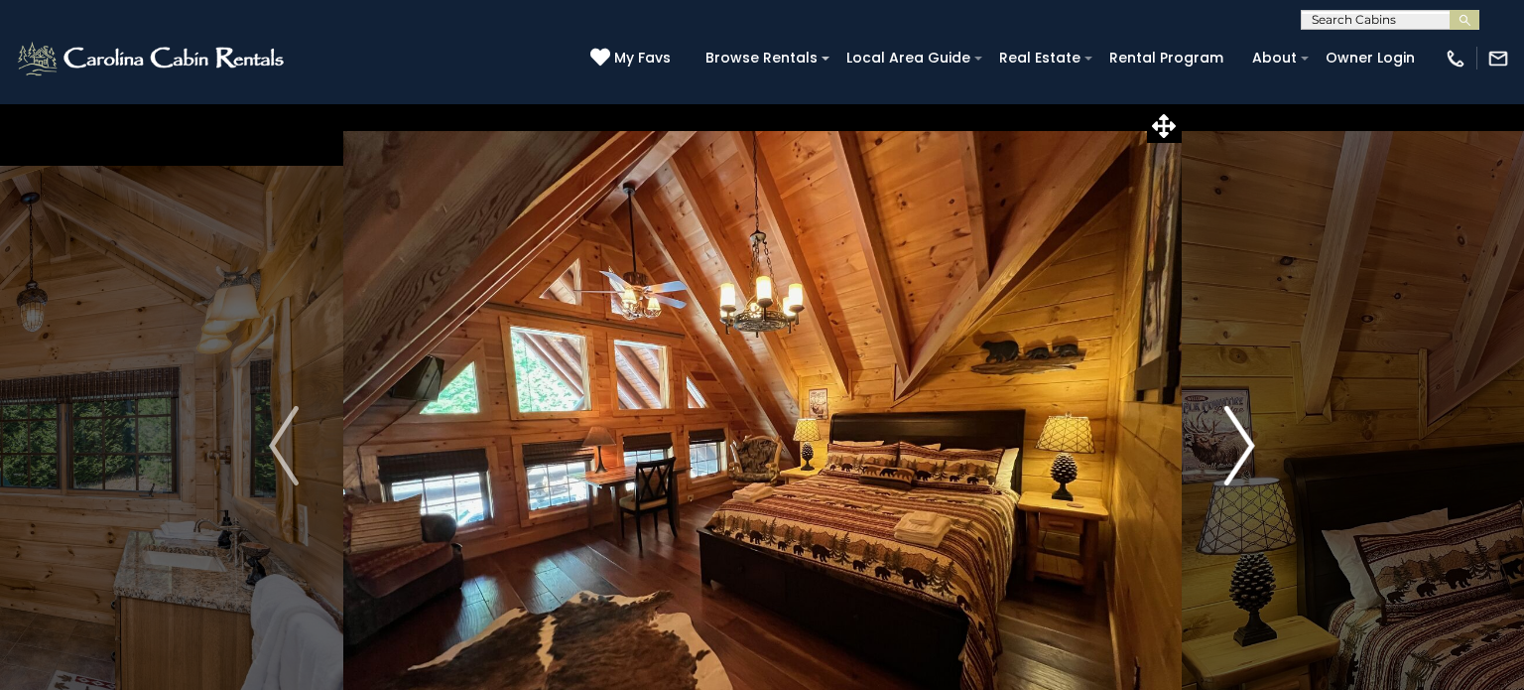
click at [1255, 440] on button "Next" at bounding box center [1240, 445] width 118 height 685
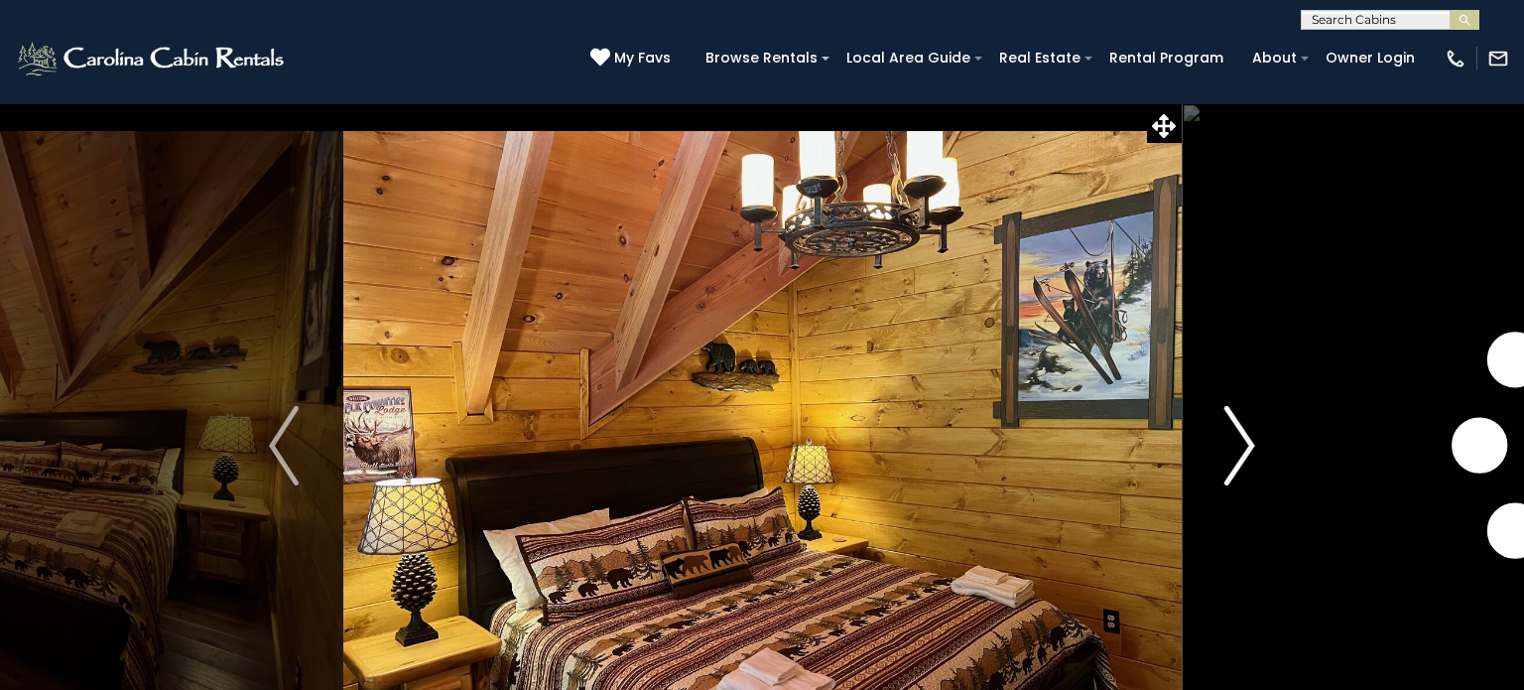
click at [1255, 440] on button "Next" at bounding box center [1240, 445] width 118 height 685
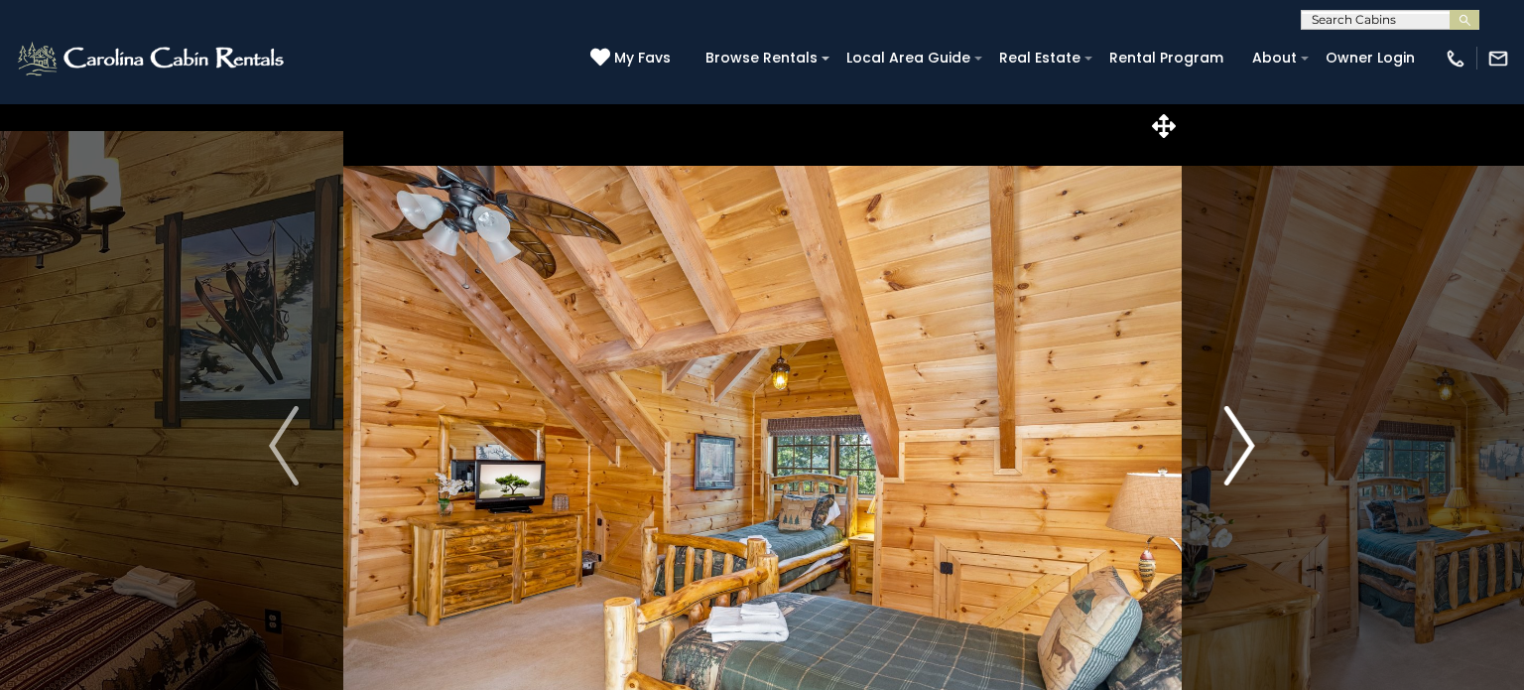
click at [1255, 440] on button "Next" at bounding box center [1240, 445] width 118 height 685
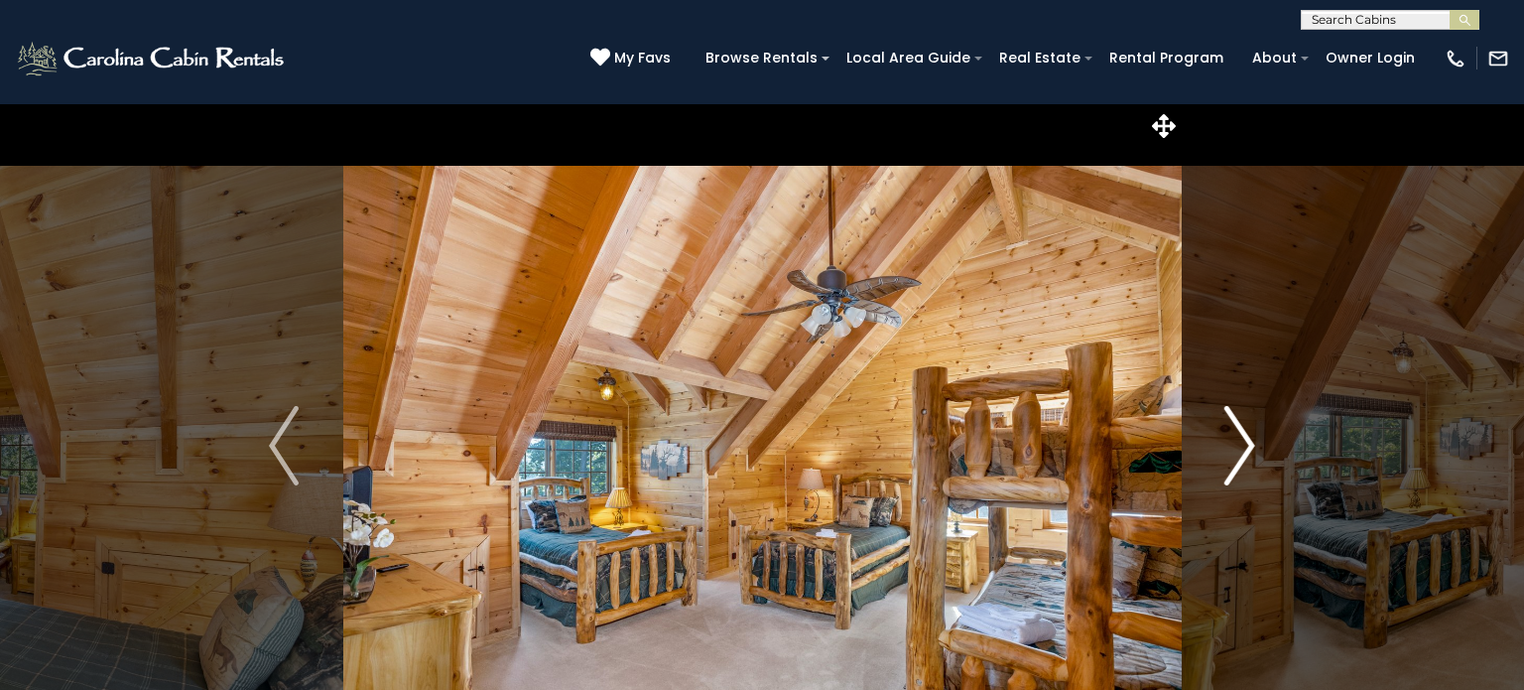
click at [1255, 440] on button "Next" at bounding box center [1240, 445] width 118 height 685
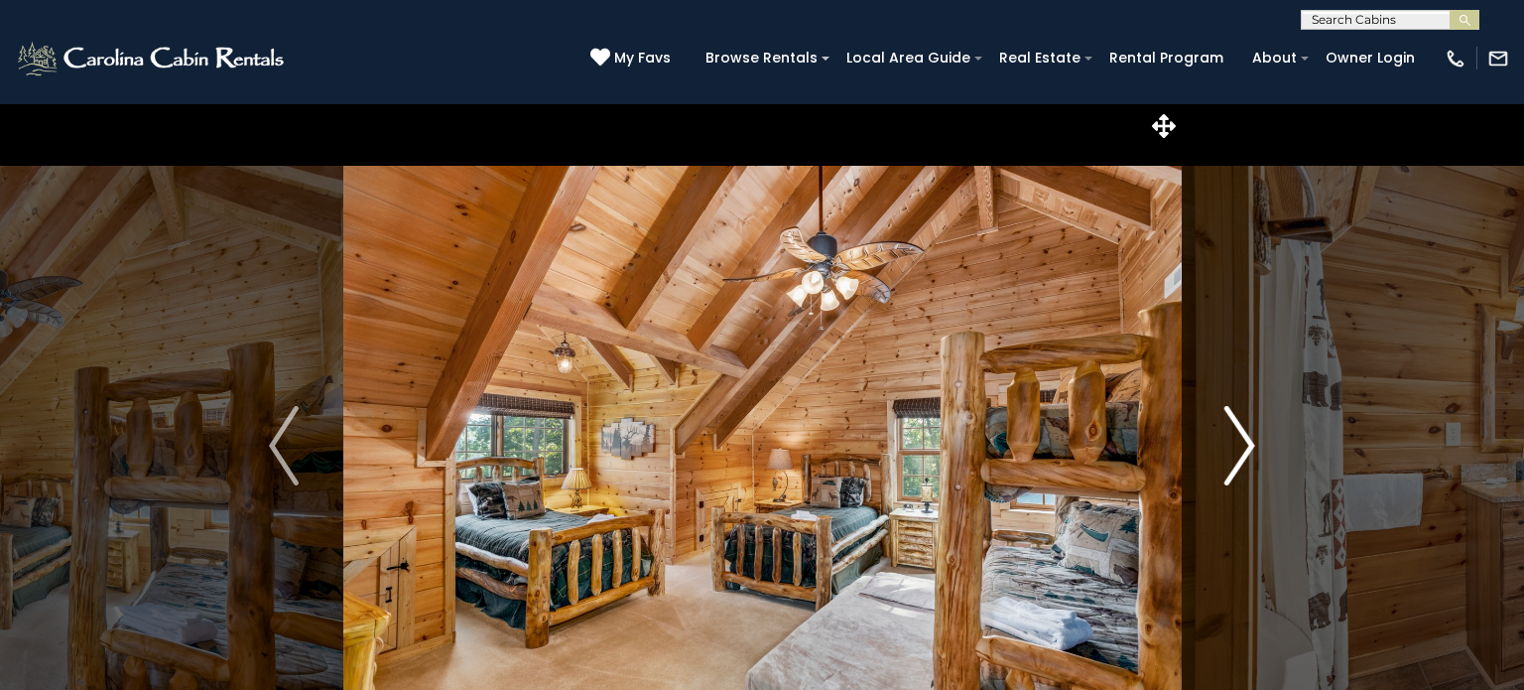
click at [1255, 440] on button "Next" at bounding box center [1240, 445] width 118 height 685
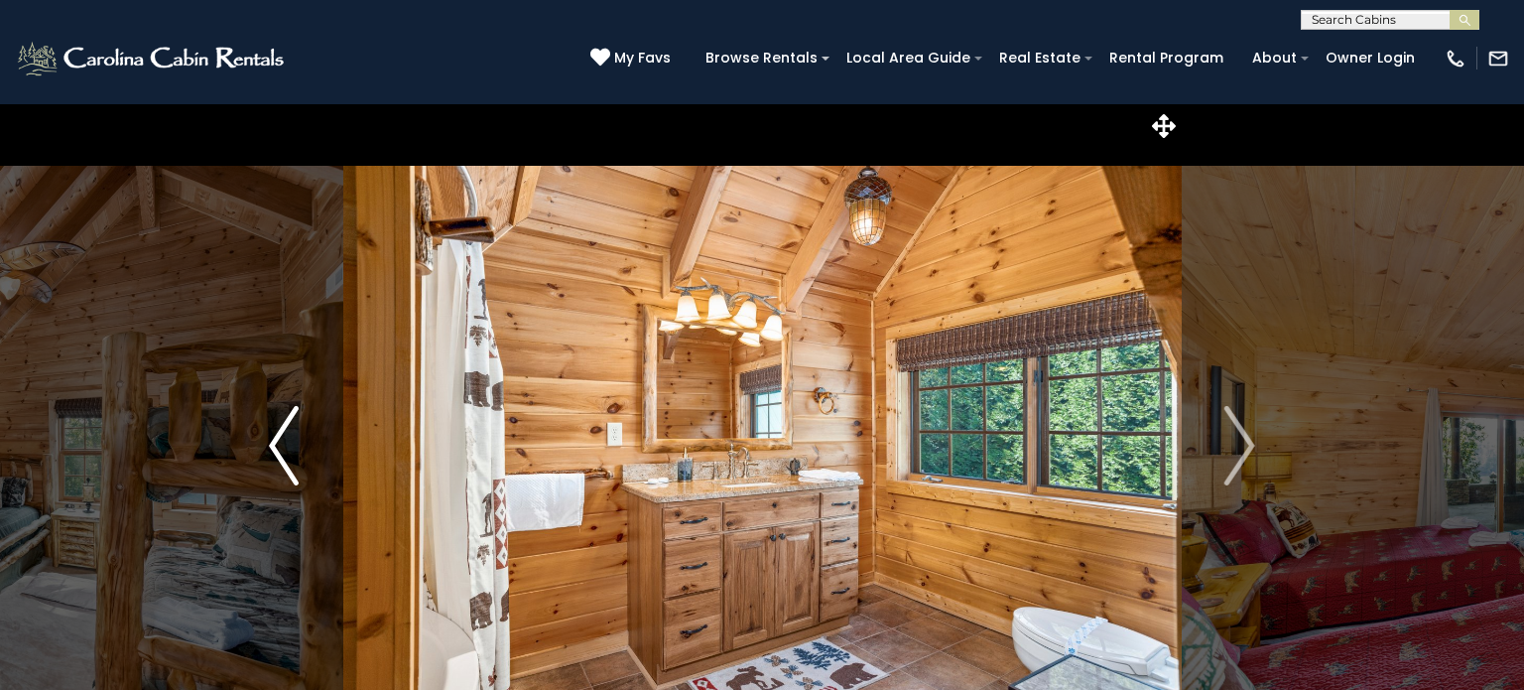
click at [270, 454] on img "Previous" at bounding box center [284, 445] width 30 height 79
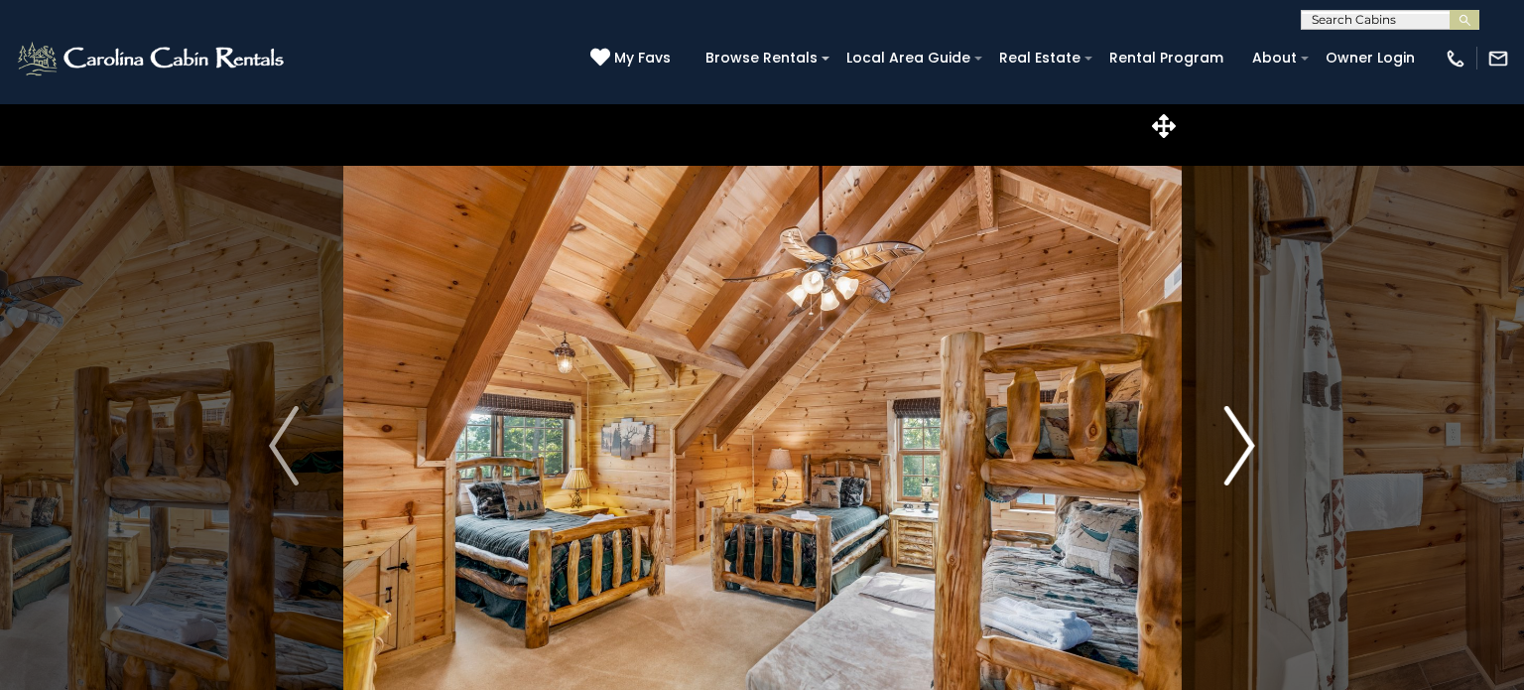
click at [1246, 455] on img "Next" at bounding box center [1240, 445] width 30 height 79
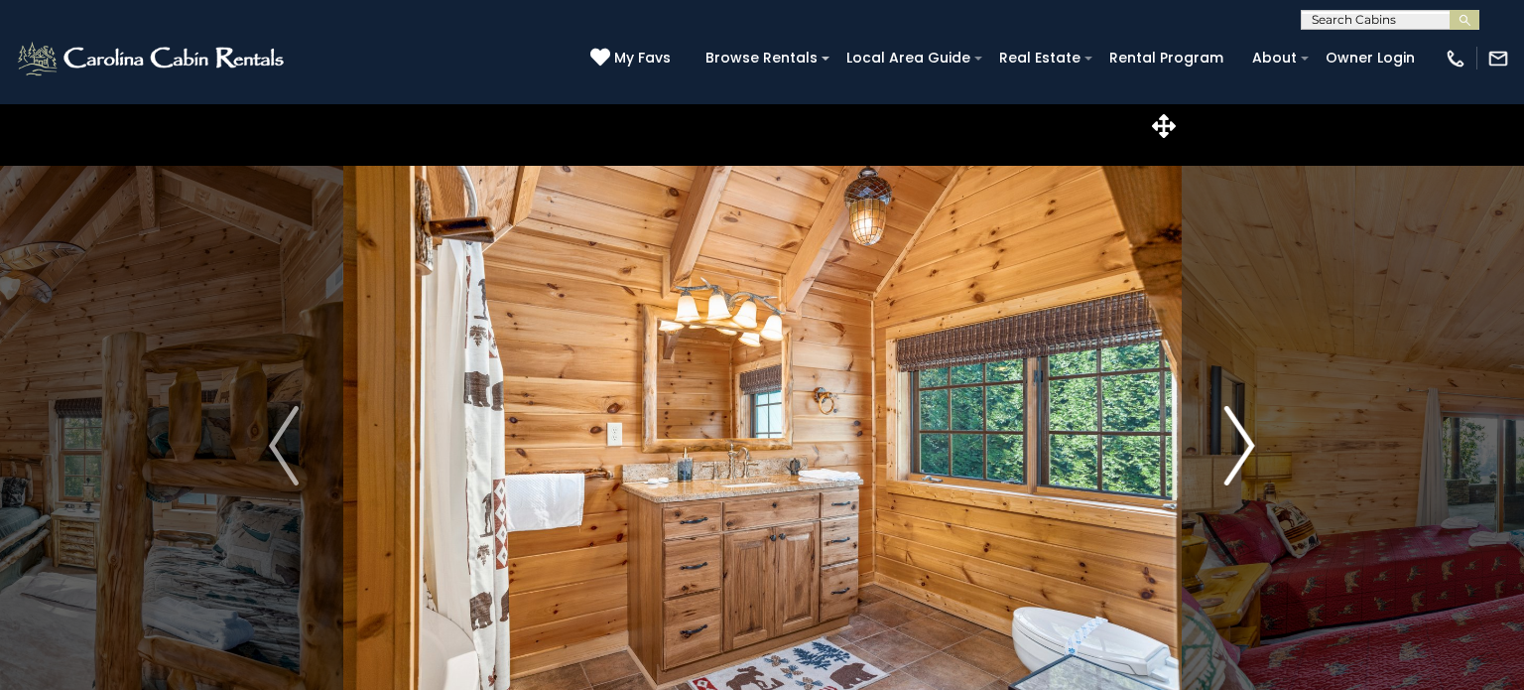
click at [1246, 455] on img "Next" at bounding box center [1240, 445] width 30 height 79
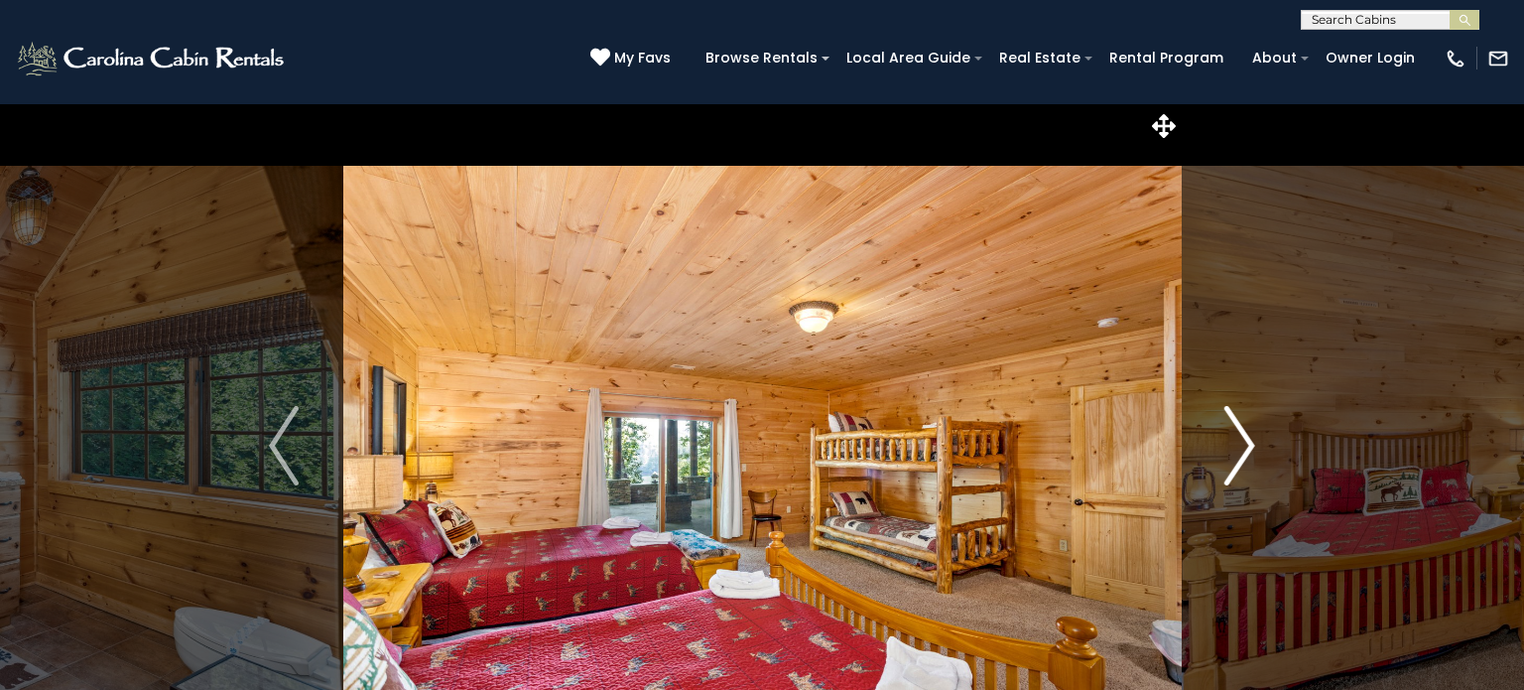
click at [1246, 455] on img "Next" at bounding box center [1240, 445] width 30 height 79
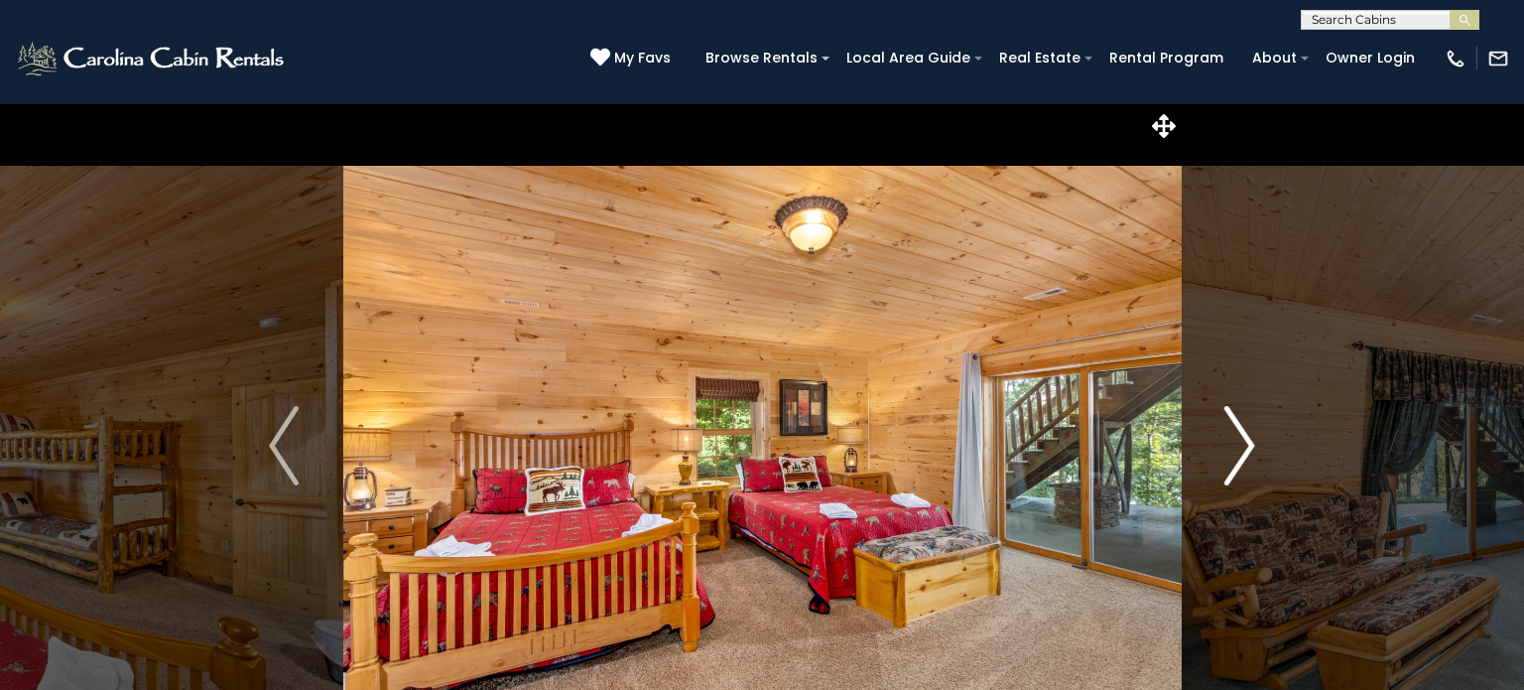
click at [1246, 455] on img "Next" at bounding box center [1240, 445] width 30 height 79
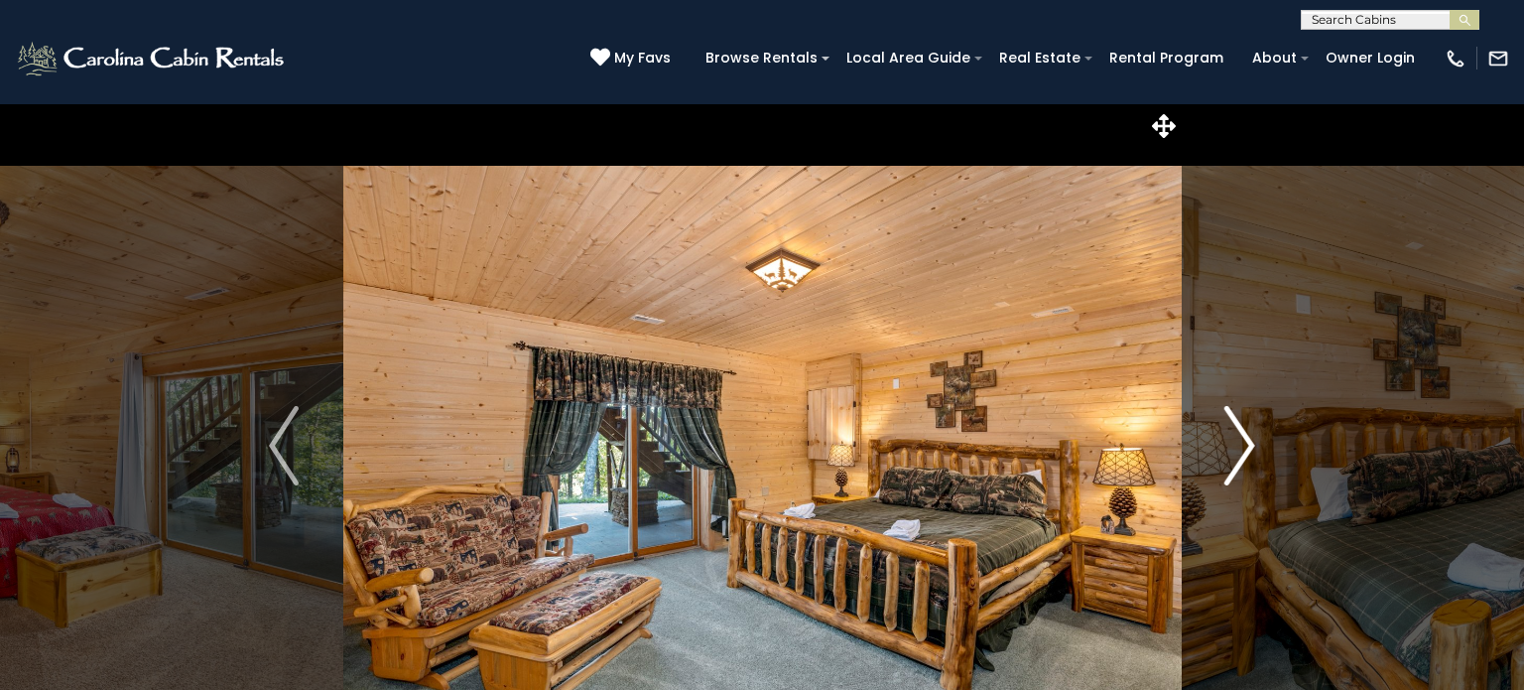
click at [1246, 455] on img "Next" at bounding box center [1240, 445] width 30 height 79
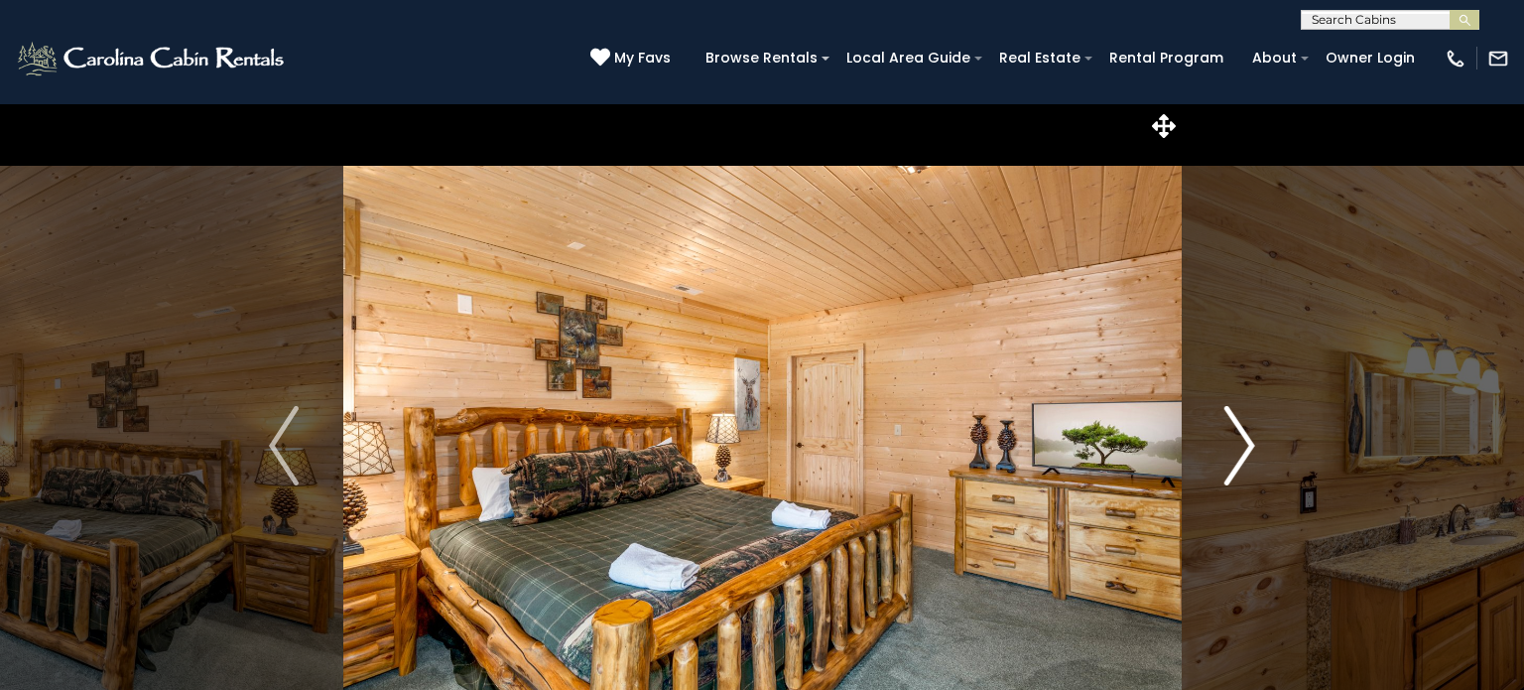
click at [1246, 455] on img "Next" at bounding box center [1240, 445] width 30 height 79
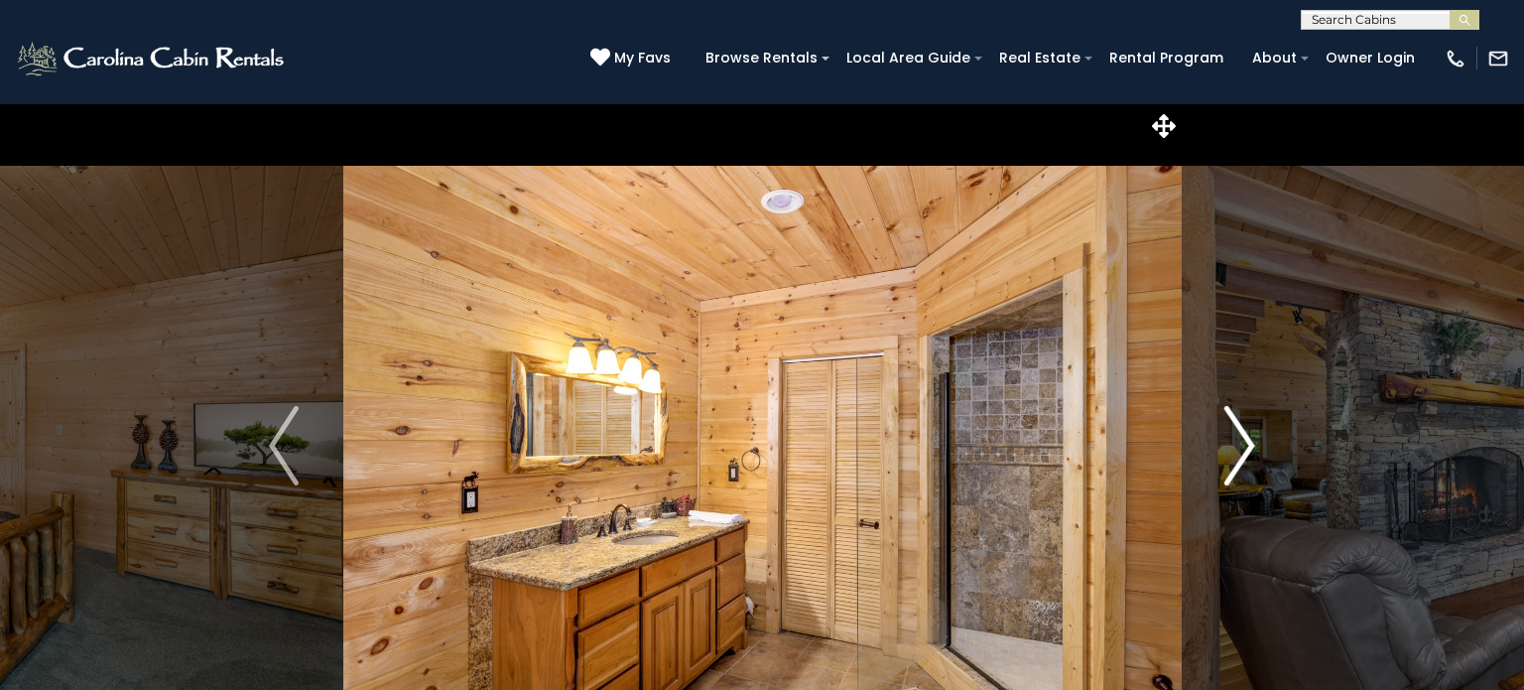
click at [1246, 455] on img "Next" at bounding box center [1240, 445] width 30 height 79
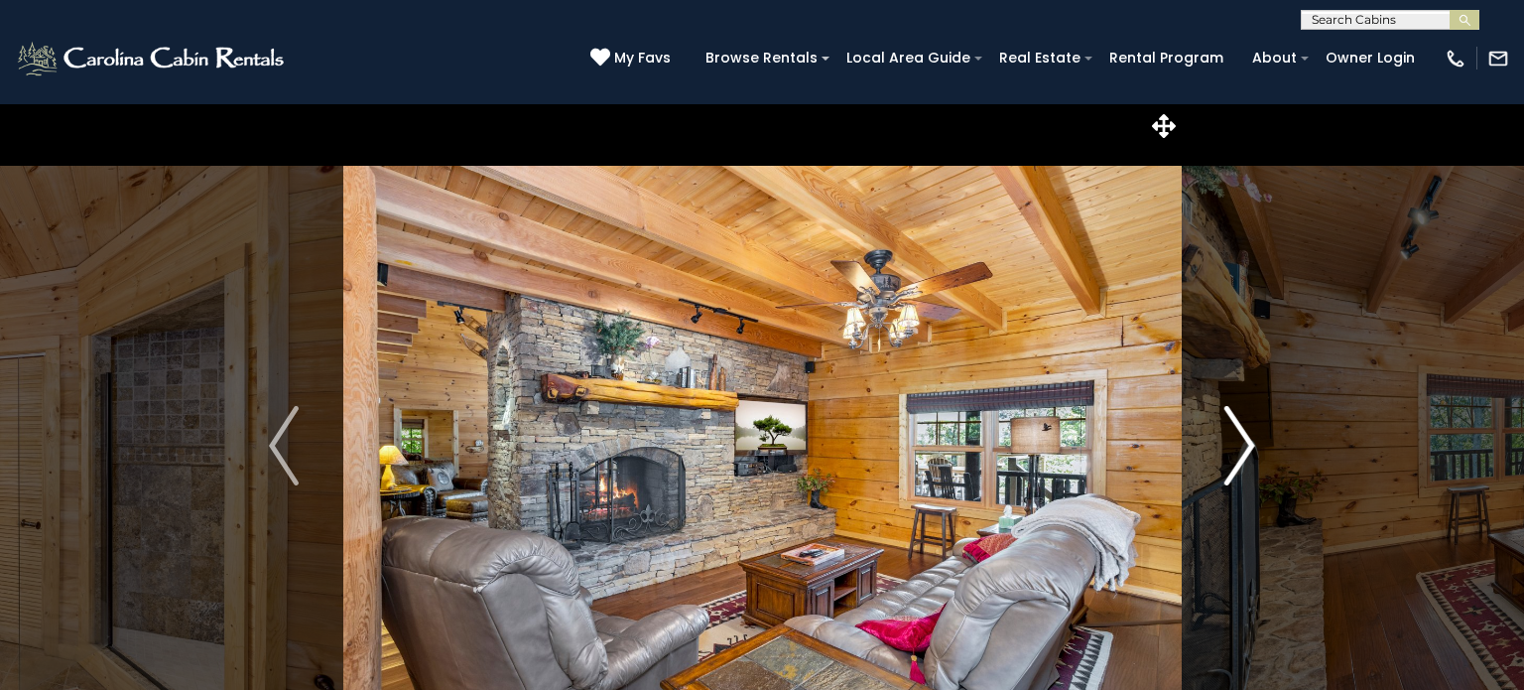
click at [1246, 455] on img "Next" at bounding box center [1240, 445] width 30 height 79
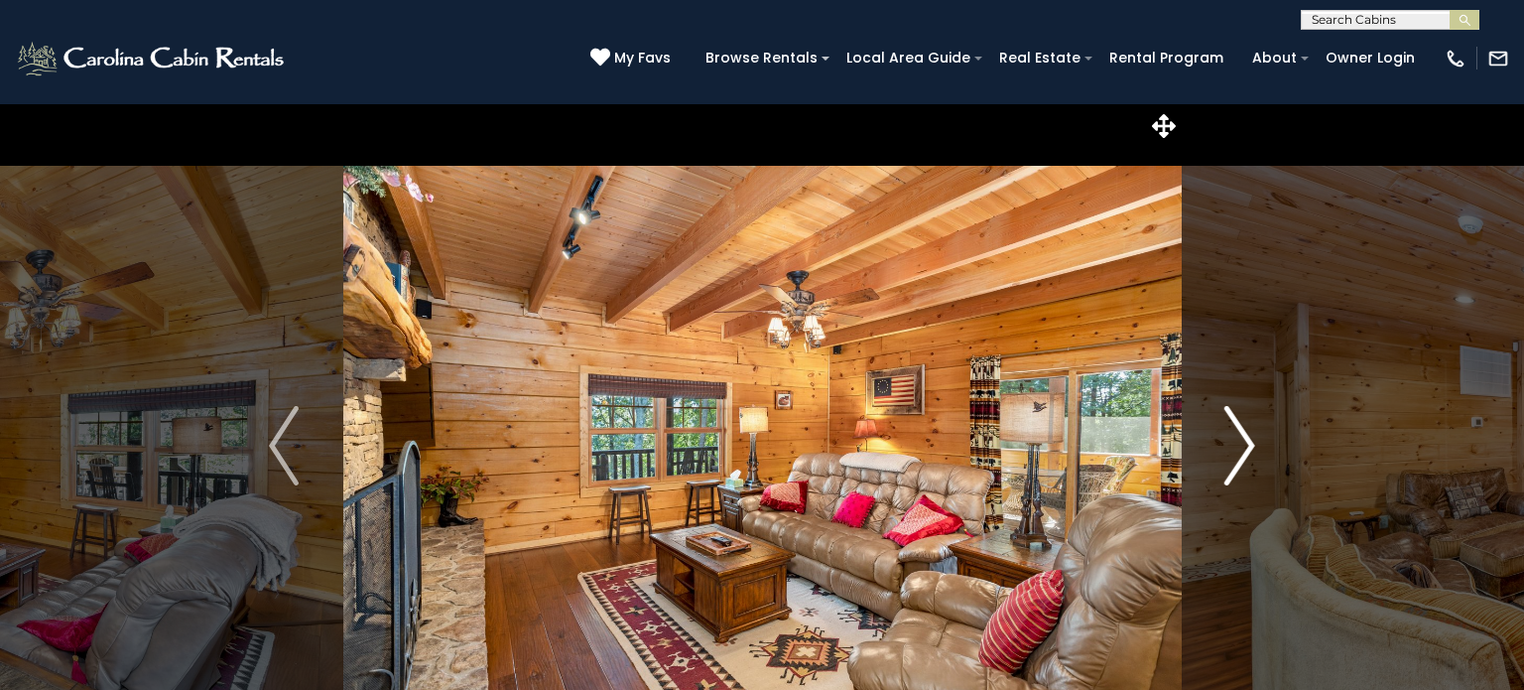
click at [1246, 455] on img "Next" at bounding box center [1240, 445] width 30 height 79
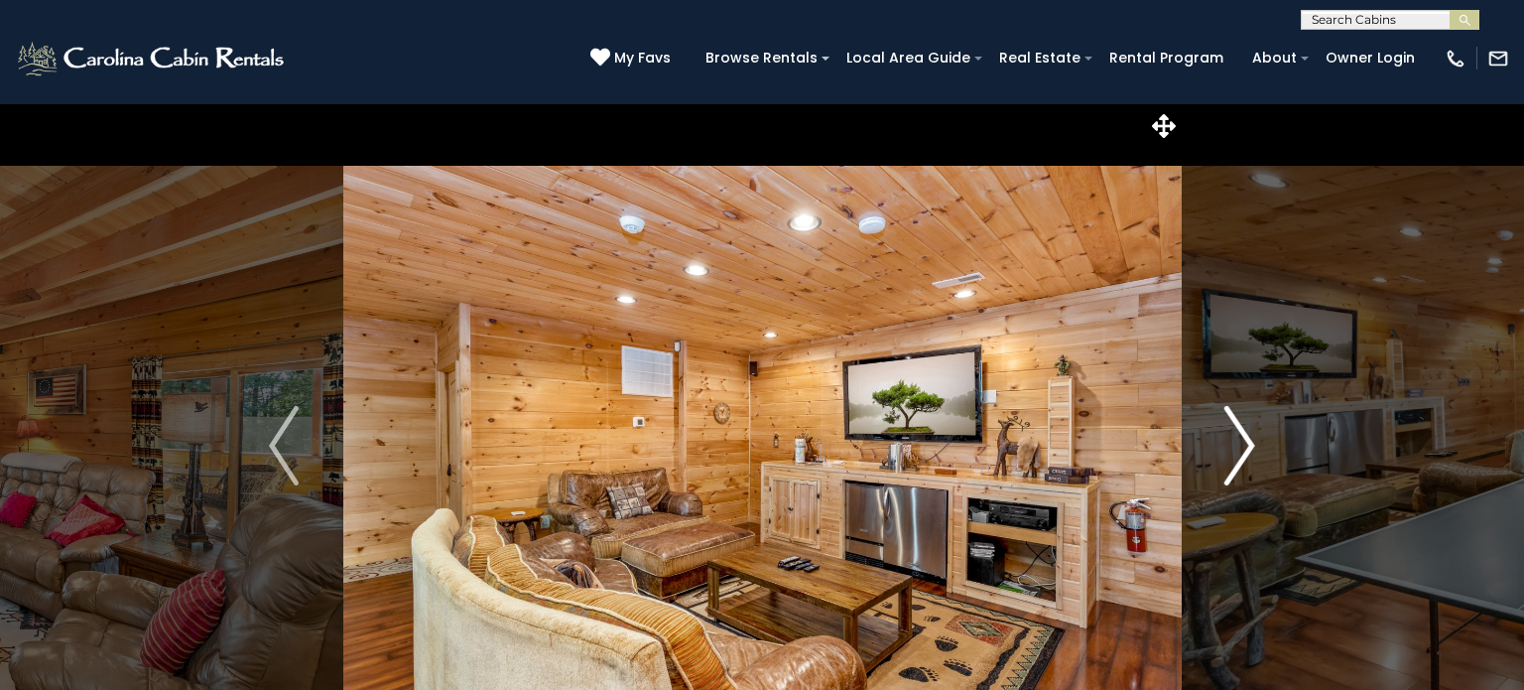
click at [1246, 455] on img "Next" at bounding box center [1240, 445] width 30 height 79
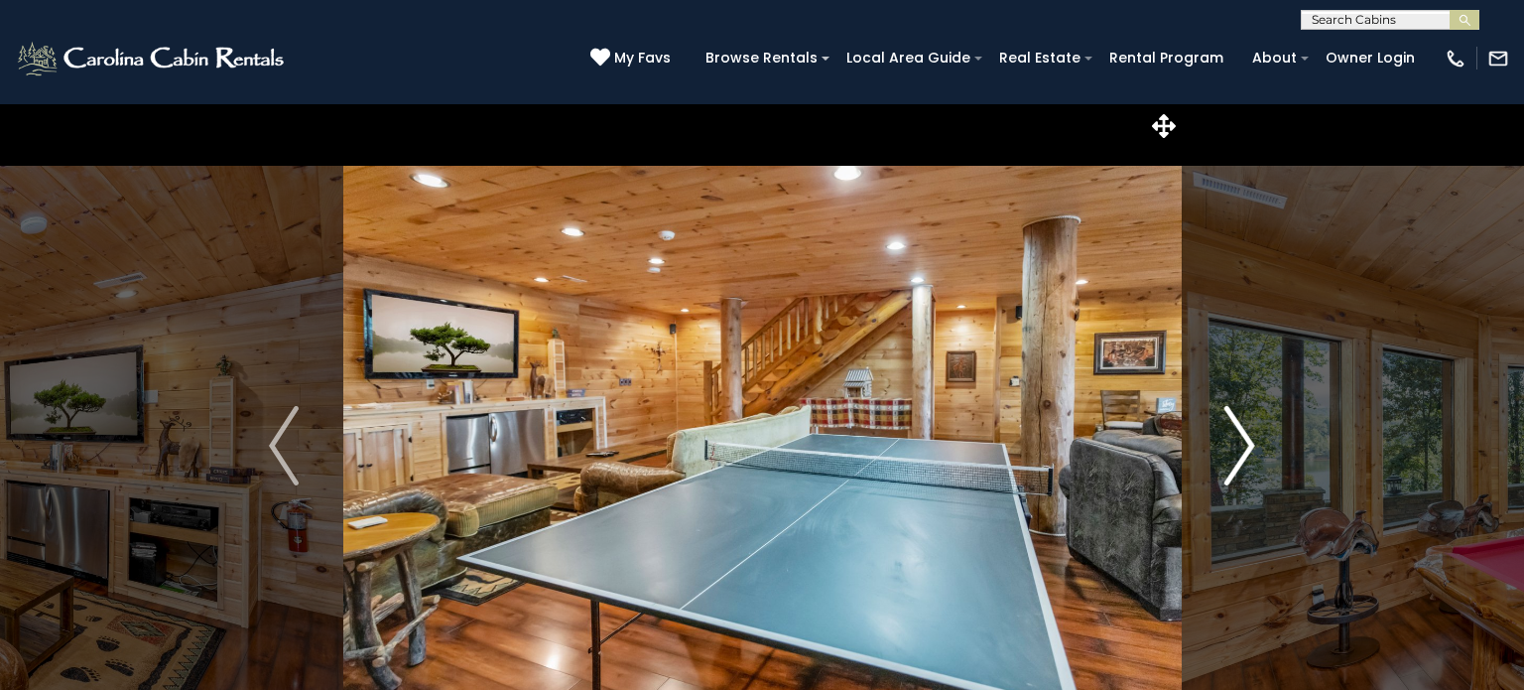
click at [1246, 455] on img "Next" at bounding box center [1240, 445] width 30 height 79
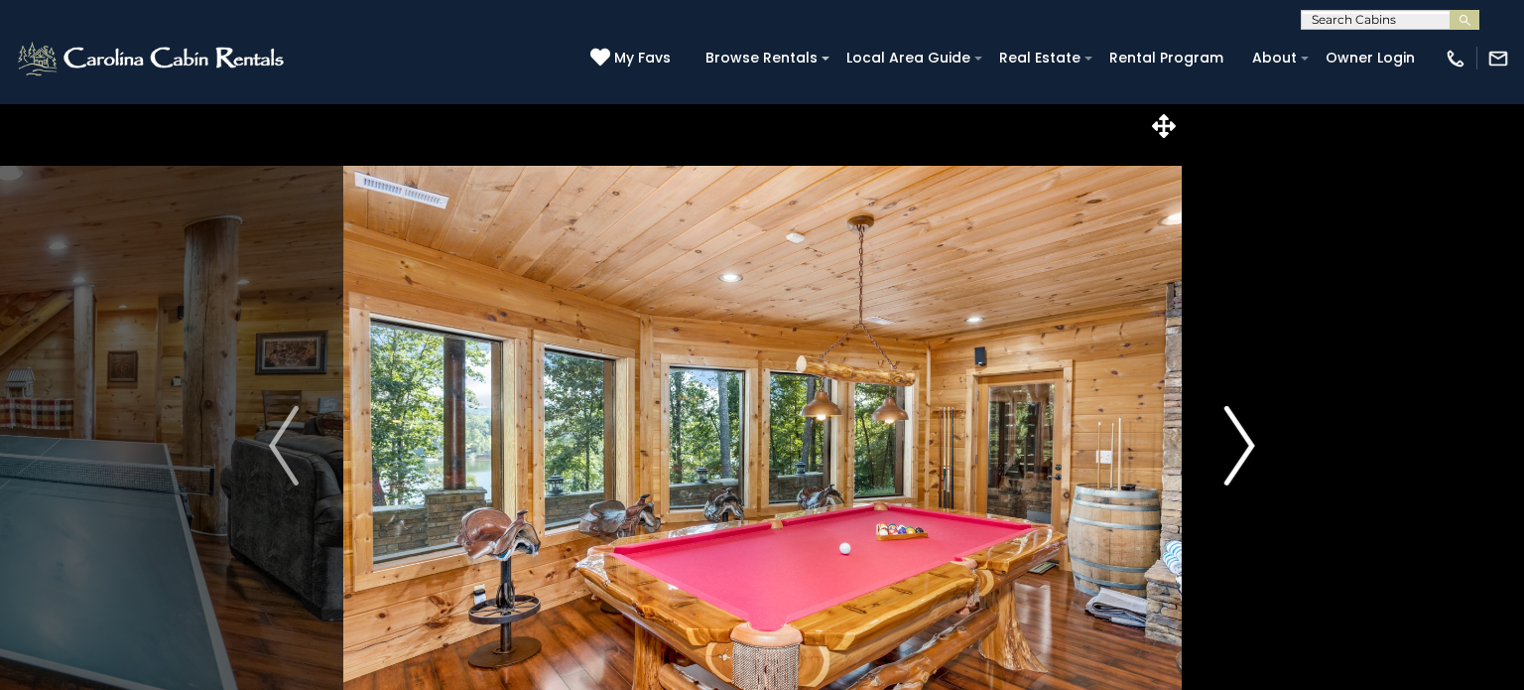
click at [1246, 455] on img "Next" at bounding box center [1240, 445] width 30 height 79
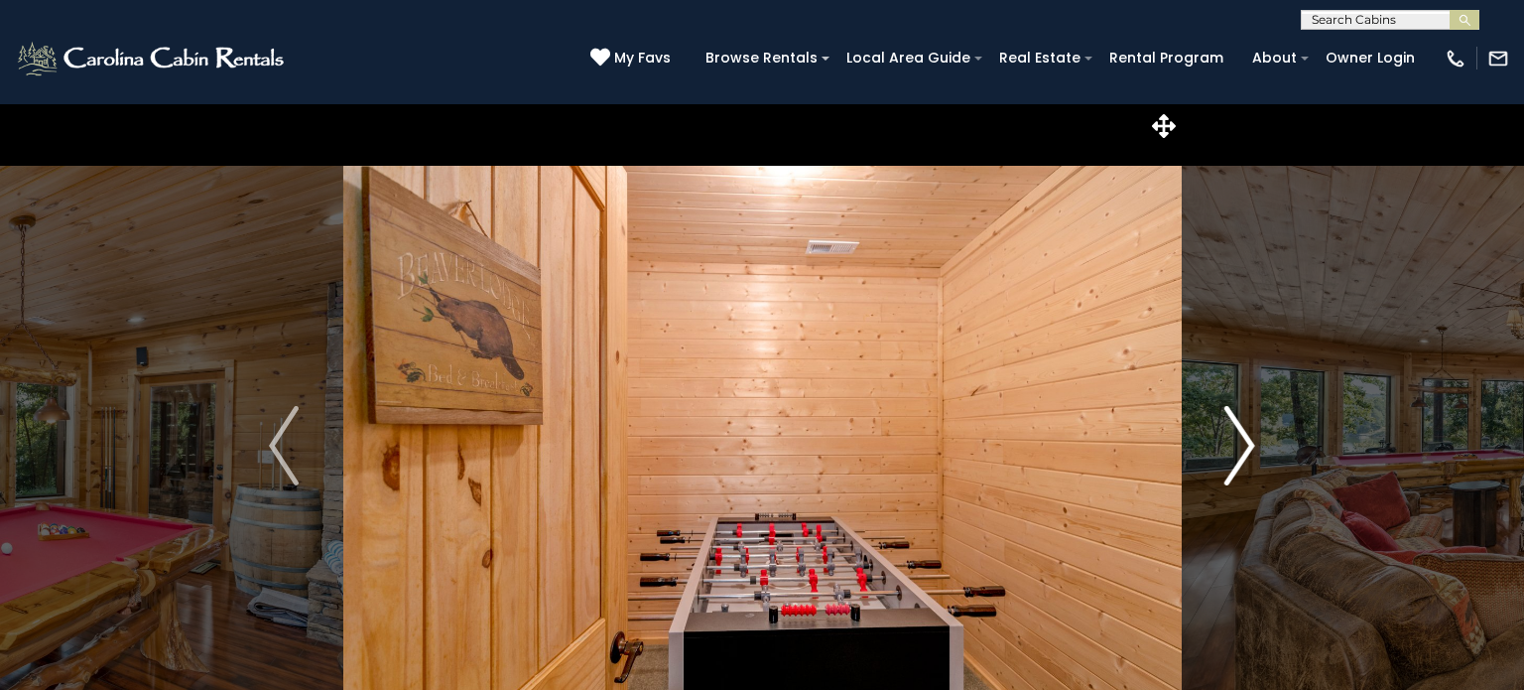
click at [1246, 455] on img "Next" at bounding box center [1240, 445] width 30 height 79
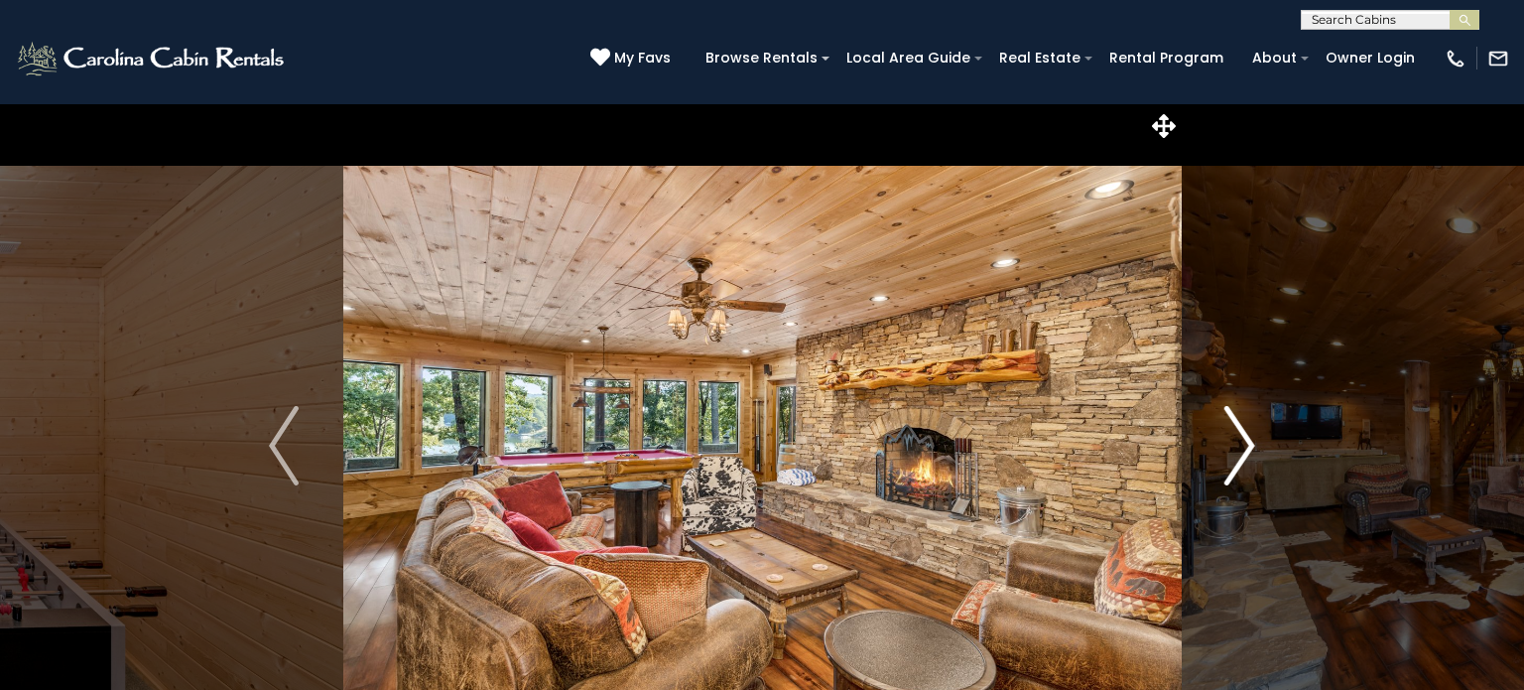
click at [1246, 455] on img "Next" at bounding box center [1240, 445] width 30 height 79
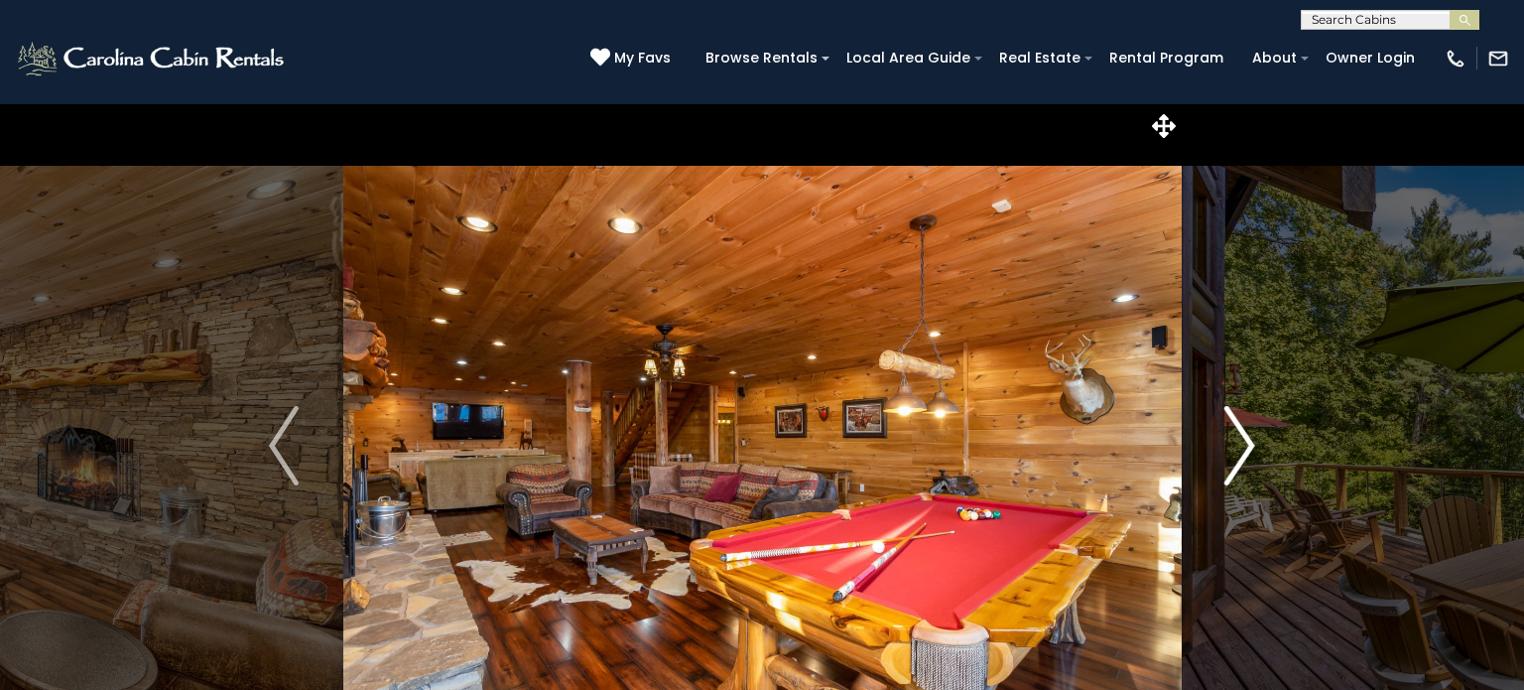
click at [1246, 455] on img "Next" at bounding box center [1240, 445] width 30 height 79
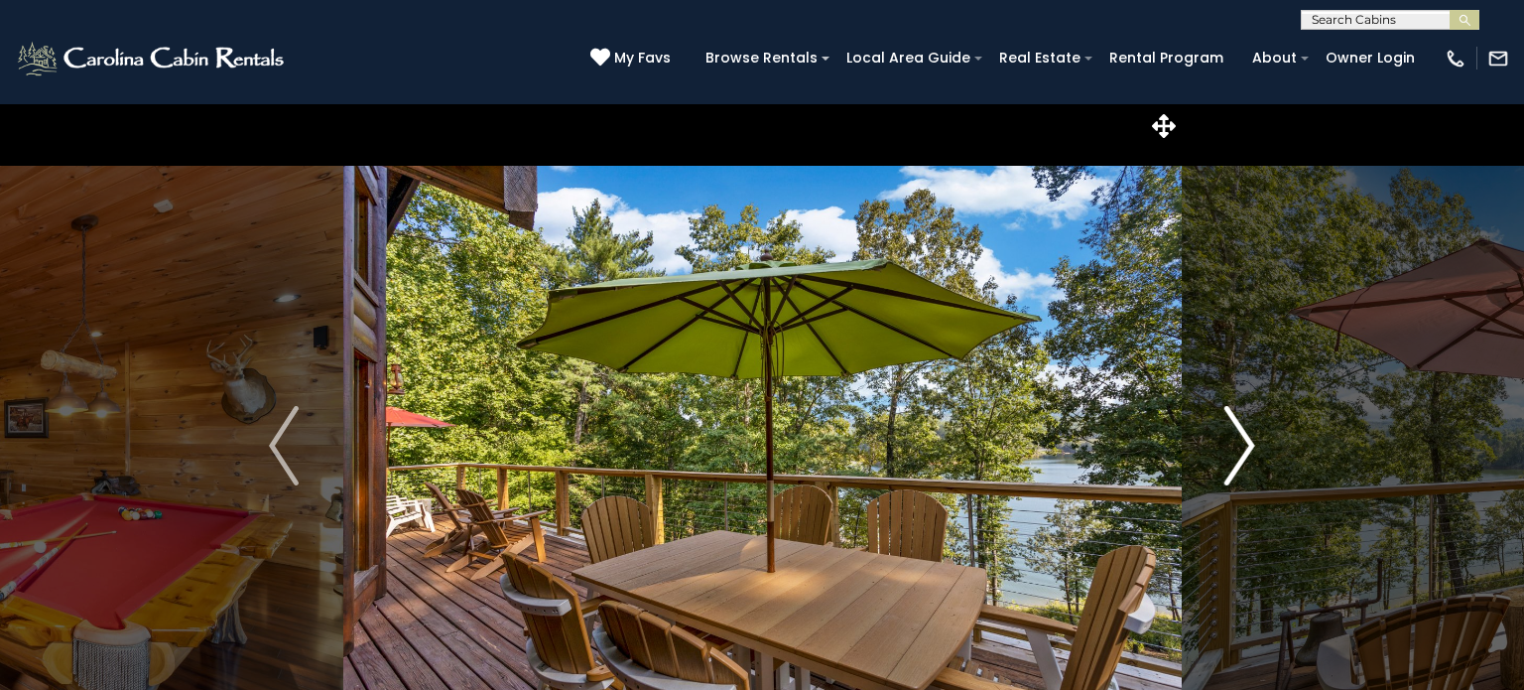
click at [1246, 455] on img "Next" at bounding box center [1240, 445] width 30 height 79
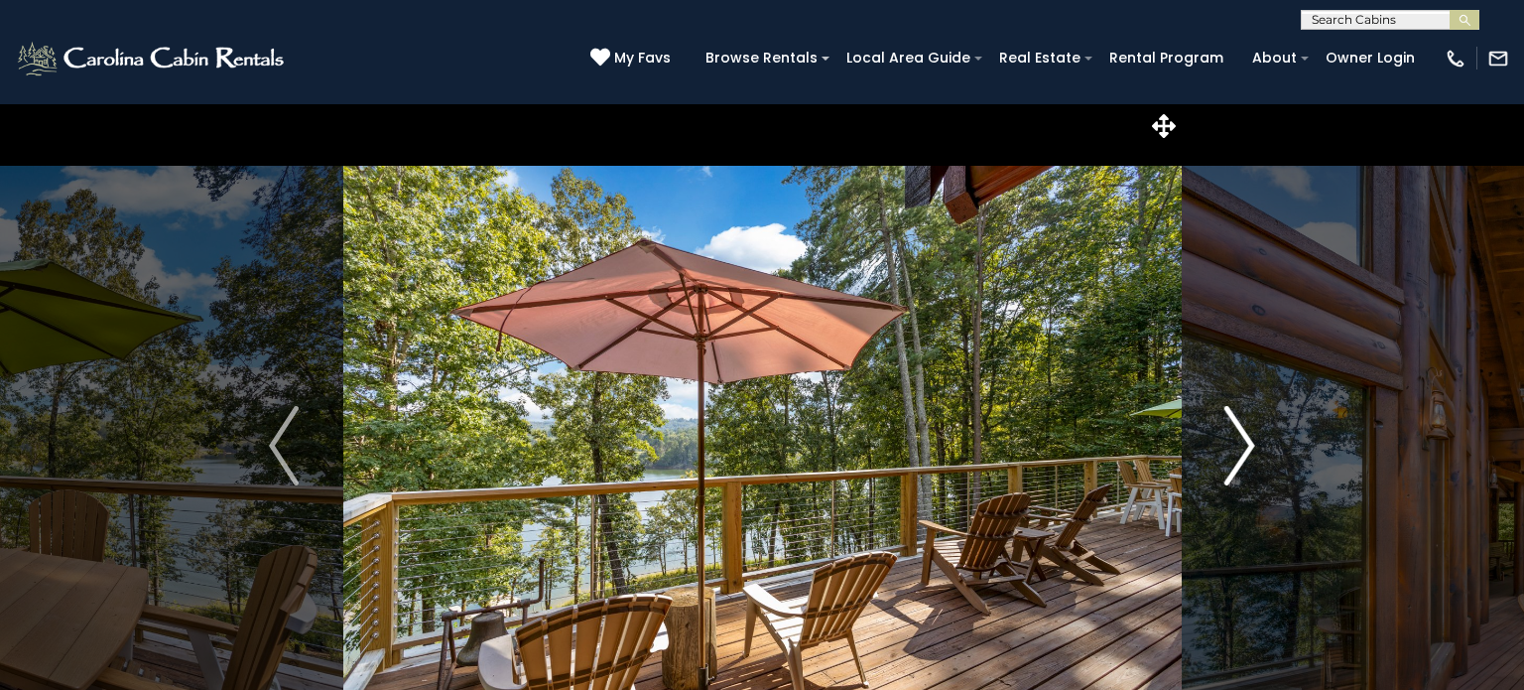
click at [1246, 455] on img "Next" at bounding box center [1240, 445] width 30 height 79
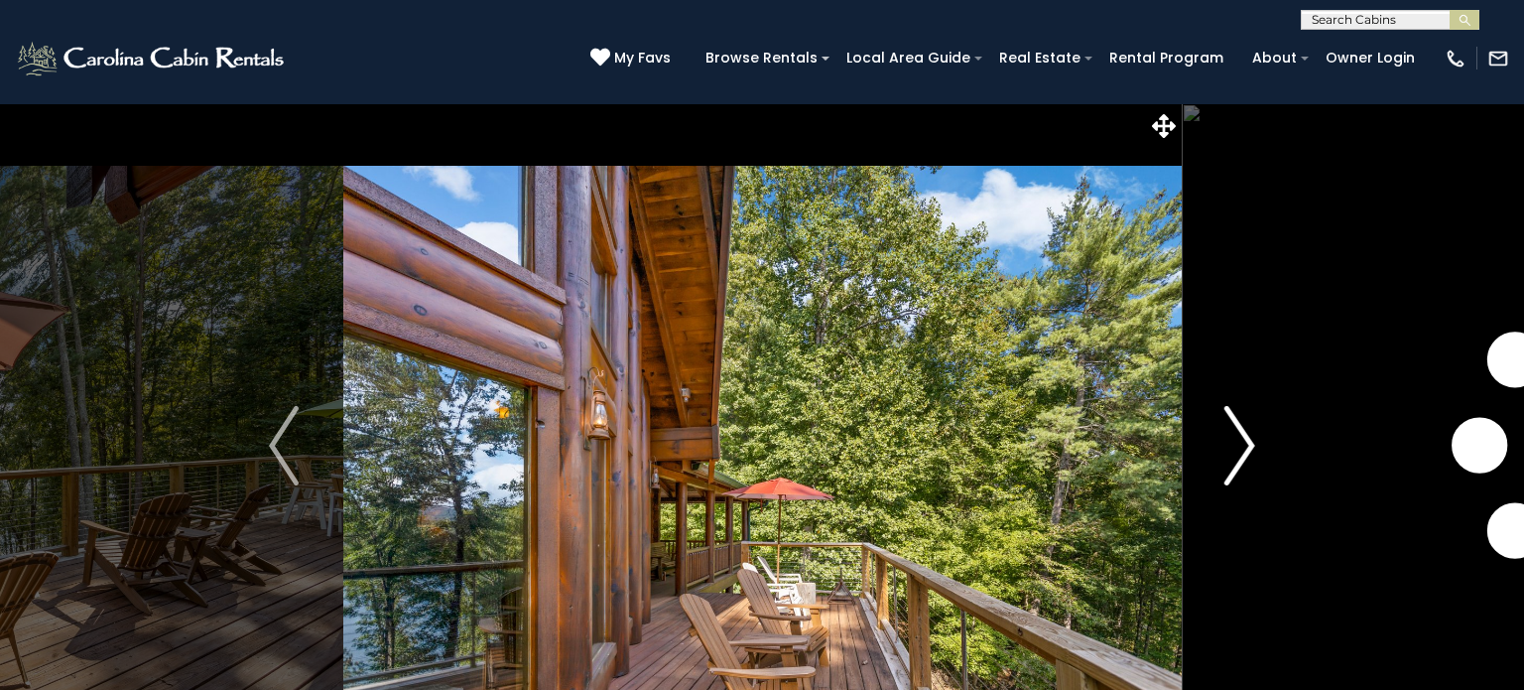
click at [1246, 455] on img "Next" at bounding box center [1240, 445] width 30 height 79
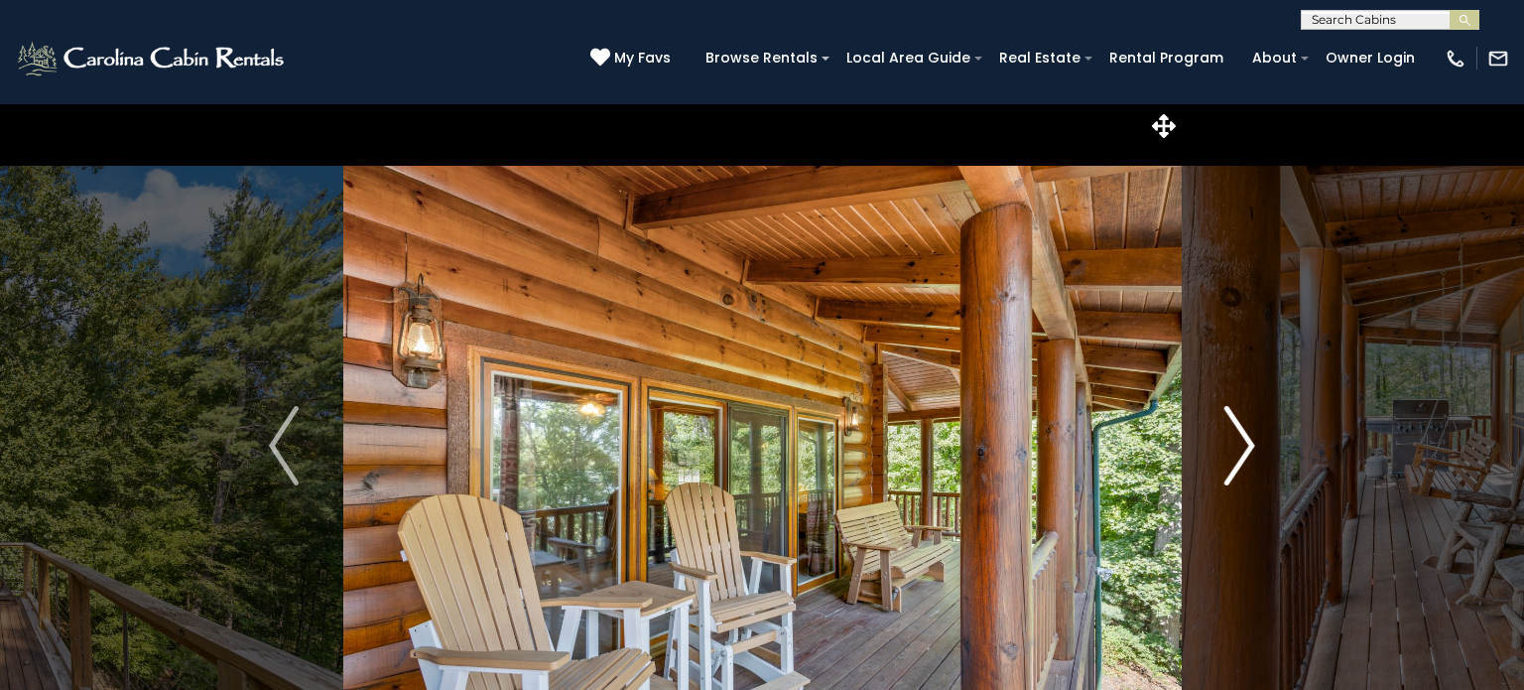
click at [1246, 455] on img "Next" at bounding box center [1240, 445] width 30 height 79
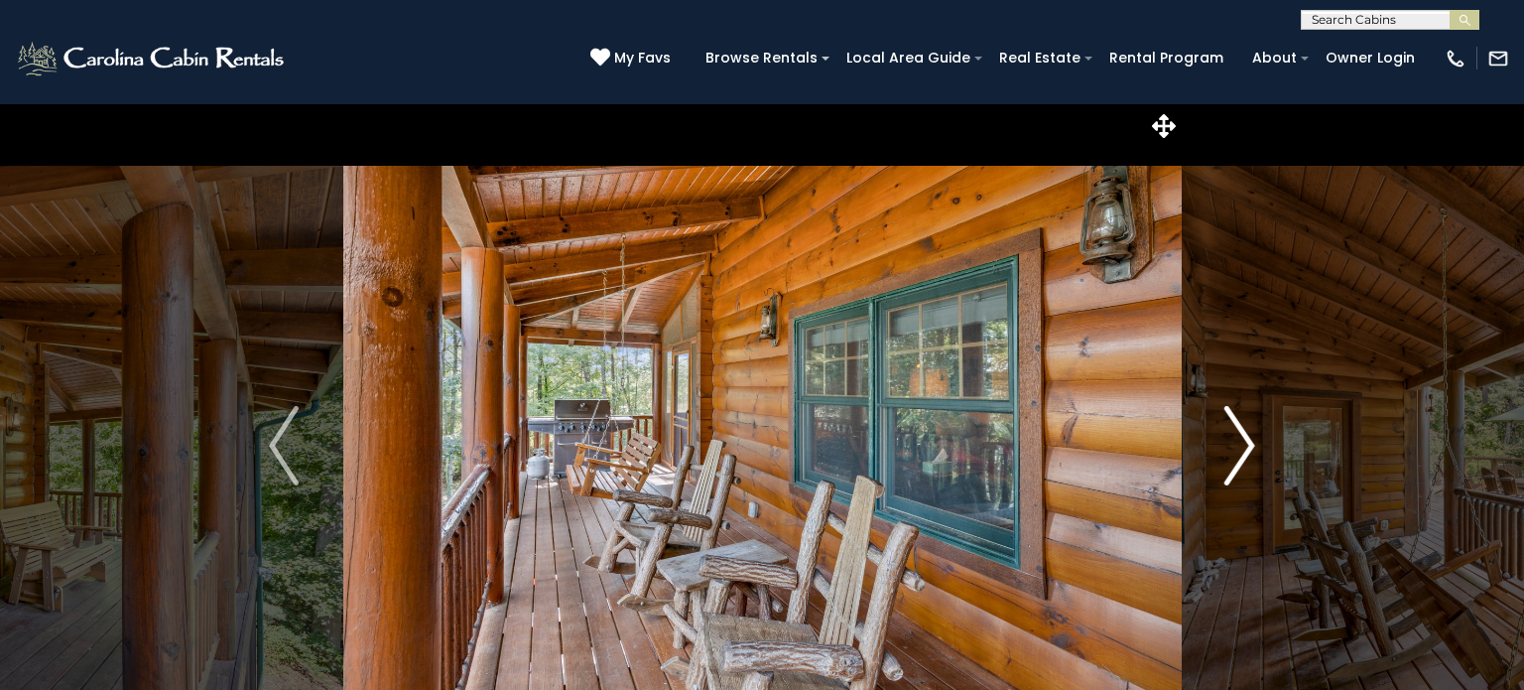
click at [1246, 455] on img "Next" at bounding box center [1240, 445] width 30 height 79
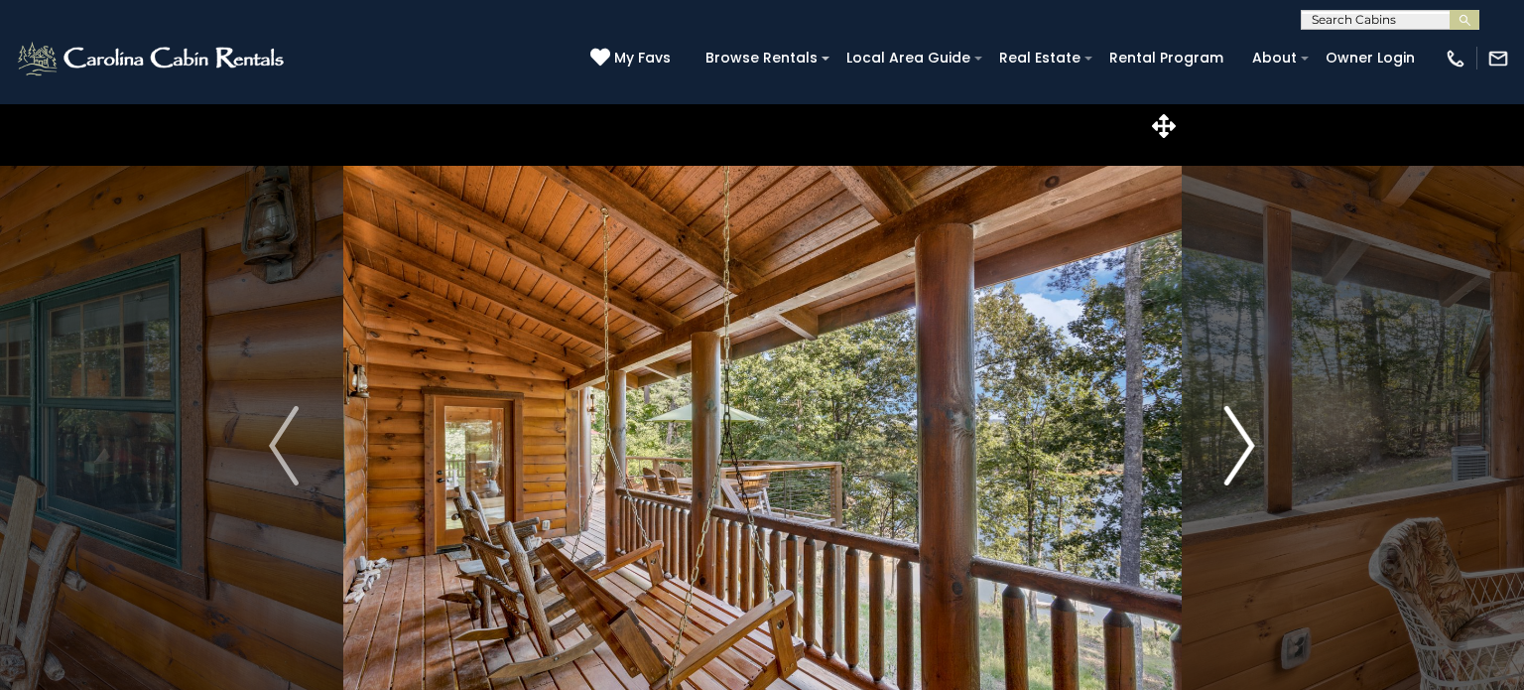
click at [1246, 455] on img "Next" at bounding box center [1240, 445] width 30 height 79
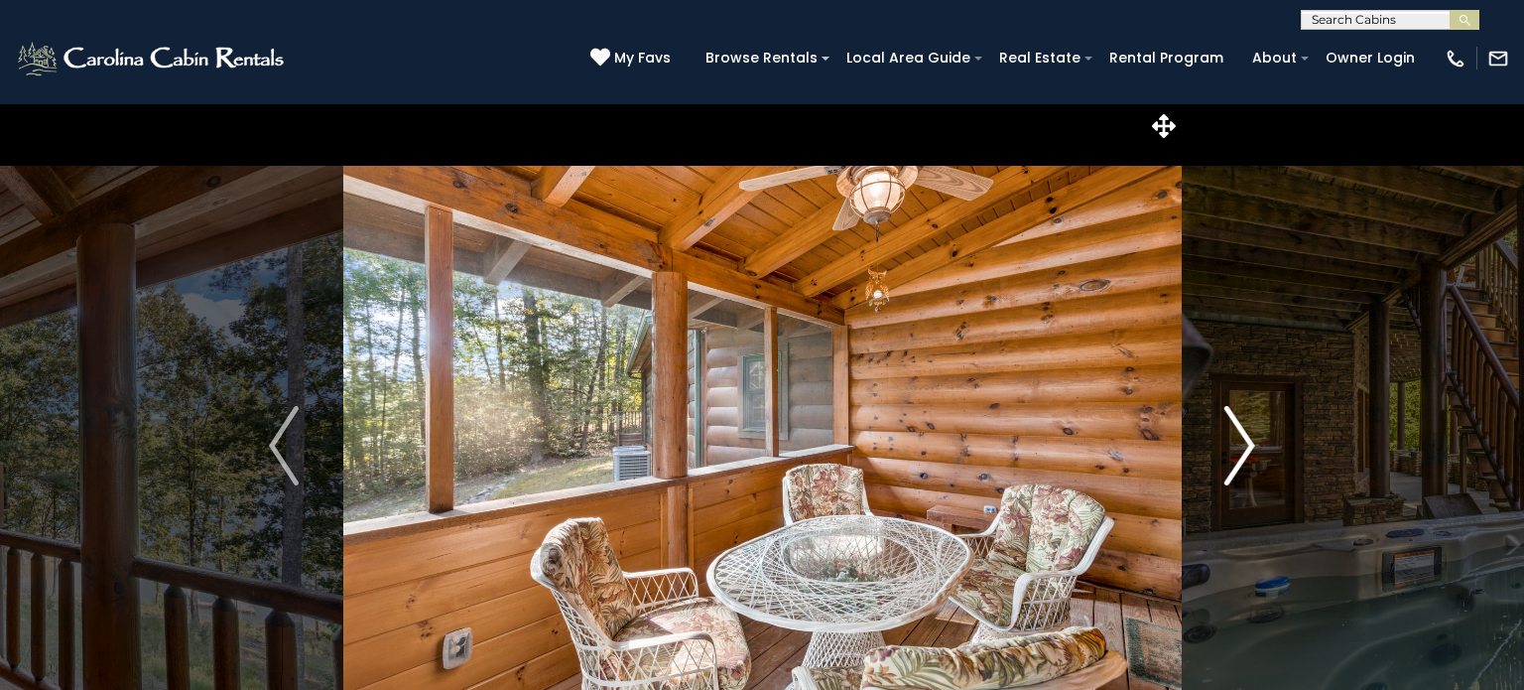
click at [1246, 455] on img "Next" at bounding box center [1240, 445] width 30 height 79
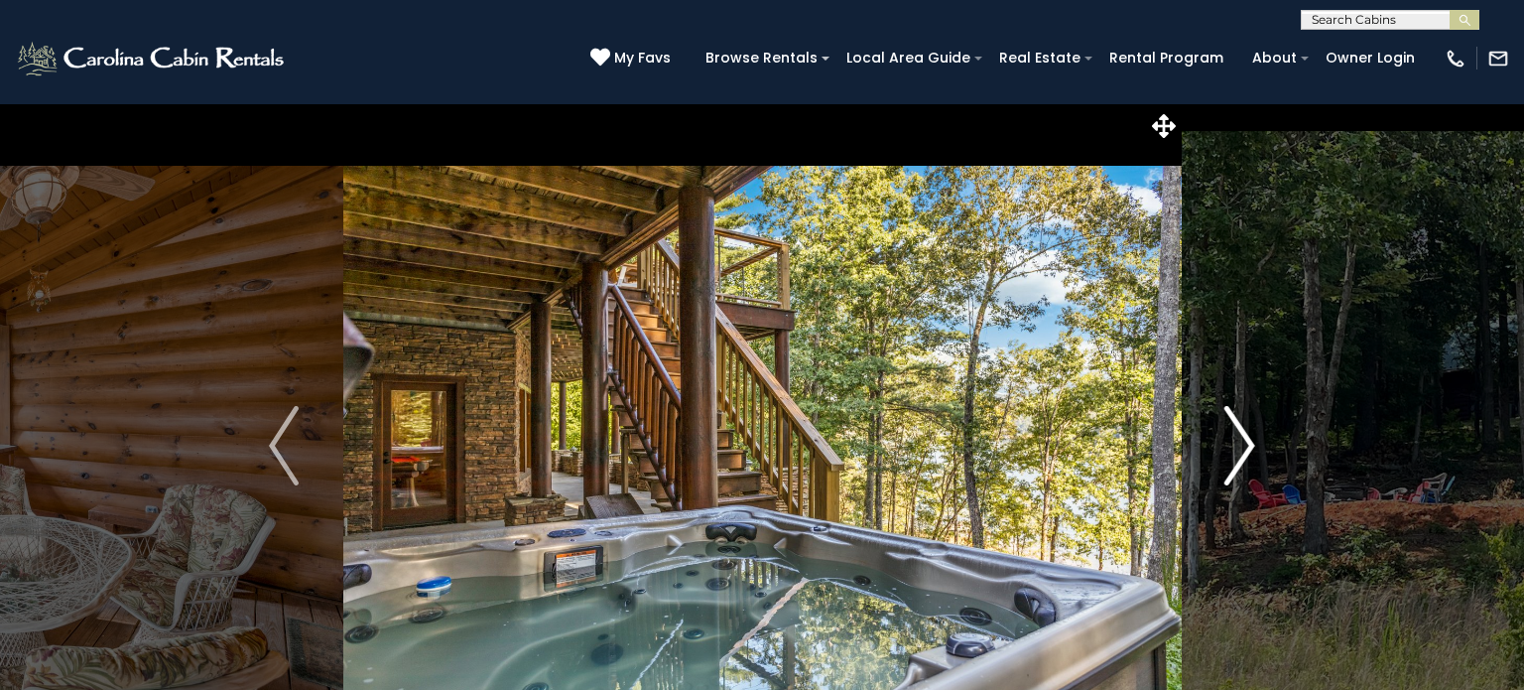
click at [1246, 455] on img "Next" at bounding box center [1240, 445] width 30 height 79
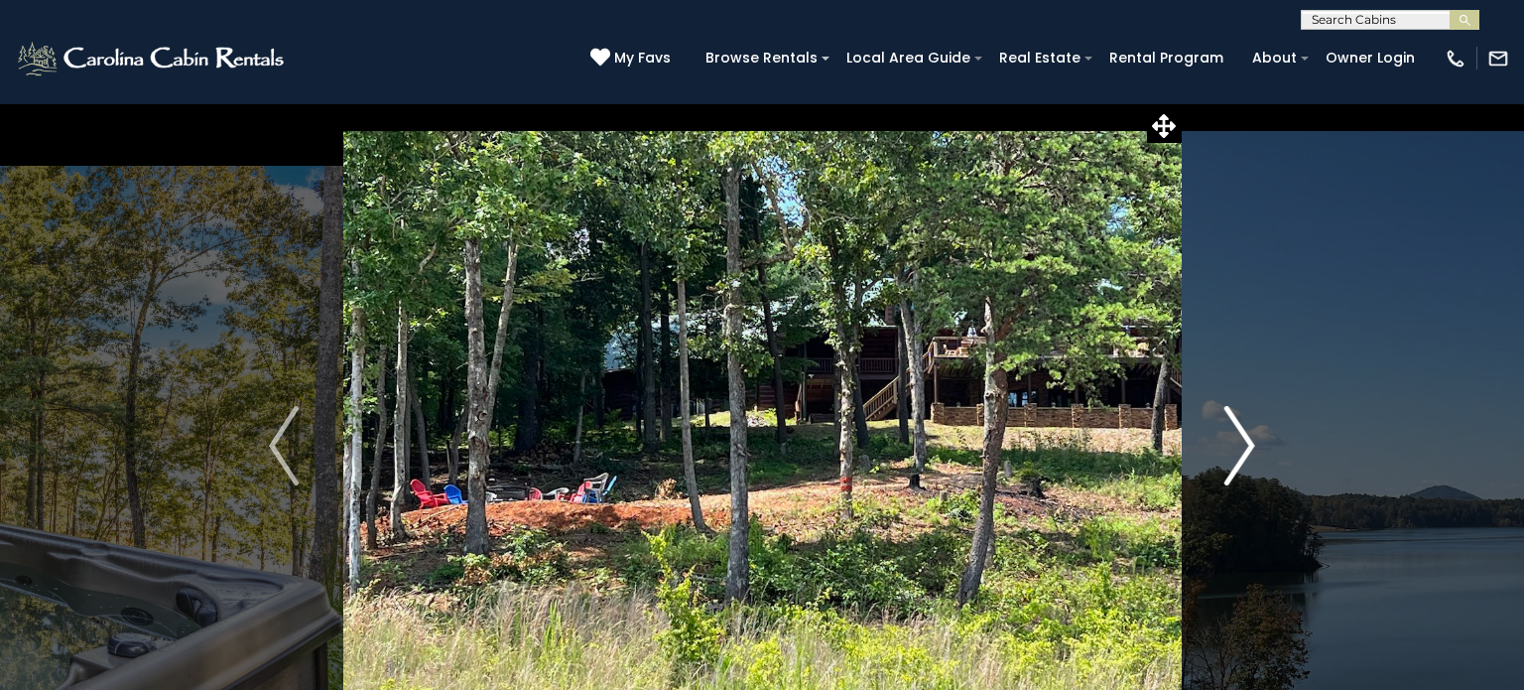
click at [1246, 455] on img "Next" at bounding box center [1240, 445] width 30 height 79
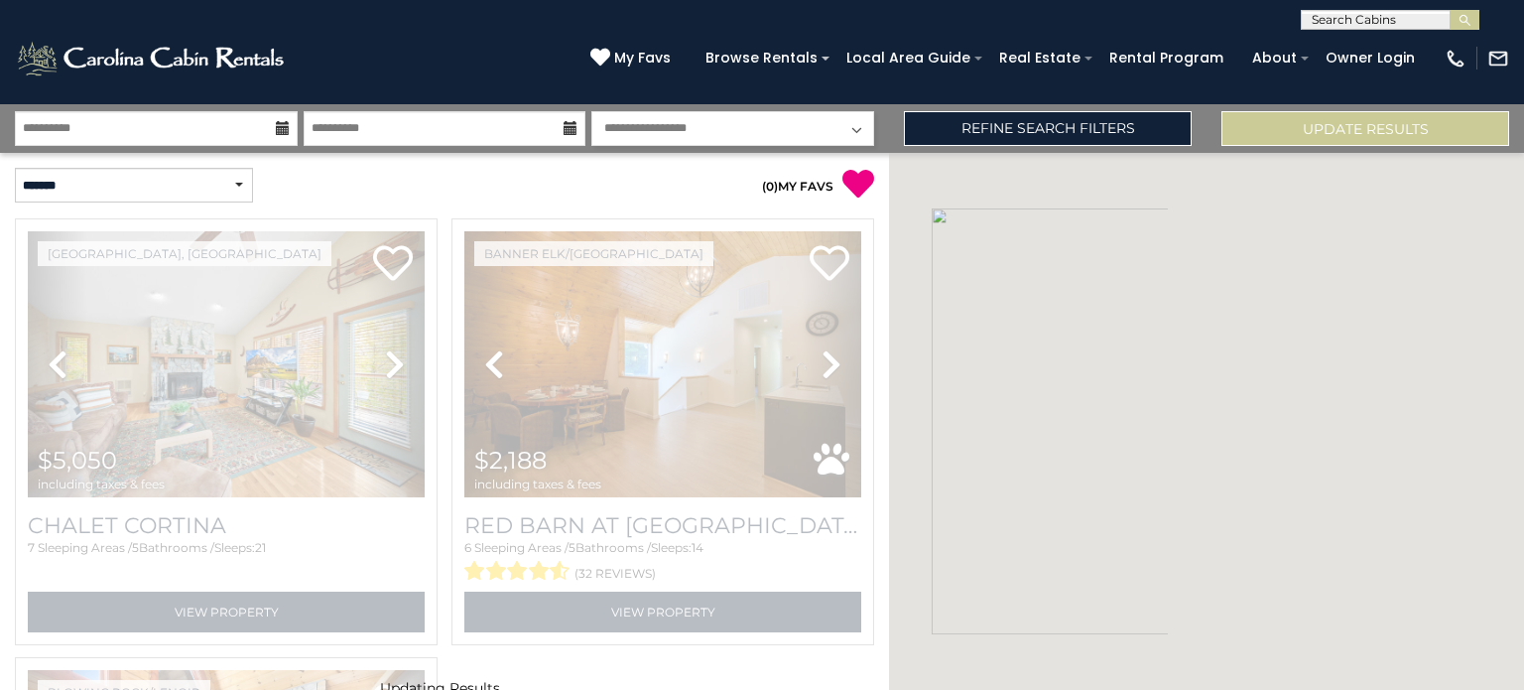
select select "*"
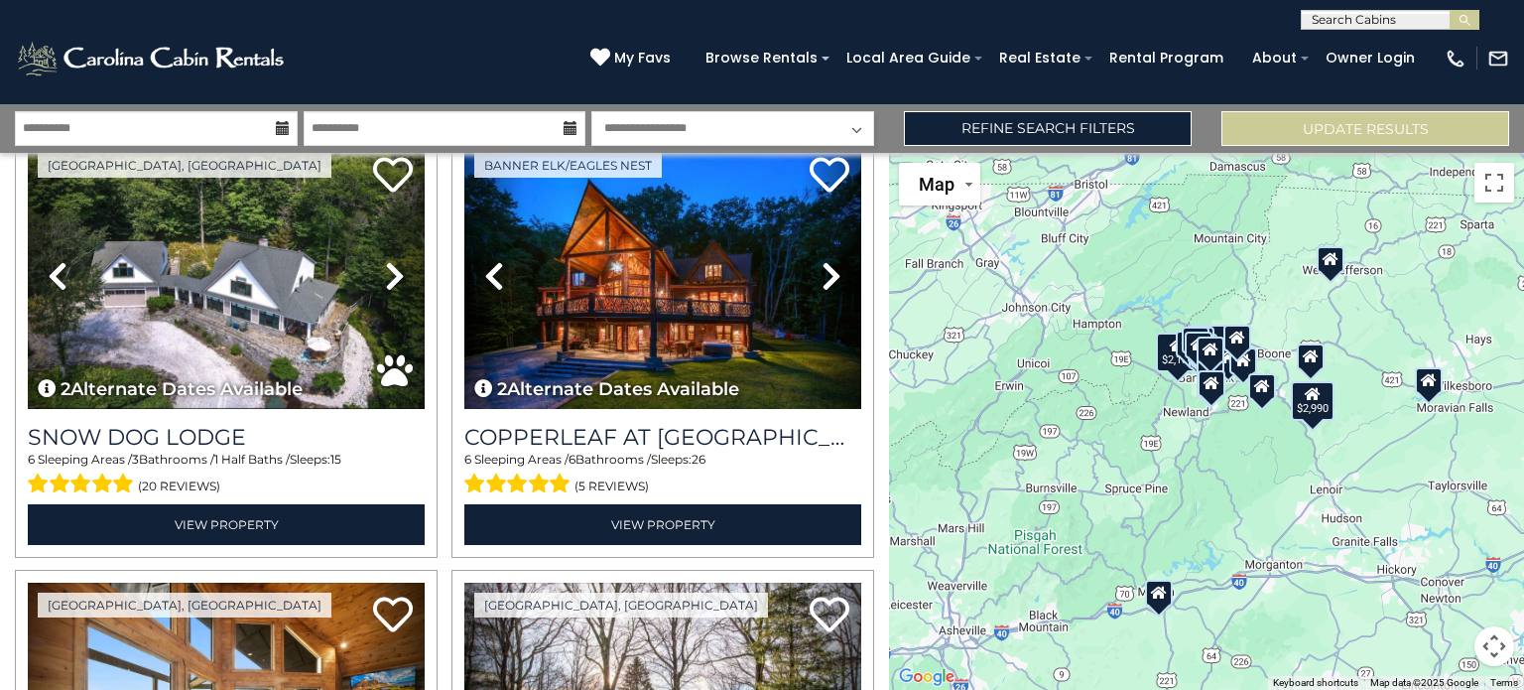
scroll to position [2288, 0]
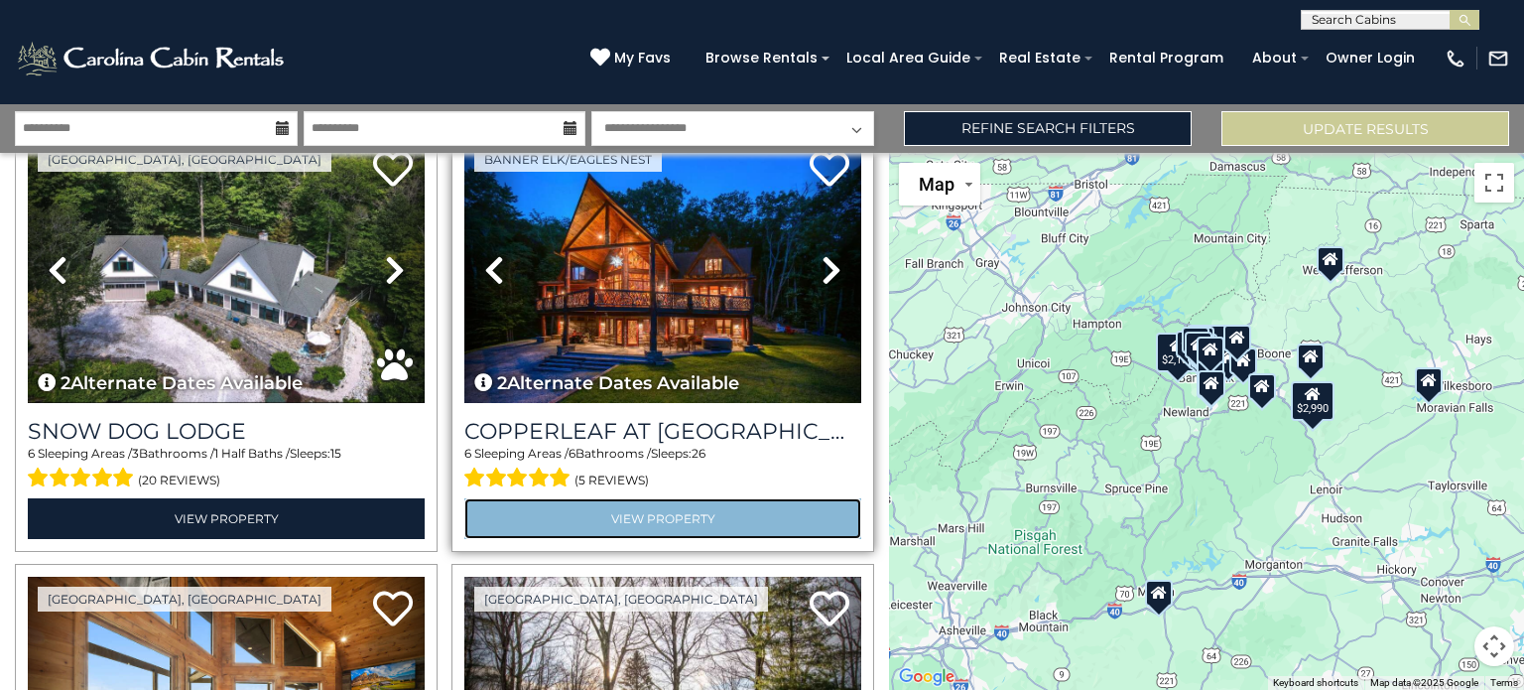
click at [625, 516] on link "View Property" at bounding box center [662, 518] width 397 height 41
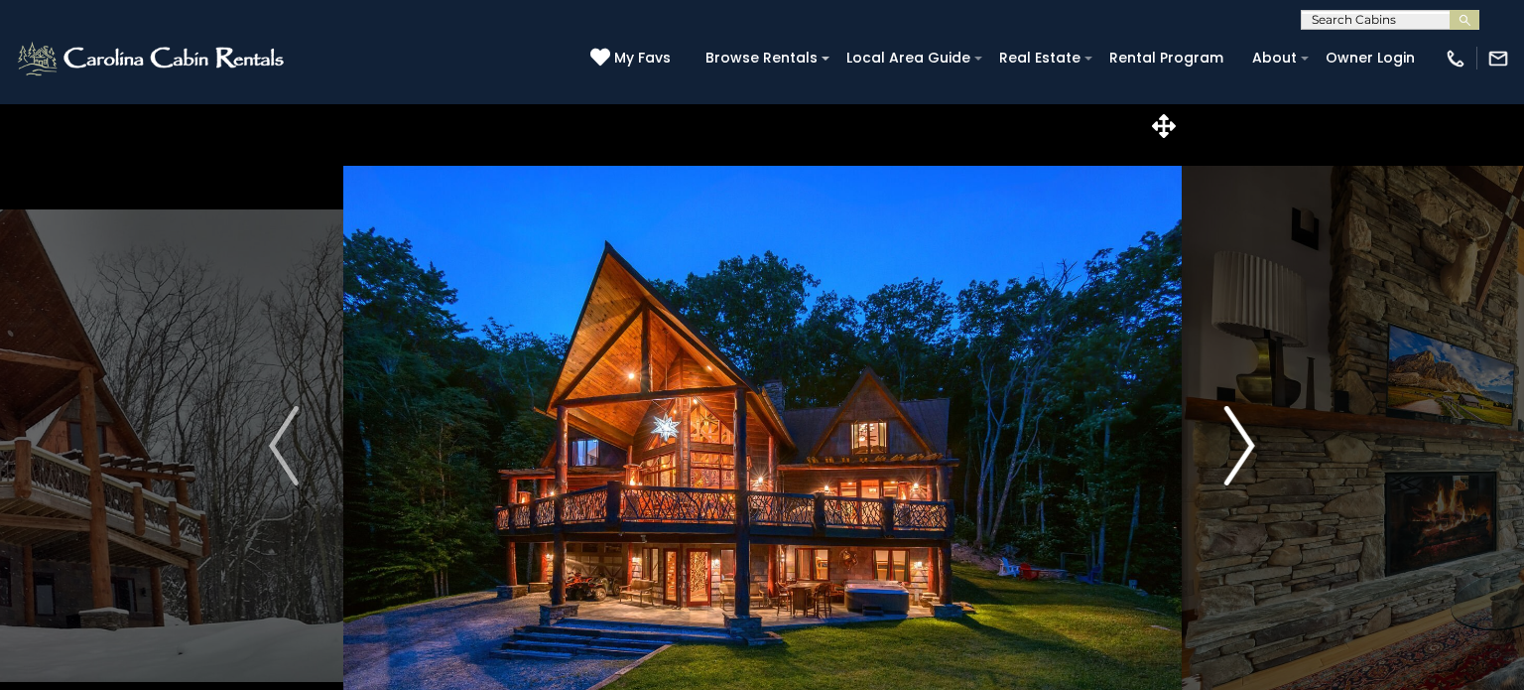
click at [1217, 476] on button "Next" at bounding box center [1240, 445] width 118 height 685
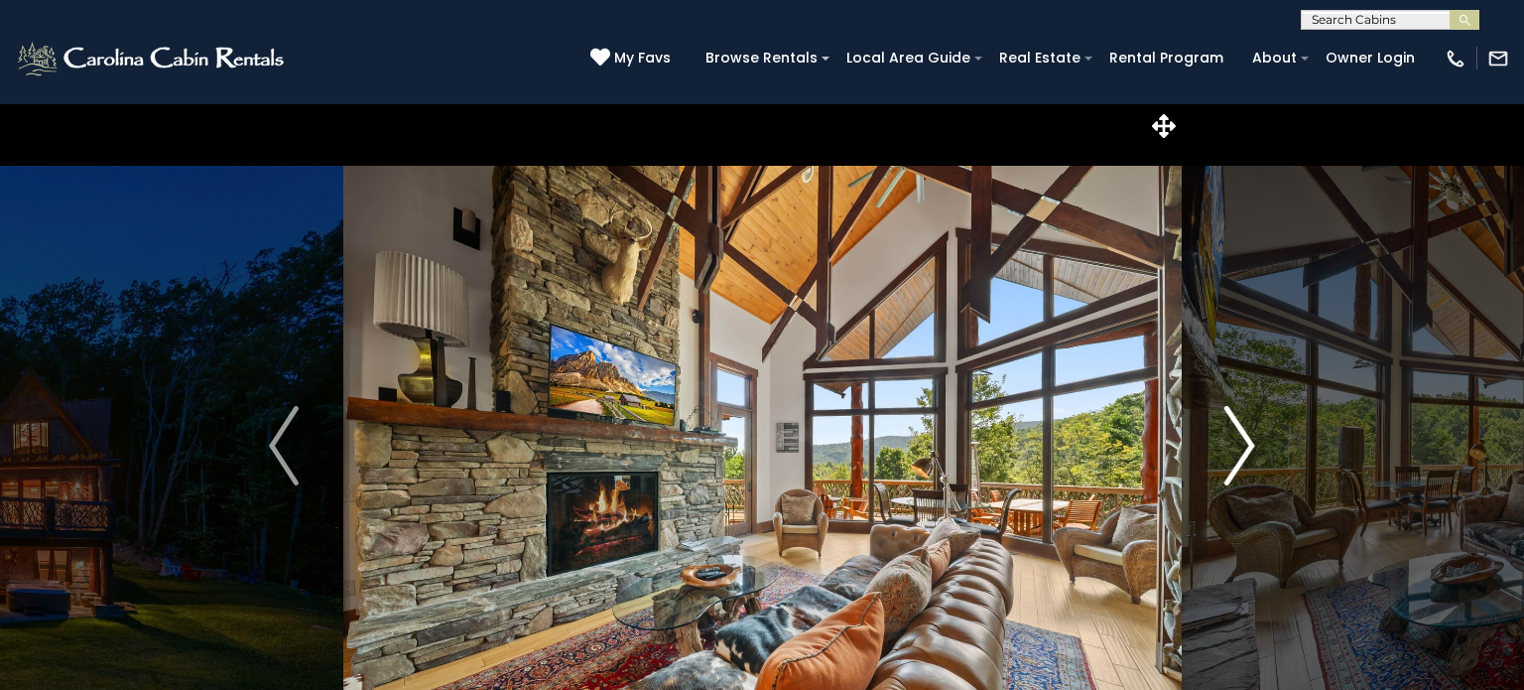
click at [1217, 476] on button "Next" at bounding box center [1240, 445] width 118 height 685
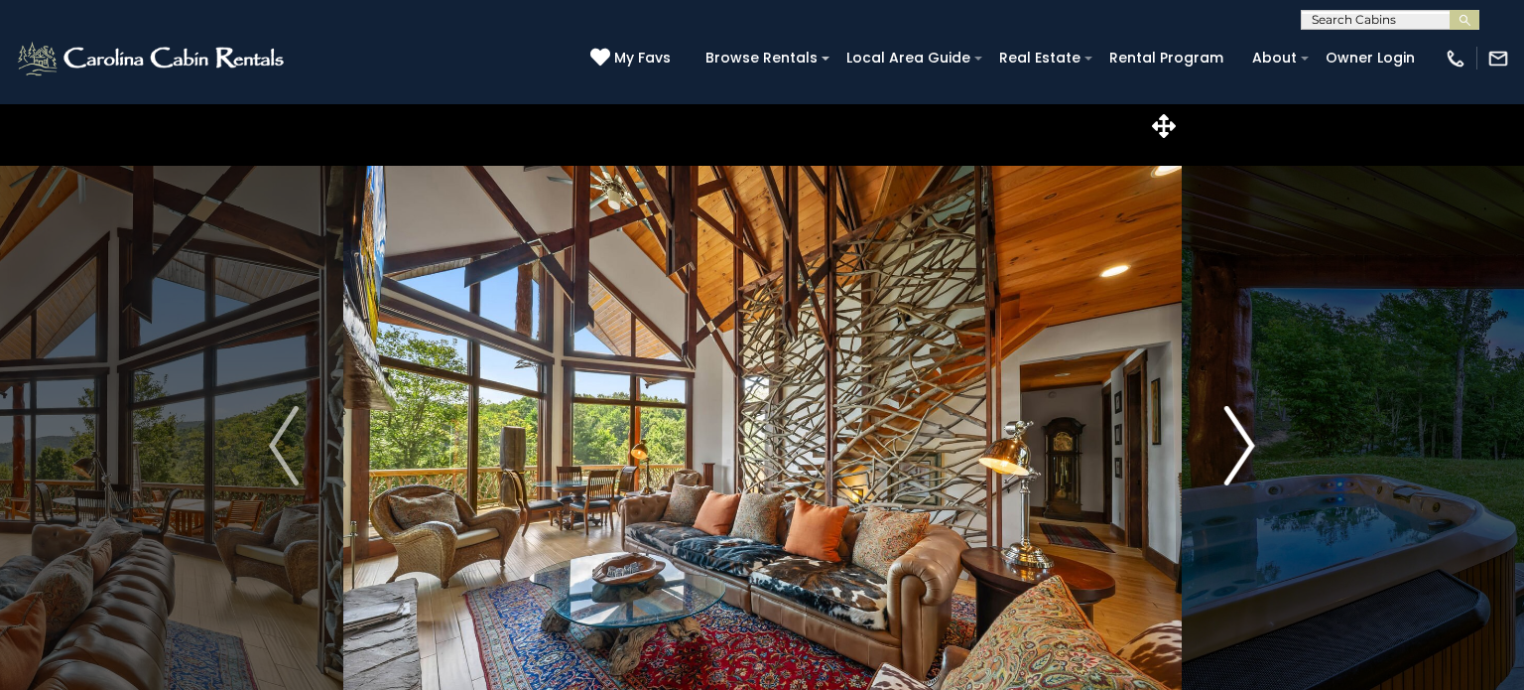
click at [1217, 476] on button "Next" at bounding box center [1240, 445] width 118 height 685
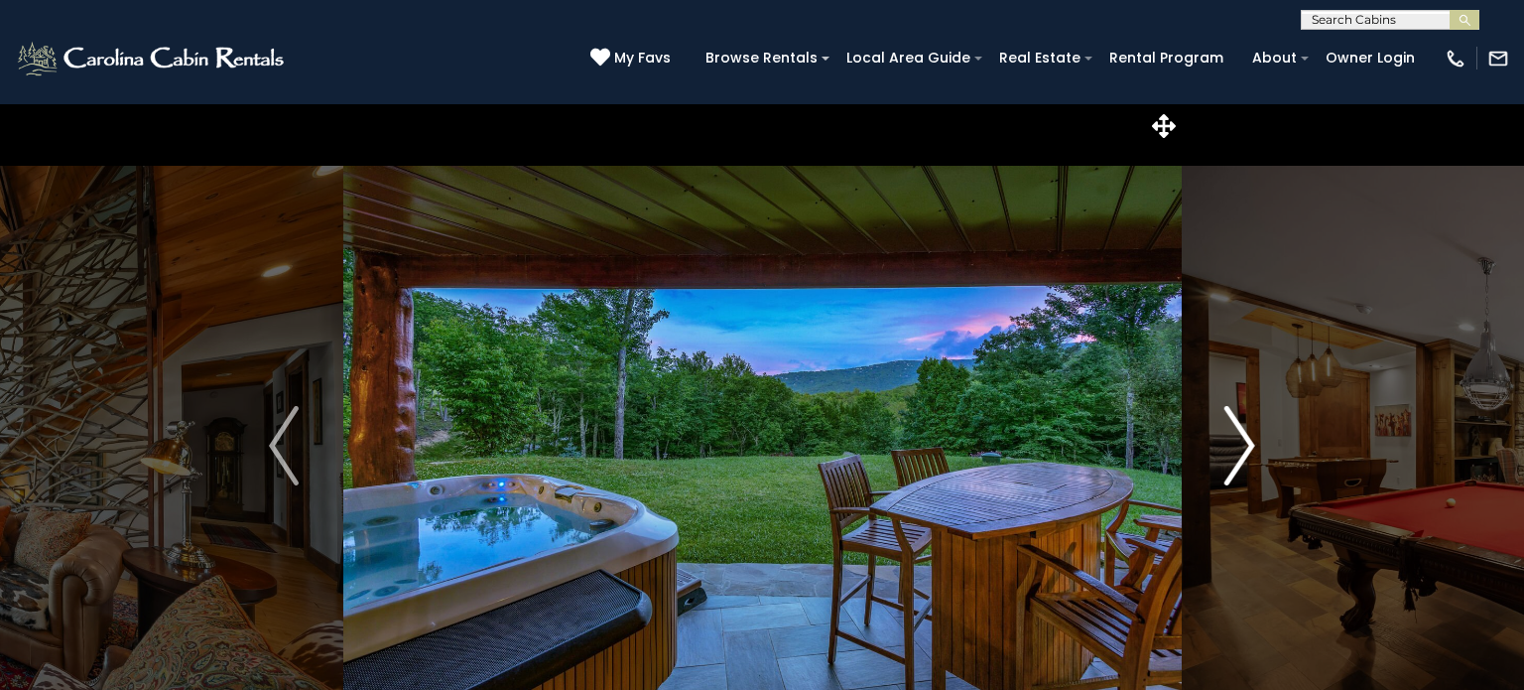
click at [1217, 476] on button "Next" at bounding box center [1240, 445] width 118 height 685
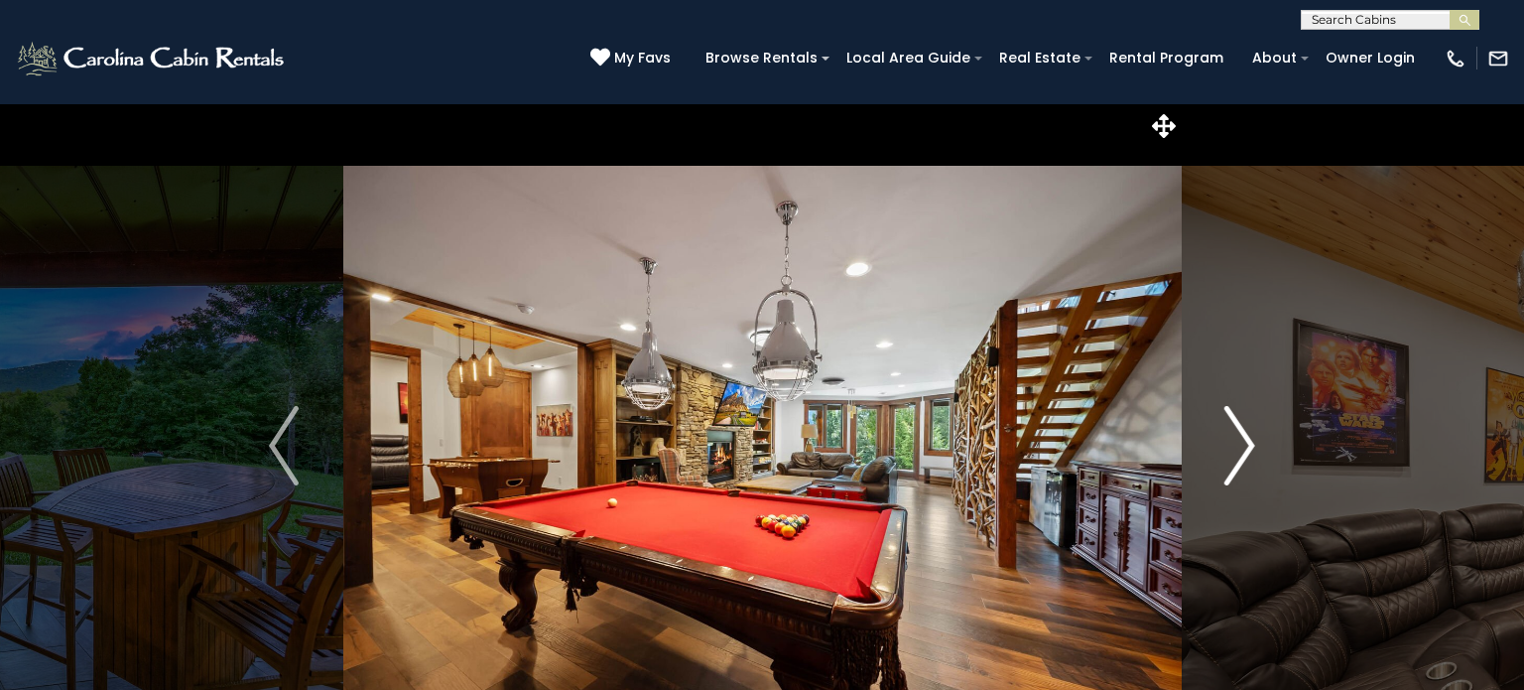
click at [1217, 476] on button "Next" at bounding box center [1240, 445] width 118 height 685
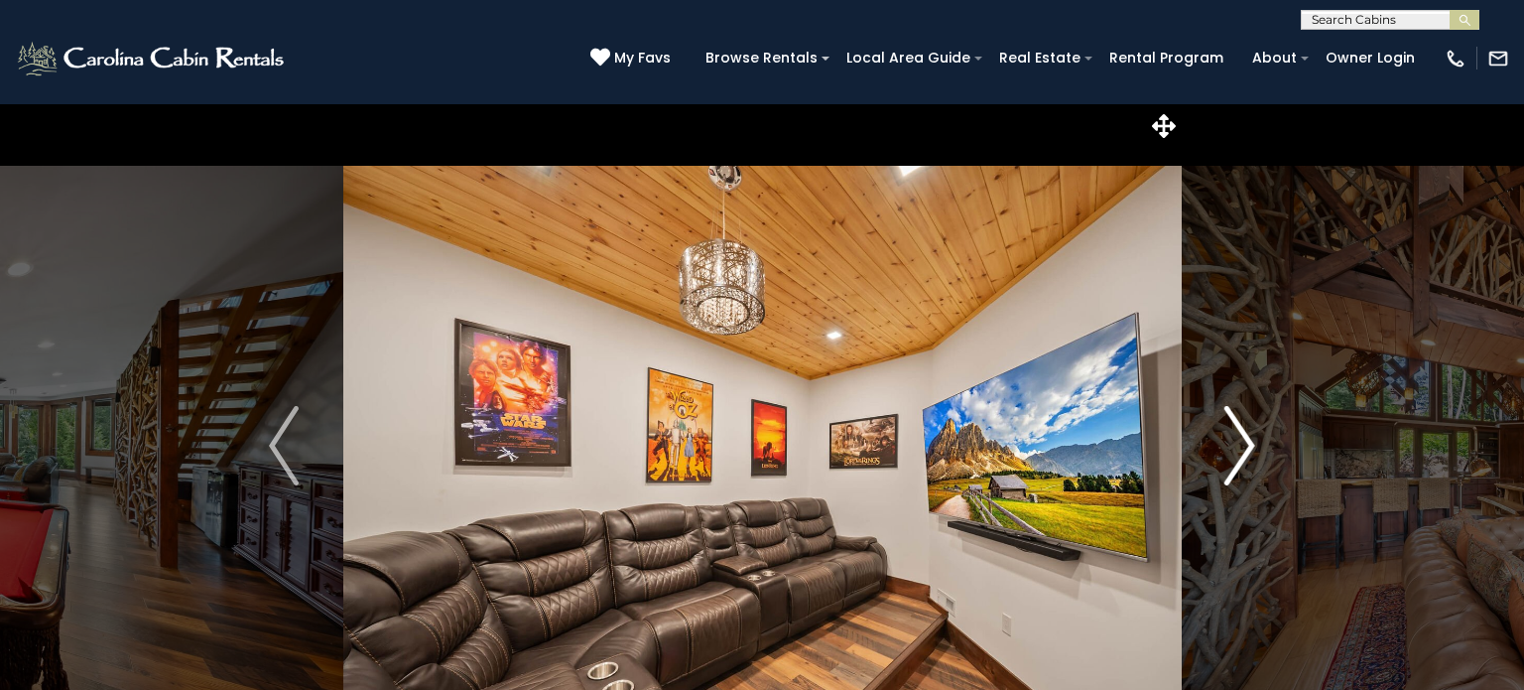
click at [1217, 476] on button "Next" at bounding box center [1240, 445] width 118 height 685
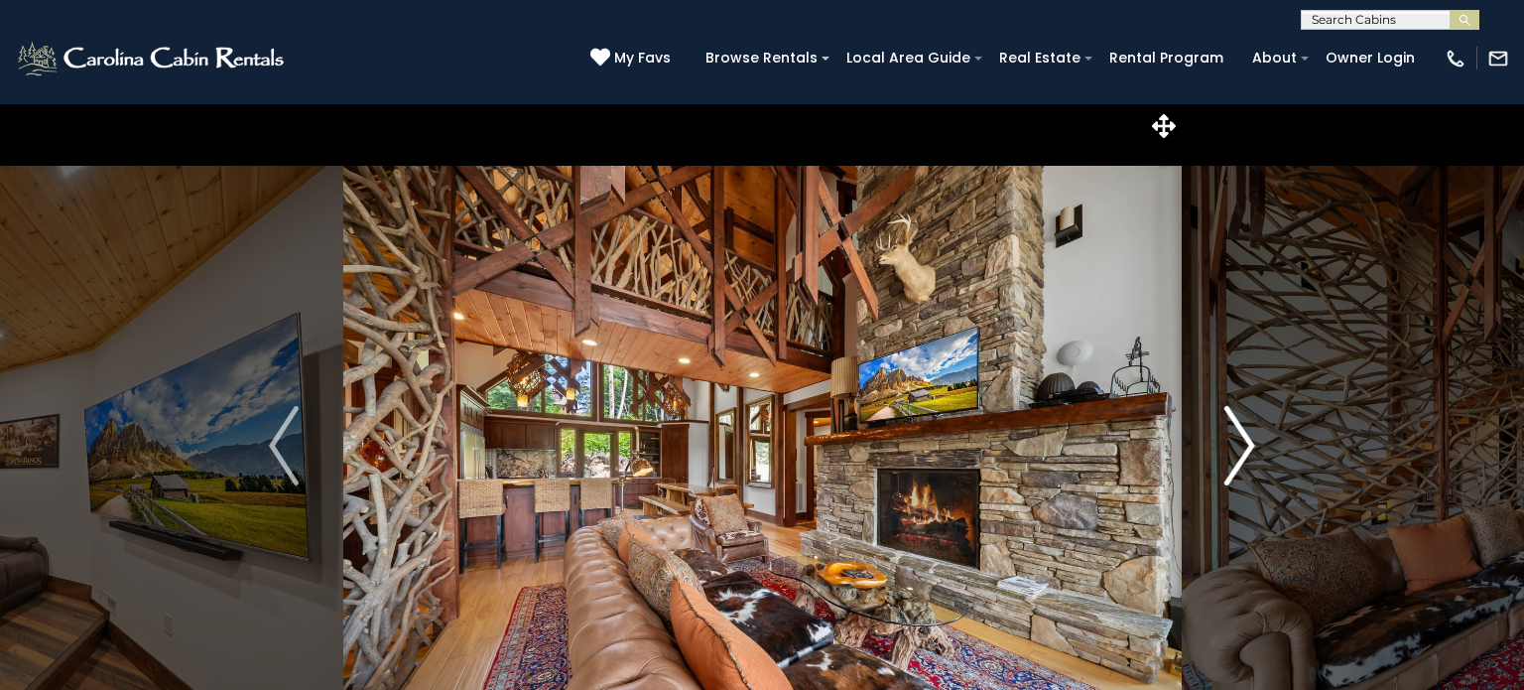
click at [1217, 476] on button "Next" at bounding box center [1240, 445] width 118 height 685
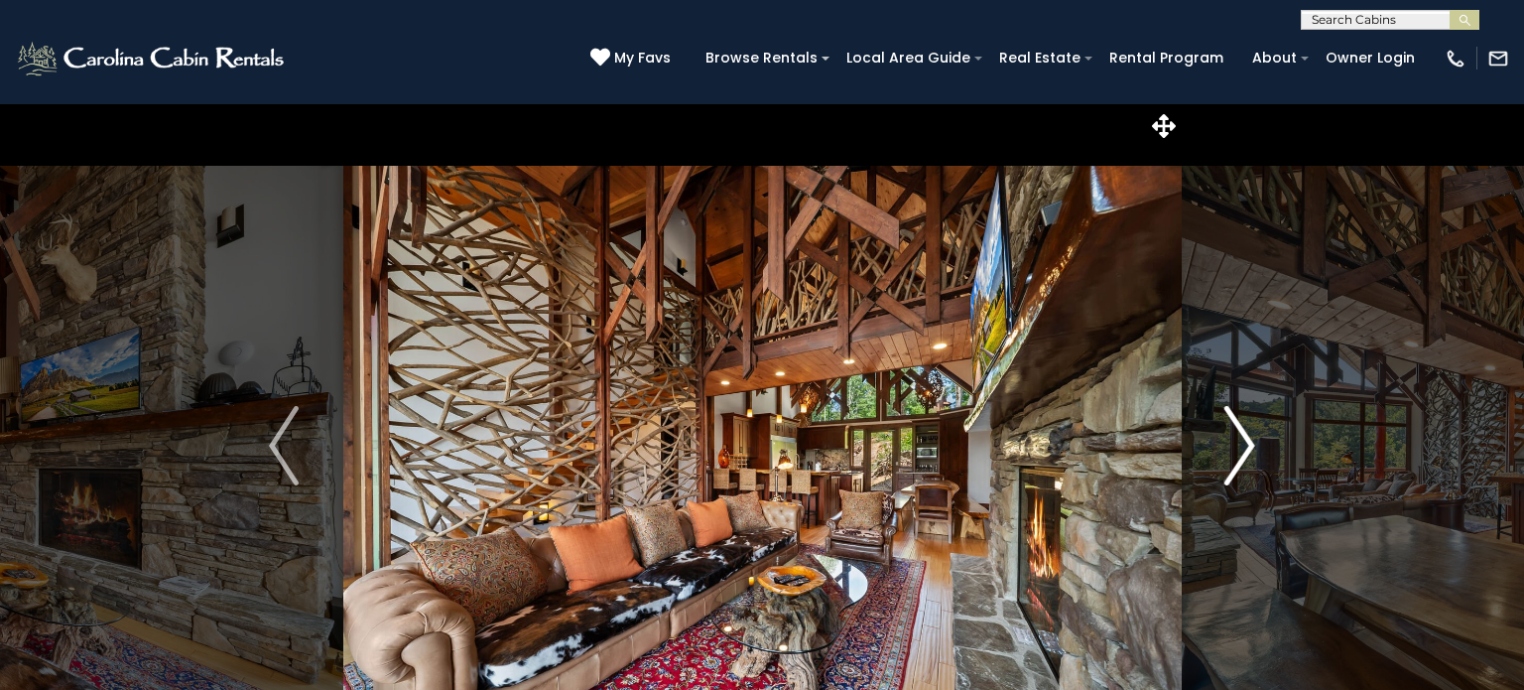
click at [1217, 476] on button "Next" at bounding box center [1240, 445] width 118 height 685
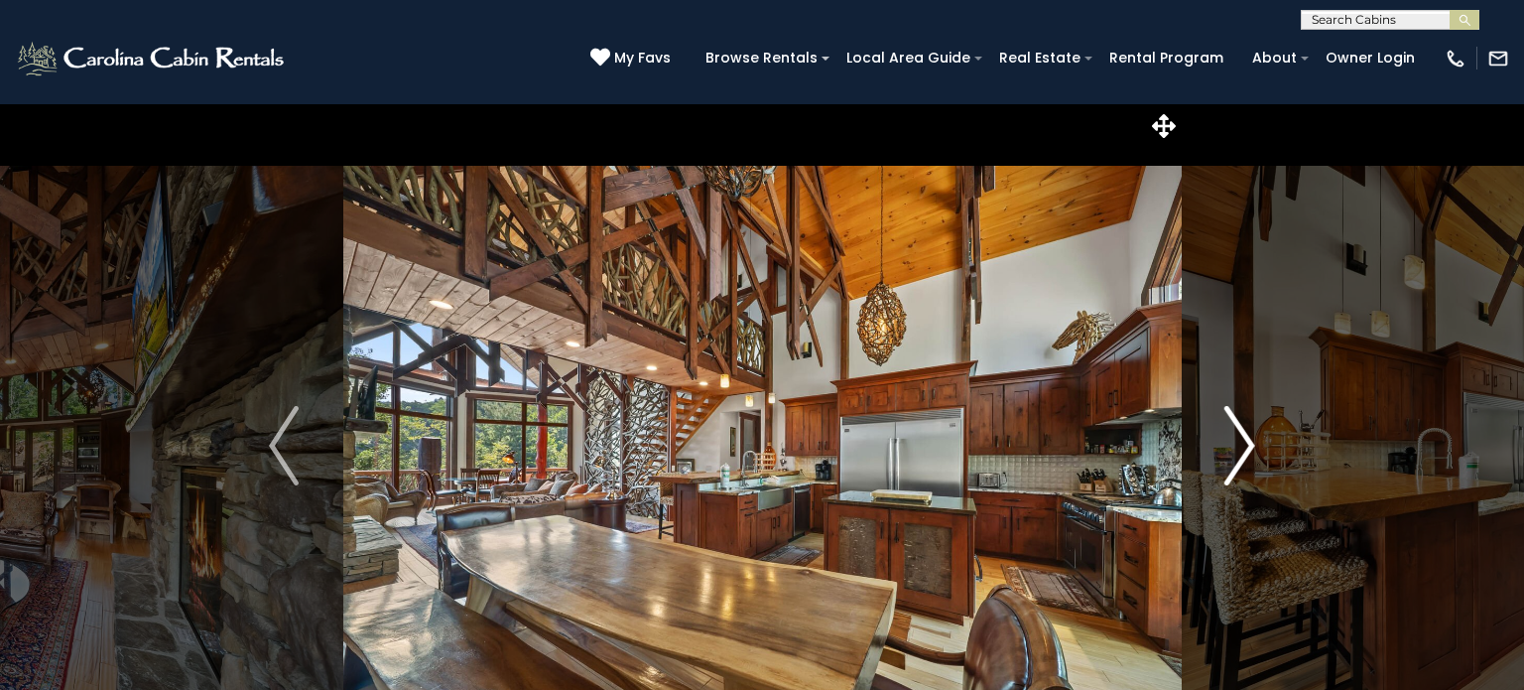
click at [1217, 476] on button "Next" at bounding box center [1240, 445] width 118 height 685
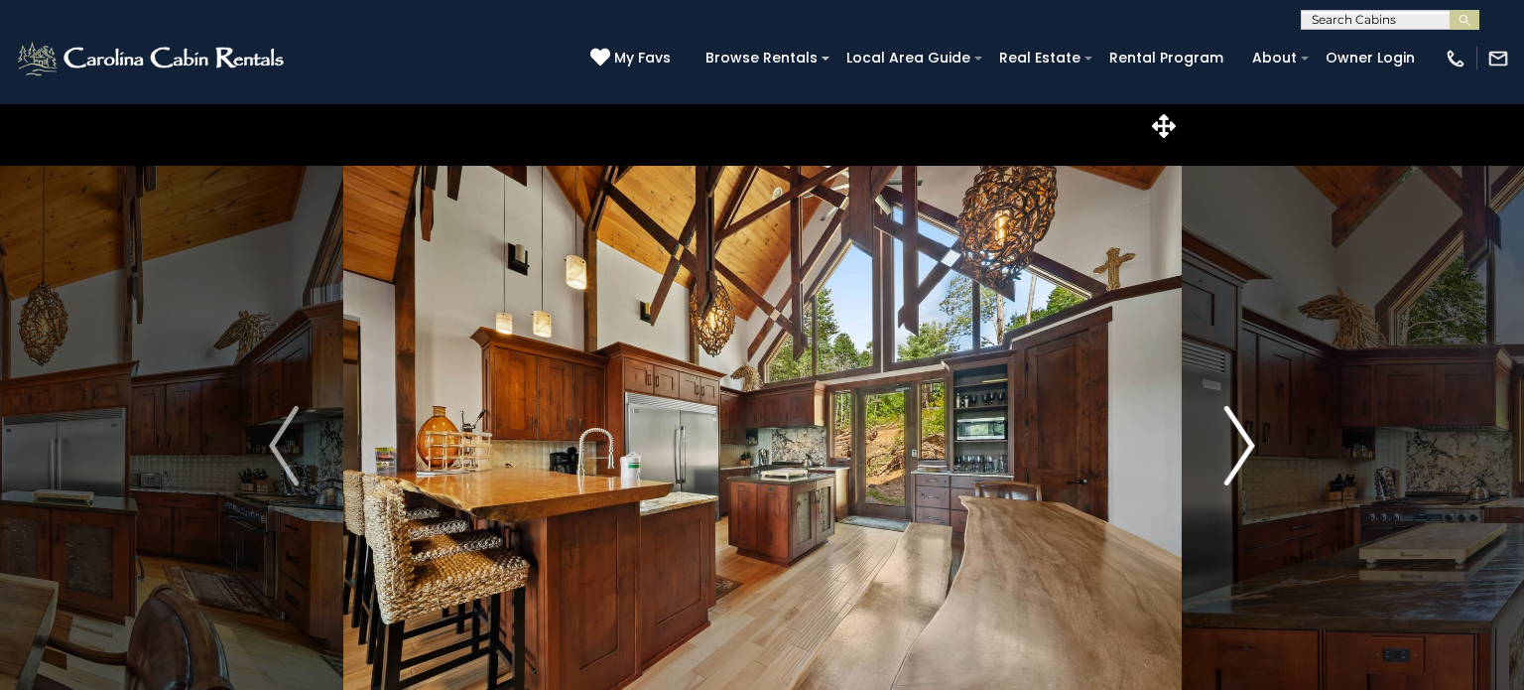
click at [1217, 476] on button "Next" at bounding box center [1240, 445] width 118 height 685
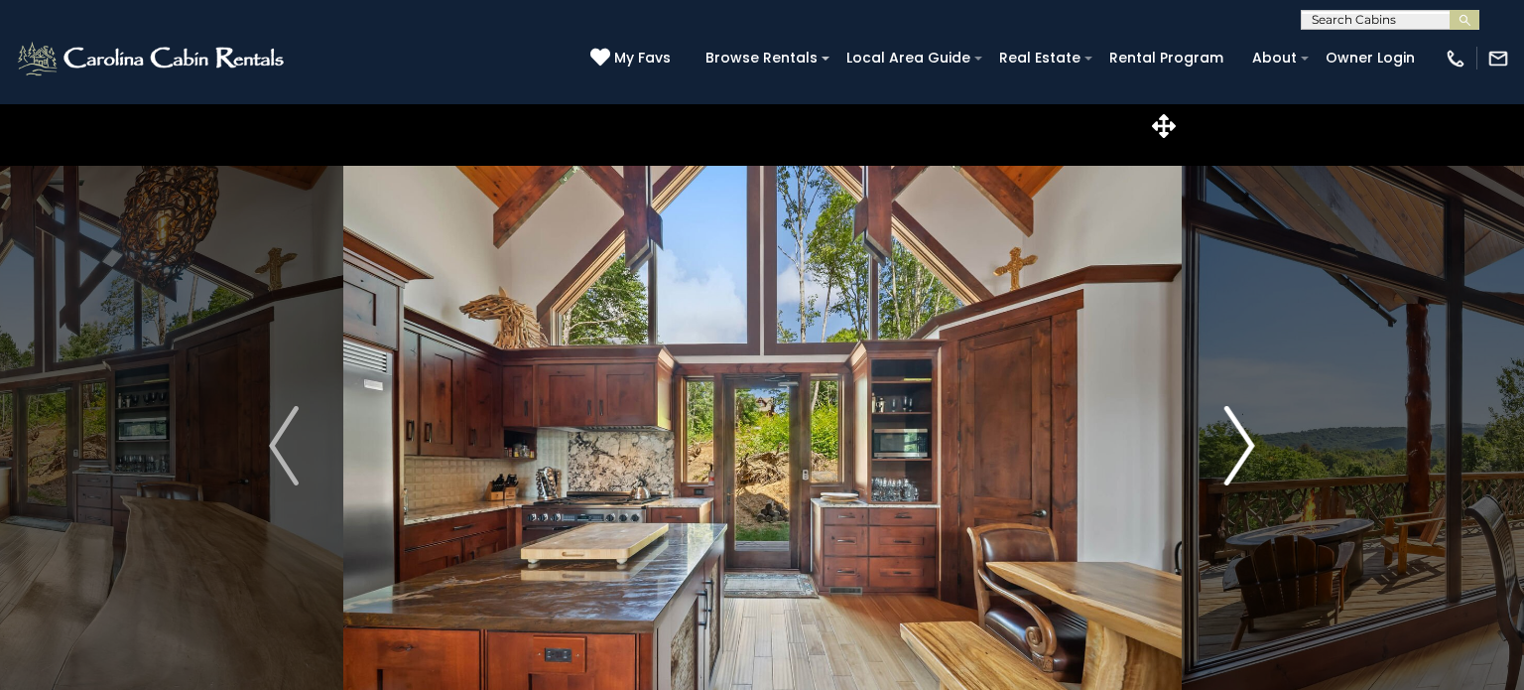
click at [1217, 476] on button "Next" at bounding box center [1240, 445] width 118 height 685
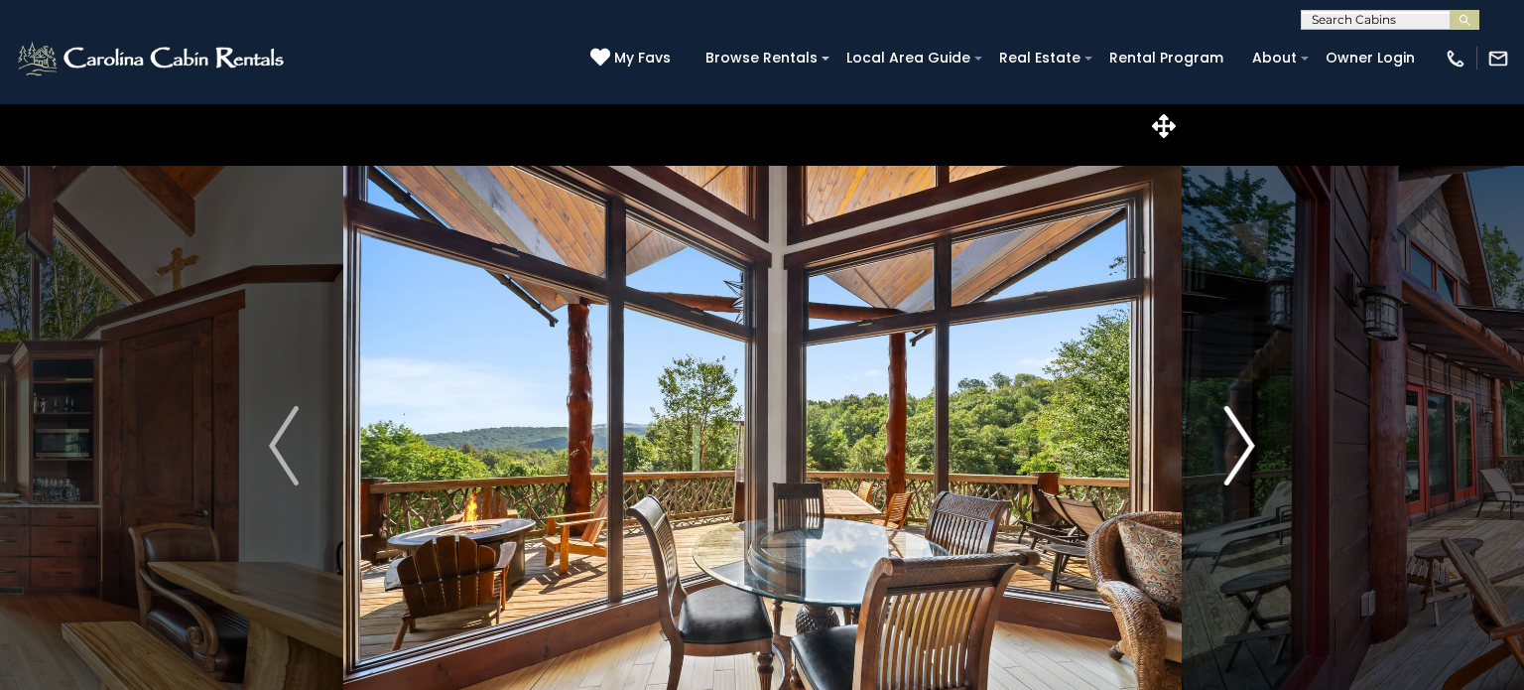
click at [1217, 476] on button "Next" at bounding box center [1240, 445] width 118 height 685
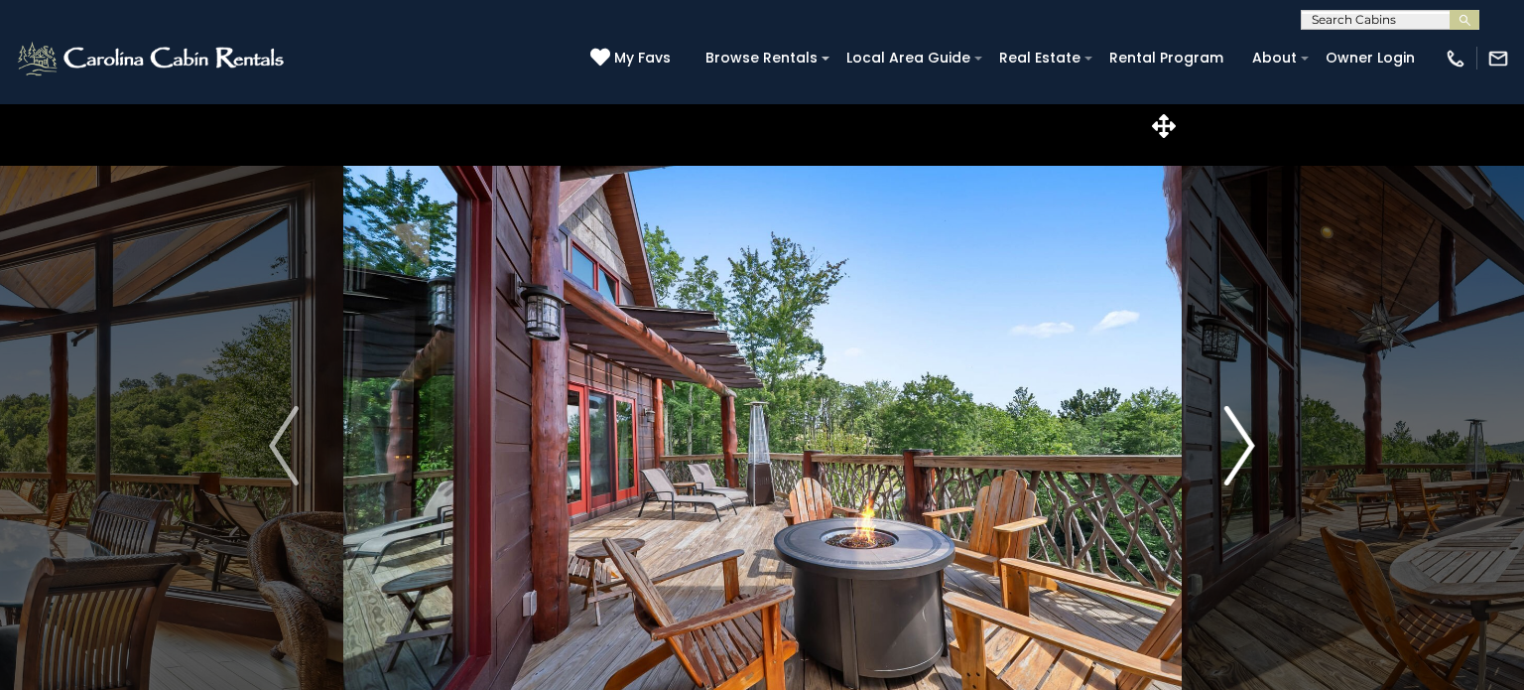
click at [1217, 476] on button "Next" at bounding box center [1240, 445] width 118 height 685
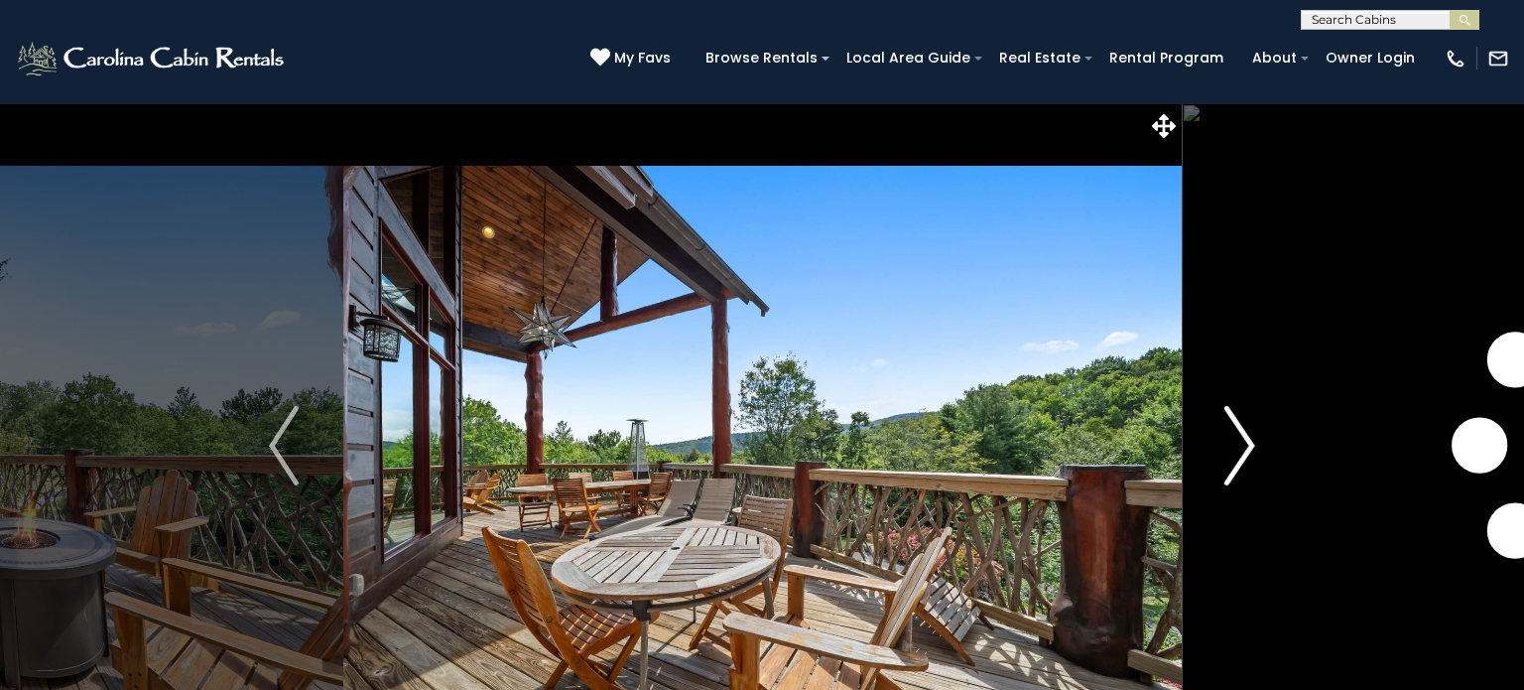
click at [1217, 476] on button "Next" at bounding box center [1240, 445] width 118 height 685
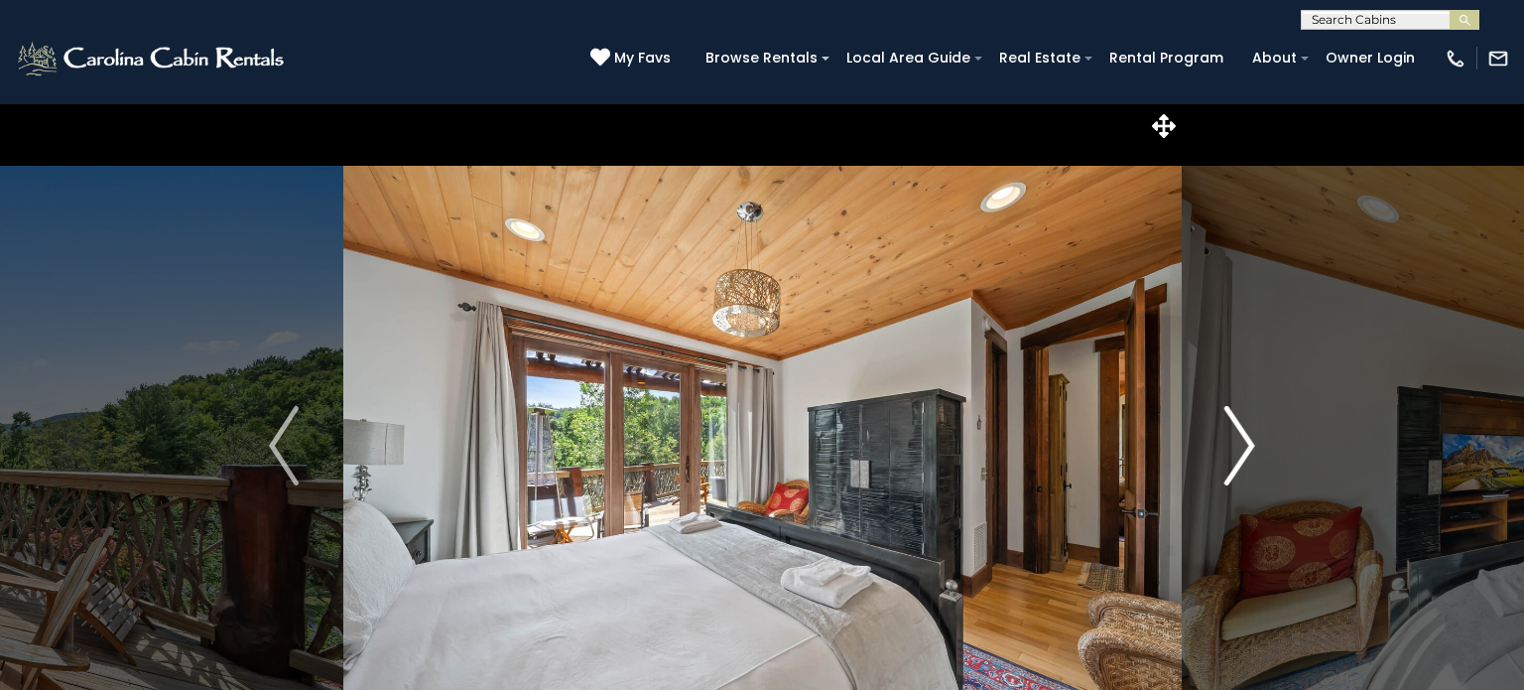
click at [1217, 476] on button "Next" at bounding box center [1240, 445] width 118 height 685
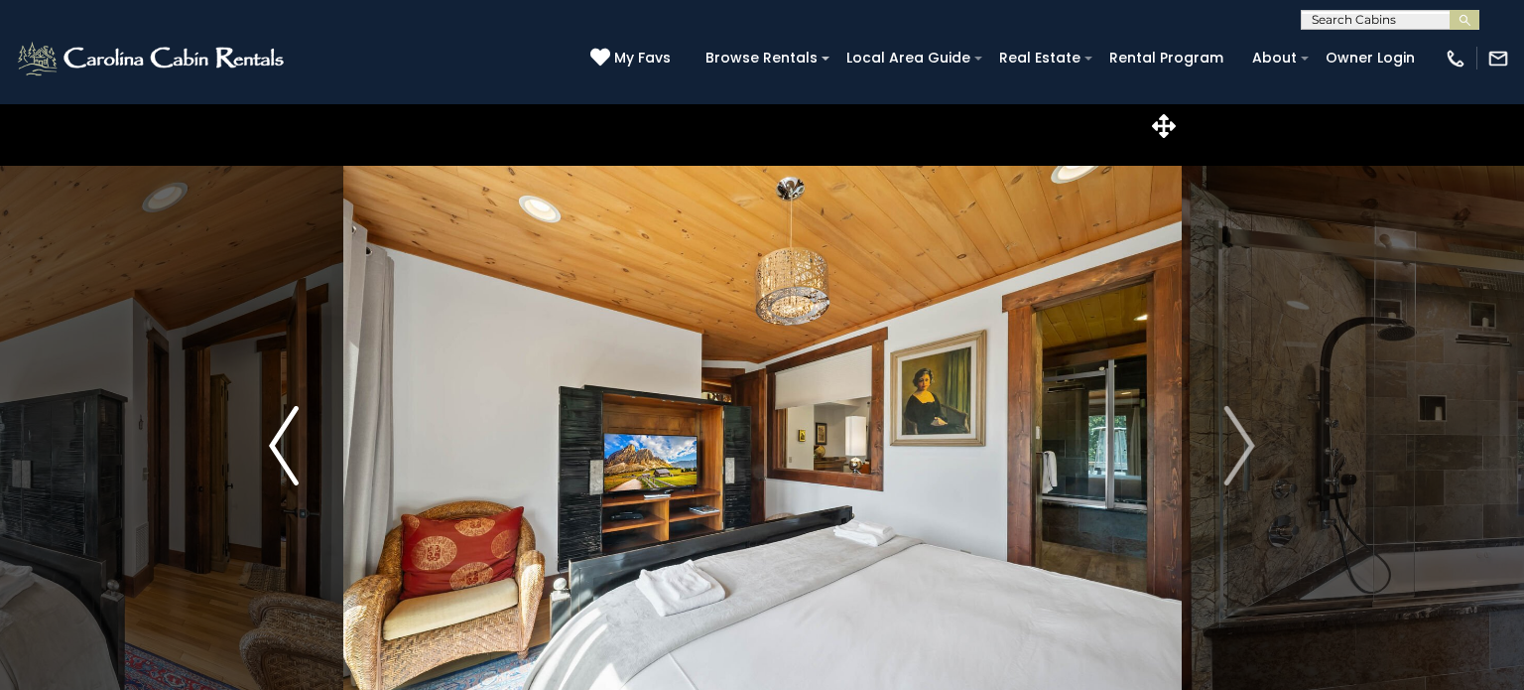
click at [289, 441] on img "Previous" at bounding box center [284, 445] width 30 height 79
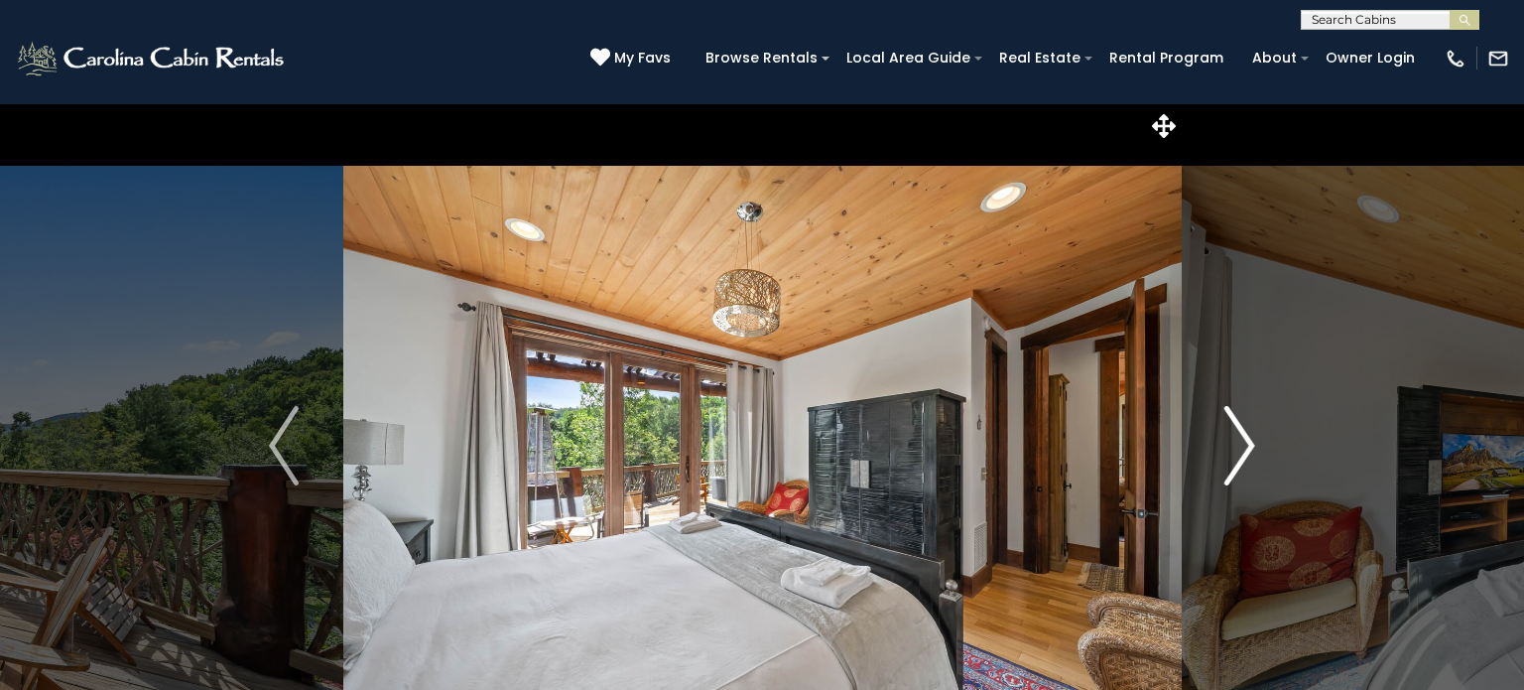
click at [1239, 460] on img "Next" at bounding box center [1240, 445] width 30 height 79
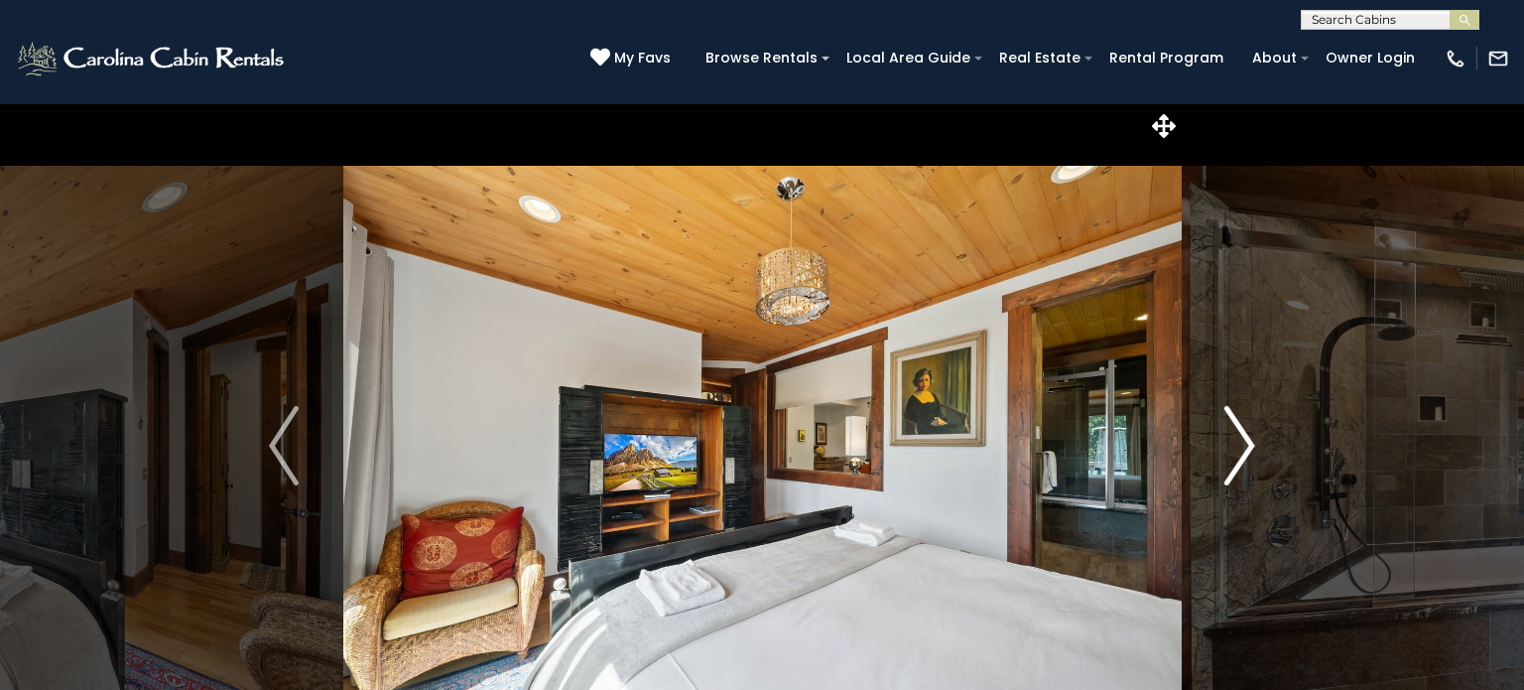
click at [1239, 460] on img "Next" at bounding box center [1240, 445] width 30 height 79
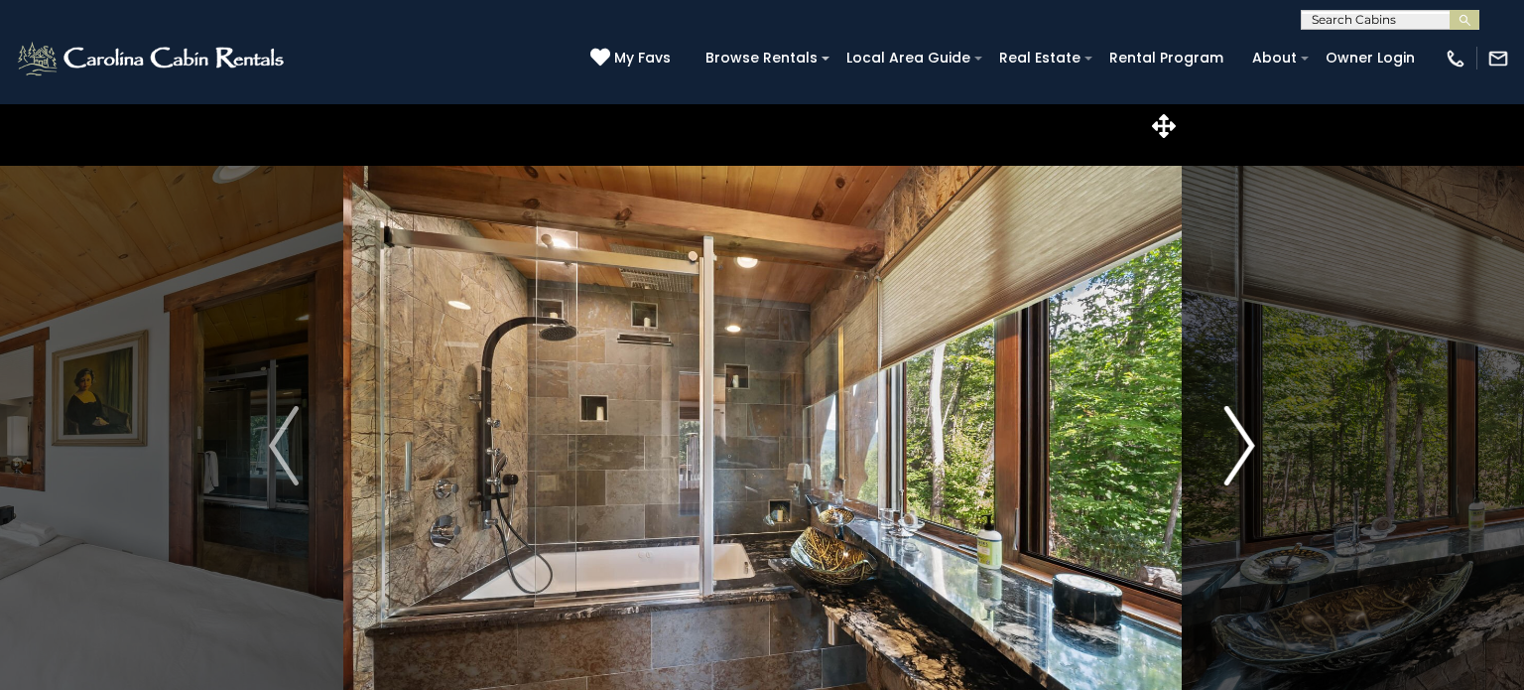
click at [1239, 460] on img "Next" at bounding box center [1240, 445] width 30 height 79
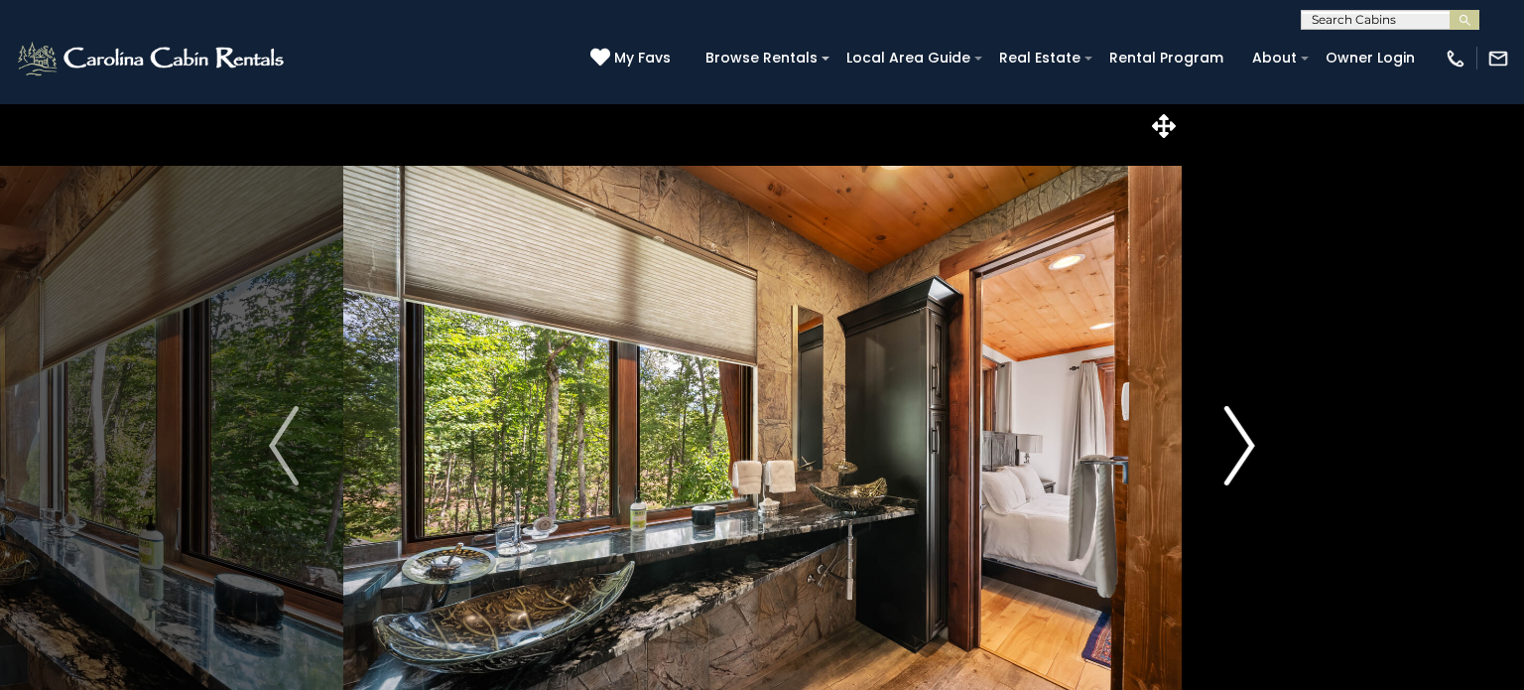
click at [1239, 460] on img "Next" at bounding box center [1240, 445] width 30 height 79
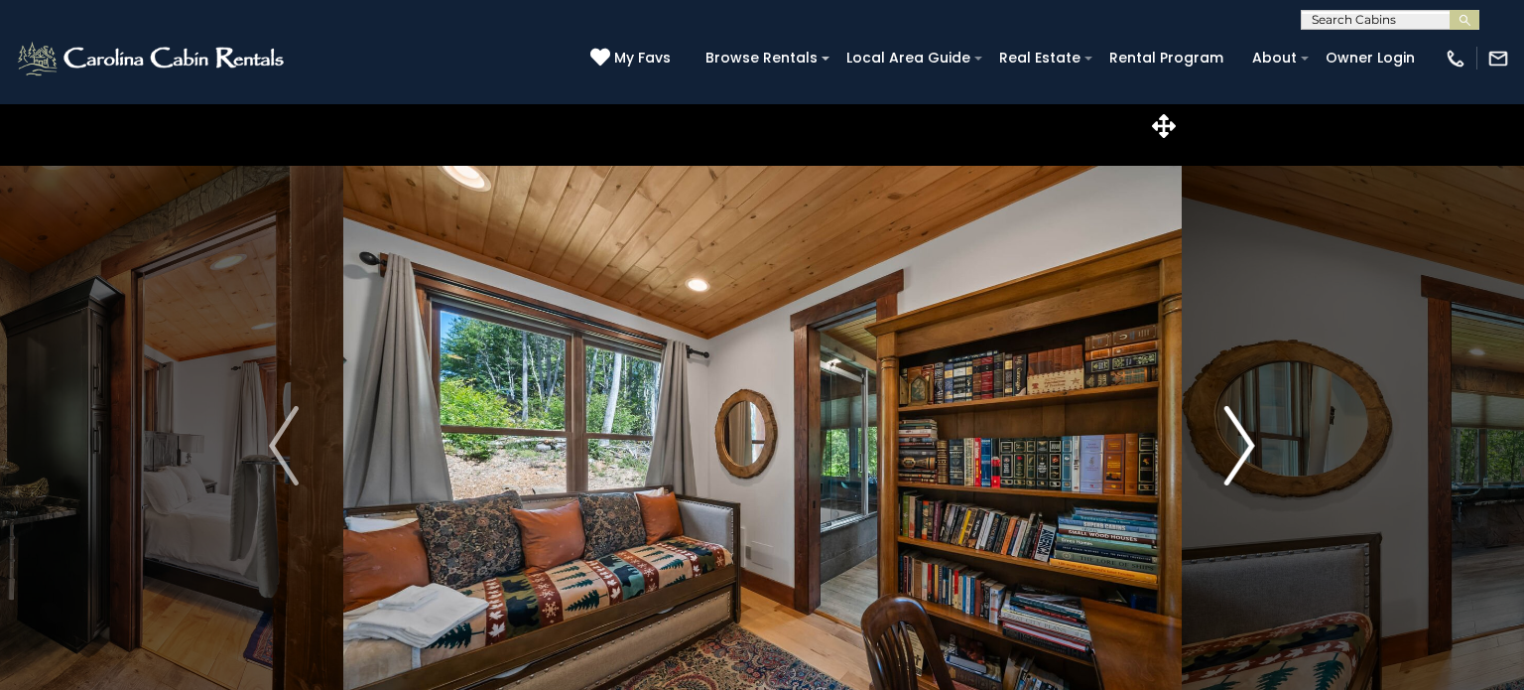
click at [1239, 460] on img "Next" at bounding box center [1240, 445] width 30 height 79
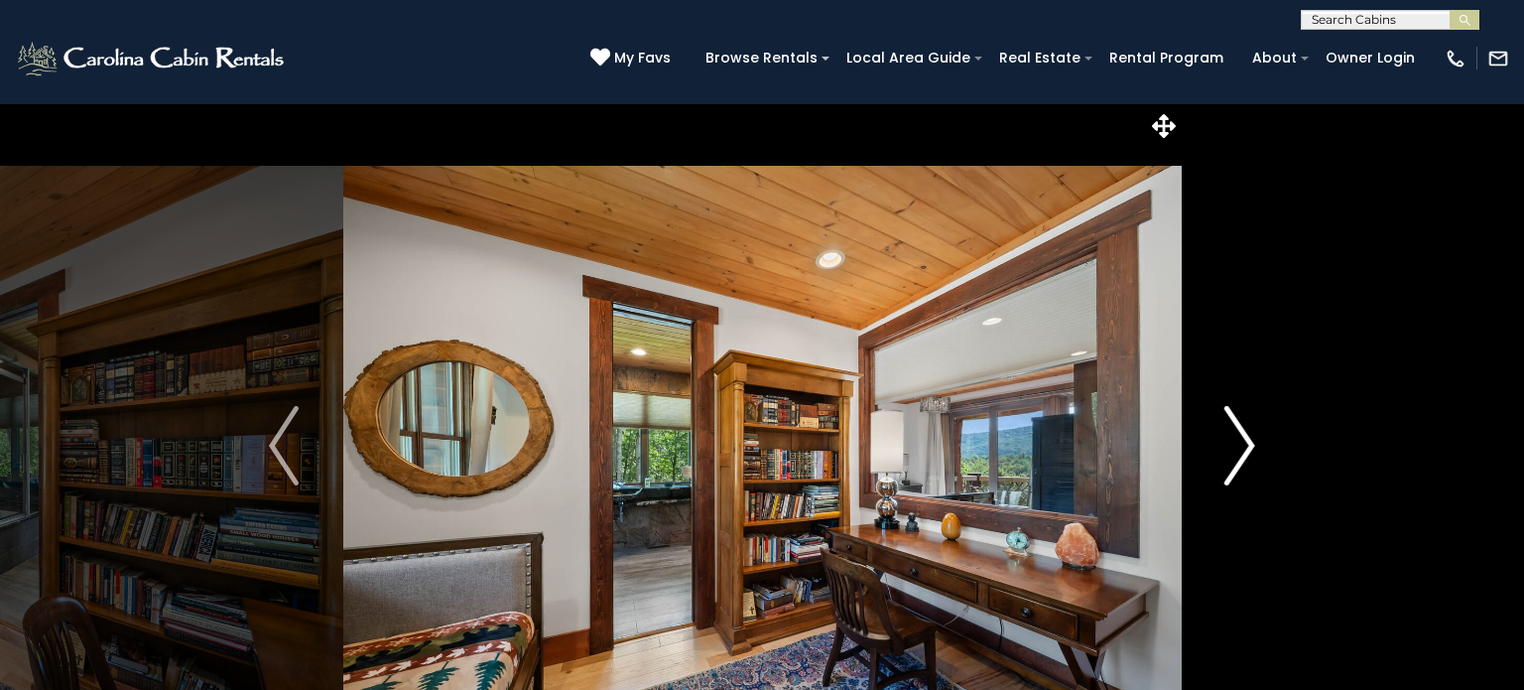
click at [1239, 460] on img "Next" at bounding box center [1240, 445] width 30 height 79
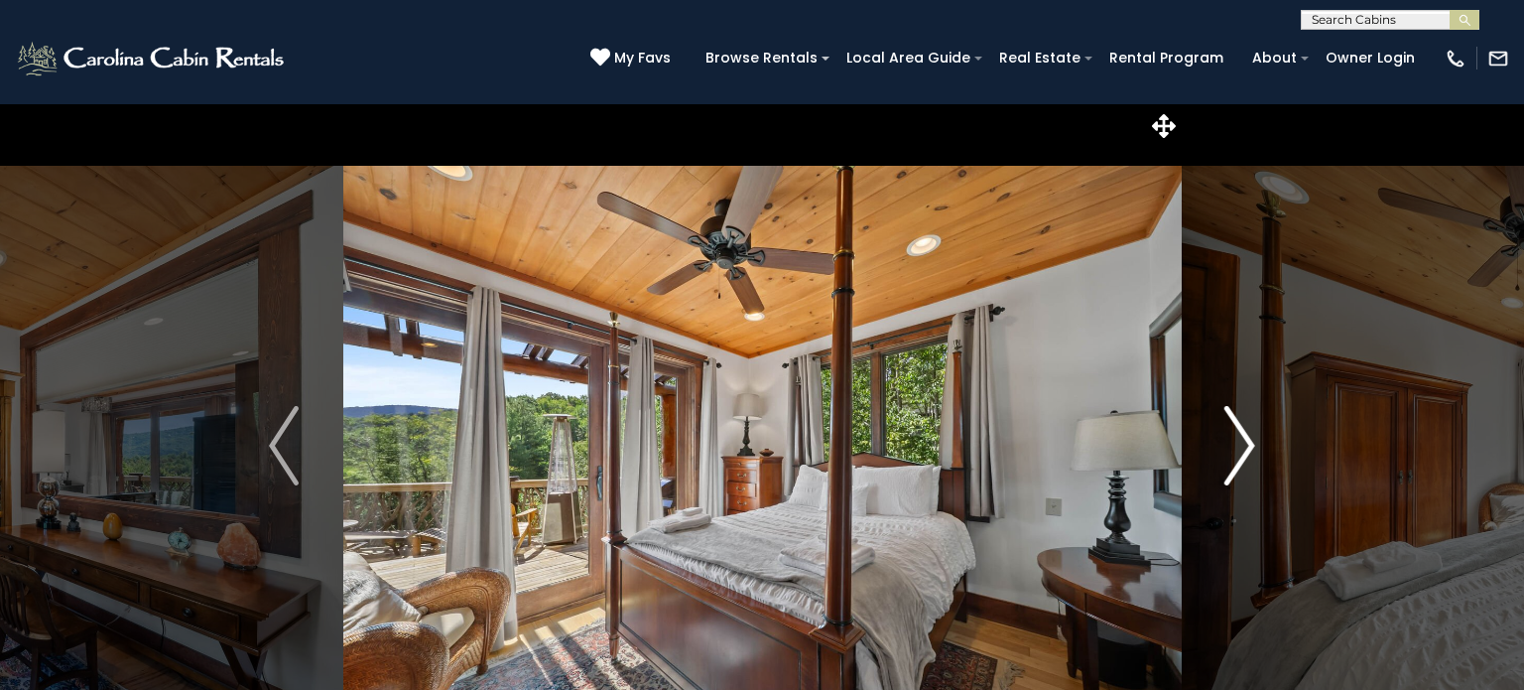
click at [1239, 460] on img "Next" at bounding box center [1240, 445] width 30 height 79
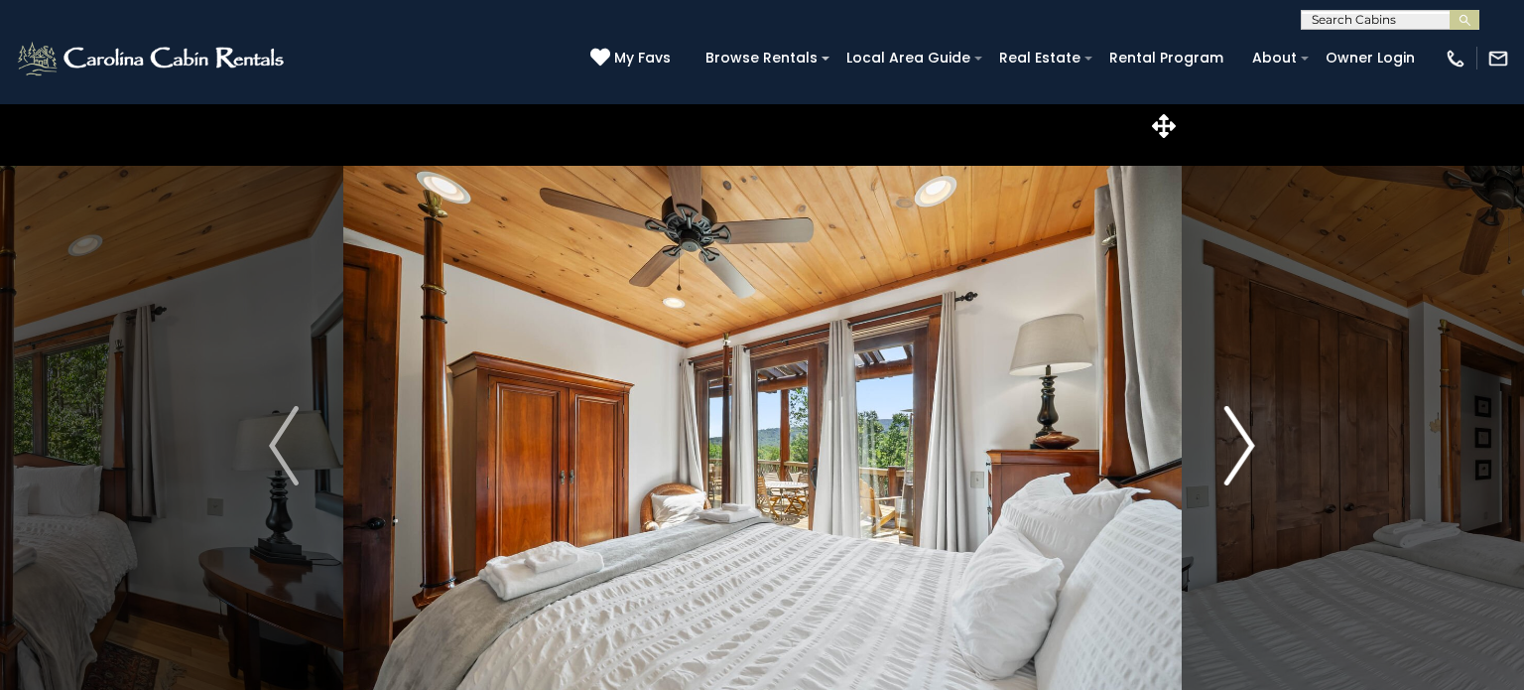
click at [1239, 460] on img "Next" at bounding box center [1240, 445] width 30 height 79
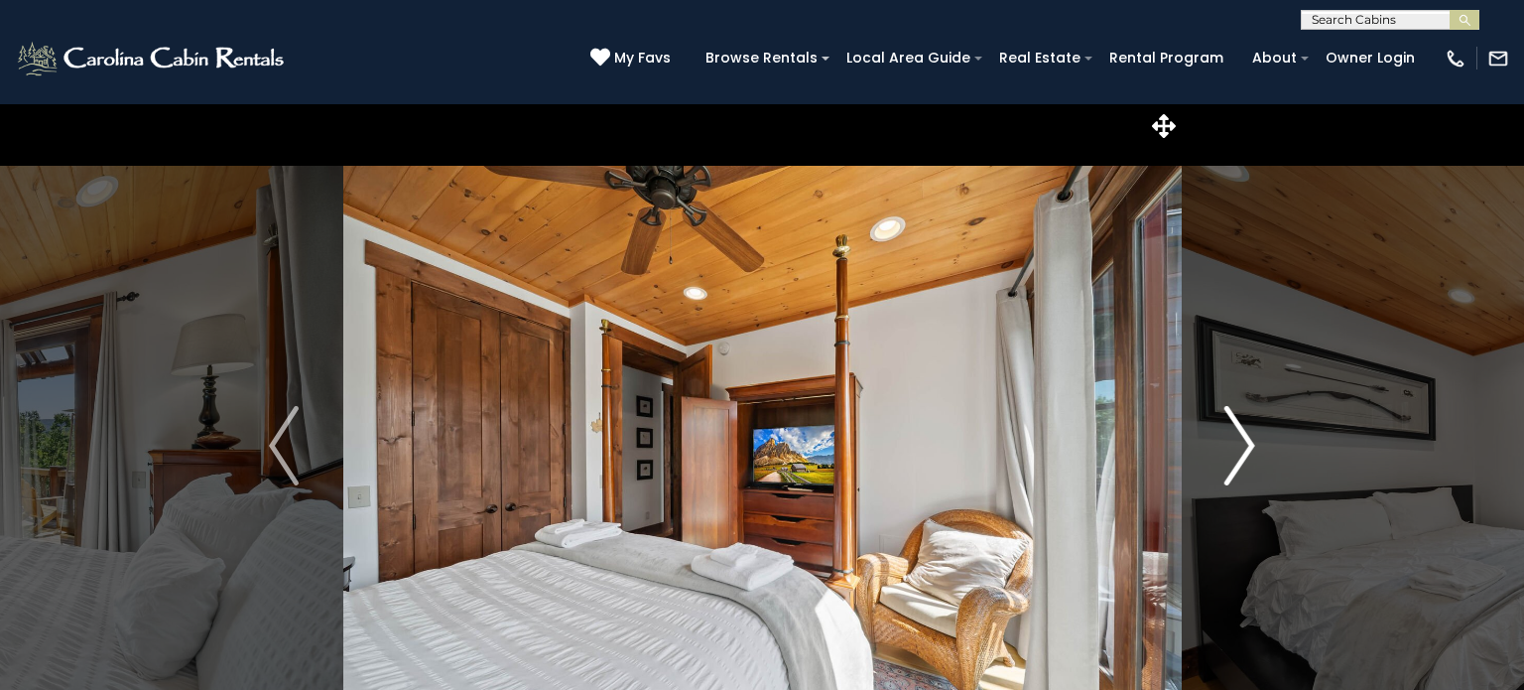
click at [1239, 460] on img "Next" at bounding box center [1240, 445] width 30 height 79
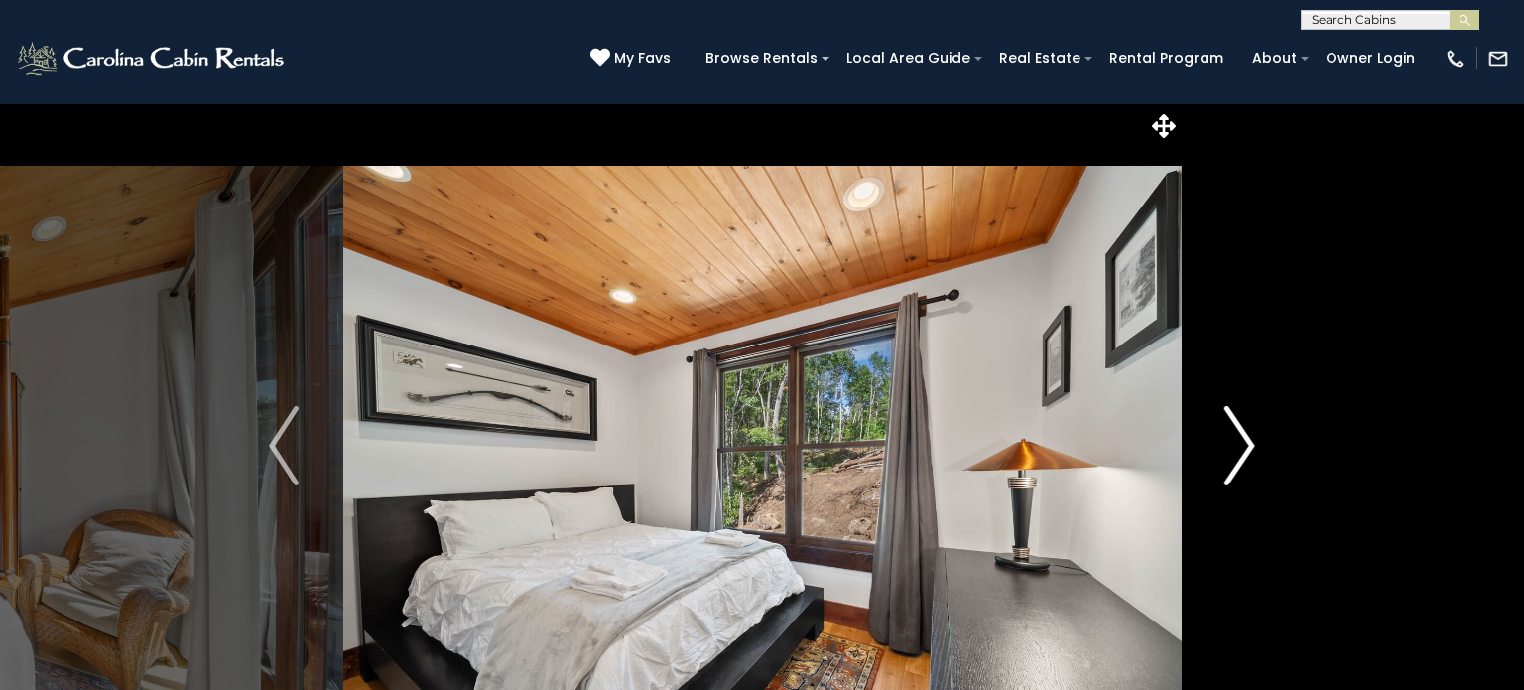
click at [1239, 460] on img "Next" at bounding box center [1240, 445] width 30 height 79
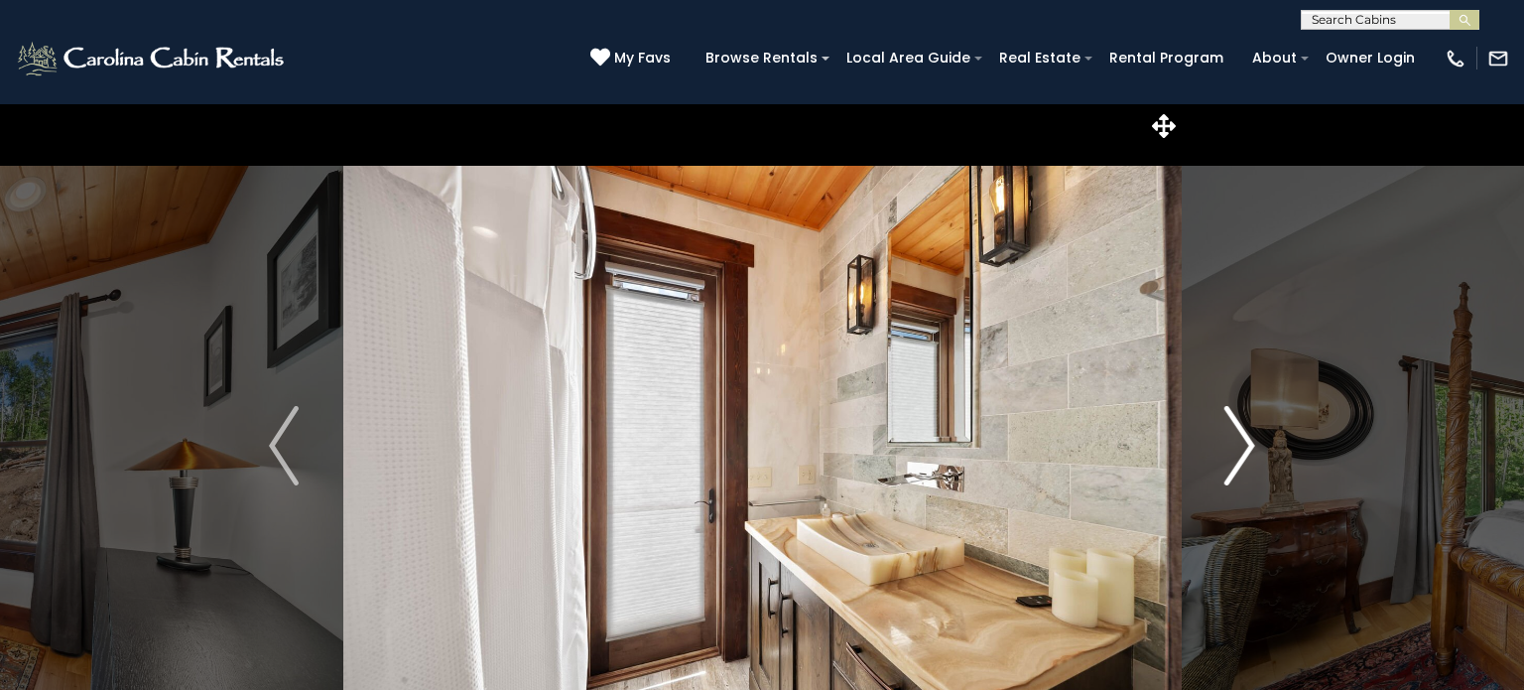
click at [1239, 460] on img "Next" at bounding box center [1240, 445] width 30 height 79
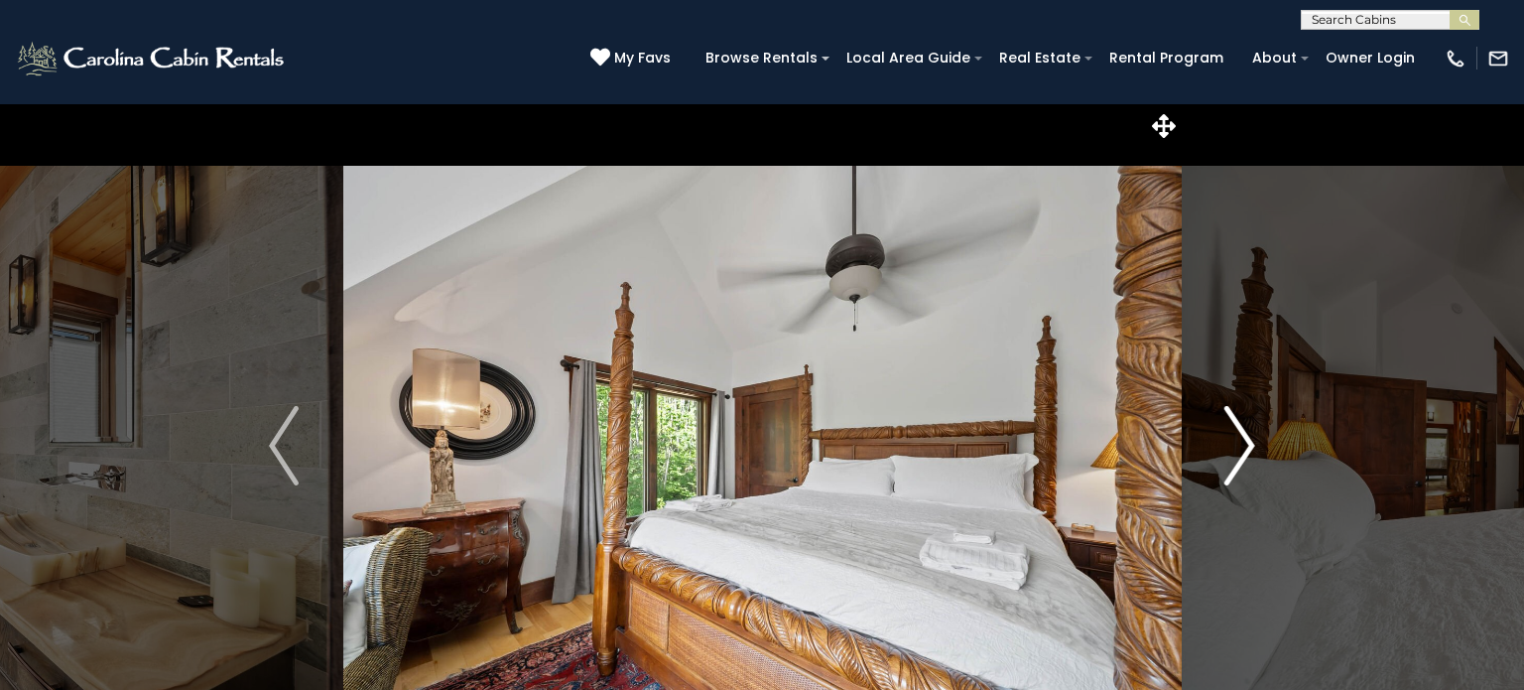
click at [1239, 460] on img "Next" at bounding box center [1240, 445] width 30 height 79
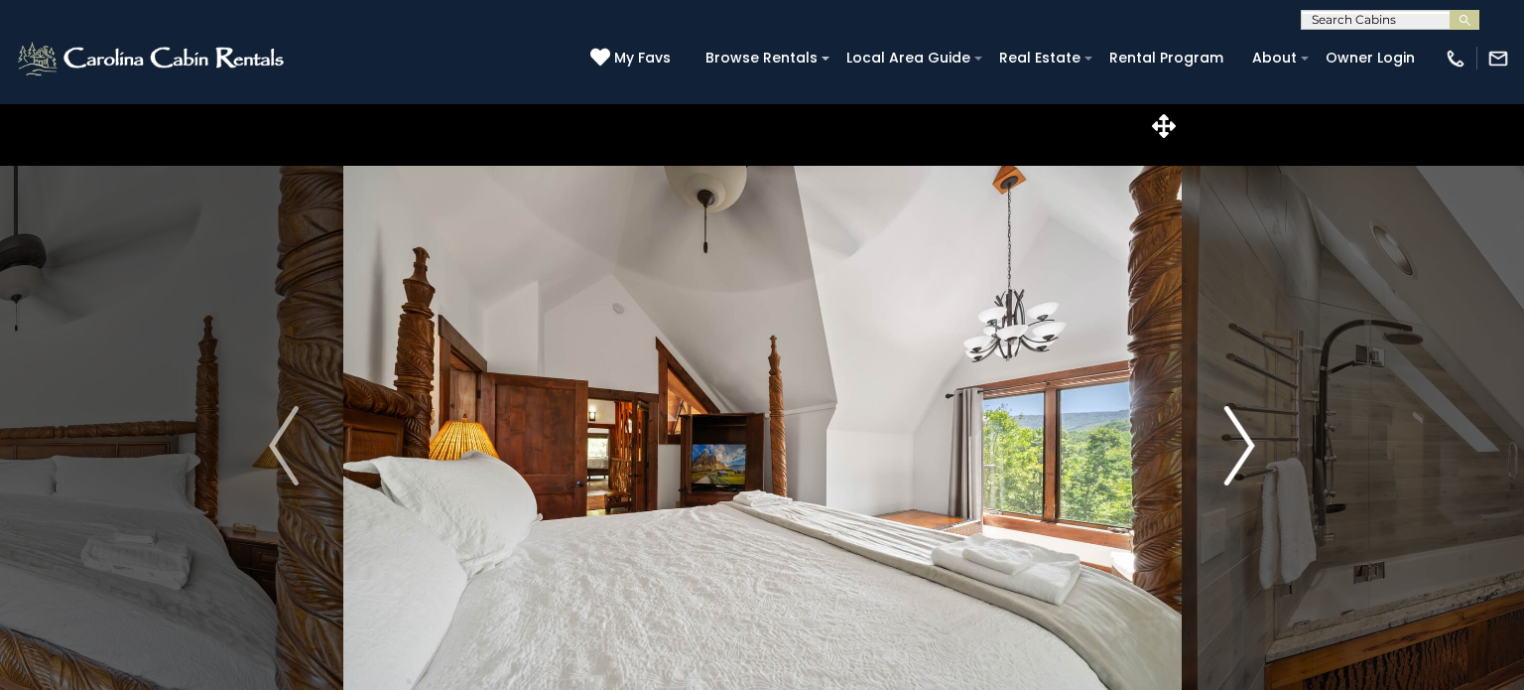
click at [1239, 460] on img "Next" at bounding box center [1240, 445] width 30 height 79
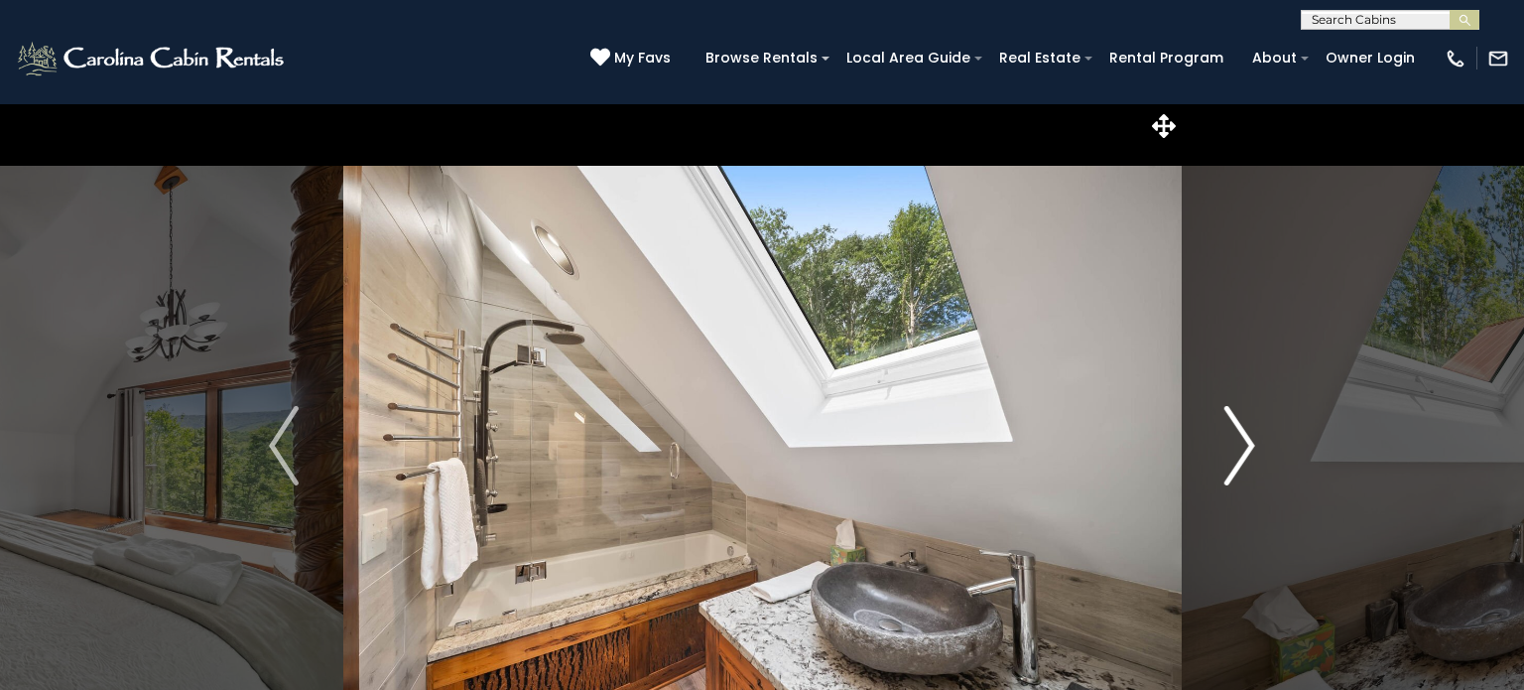
click at [1239, 460] on img "Next" at bounding box center [1240, 445] width 30 height 79
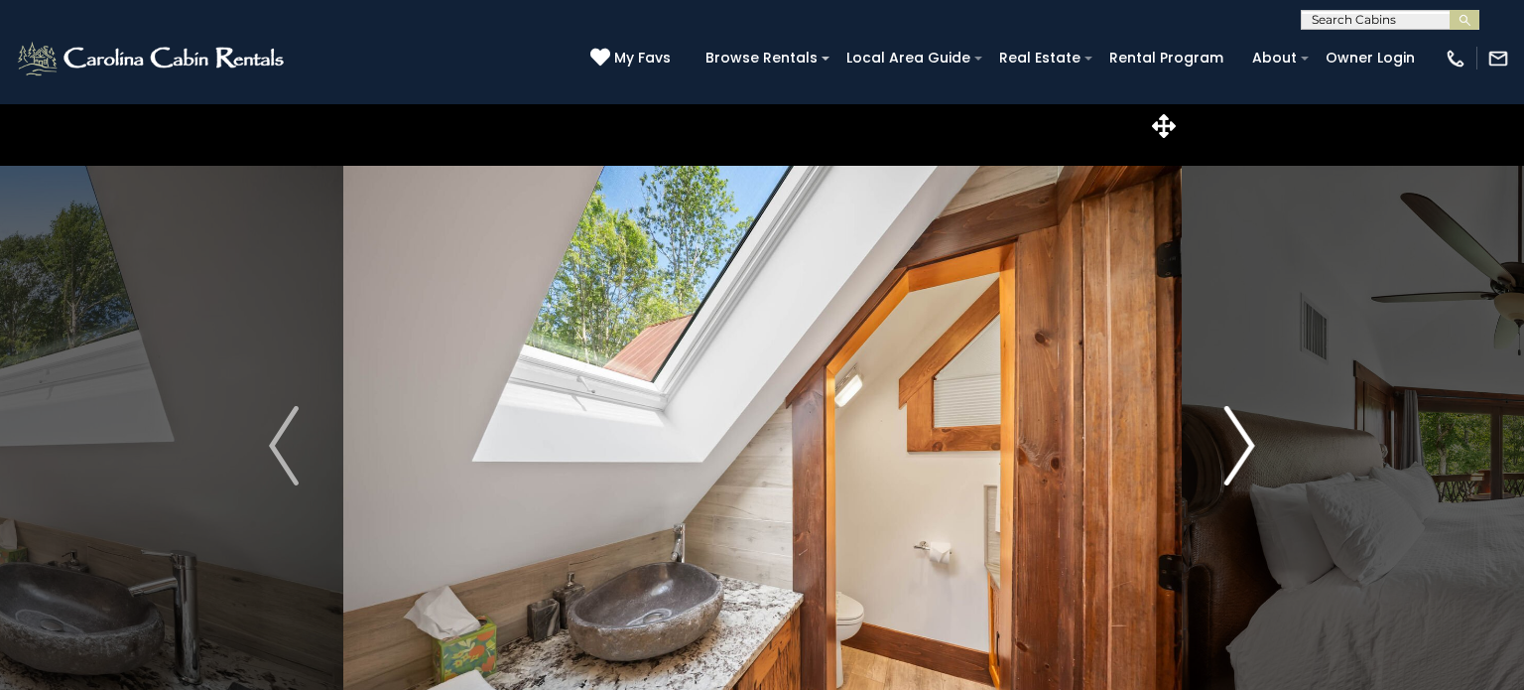
click at [1239, 460] on img "Next" at bounding box center [1240, 445] width 30 height 79
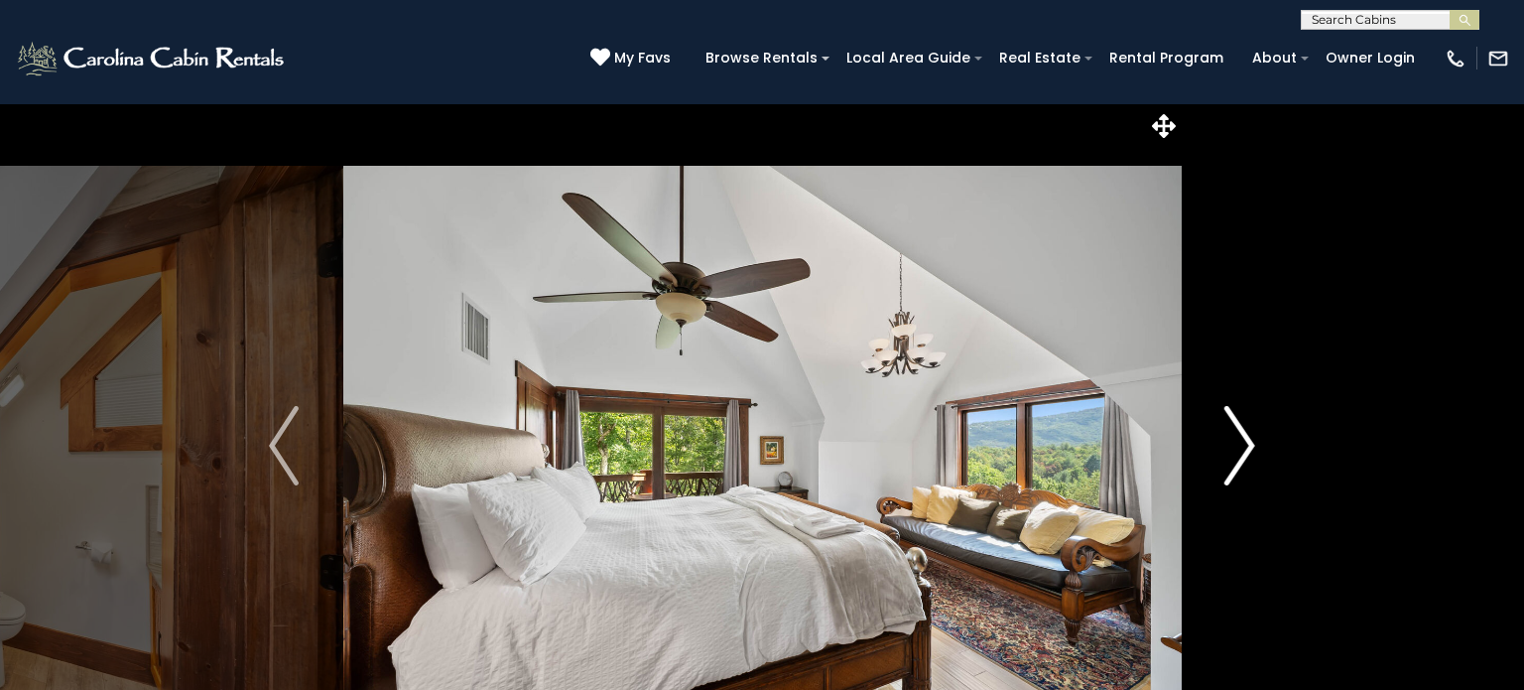
click at [1239, 460] on img "Next" at bounding box center [1240, 445] width 30 height 79
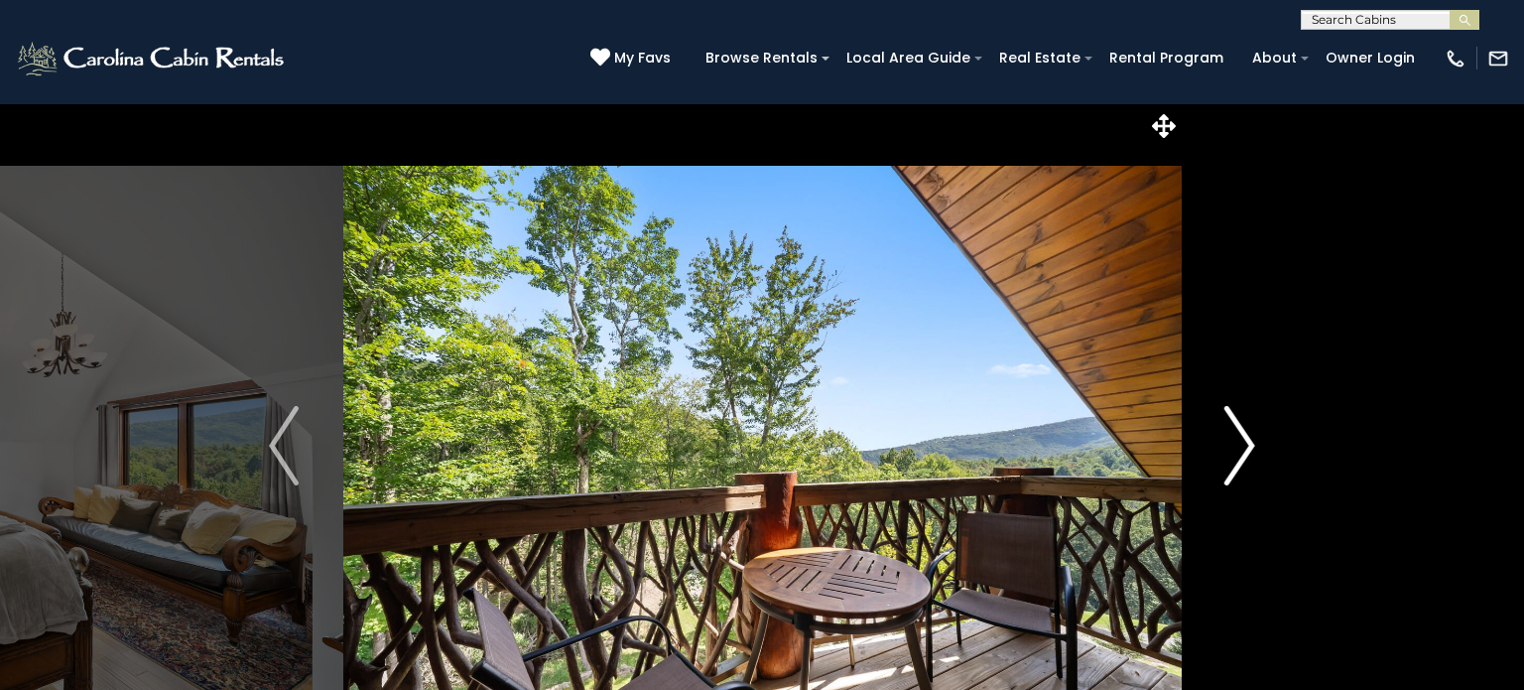
click at [1239, 460] on img "Next" at bounding box center [1240, 445] width 30 height 79
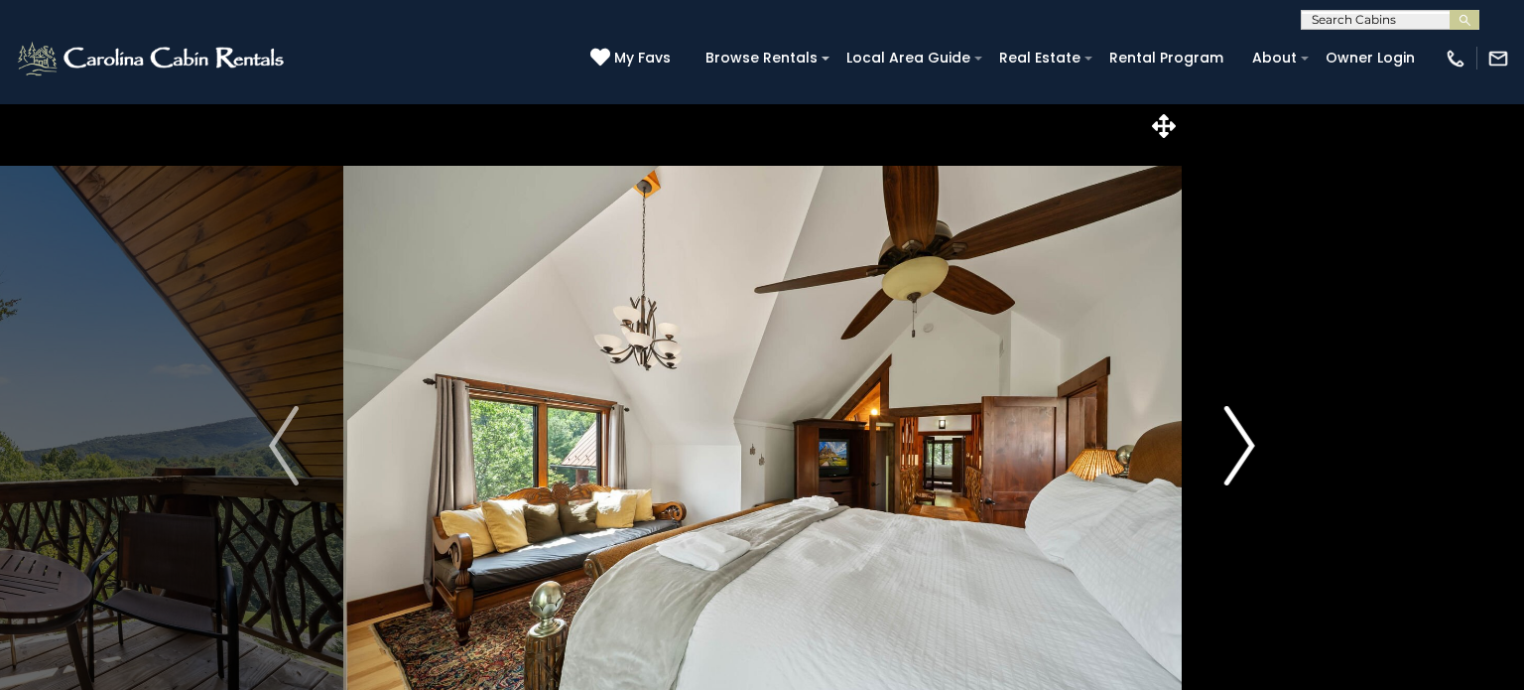
click at [1239, 460] on img "Next" at bounding box center [1240, 445] width 30 height 79
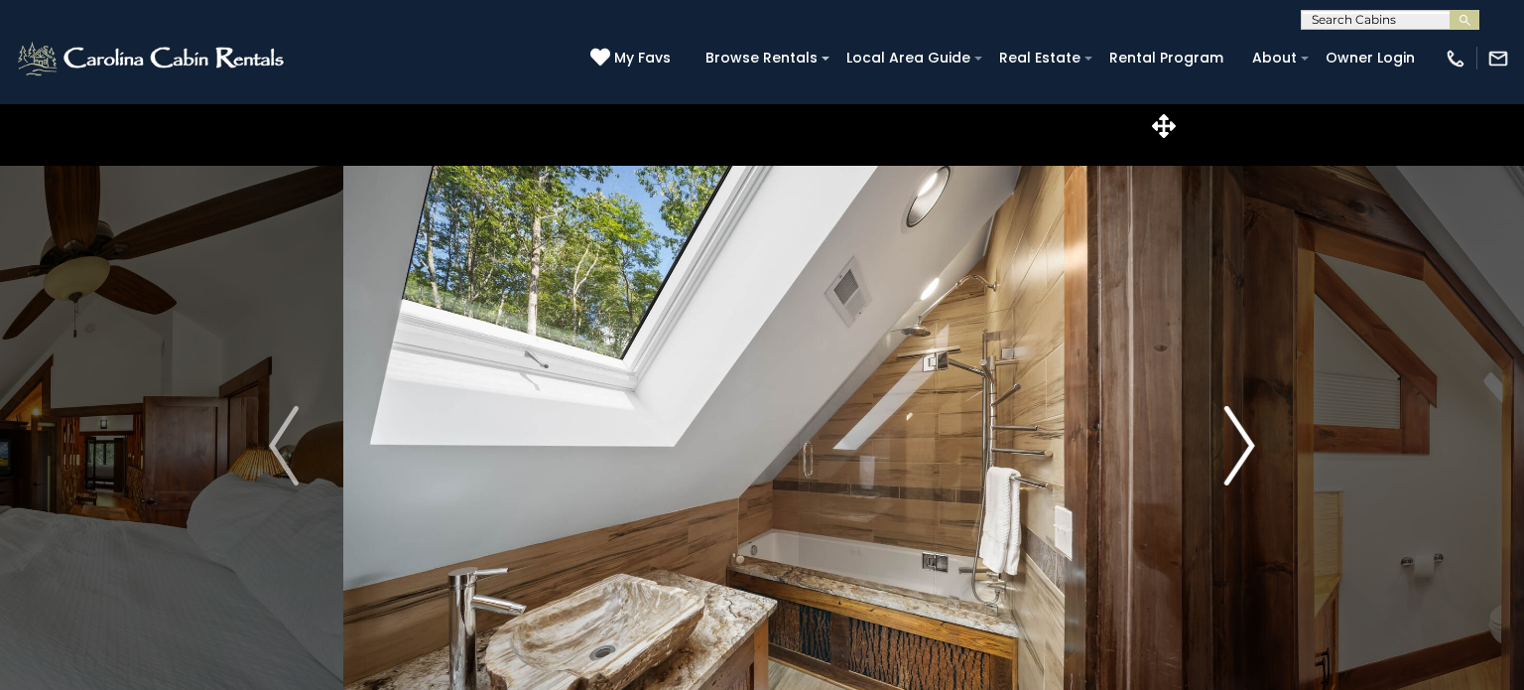
click at [1239, 460] on img "Next" at bounding box center [1240, 445] width 30 height 79
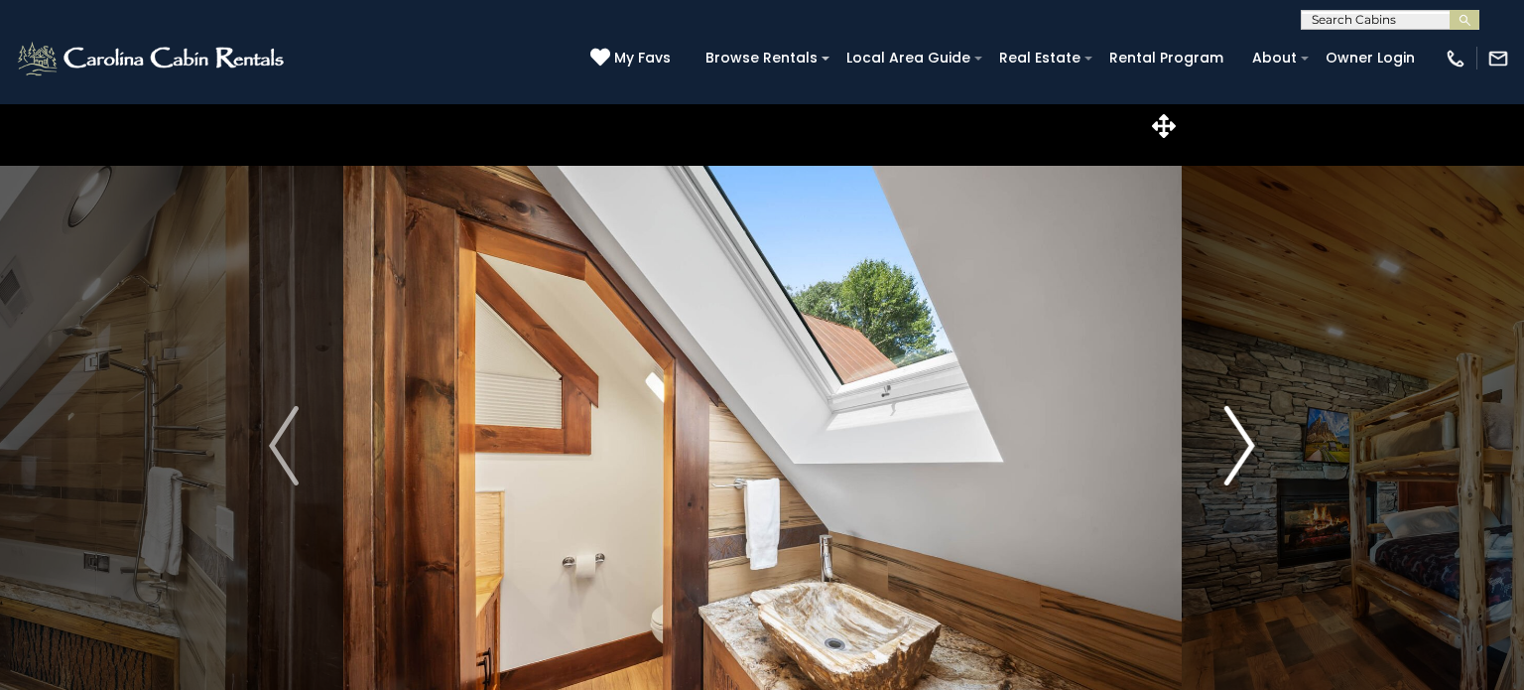
click at [1239, 460] on img "Next" at bounding box center [1240, 445] width 30 height 79
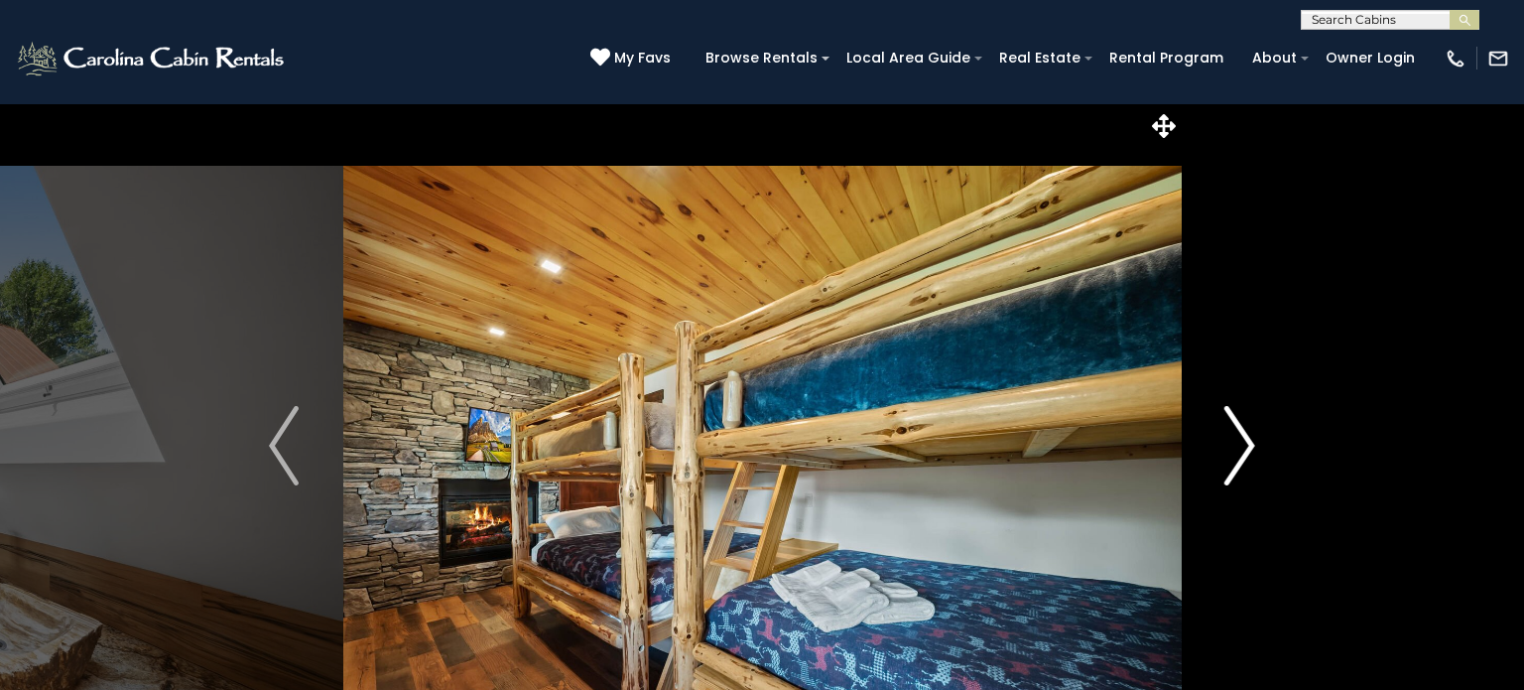
click at [1239, 460] on img "Next" at bounding box center [1240, 445] width 30 height 79
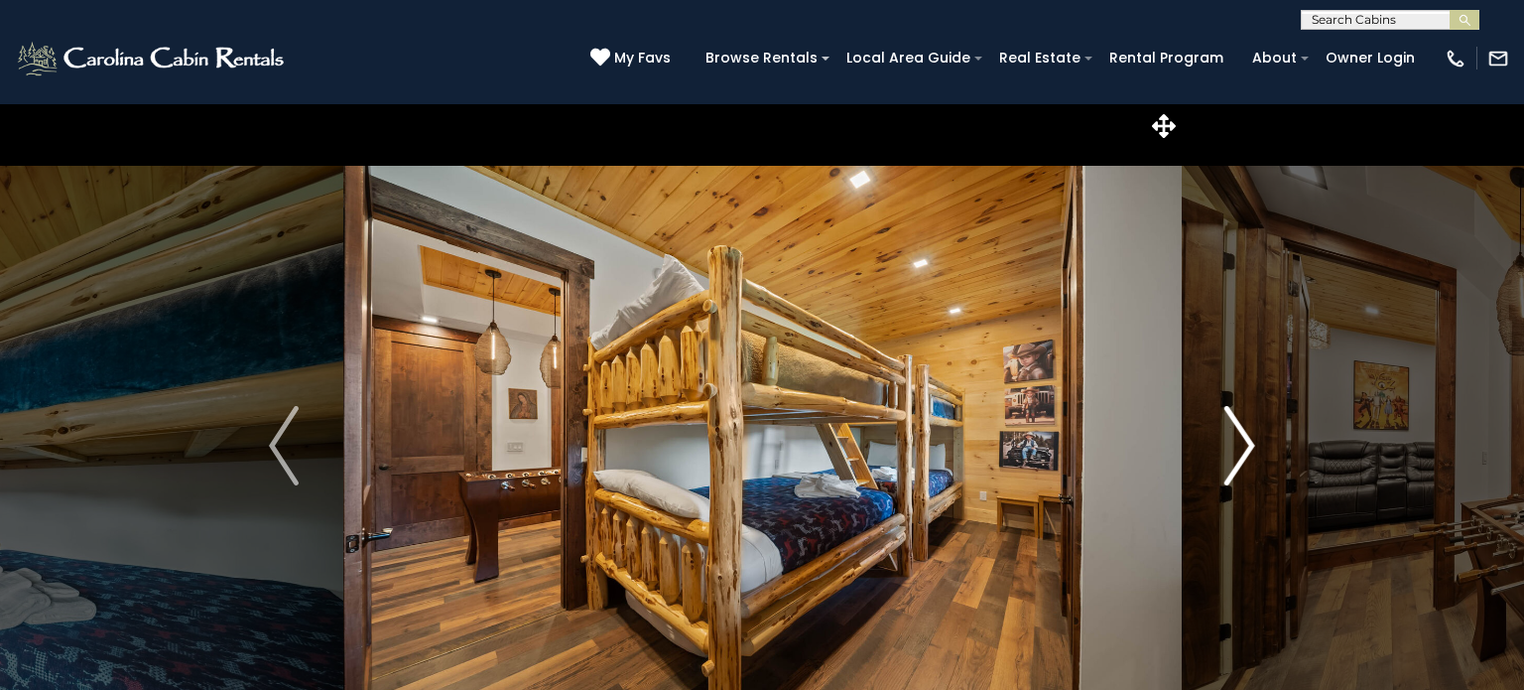
click at [1239, 460] on img "Next" at bounding box center [1240, 445] width 30 height 79
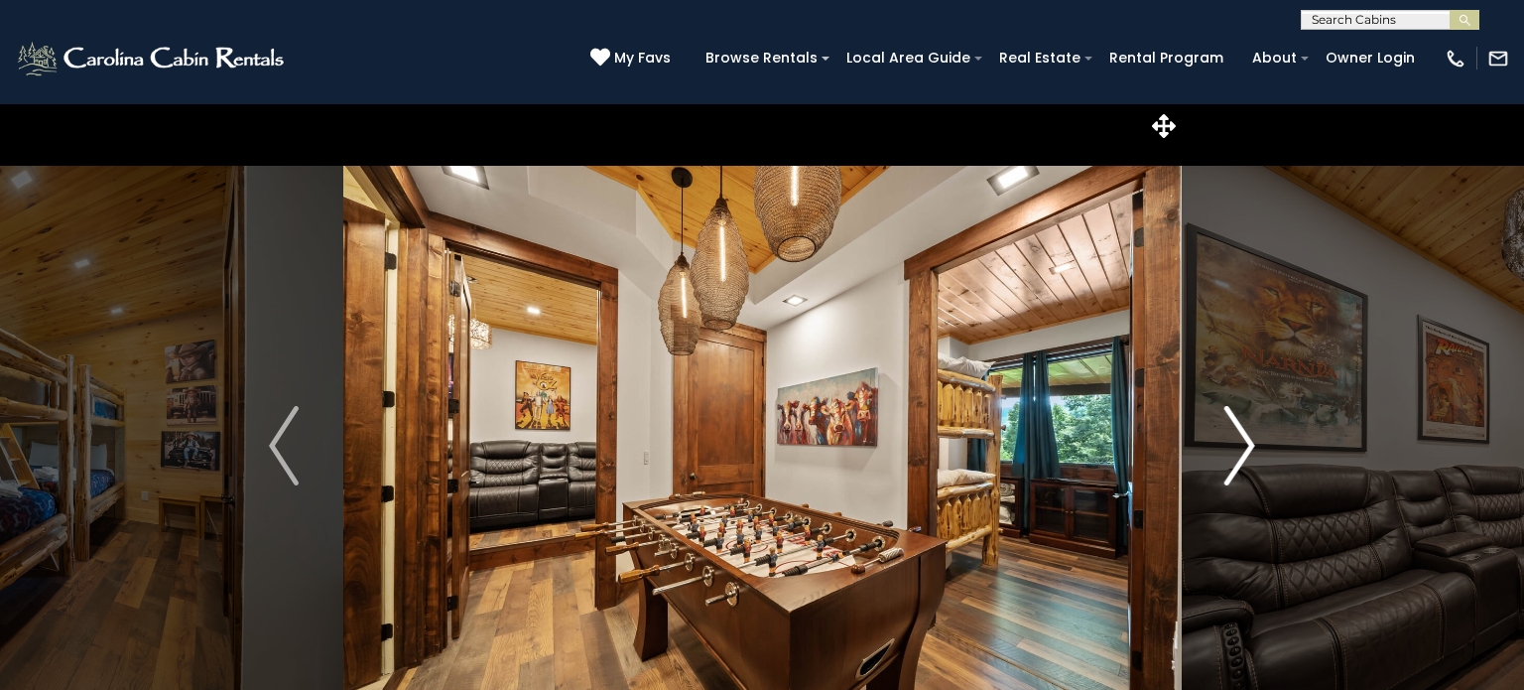
click at [1229, 473] on img "Next" at bounding box center [1240, 445] width 30 height 79
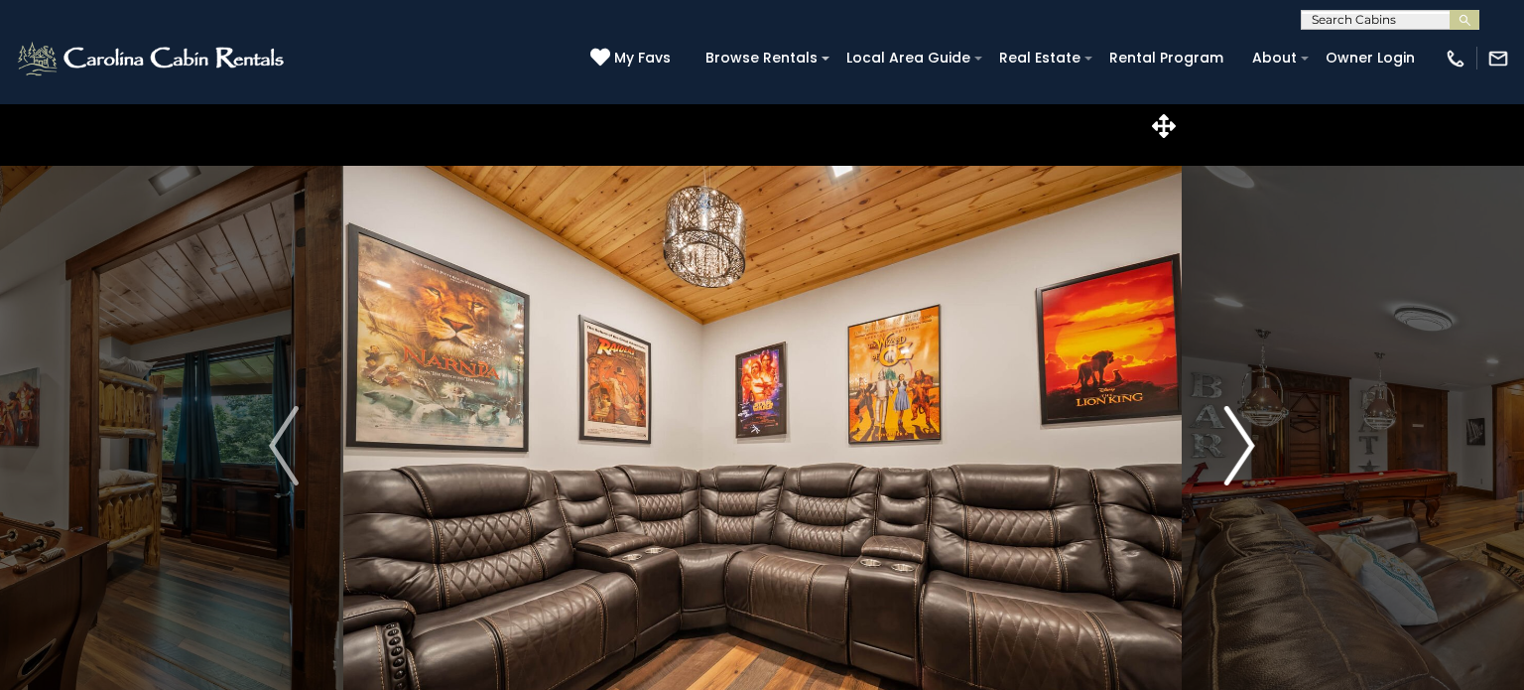
click at [1229, 473] on img "Next" at bounding box center [1240, 445] width 30 height 79
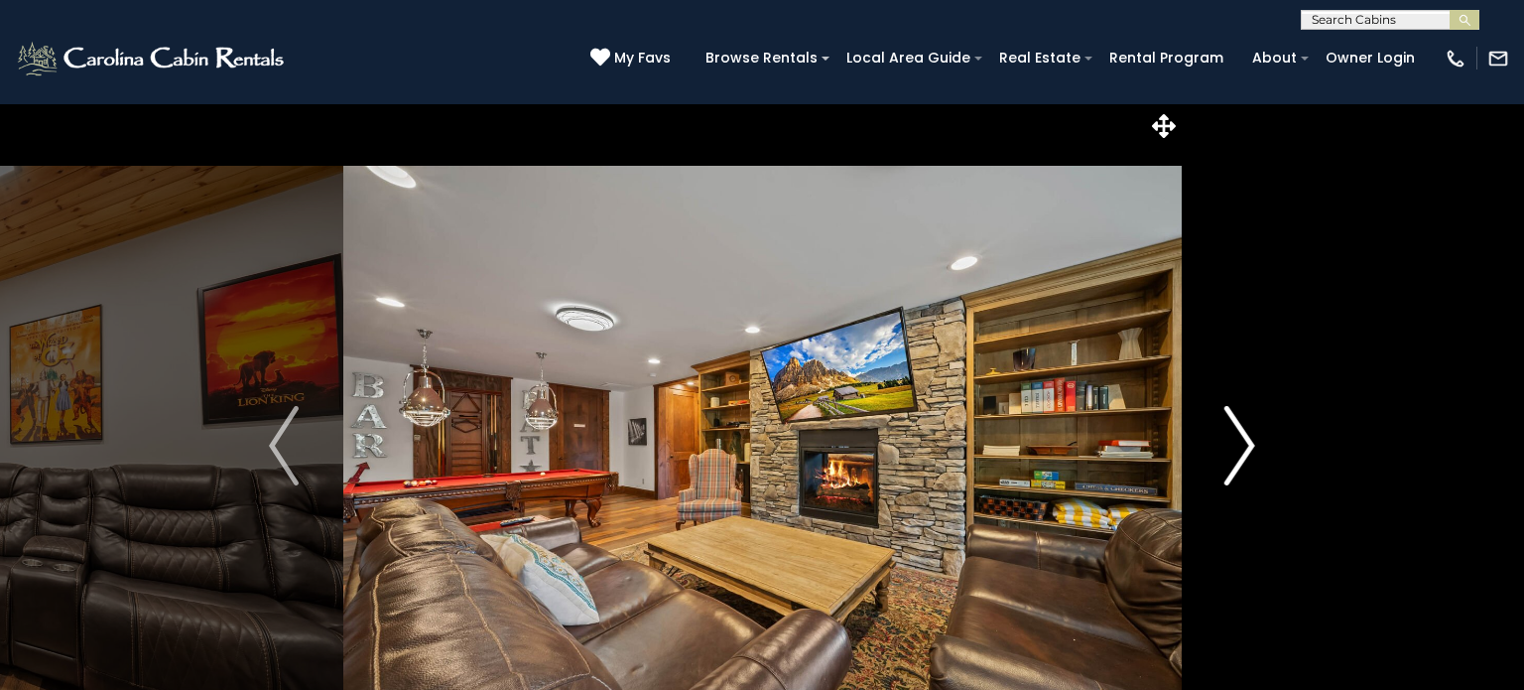
click at [1229, 473] on img "Next" at bounding box center [1240, 445] width 30 height 79
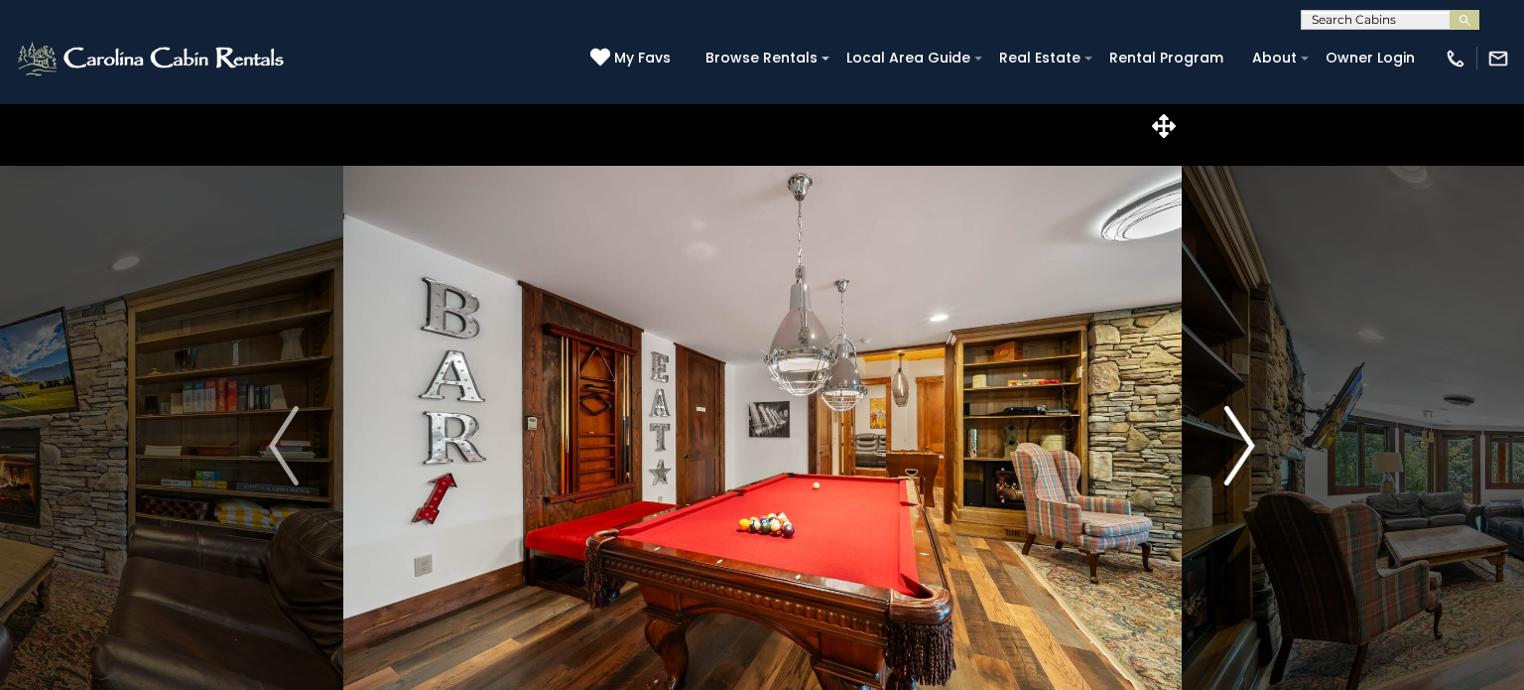
click at [1229, 473] on img "Next" at bounding box center [1240, 445] width 30 height 79
